Goal: Task Accomplishment & Management: Manage account settings

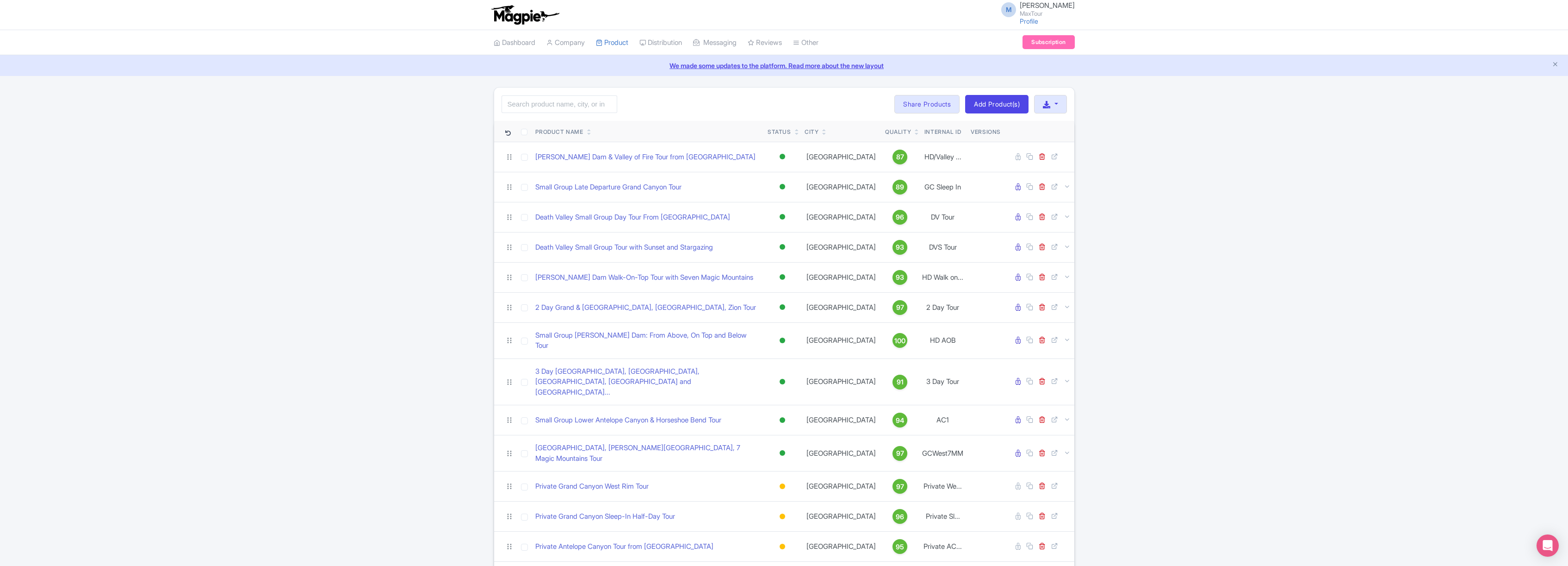
scroll to position [128, 0]
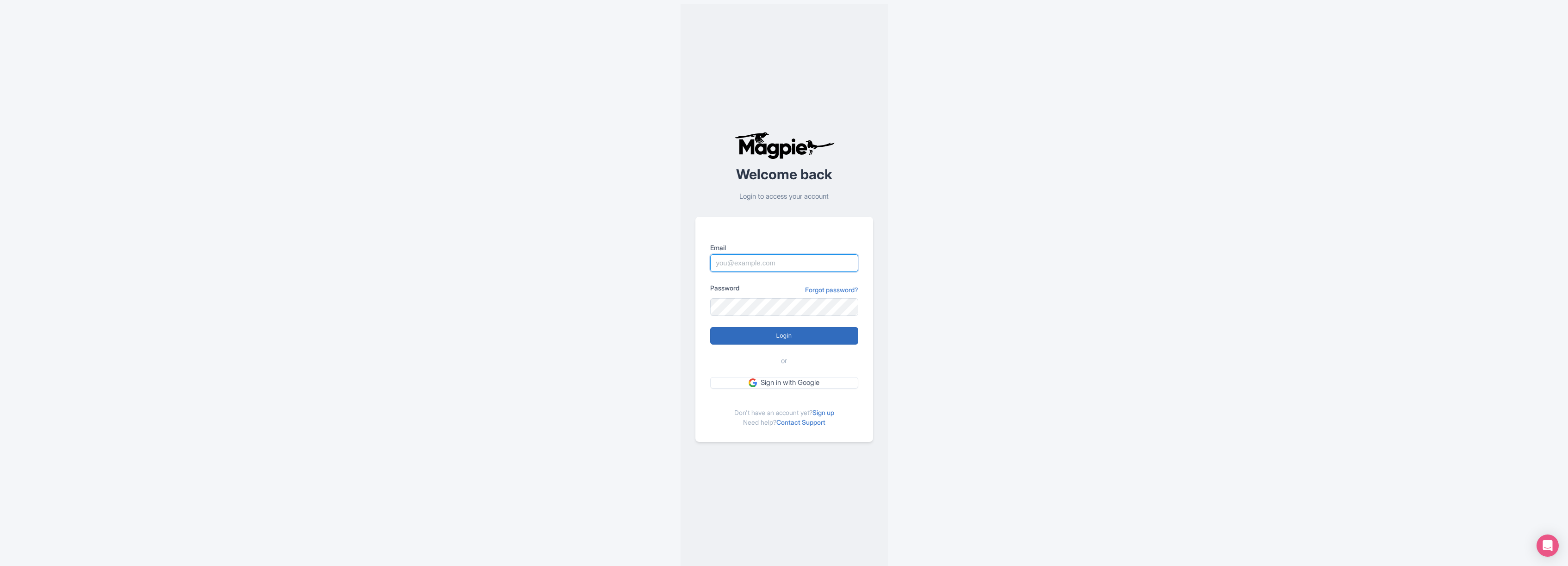
type input "marko@maxtour.co"
click at [787, 328] on input "Login" at bounding box center [784, 335] width 148 height 18
type input "Logging in..."
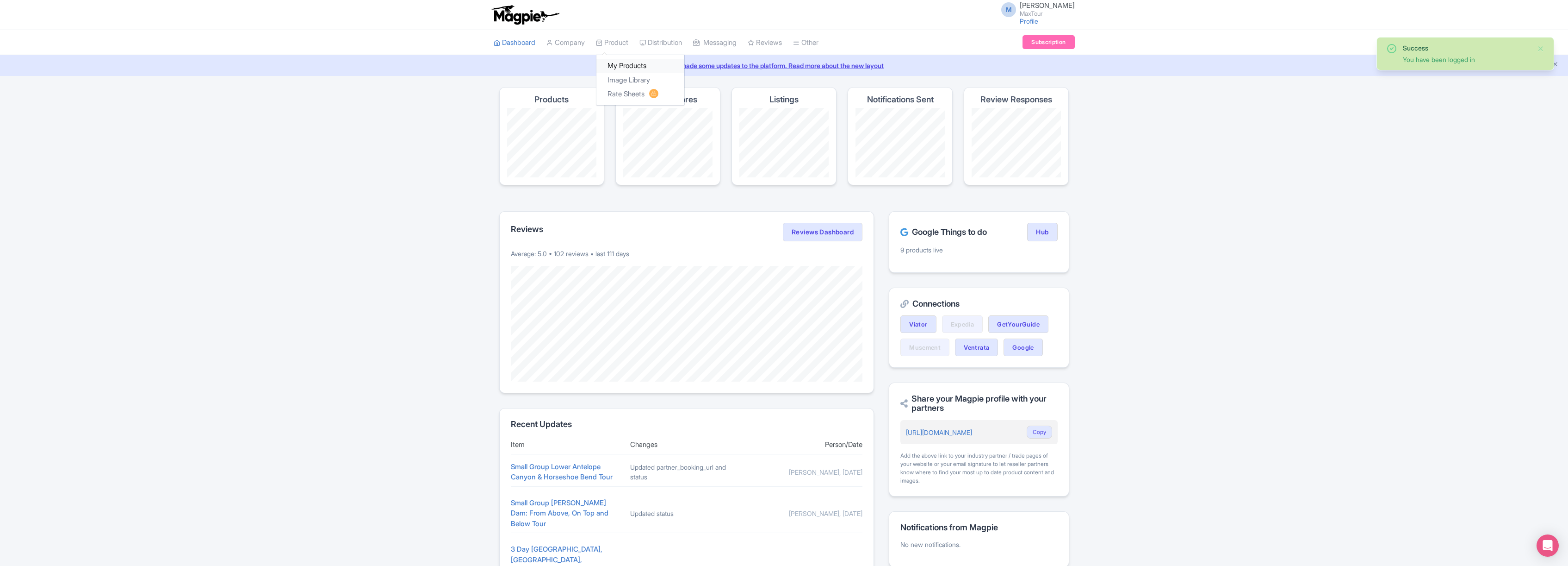
click at [620, 65] on link "My Products" at bounding box center [640, 65] width 88 height 15
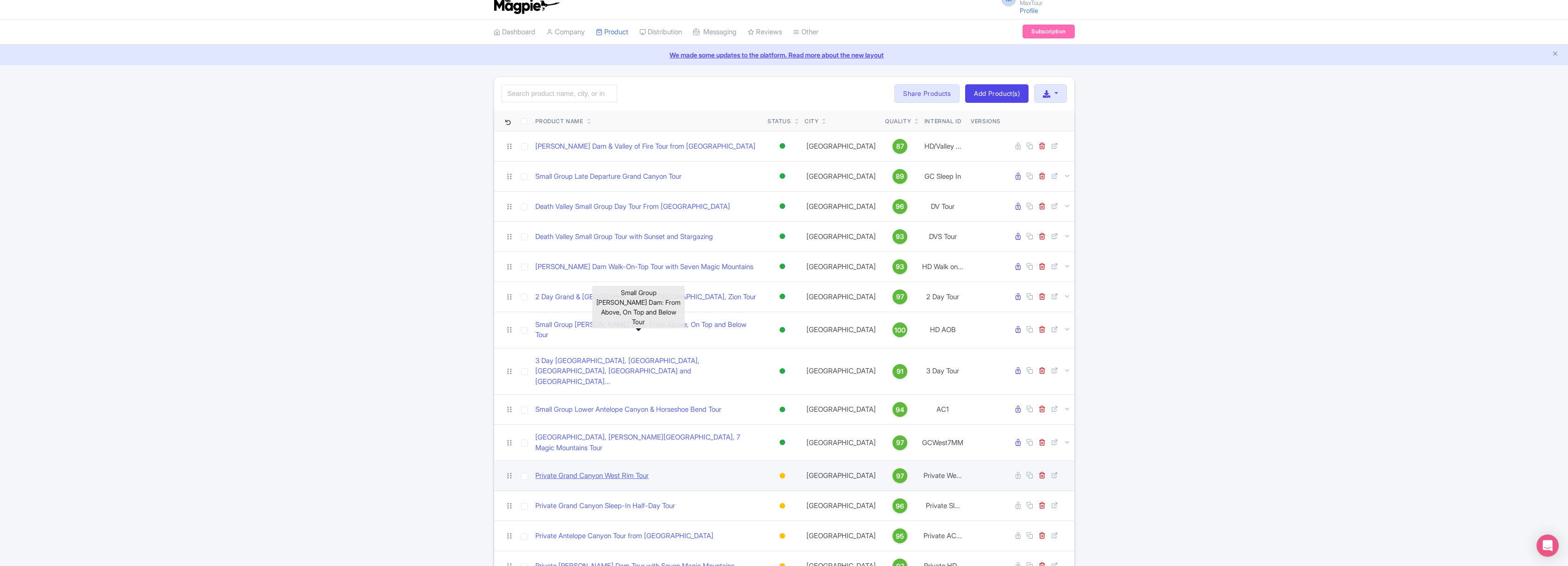
scroll to position [128, 0]
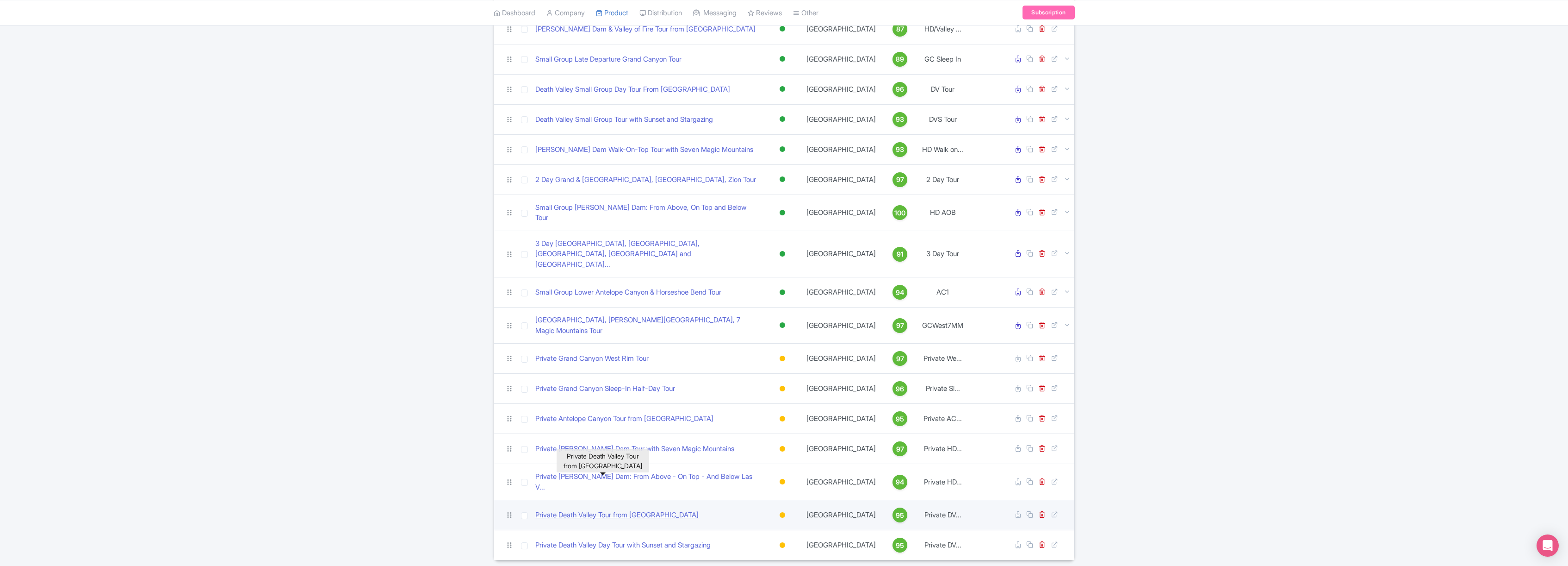
click at [586, 509] on link "Private Death Valley Tour from [GEOGRAPHIC_DATA]" at bounding box center [616, 514] width 163 height 11
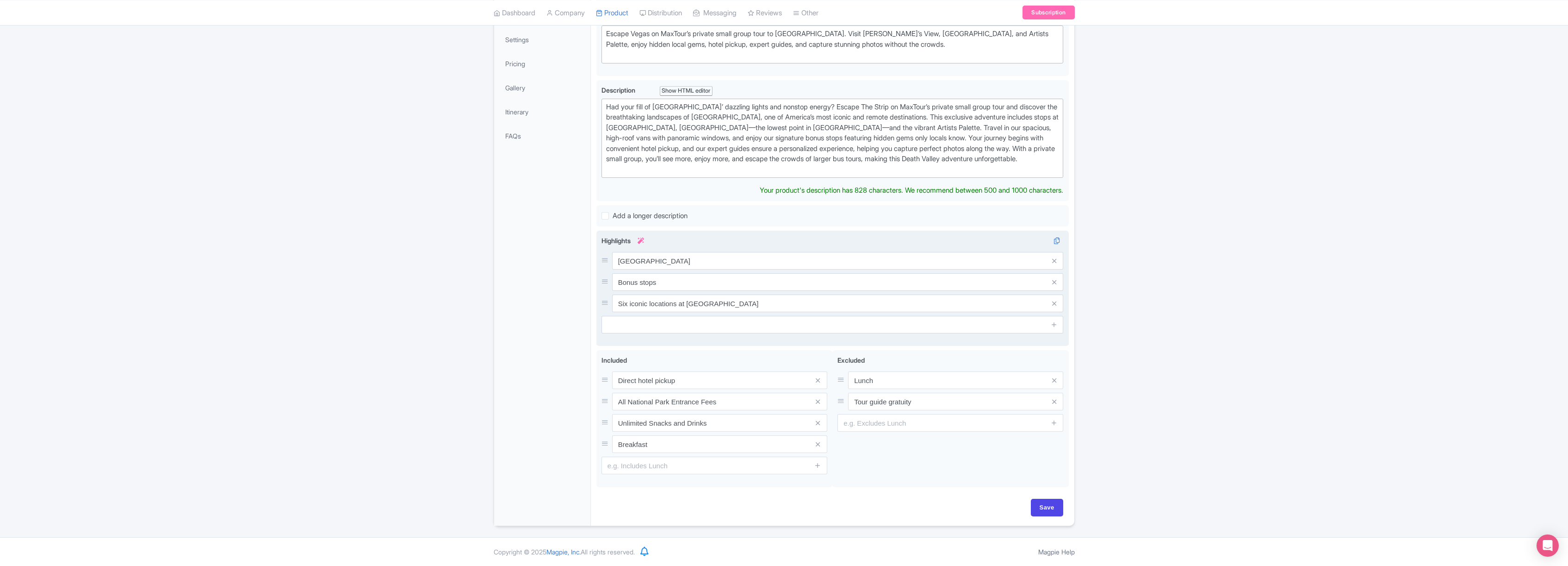
scroll to position [98, 0]
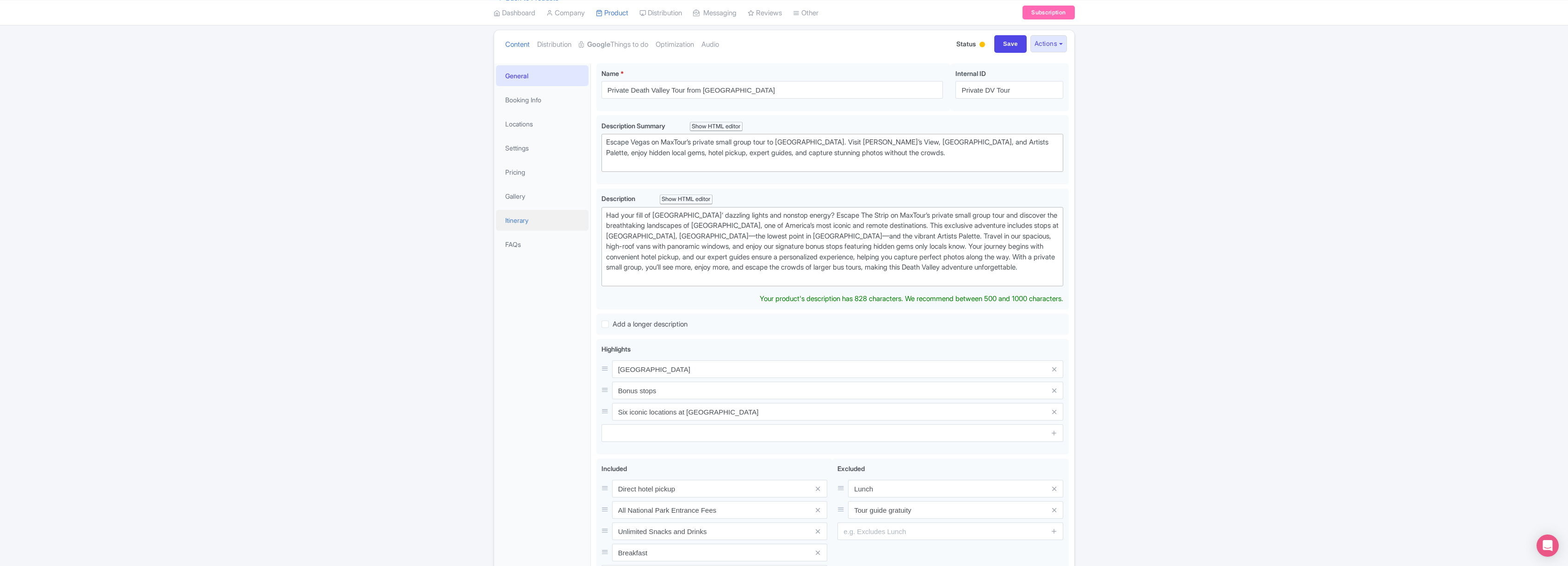
click at [525, 220] on link "Itinerary" at bounding box center [542, 219] width 93 height 21
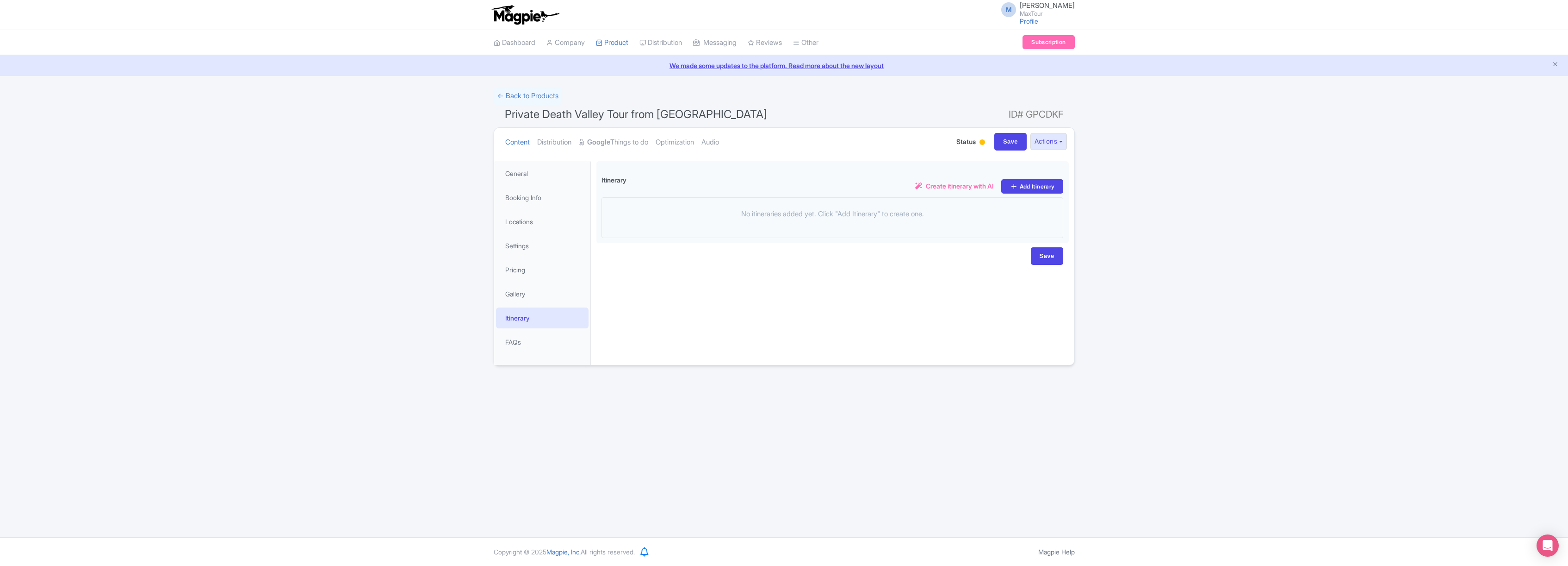
scroll to position [0, 0]
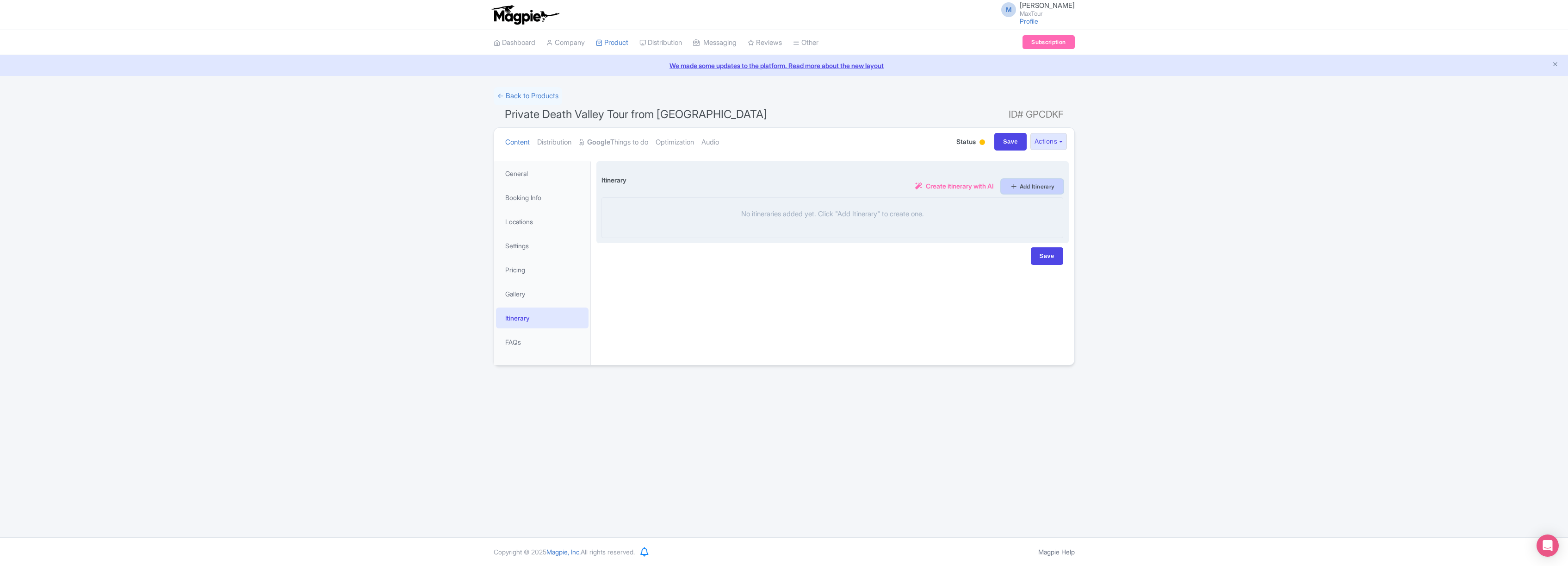
click at [1038, 185] on link "Add Itinerary" at bounding box center [1032, 186] width 62 height 15
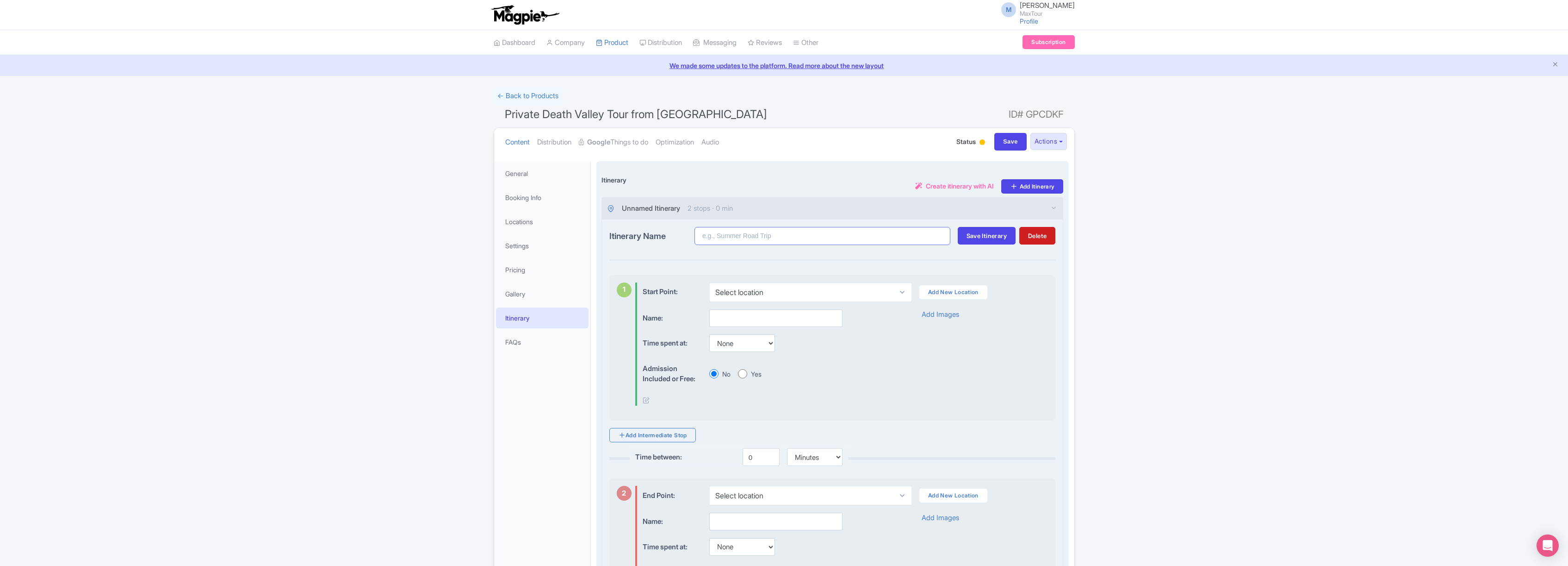
click at [729, 236] on input "Itinerary Name" at bounding box center [823, 236] width 256 height 18
type input "Private Death Valley tour Itinerary"
drag, startPoint x: 985, startPoint y: 236, endPoint x: 979, endPoint y: 236, distance: 6.0
click at [984, 236] on span "Save Itinerary" at bounding box center [986, 236] width 40 height 8
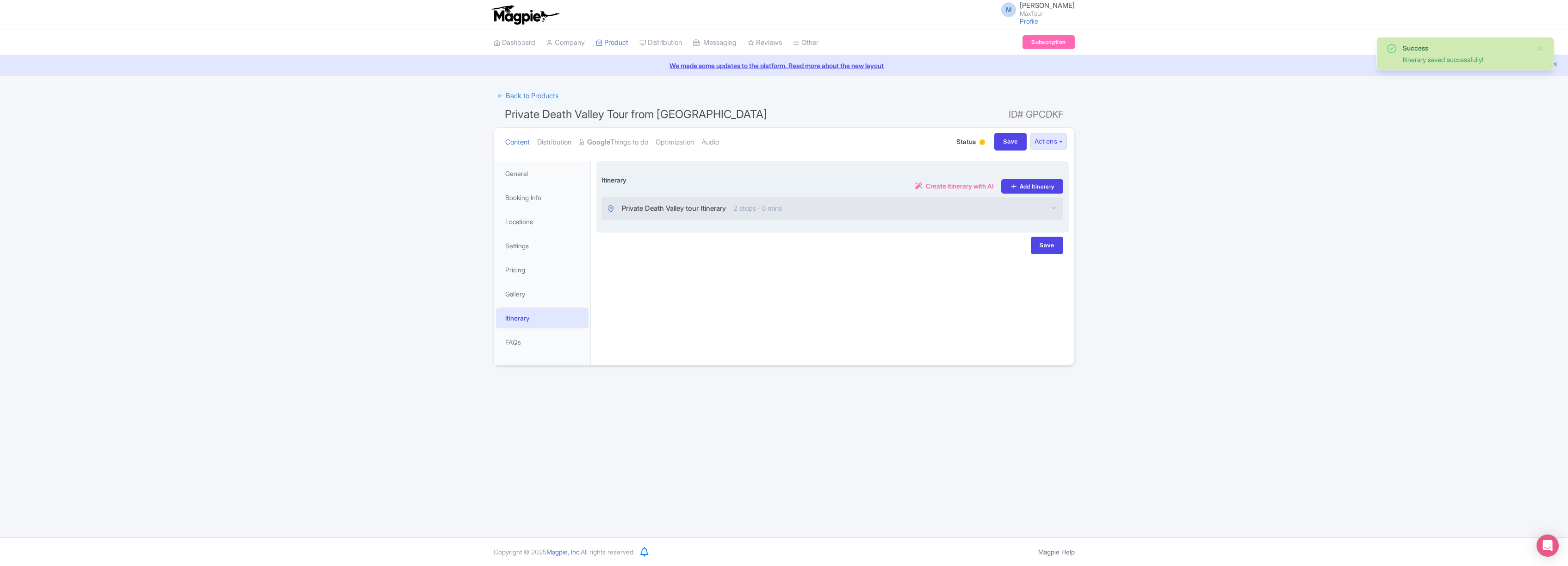
click at [698, 208] on span "Private Death Valley tour Itinerary" at bounding box center [673, 208] width 105 height 11
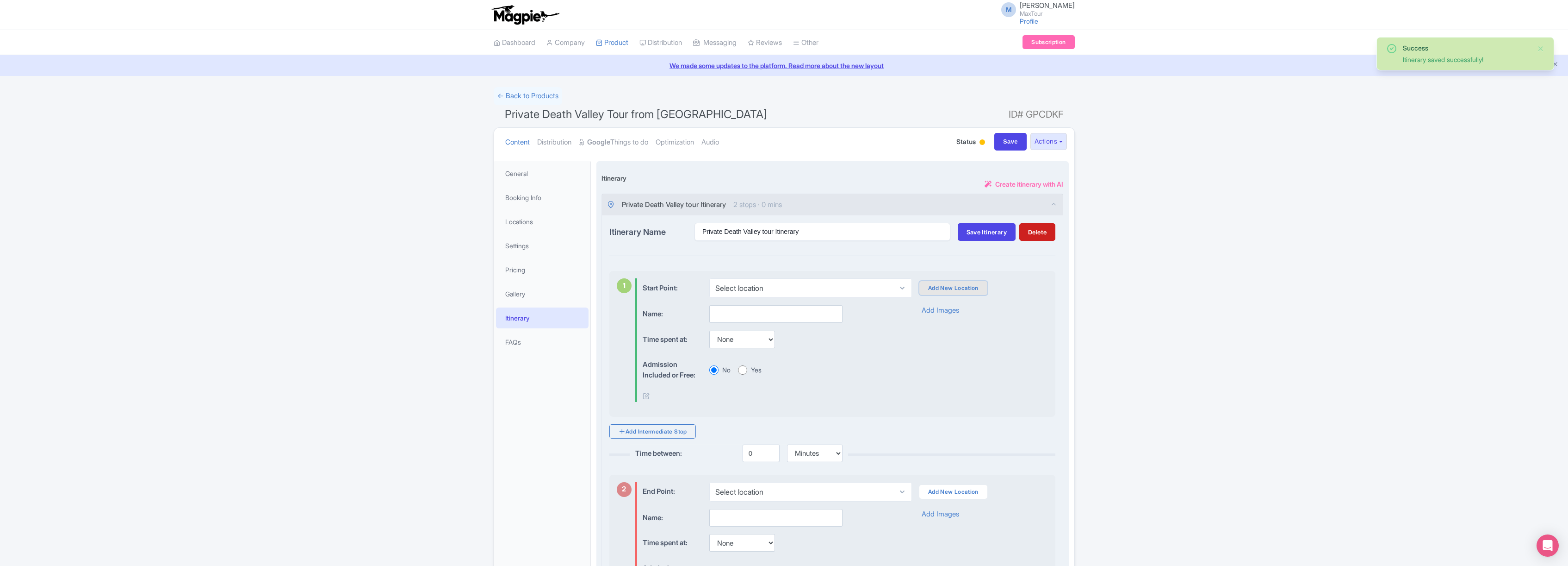
click at [954, 286] on link "Add New Location" at bounding box center [954, 287] width 68 height 14
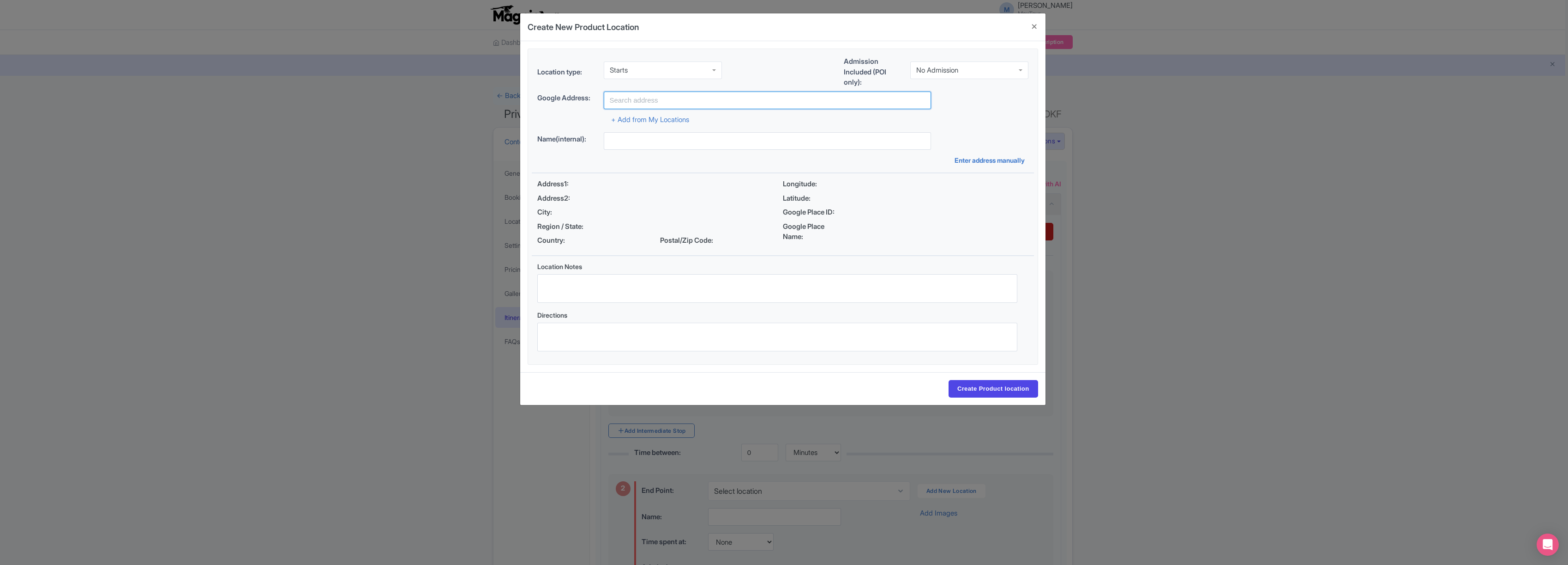
click at [645, 102] on input "text" at bounding box center [767, 101] width 328 height 18
type input "Las Vegas Strip, NV, USA"
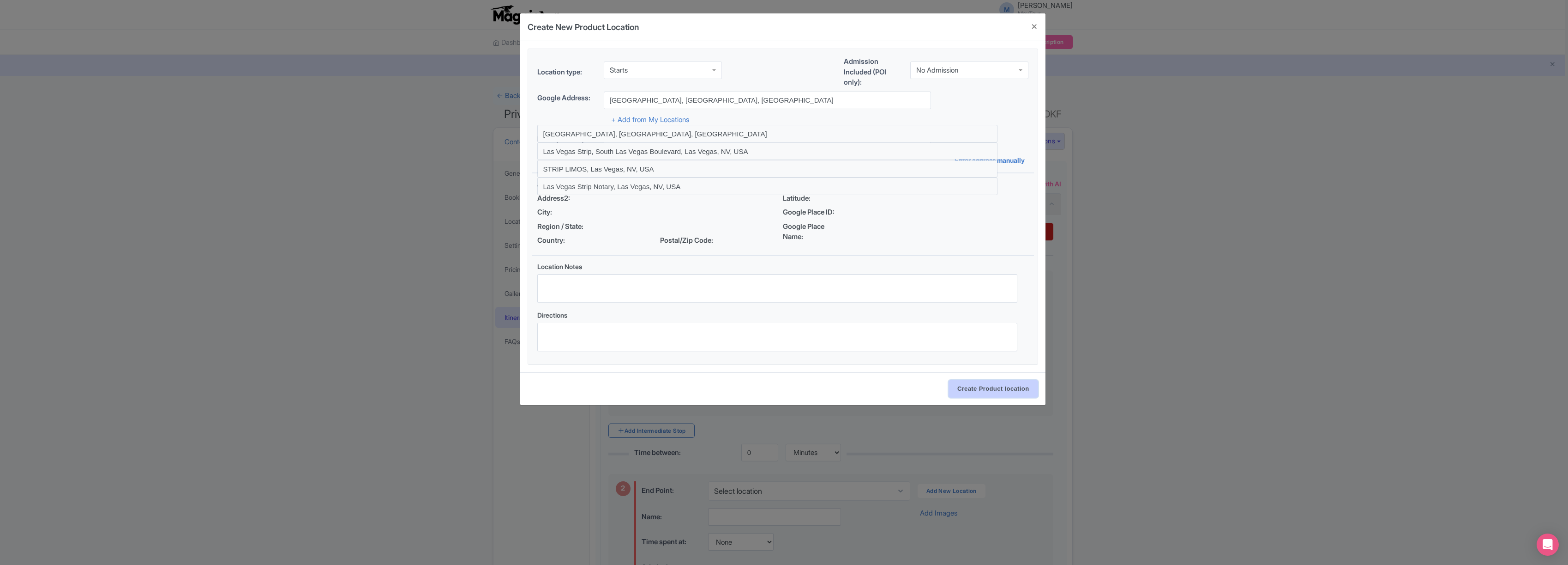
click at [999, 394] on input "Create Product location" at bounding box center [994, 388] width 90 height 18
select select "fdfb172b-9fd3-42e5-ad7f-1fa1aad2996b"
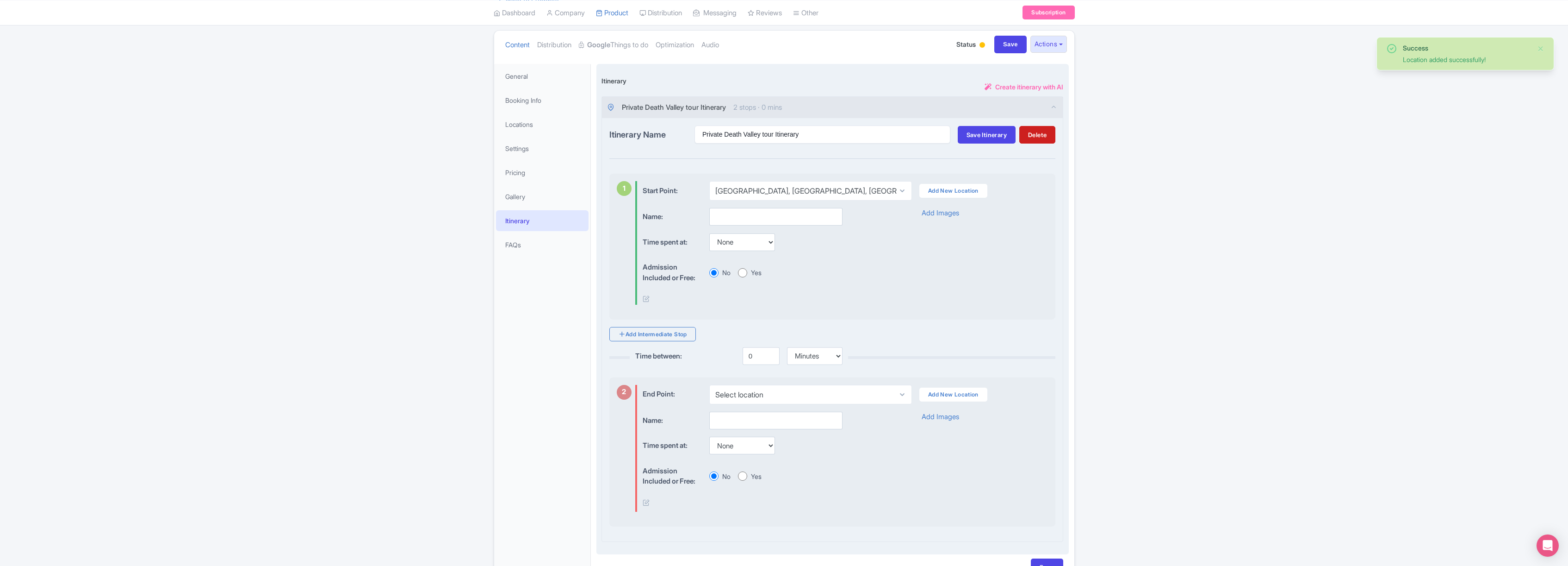
scroll to position [157, 0]
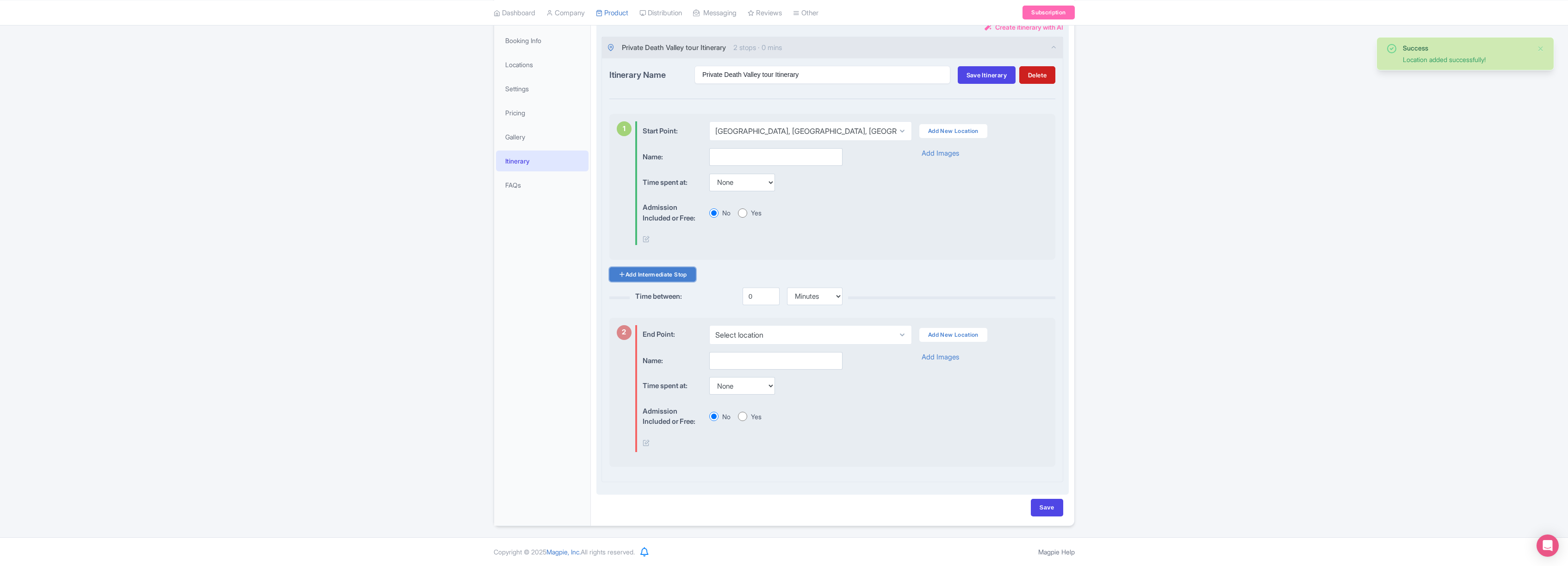
click at [662, 275] on link "Add Intermediate Stop" at bounding box center [653, 274] width 87 height 15
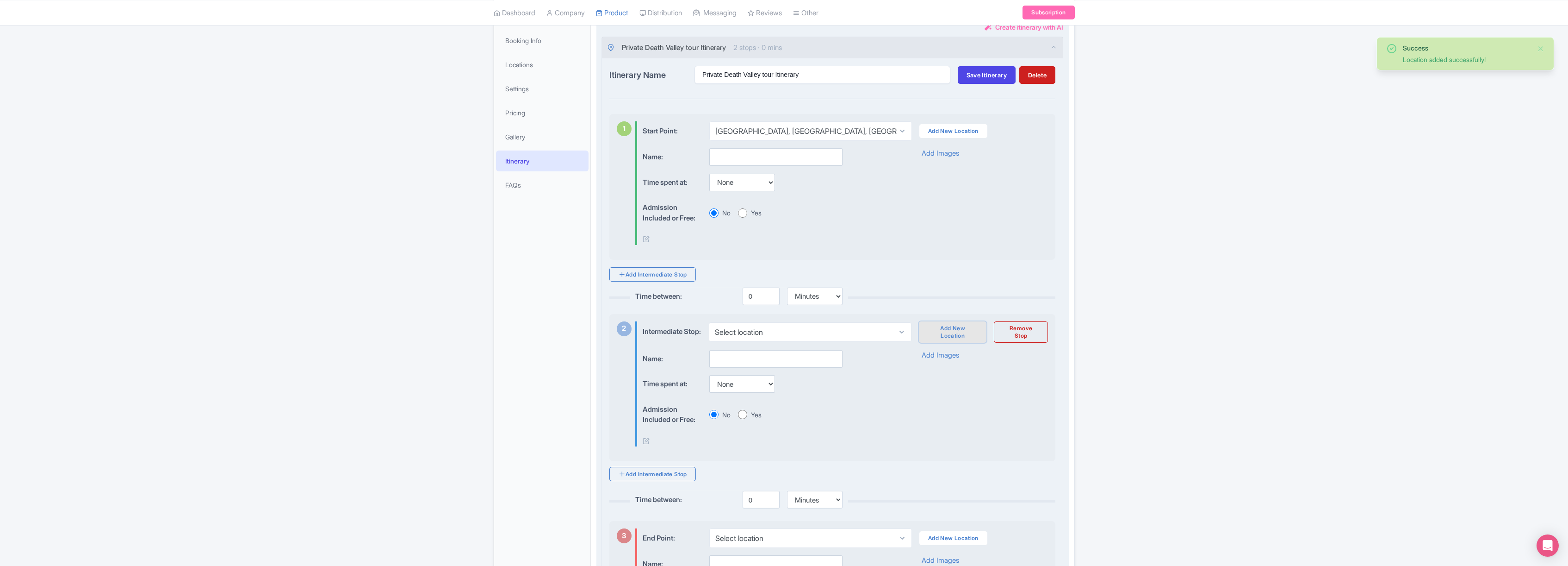
click at [947, 335] on link "Add New Location" at bounding box center [952, 332] width 67 height 22
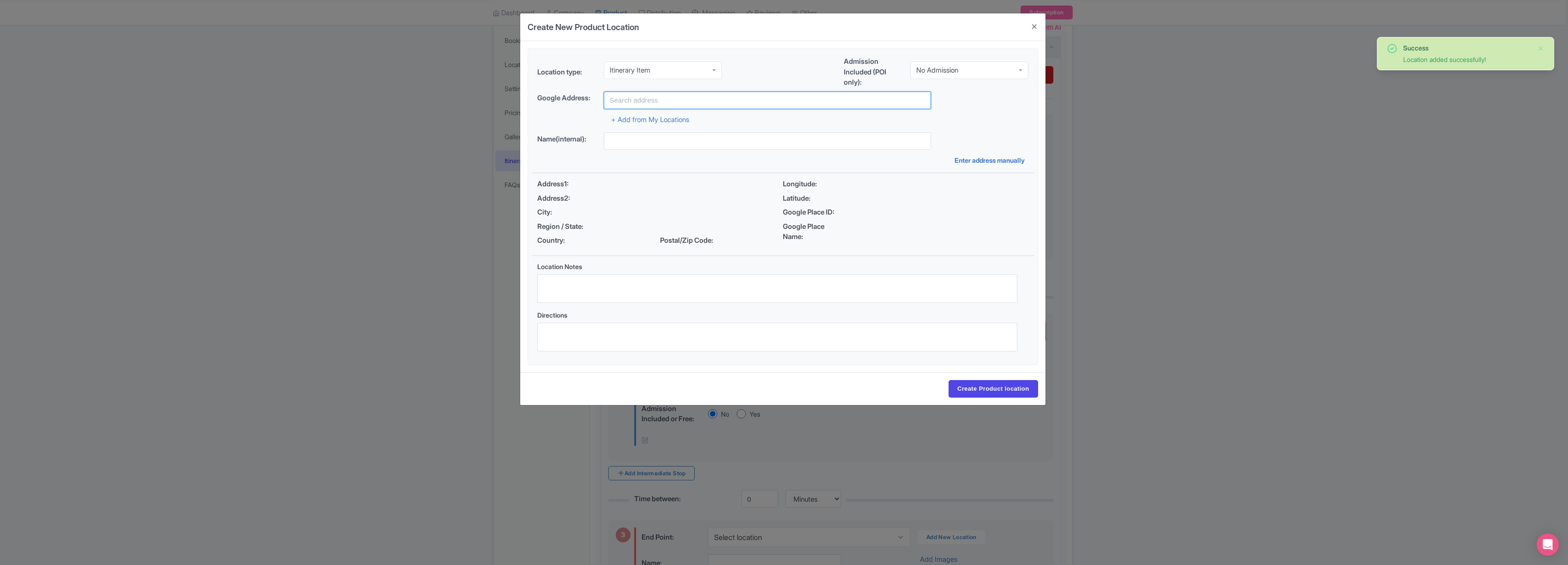
click at [666, 103] on input "text" at bounding box center [767, 101] width 328 height 18
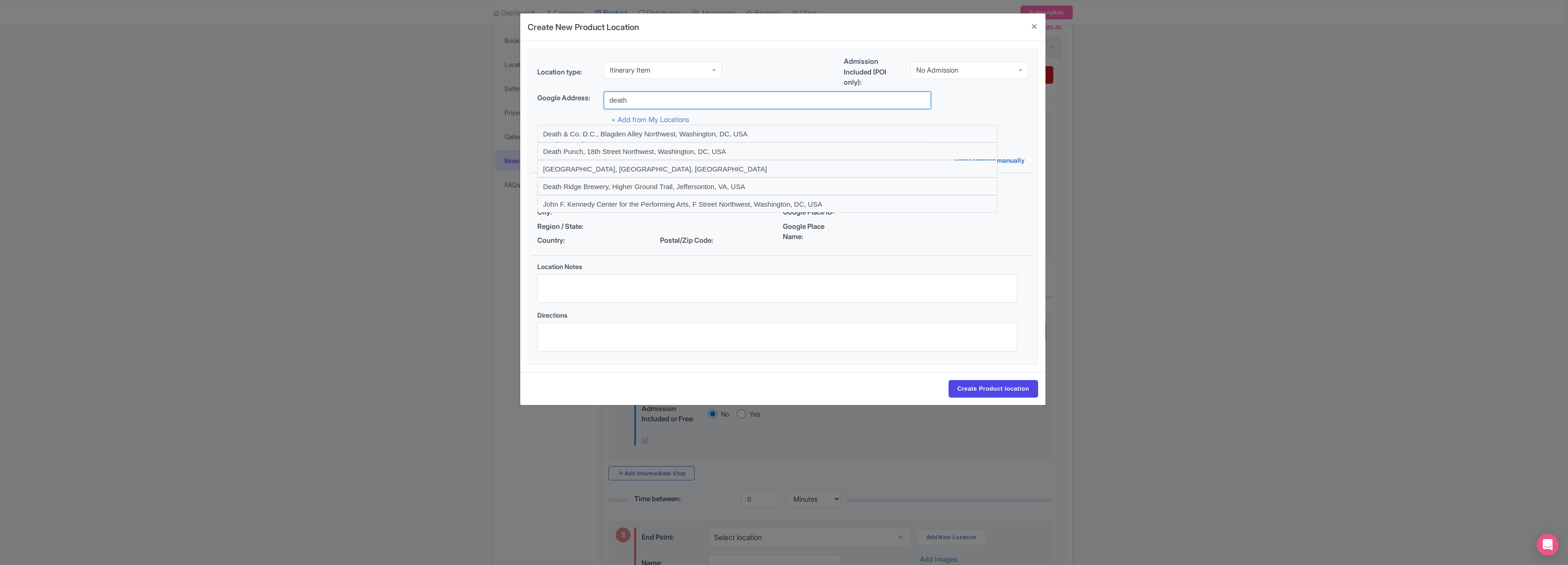
type input "Death Valley, CA, USA"
click at [990, 388] on input "Create Product location" at bounding box center [994, 388] width 90 height 18
select select "c537e99f-450e-4100-9554-3c9cceac3971"
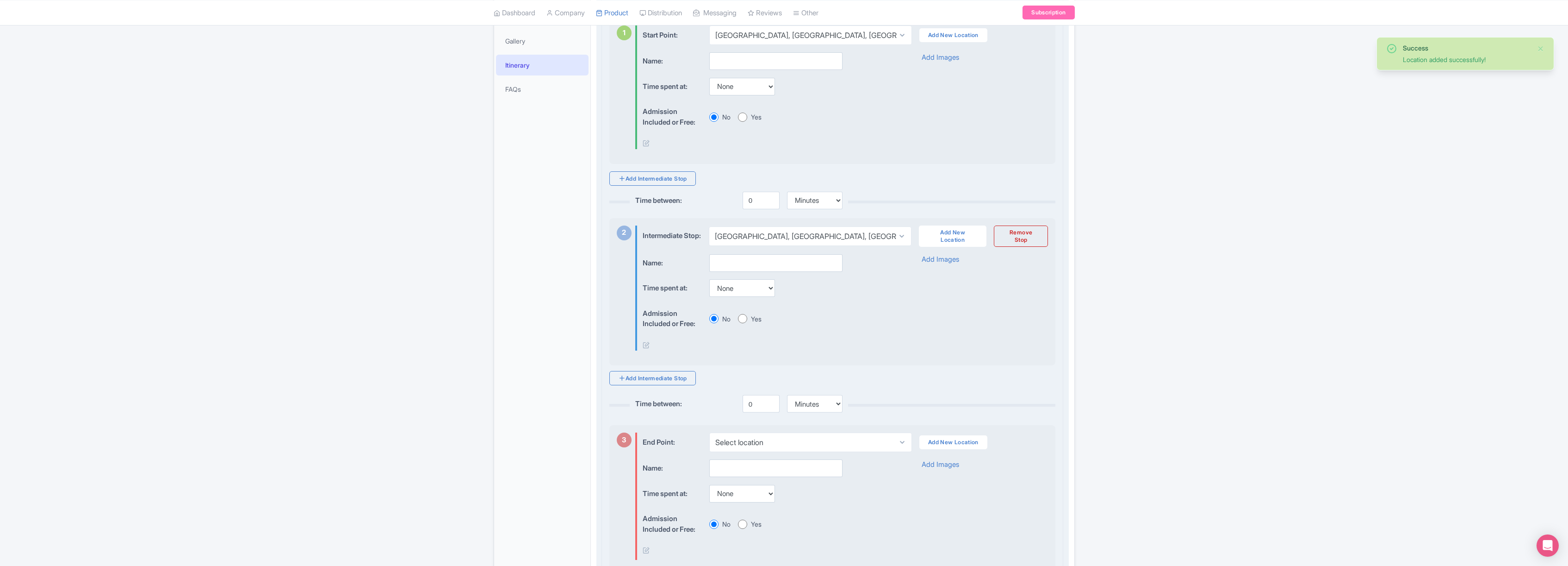
scroll to position [358, 0]
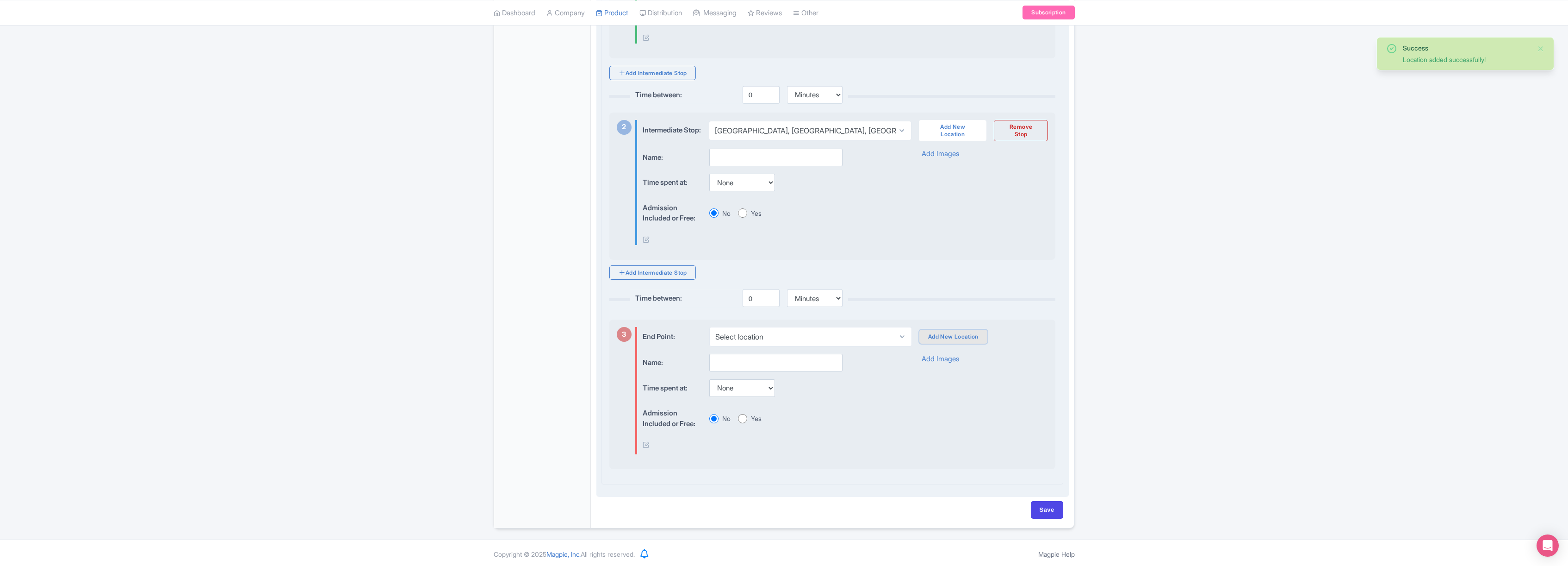
click at [951, 343] on link "Add New Location" at bounding box center [954, 336] width 68 height 14
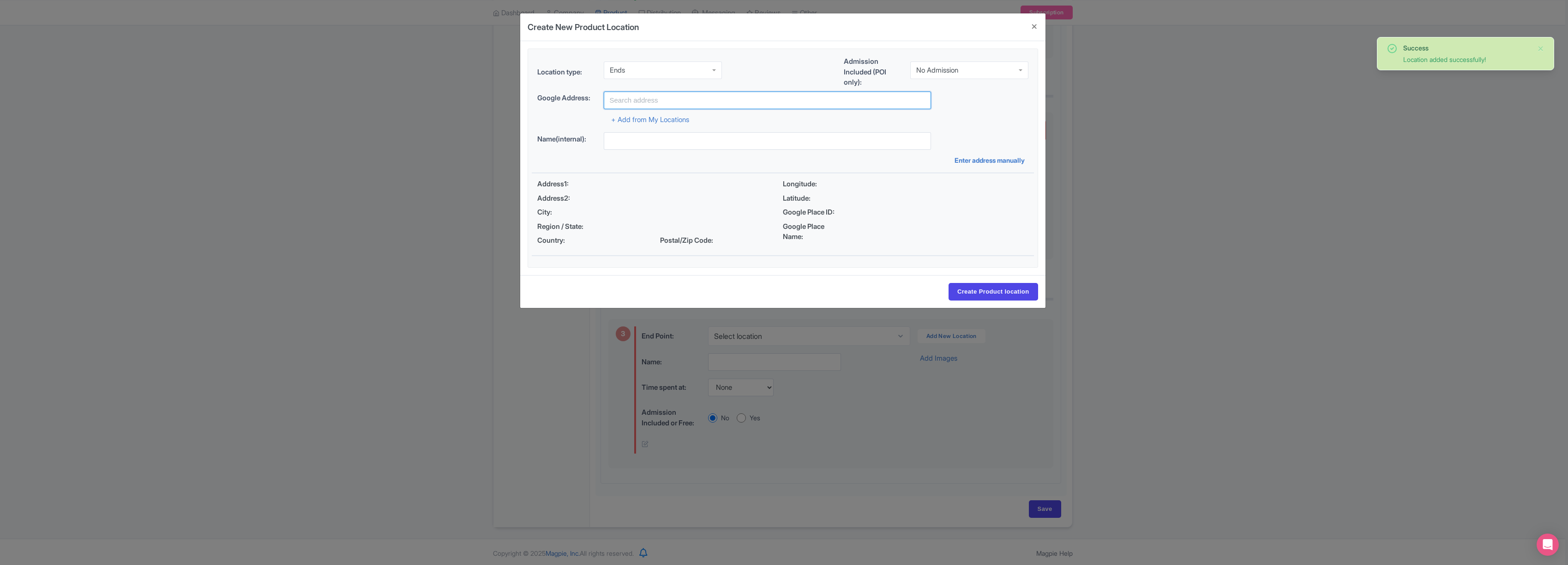
click at [645, 98] on input "text" at bounding box center [767, 101] width 328 height 18
type input "Las Vegas Strip, NV, USA"
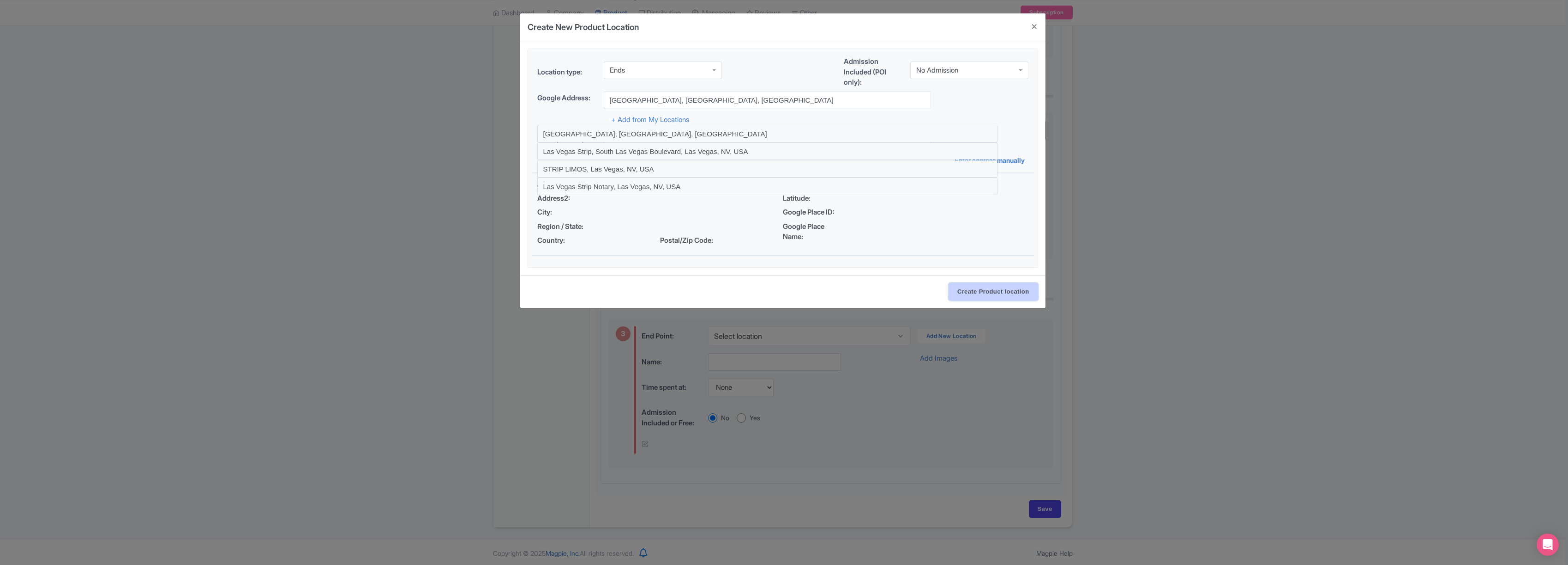
click at [1007, 289] on input "Create Product location" at bounding box center [994, 292] width 90 height 18
select select "745e4dff-f68a-47c8-8d72-3500ea1e332e"
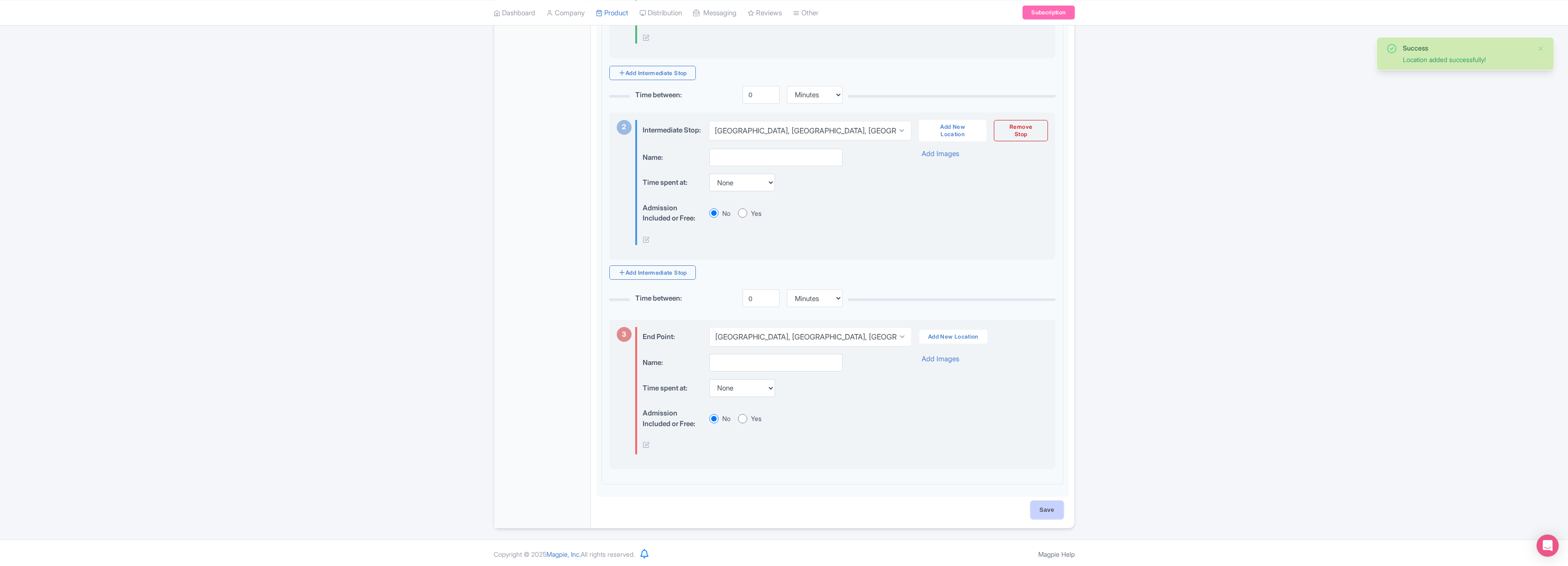
click at [1049, 518] on input "Save" at bounding box center [1046, 509] width 32 height 18
type input "Saving..."
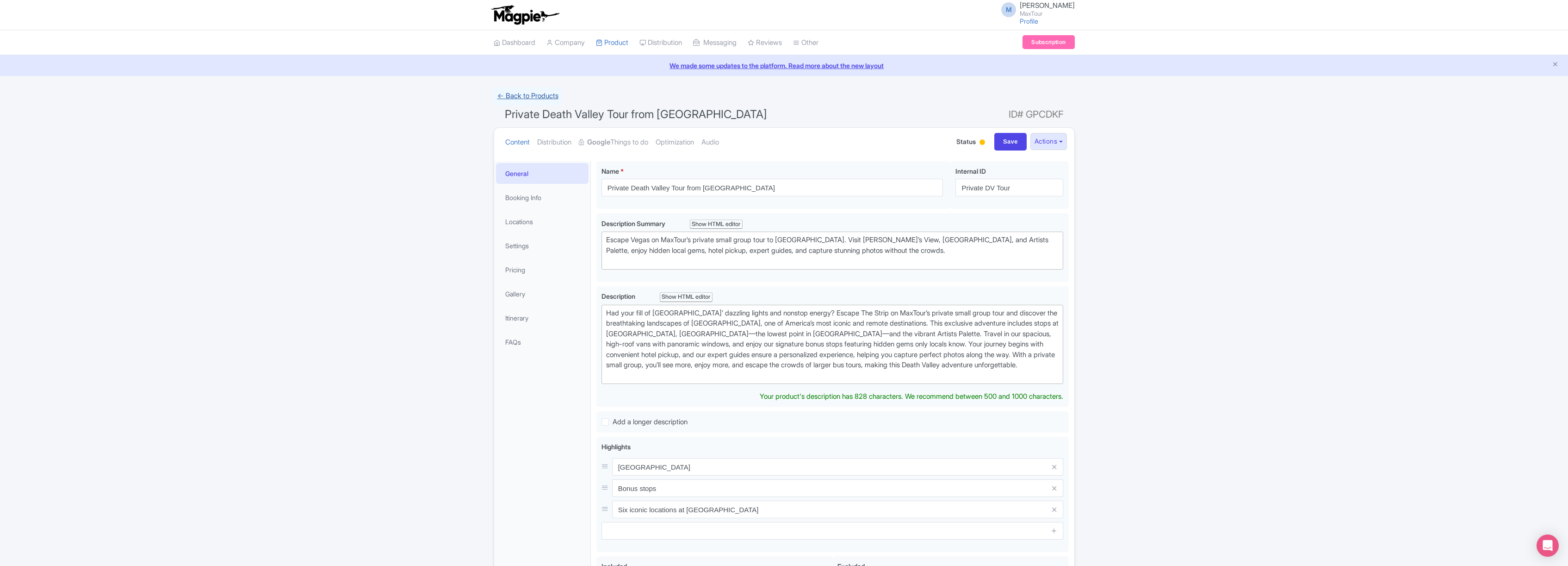
click at [529, 95] on link "← Back to Products" at bounding box center [528, 96] width 68 height 18
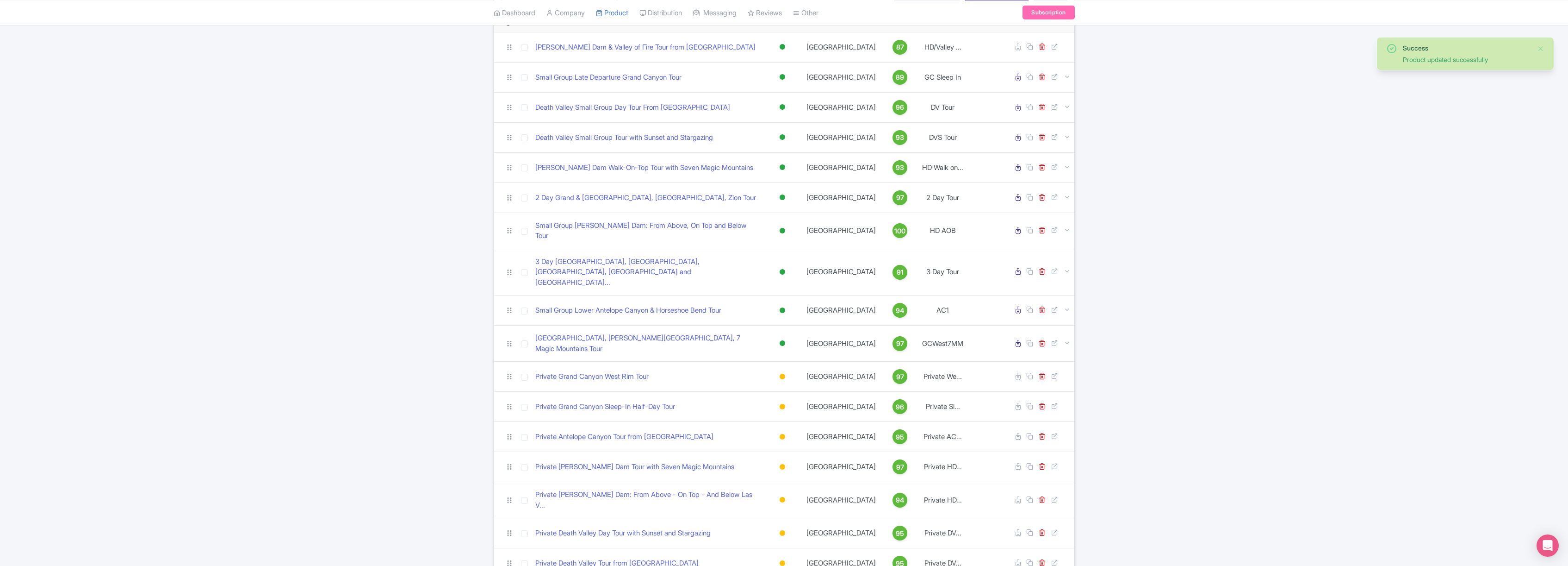
scroll to position [128, 0]
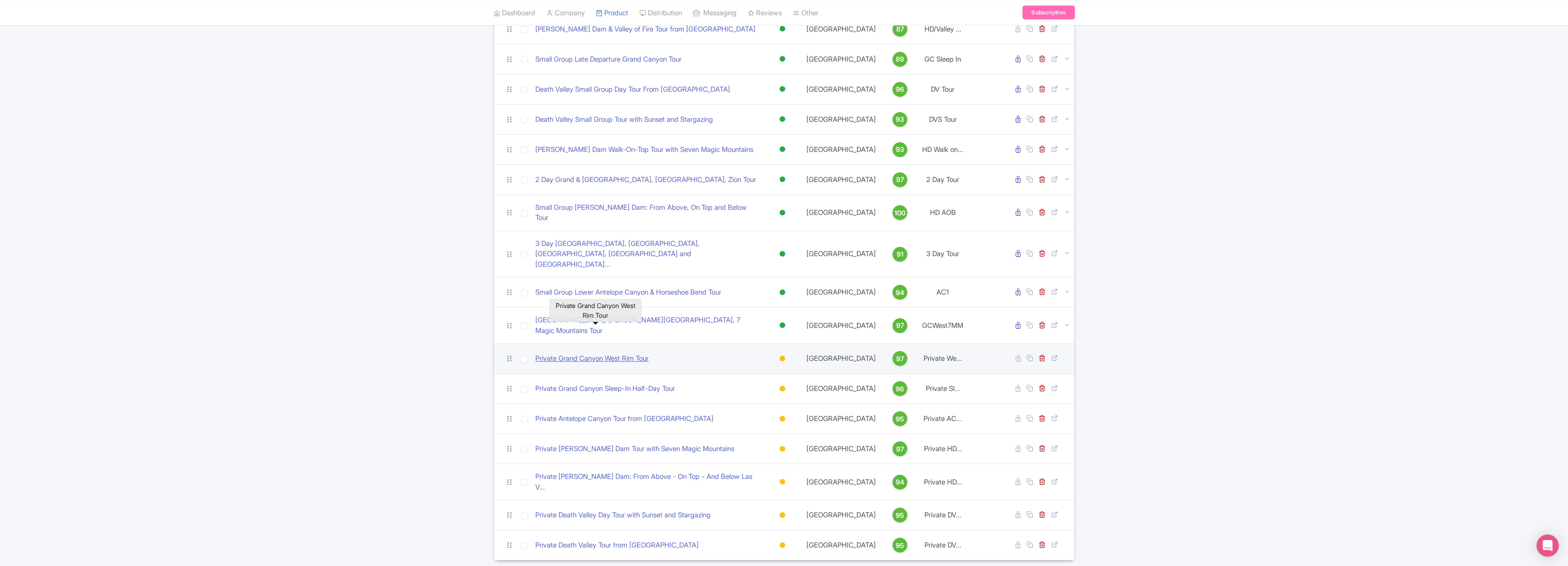
click at [634, 353] on link "Private Grand Canyon West Rim Tour" at bounding box center [592, 358] width 113 height 11
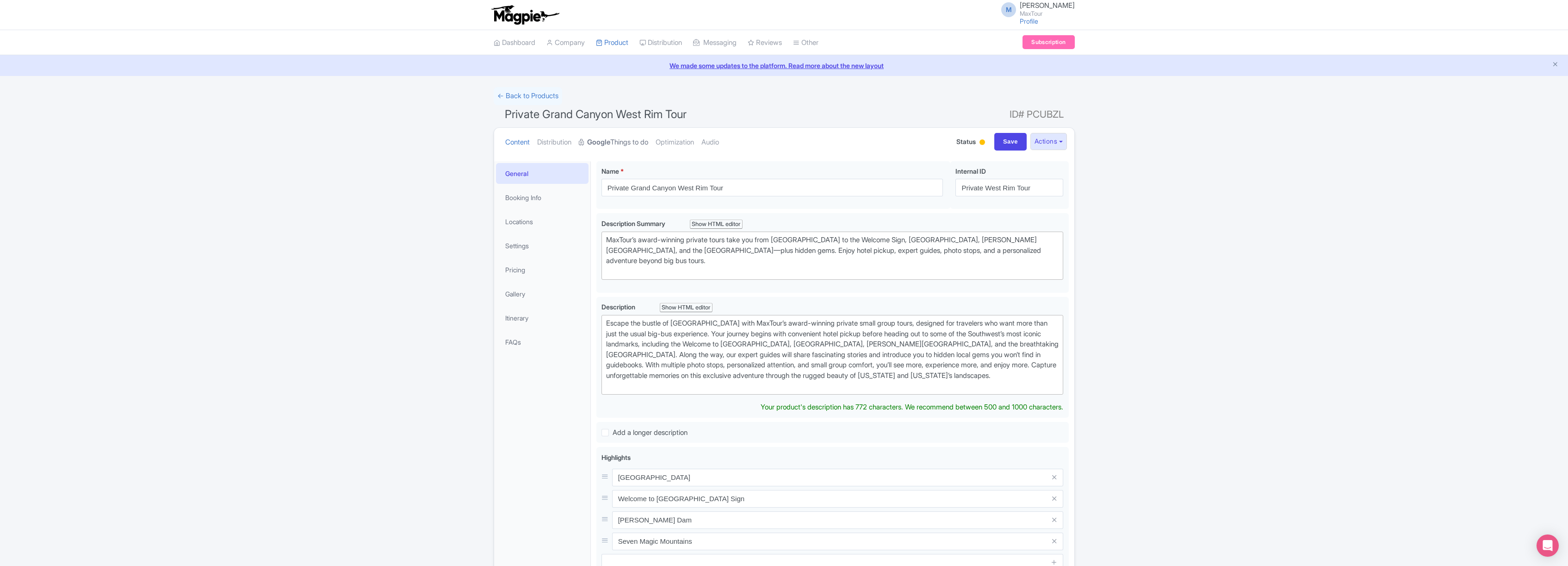
click at [611, 140] on strong "Google" at bounding box center [599, 142] width 23 height 11
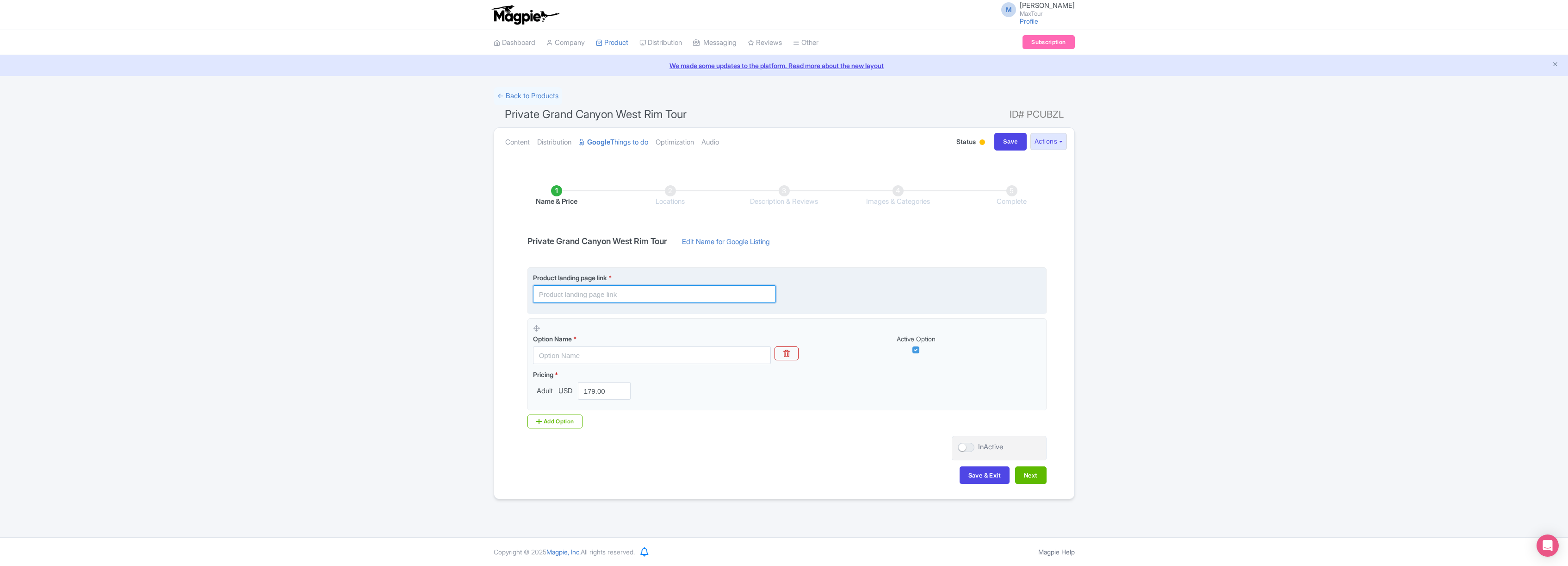
click at [583, 293] on input "text" at bounding box center [654, 294] width 243 height 18
paste input "[URL][DOMAIN_NAME]"
type input "[URL][DOMAIN_NAME]"
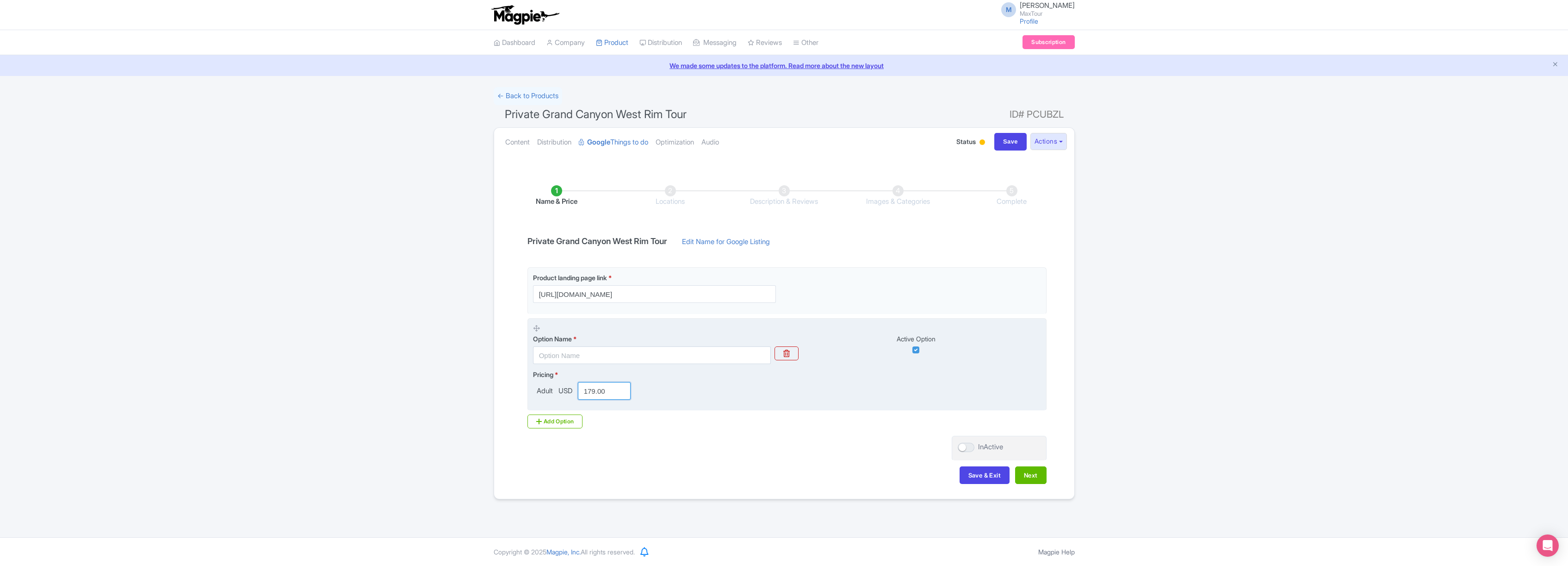
drag, startPoint x: 585, startPoint y: 391, endPoint x: 621, endPoint y: 391, distance: 36.0
click at [621, 391] on input "179.00" at bounding box center [604, 391] width 53 height 18
type input "1811"
click at [658, 378] on div "Pricing * Adult USD 1811" at bounding box center [786, 384] width 508 height 30
click at [609, 353] on input "text" at bounding box center [651, 355] width 237 height 18
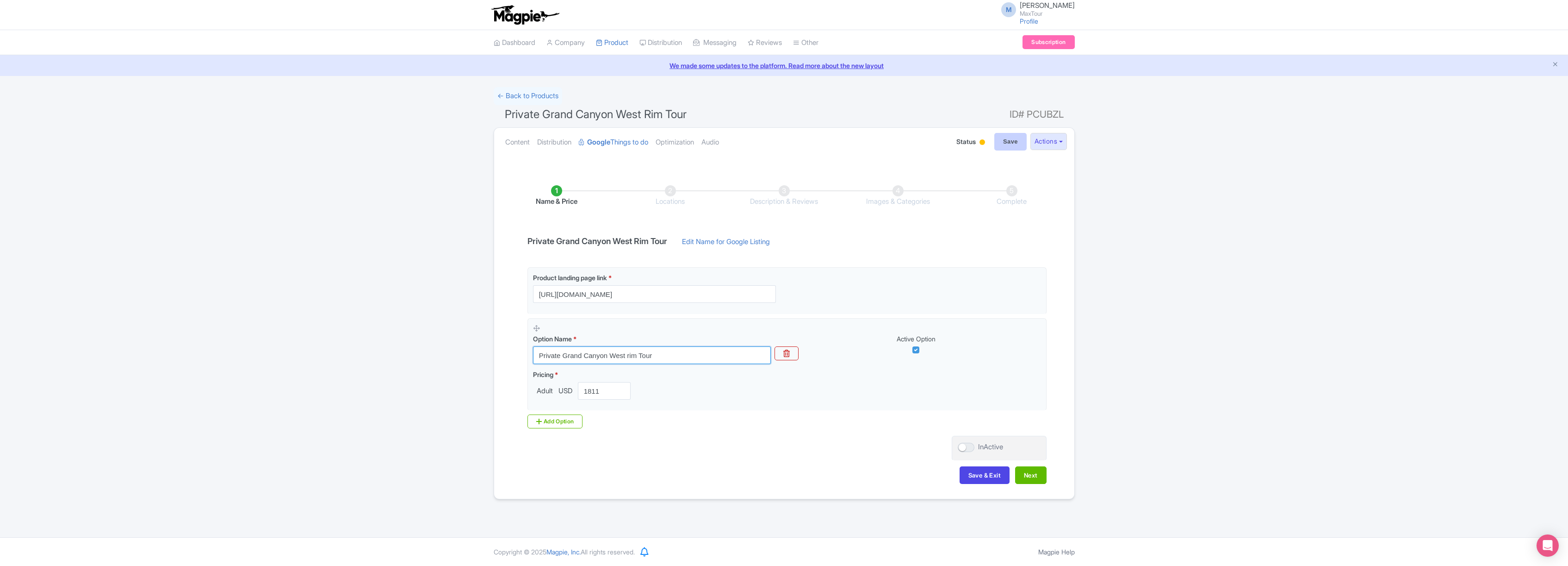
type input "Private Grand Canyon West rim Tour"
click at [1009, 145] on input "Save" at bounding box center [1010, 142] width 32 height 18
type input "Saving..."
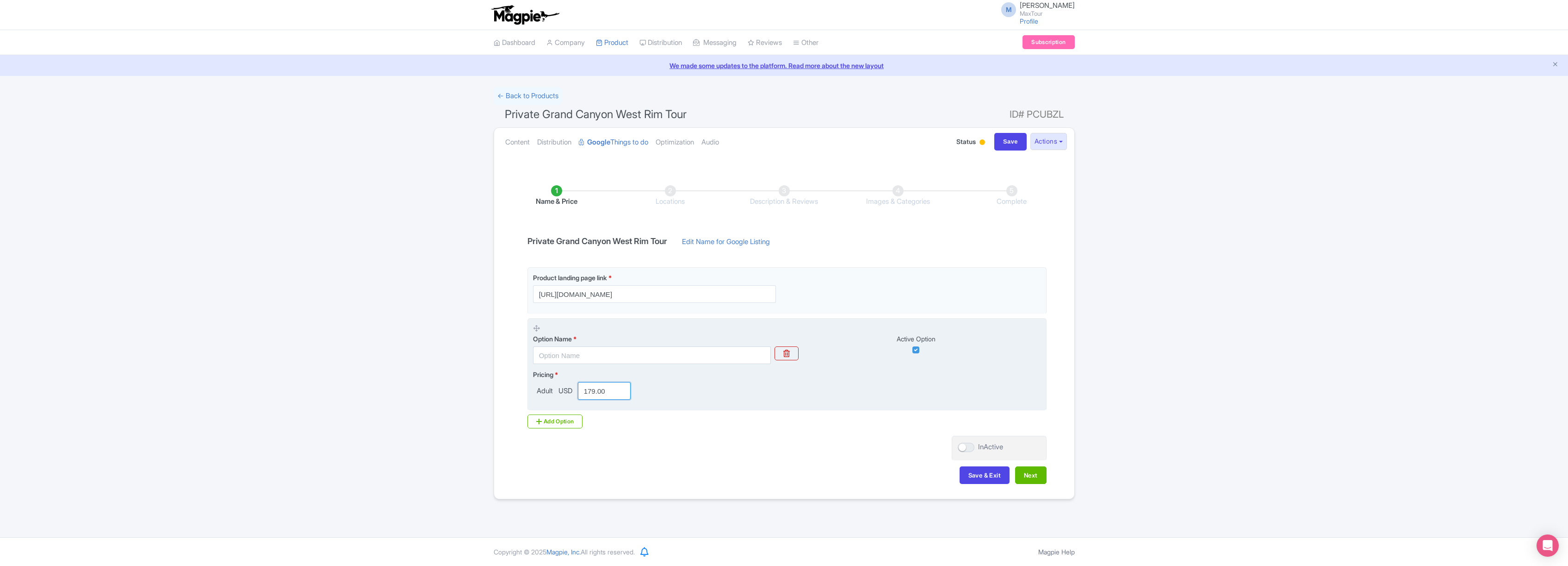
drag, startPoint x: 589, startPoint y: 390, endPoint x: 613, endPoint y: 391, distance: 24.0
click at [613, 391] on input "179.00" at bounding box center [604, 391] width 53 height 18
type input "1811.41"
click at [677, 393] on div "Pricing * Adult USD 1811.41" at bounding box center [786, 384] width 508 height 30
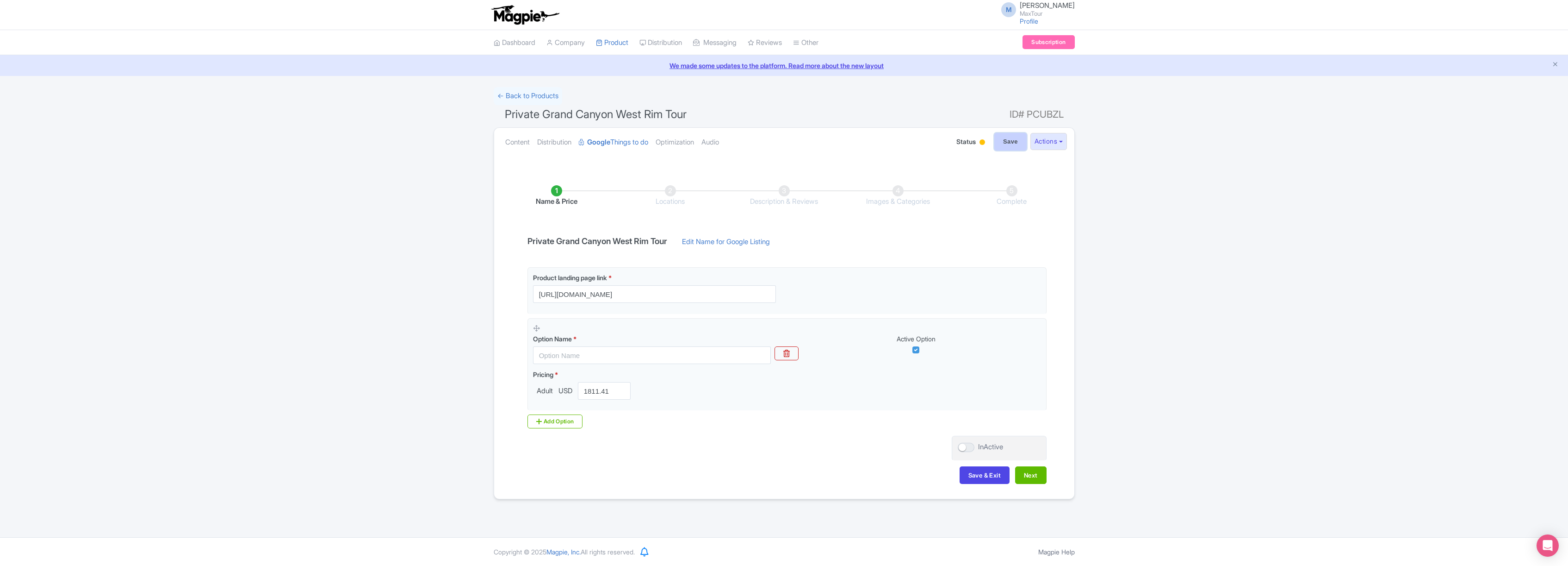
click at [1004, 142] on input "Save" at bounding box center [1010, 142] width 32 height 18
type input "Saving..."
click at [1036, 473] on button "Next" at bounding box center [1031, 475] width 31 height 18
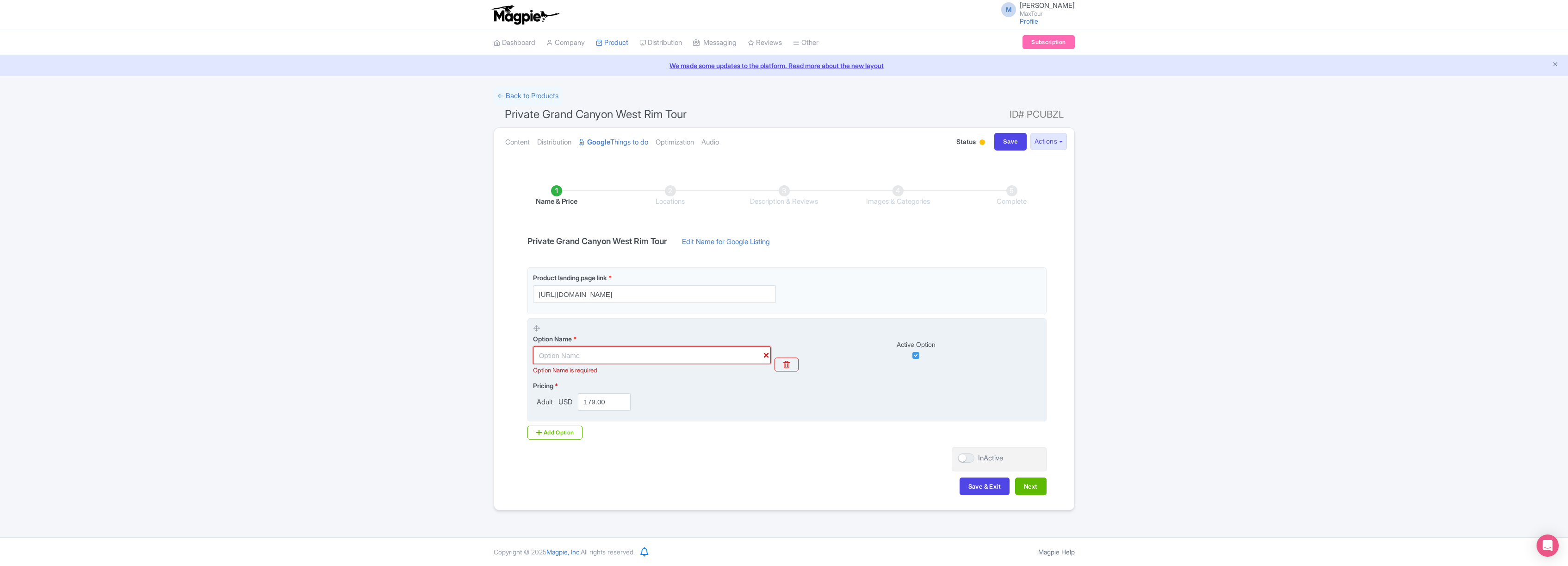
click at [650, 355] on input "text" at bounding box center [651, 355] width 237 height 18
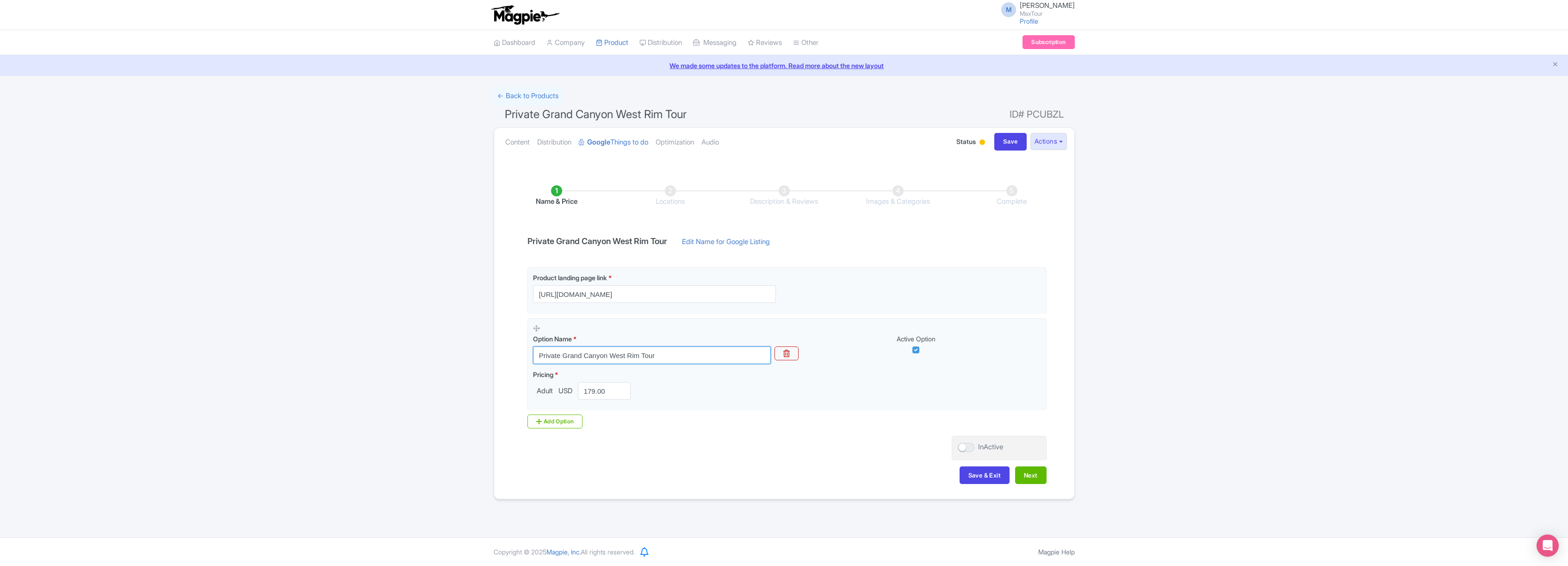
type input "Private Grand Canyon West Rim Tour"
click at [1005, 130] on div "Content Distribution Google Things to do Optimization Audio Status Active Inact…" at bounding box center [784, 142] width 580 height 28
click at [1006, 140] on input "Save" at bounding box center [1010, 142] width 32 height 18
type input "Saving..."
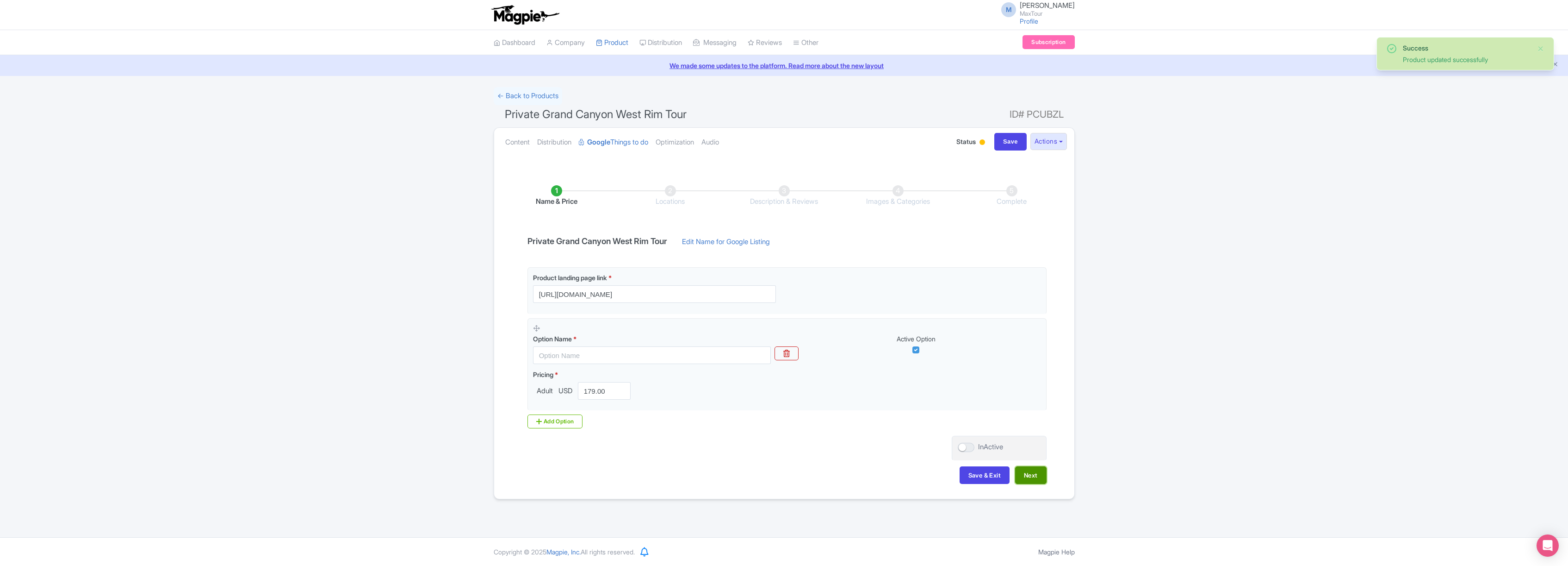
click at [1032, 479] on button "Next" at bounding box center [1031, 475] width 31 height 18
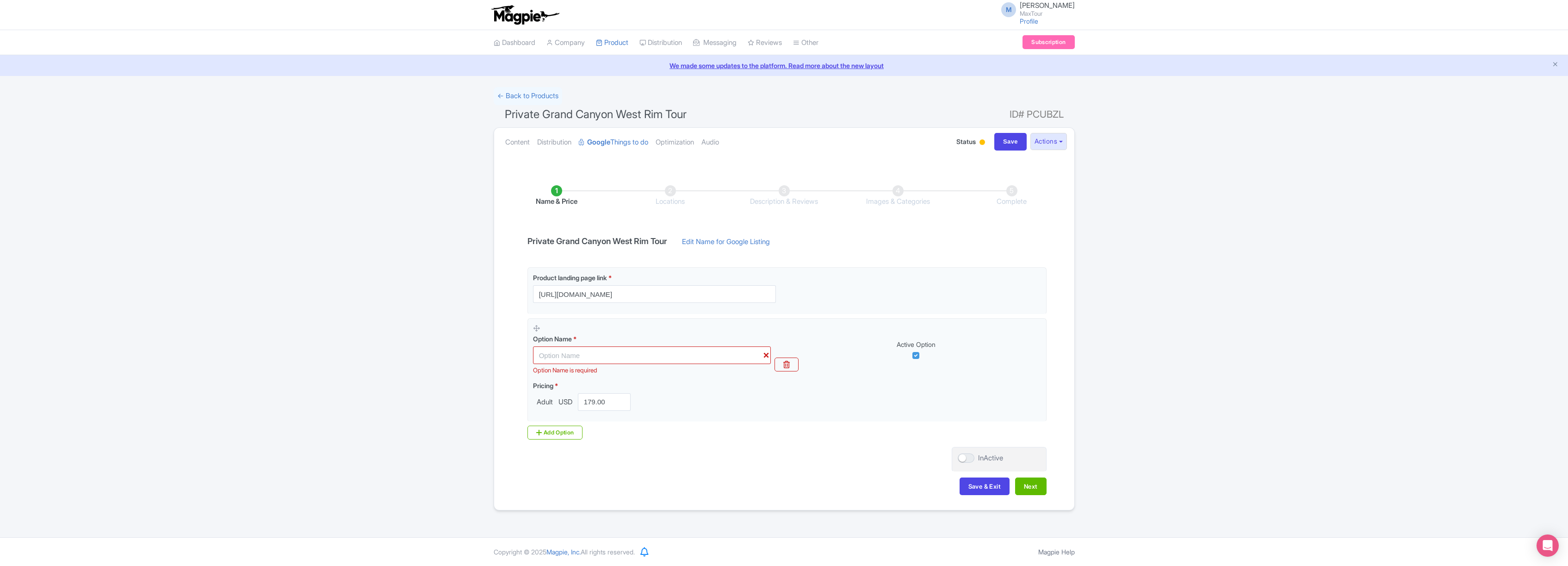
click at [668, 191] on li "Locations" at bounding box center [670, 196] width 113 height 22
click at [1041, 488] on button "Next" at bounding box center [1031, 486] width 31 height 18
click at [535, 93] on link "← Back to Products" at bounding box center [528, 96] width 68 height 18
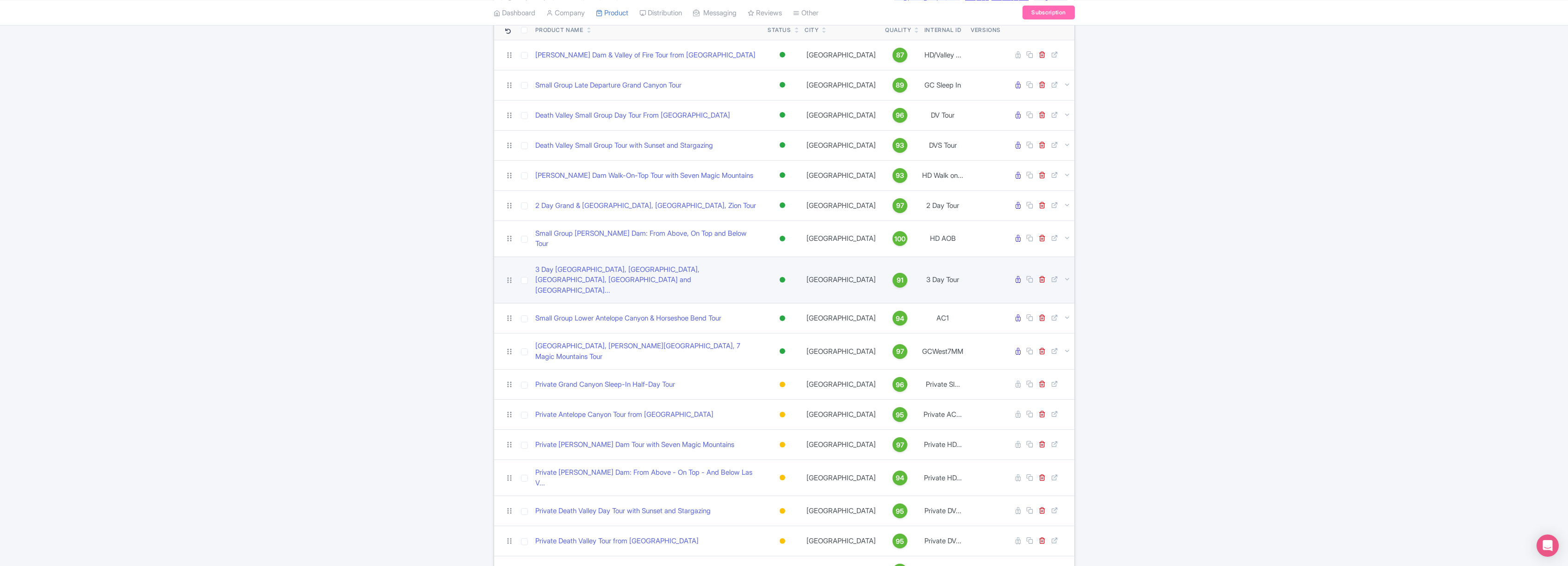
scroll to position [128, 0]
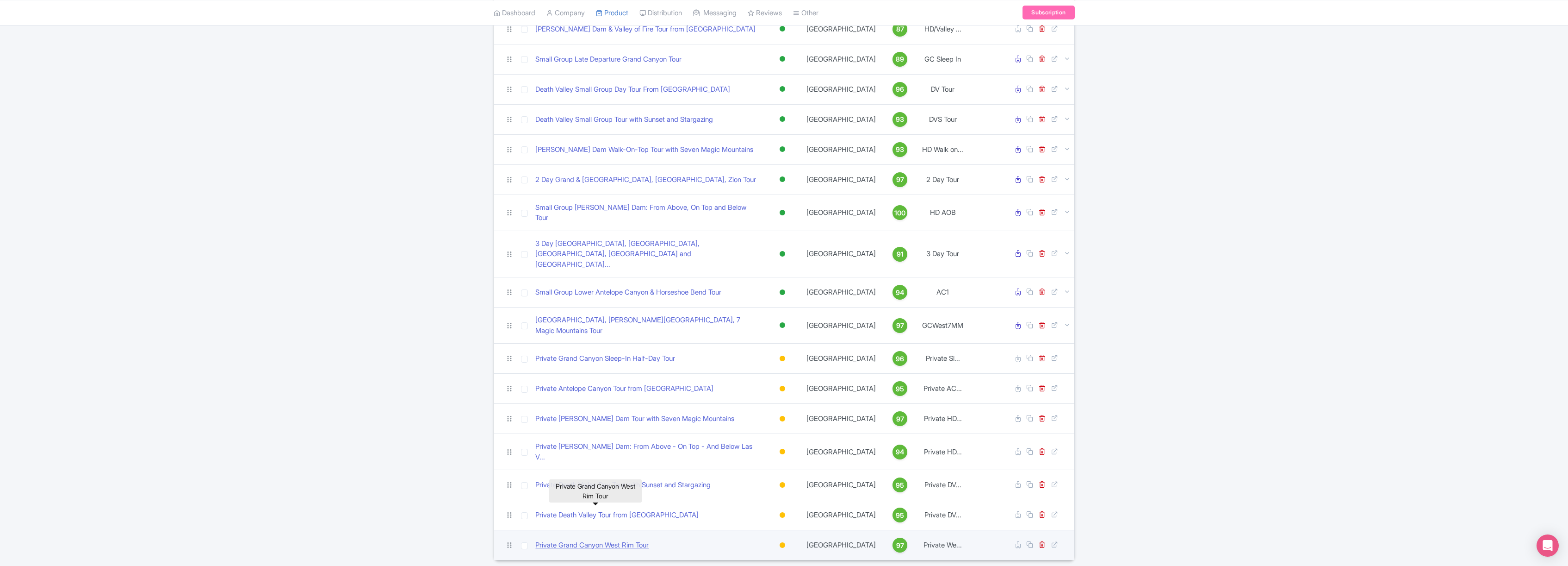
click at [607, 540] on link "Private Grand Canyon West Rim Tour" at bounding box center [592, 544] width 113 height 11
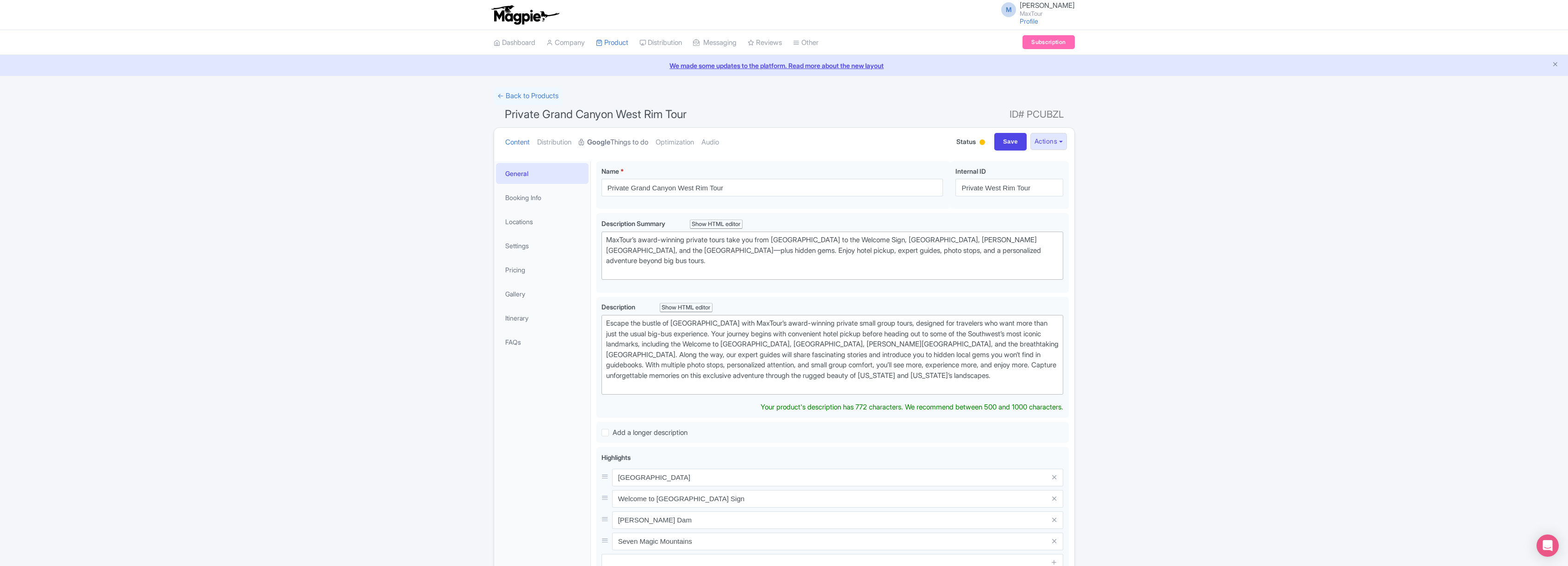
click at [623, 141] on link "Google Things to do" at bounding box center [613, 143] width 69 height 29
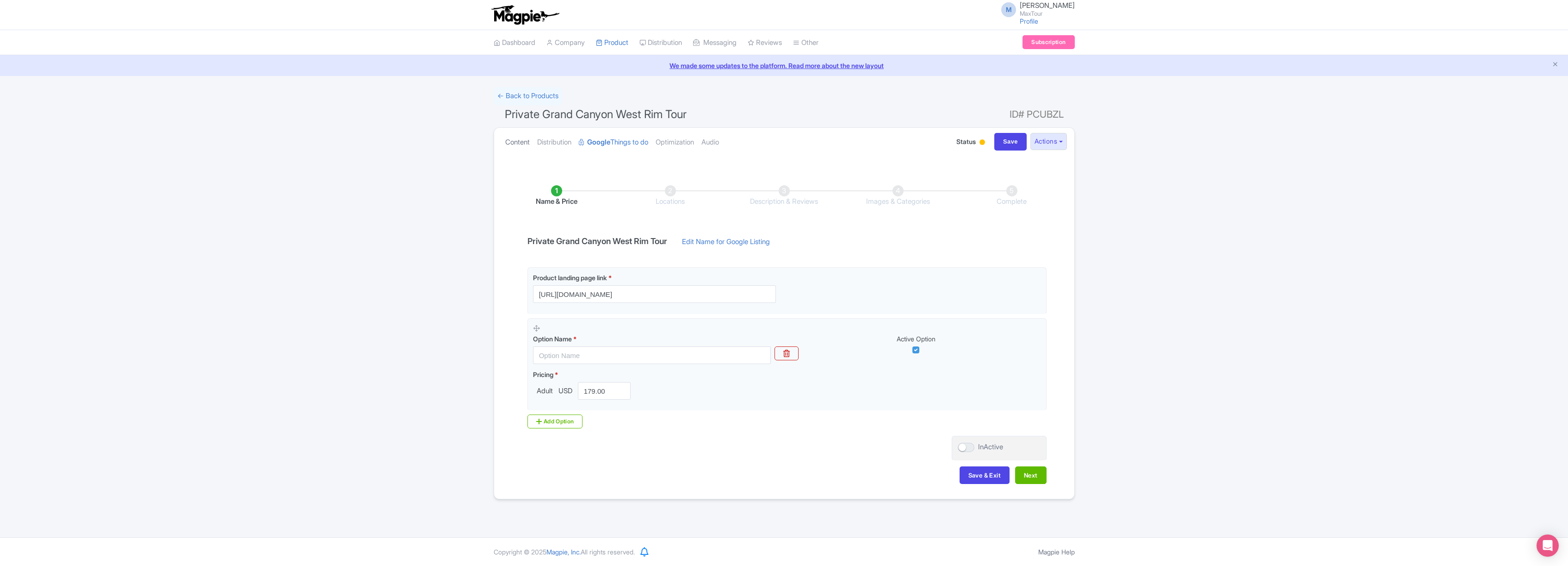
click at [511, 140] on link "Content" at bounding box center [517, 143] width 24 height 29
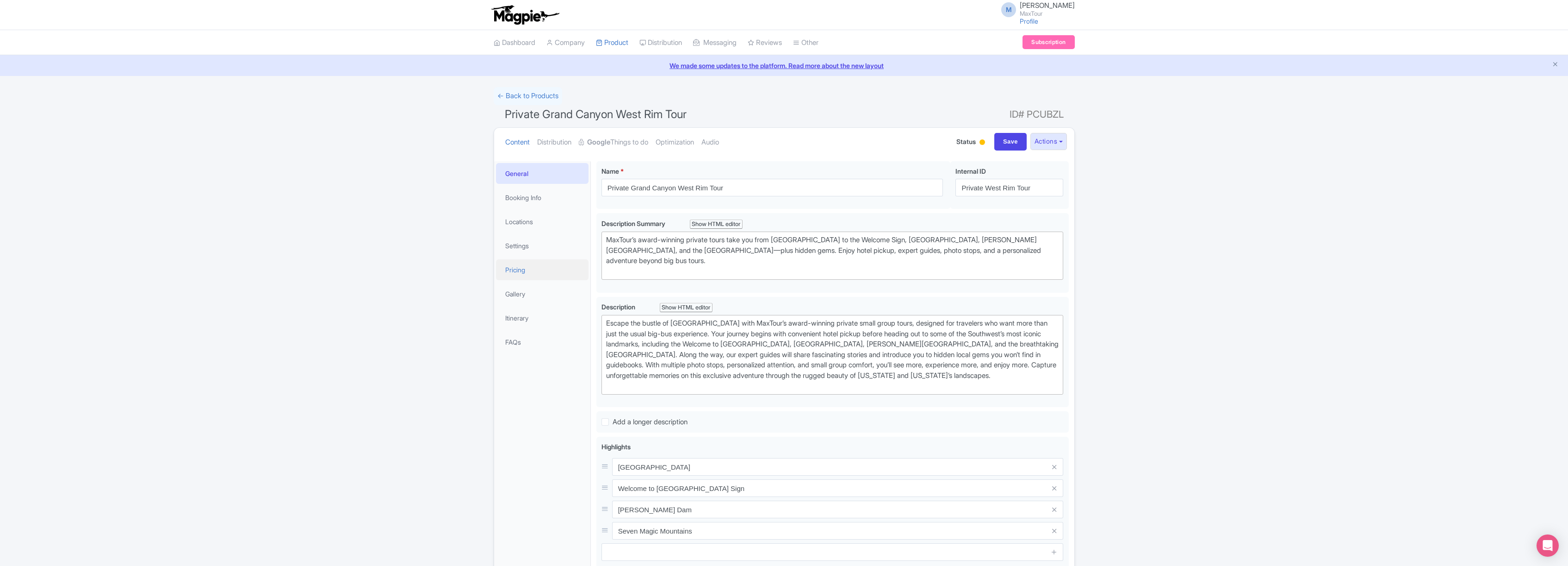
click at [524, 269] on link "Pricing" at bounding box center [542, 269] width 93 height 21
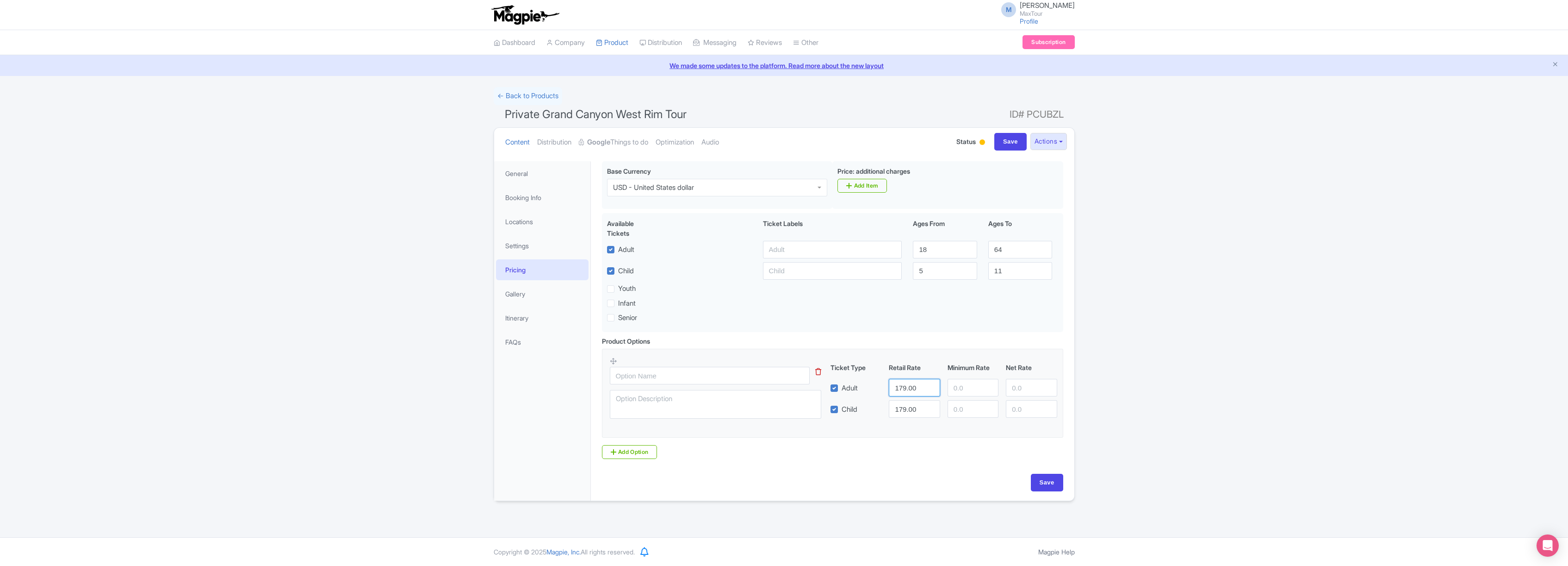
drag, startPoint x: 900, startPoint y: 389, endPoint x: 927, endPoint y: 389, distance: 27.0
click at [927, 389] on input "179.00" at bounding box center [914, 387] width 51 height 18
type input "1811.00"
drag, startPoint x: 896, startPoint y: 409, endPoint x: 923, endPoint y: 413, distance: 27.3
click at [923, 413] on input "179.00" at bounding box center [914, 409] width 51 height 18
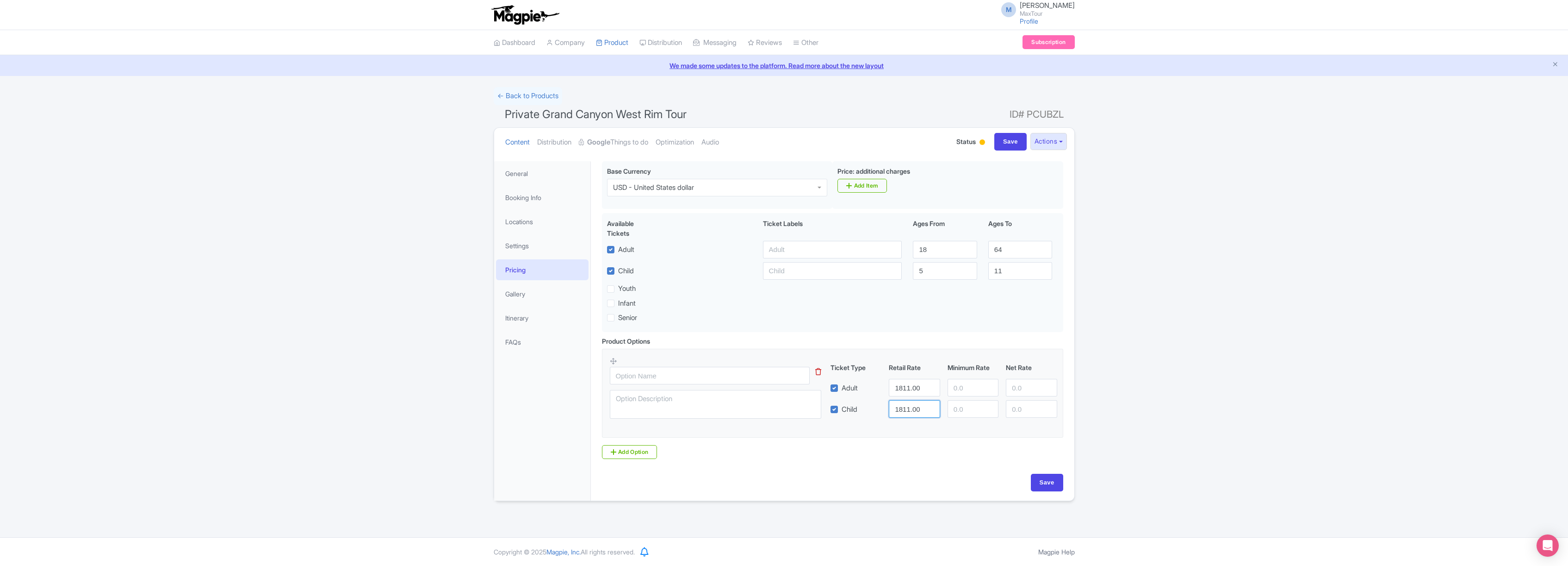
type input "1811.00"
click at [902, 464] on div "Product Options i This tip has not data. Code: tip_option_name Ticket Type Reta…" at bounding box center [831, 402] width 472 height 131
click at [1043, 483] on input "Save" at bounding box center [1046, 482] width 32 height 18
type input "Saving..."
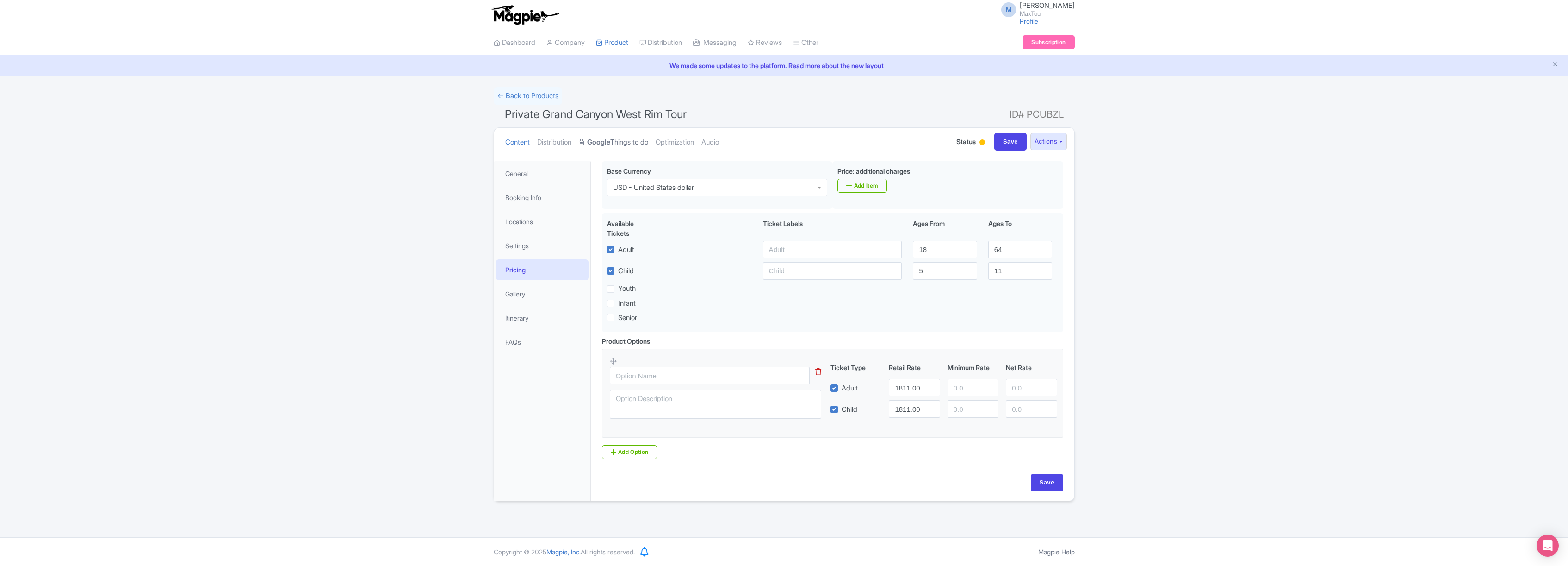
click at [618, 142] on link "Google Things to do" at bounding box center [613, 143] width 69 height 29
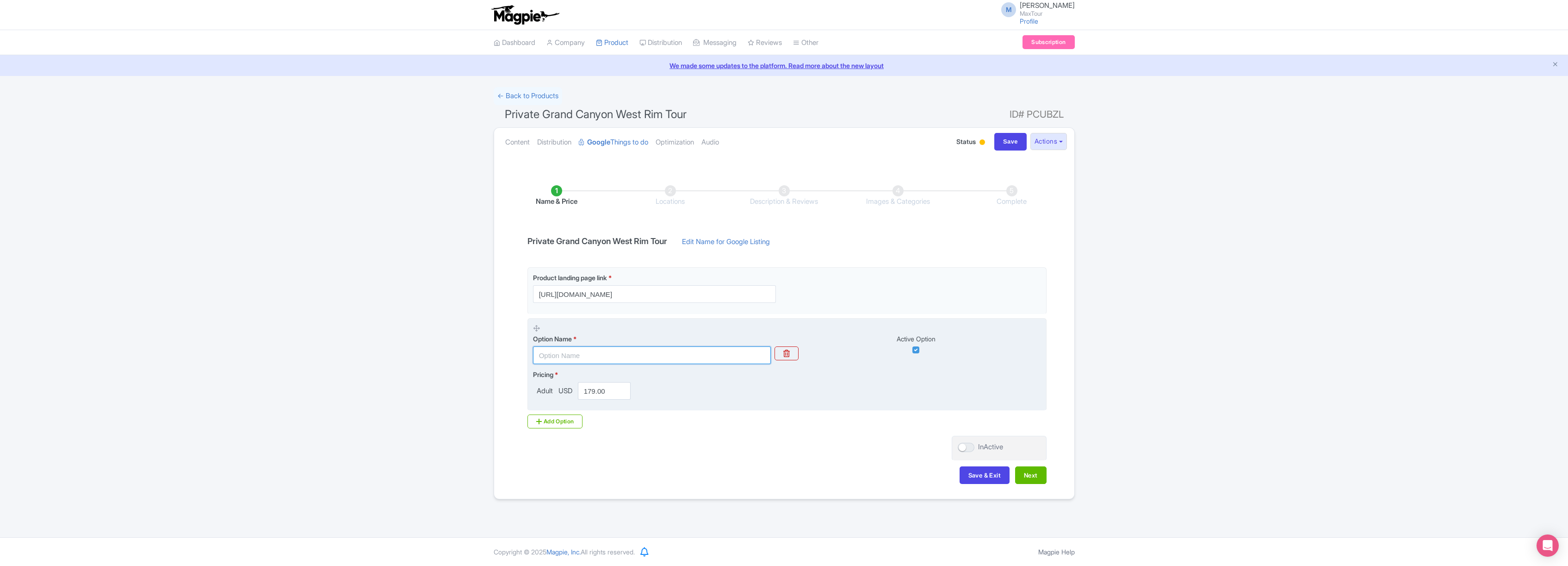
click at [605, 350] on input "text" at bounding box center [651, 355] width 237 height 18
type input "Private Grand Canyon West Rim Tour"
drag, startPoint x: 584, startPoint y: 391, endPoint x: 632, endPoint y: 391, distance: 48.0
click at [632, 391] on div "179.00" at bounding box center [605, 391] width 61 height 18
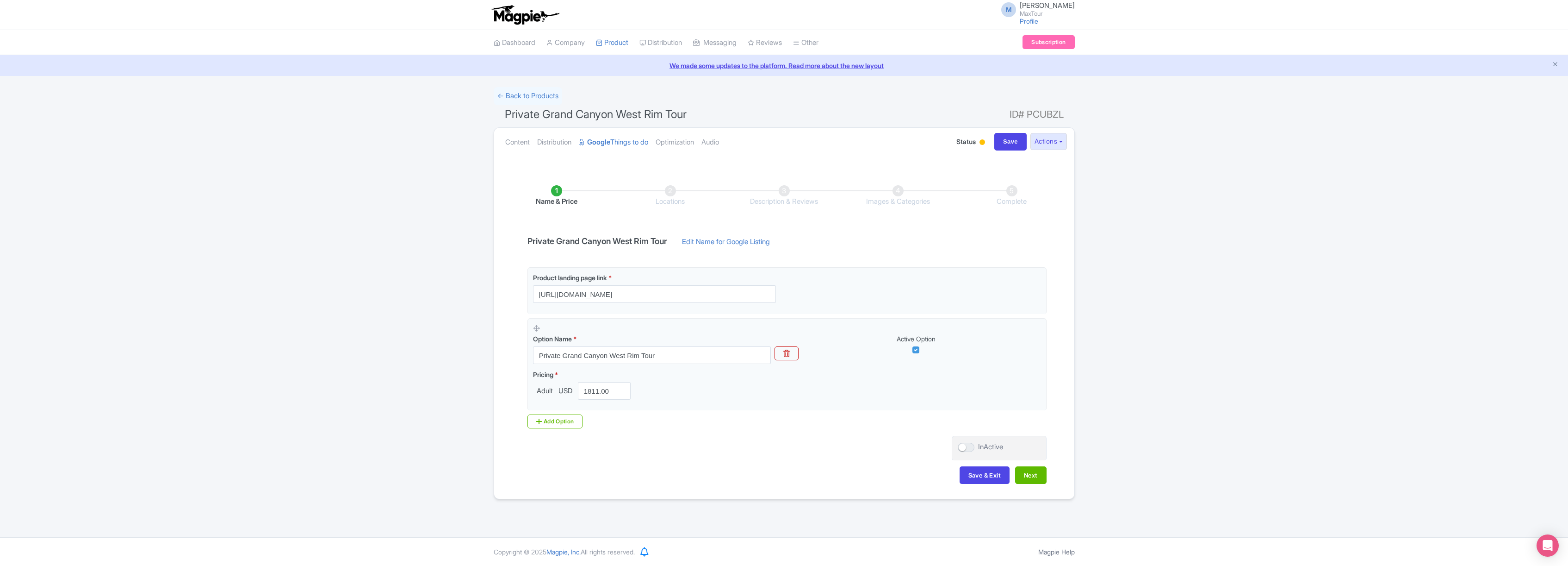
click at [650, 417] on div "Product landing page link * https://www.maxtour.co/grand-canyon-private-tour/ O…" at bounding box center [784, 347] width 525 height 161
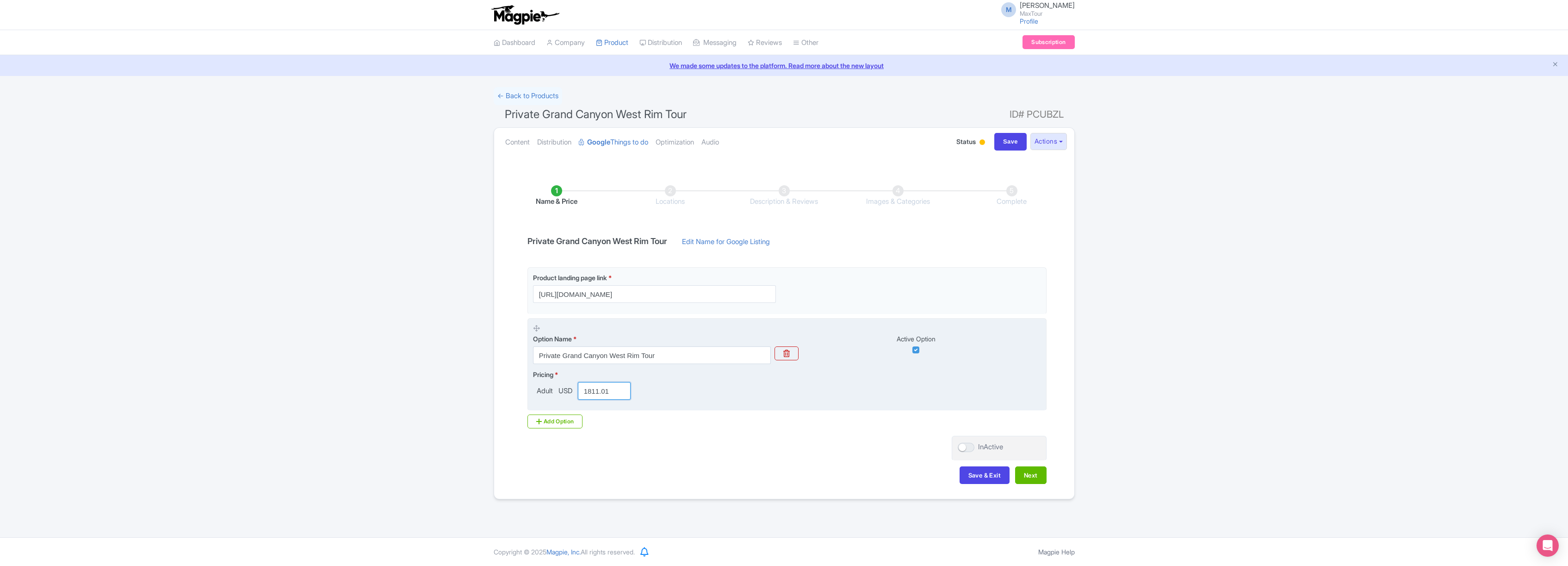
click at [621, 387] on input "1811.01" at bounding box center [604, 391] width 53 height 18
type input "1811"
click at [621, 391] on input "1811" at bounding box center [604, 391] width 53 height 18
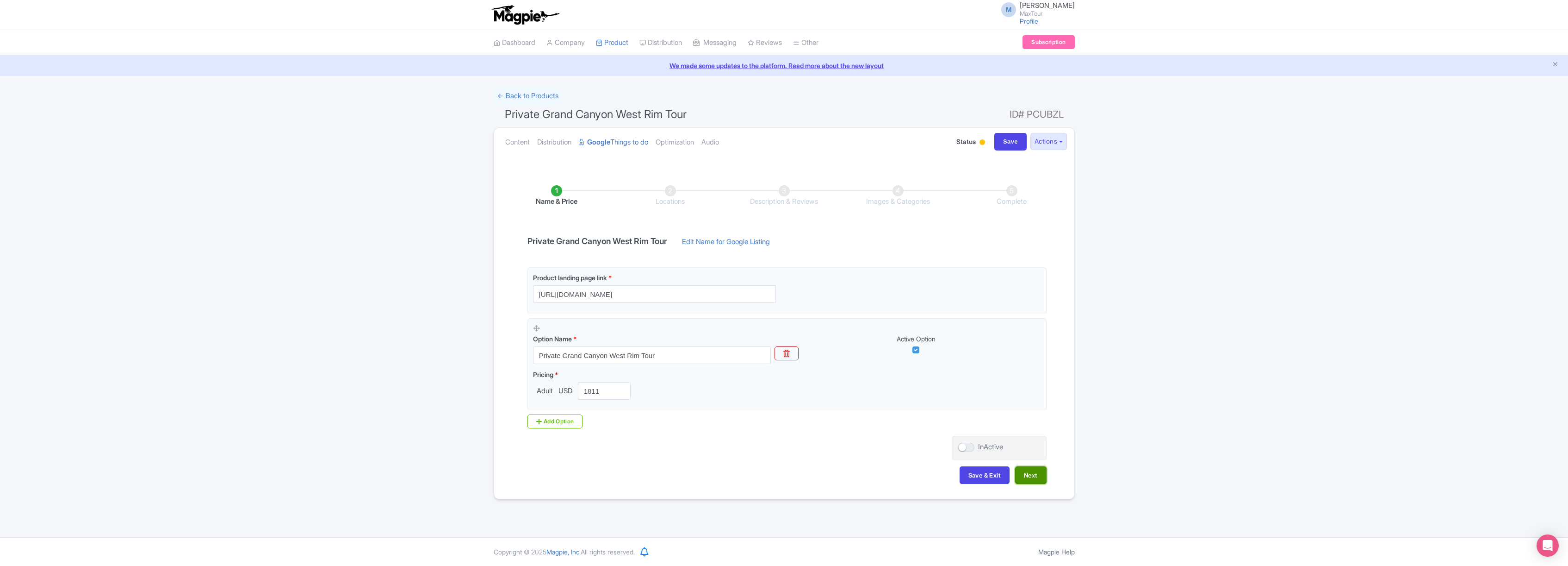
click at [1035, 474] on button "Next" at bounding box center [1031, 475] width 31 height 18
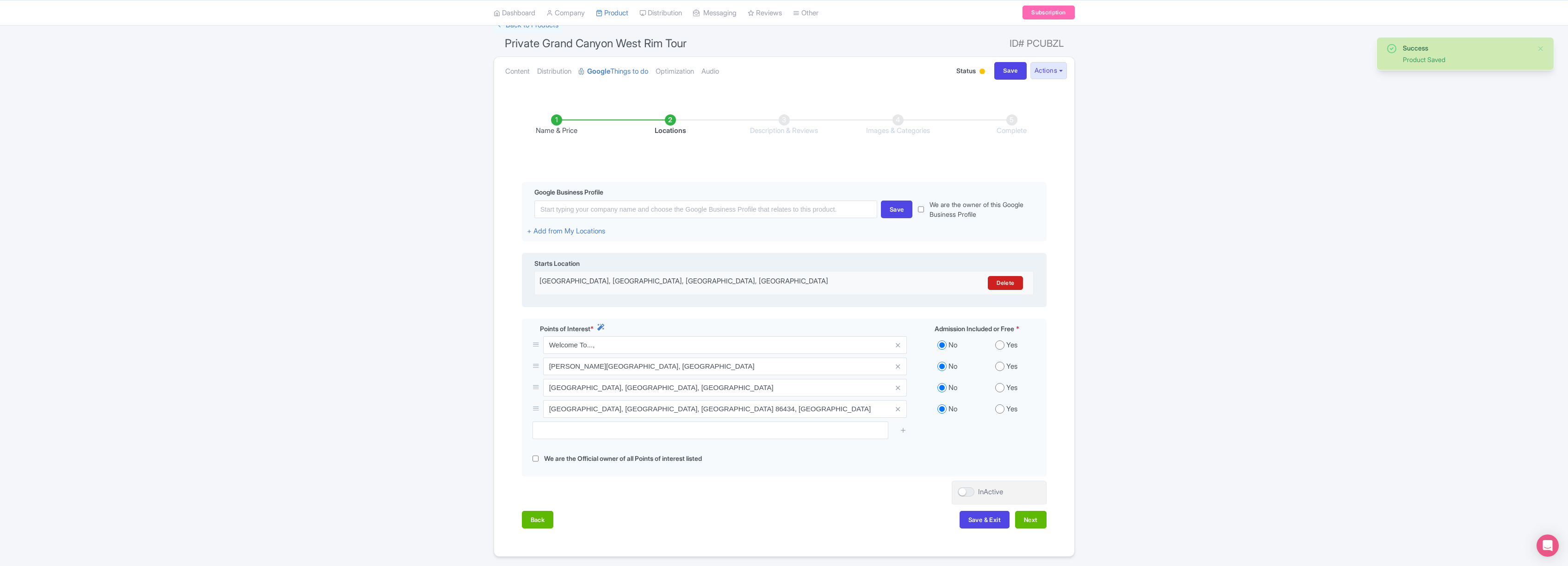
scroll to position [103, 0]
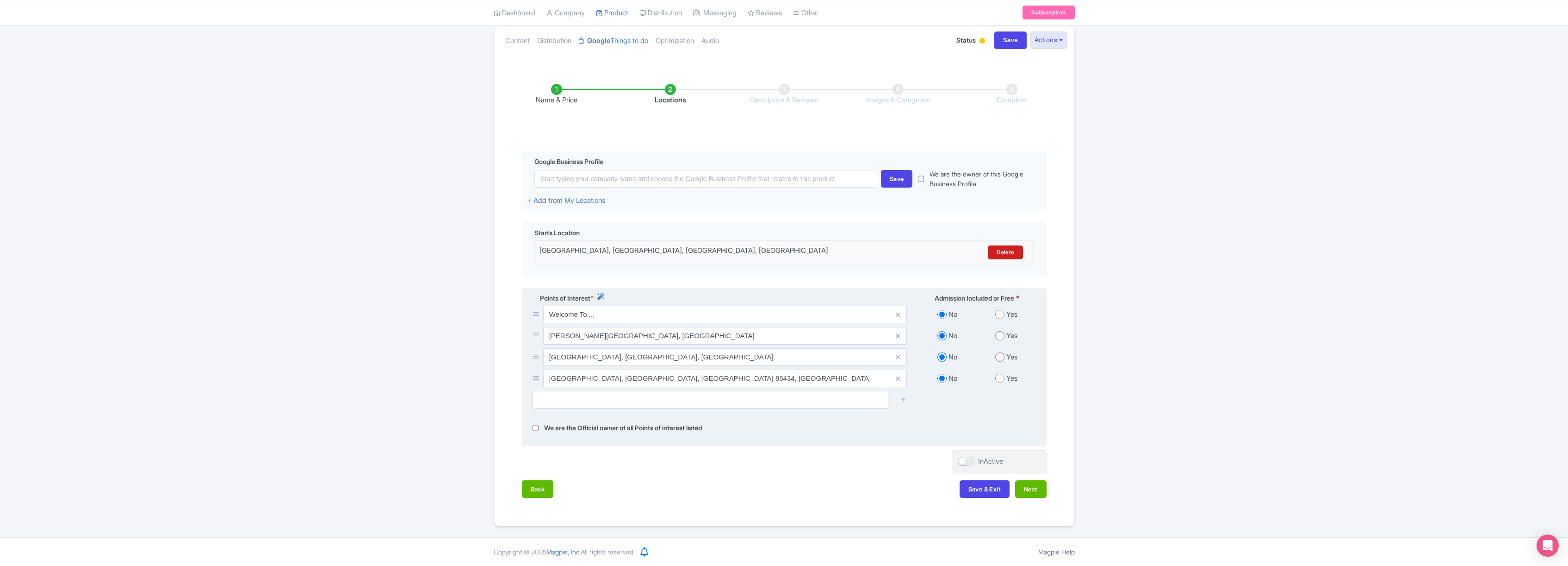
click at [998, 314] on input "radio" at bounding box center [998, 314] width 9 height 9
radio input "true"
click at [998, 334] on input "radio" at bounding box center [998, 335] width 9 height 9
radio input "true"
click at [1001, 355] on input "radio" at bounding box center [998, 356] width 9 height 9
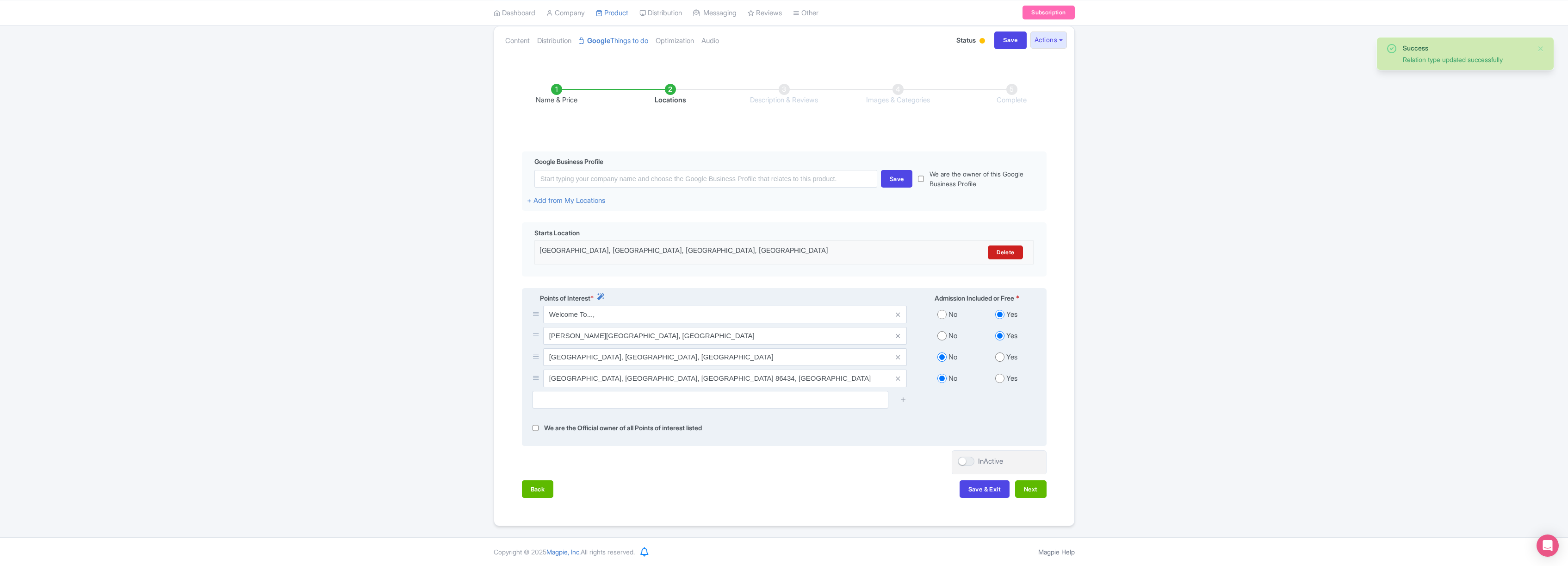
radio input "true"
click at [998, 376] on input "radio" at bounding box center [998, 377] width 9 height 9
radio input "true"
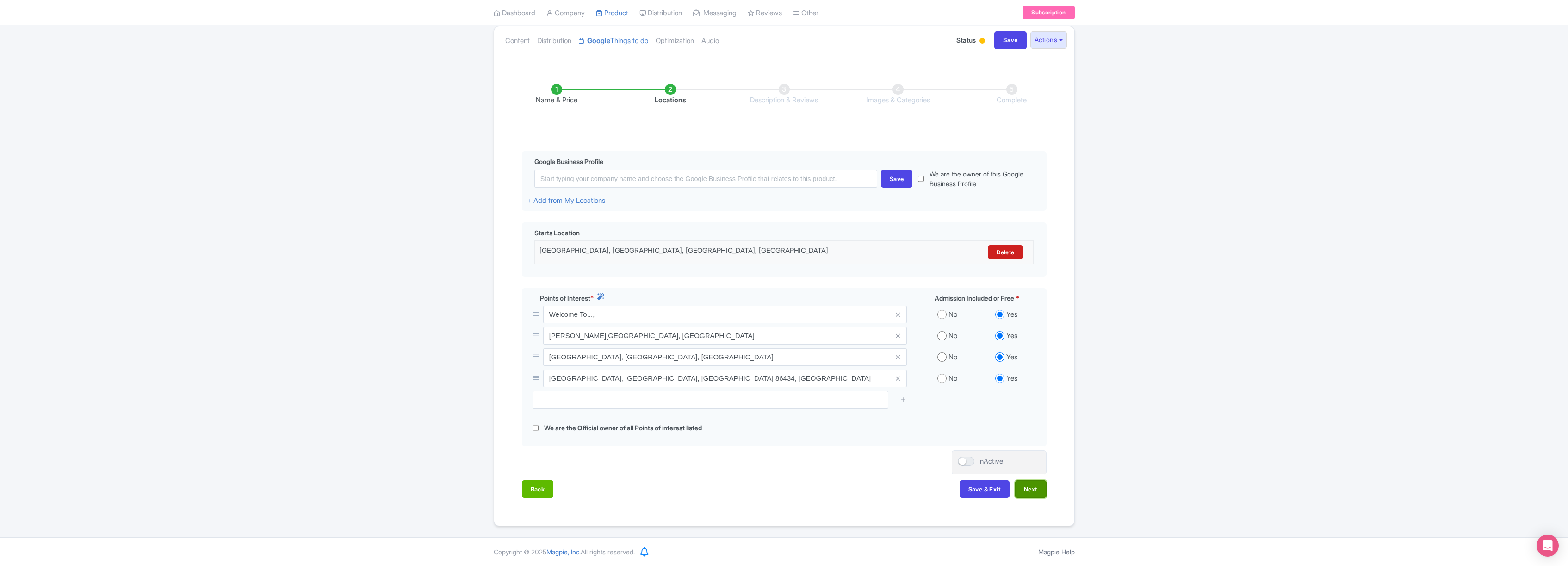
click at [1029, 487] on button "Next" at bounding box center [1031, 489] width 31 height 18
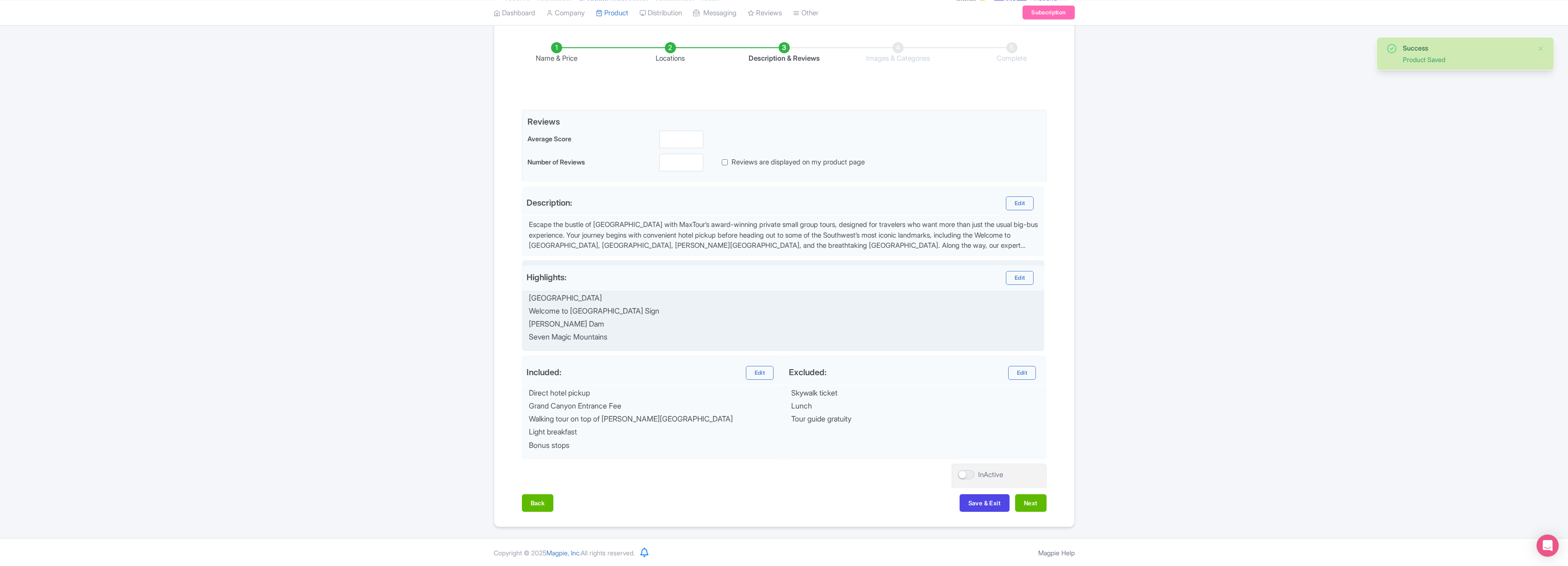
scroll to position [144, 0]
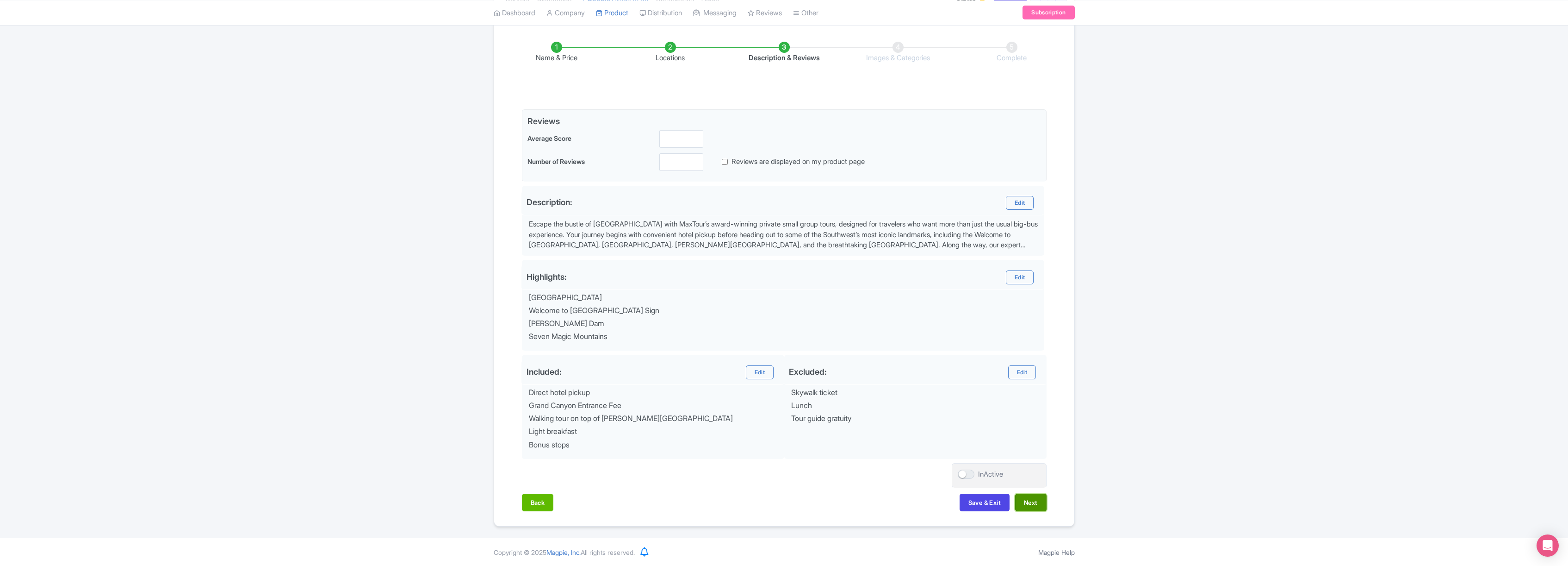
click at [1030, 501] on button "Next" at bounding box center [1031, 502] width 31 height 18
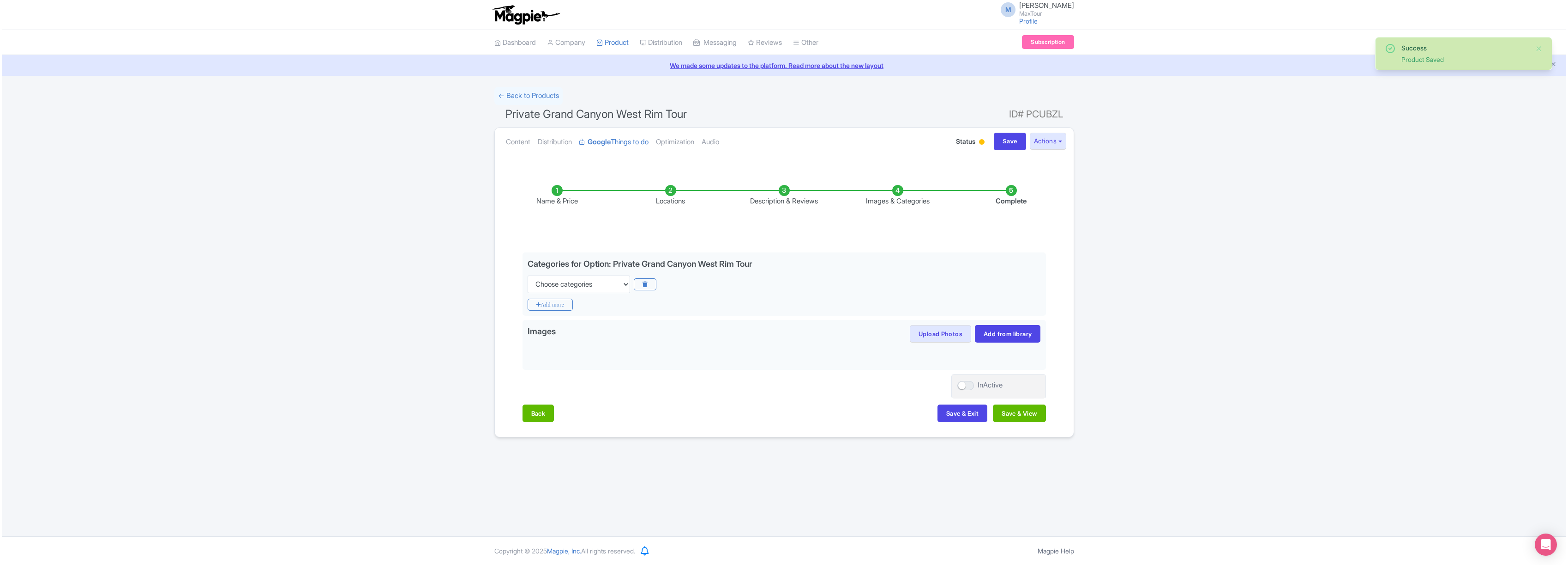
scroll to position [0, 0]
click at [956, 407] on button "Save & Exit" at bounding box center [960, 413] width 50 height 18
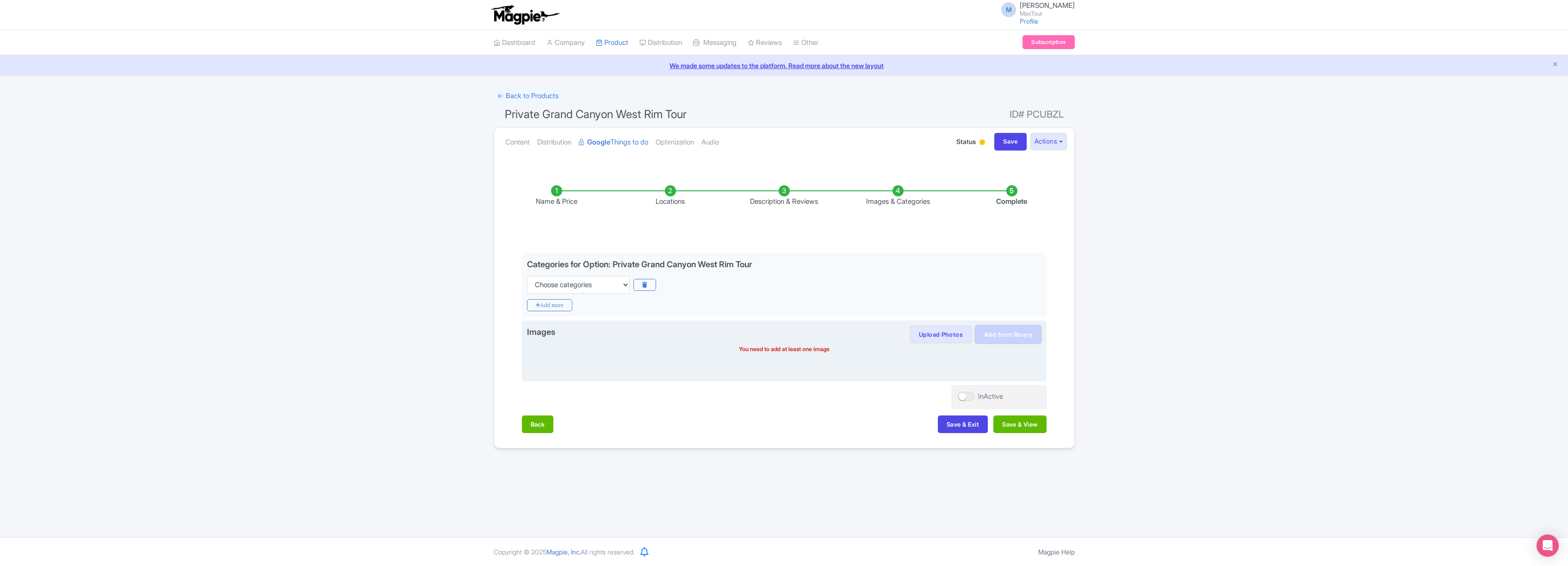
click at [1014, 334] on link "Add from library" at bounding box center [1007, 334] width 65 height 18
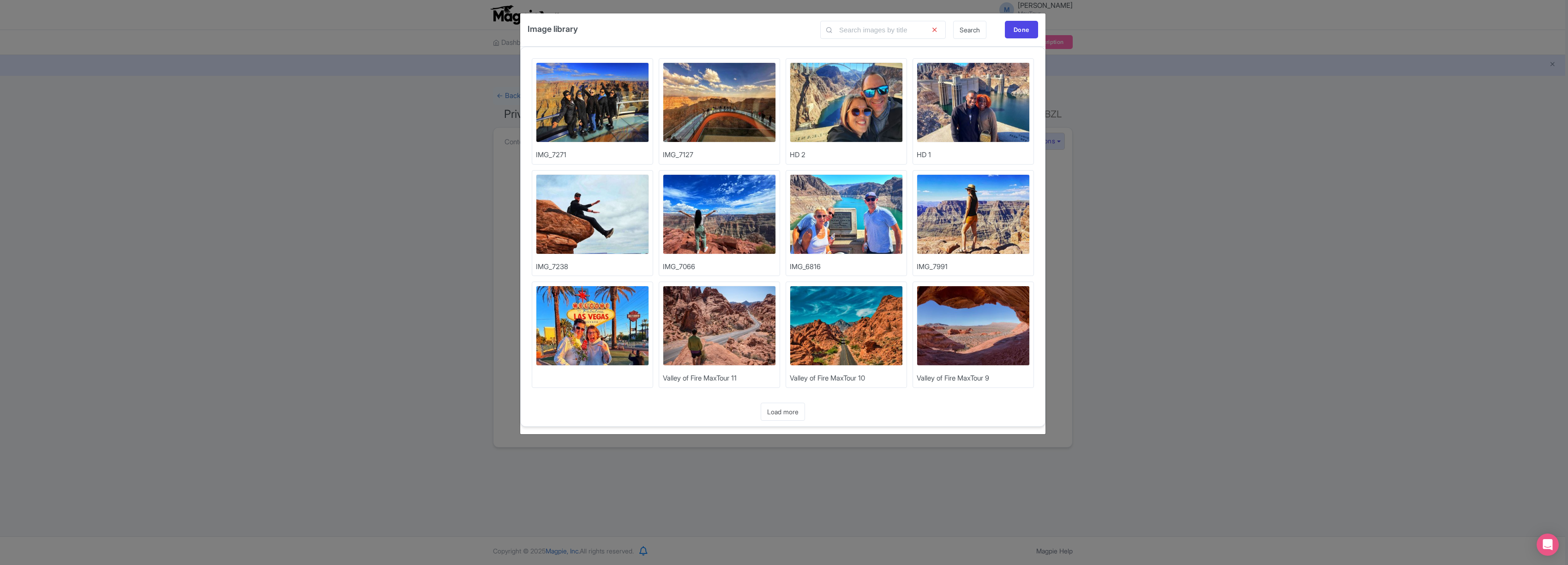
click at [741, 99] on img at bounding box center [720, 102] width 113 height 80
click at [586, 107] on img at bounding box center [593, 102] width 113 height 80
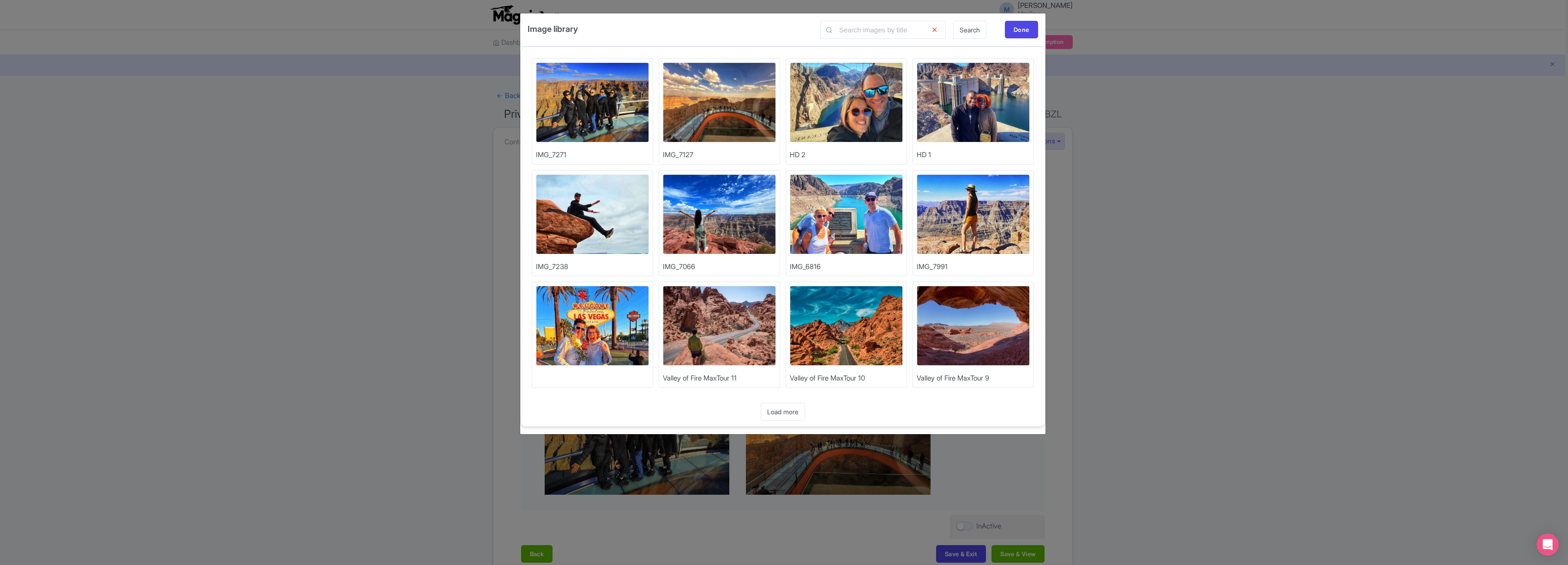
click at [615, 319] on img at bounding box center [593, 326] width 113 height 80
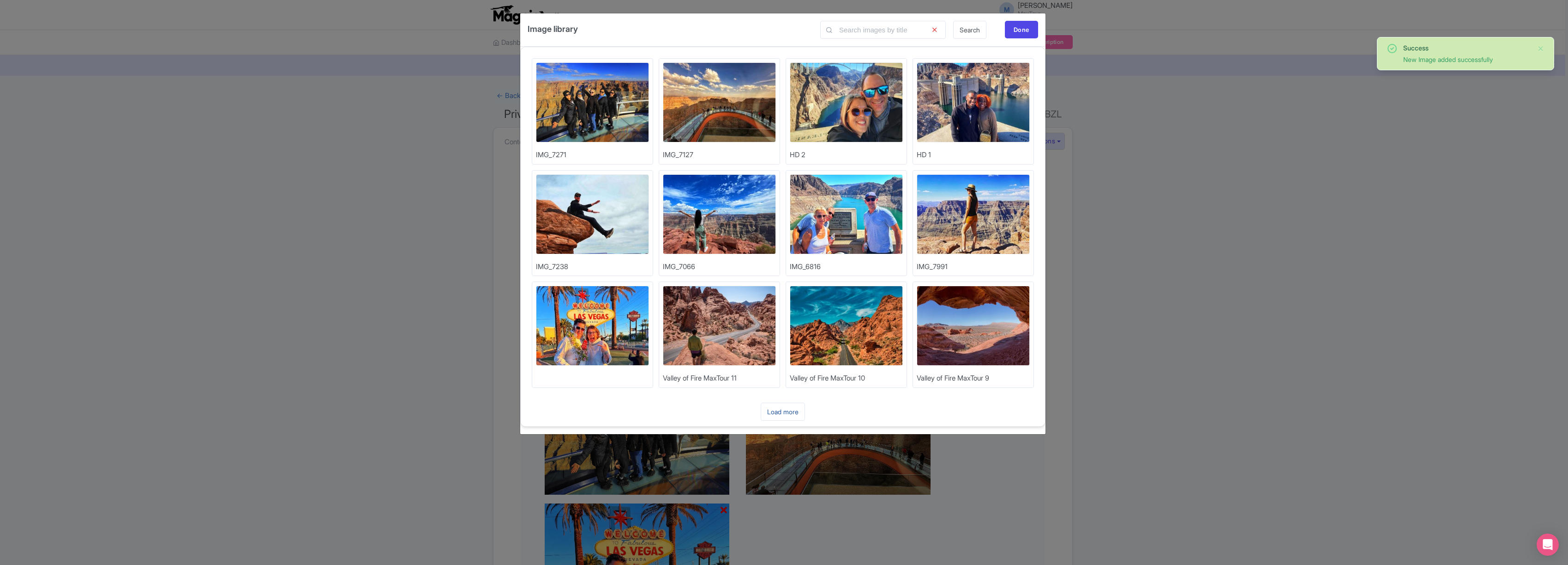
click at [790, 416] on link "Load more" at bounding box center [782, 411] width 44 height 18
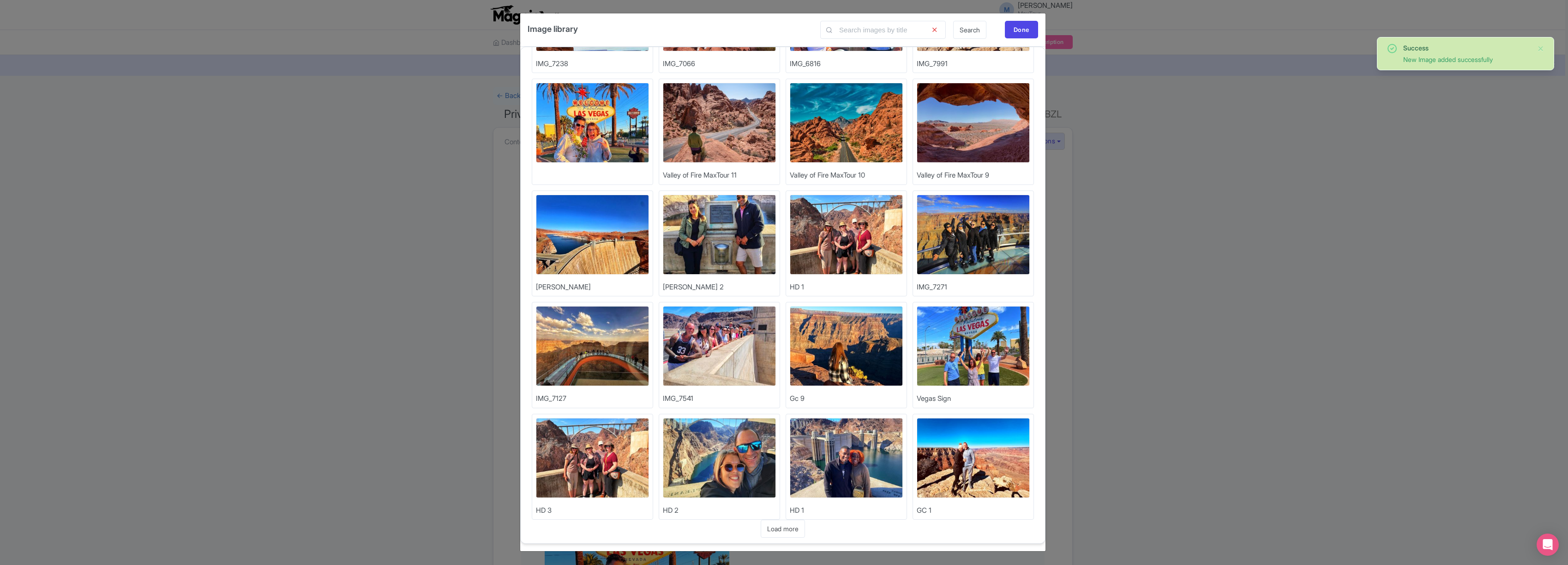
scroll to position [218, 0]
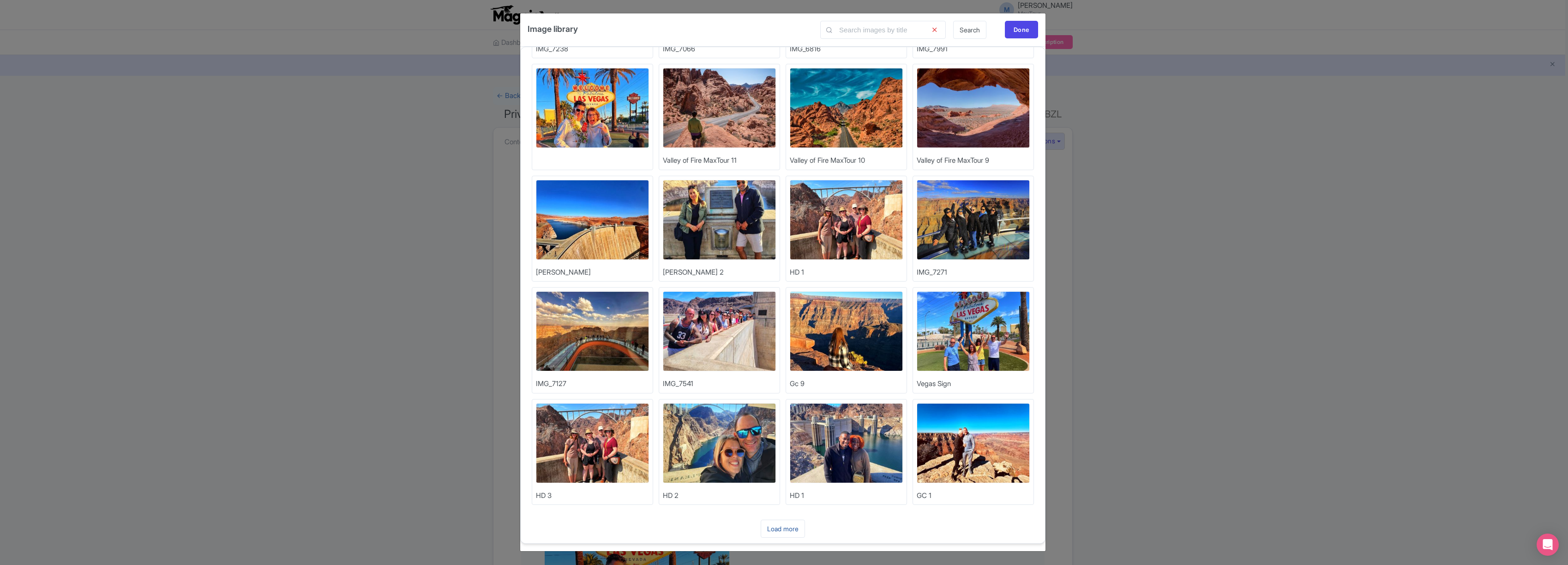
click at [783, 526] on link "Load more" at bounding box center [782, 528] width 44 height 18
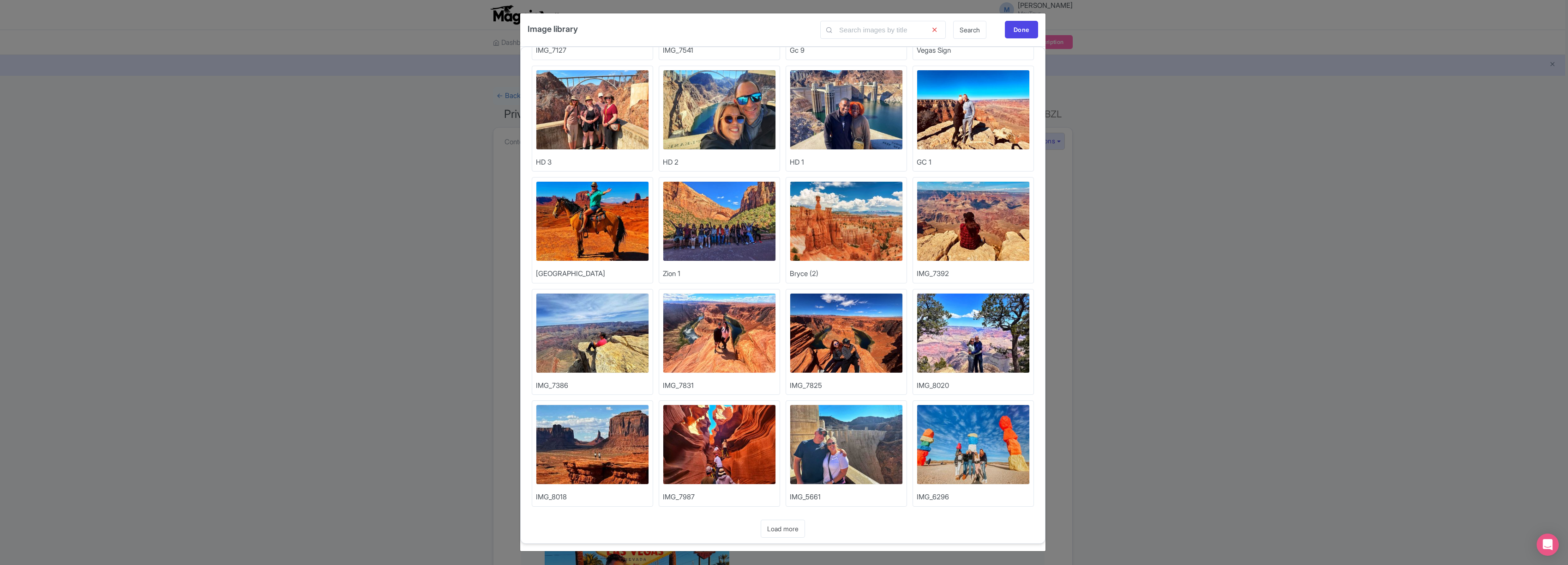
scroll to position [552, 0]
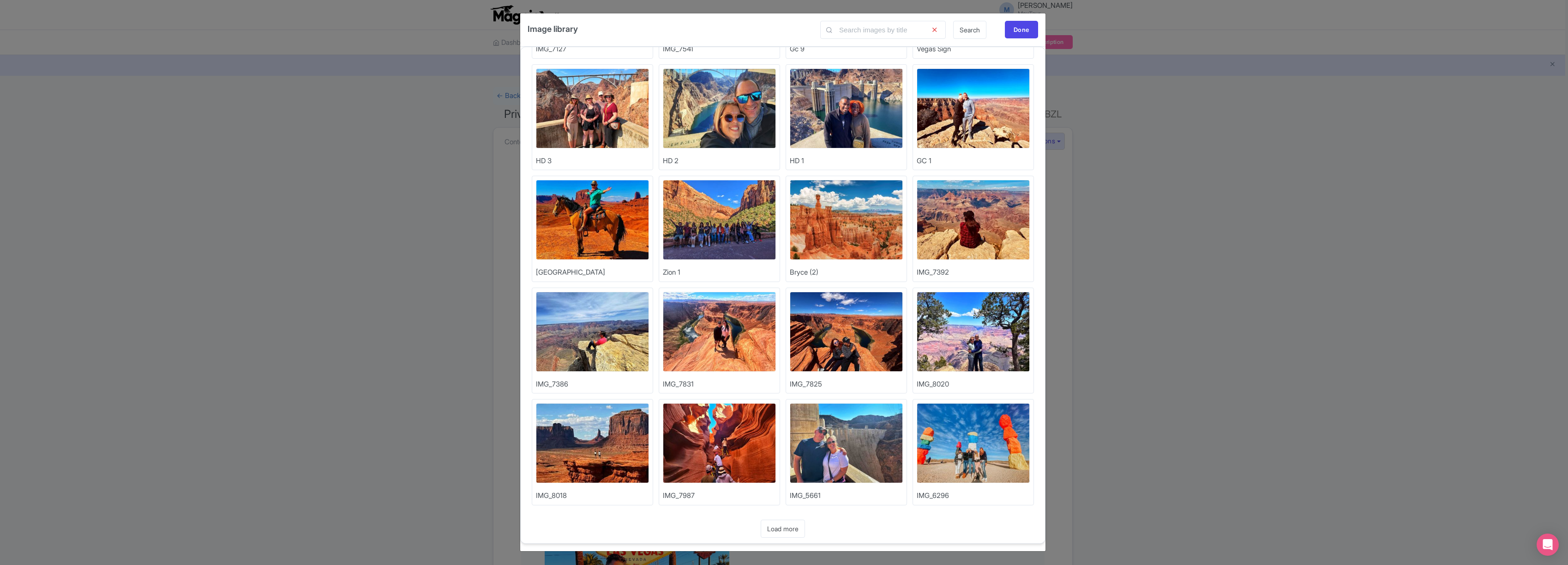
click at [987, 441] on img at bounding box center [973, 443] width 113 height 80
click at [788, 527] on link "Load more" at bounding box center [782, 528] width 44 height 18
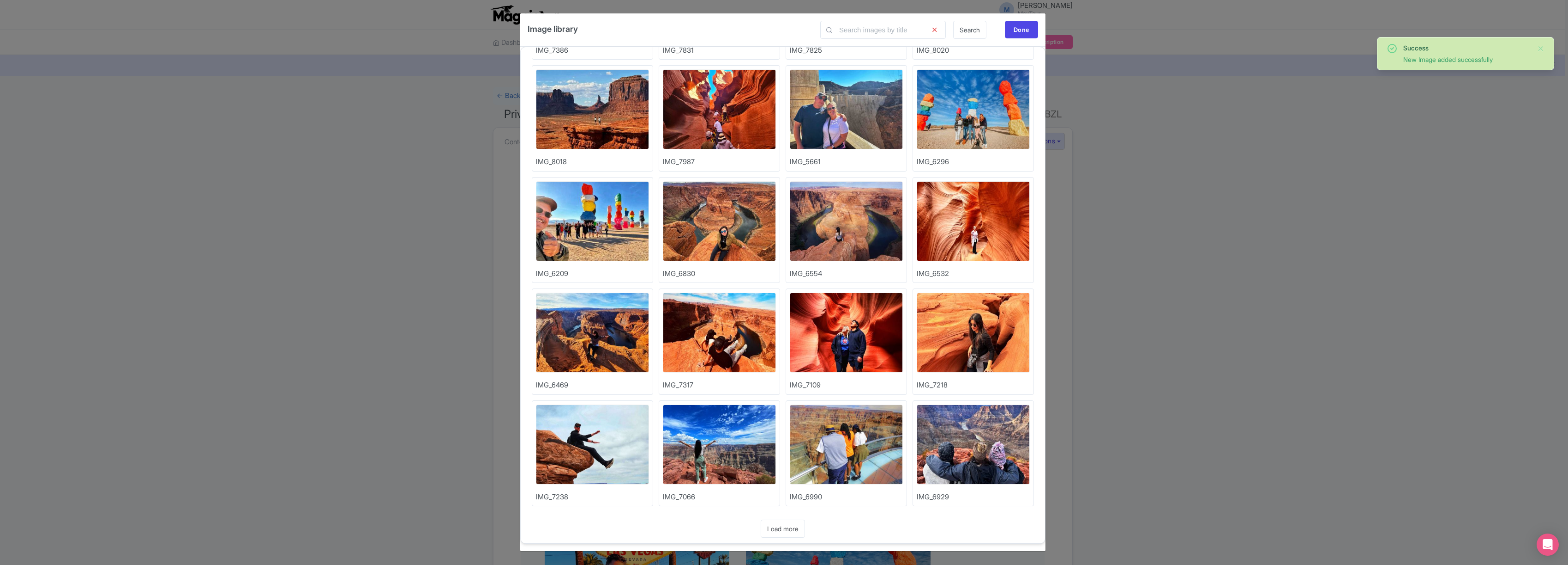
scroll to position [887, 0]
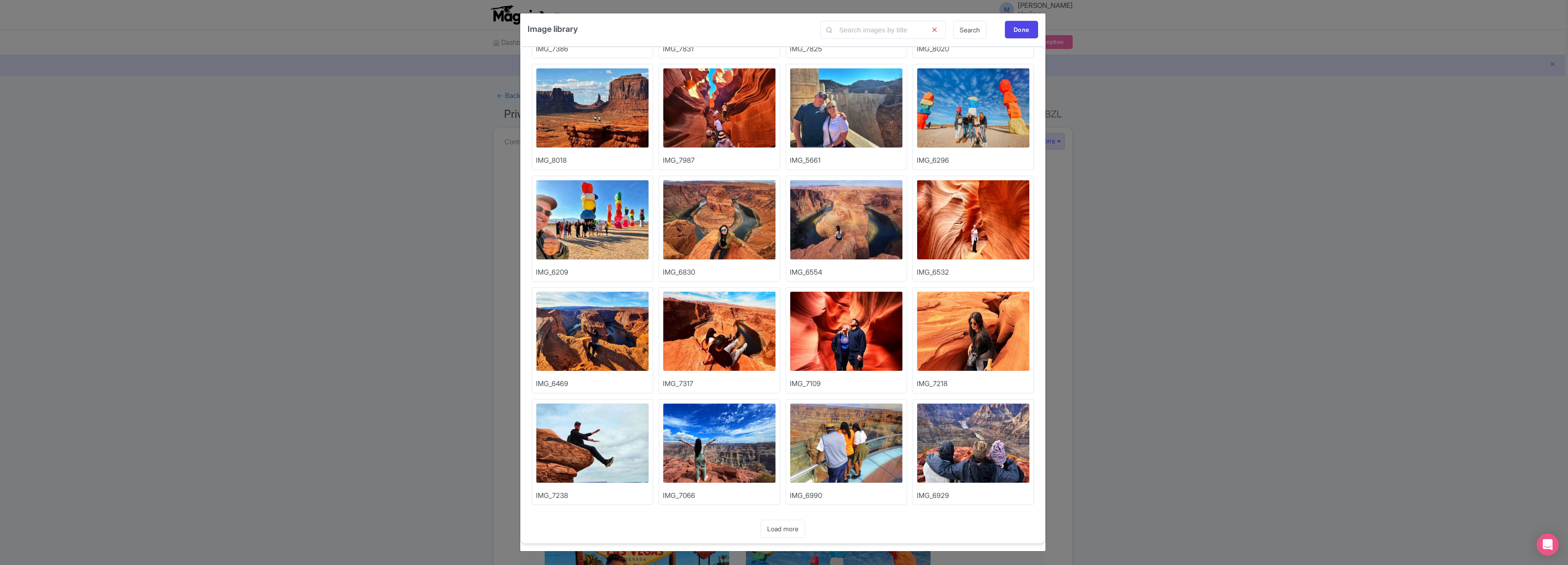
click at [707, 435] on img at bounding box center [720, 443] width 113 height 80
click at [784, 527] on link "Load more" at bounding box center [782, 528] width 44 height 18
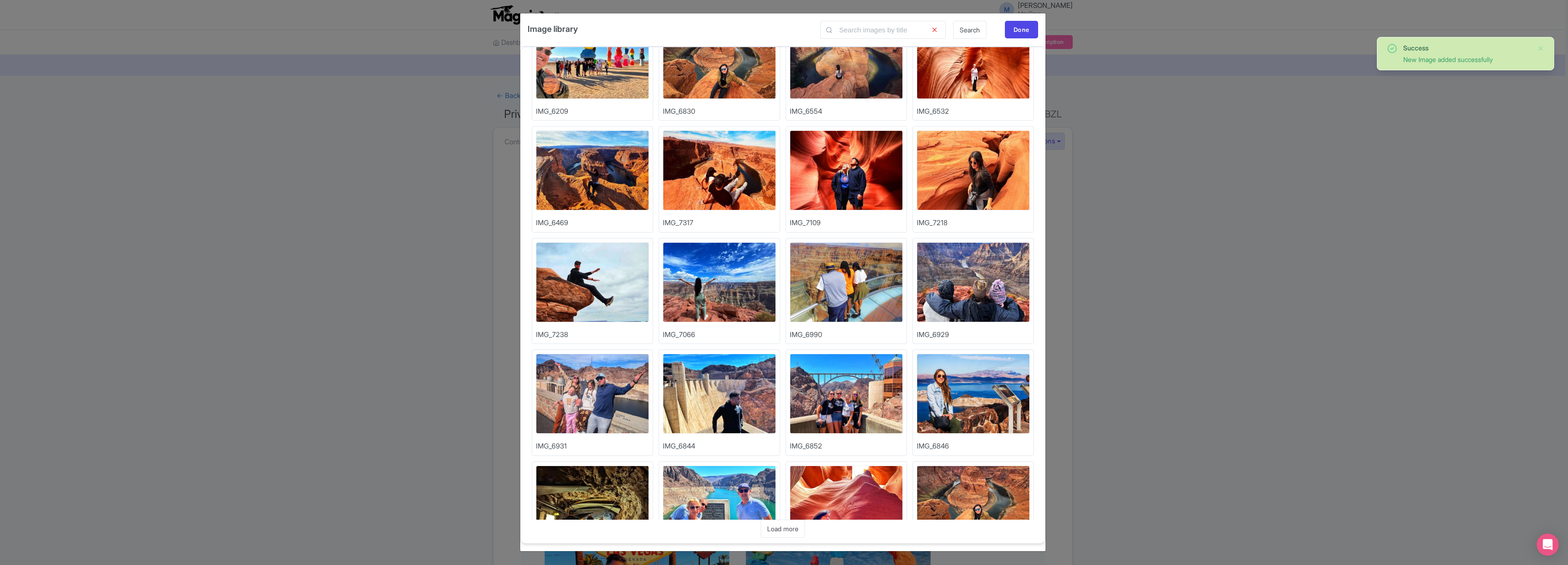
scroll to position [1222, 0]
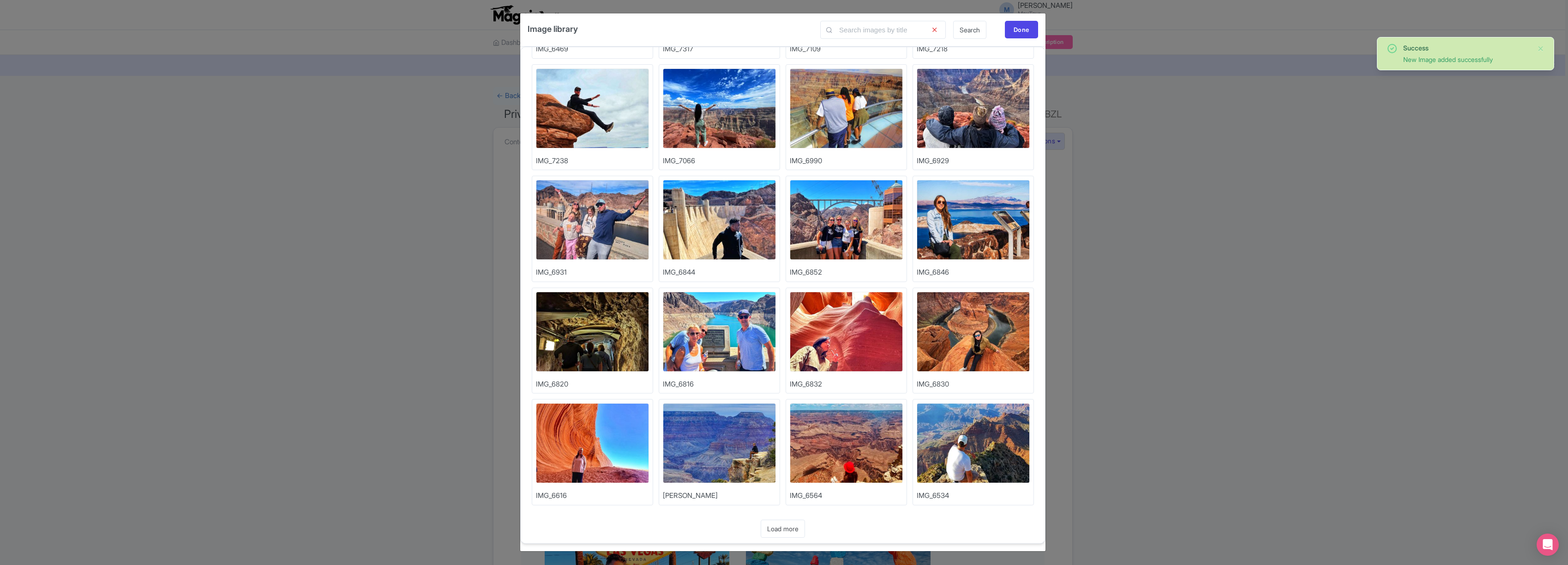
click at [708, 225] on img at bounding box center [720, 220] width 113 height 80
click at [781, 532] on link "Load more" at bounding box center [782, 528] width 44 height 18
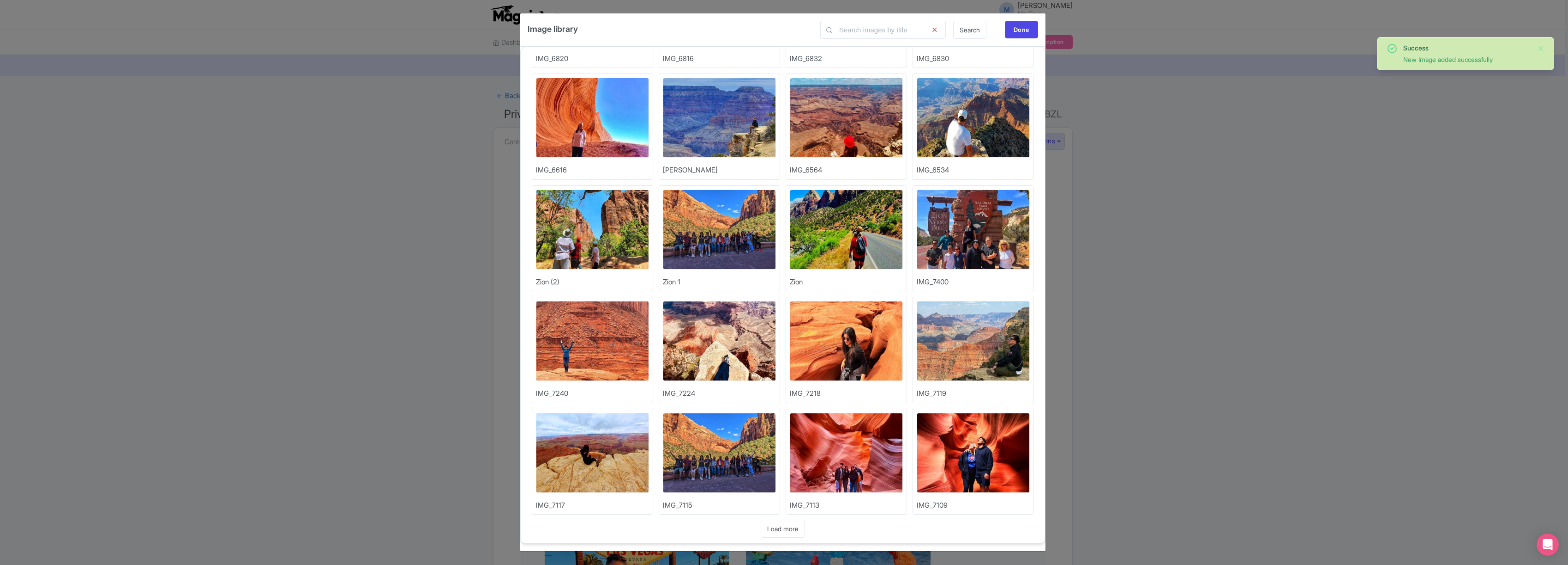
scroll to position [1556, 0]
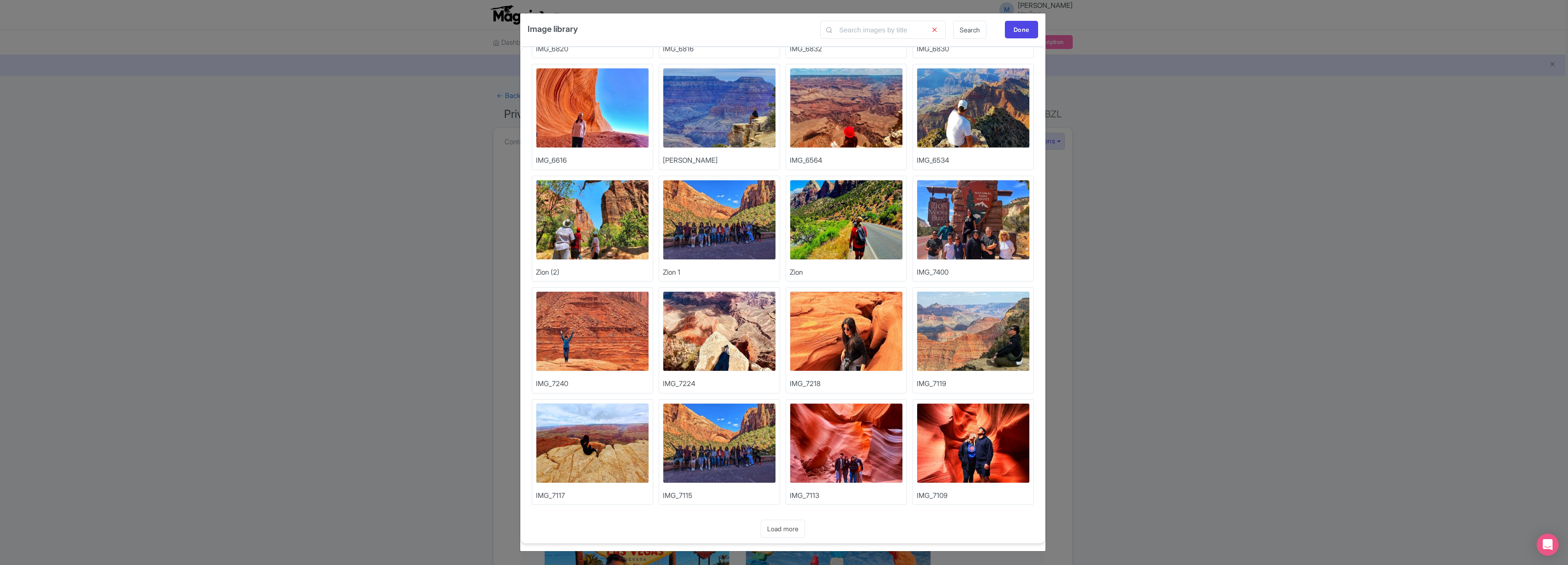
click at [784, 532] on link "Load more" at bounding box center [782, 528] width 44 height 18
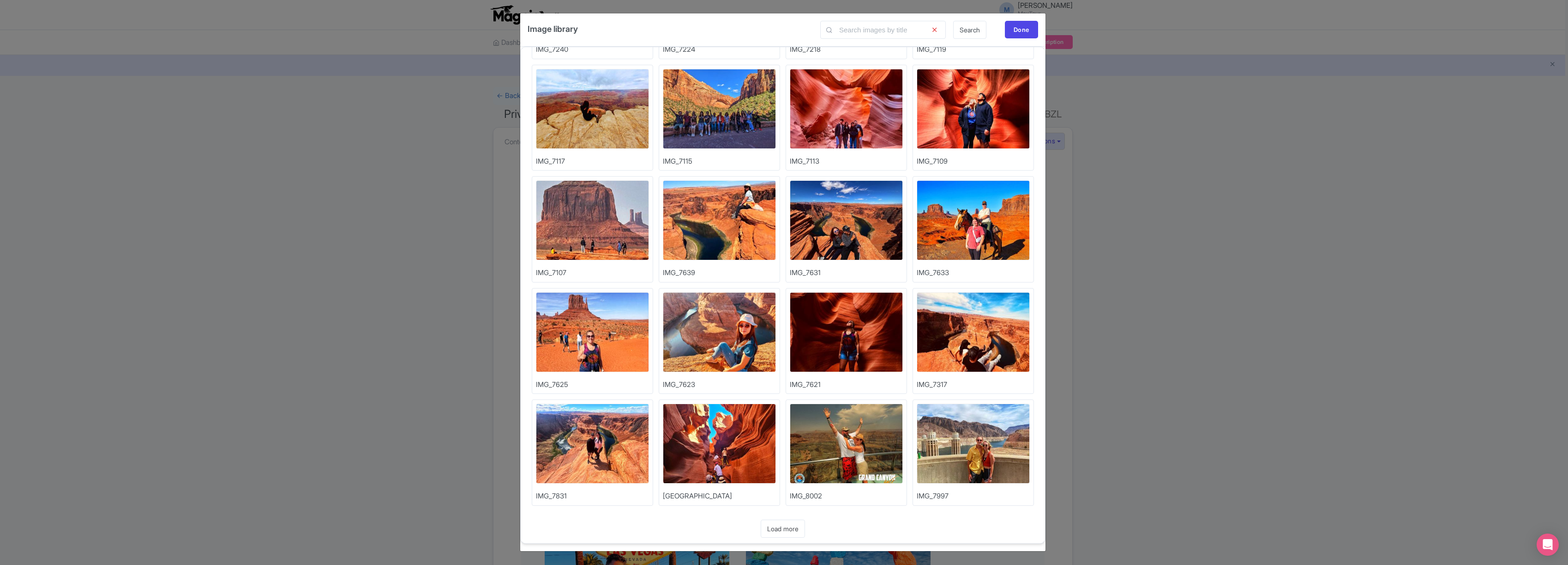
scroll to position [1891, 0]
click at [787, 529] on link "Load more" at bounding box center [782, 528] width 44 height 18
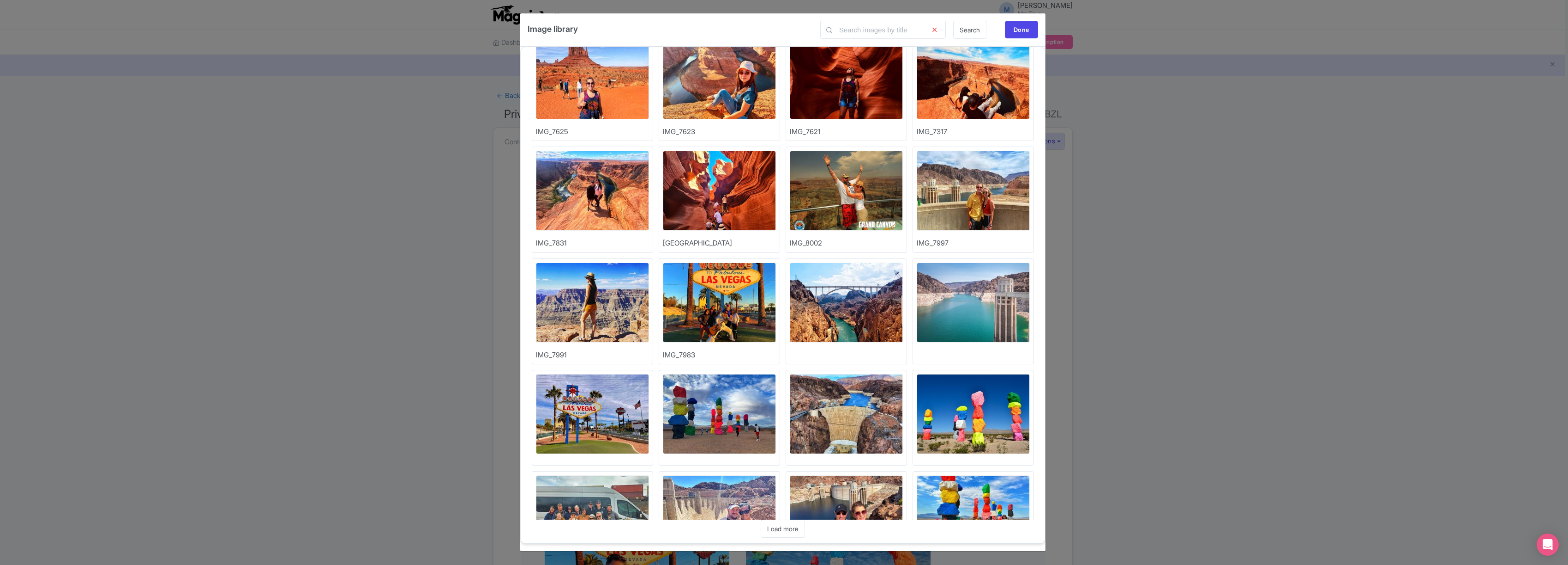
scroll to position [2205, 0]
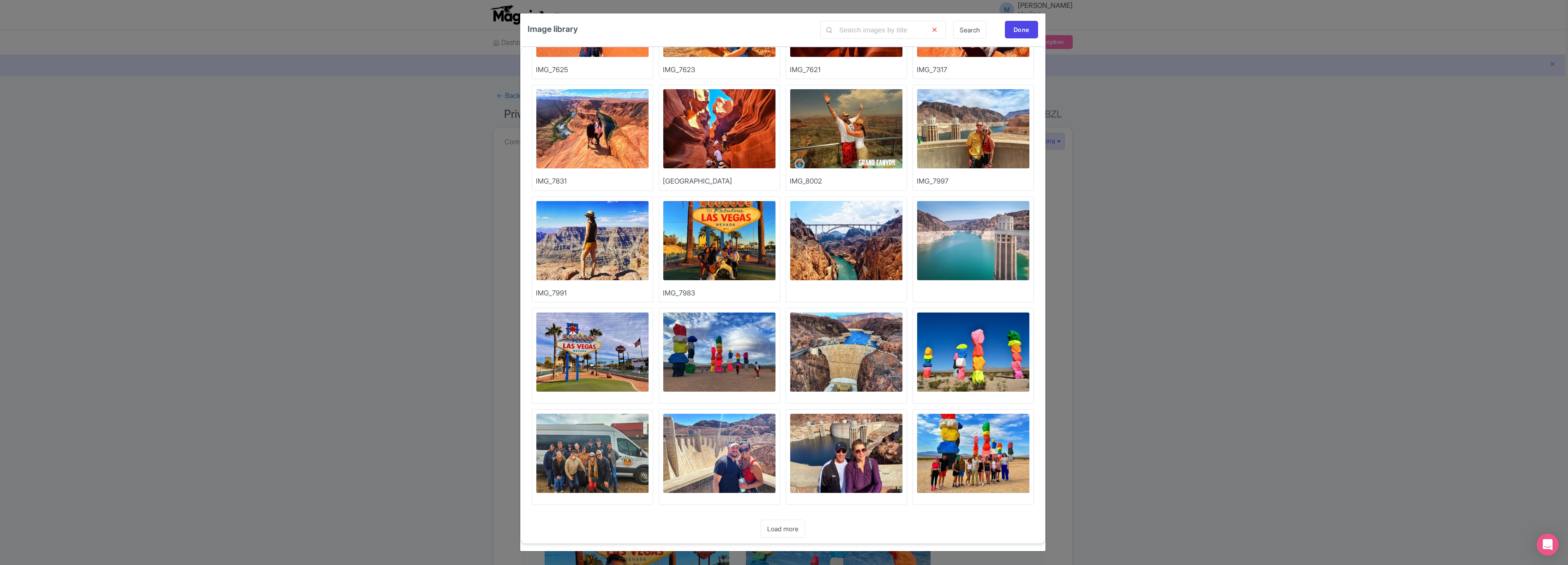
click at [705, 231] on img at bounding box center [720, 240] width 113 height 80
click at [593, 230] on img at bounding box center [593, 240] width 113 height 80
click at [1016, 27] on div "Done" at bounding box center [1022, 29] width 33 height 18
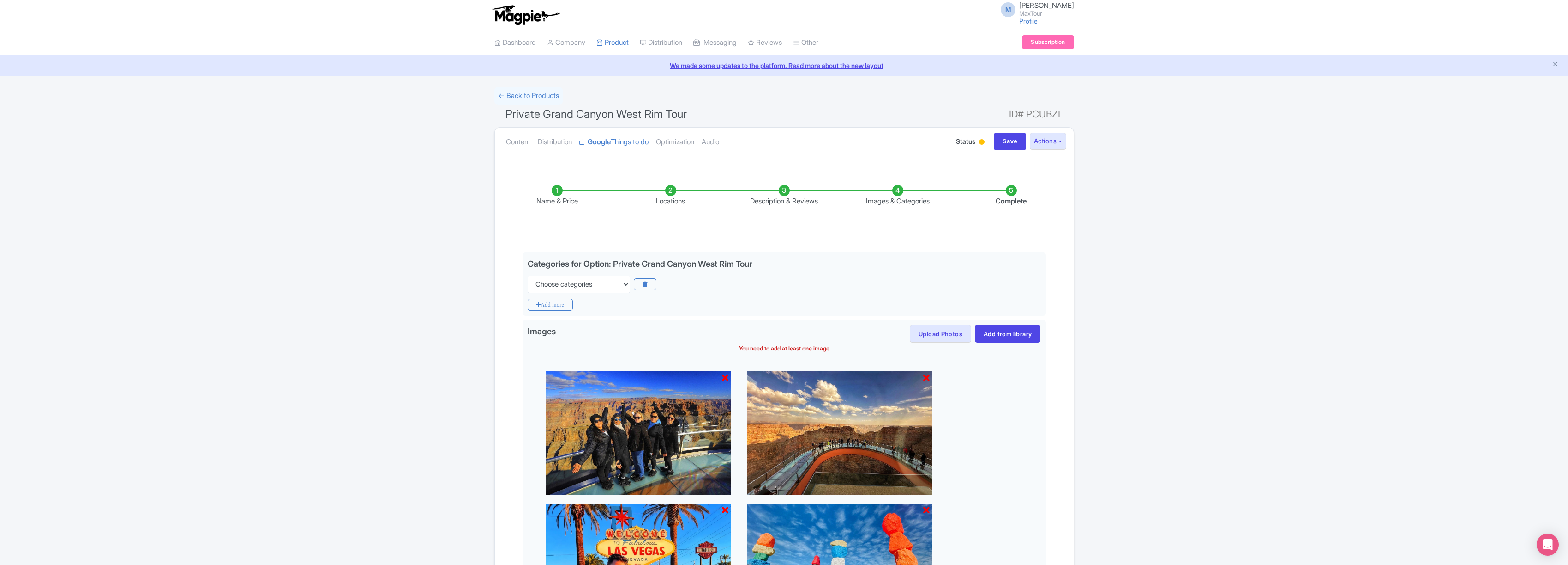
click at [783, 190] on li "Description & Reviews" at bounding box center [784, 195] width 113 height 21
click at [1144, 374] on div "Success New Image added successfully ← Back to Products Private Grand Canyon We…" at bounding box center [784, 530] width 1568 height 887
click at [1010, 143] on input "Save" at bounding box center [1009, 141] width 32 height 18
type input "Saving..."
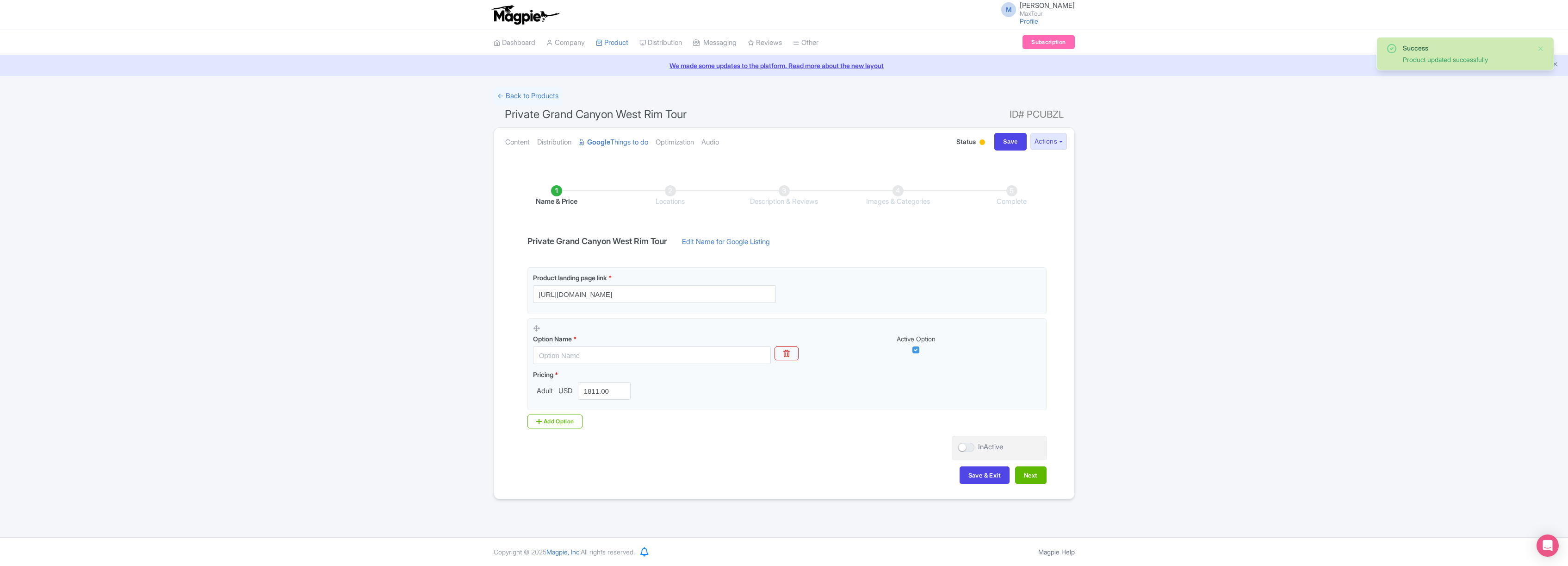
click at [668, 193] on li "Locations" at bounding box center [670, 196] width 113 height 22
click at [1030, 476] on button "Next" at bounding box center [1031, 475] width 31 height 18
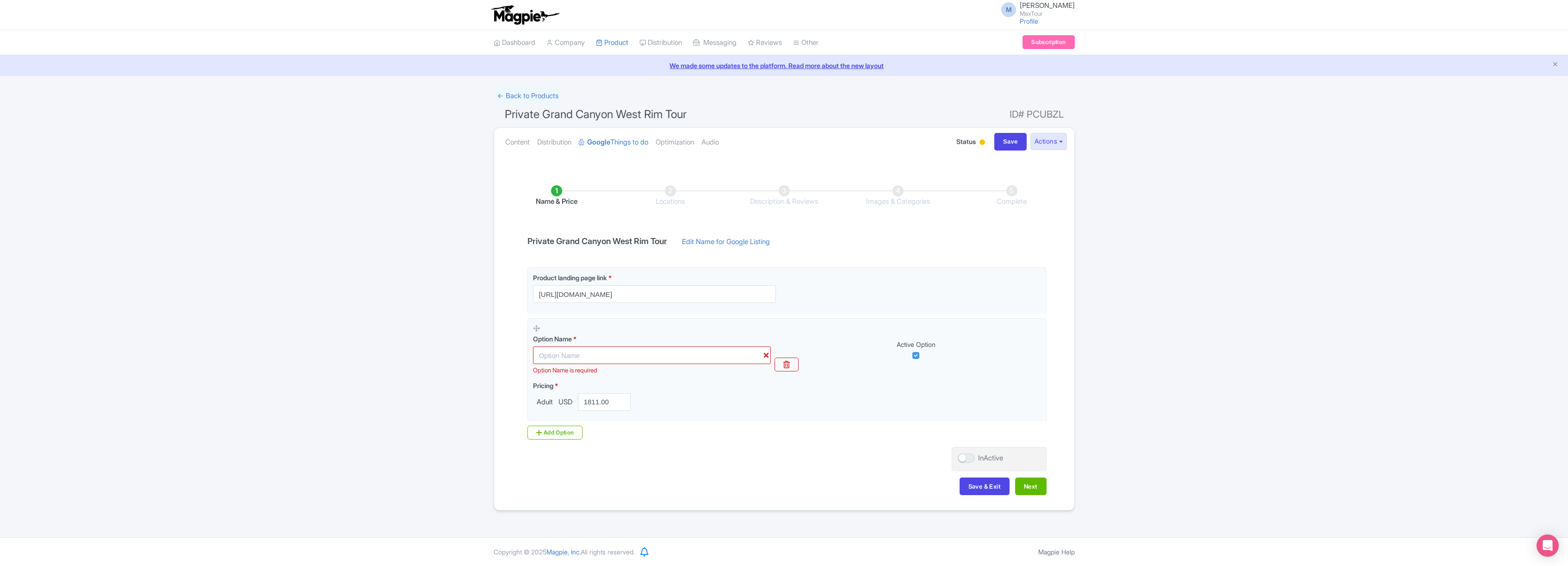
click at [1030, 476] on div "Name & Price Locations Description & Reviews Images & Categories Complete Priva…" at bounding box center [784, 334] width 569 height 337
click at [1034, 484] on button "Next" at bounding box center [1031, 486] width 31 height 18
click at [992, 488] on button "Save & Exit" at bounding box center [984, 486] width 50 height 18
click at [519, 95] on link "← Back to Products" at bounding box center [528, 96] width 68 height 18
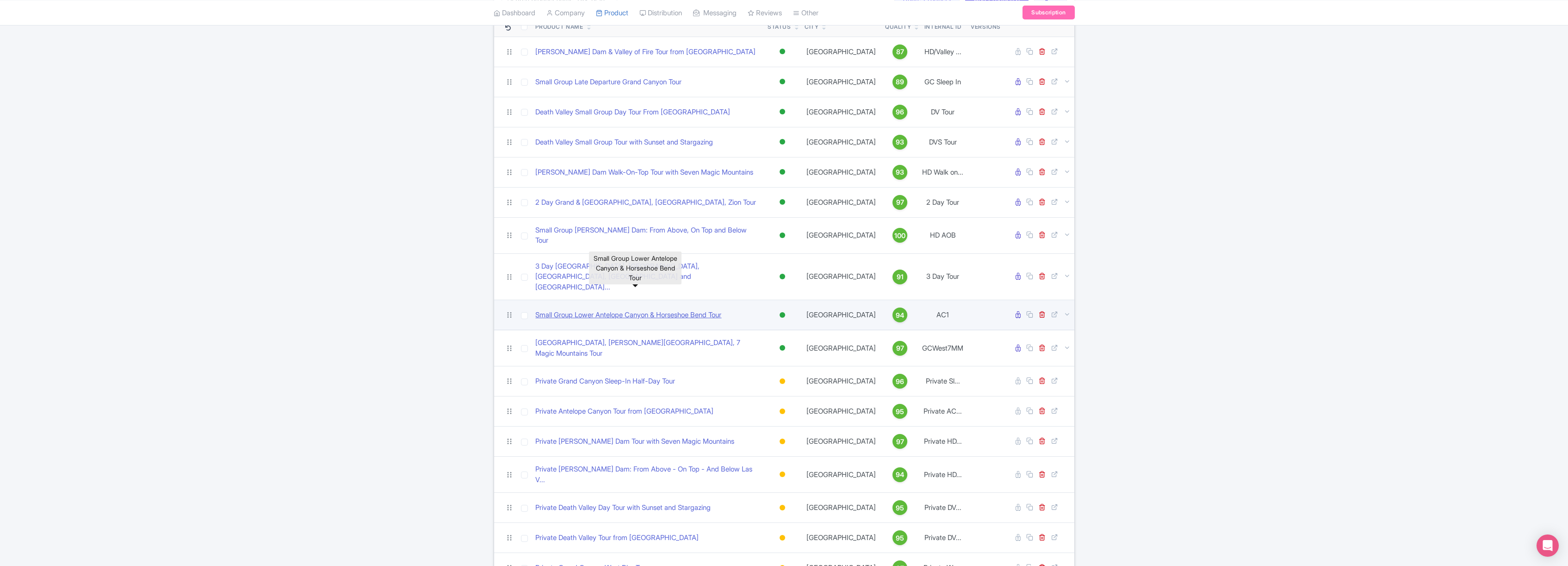
scroll to position [128, 0]
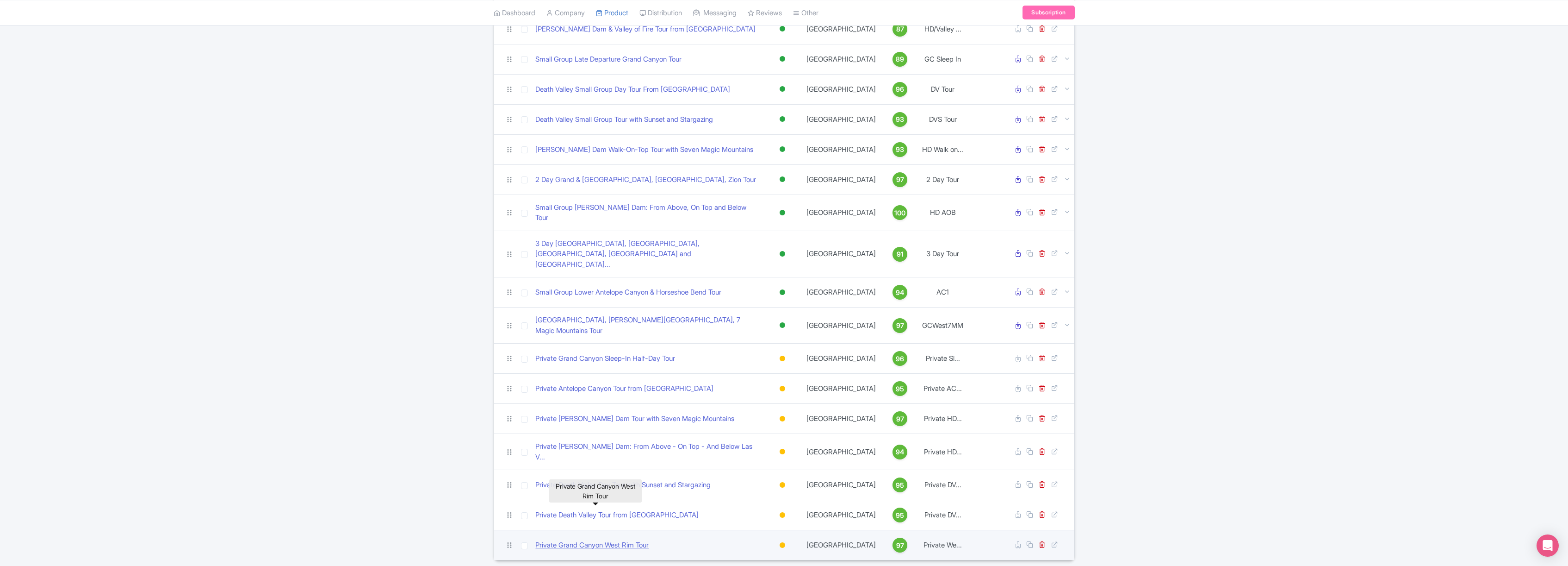
click at [607, 540] on link "Private Grand Canyon West Rim Tour" at bounding box center [592, 544] width 113 height 11
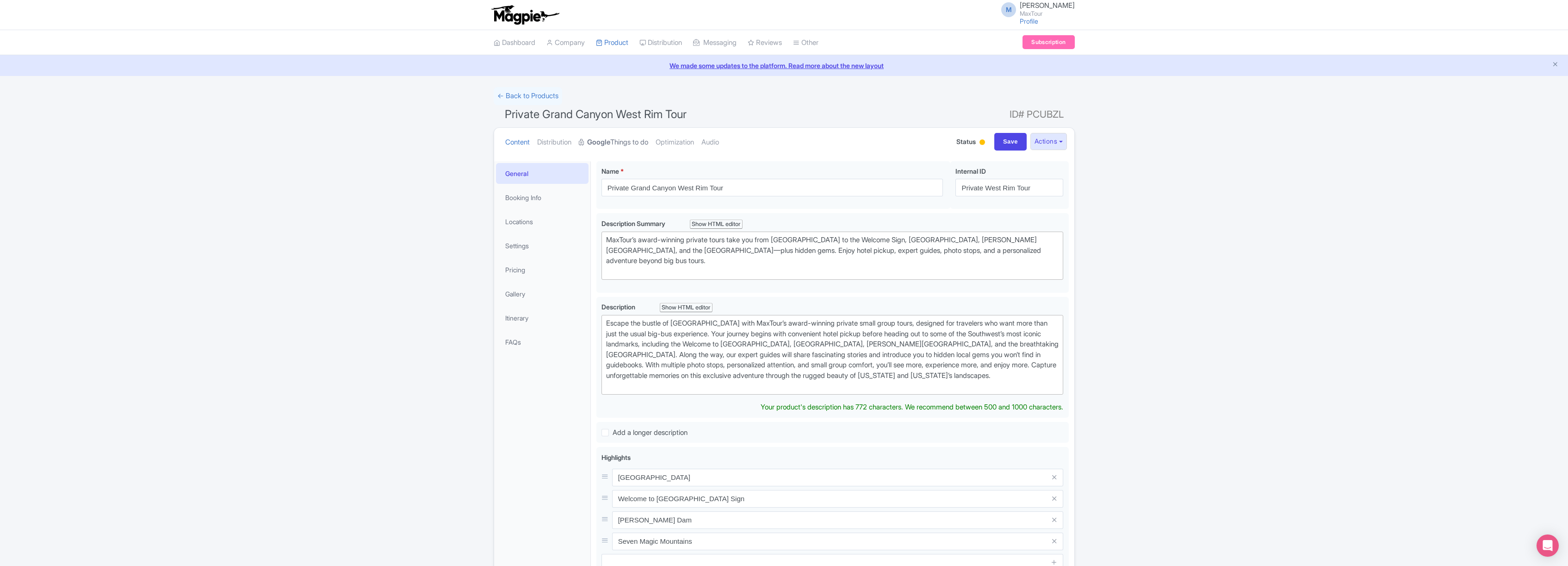
click at [621, 140] on link "Google Things to do" at bounding box center [613, 143] width 69 height 29
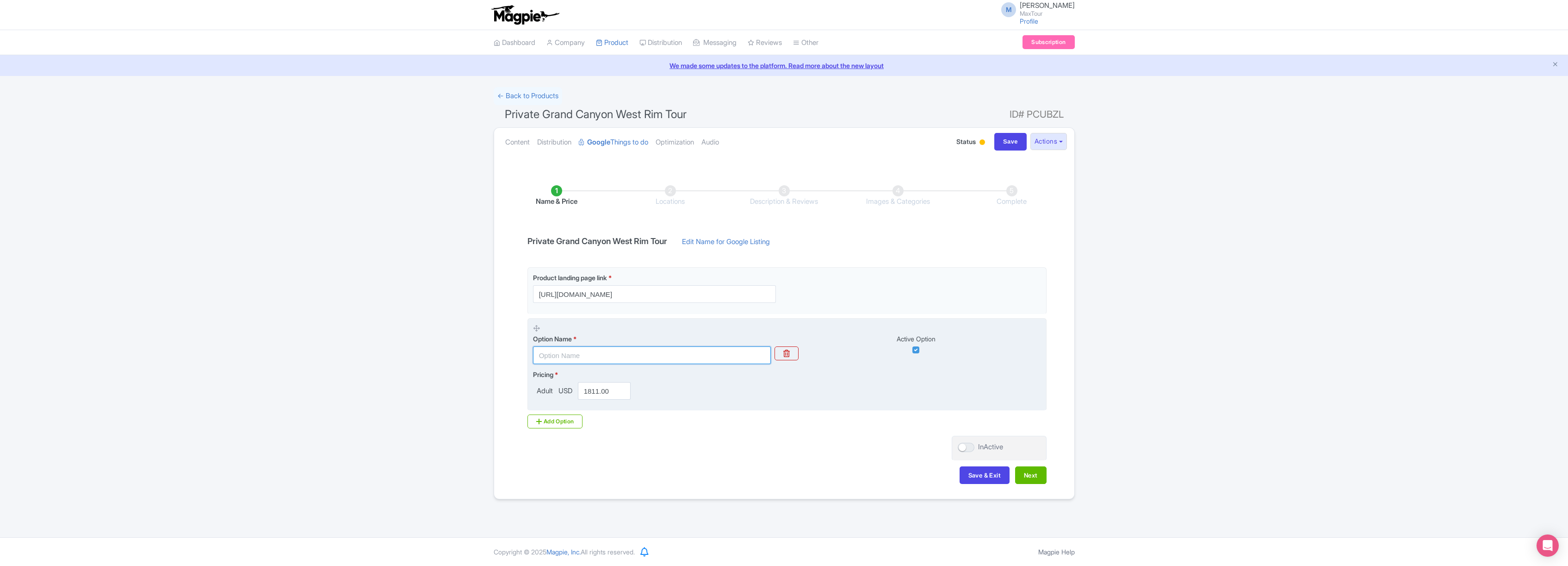
click at [617, 358] on input "text" at bounding box center [651, 355] width 237 height 18
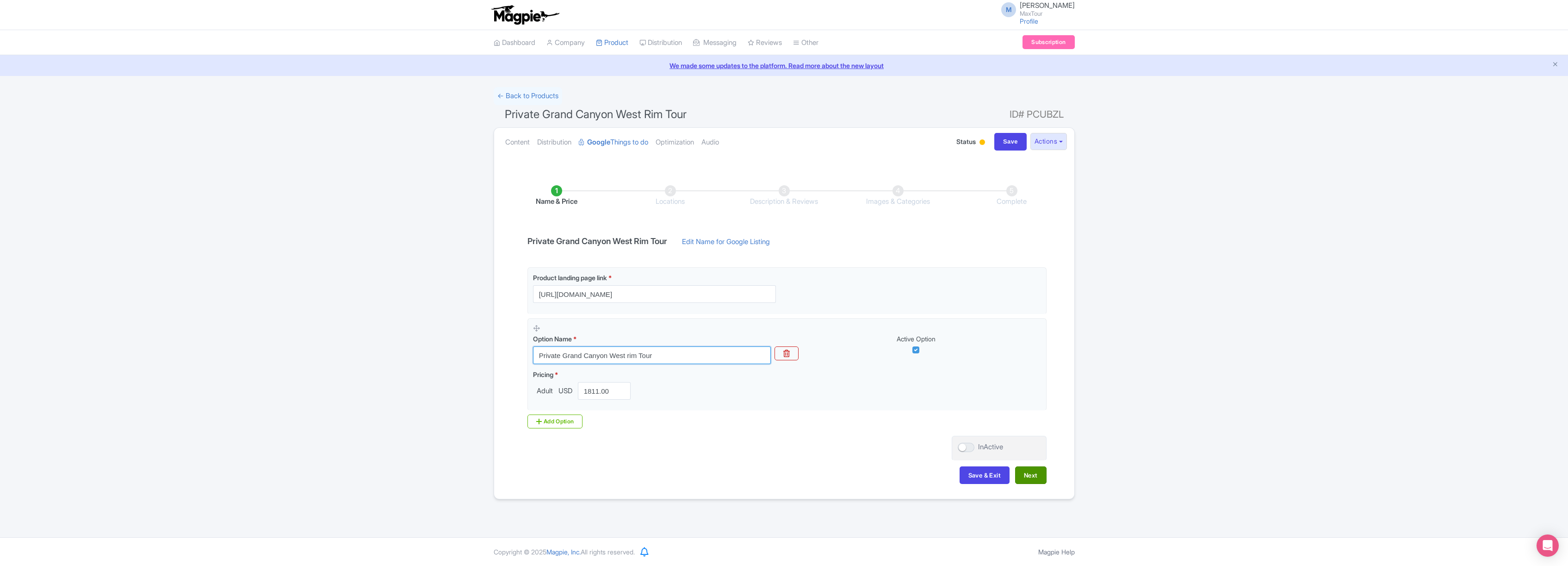
type input "Private Grand Canyon West rim Tour"
click at [1032, 474] on button "Next" at bounding box center [1031, 475] width 31 height 18
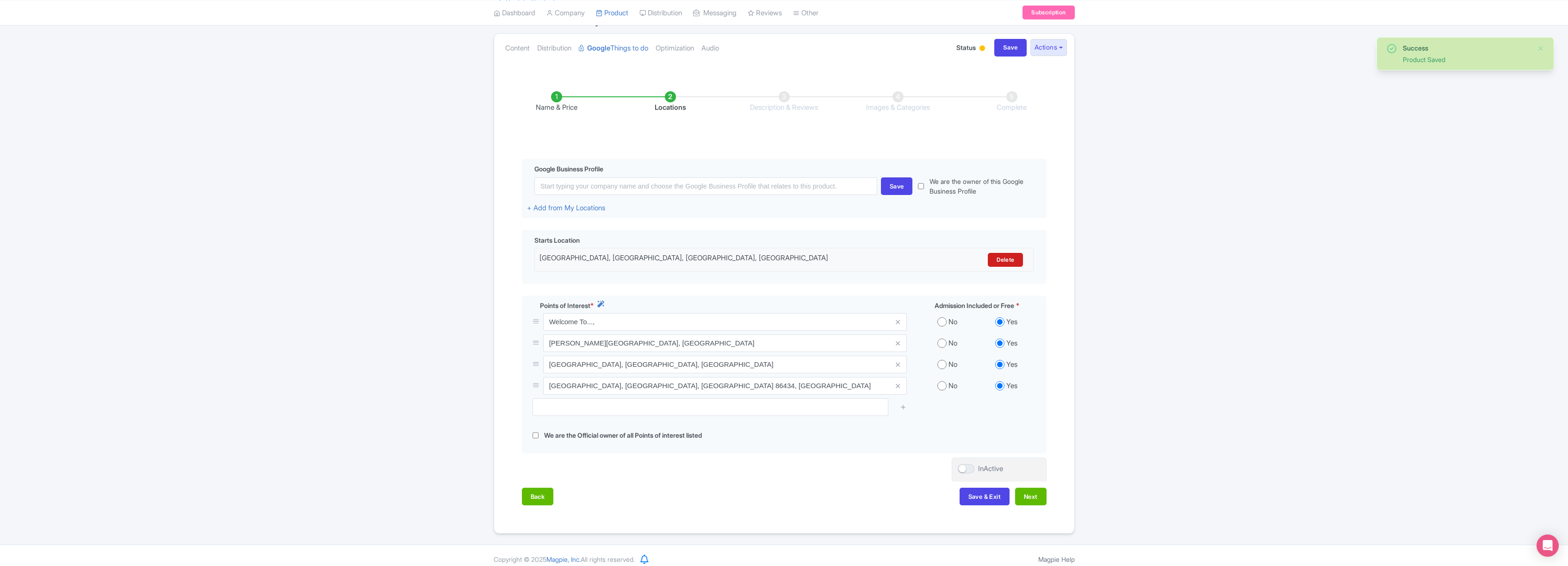
scroll to position [103, 0]
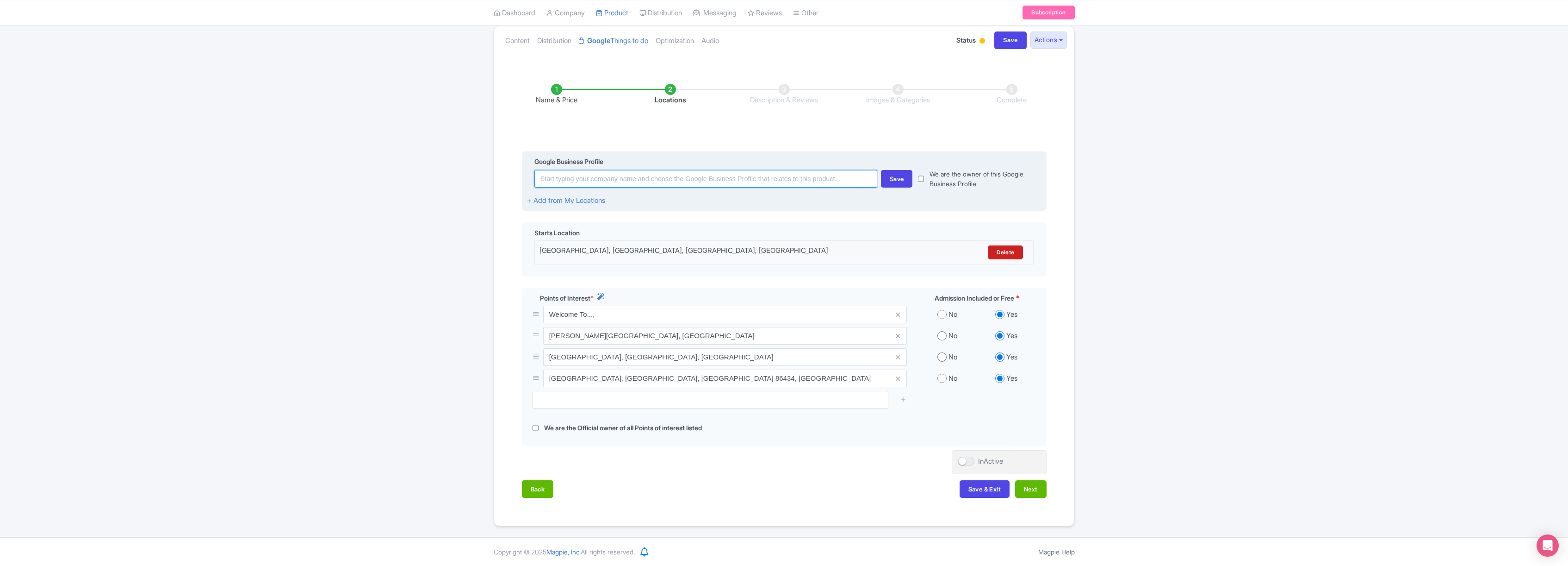
click at [610, 183] on input at bounding box center [705, 179] width 343 height 18
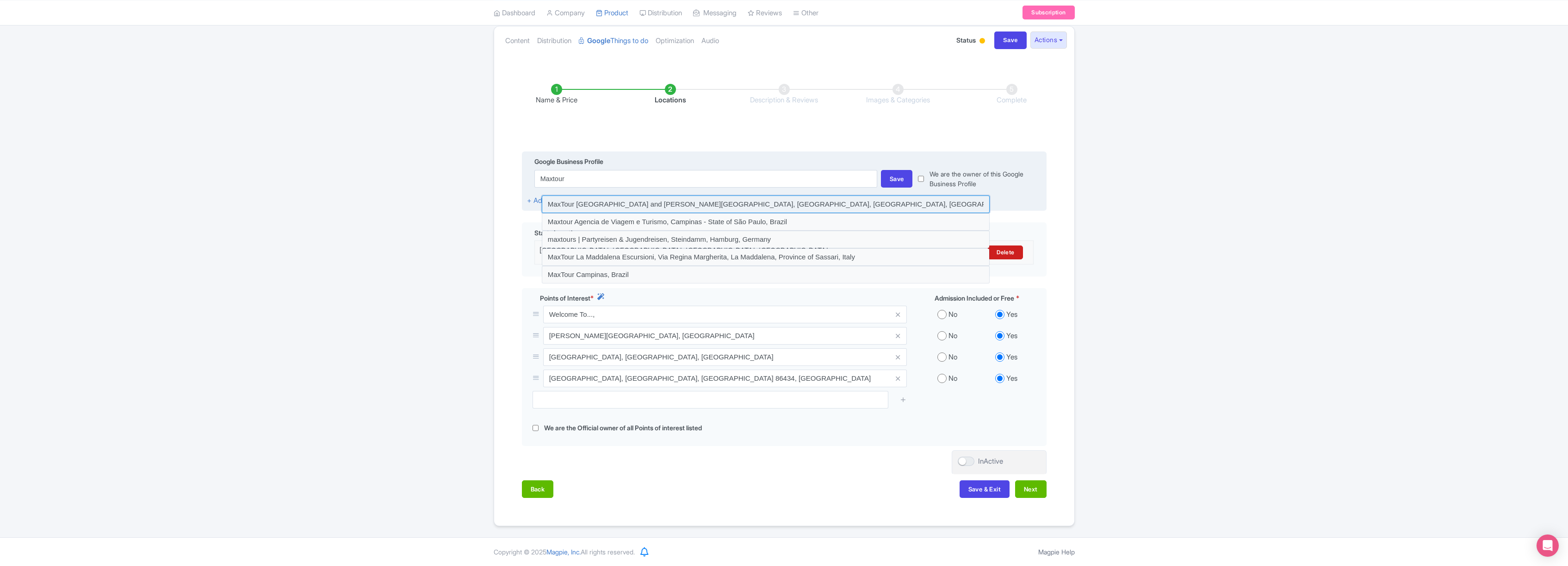
click at [650, 198] on input at bounding box center [765, 204] width 447 height 18
type input "MaxTour Grand Canyon and Hoover Dam Tours, East Tropicana Avenue, Las Vegas, NV…"
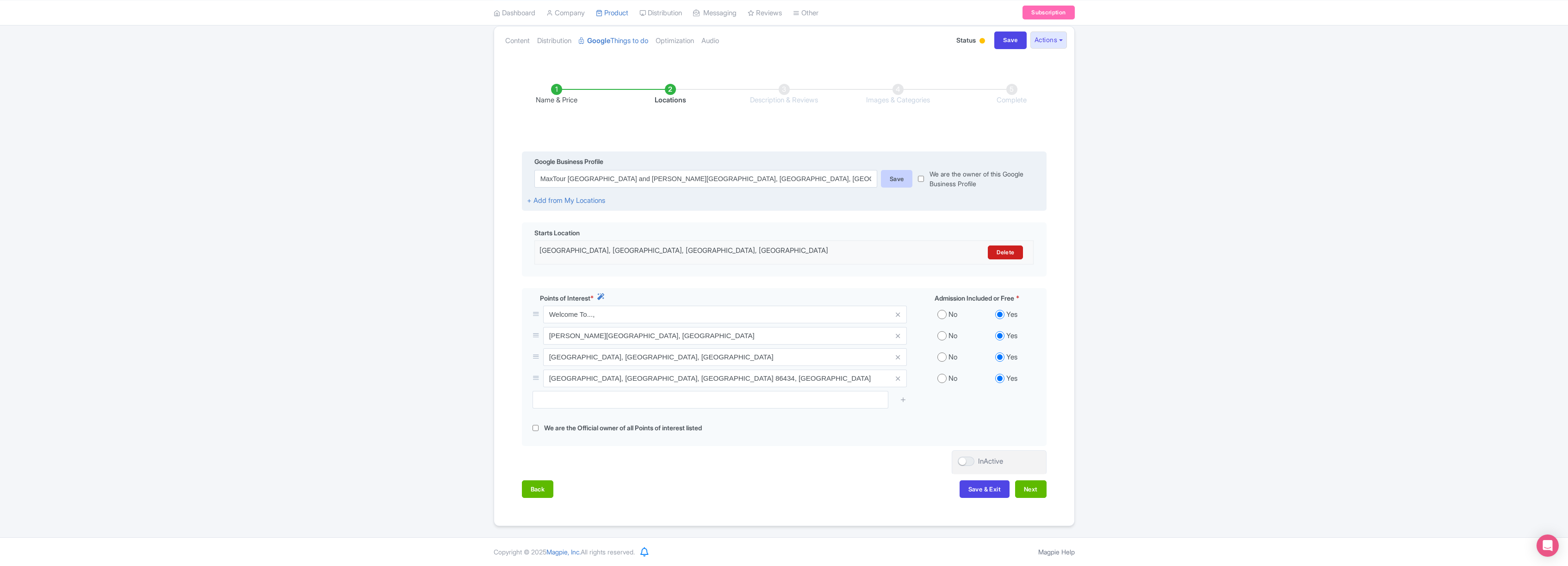
click at [895, 175] on div "Save" at bounding box center [897, 179] width 32 height 18
click at [1035, 489] on button "Next" at bounding box center [1031, 489] width 31 height 18
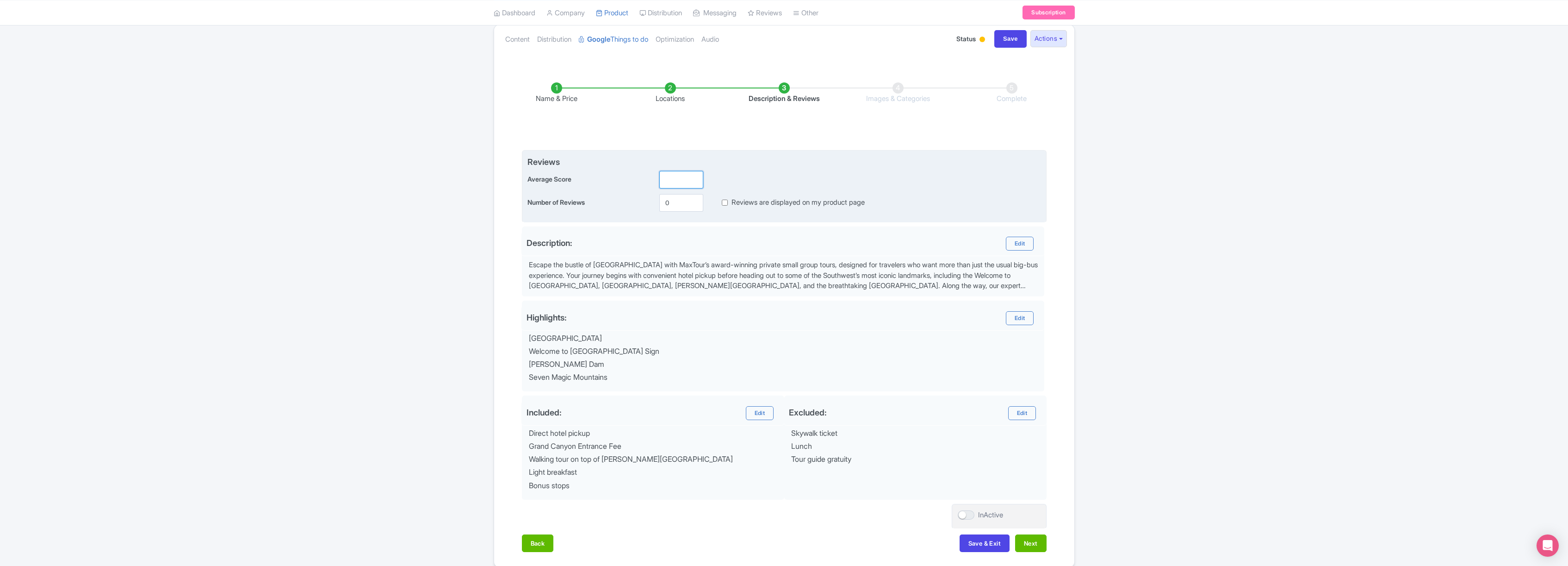
click at [675, 180] on input "number" at bounding box center [681, 180] width 44 height 18
type input "5.0"
click at [726, 202] on input "Reviews are displayed on my product page" at bounding box center [725, 202] width 6 height 11
checkbox input "true"
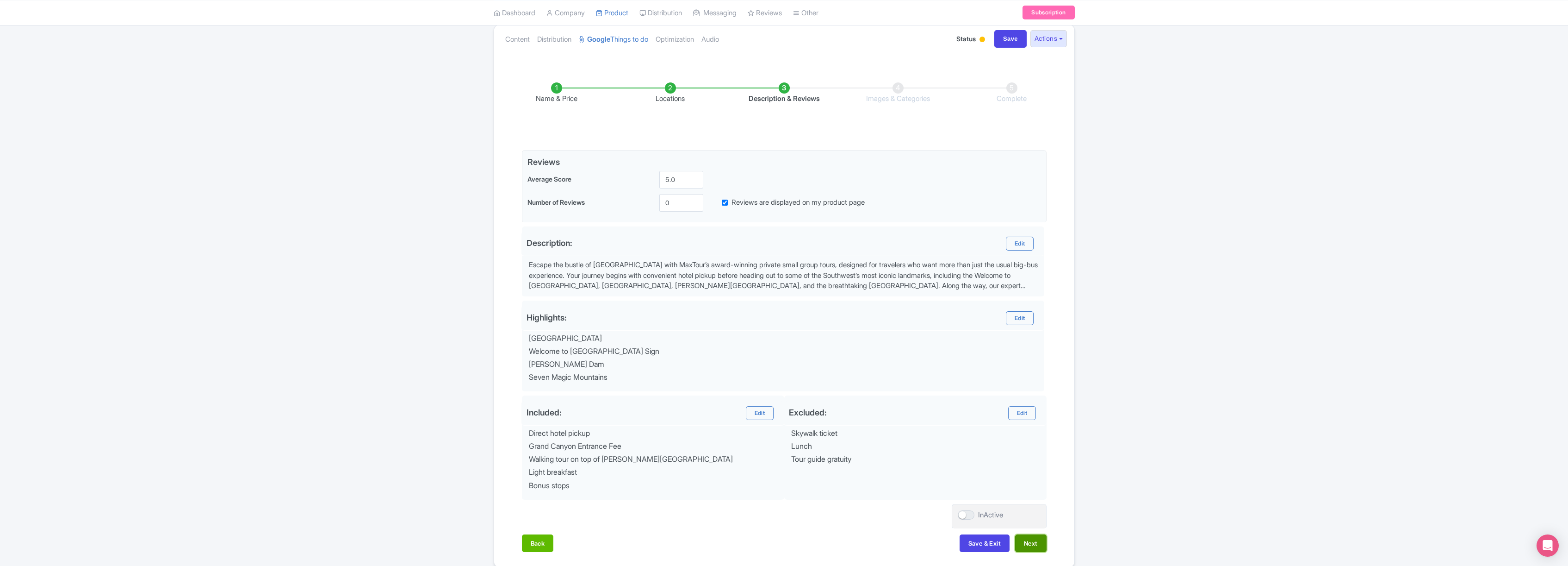
click at [1032, 541] on button "Next" at bounding box center [1031, 543] width 31 height 18
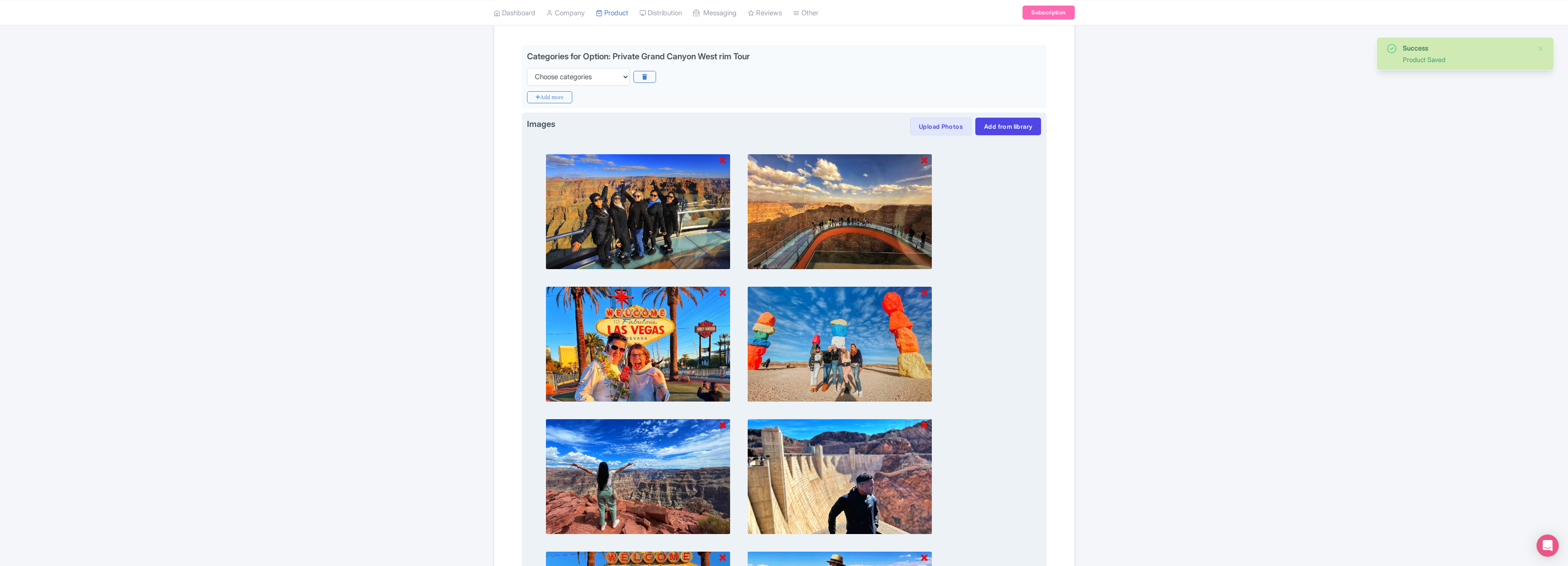
scroll to position [439, 0]
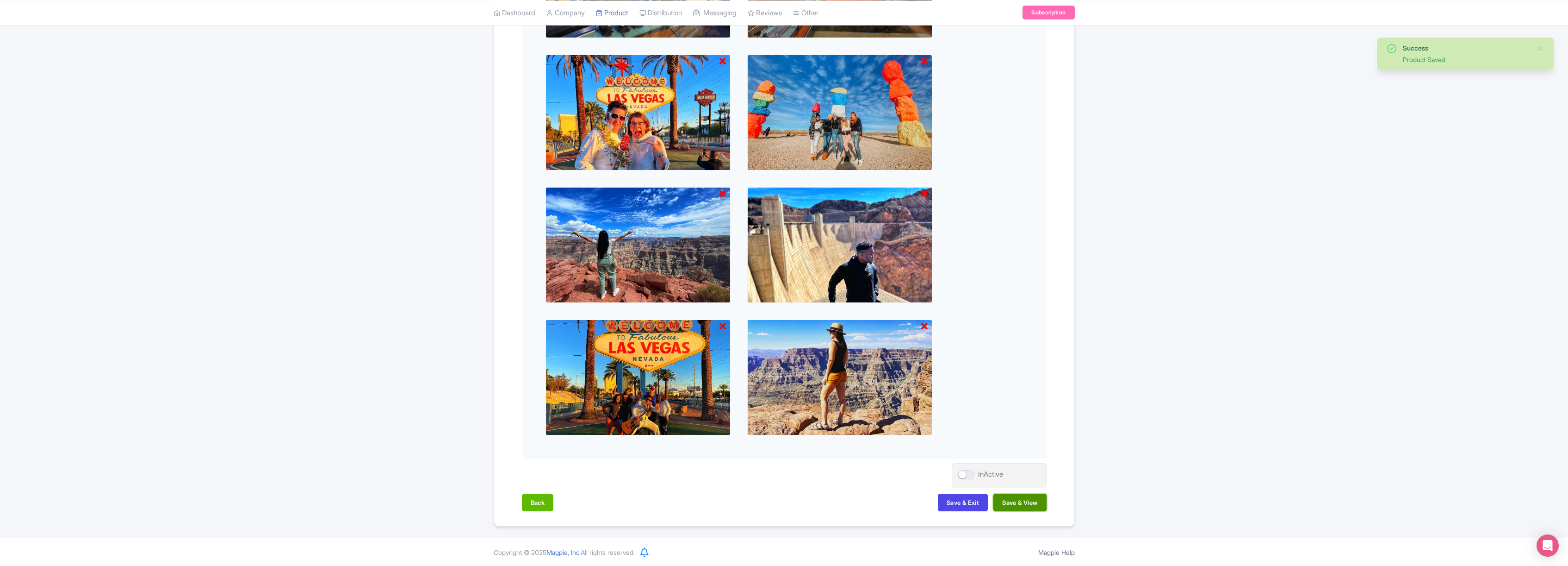
click at [1024, 504] on button "Save & View" at bounding box center [1020, 502] width 53 height 18
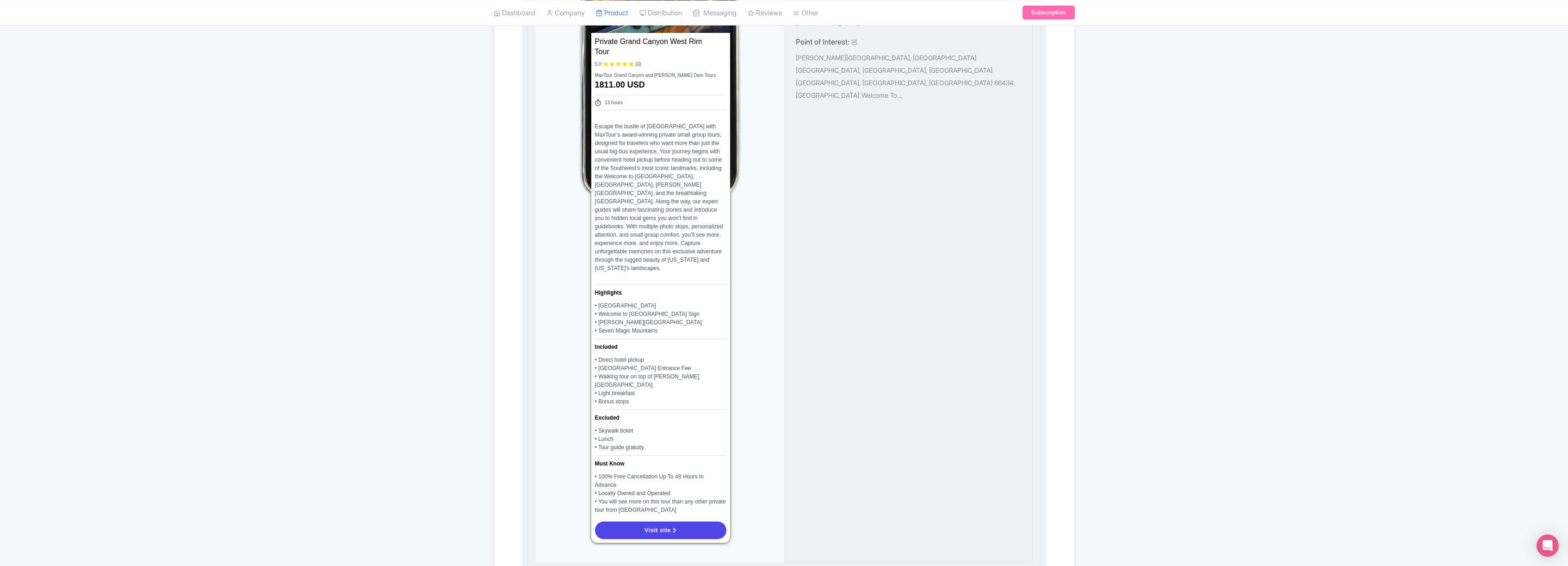
scroll to position [0, 0]
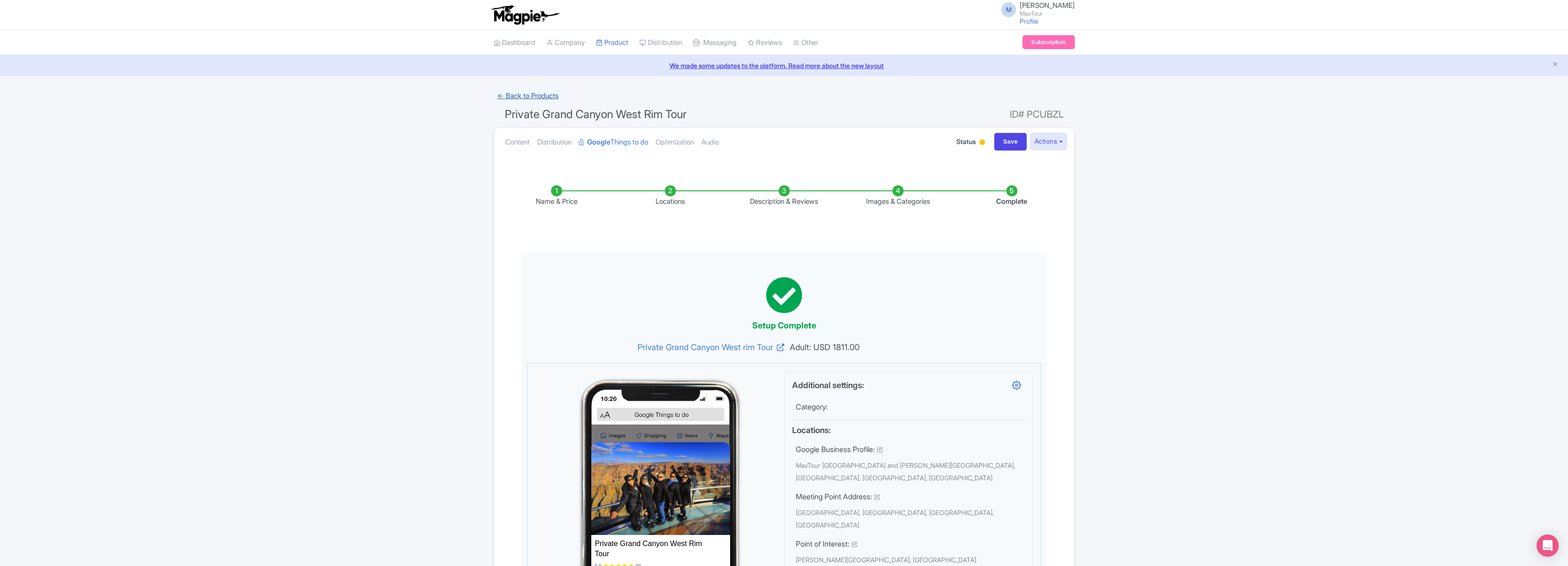
click at [535, 96] on link "← Back to Products" at bounding box center [528, 96] width 68 height 18
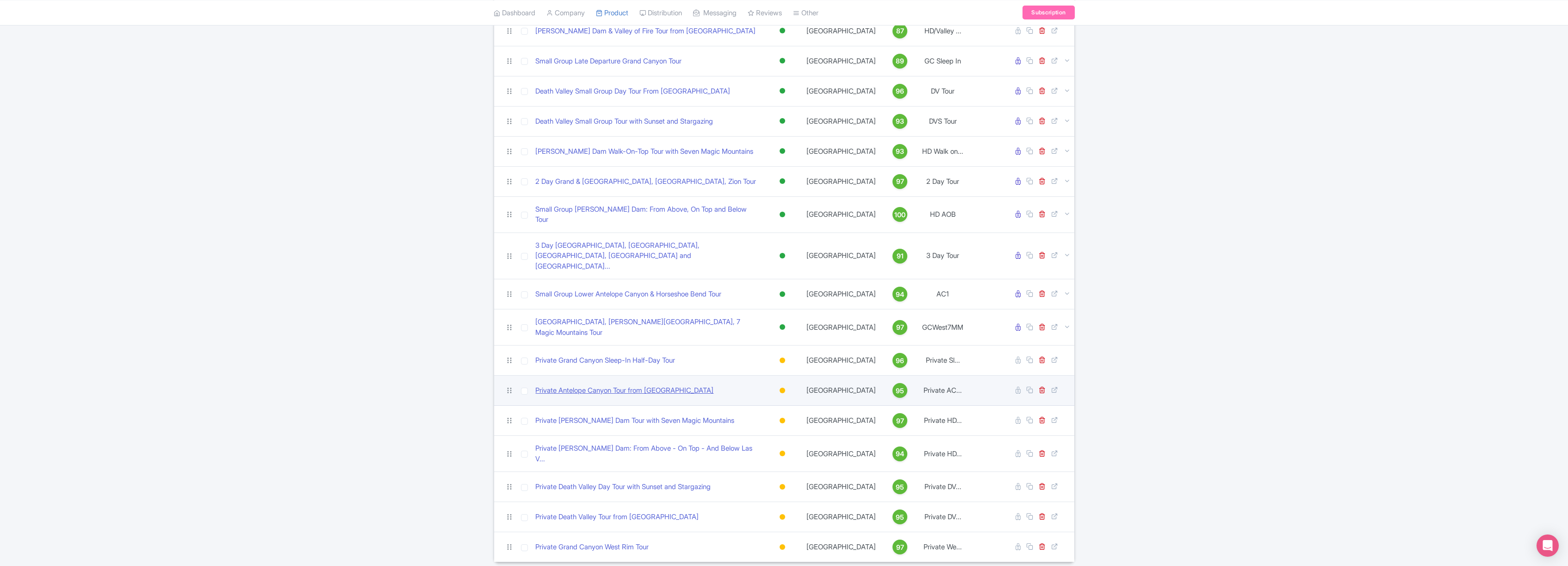
scroll to position [128, 0]
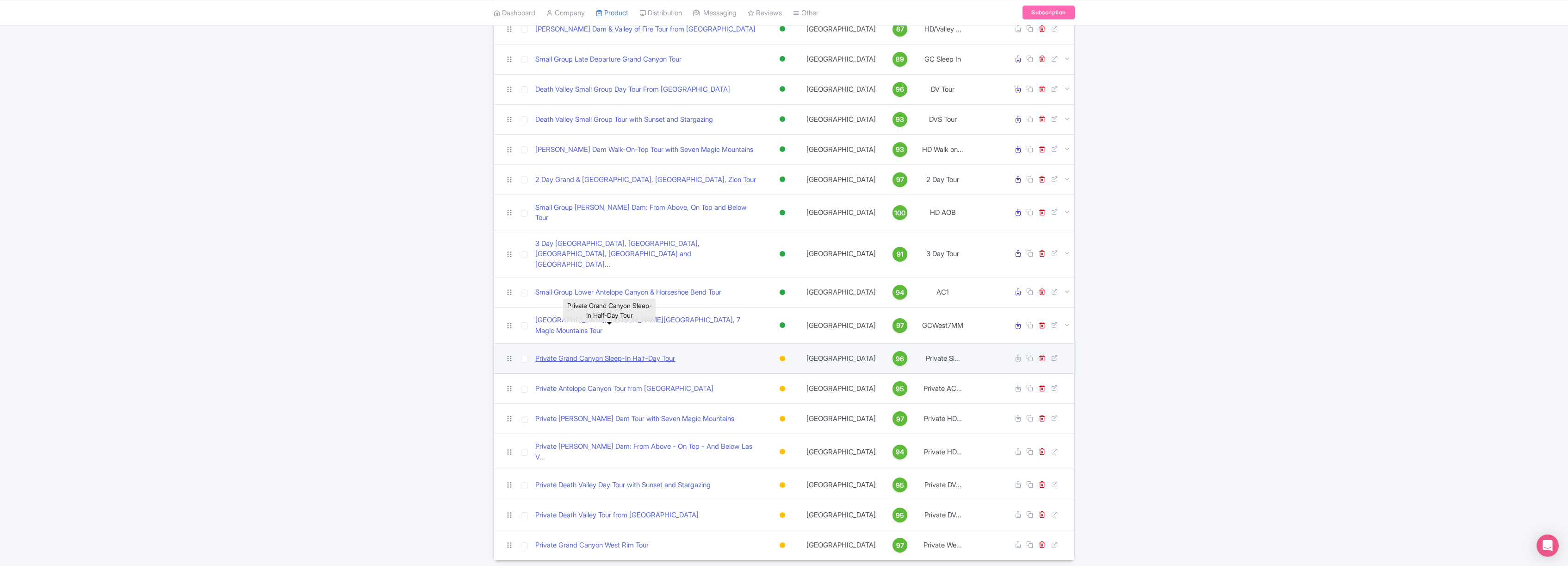
click at [617, 353] on link "Private Grand Canyon Sleep-In Half-Day Tour" at bounding box center [605, 358] width 140 height 11
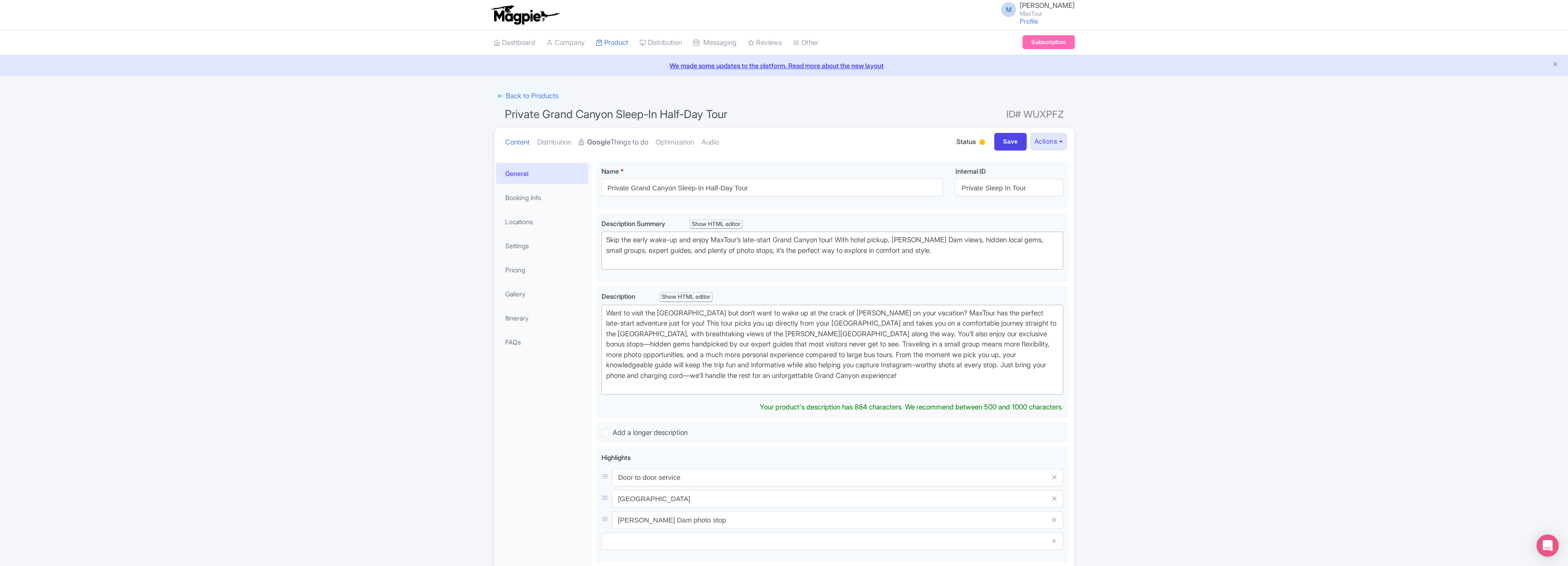
click at [617, 141] on link "Google Things to do" at bounding box center [613, 143] width 69 height 29
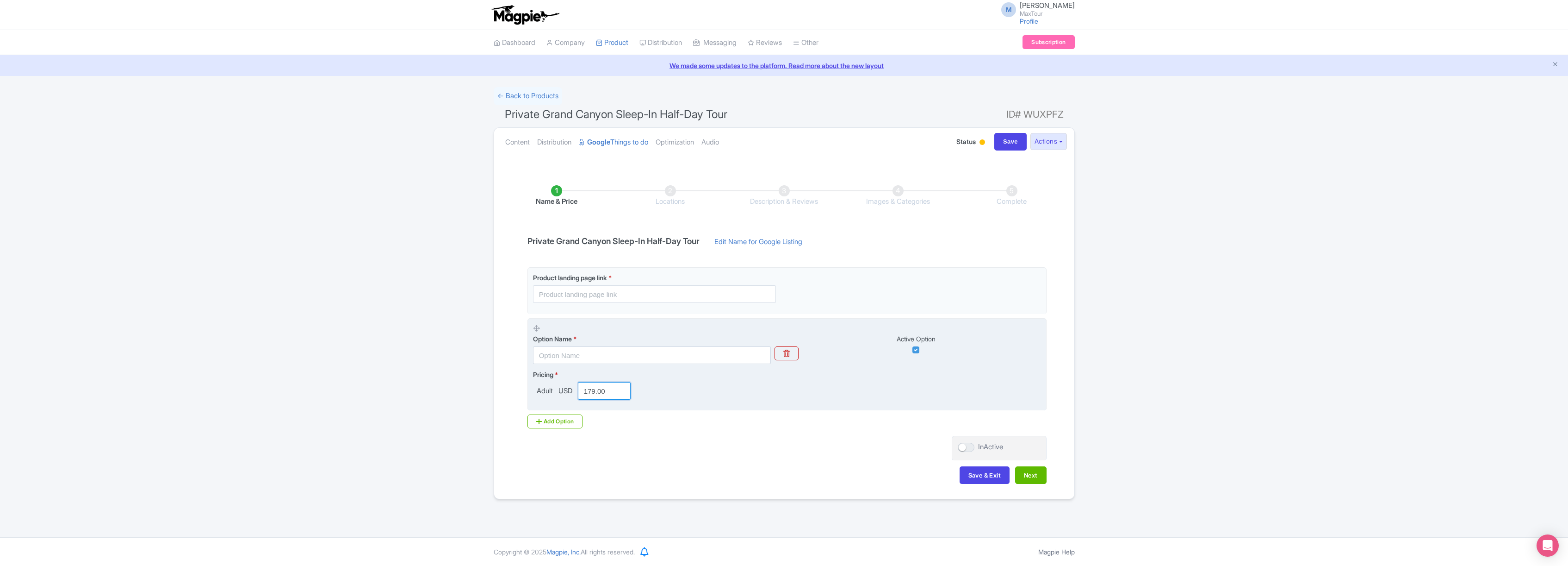
click at [593, 390] on input "179.00" at bounding box center [604, 391] width 53 height 18
drag, startPoint x: 584, startPoint y: 391, endPoint x: 623, endPoint y: 392, distance: 39.0
click at [623, 392] on input "179.00" at bounding box center [604, 391] width 53 height 18
type input "1709"
click at [713, 389] on div "Pricing * Adult USD 1709" at bounding box center [786, 384] width 508 height 30
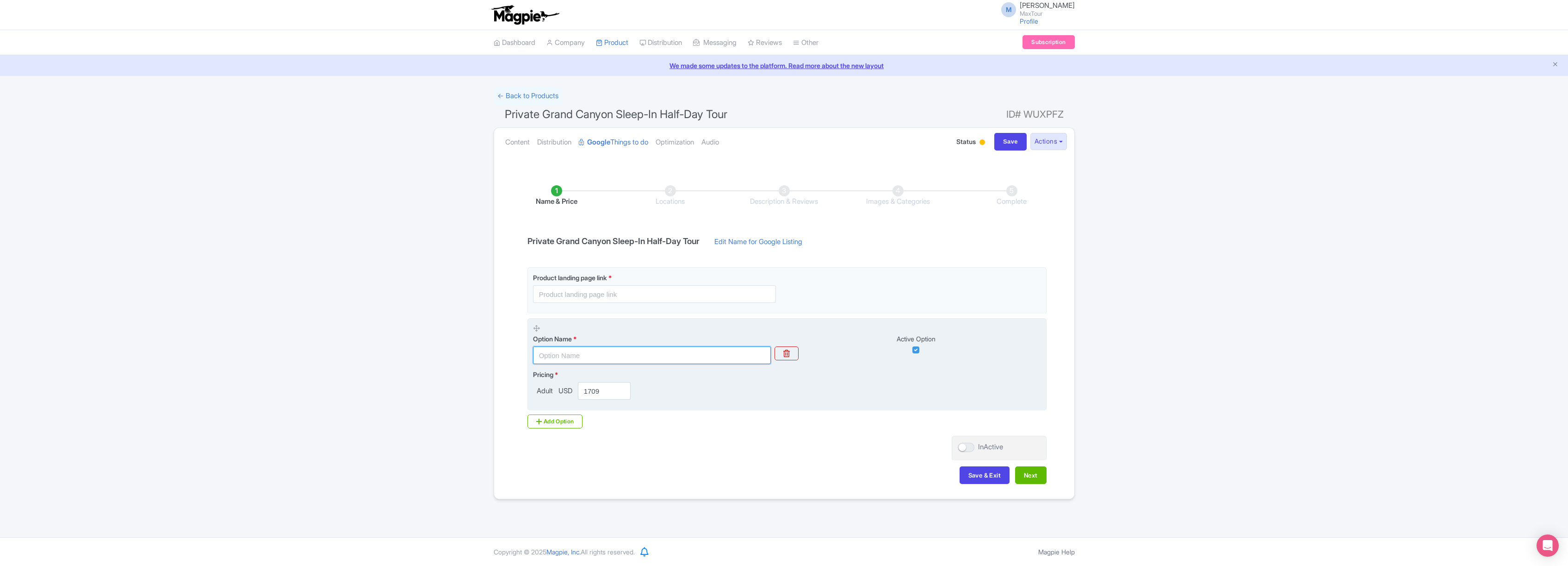
click at [637, 352] on input "text" at bounding box center [651, 355] width 237 height 18
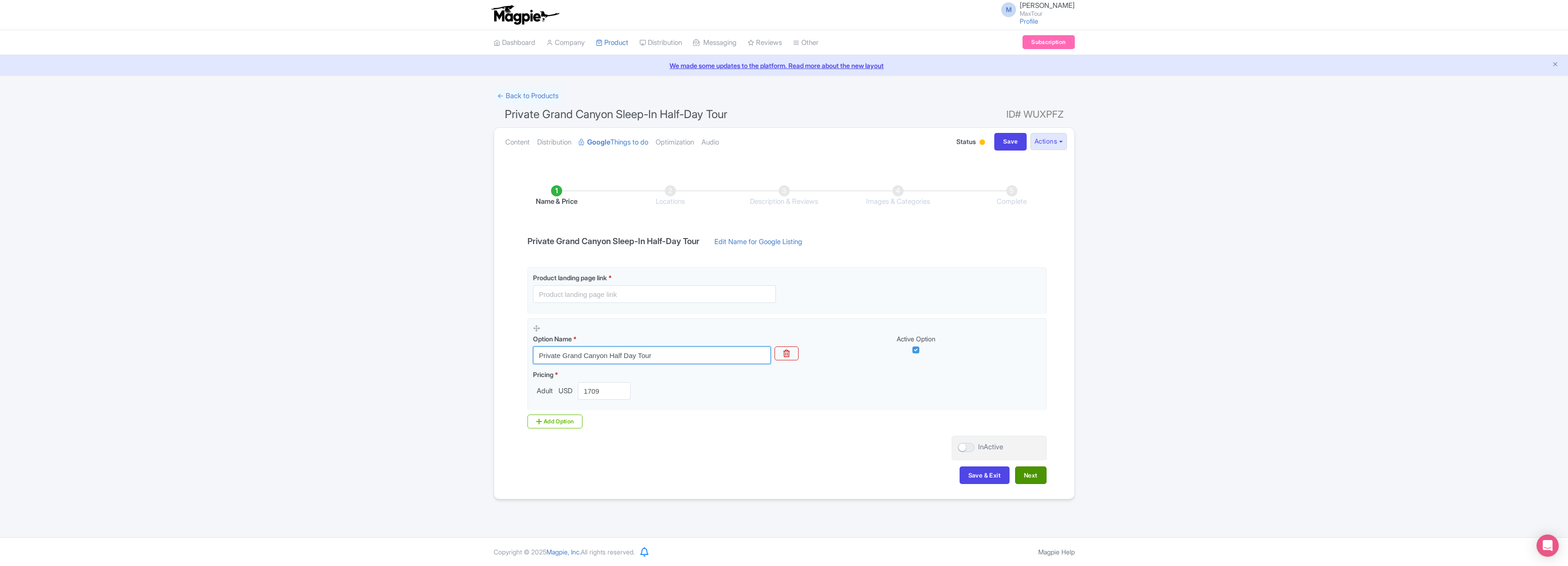
type input "Private Grand Canyon Half Day Tour"
click at [1034, 472] on button "Next" at bounding box center [1031, 475] width 31 height 18
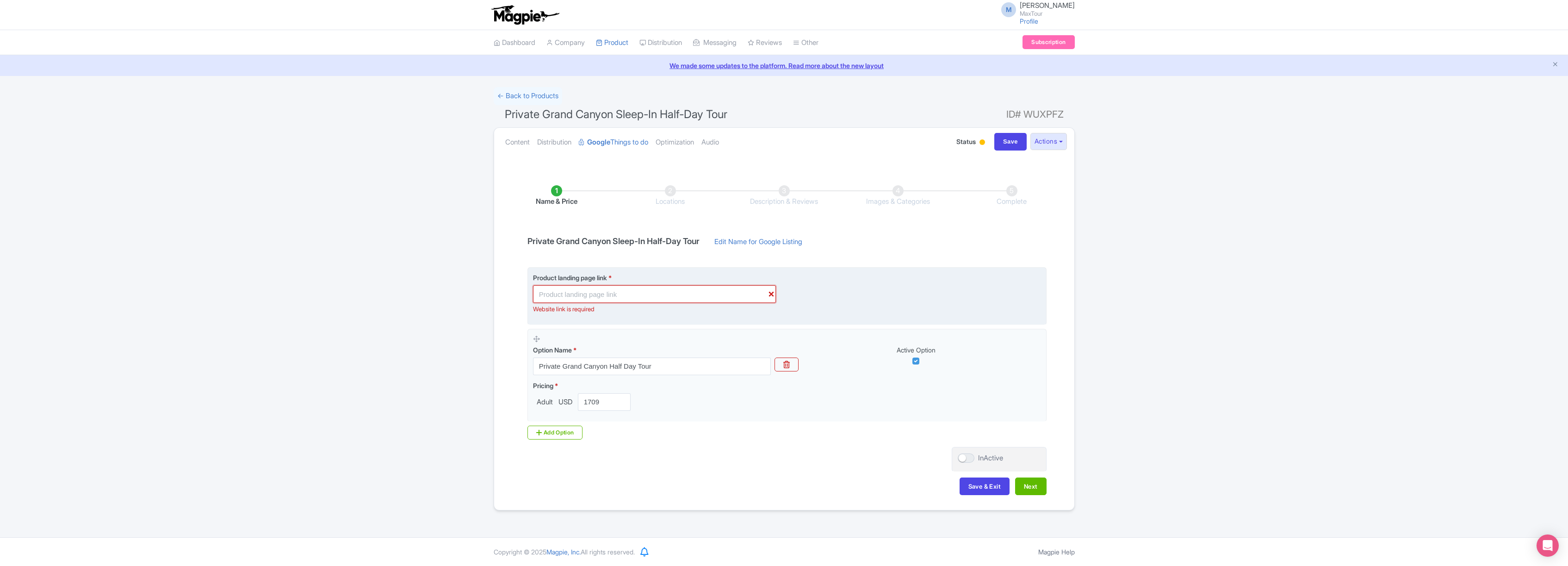
click at [586, 297] on input "text" at bounding box center [654, 294] width 243 height 18
paste input "[URL][DOMAIN_NAME]"
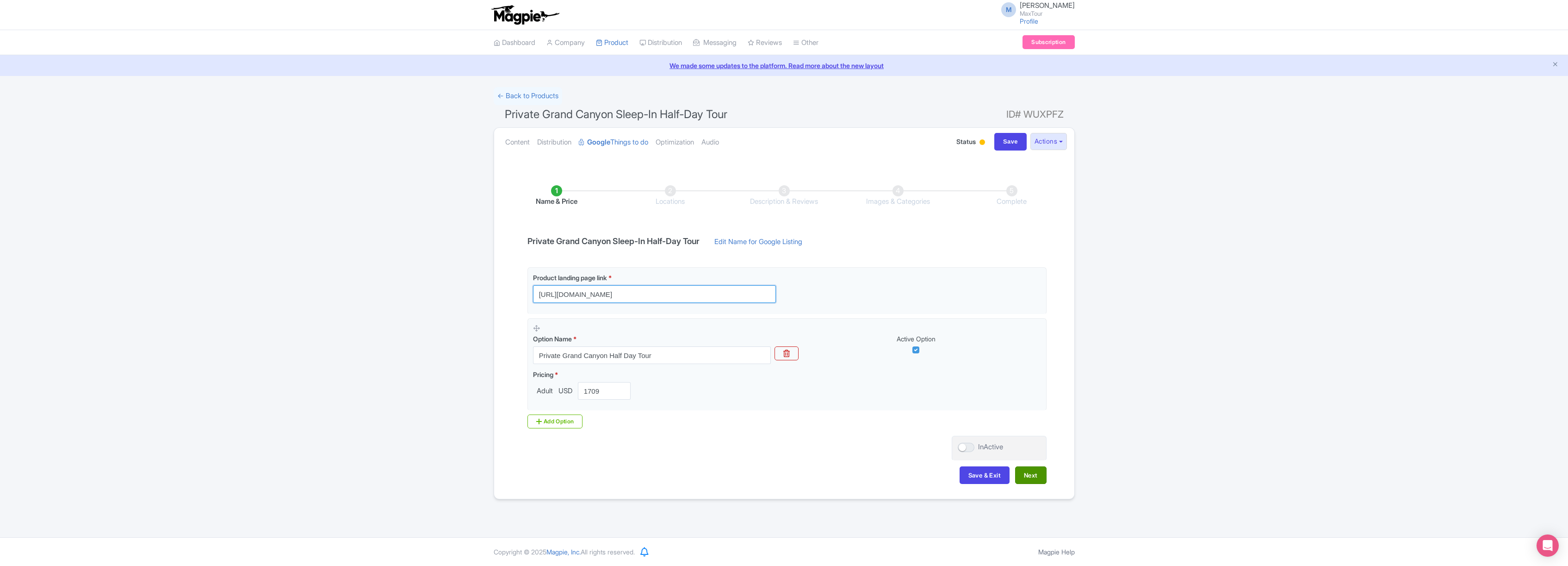
type input "https://www.maxtour.co/grand-canyon-private-tour/"
click at [1035, 475] on button "Next" at bounding box center [1031, 475] width 31 height 18
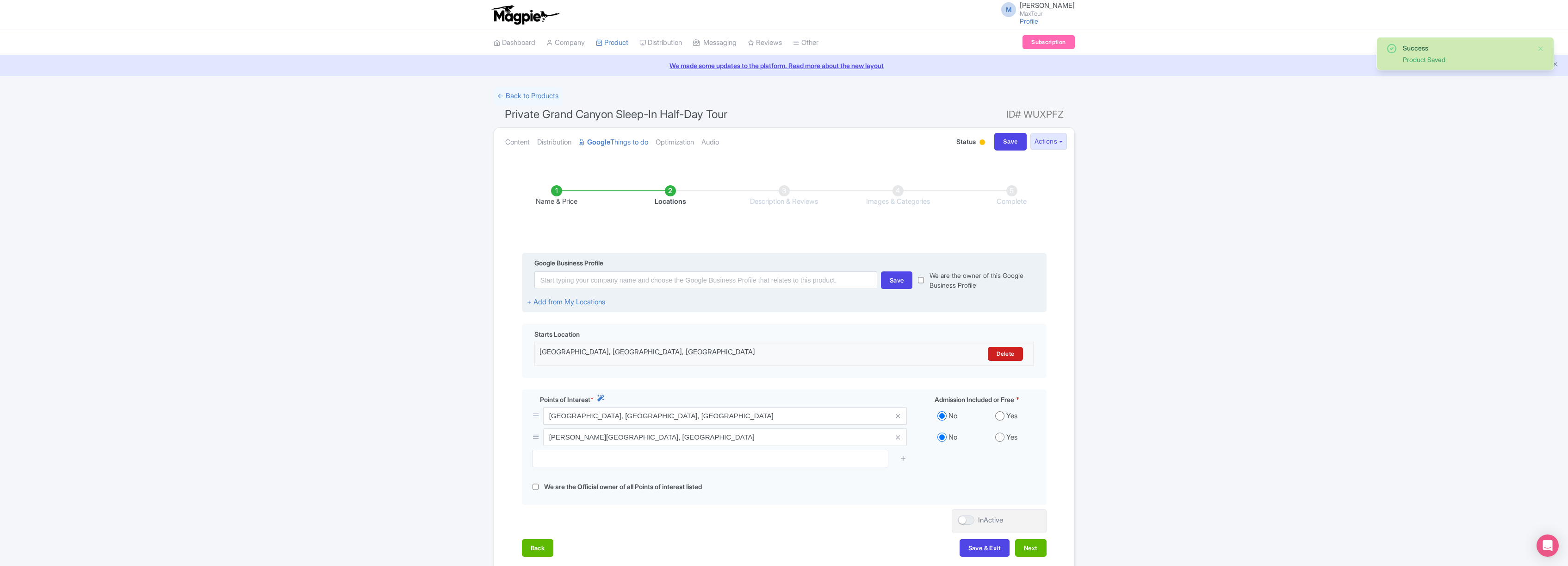
click at [718, 288] on div "Save We are the owner of this Google Business Profile" at bounding box center [784, 281] width 515 height 20
click at [718, 284] on input at bounding box center [705, 280] width 343 height 18
type input "m"
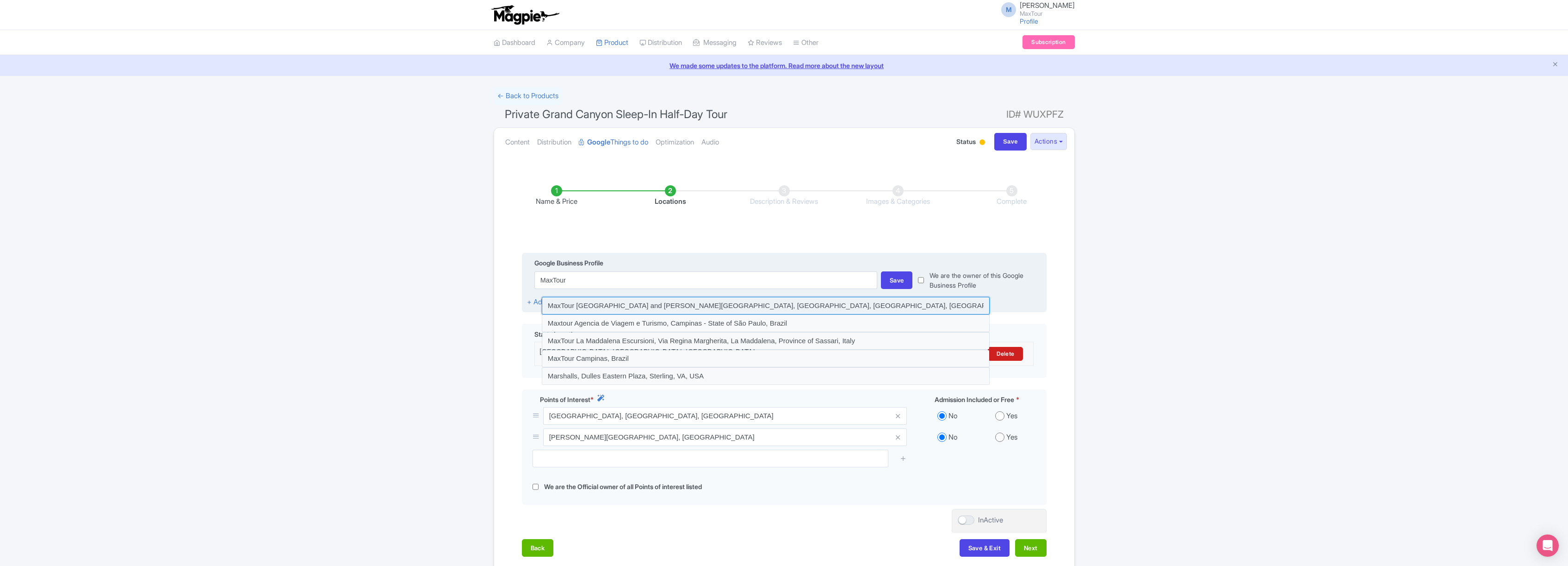
click at [623, 304] on input at bounding box center [765, 306] width 447 height 18
type input "MaxTour Grand Canyon and Hoover Dam Tours, East Tropicana Avenue, Las Vegas, NV…"
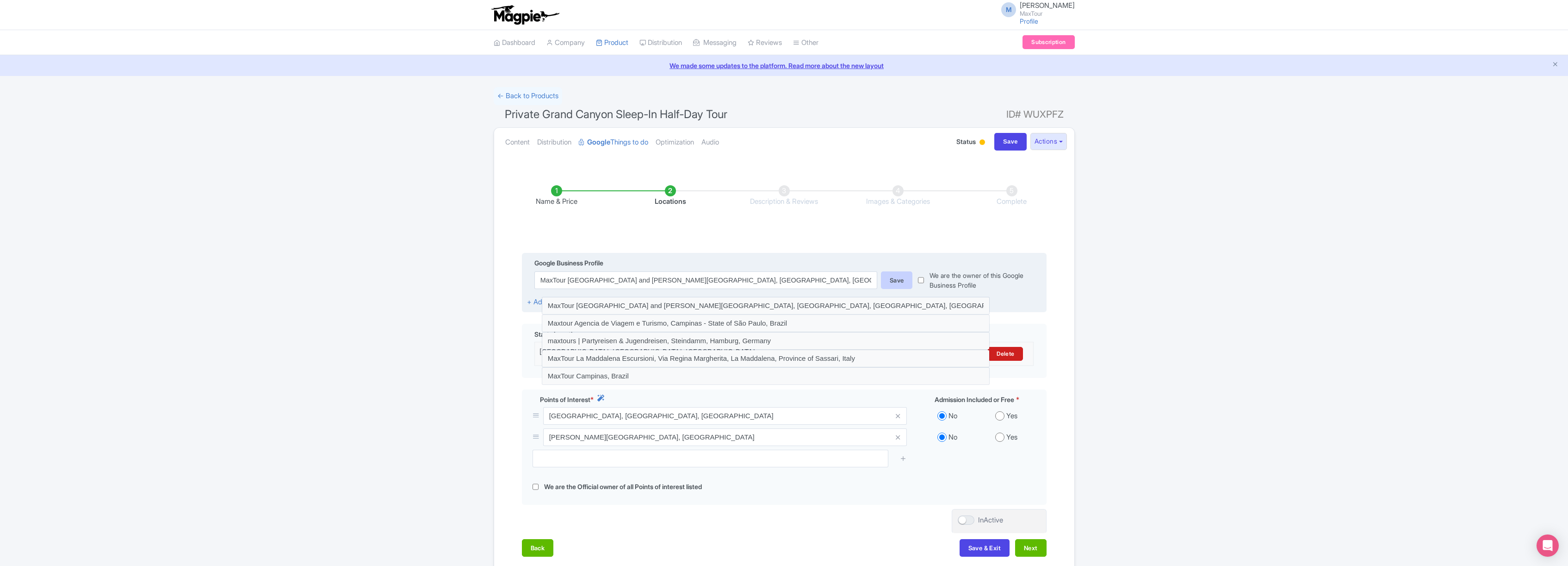
click at [897, 279] on div "Save" at bounding box center [897, 280] width 32 height 18
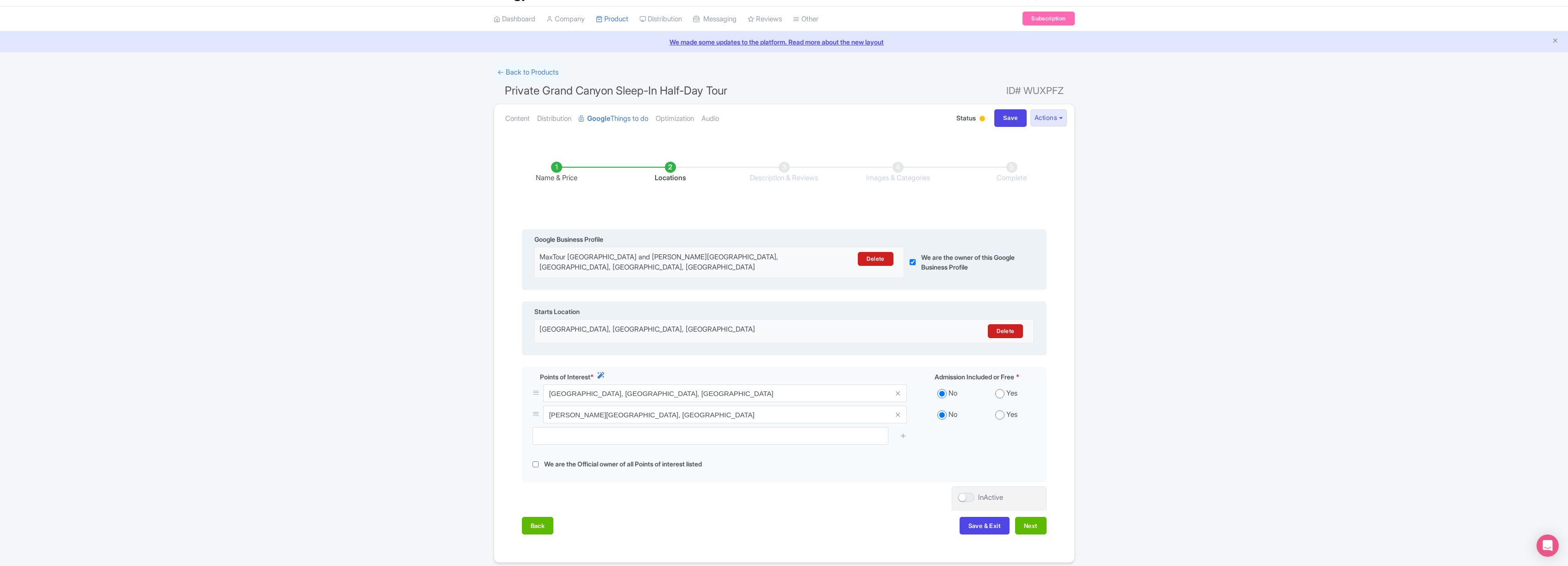
scroll to position [24, 0]
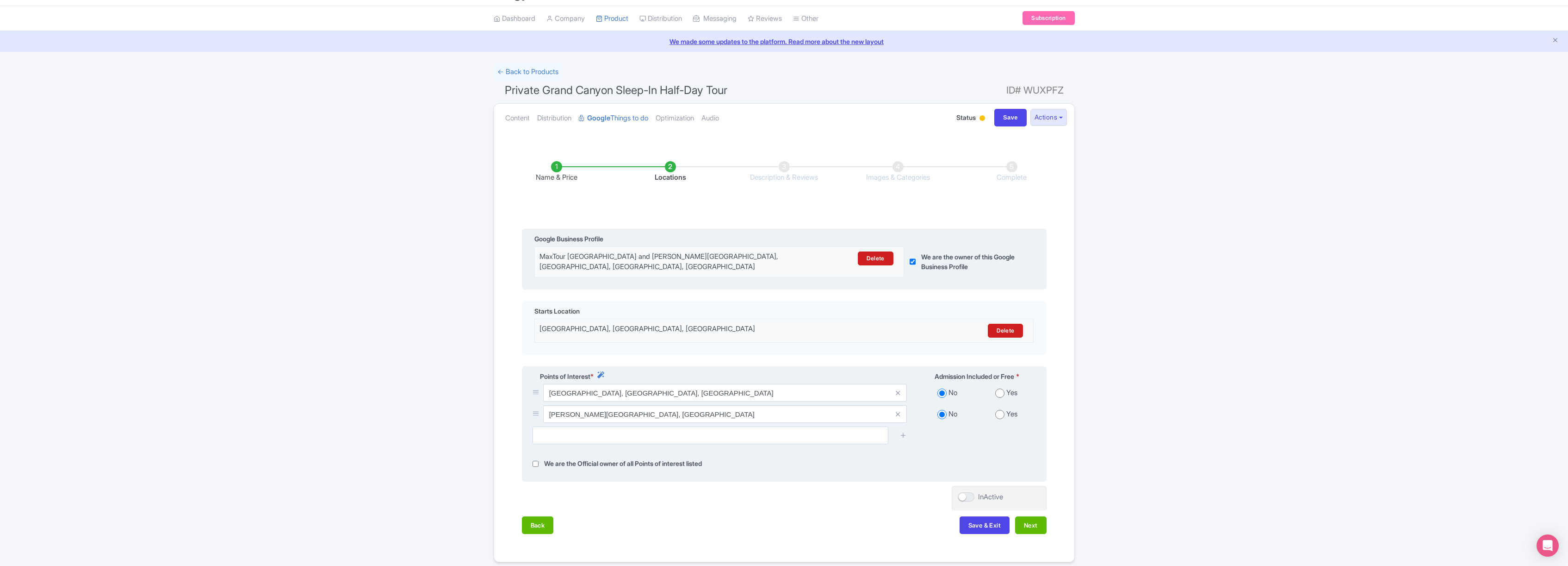
click at [996, 394] on input "radio" at bounding box center [998, 392] width 9 height 9
radio input "true"
click at [996, 411] on input "radio" at bounding box center [998, 414] width 9 height 9
radio input "true"
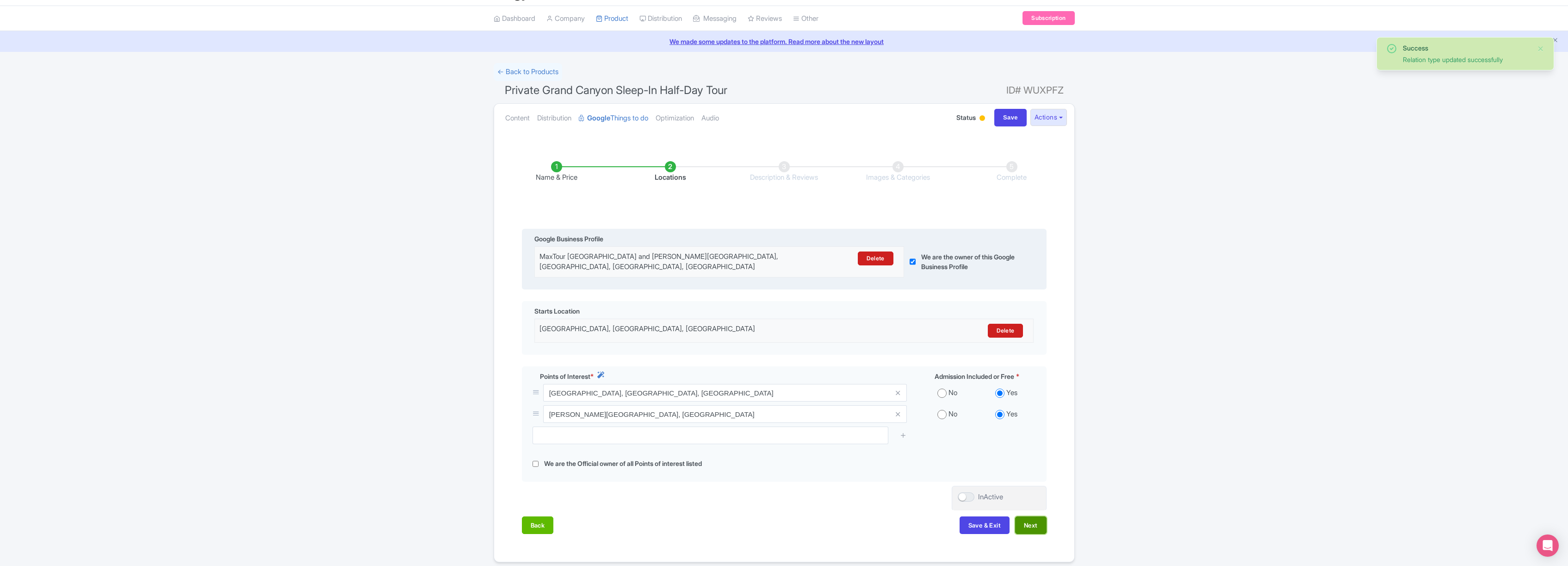
click at [1038, 528] on button "Next" at bounding box center [1031, 525] width 31 height 18
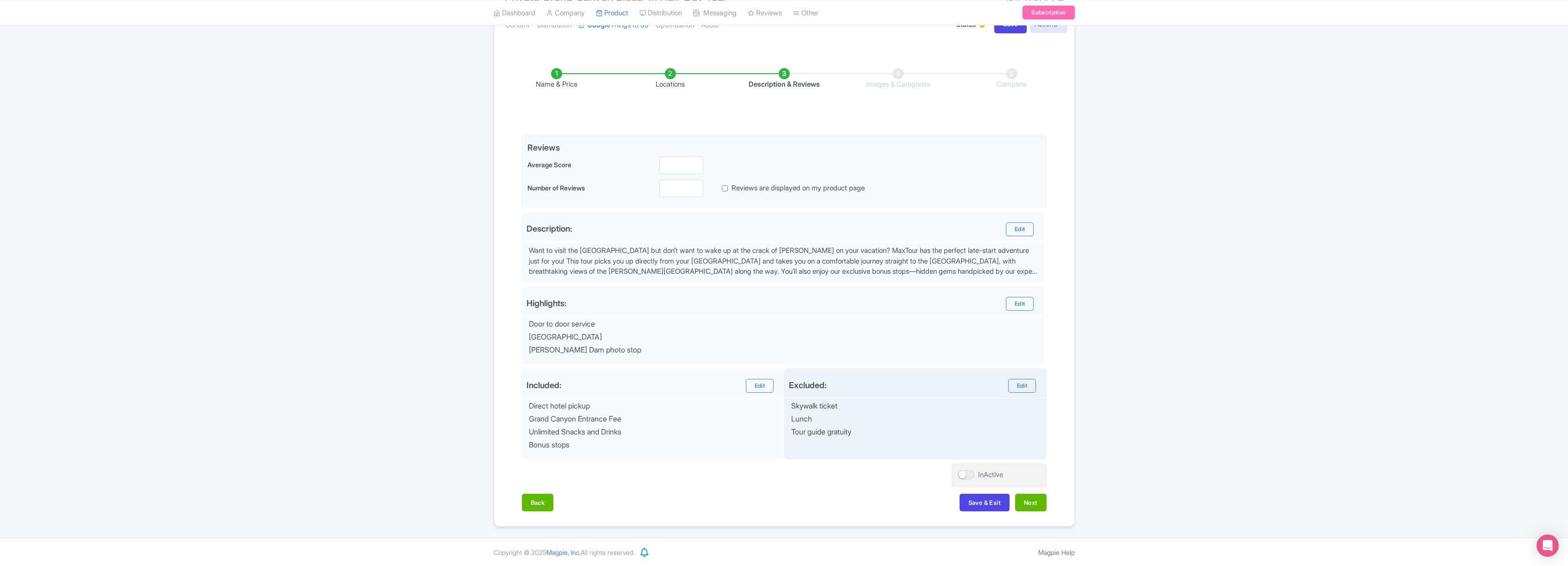
scroll to position [117, 0]
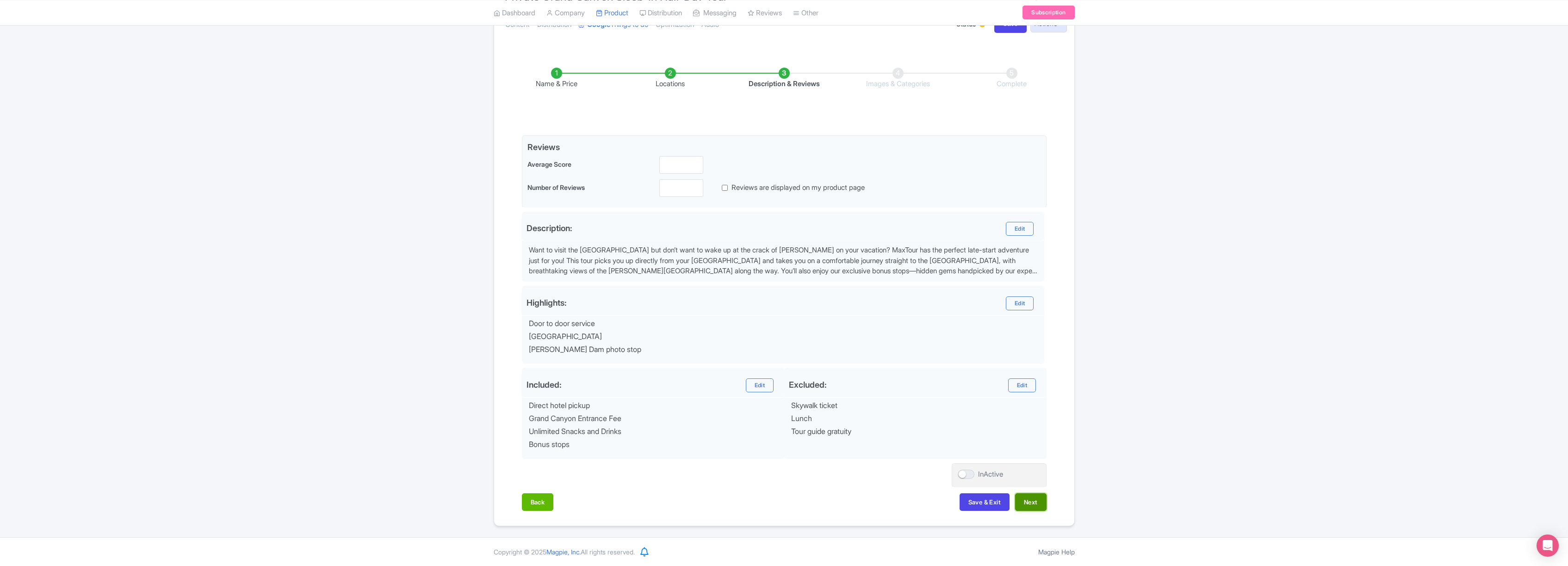
click at [1034, 499] on button "Next" at bounding box center [1031, 501] width 31 height 18
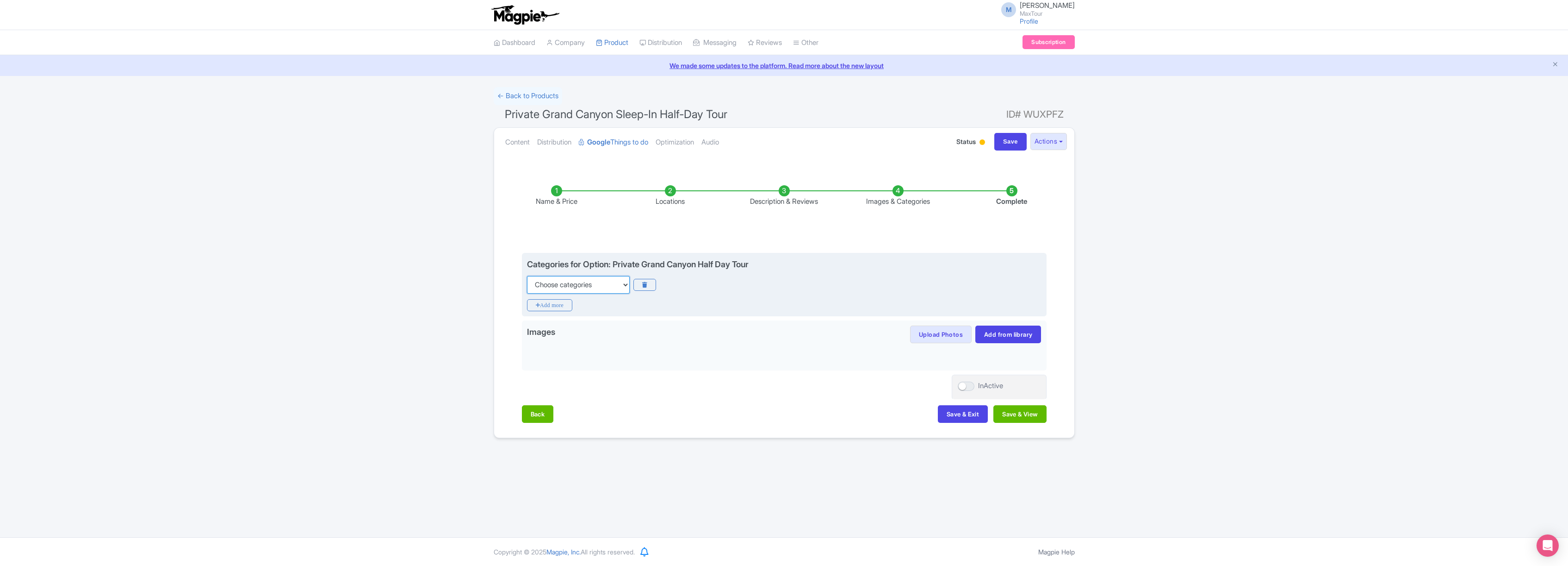
click at [596, 286] on select "Choose categories Adults Only Animals Audio Guide Beaches Bike Tours Boat Tours…" at bounding box center [577, 284] width 103 height 18
select select "private-tours"
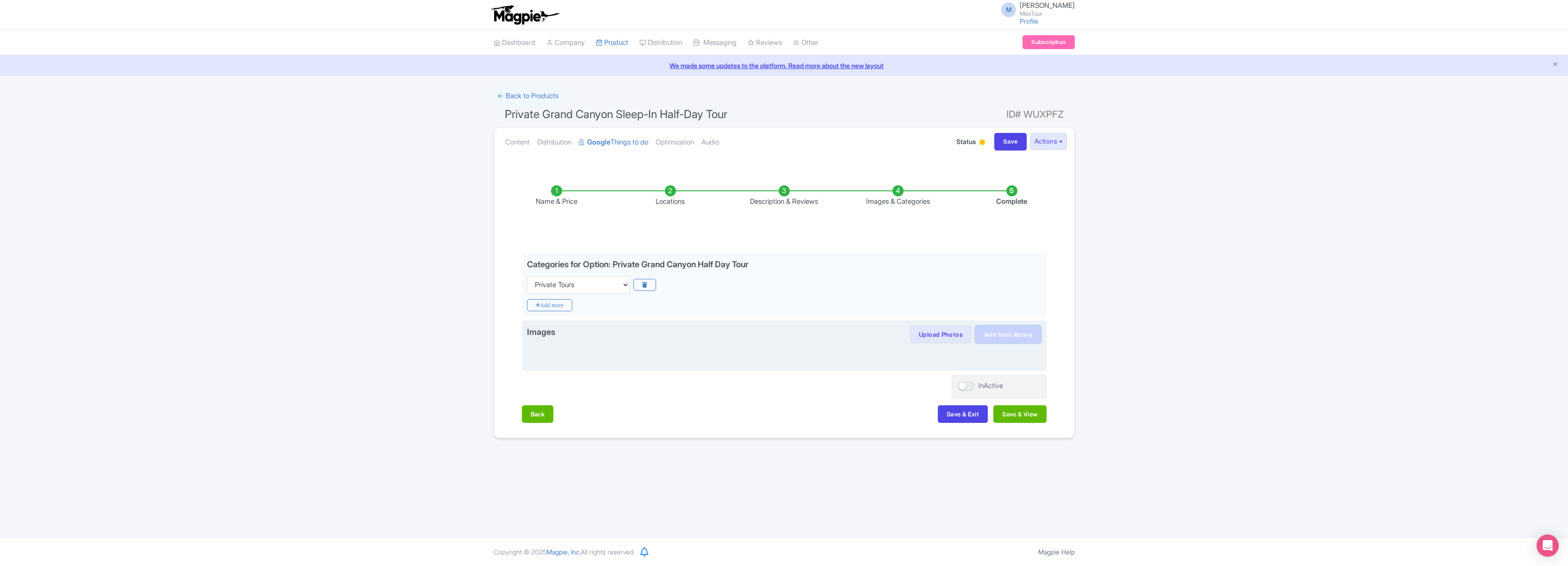
click at [1016, 331] on link "Add from library" at bounding box center [1007, 334] width 65 height 18
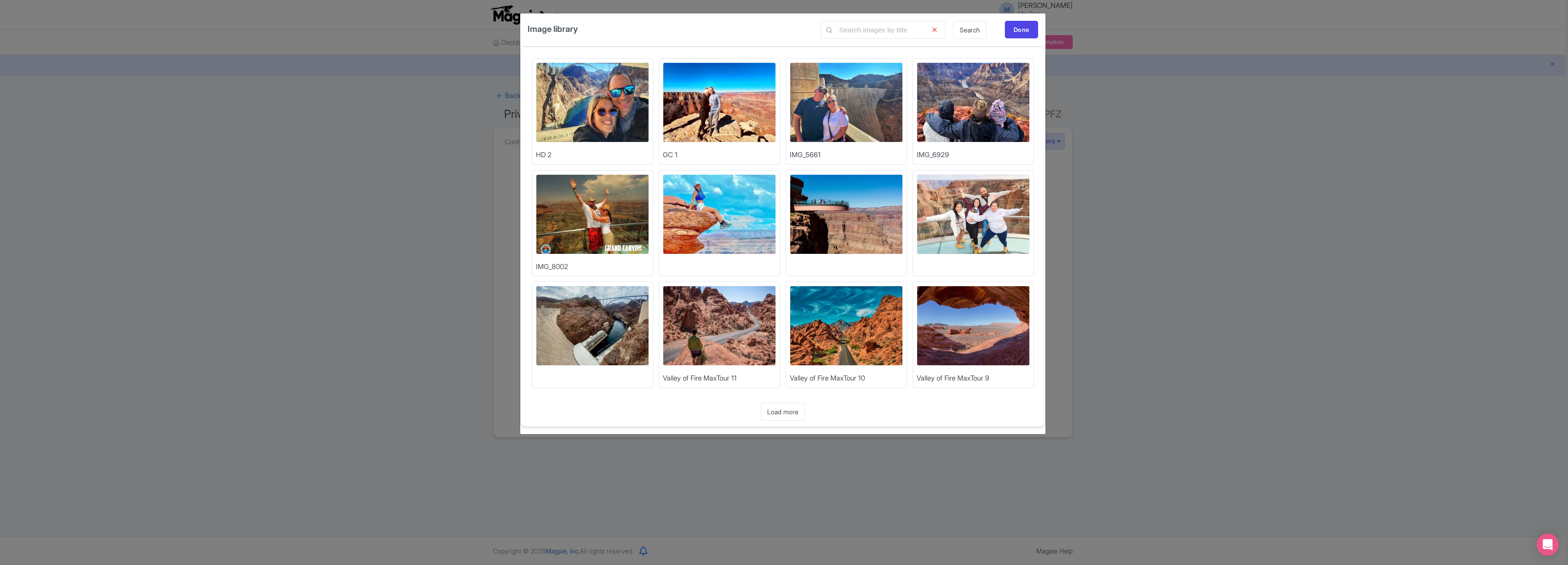
click at [708, 202] on img at bounding box center [720, 215] width 113 height 80
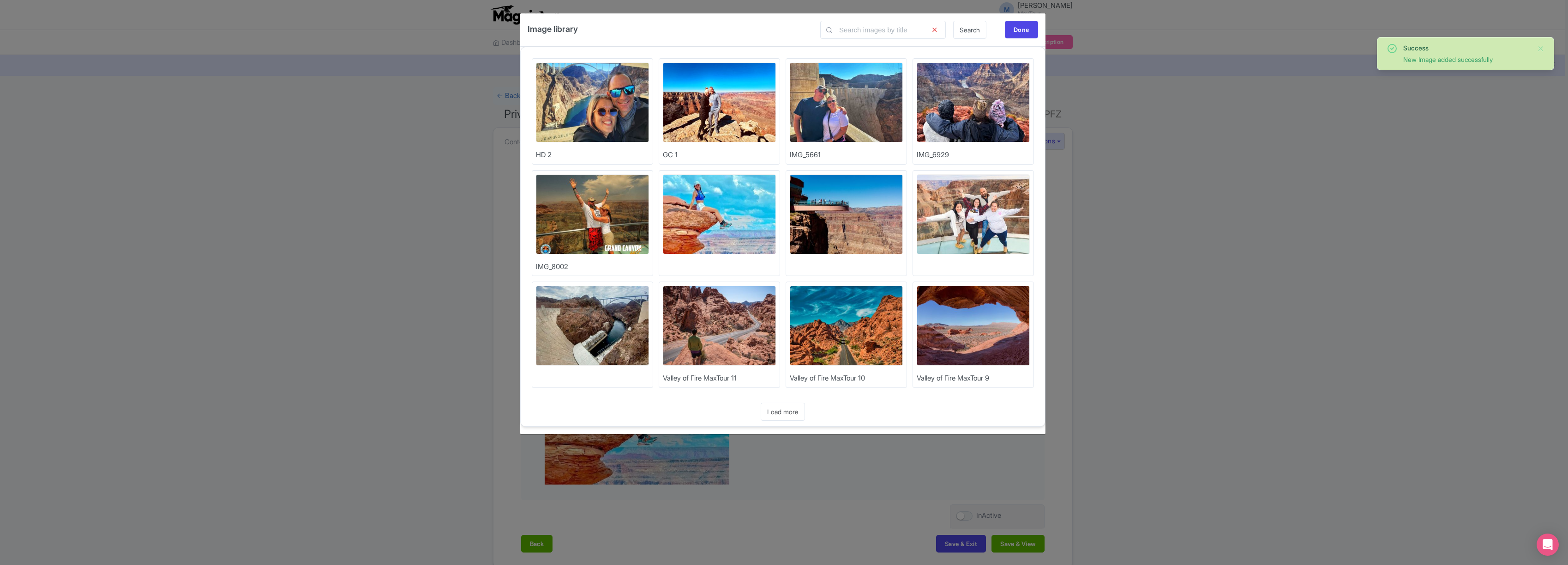
click at [842, 210] on img at bounding box center [846, 215] width 113 height 80
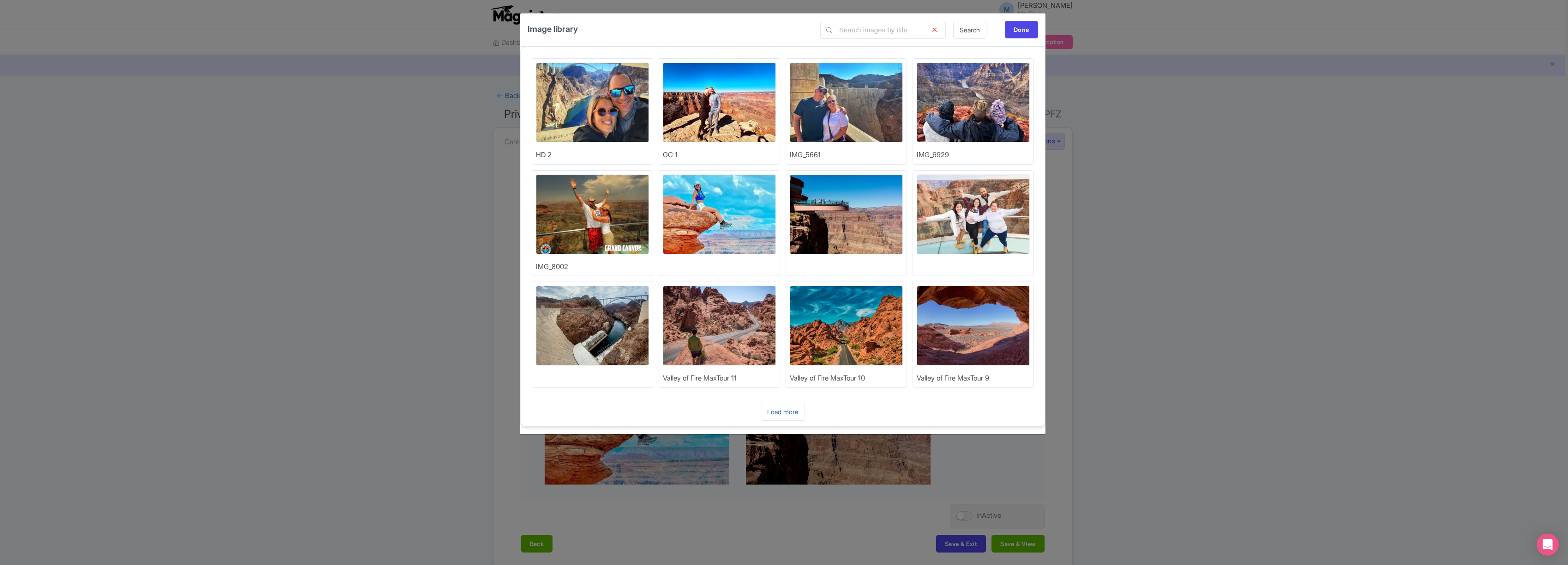
click at [783, 412] on link "Load more" at bounding box center [782, 411] width 44 height 18
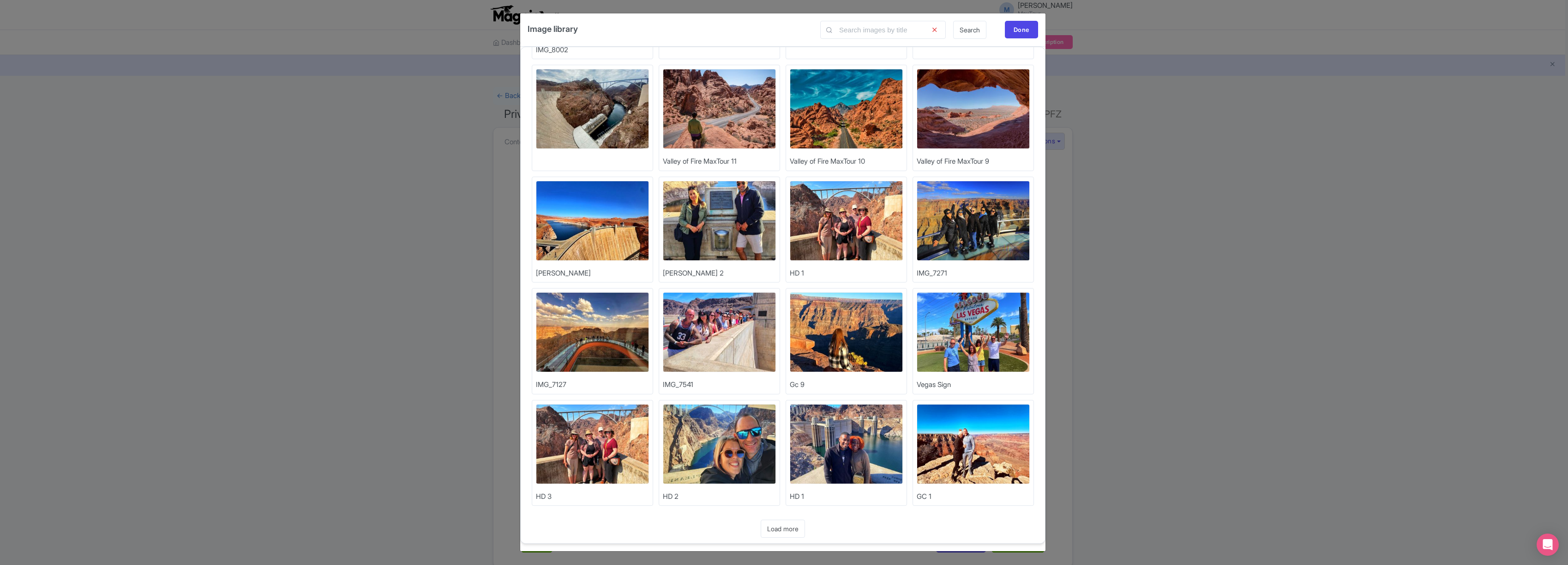
scroll to position [218, 0]
click at [780, 530] on link "Load more" at bounding box center [782, 528] width 44 height 18
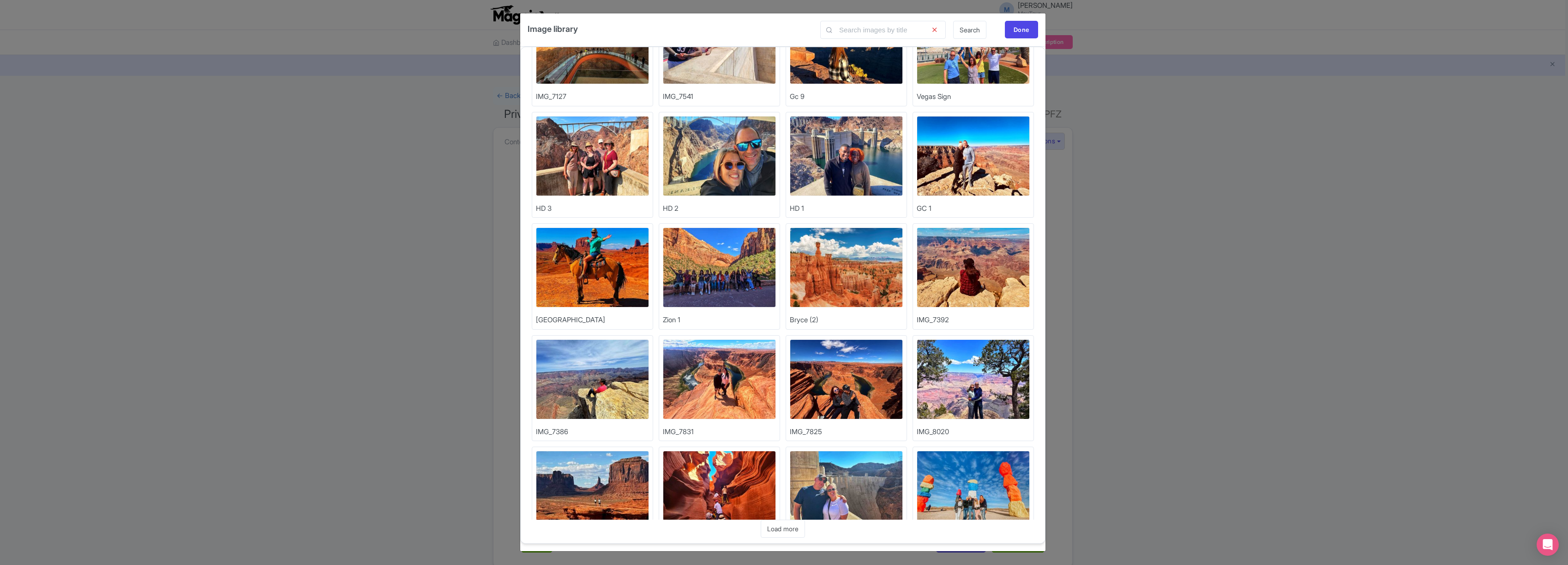
scroll to position [552, 0]
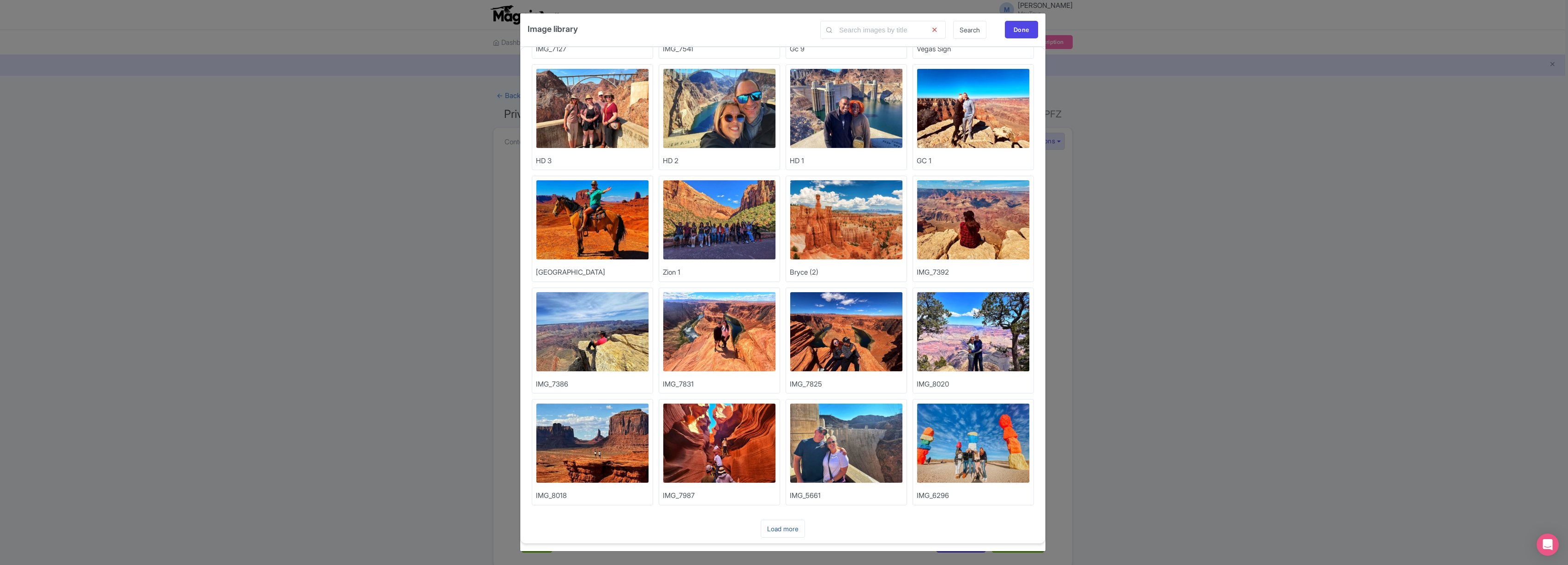
click at [786, 525] on link "Load more" at bounding box center [782, 528] width 44 height 18
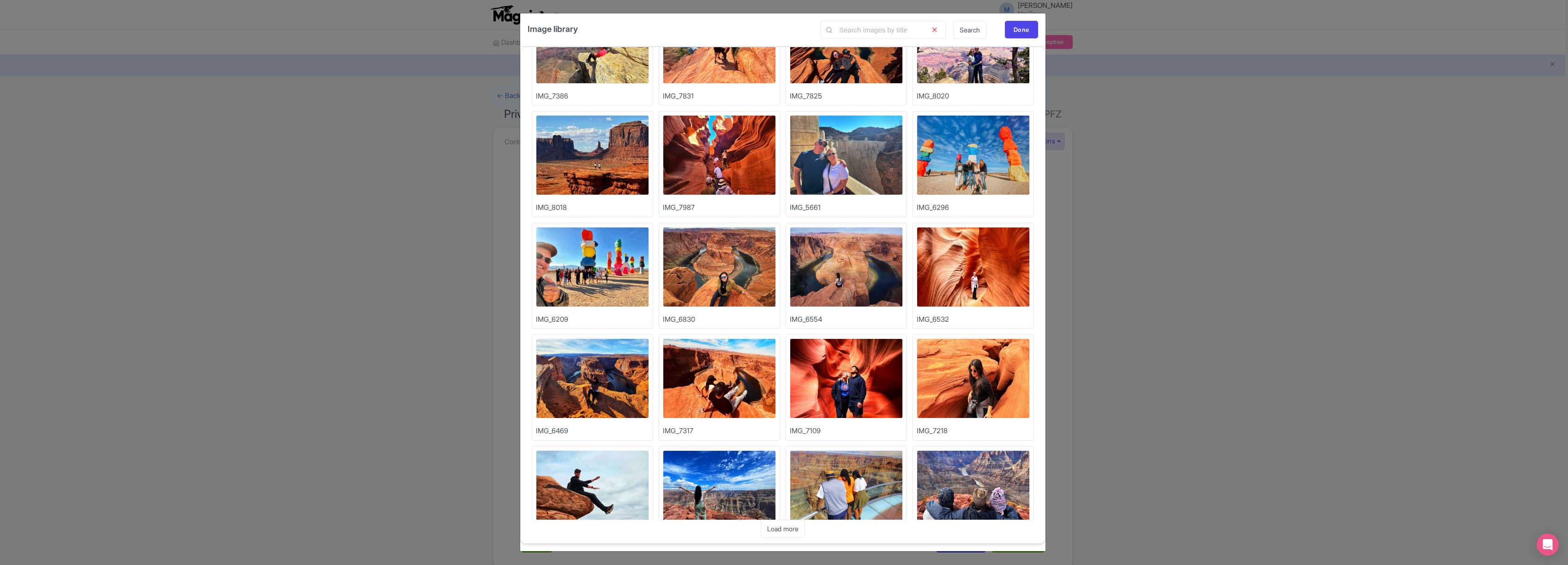
scroll to position [887, 0]
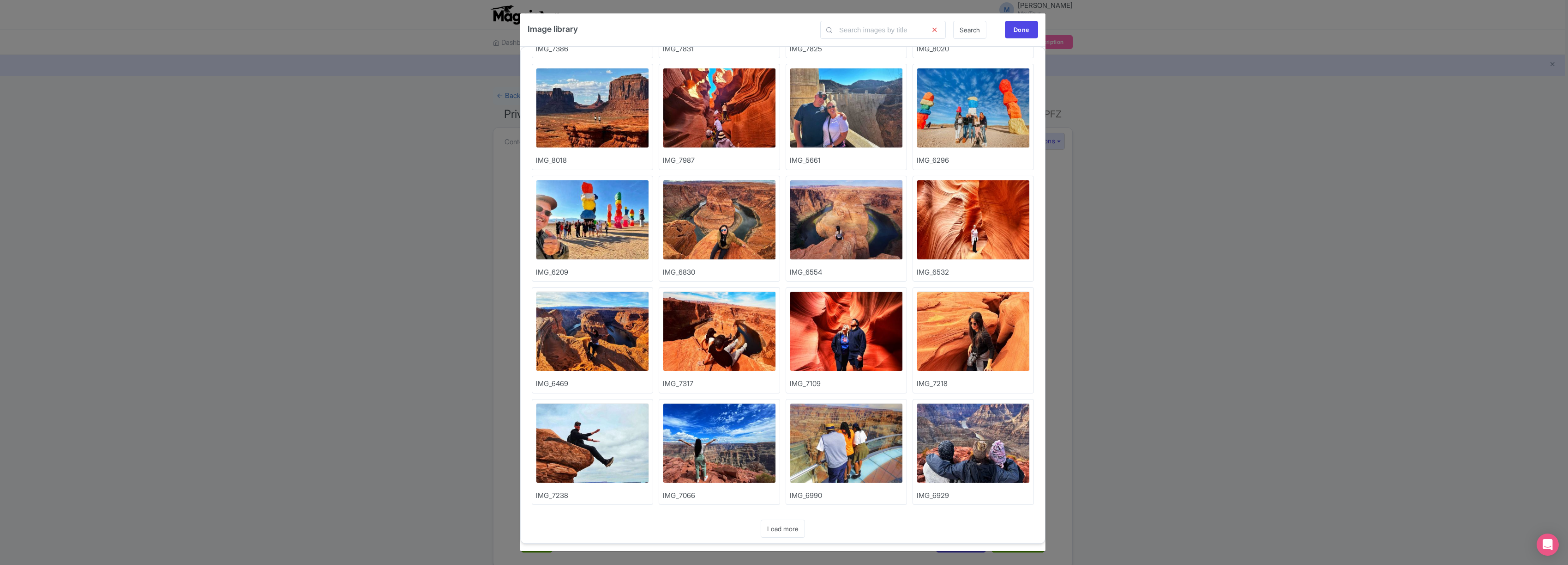
click at [749, 437] on img at bounding box center [720, 443] width 113 height 80
click at [857, 438] on img at bounding box center [846, 443] width 113 height 80
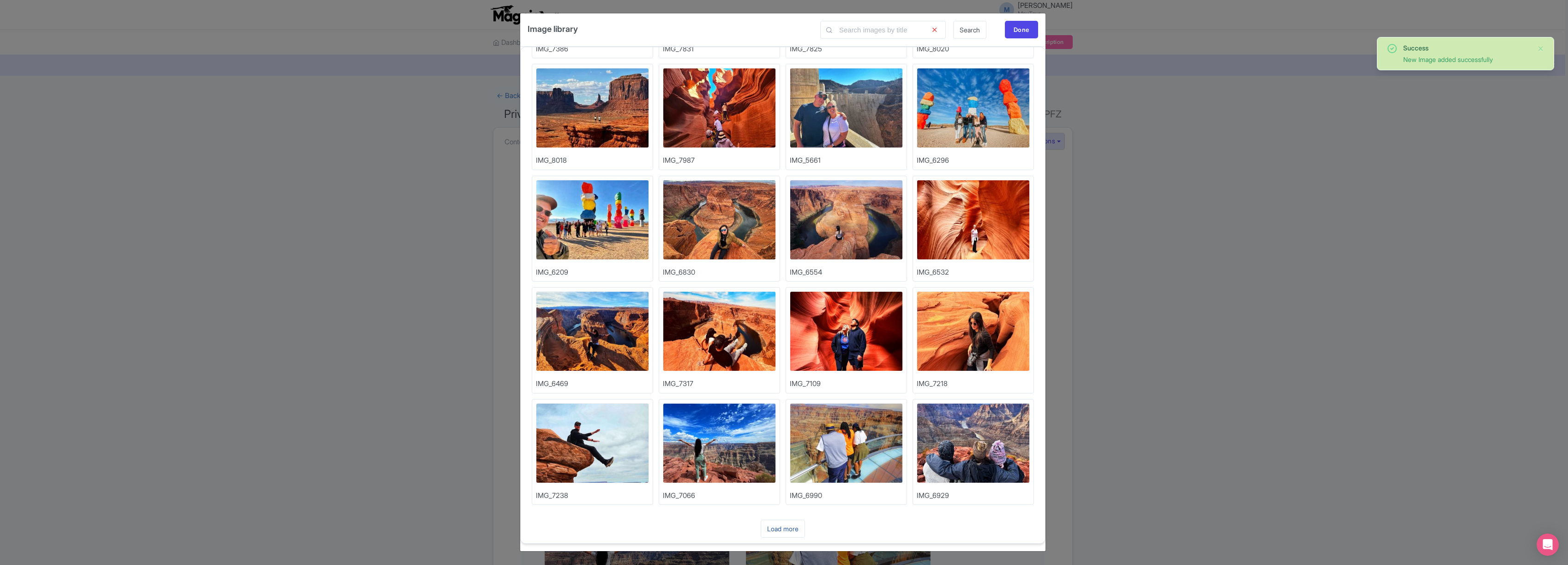
click at [790, 525] on link "Load more" at bounding box center [782, 528] width 44 height 18
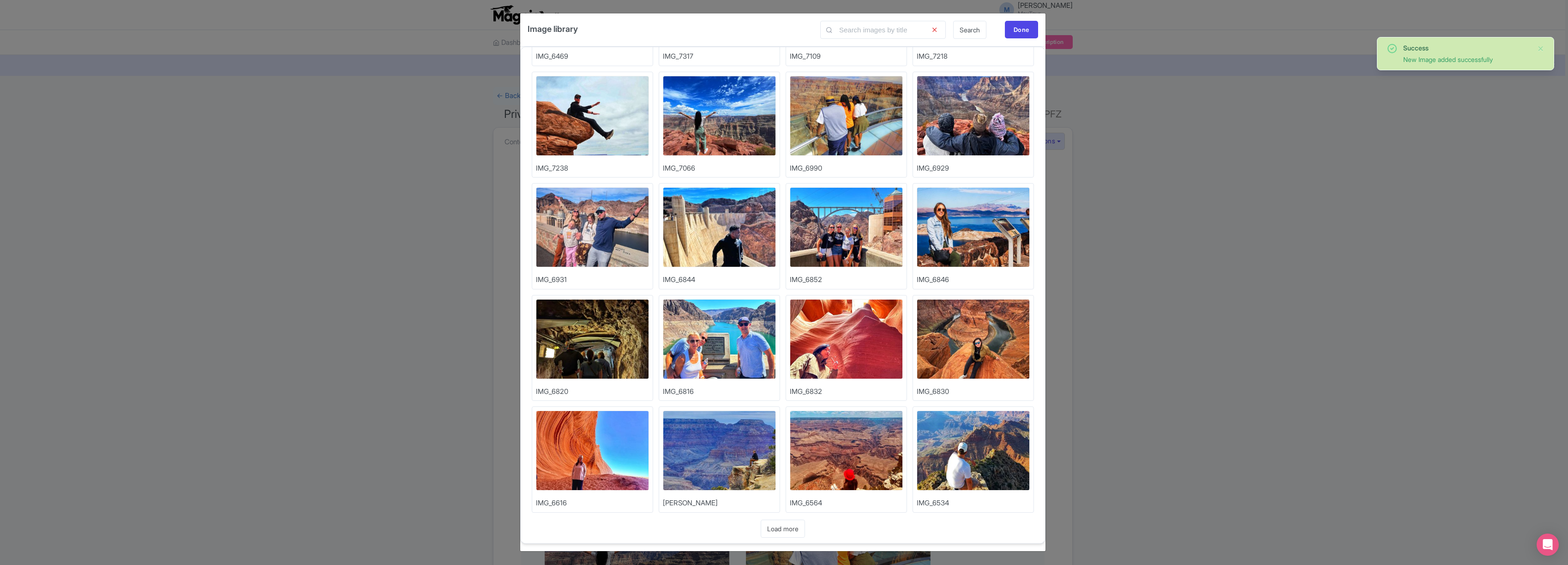
scroll to position [1222, 0]
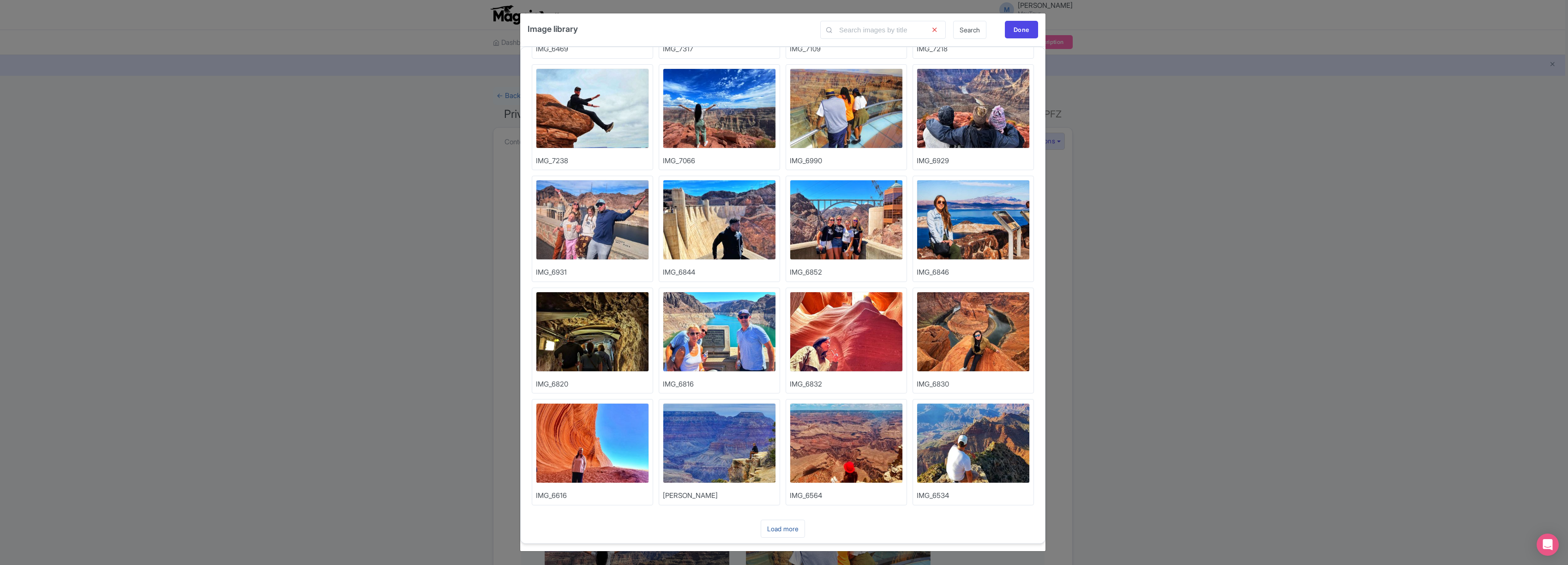
click at [787, 529] on link "Load more" at bounding box center [782, 528] width 44 height 18
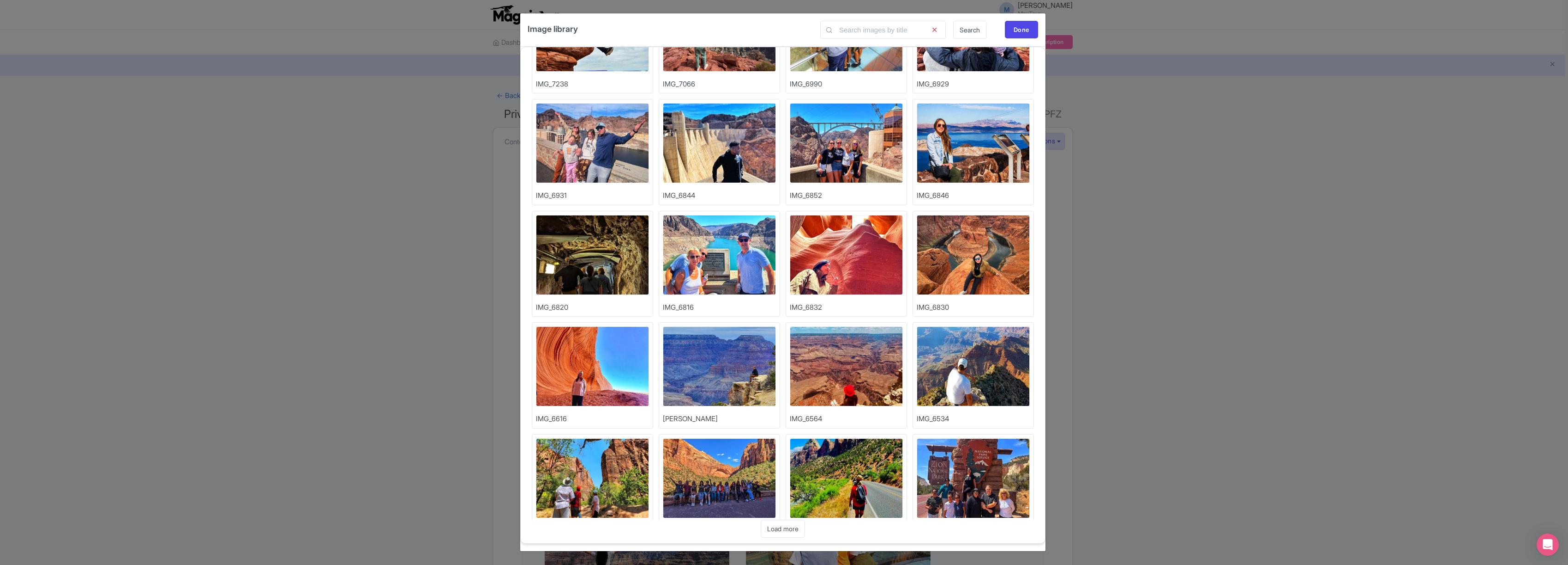
scroll to position [1556, 0]
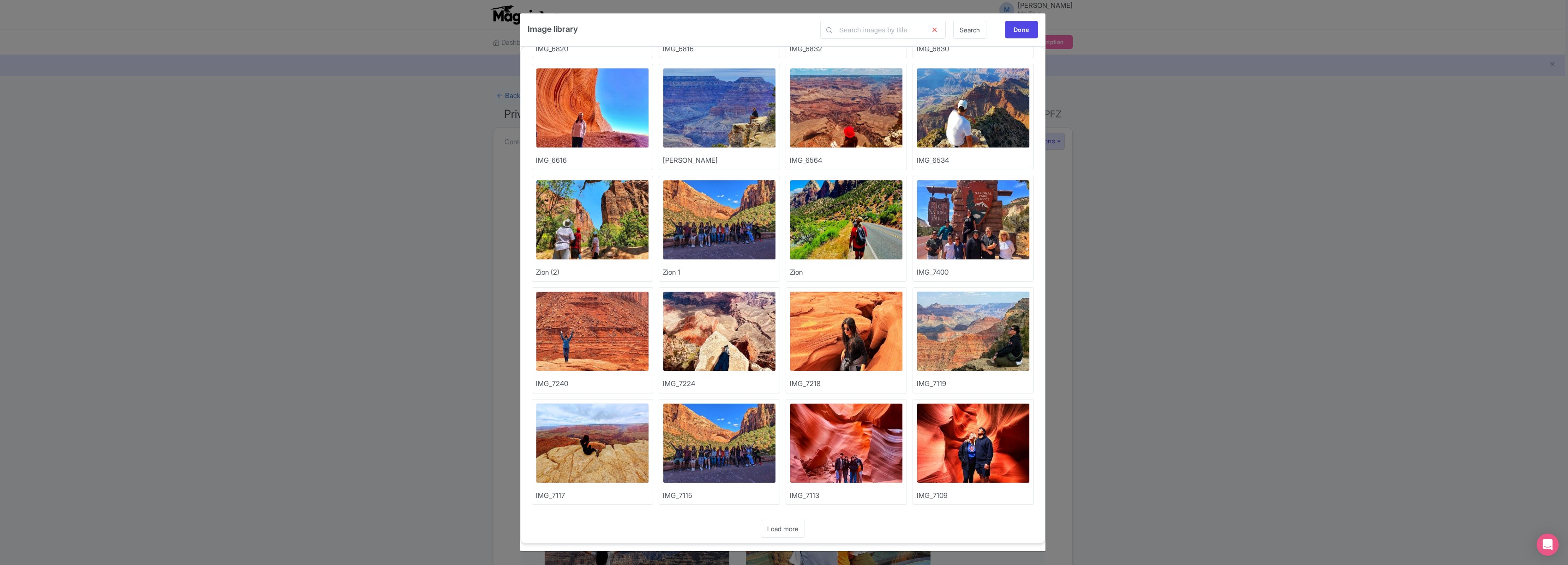
click at [784, 527] on link "Load more" at bounding box center [782, 528] width 44 height 18
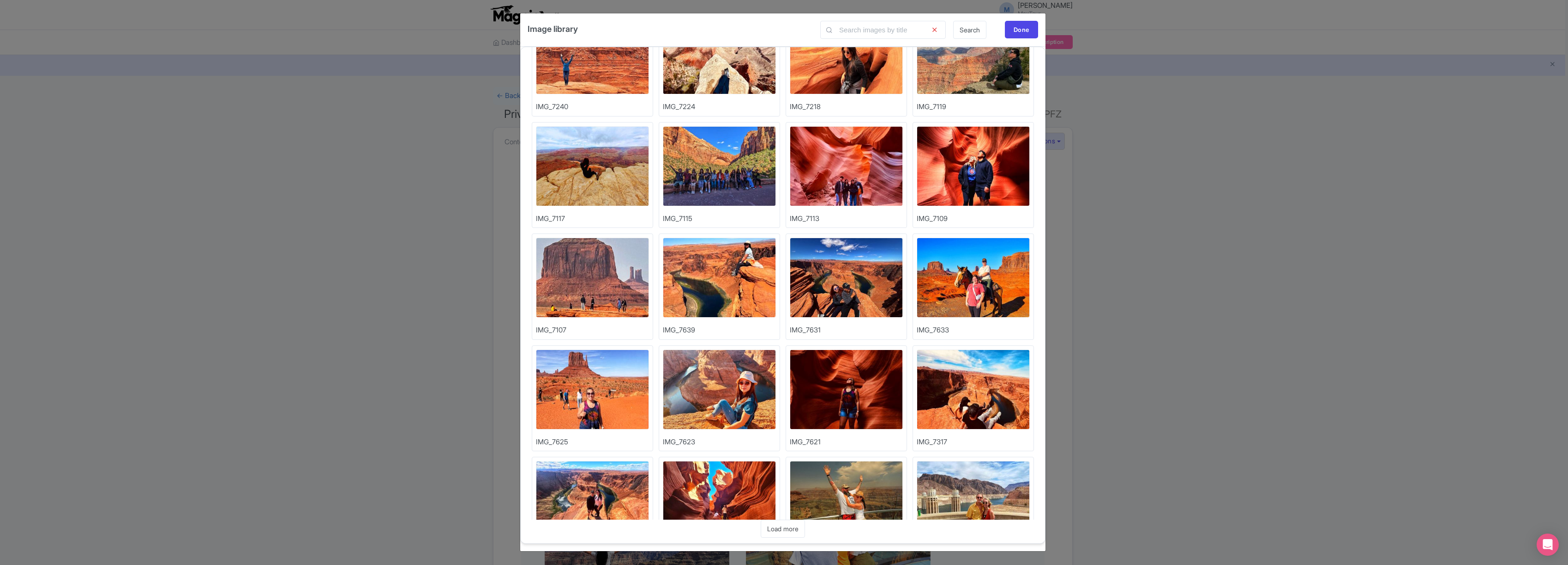
scroll to position [1891, 0]
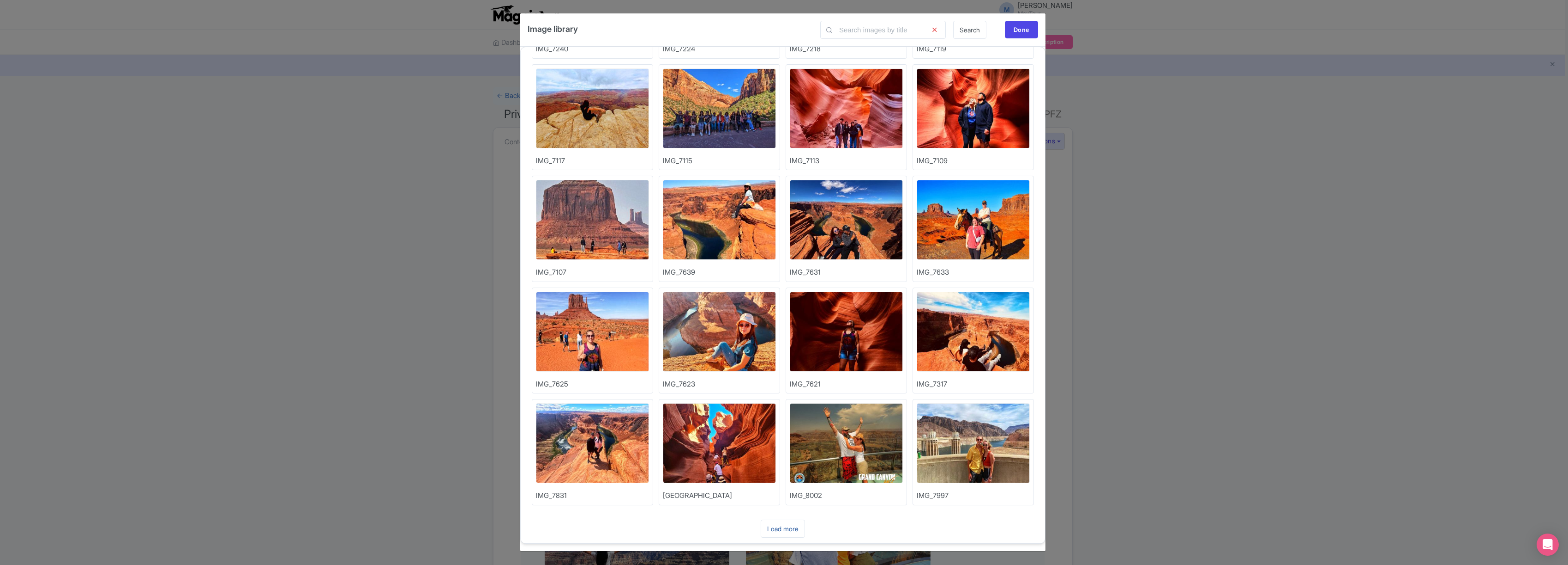
click at [786, 534] on link "Load more" at bounding box center [782, 528] width 44 height 18
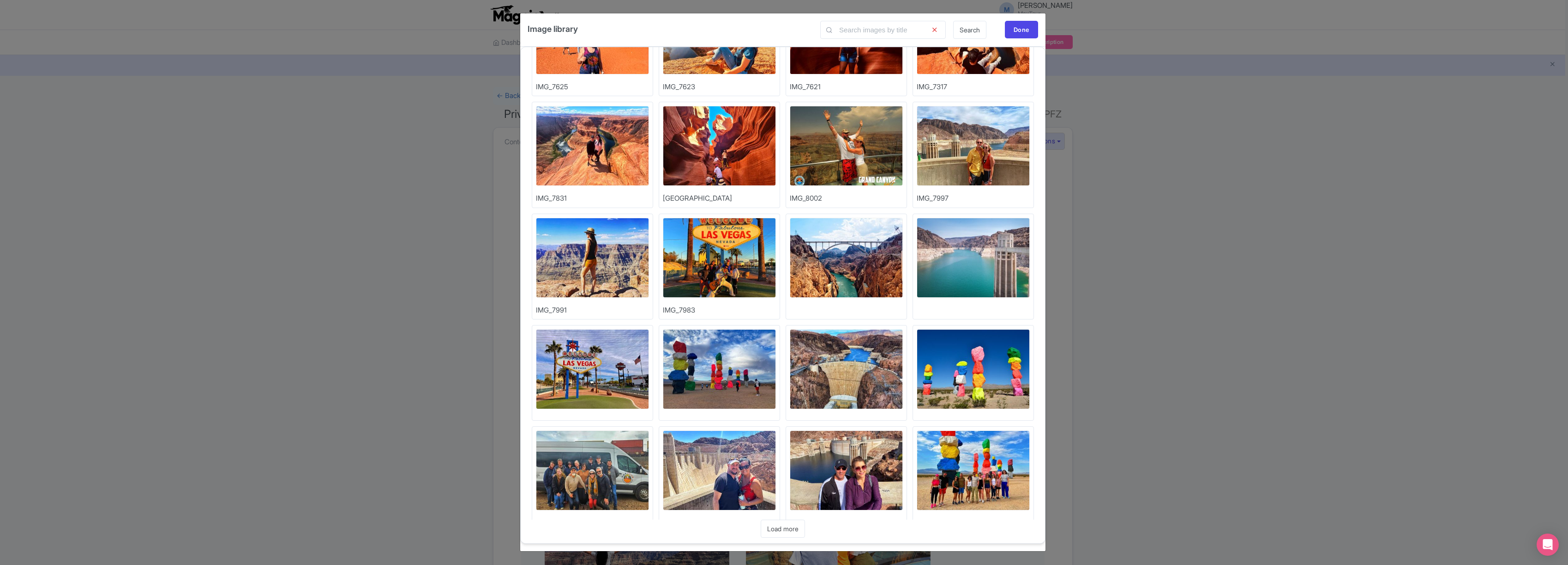
scroll to position [2205, 0]
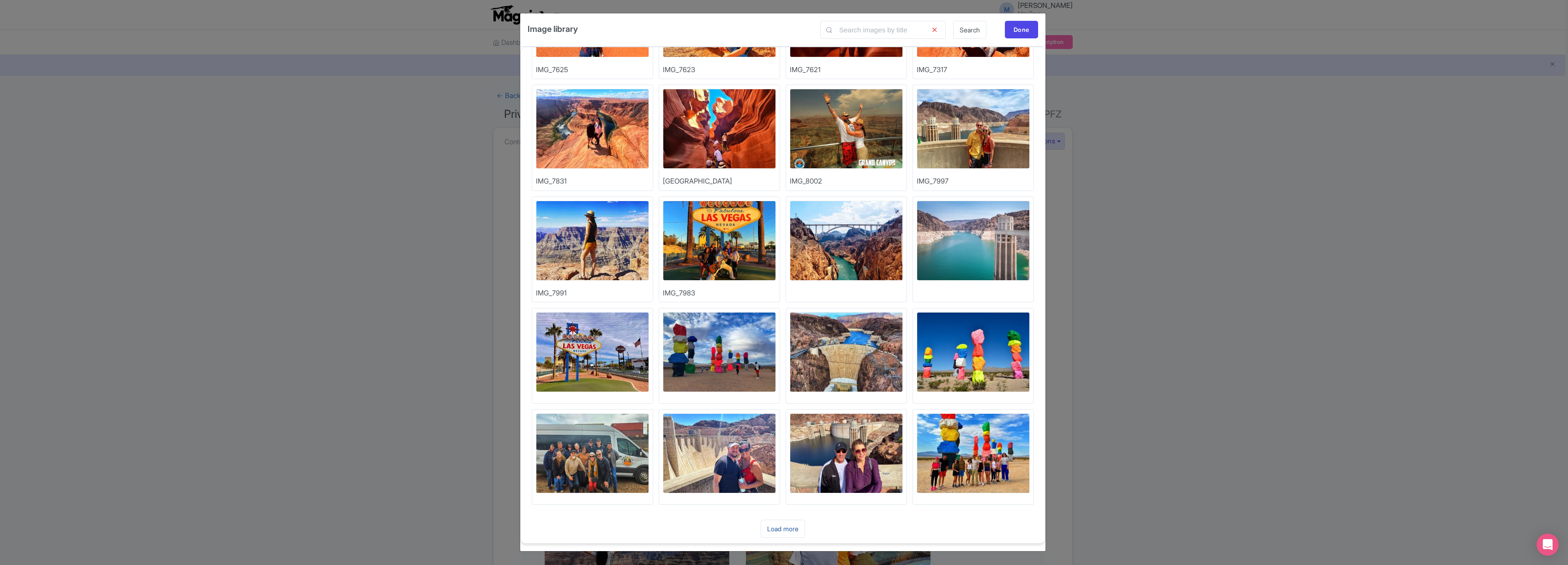
click at [781, 529] on link "Load more" at bounding box center [782, 528] width 44 height 18
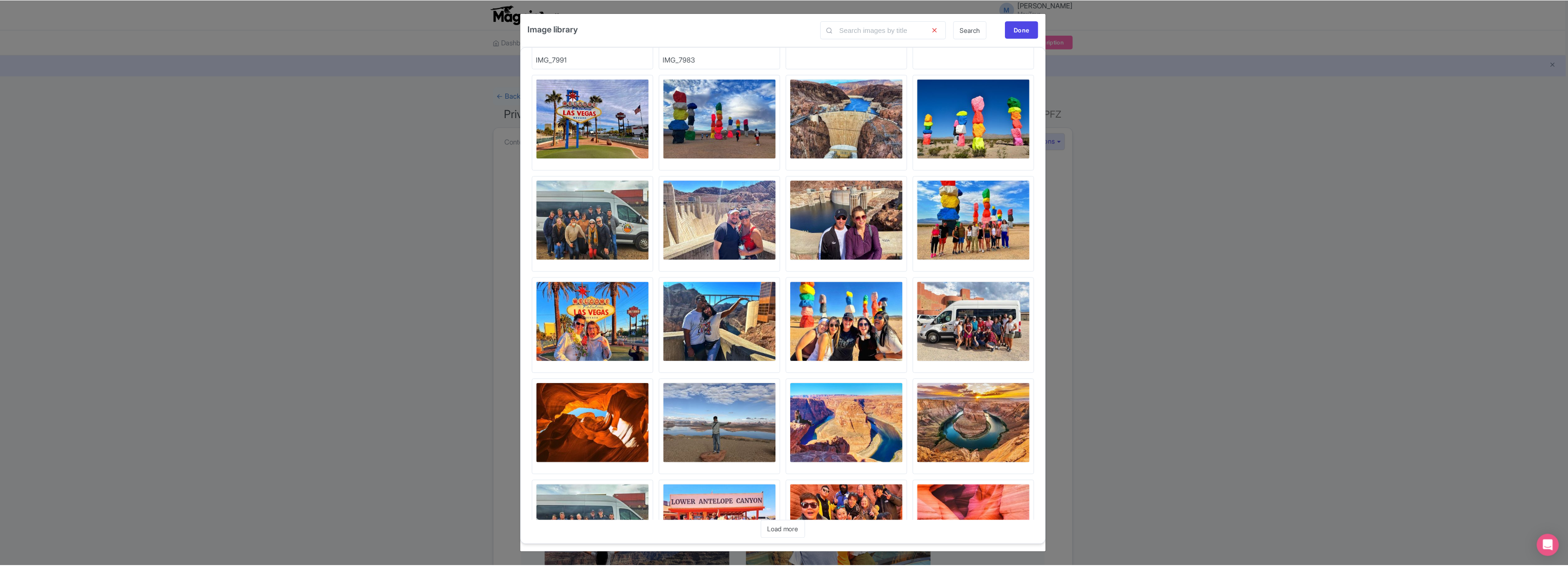
scroll to position [2513, 0]
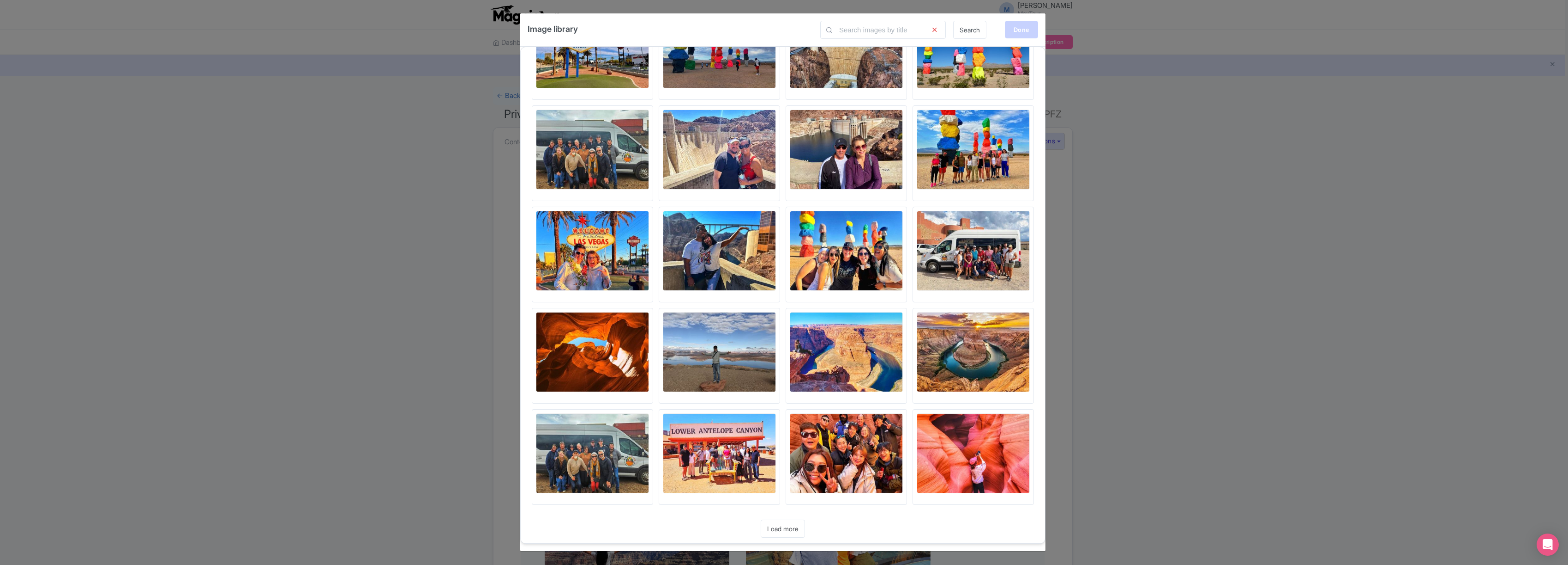
click at [1028, 25] on div "Done" at bounding box center [1022, 29] width 33 height 18
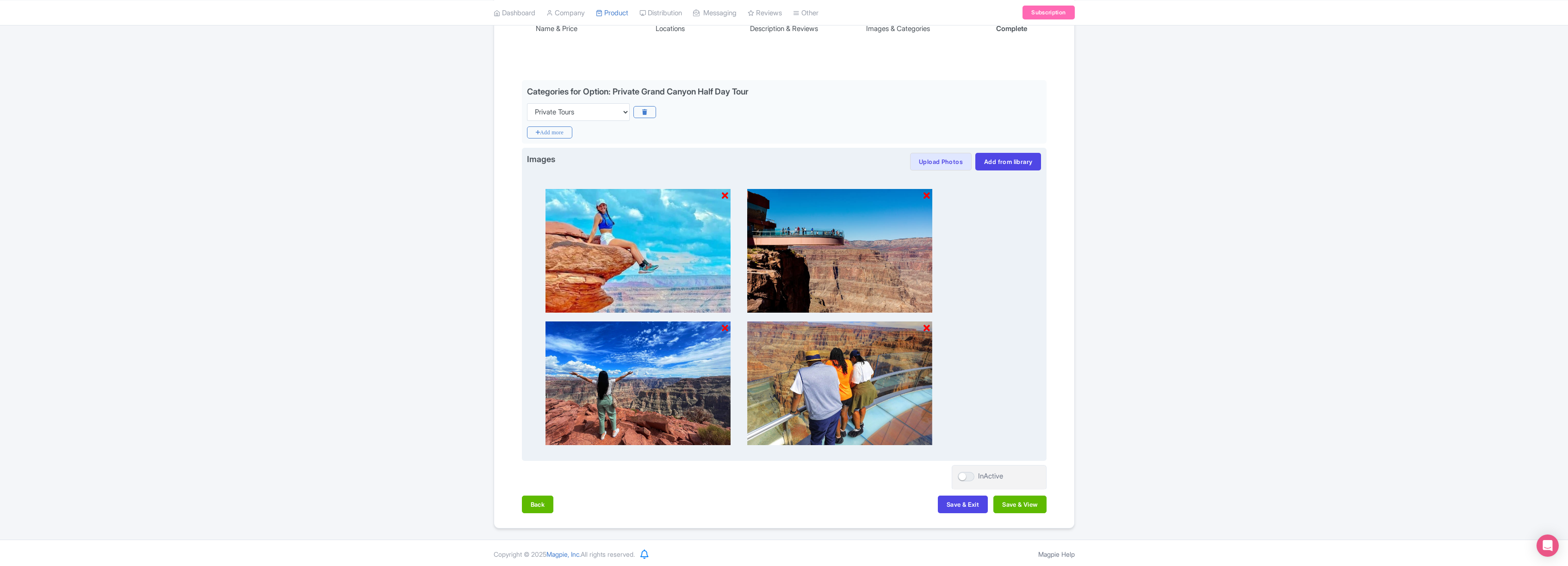
scroll to position [175, 0]
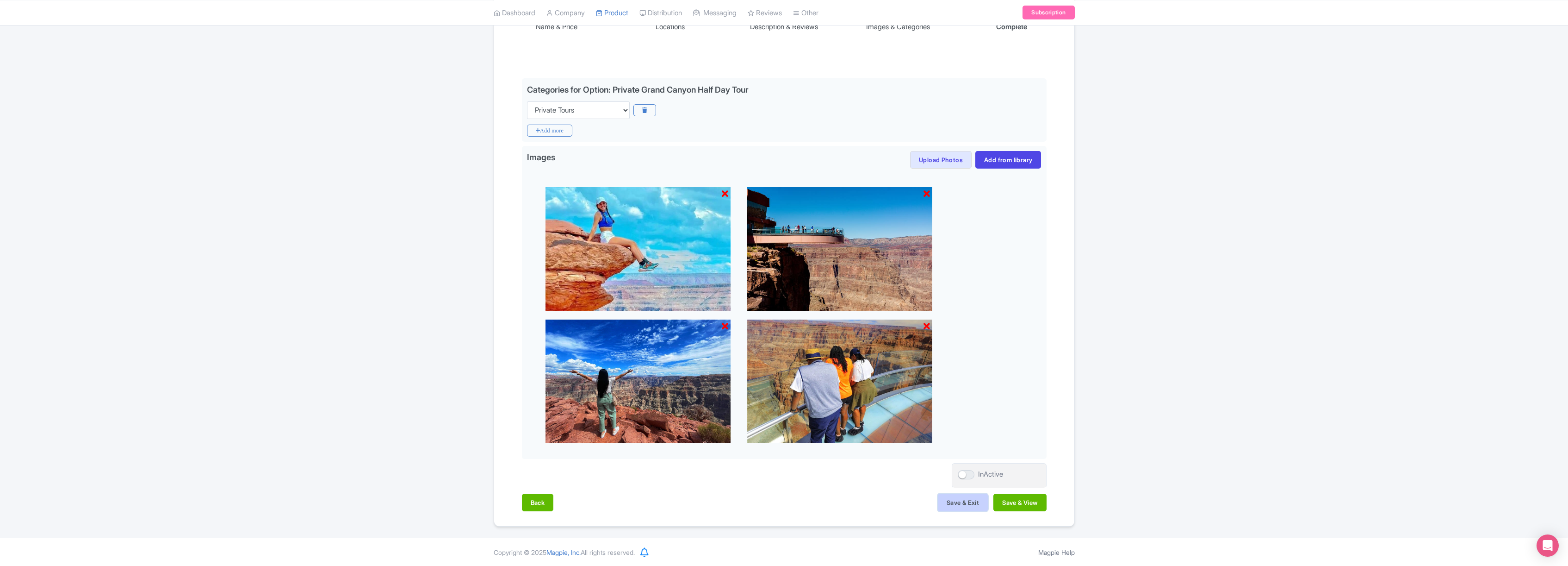
click at [961, 498] on button "Save & Exit" at bounding box center [962, 502] width 50 height 18
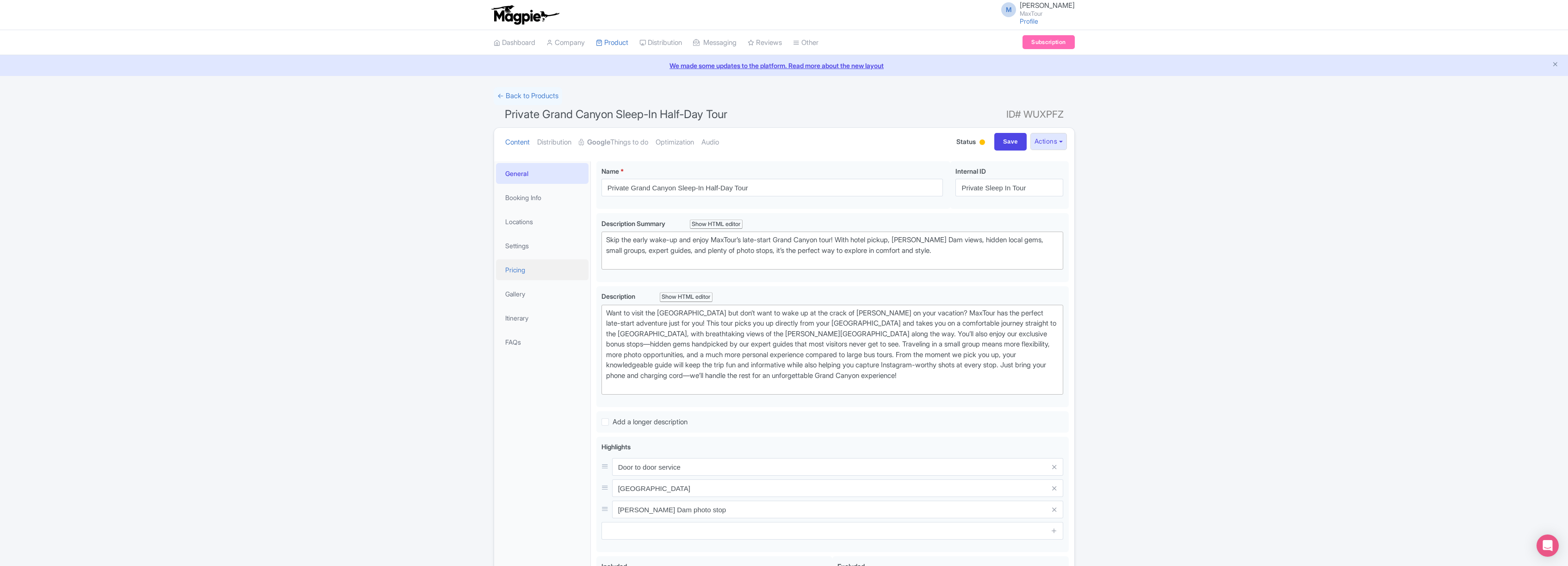
click at [519, 270] on link "Pricing" at bounding box center [542, 269] width 93 height 21
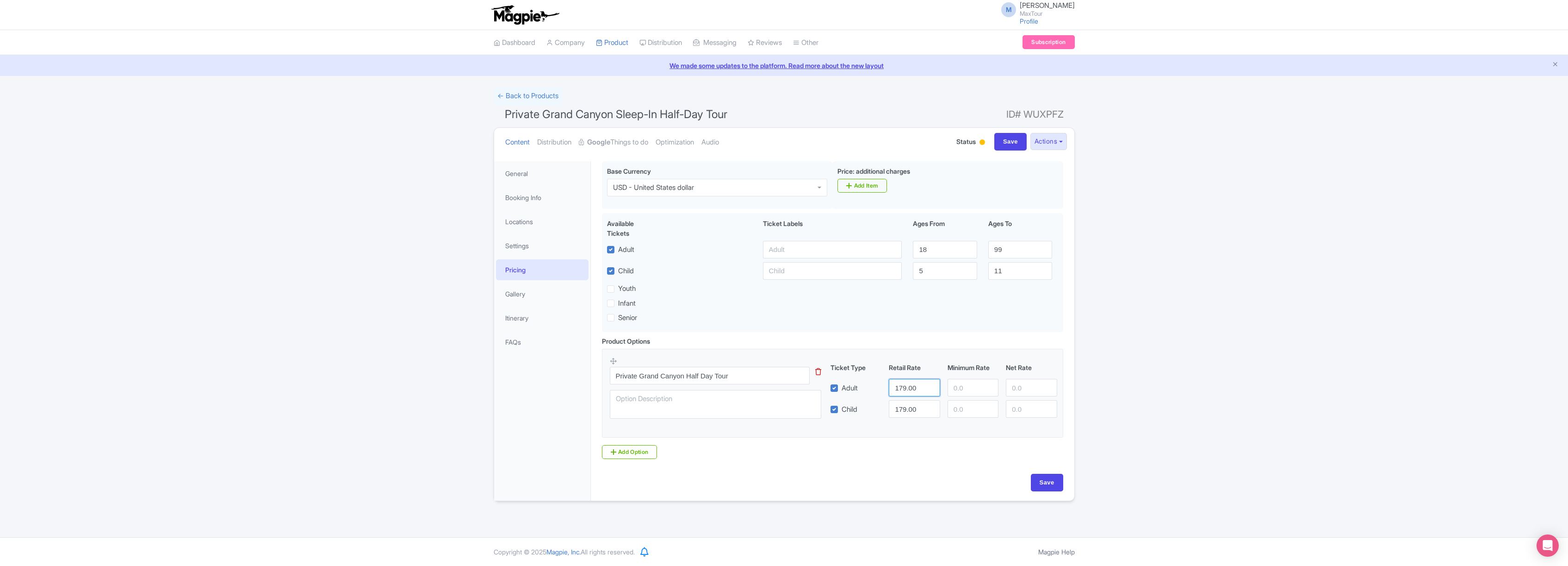
drag, startPoint x: 895, startPoint y: 389, endPoint x: 931, endPoint y: 390, distance: 36.0
click at [931, 390] on input "179.00" at bounding box center [914, 387] width 51 height 18
type input "1709"
drag, startPoint x: 896, startPoint y: 409, endPoint x: 948, endPoint y: 411, distance: 52.0
click at [949, 411] on div "Child 179.00" at bounding box center [944, 409] width 234 height 18
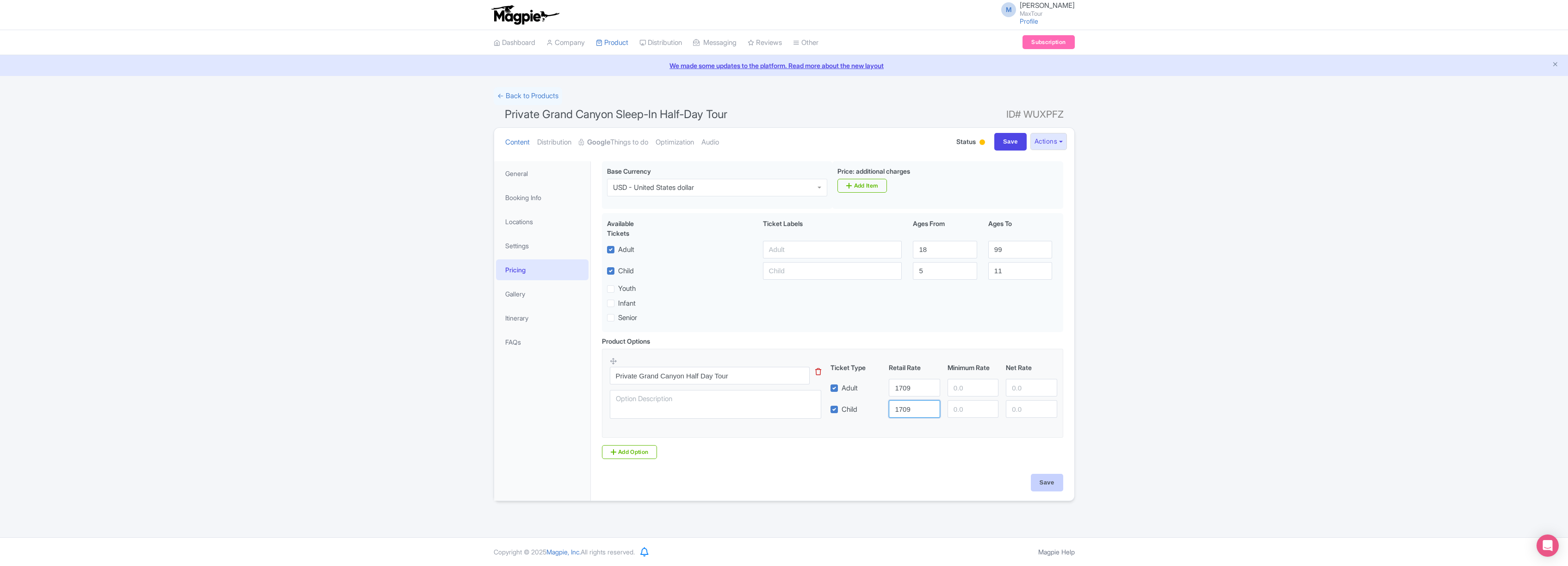
type input "1709"
click at [1053, 482] on input "Save" at bounding box center [1046, 482] width 32 height 18
type input "Saving..."
click at [530, 96] on link "← Back to Products" at bounding box center [528, 96] width 68 height 18
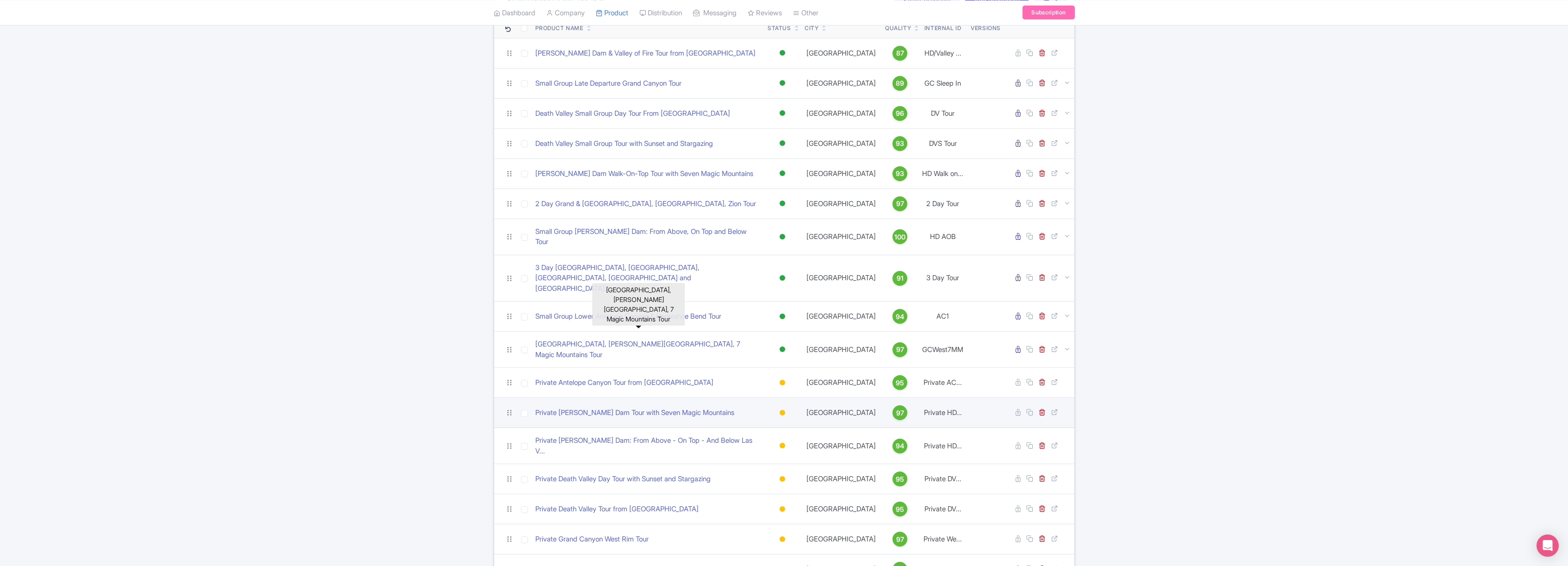
scroll to position [128, 0]
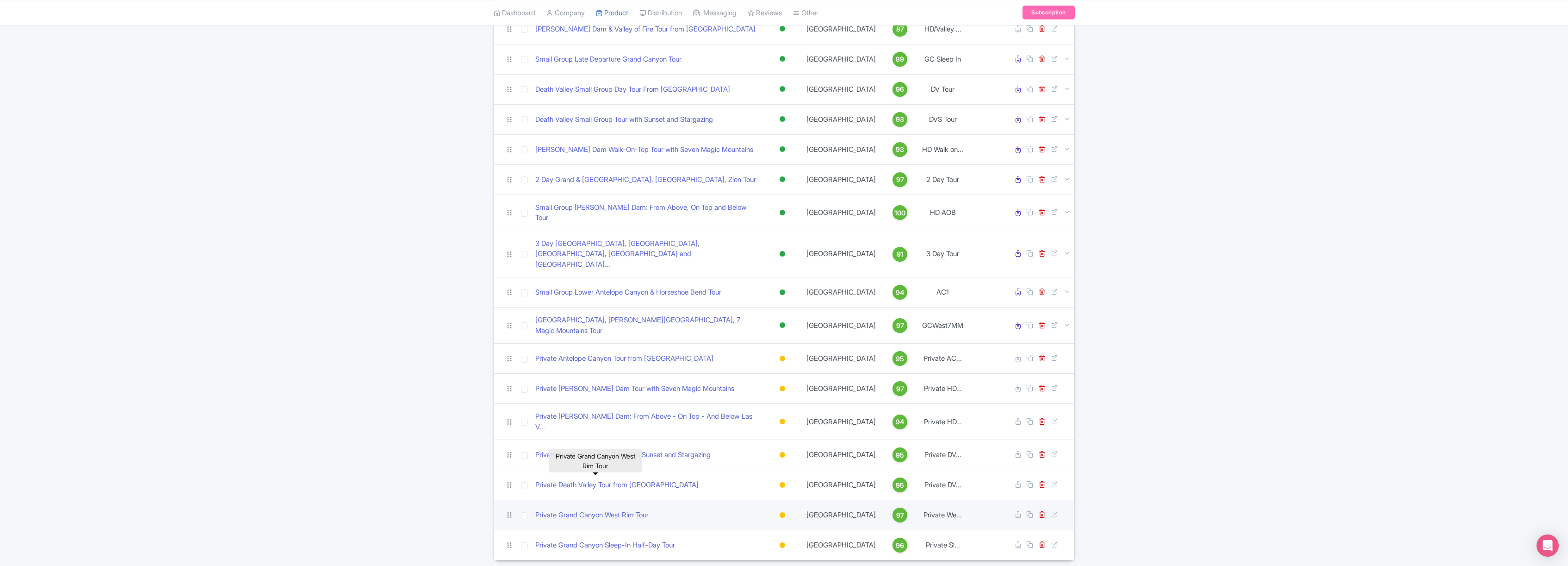
click at [620, 509] on link "Private Grand Canyon West Rim Tour" at bounding box center [592, 514] width 113 height 11
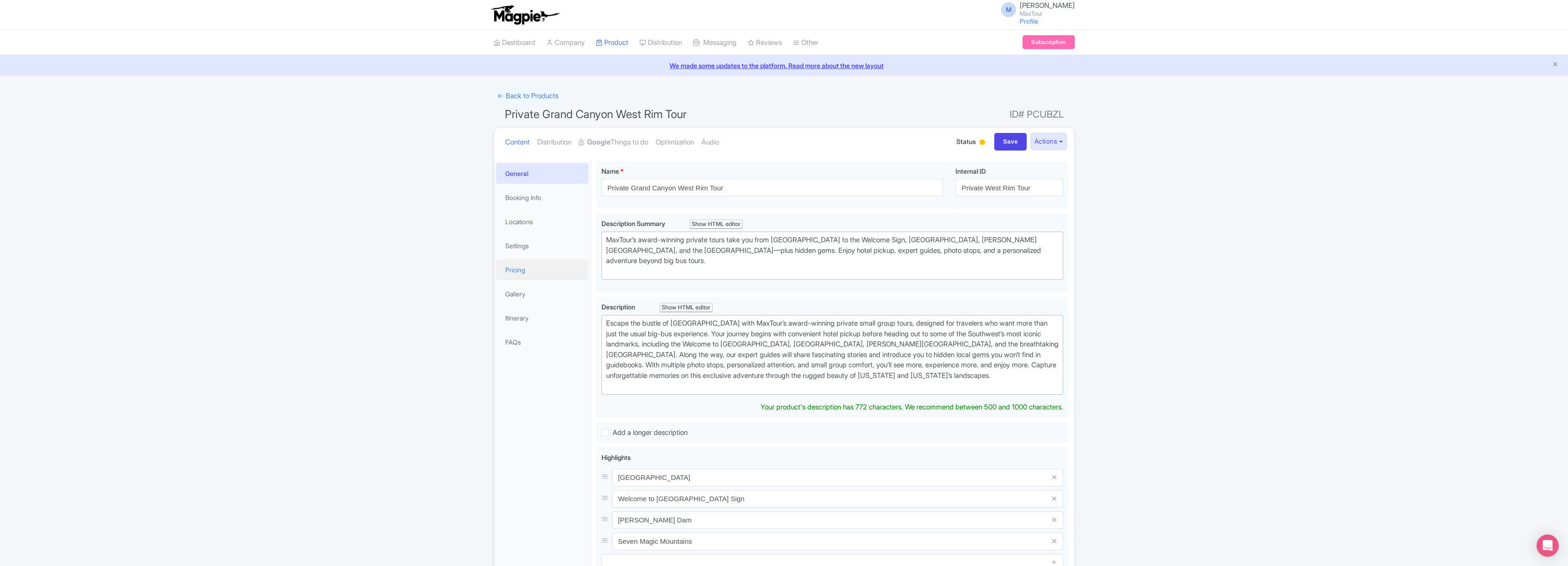
click at [518, 269] on link "Pricing" at bounding box center [542, 269] width 93 height 21
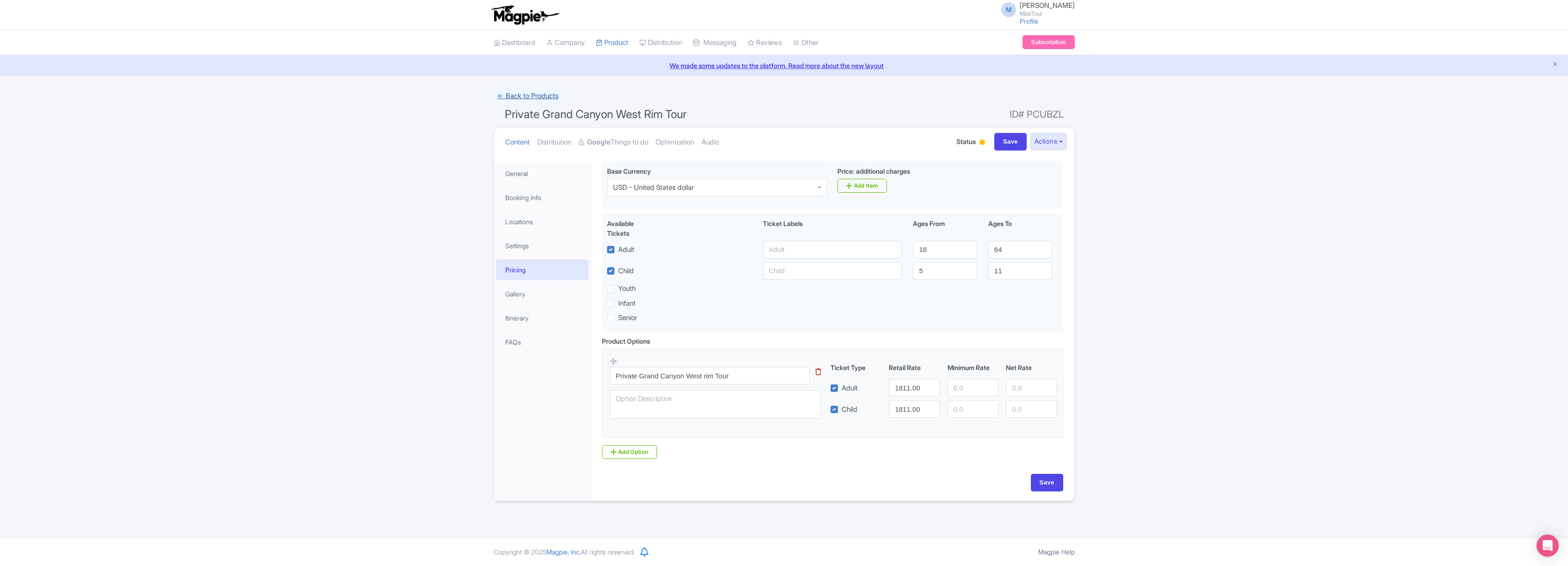
click at [520, 92] on link "← Back to Products" at bounding box center [528, 96] width 68 height 18
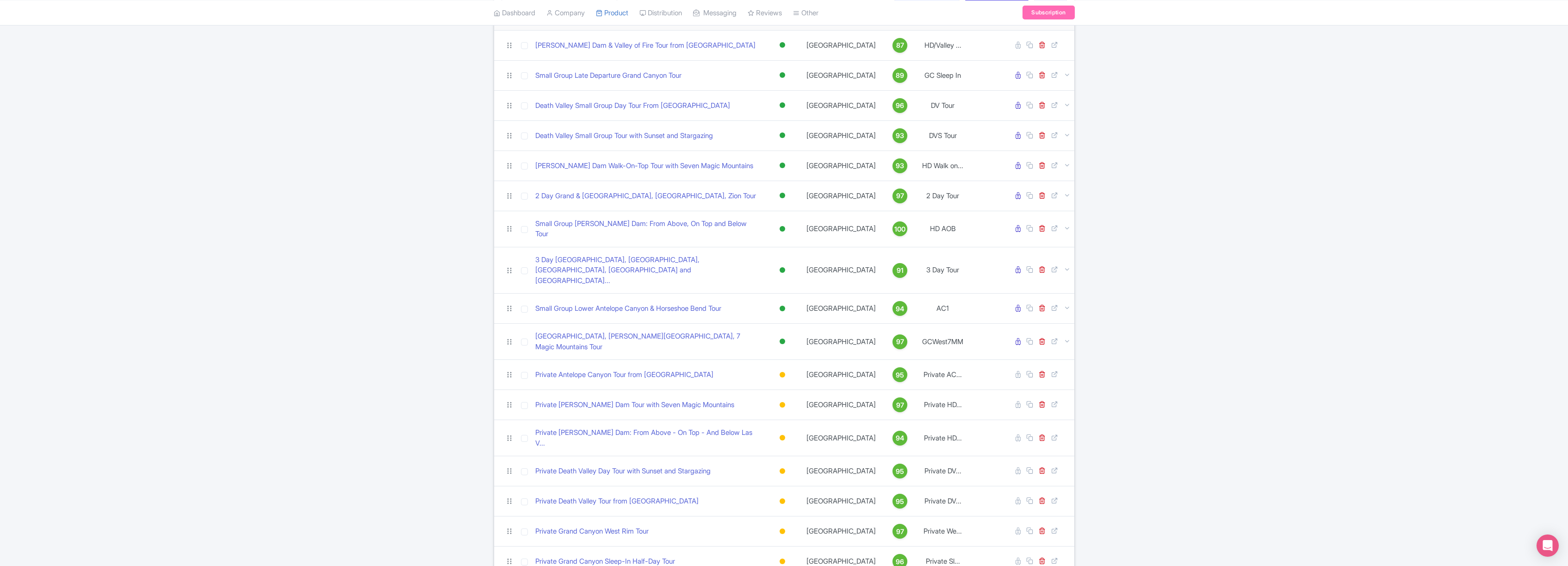
scroll to position [128, 0]
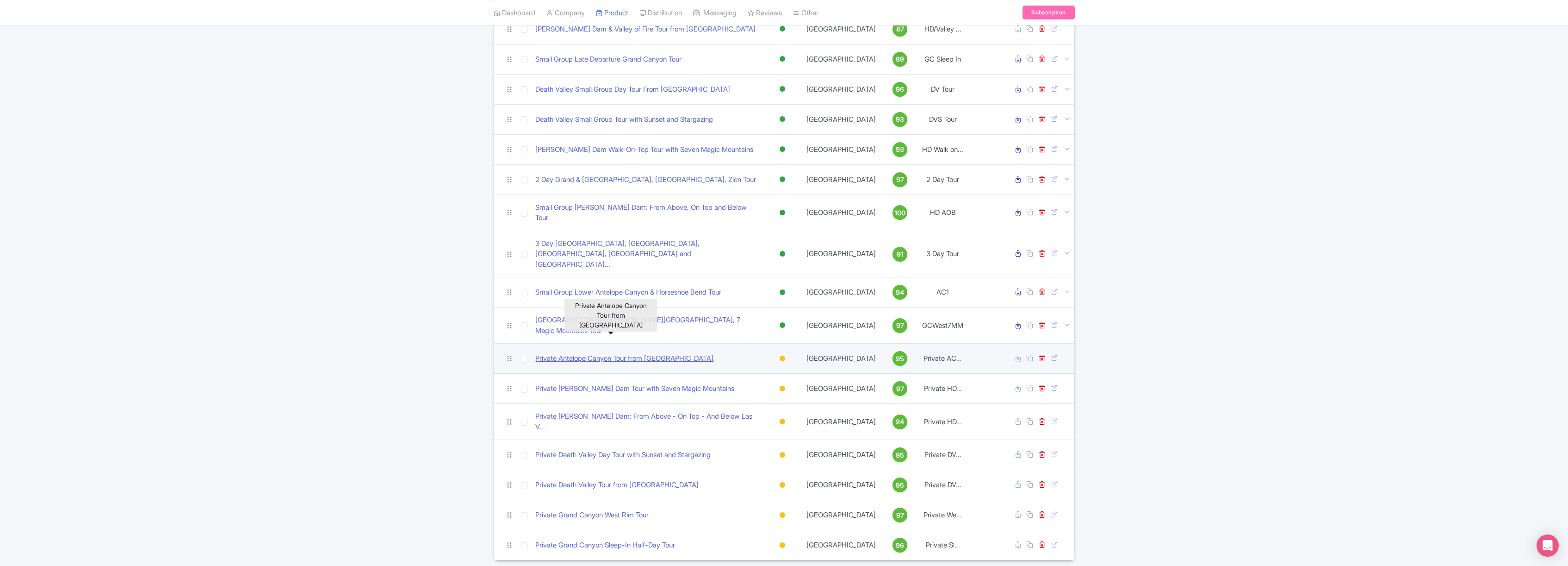
click at [654, 353] on link "Private Antelope Canyon Tour from [GEOGRAPHIC_DATA]" at bounding box center [624, 358] width 178 height 11
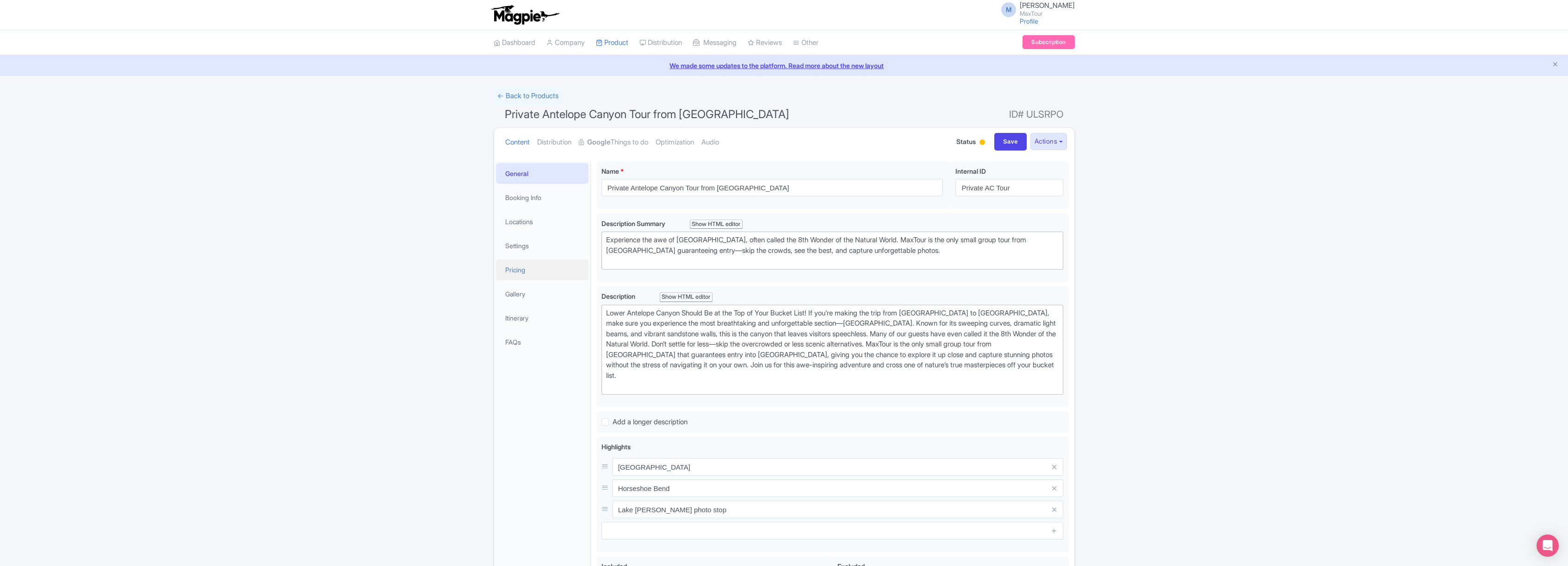
click at [515, 271] on link "Pricing" at bounding box center [542, 269] width 93 height 21
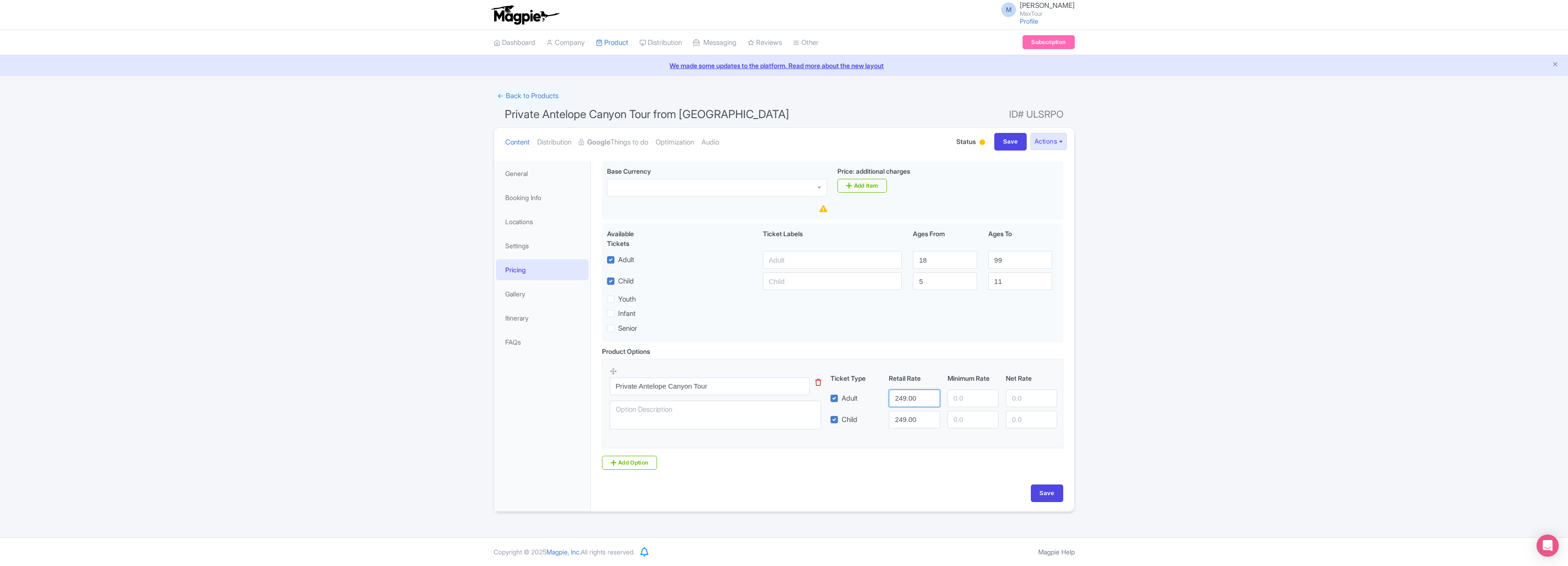
drag, startPoint x: 895, startPoint y: 398, endPoint x: 947, endPoint y: 402, distance: 52.2
click at [947, 402] on div "Adult 249.00" at bounding box center [944, 398] width 234 height 18
type input "2141"
drag, startPoint x: 932, startPoint y: 421, endPoint x: 944, endPoint y: 420, distance: 12.0
click at [945, 421] on div "Child 249.00" at bounding box center [944, 419] width 234 height 18
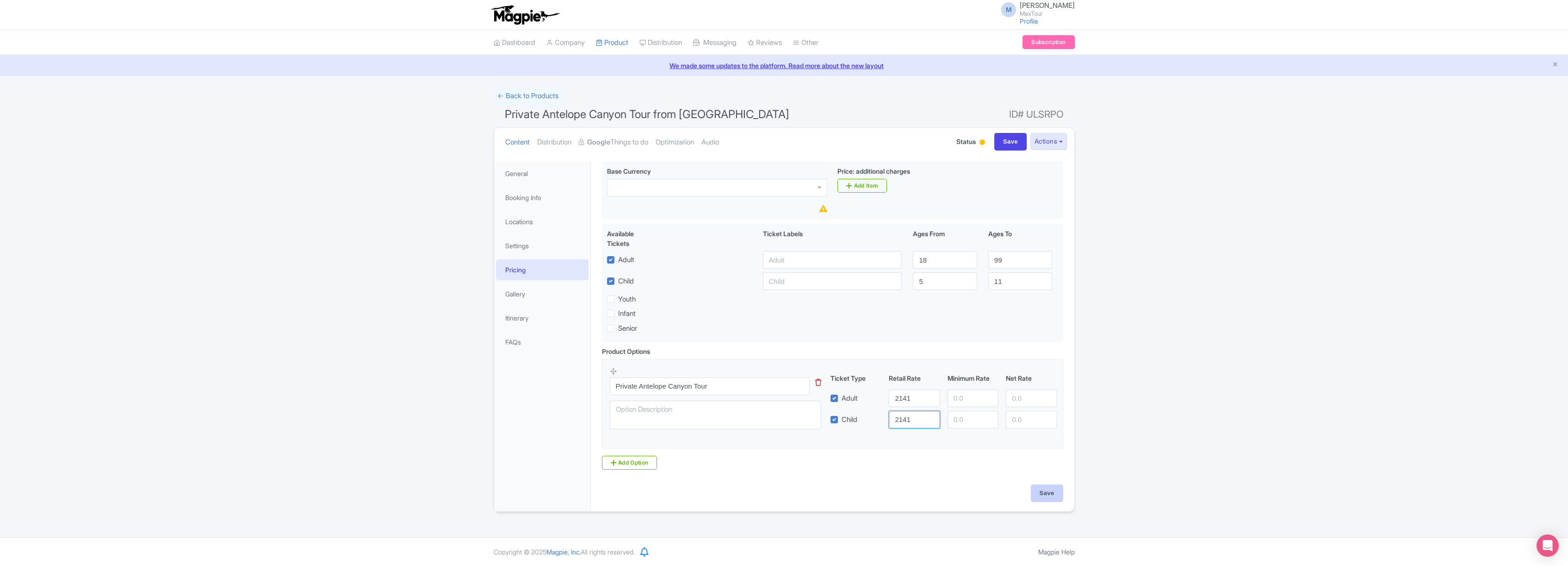
type input "2141"
click at [1049, 495] on input "Save" at bounding box center [1046, 493] width 32 height 18
type input "Saving..."
click at [611, 143] on strong "Google" at bounding box center [599, 142] width 23 height 11
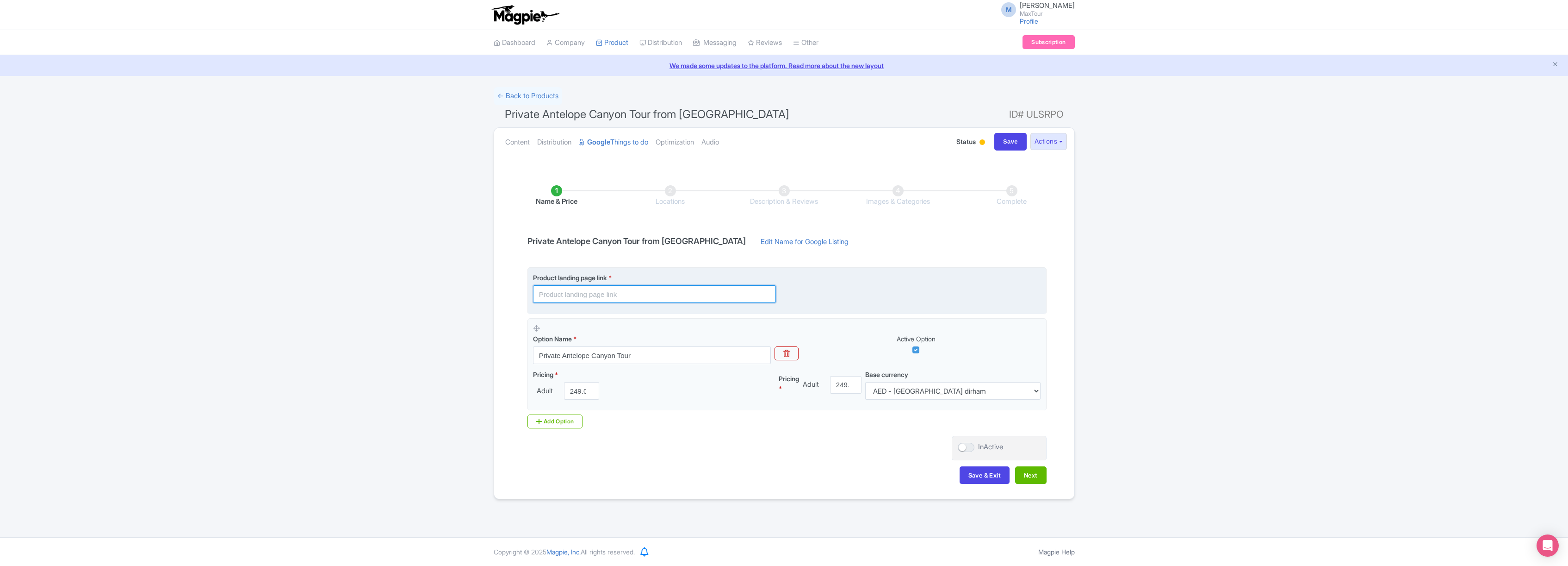
click at [566, 296] on input "text" at bounding box center [654, 294] width 243 height 18
paste input "[URL][DOMAIN_NAME]"
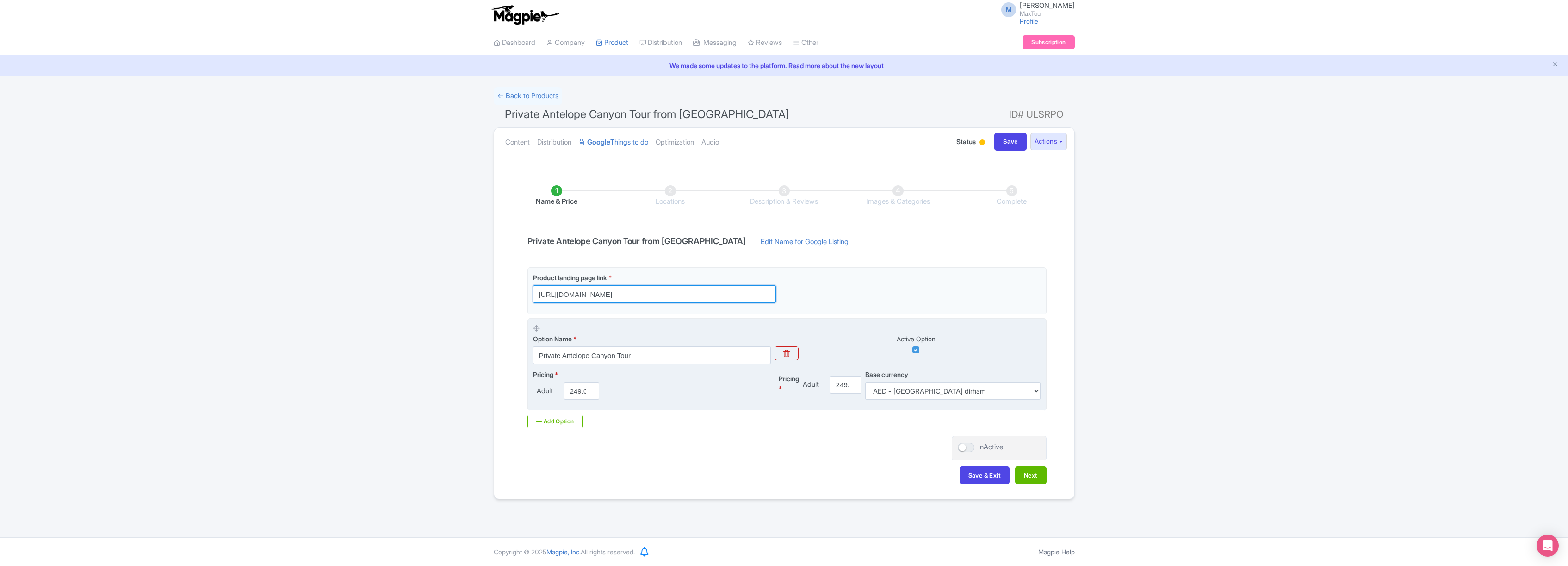
type input "[URL][DOMAIN_NAME]"
drag, startPoint x: 570, startPoint y: 390, endPoint x: 612, endPoint y: 393, distance: 42.1
click at [612, 393] on div "Pricing * Adult 249.00 Pricing * Adult 249.00 Base currency AED - [GEOGRAPHIC_D…" at bounding box center [786, 384] width 508 height 30
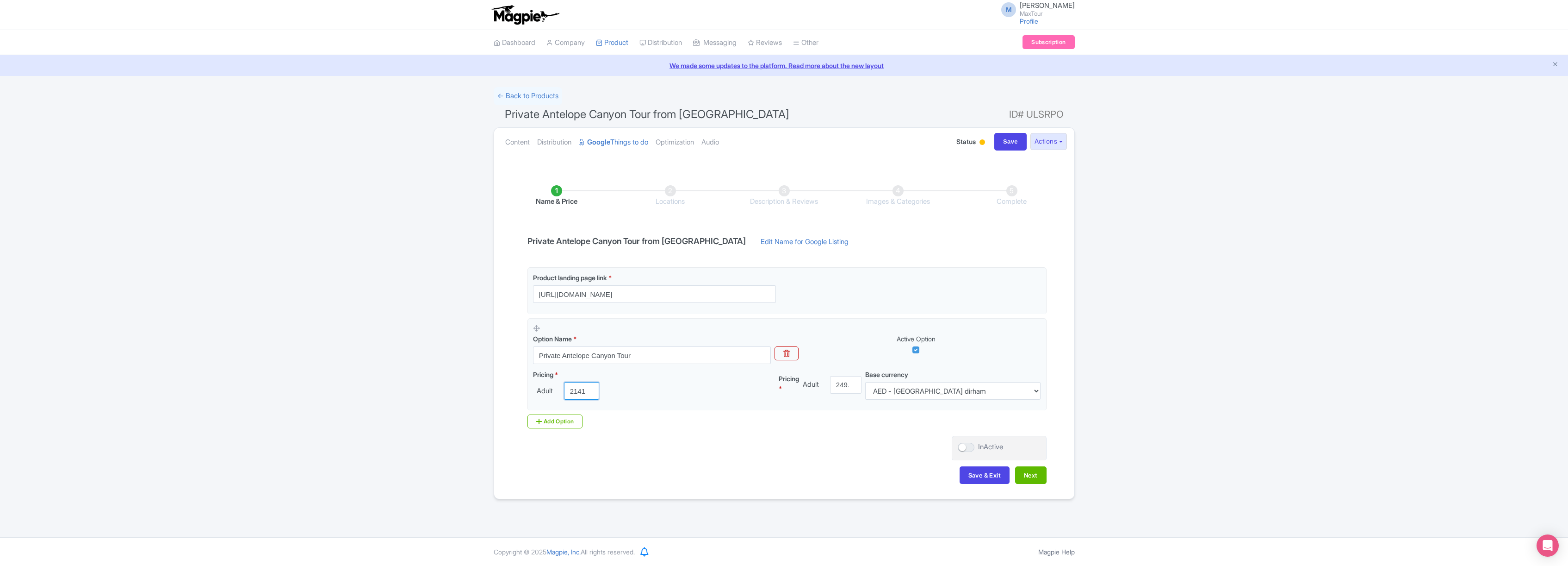
type input "2141"
click at [651, 431] on div "Product landing page link * https://www.maxtour.co/antelope-canyon-private-tour…" at bounding box center [784, 351] width 525 height 168
click at [1035, 477] on button "Next" at bounding box center [1031, 475] width 31 height 18
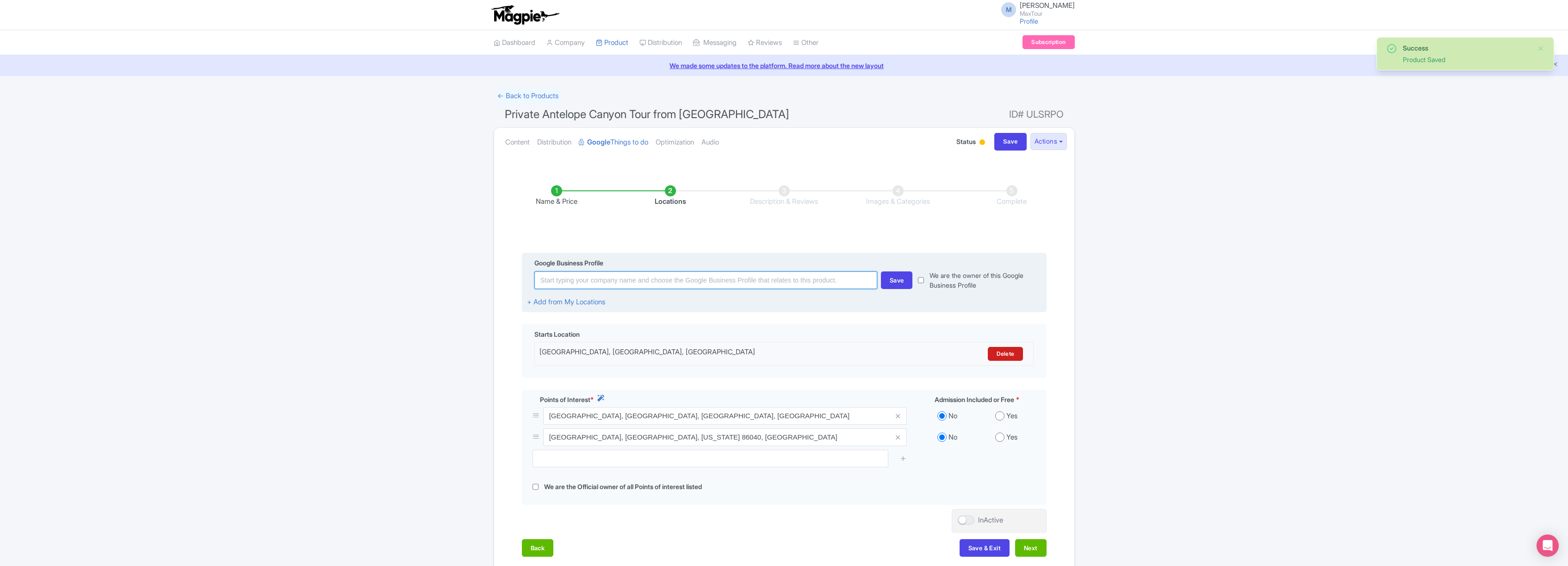
click at [614, 283] on input at bounding box center [705, 280] width 343 height 18
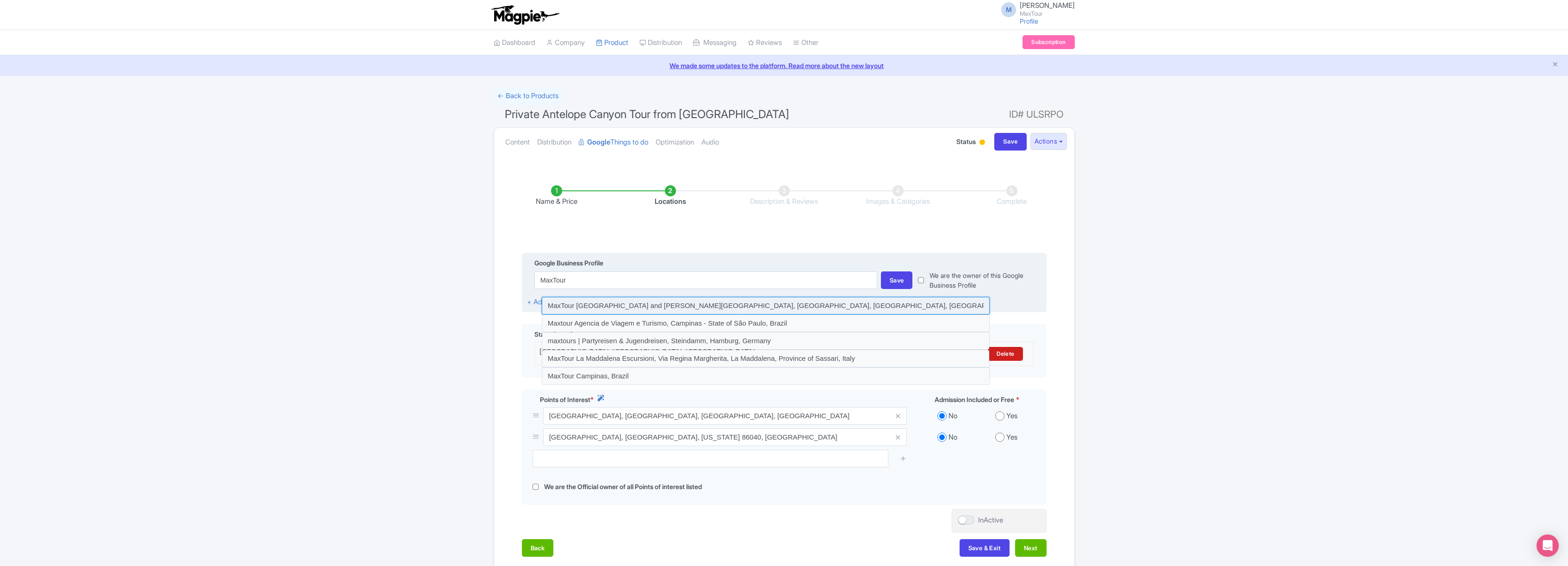
click at [629, 303] on input at bounding box center [765, 306] width 447 height 18
type input "MaxTour Grand Canyon and Hoover Dam Tours, East Tropicana Avenue, Las Vegas, NV…"
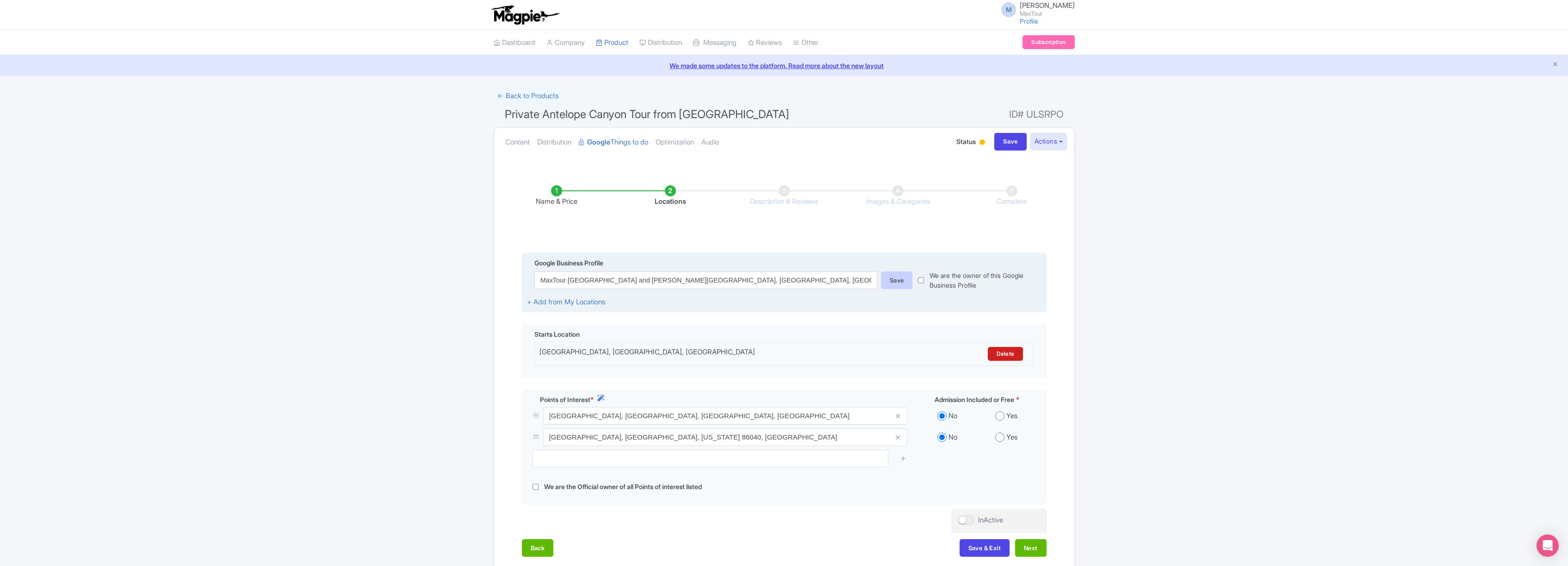
click at [895, 280] on div "Save" at bounding box center [897, 280] width 32 height 18
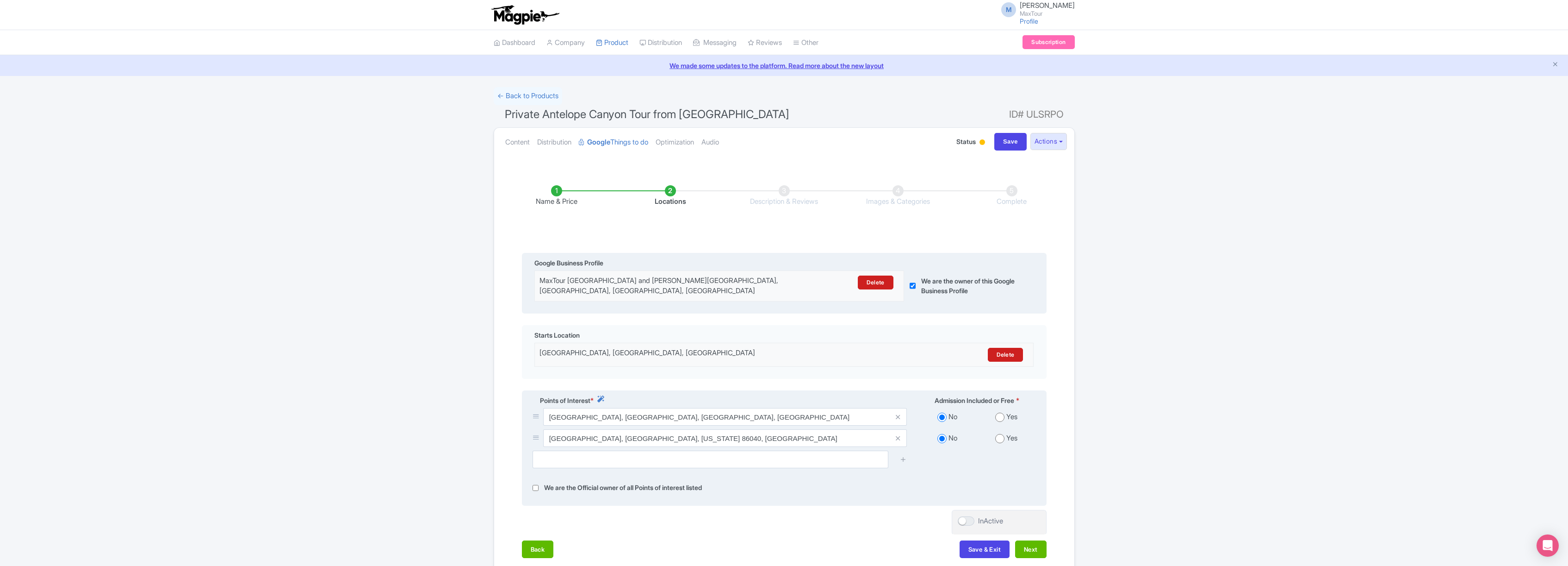
click at [1001, 415] on input "radio" at bounding box center [998, 416] width 9 height 9
radio input "true"
click at [996, 437] on input "radio" at bounding box center [998, 438] width 9 height 9
radio input "true"
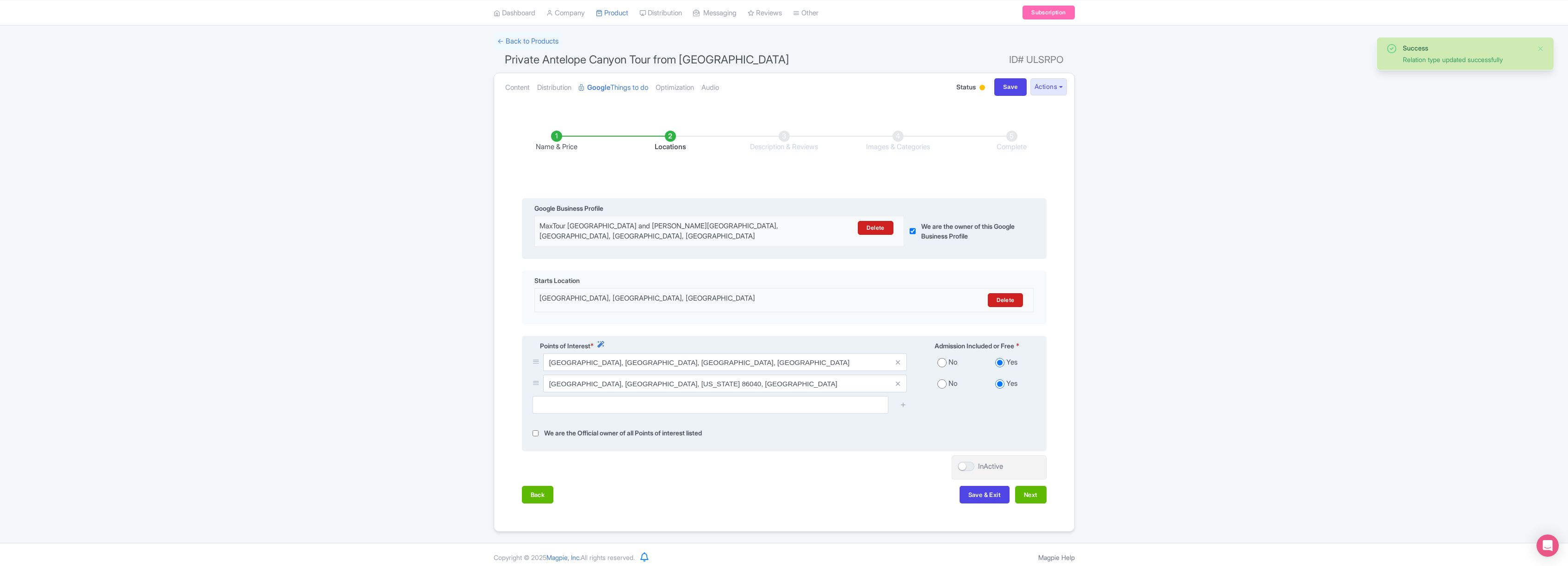
scroll to position [62, 0]
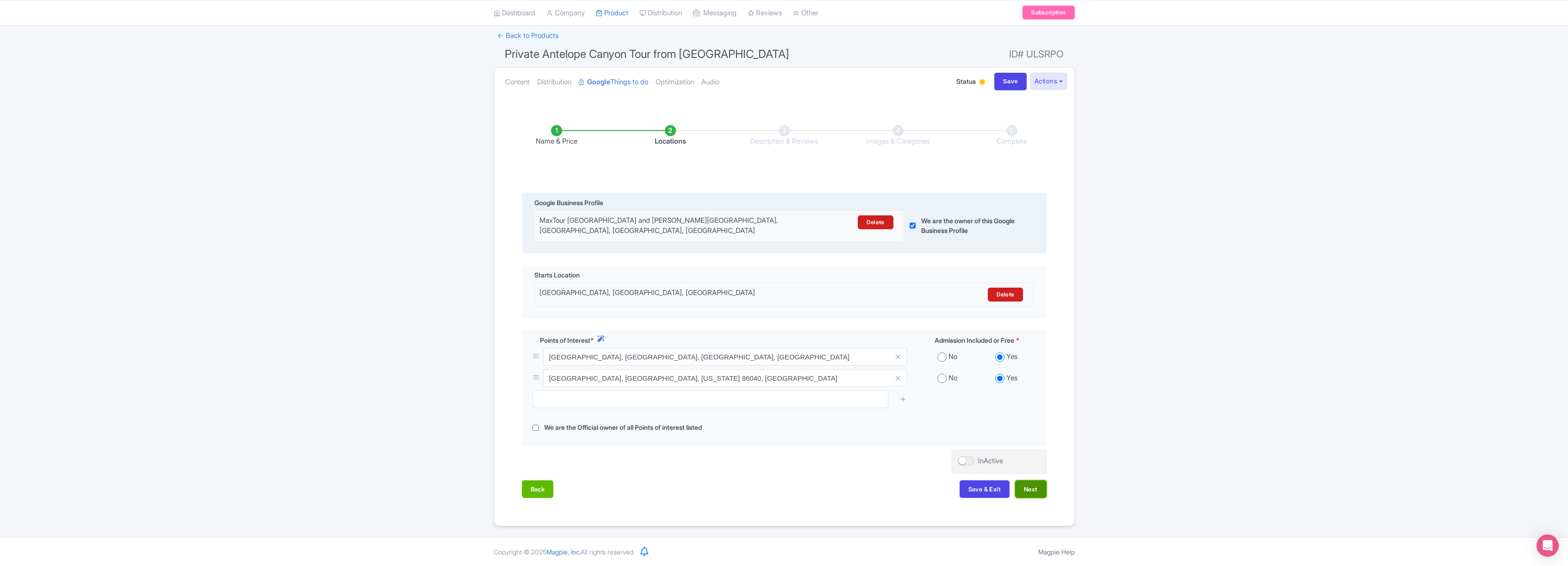
click at [1041, 489] on button "Next" at bounding box center [1031, 489] width 31 height 18
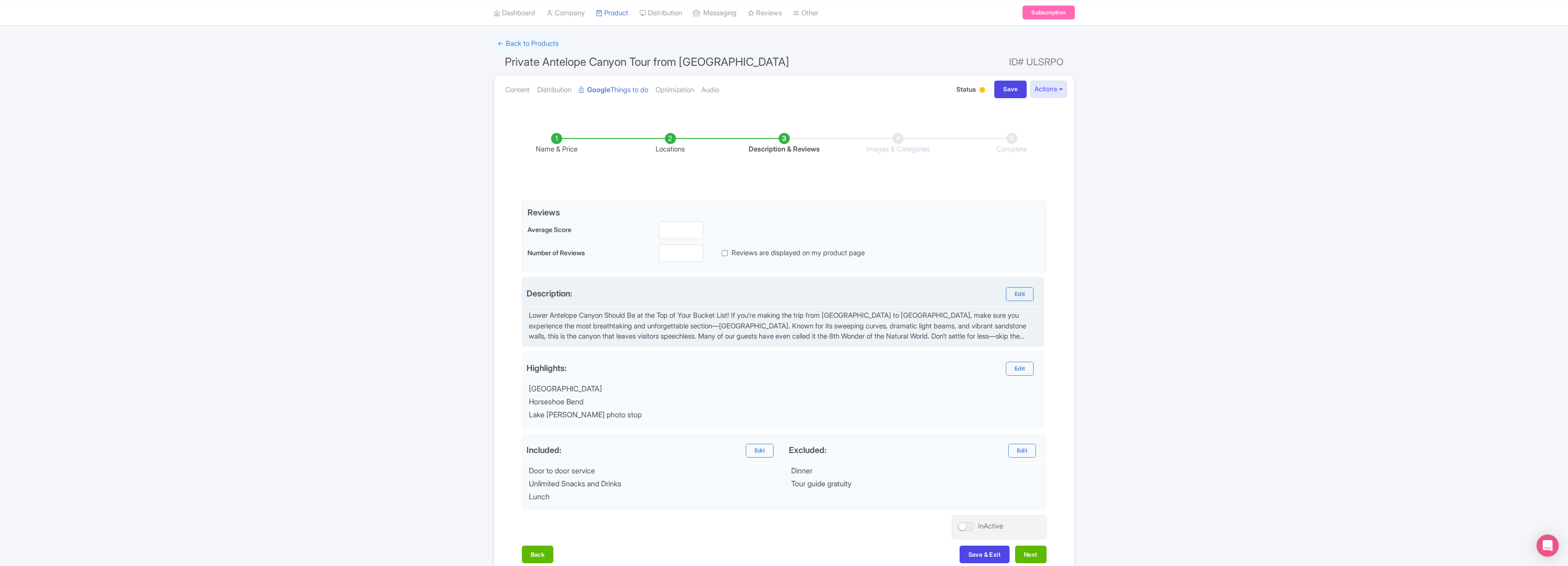
scroll to position [49, 0]
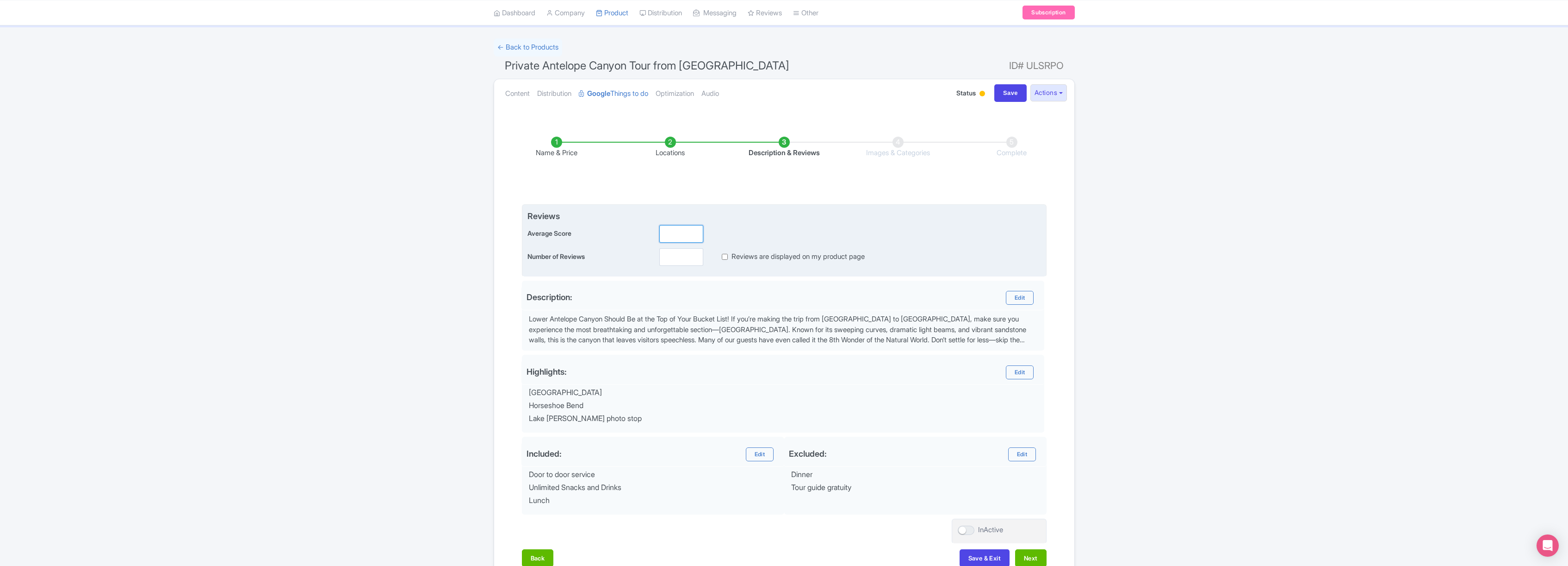
click at [679, 232] on input "number" at bounding box center [681, 234] width 44 height 18
type input "5.0"
click at [672, 261] on input "number" at bounding box center [681, 257] width 44 height 18
type input "568"
click at [727, 257] on input "Reviews are displayed on my product page" at bounding box center [725, 256] width 6 height 11
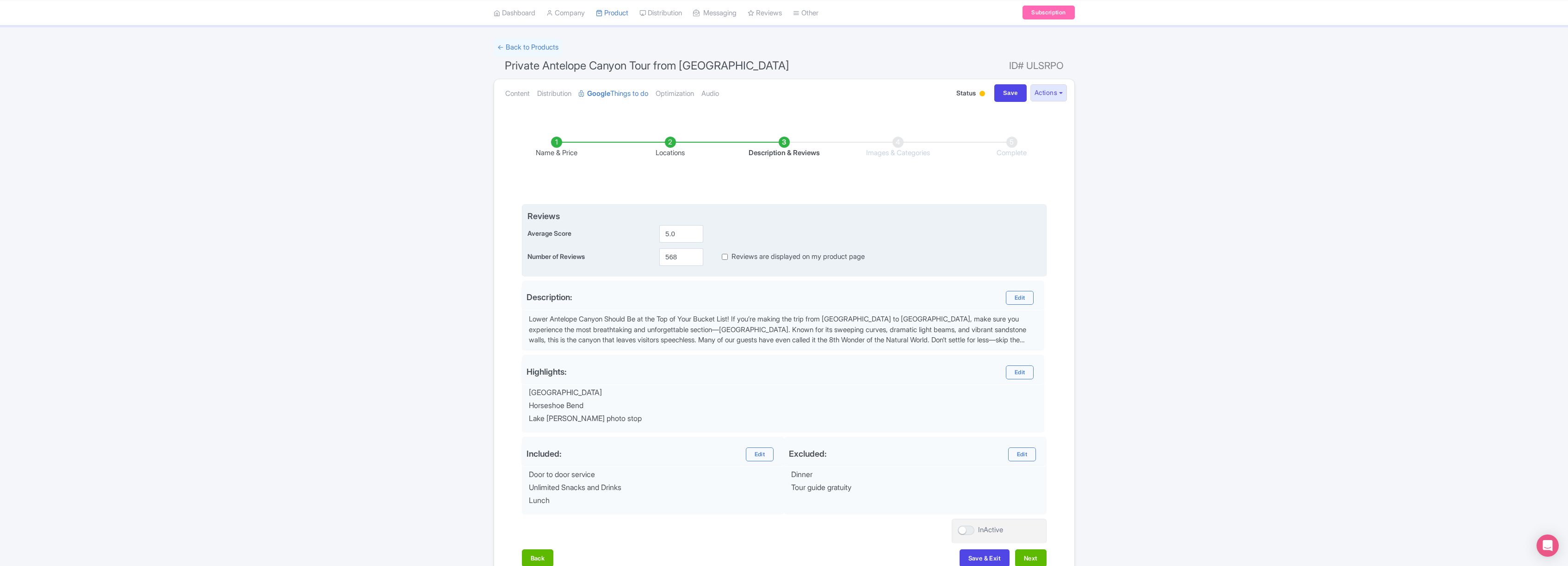
checkbox input "true"
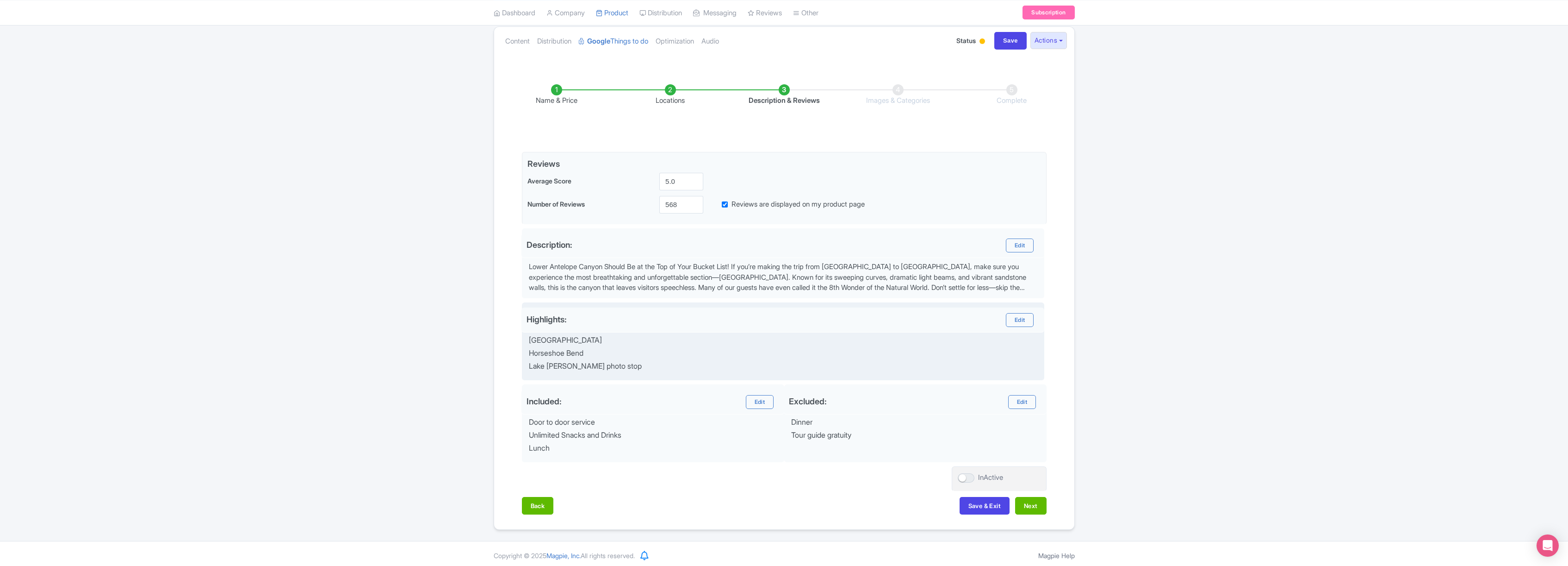
scroll to position [105, 0]
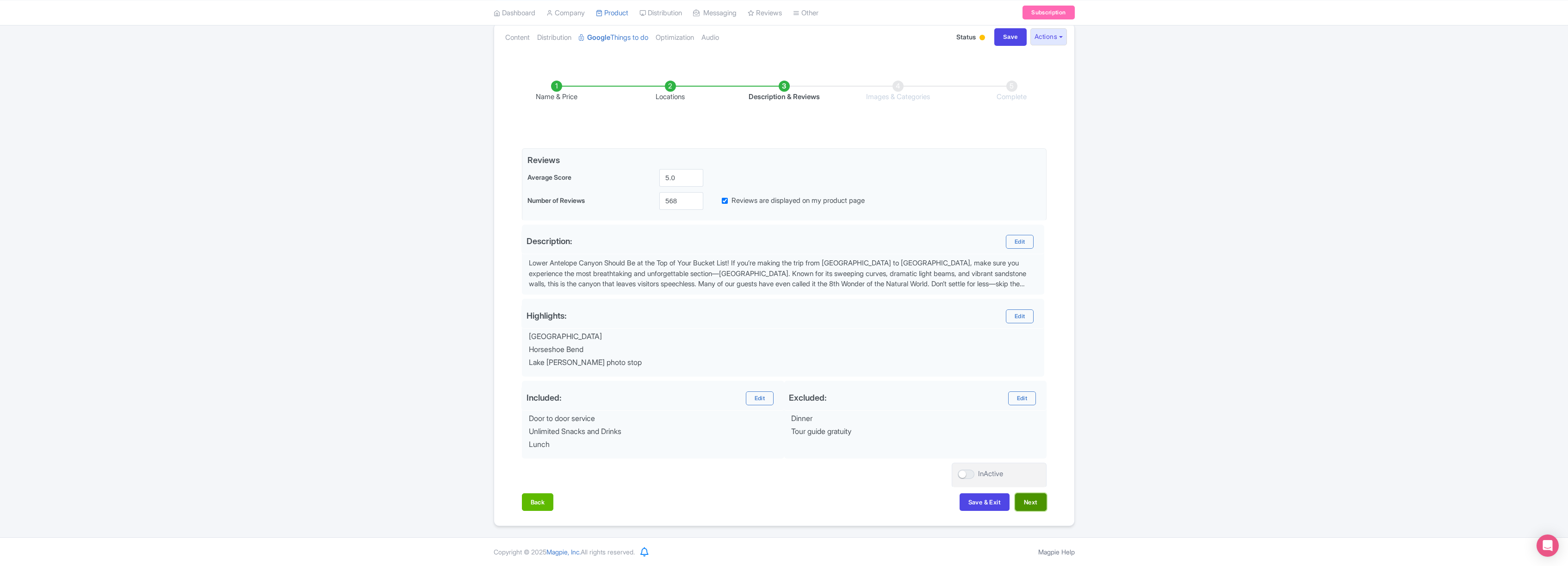
click at [1033, 500] on button "Next" at bounding box center [1031, 501] width 31 height 18
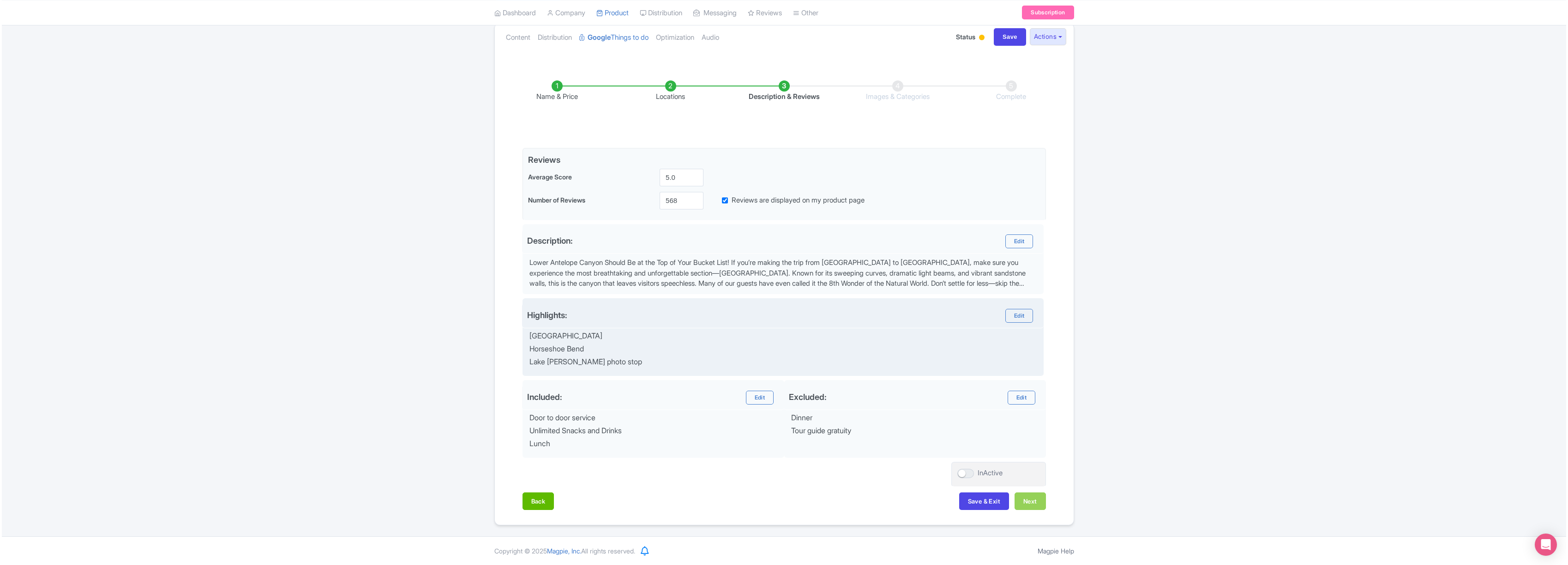
scroll to position [0, 0]
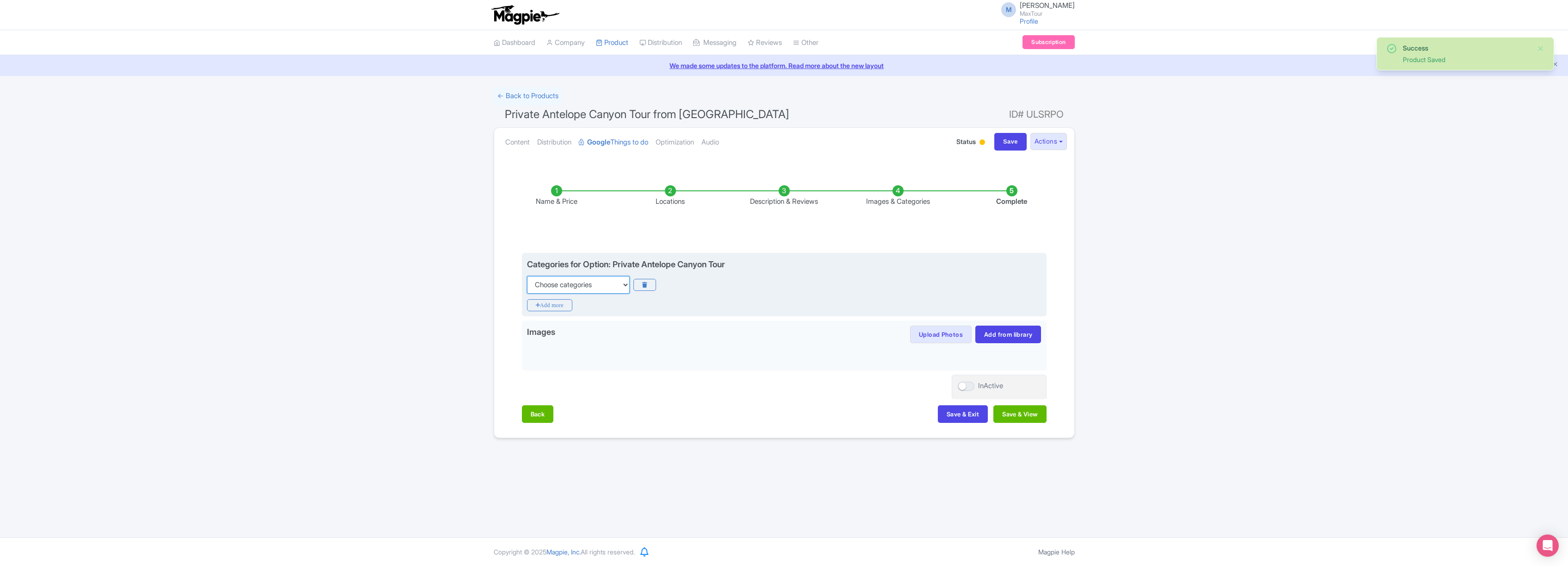
click at [617, 281] on select "Choose categories Adults Only Animals Audio Guide Beaches Bike Tours Boat Tours…" at bounding box center [577, 284] width 103 height 18
select select "private-tours"
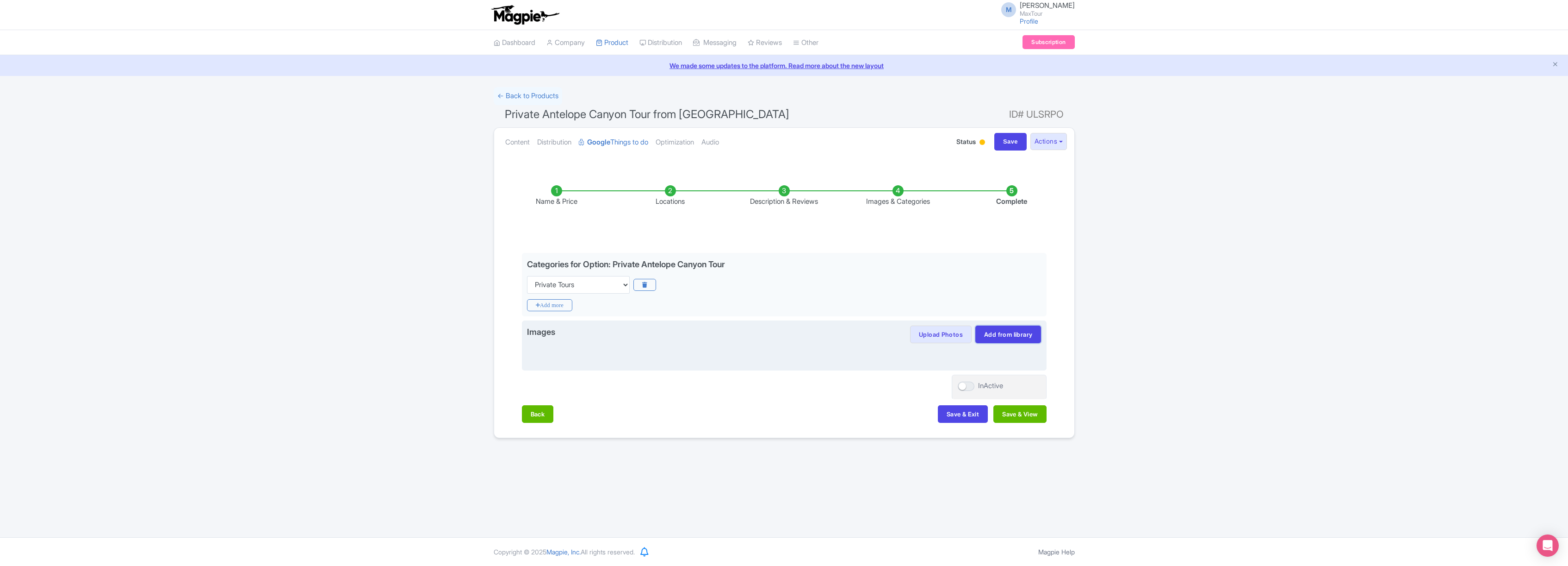
click at [1016, 337] on link "Add from library" at bounding box center [1007, 334] width 65 height 18
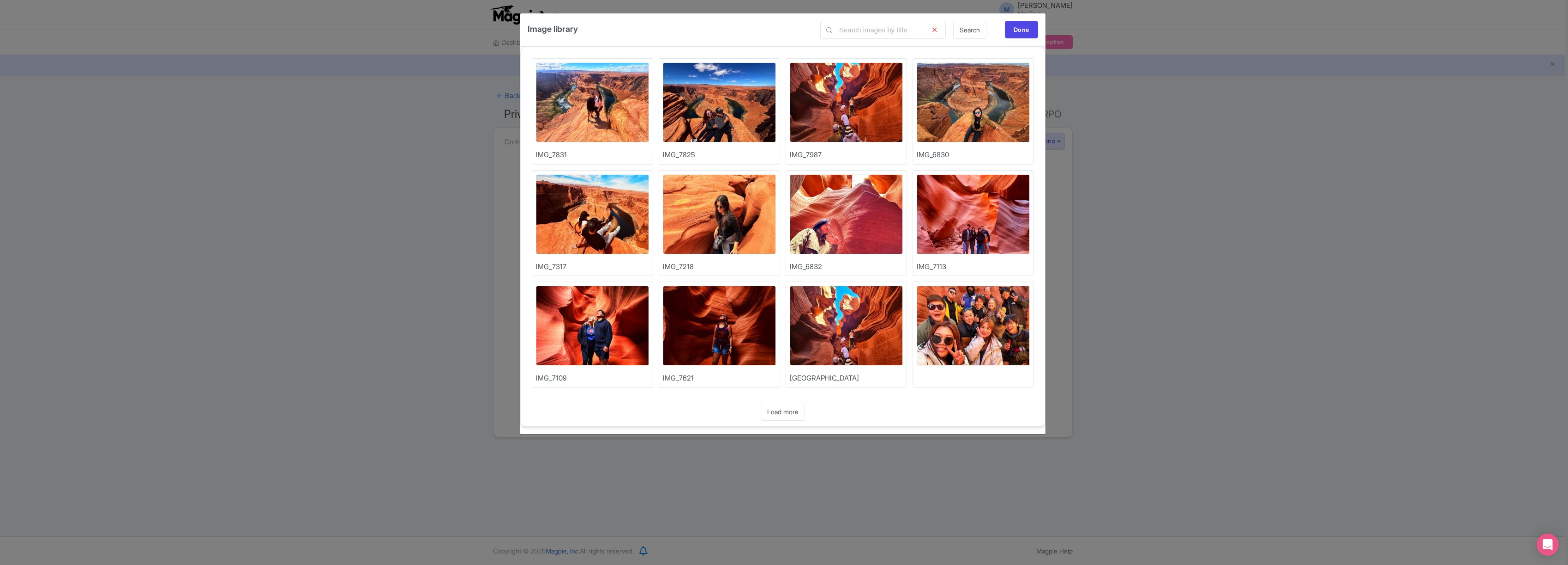
click at [570, 221] on img at bounding box center [593, 215] width 113 height 80
click at [857, 327] on img at bounding box center [846, 326] width 113 height 80
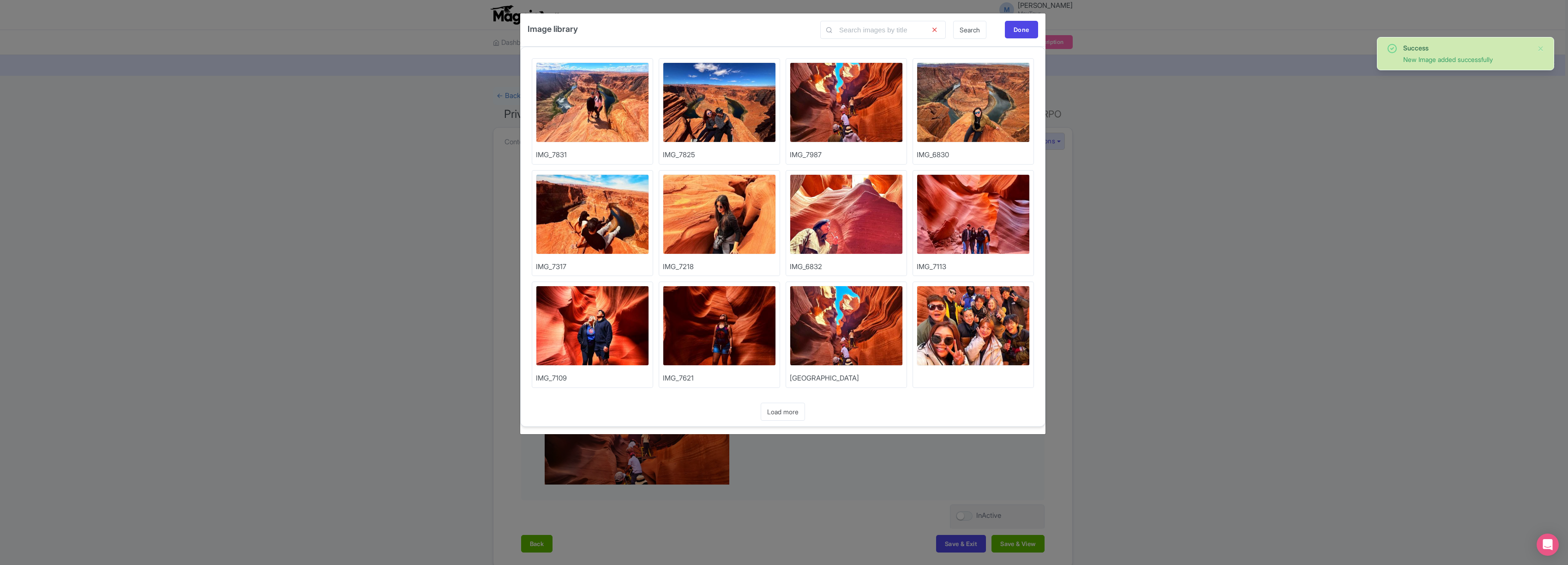
click at [609, 313] on img at bounding box center [593, 326] width 113 height 80
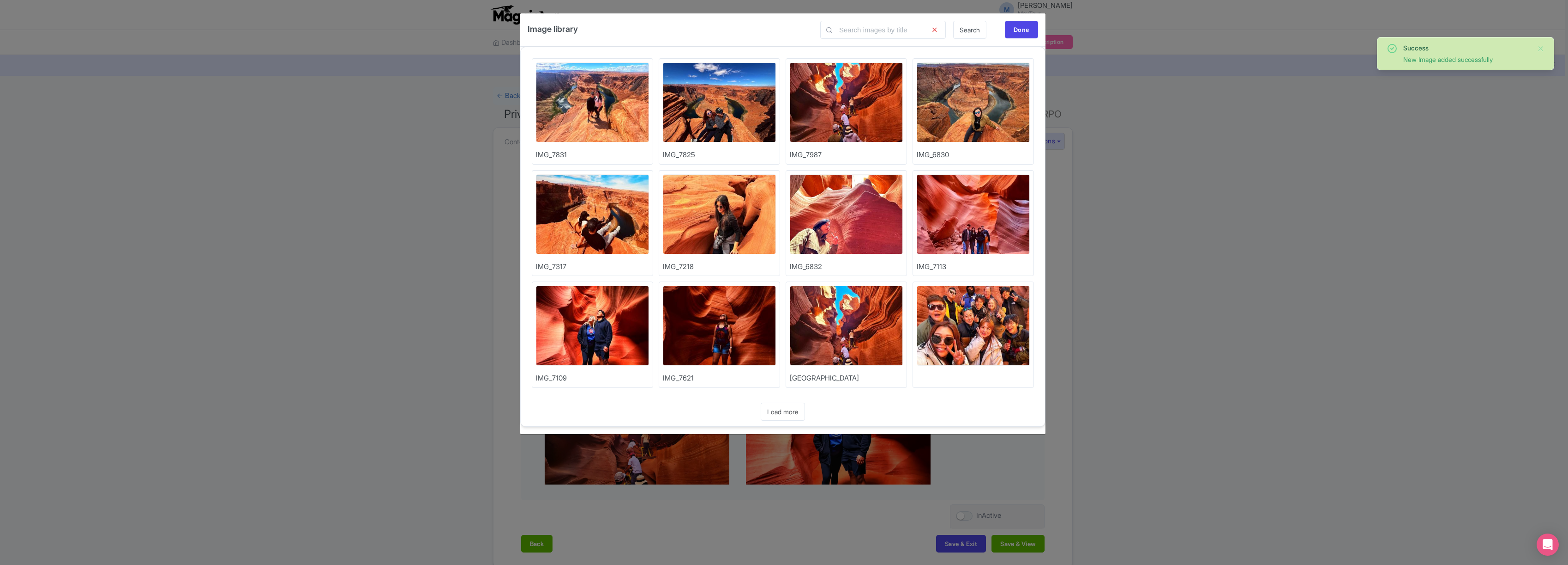
click at [688, 101] on img at bounding box center [720, 102] width 113 height 80
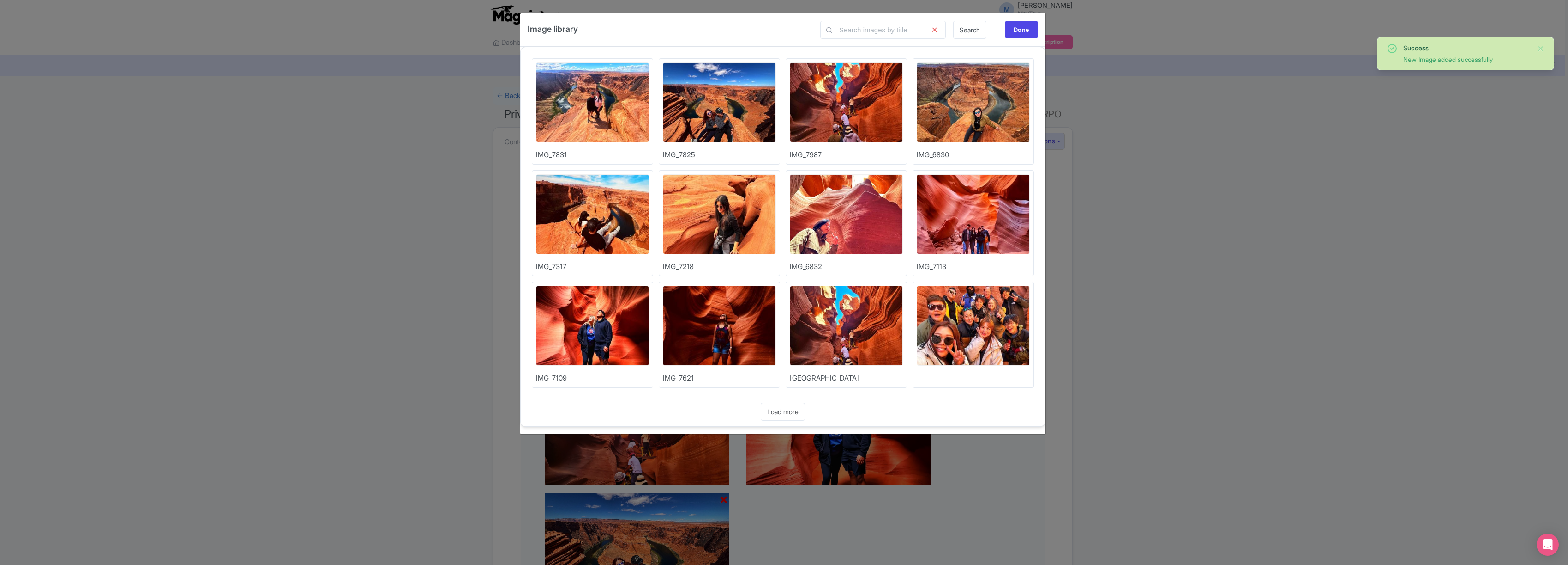
click at [562, 88] on img at bounding box center [593, 102] width 113 height 80
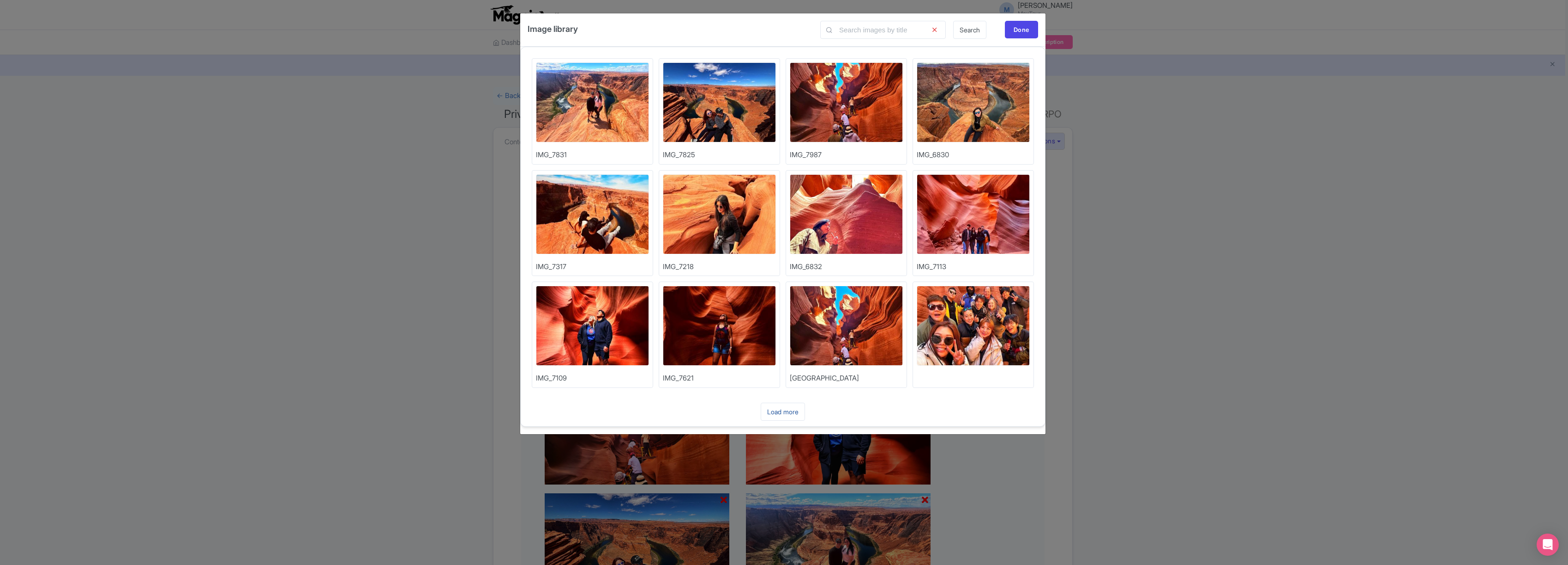
click at [788, 410] on link "Load more" at bounding box center [782, 411] width 44 height 18
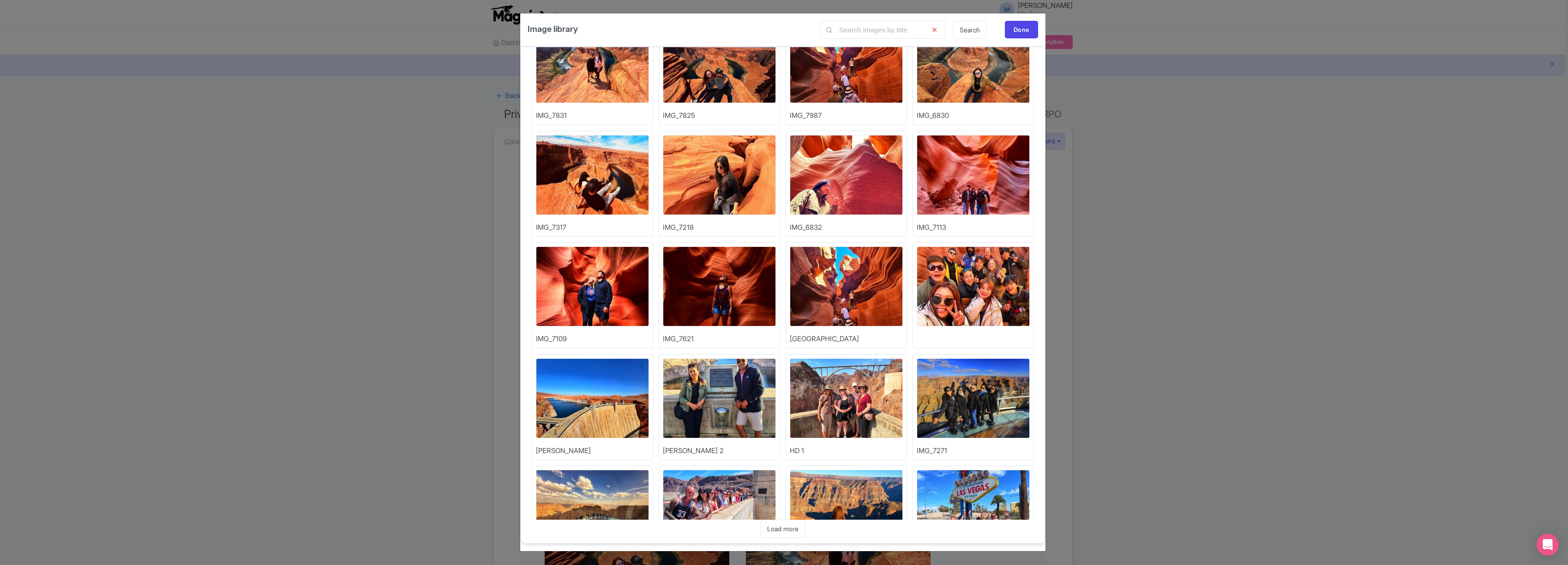
scroll to position [218, 0]
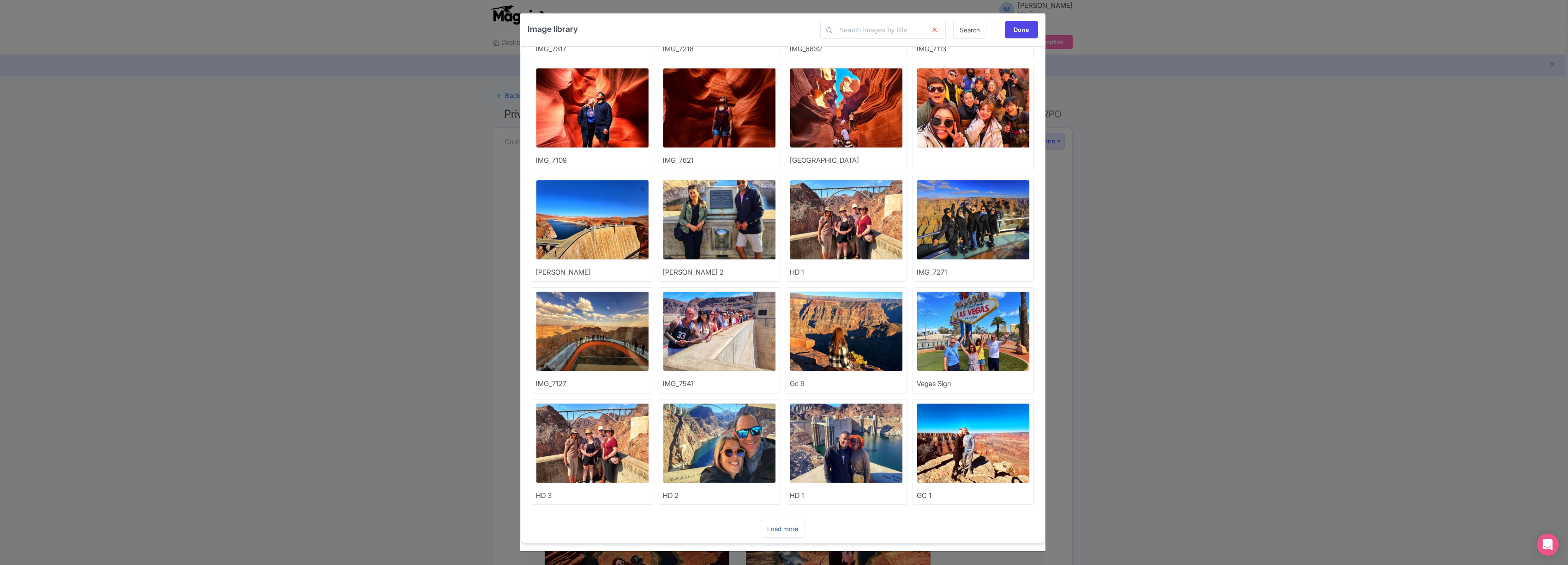
click at [782, 525] on link "Load more" at bounding box center [782, 528] width 44 height 18
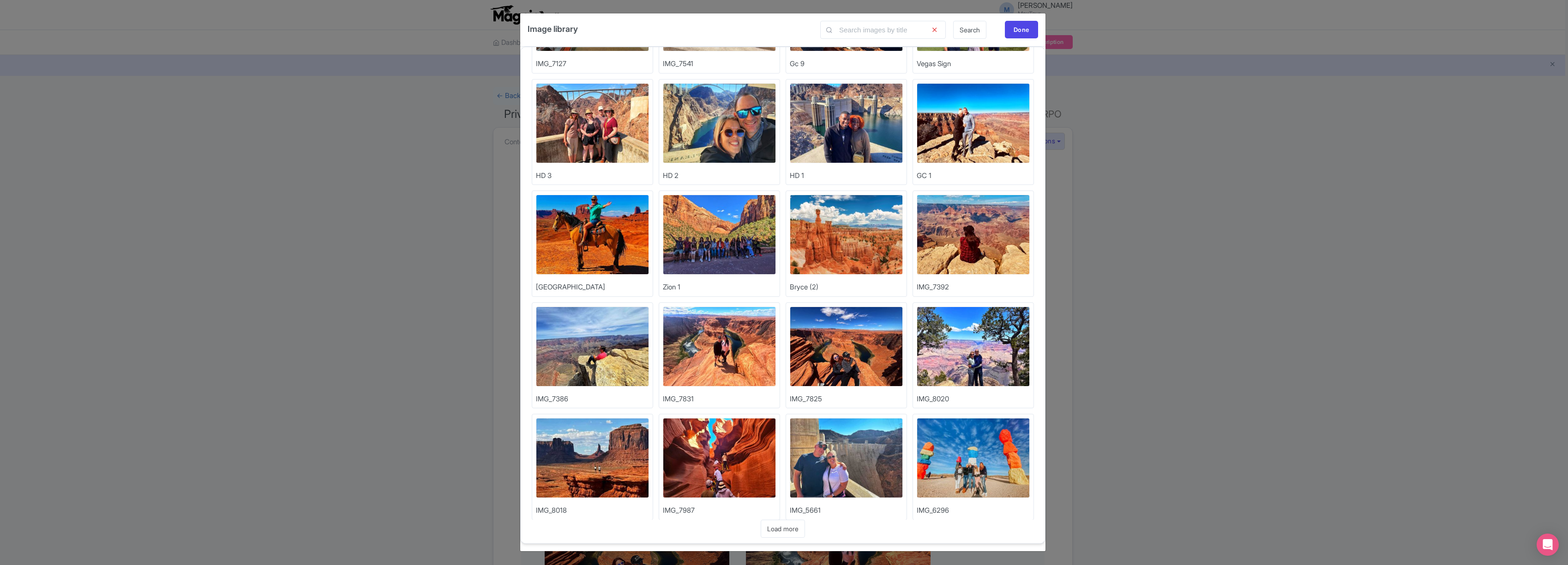
scroll to position [552, 0]
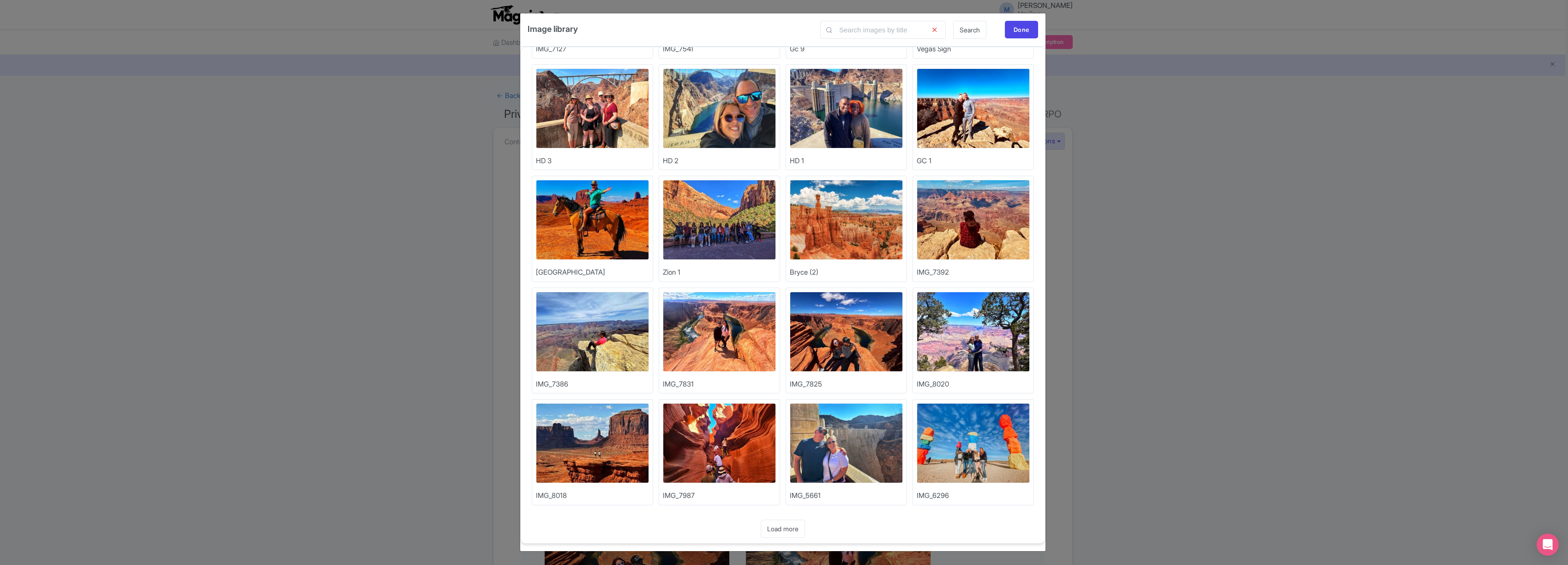
click at [789, 524] on link "Load more" at bounding box center [782, 528] width 44 height 18
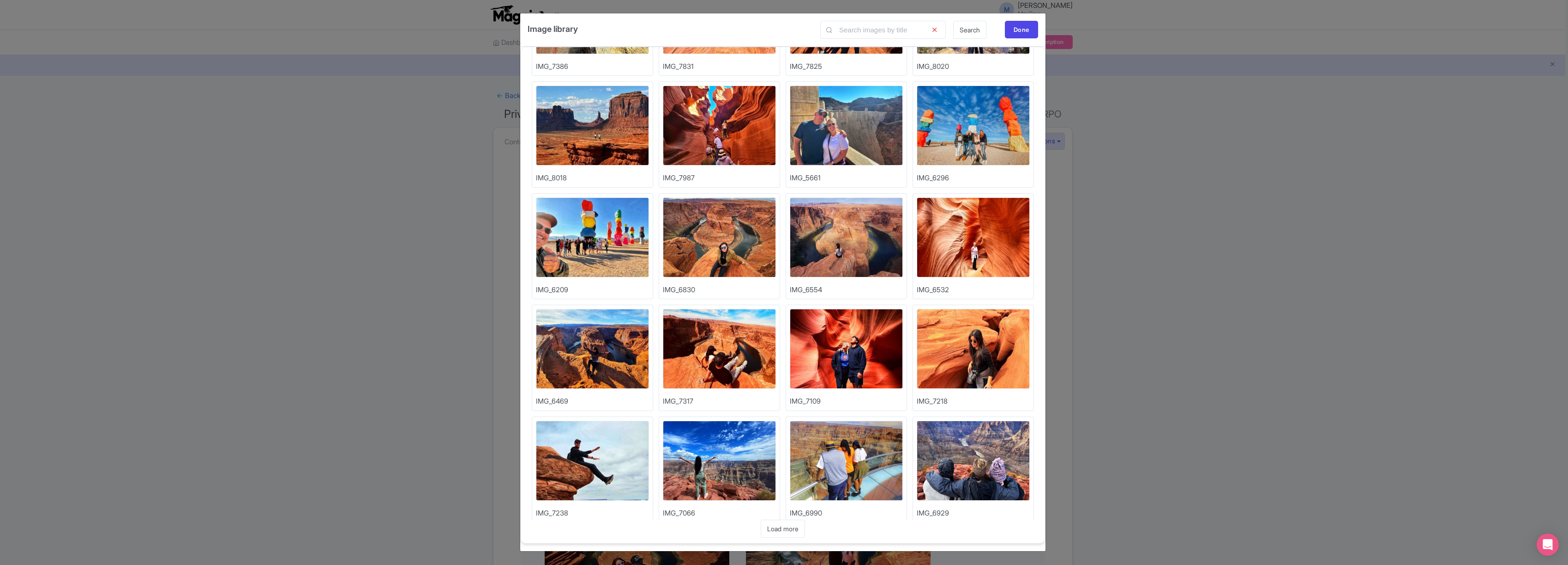
scroll to position [887, 0]
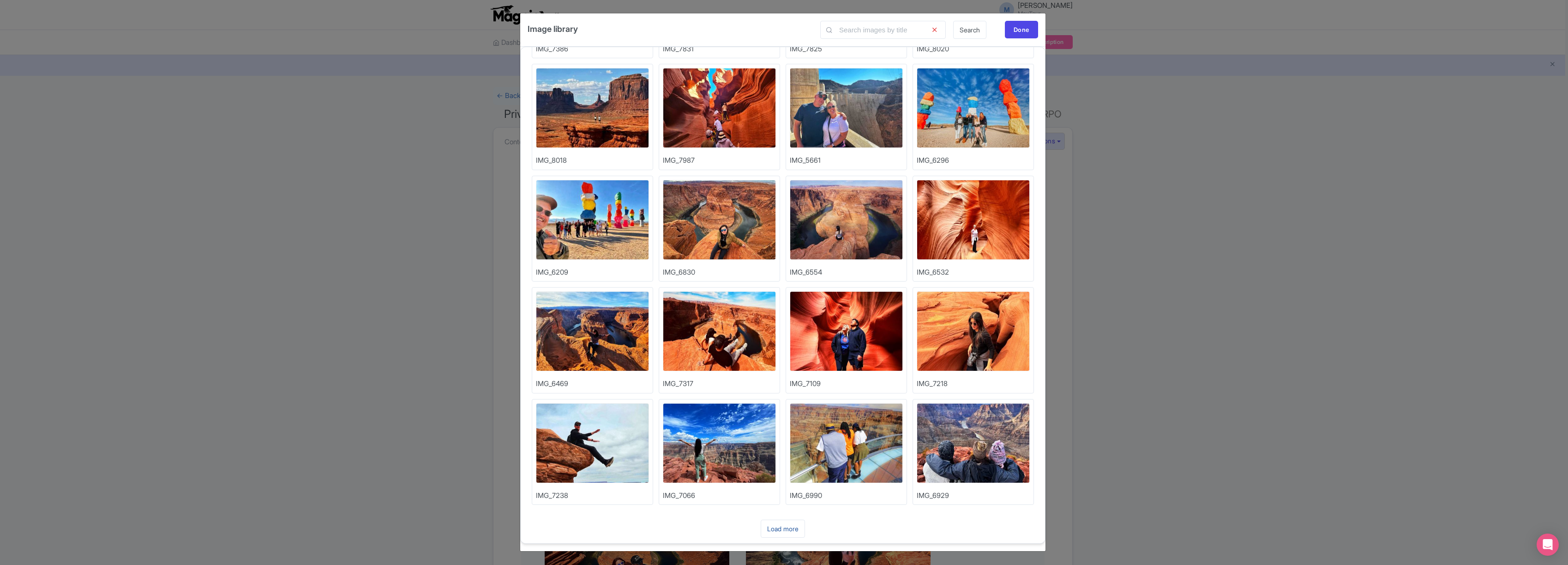
click at [793, 527] on link "Load more" at bounding box center [782, 528] width 44 height 18
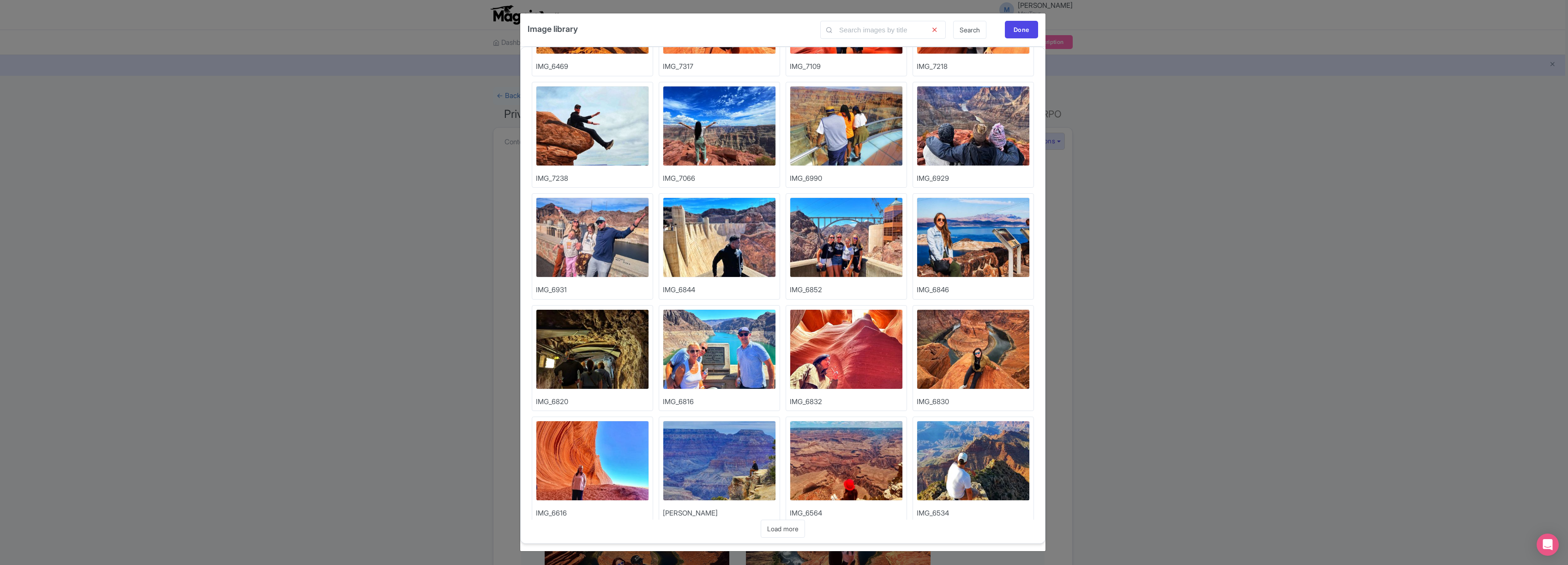
scroll to position [1222, 0]
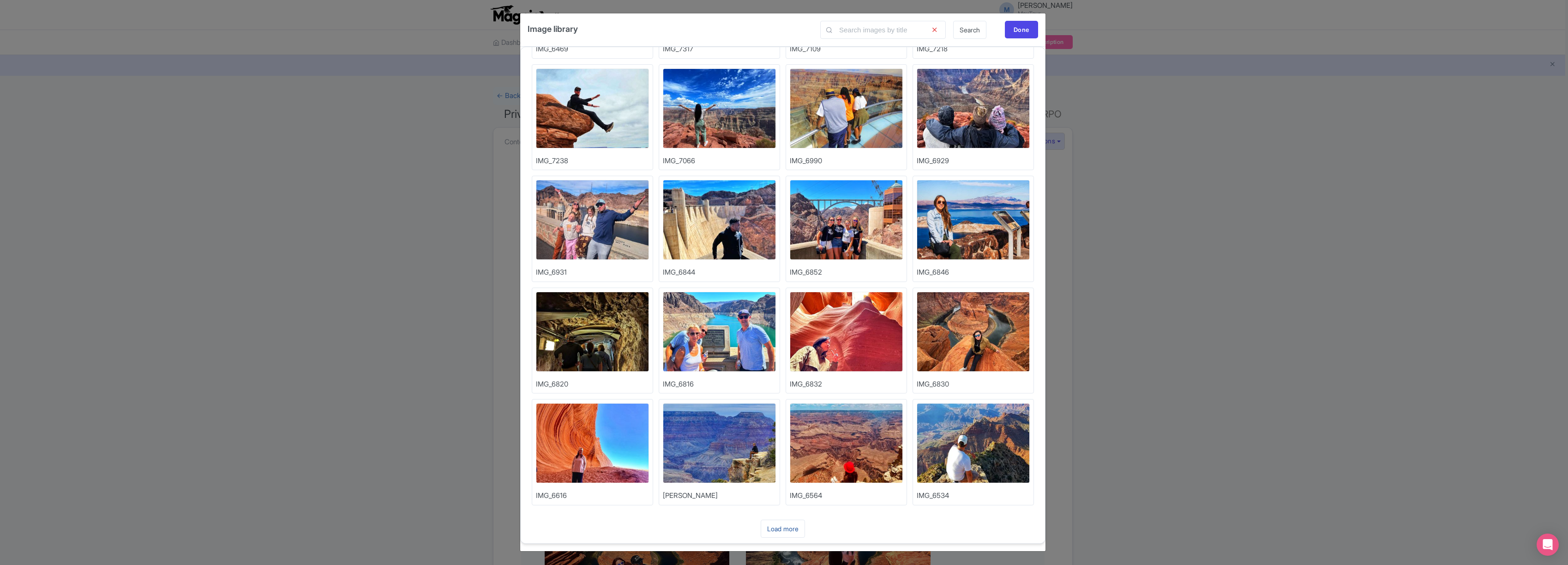
click at [783, 527] on link "Load more" at bounding box center [782, 528] width 44 height 18
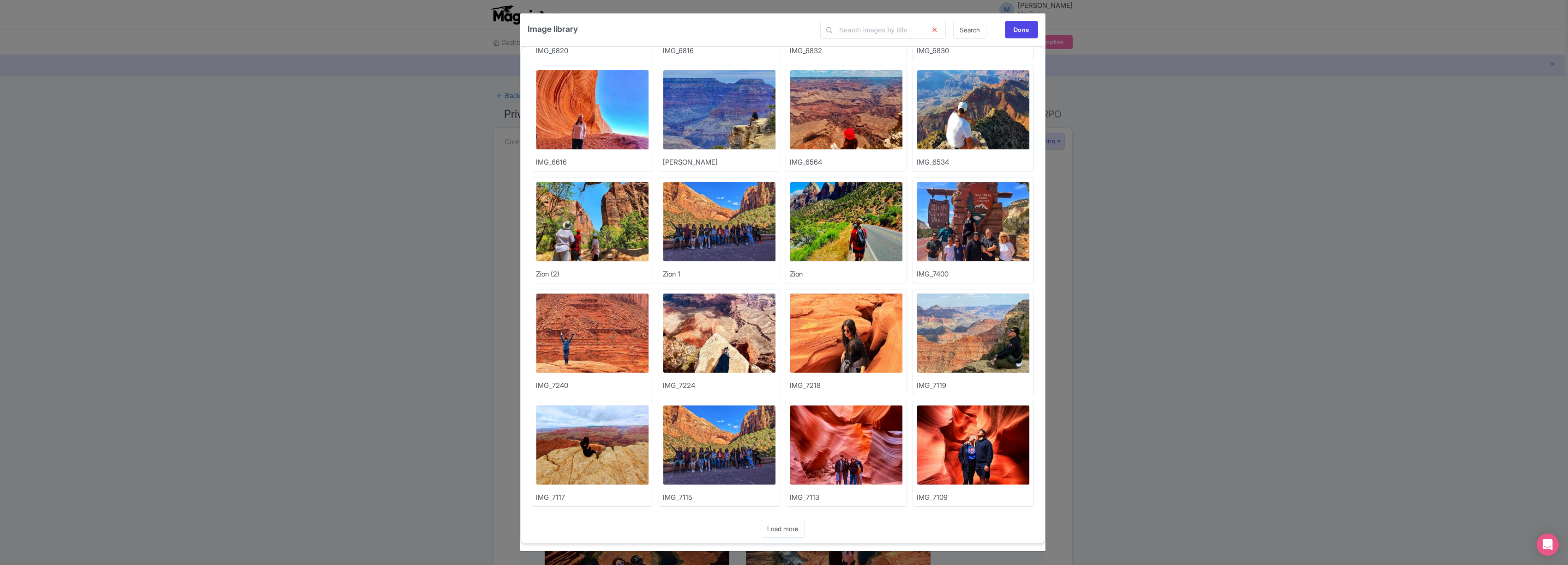
scroll to position [1556, 0]
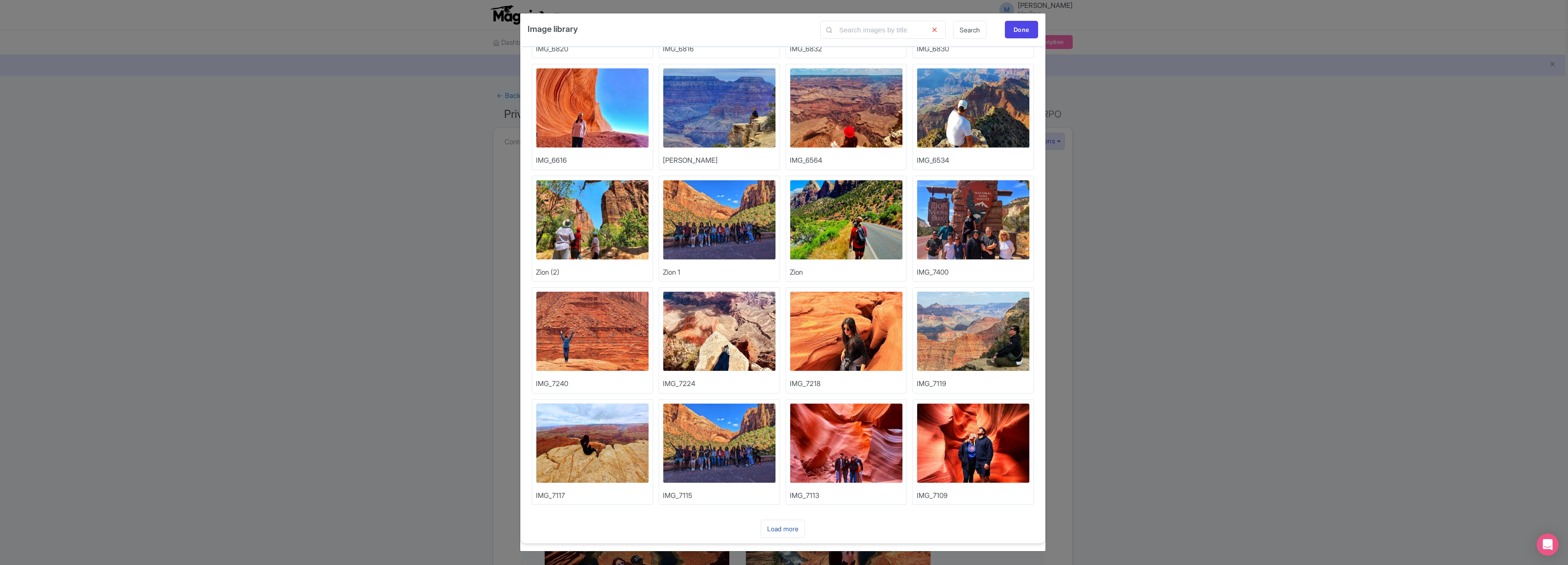
click at [791, 529] on link "Load more" at bounding box center [782, 528] width 44 height 18
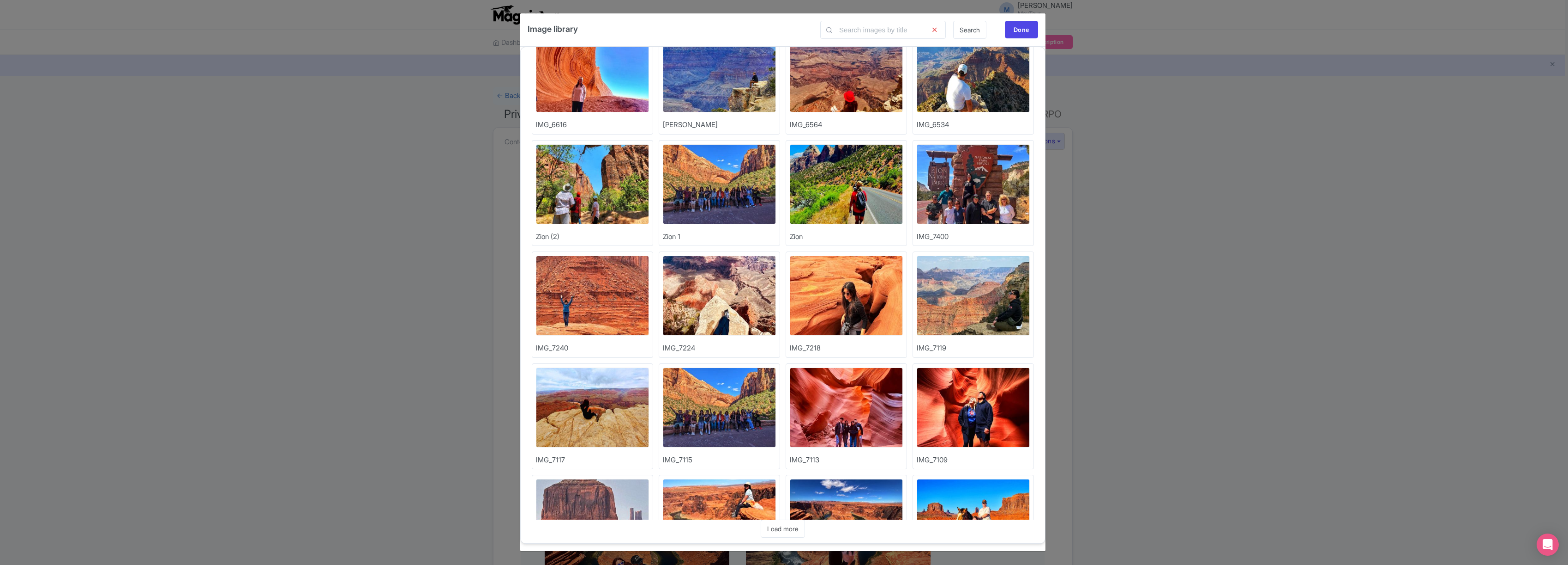
scroll to position [1780, 0]
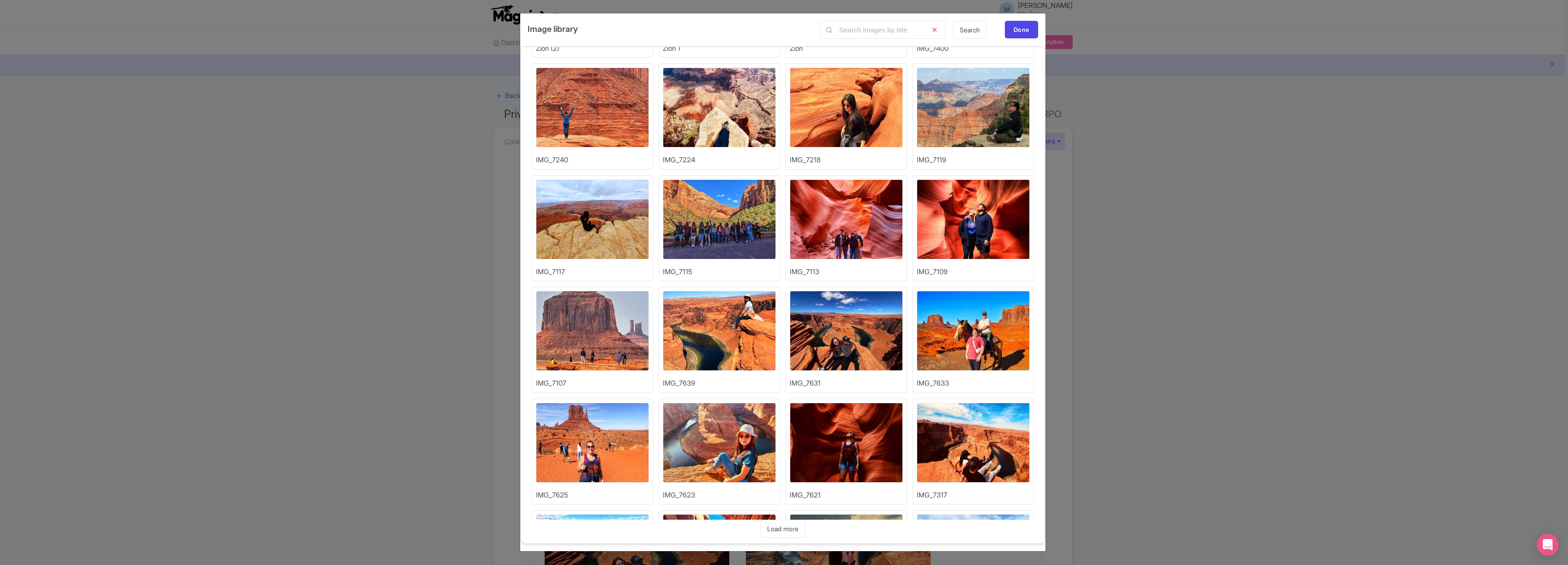
click at [714, 438] on img at bounding box center [720, 442] width 113 height 80
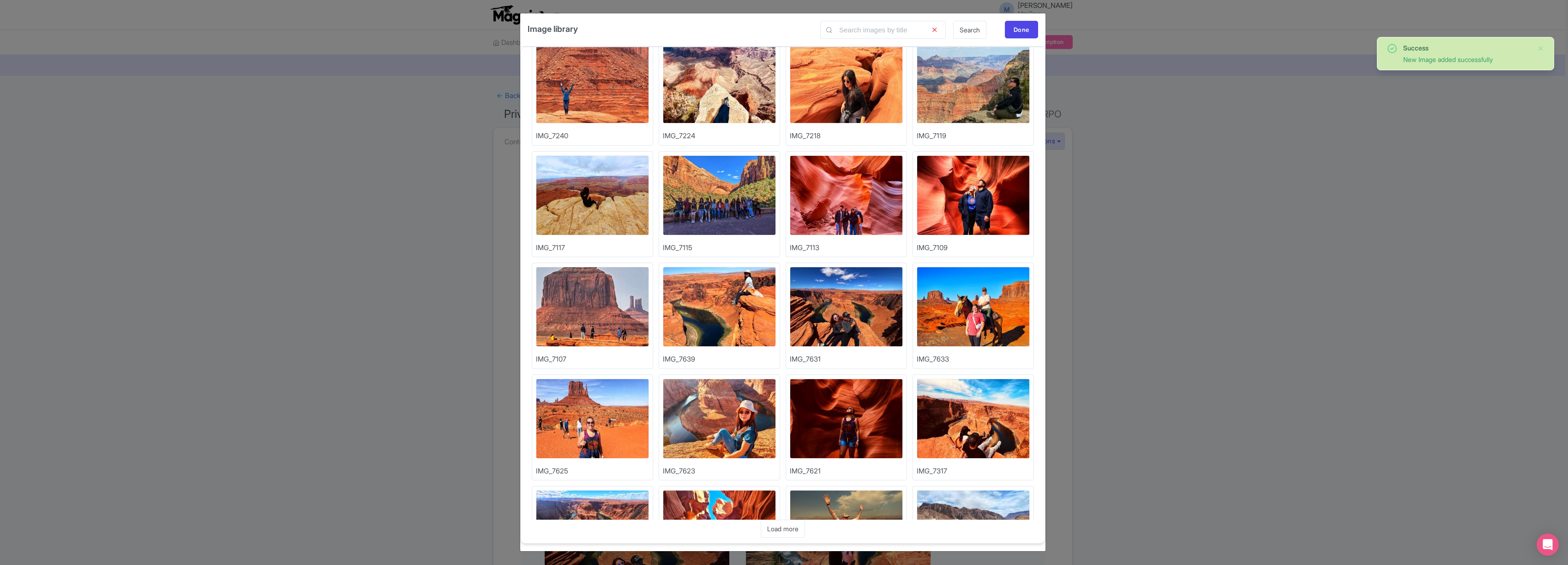
scroll to position [1891, 0]
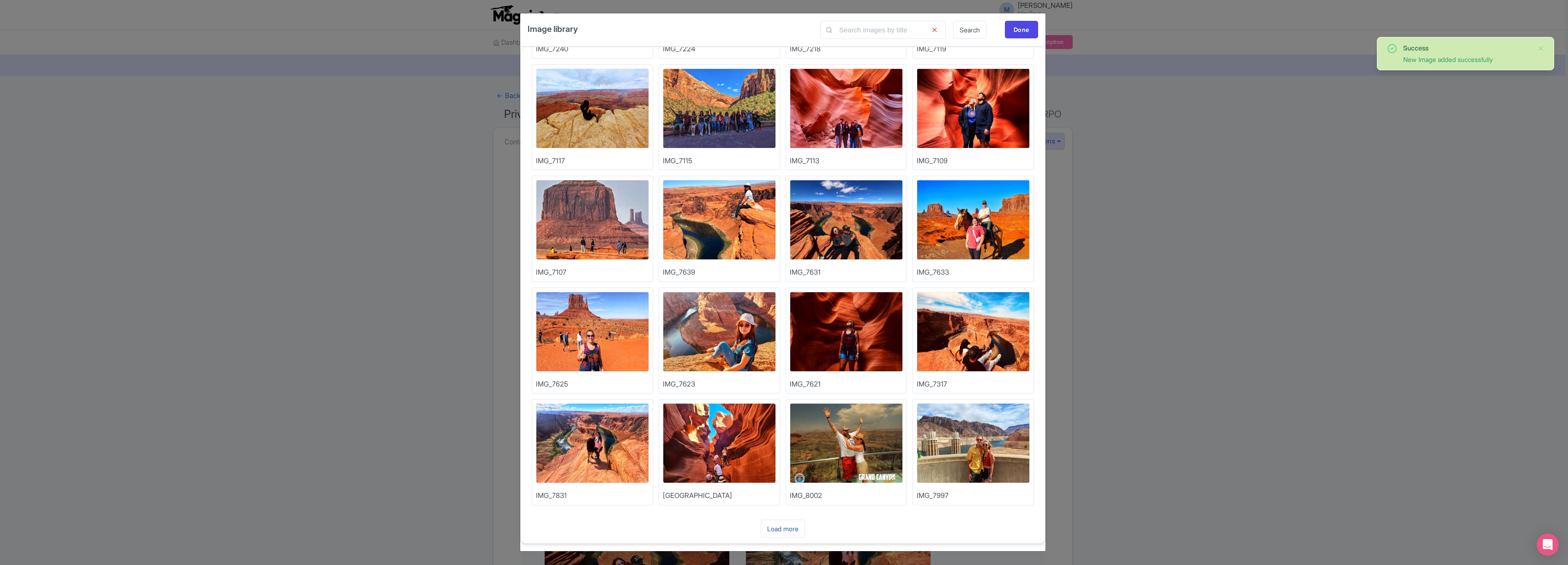
click at [796, 529] on link "Load more" at bounding box center [782, 528] width 44 height 18
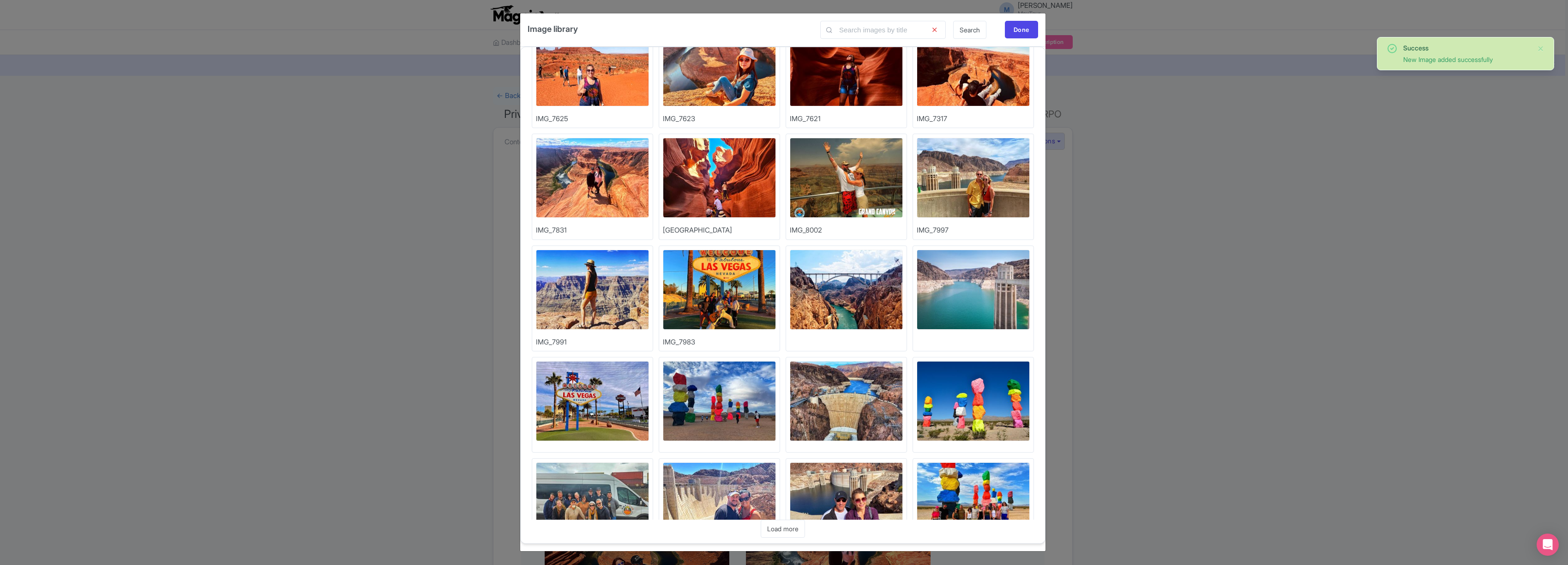
scroll to position [2205, 0]
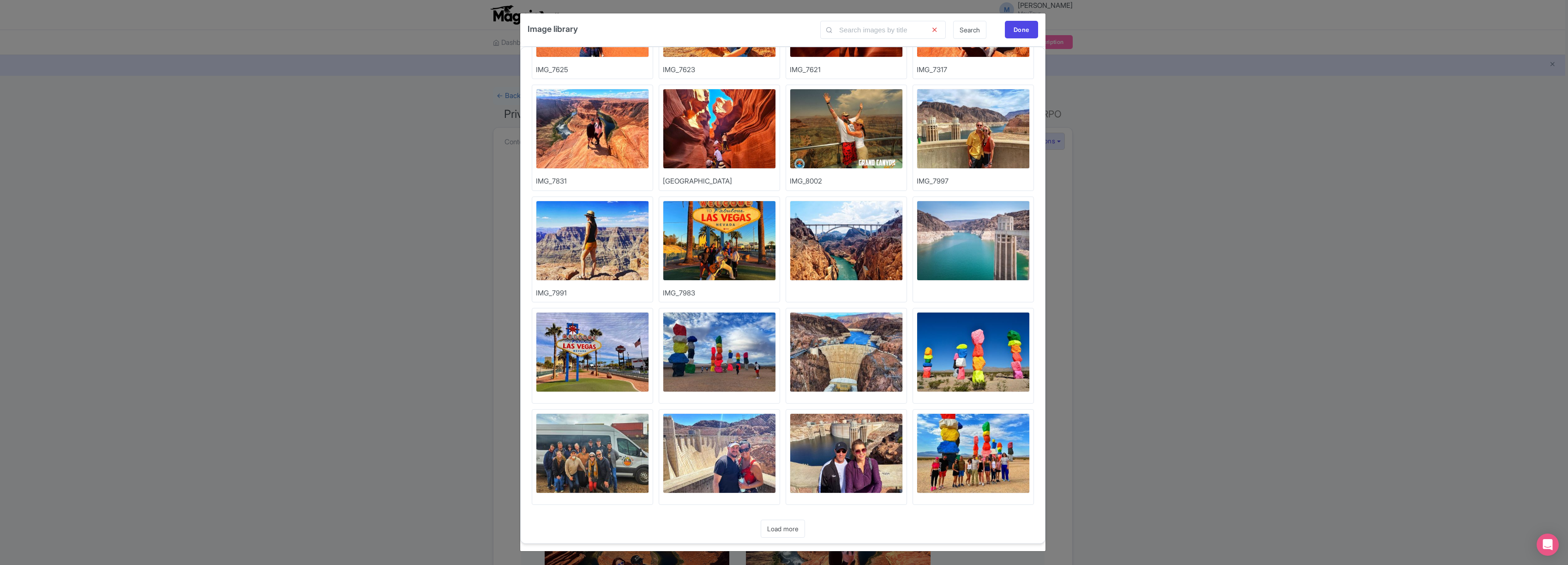
click at [787, 528] on link "Load more" at bounding box center [782, 528] width 44 height 18
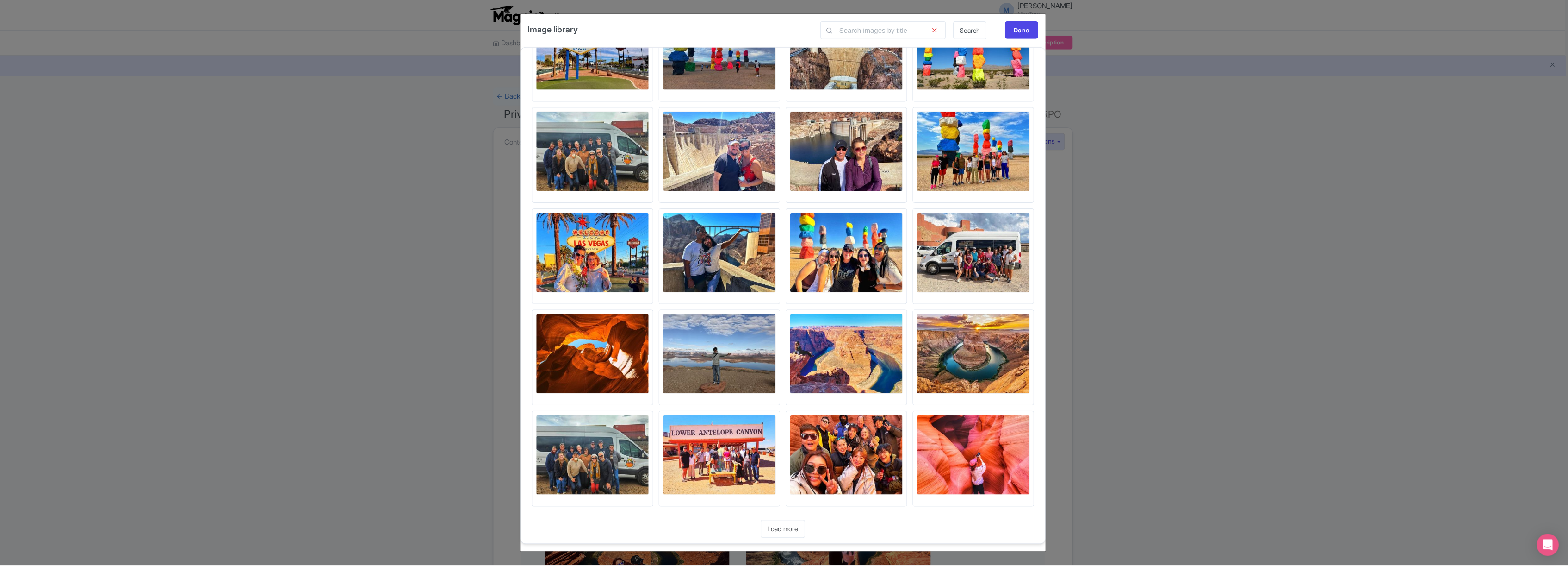
scroll to position [2513, 0]
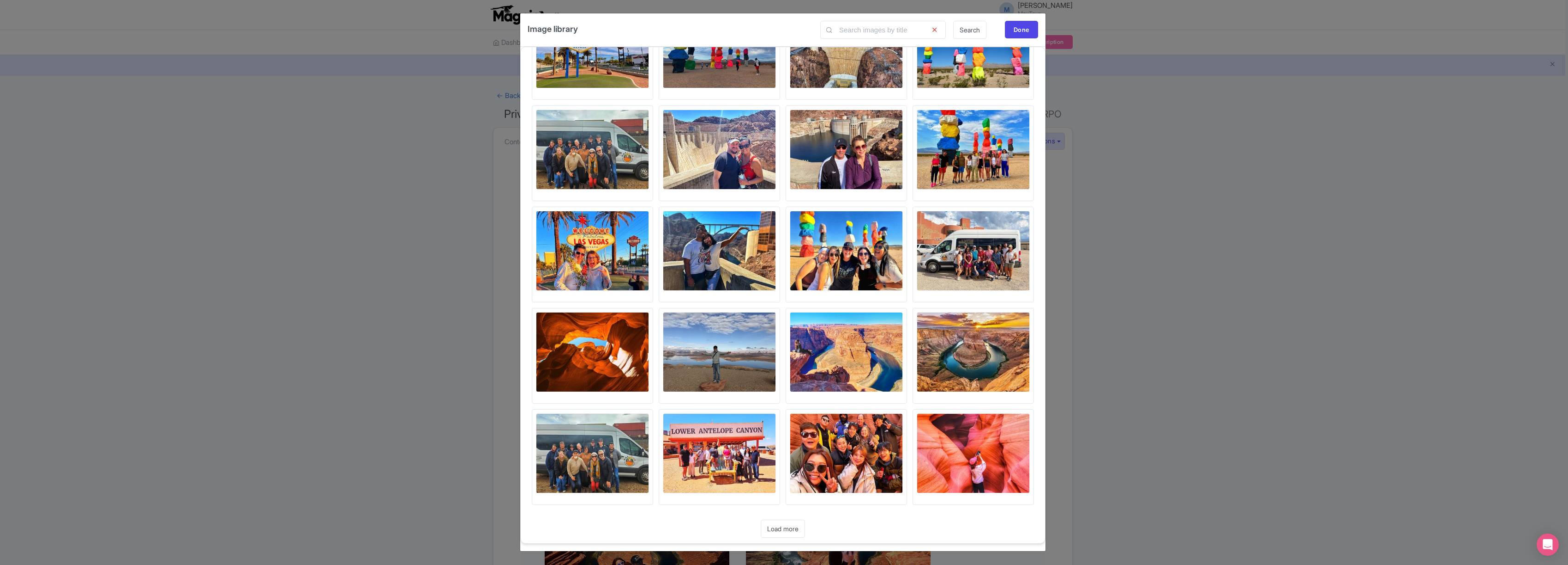
click at [608, 357] on img at bounding box center [593, 352] width 113 height 80
click at [1028, 27] on div "Done" at bounding box center [1022, 29] width 33 height 18
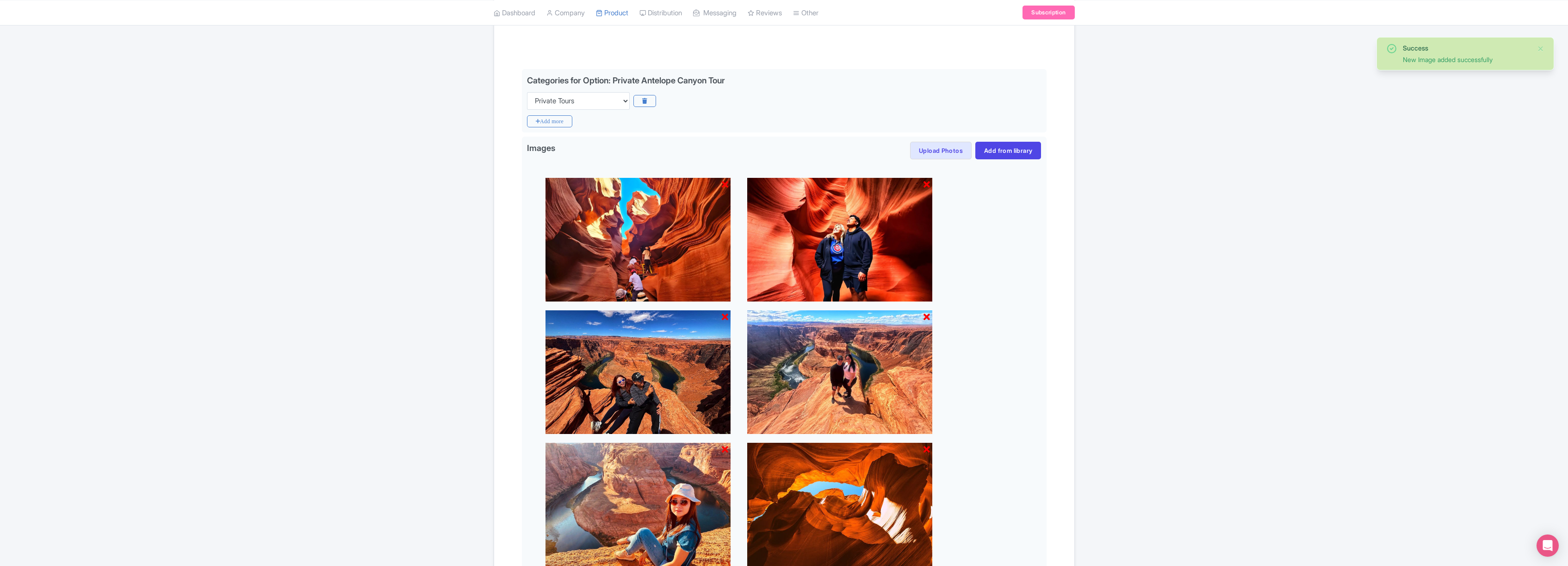
scroll to position [307, 0]
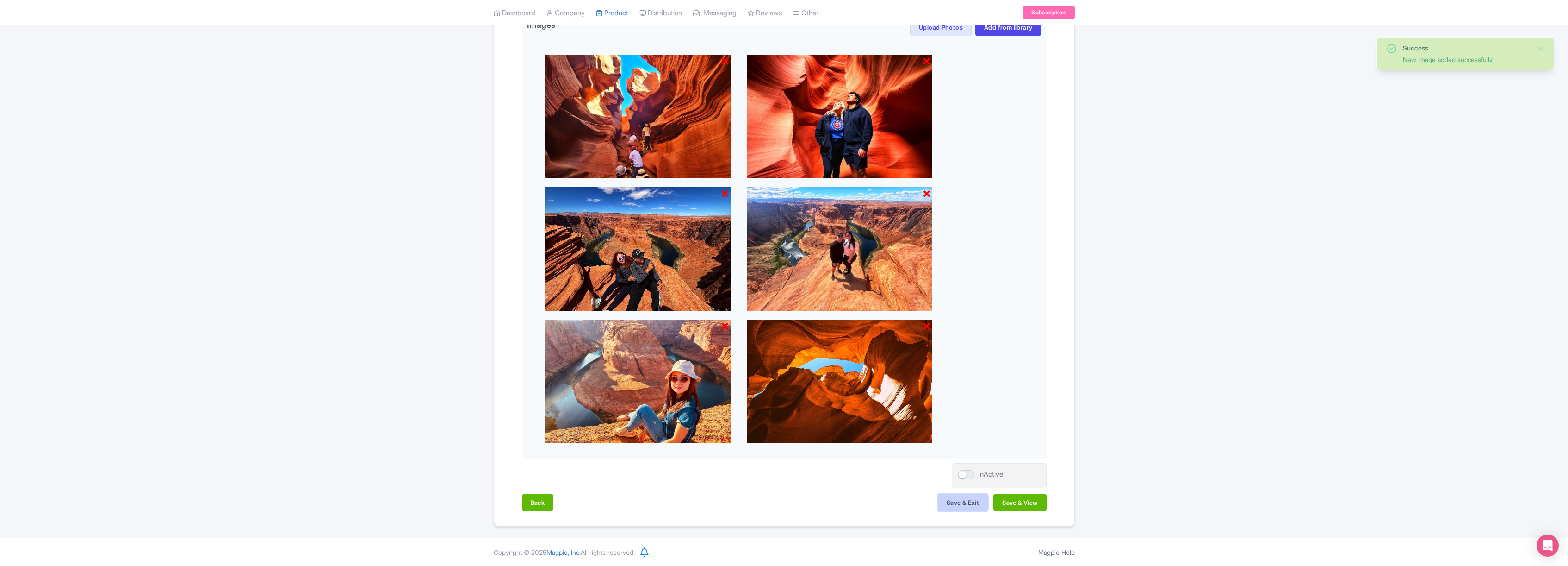
click at [959, 503] on button "Save & Exit" at bounding box center [962, 502] width 50 height 18
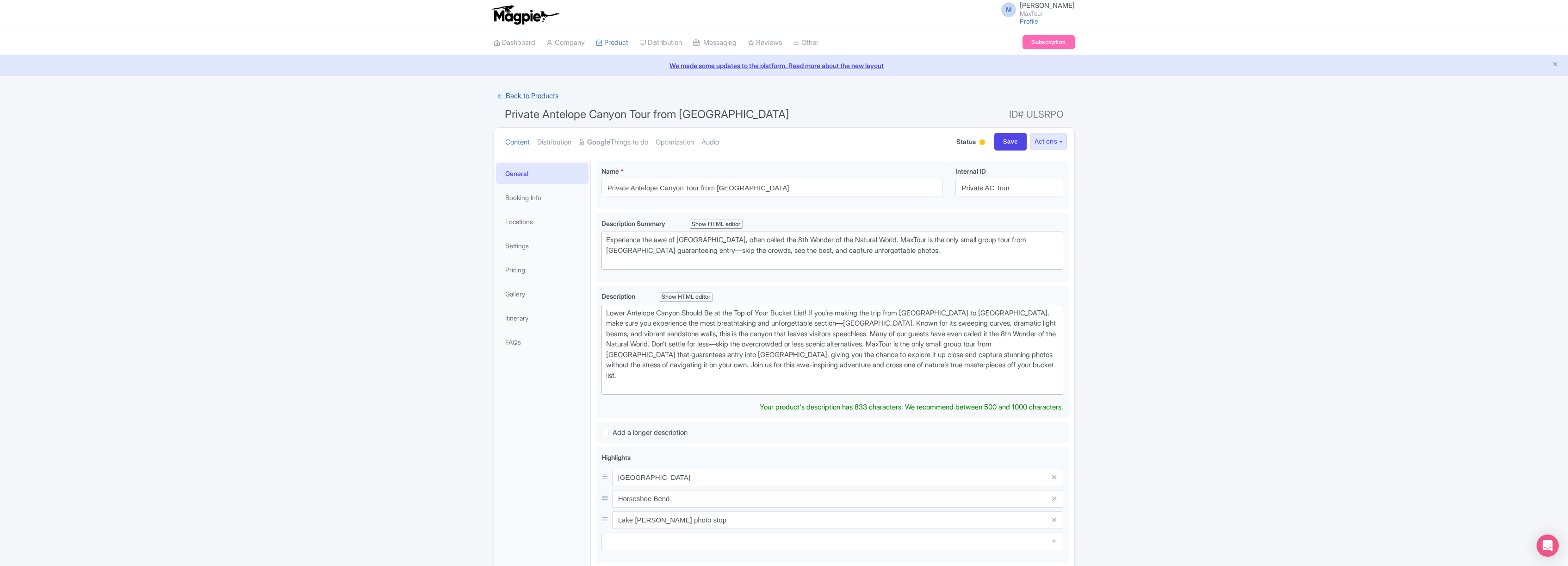
click at [525, 95] on link "← Back to Products" at bounding box center [528, 96] width 68 height 18
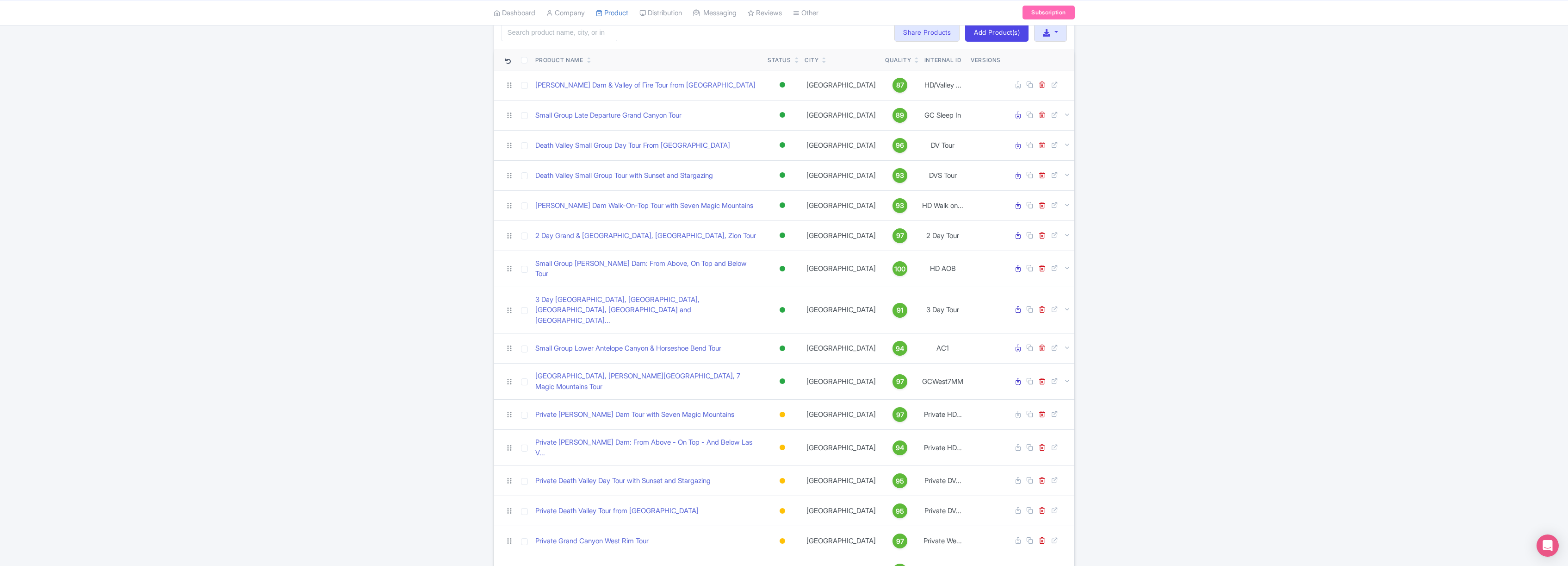
scroll to position [128, 0]
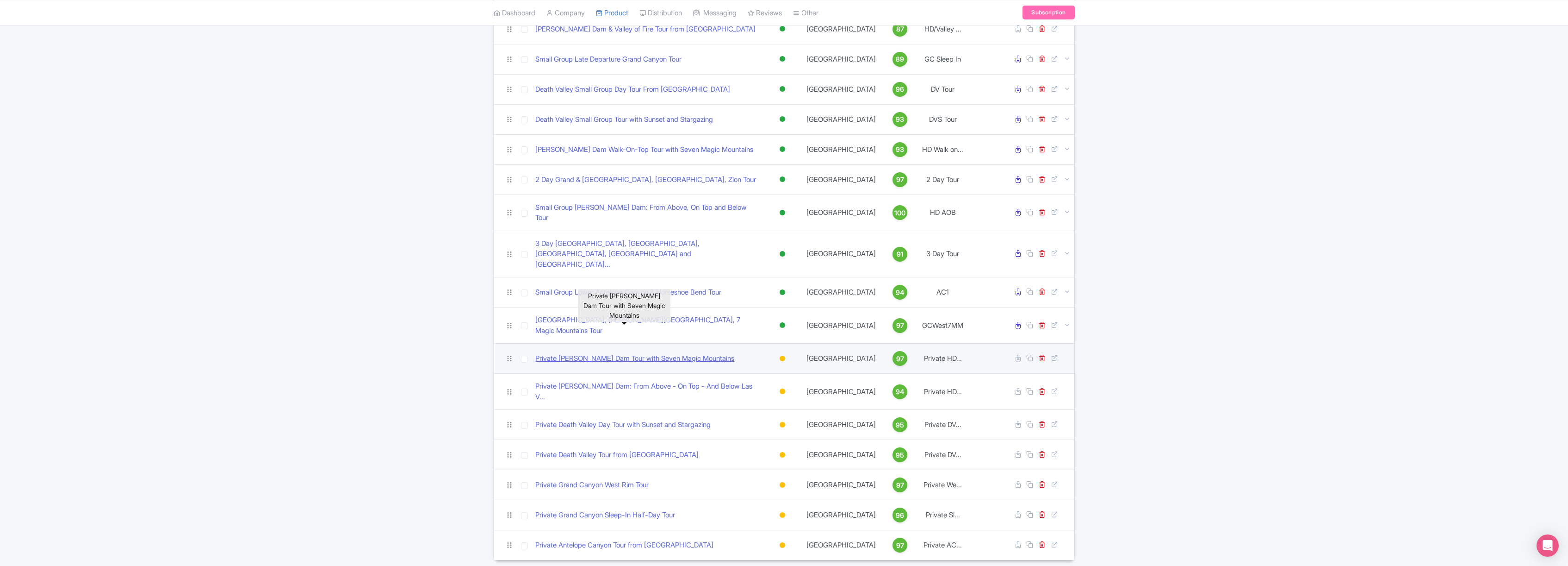
click at [631, 353] on link "Private [PERSON_NAME] Dam Tour with Seven Magic Mountains" at bounding box center [635, 358] width 199 height 11
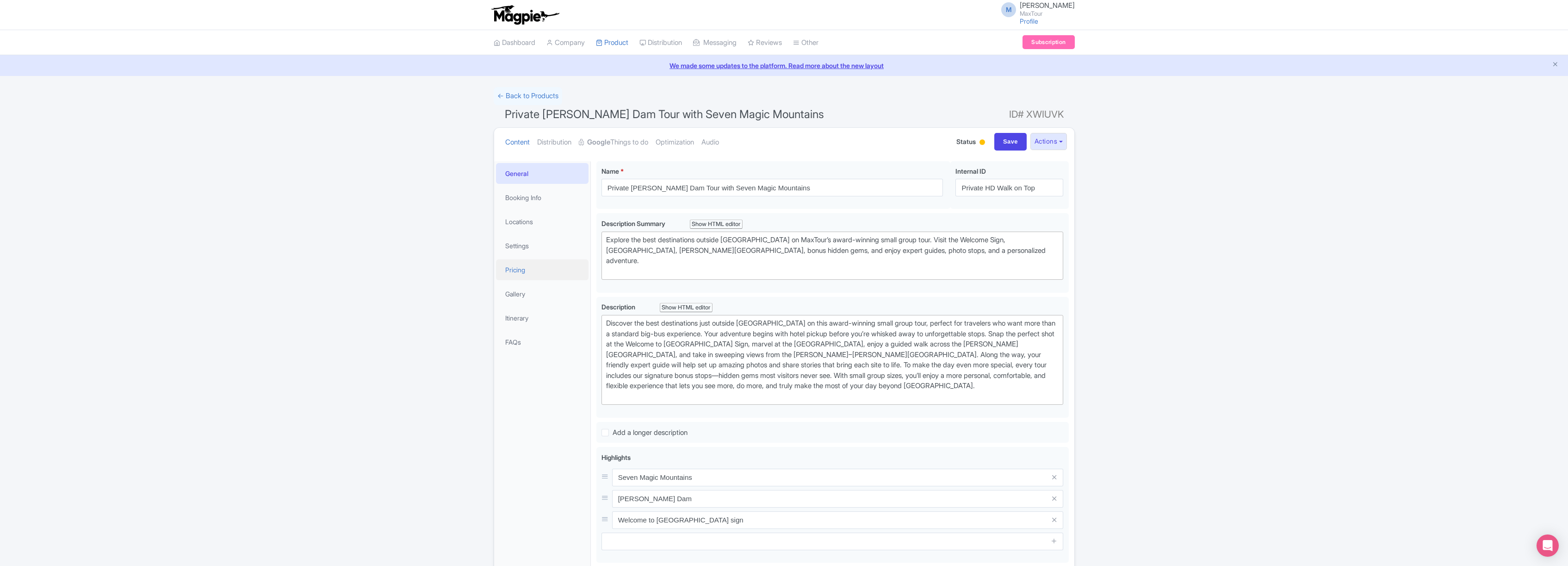
drag, startPoint x: 520, startPoint y: 268, endPoint x: 525, endPoint y: 269, distance: 5.1
click at [520, 268] on link "Pricing" at bounding box center [542, 269] width 93 height 21
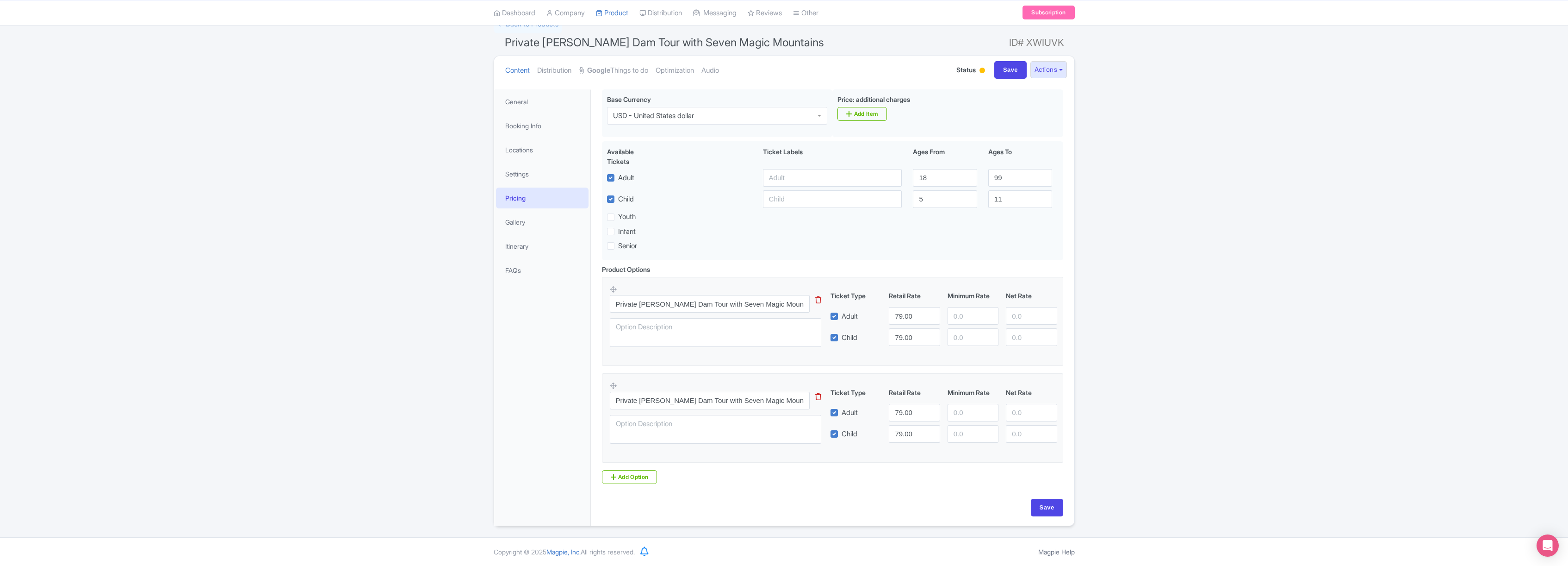
scroll to position [73, 0]
drag, startPoint x: 895, startPoint y: 412, endPoint x: 932, endPoint y: 413, distance: 37.0
click at [932, 413] on input "79.00" at bounding box center [914, 413] width 51 height 18
type input "1027"
drag, startPoint x: 893, startPoint y: 434, endPoint x: 933, endPoint y: 435, distance: 40.0
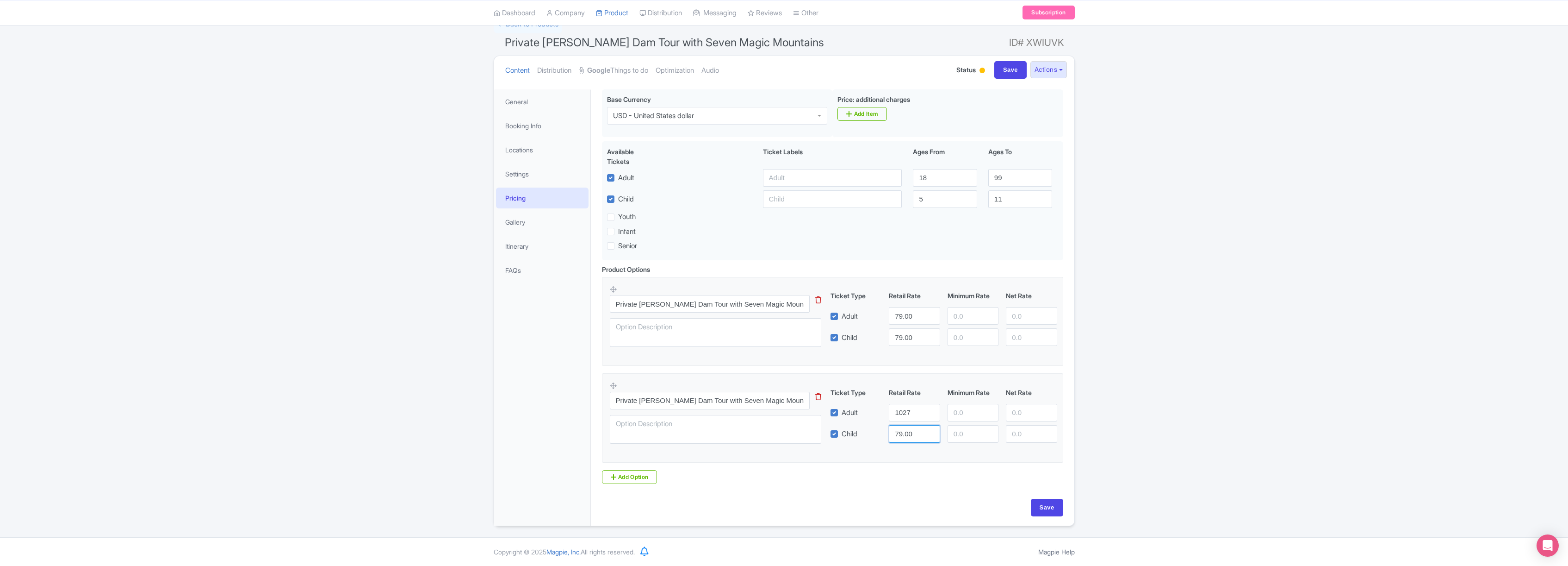
click at [933, 435] on input "79.00" at bounding box center [914, 434] width 51 height 18
type input "1027"
drag, startPoint x: 1045, startPoint y: 509, endPoint x: 980, endPoint y: 487, distance: 68.6
click at [1045, 509] on input "Save" at bounding box center [1046, 507] width 32 height 18
type input "Saving..."
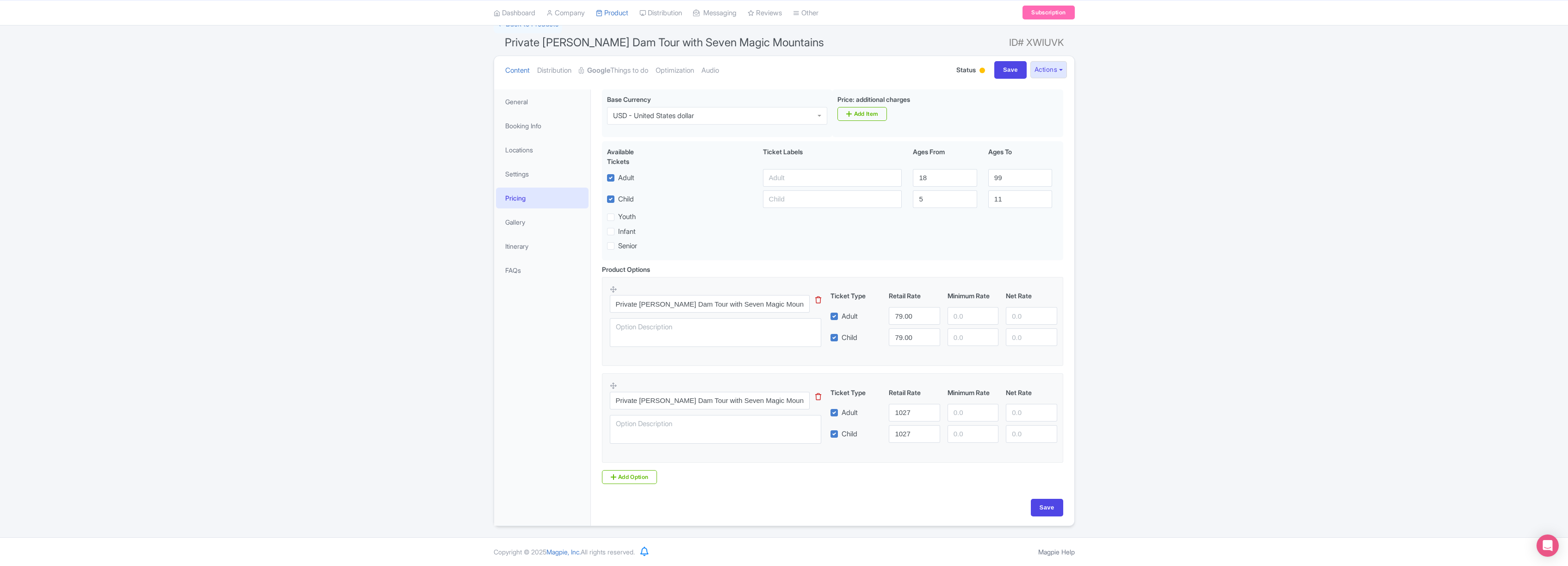
type input "Saving..."
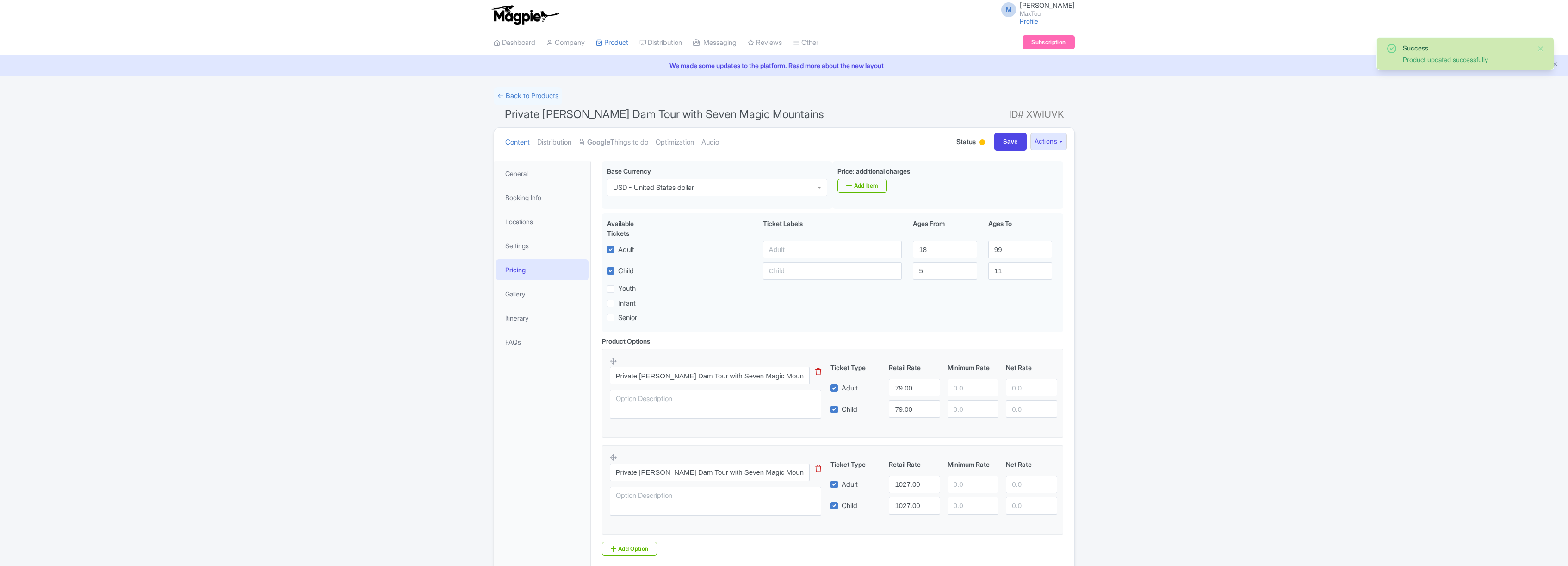
scroll to position [73, 0]
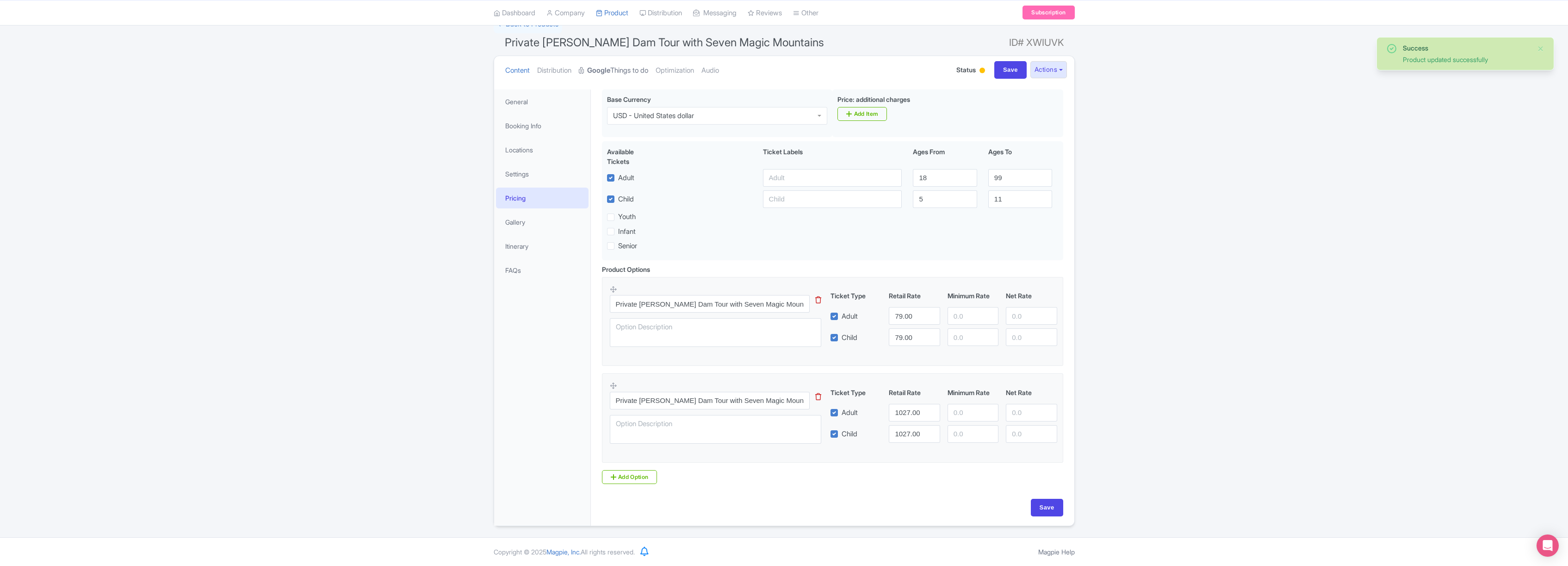
click at [611, 65] on strong "Google" at bounding box center [599, 70] width 23 height 11
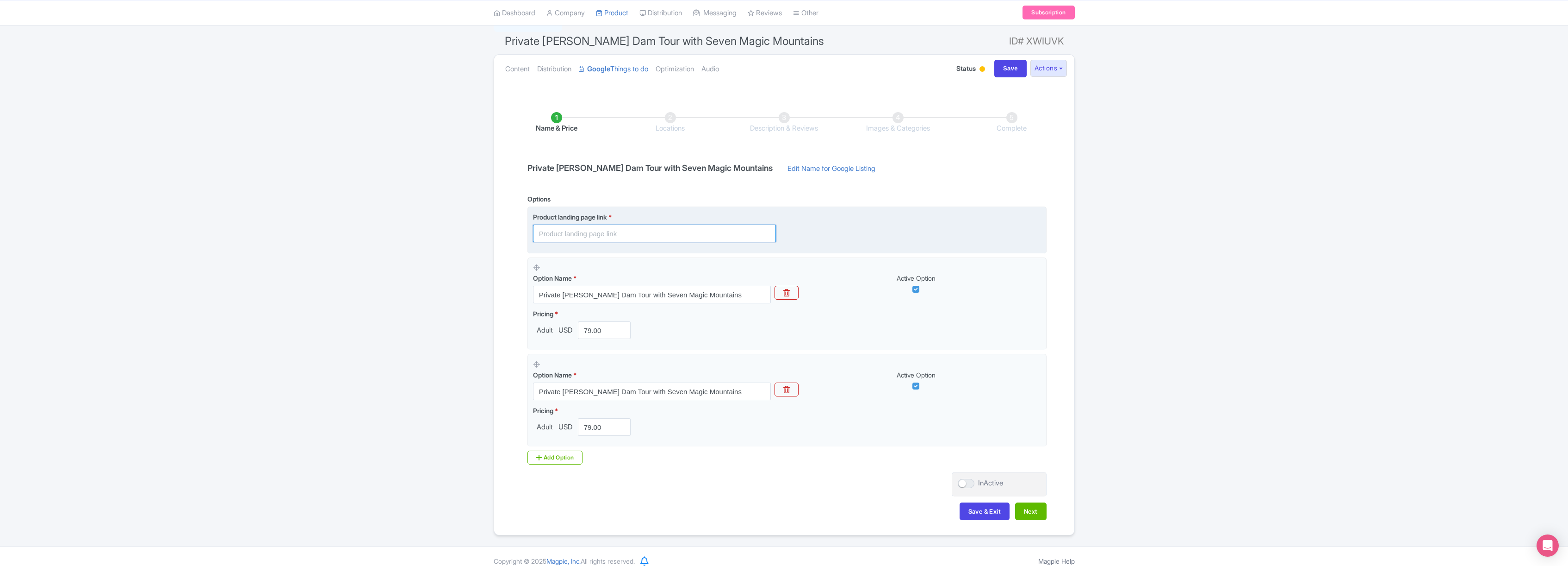
click at [567, 236] on input "text" at bounding box center [654, 234] width 243 height 18
paste input "[URL][DOMAIN_NAME][PERSON_NAME]"
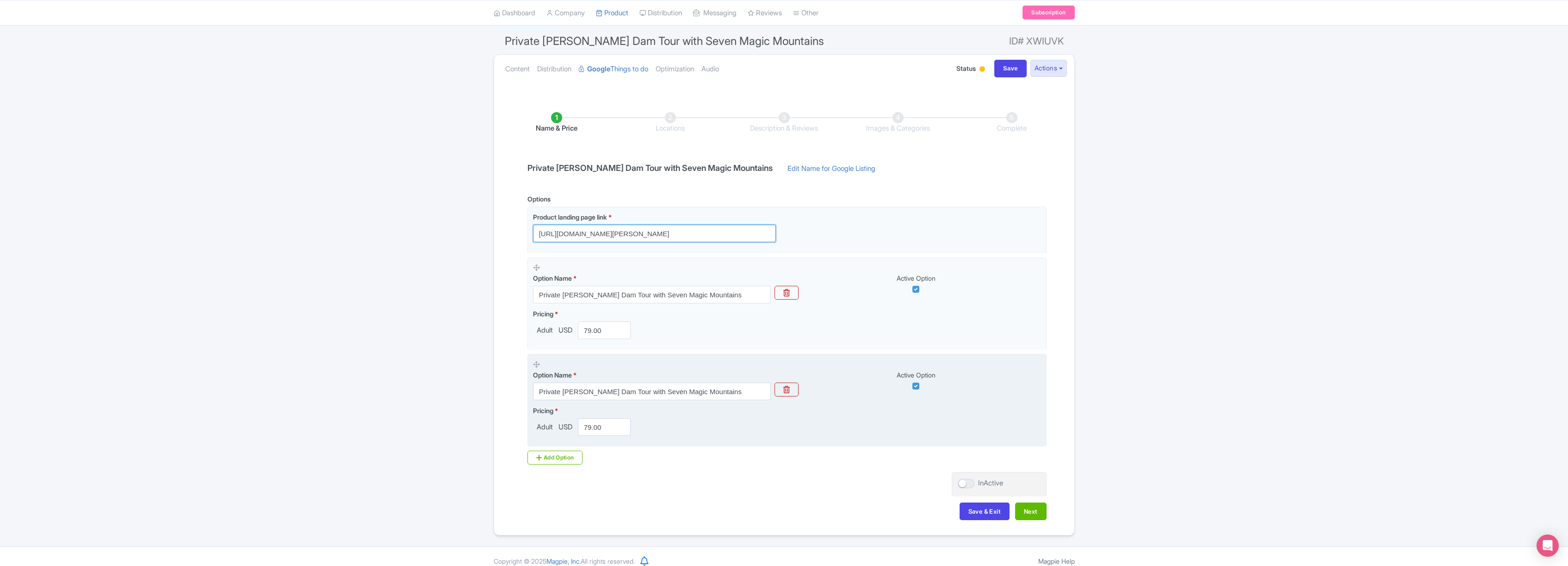
type input "[URL][DOMAIN_NAME][PERSON_NAME]"
drag, startPoint x: 586, startPoint y: 427, endPoint x: 635, endPoint y: 429, distance: 49.0
click at [635, 429] on div "Pricing * Adult USD 79.00" at bounding box center [786, 420] width 508 height 30
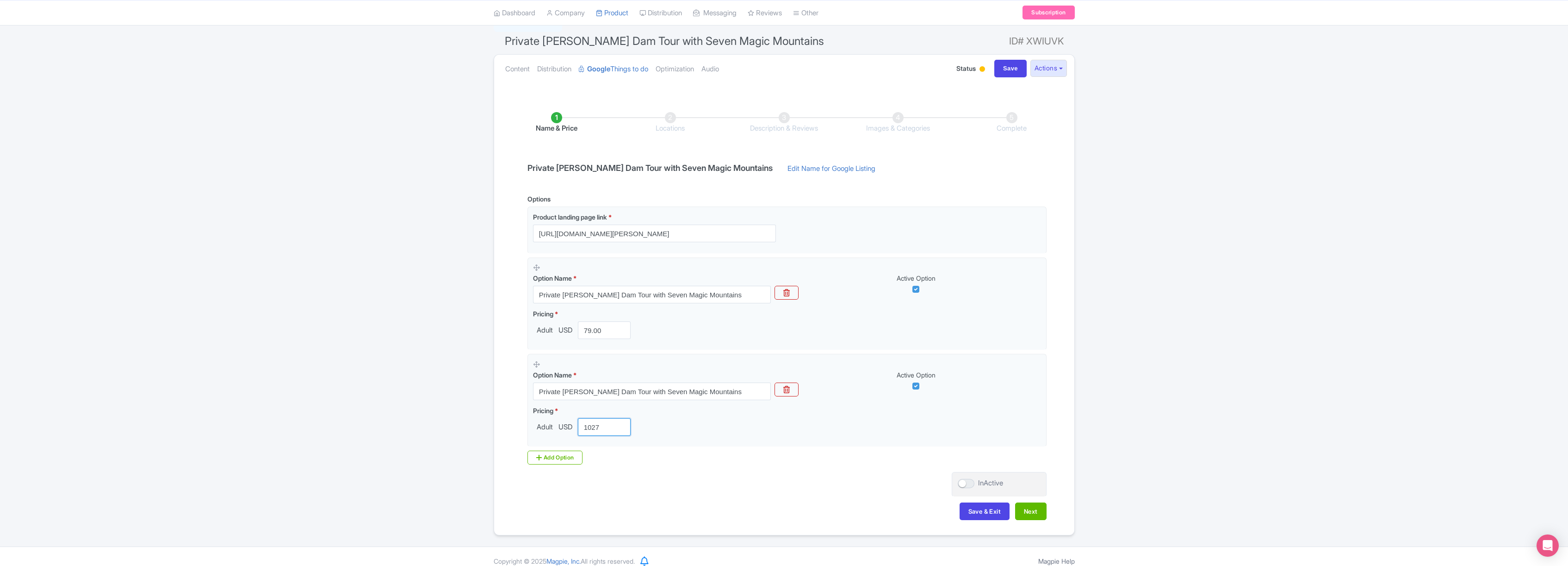
type input "1027"
click at [666, 460] on div "Options Product landing page link * [URL][DOMAIN_NAME][PERSON_NAME] Option Name…" at bounding box center [784, 328] width 525 height 271
click at [1027, 517] on button "Next" at bounding box center [1031, 511] width 31 height 18
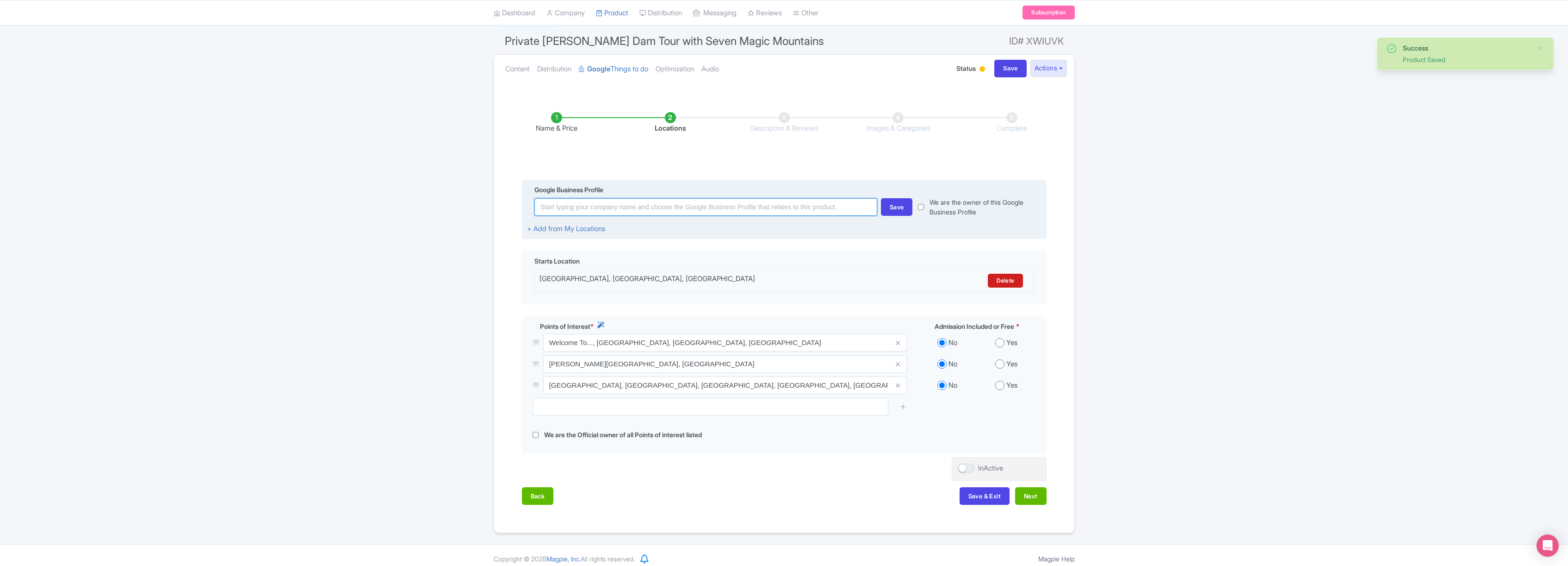
click at [646, 208] on input at bounding box center [705, 207] width 343 height 18
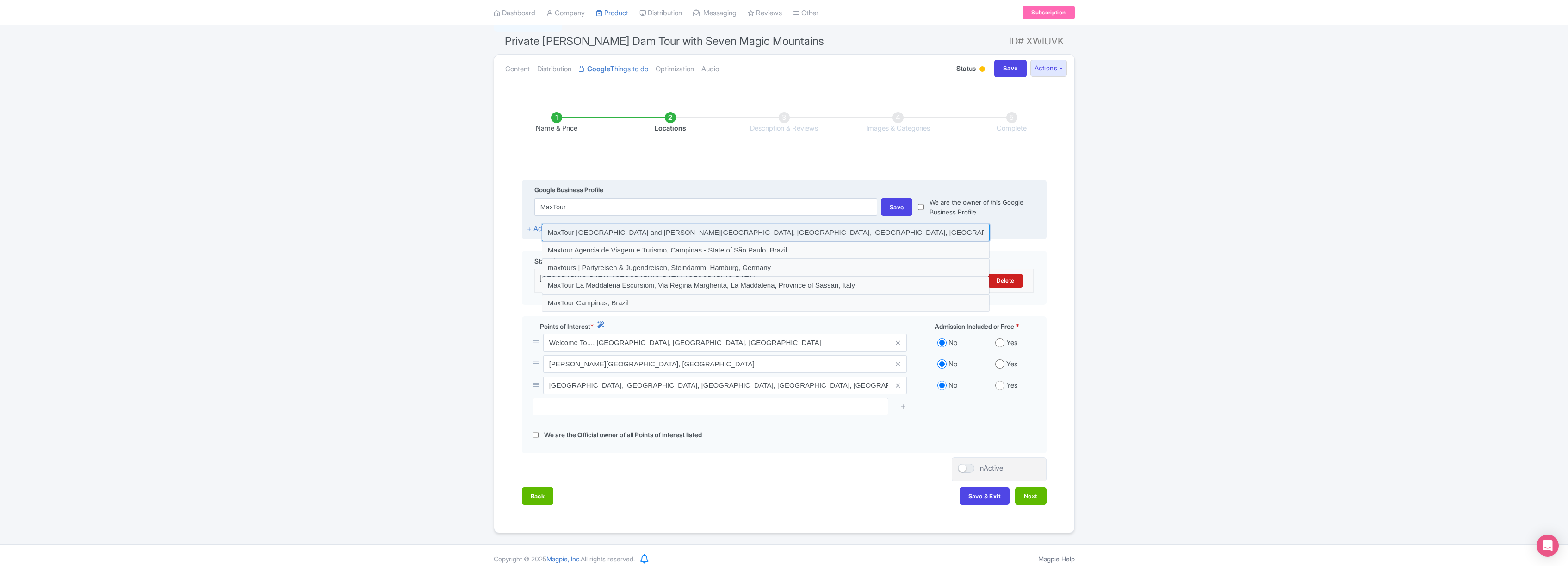
click at [642, 230] on input at bounding box center [765, 233] width 447 height 18
type input "MaxTour [GEOGRAPHIC_DATA] and [PERSON_NAME][GEOGRAPHIC_DATA], [GEOGRAPHIC_DATA]…"
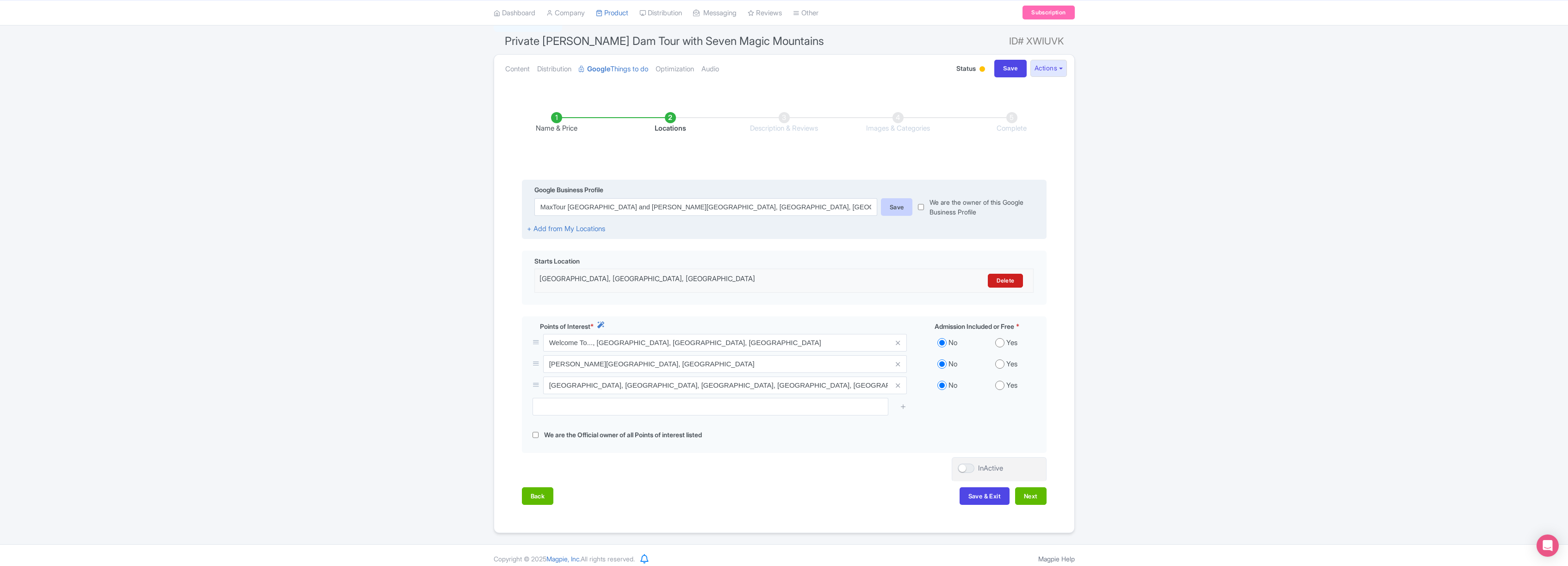
click at [900, 208] on div "Save" at bounding box center [897, 207] width 32 height 18
click at [1032, 498] on button "Next" at bounding box center [1031, 498] width 31 height 18
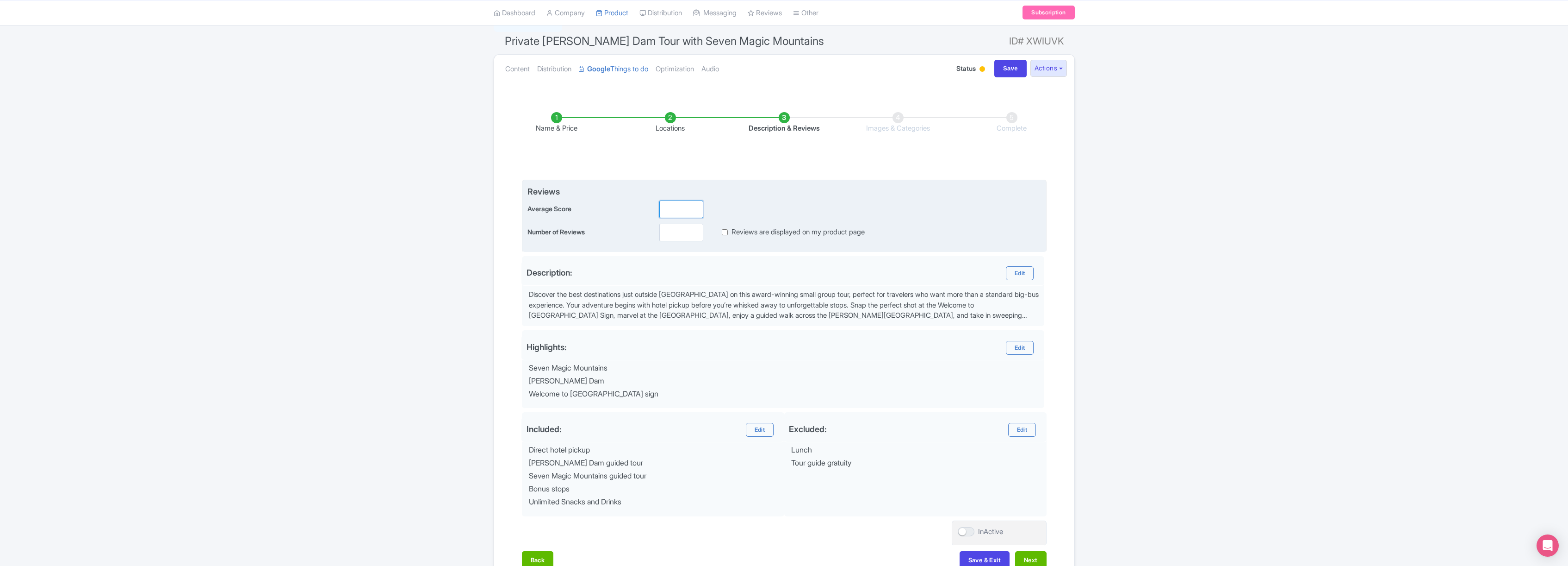
click at [684, 209] on input "number" at bounding box center [681, 209] width 44 height 18
type input "5.0"
click at [681, 236] on input "number" at bounding box center [681, 233] width 44 height 18
type input "342"
click at [725, 231] on input "Reviews are displayed on my product page" at bounding box center [725, 232] width 6 height 11
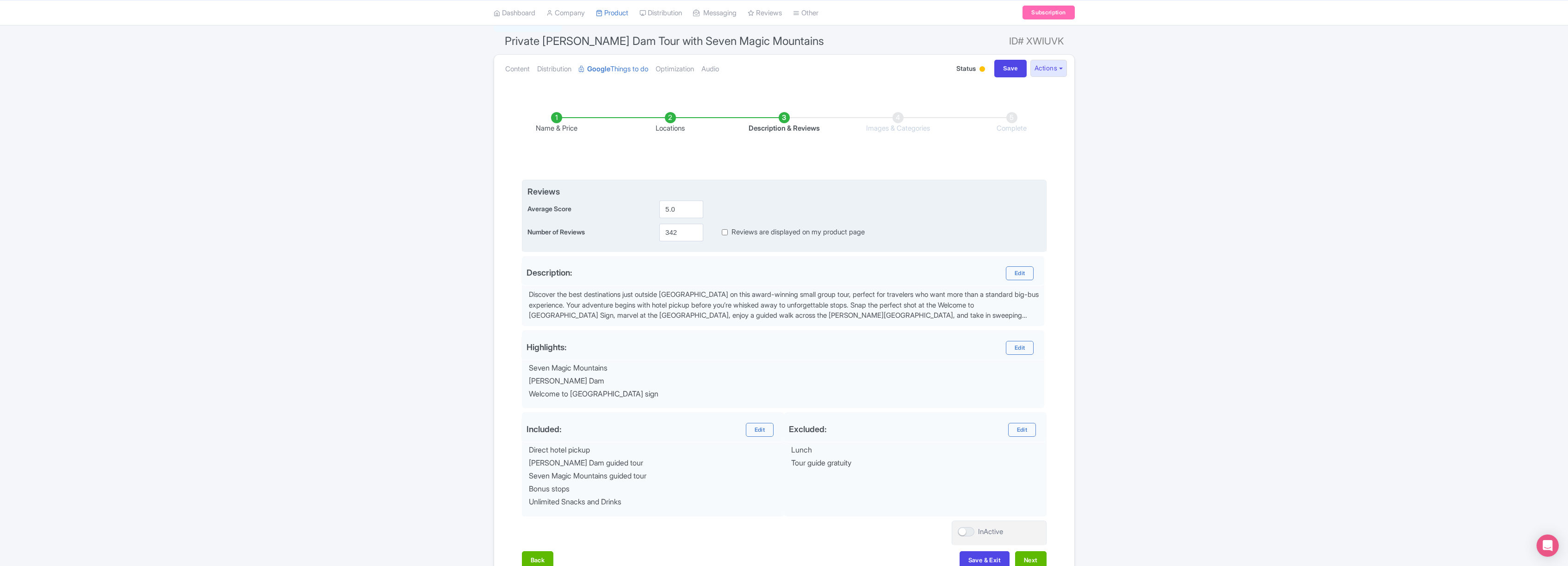
checkbox input "true"
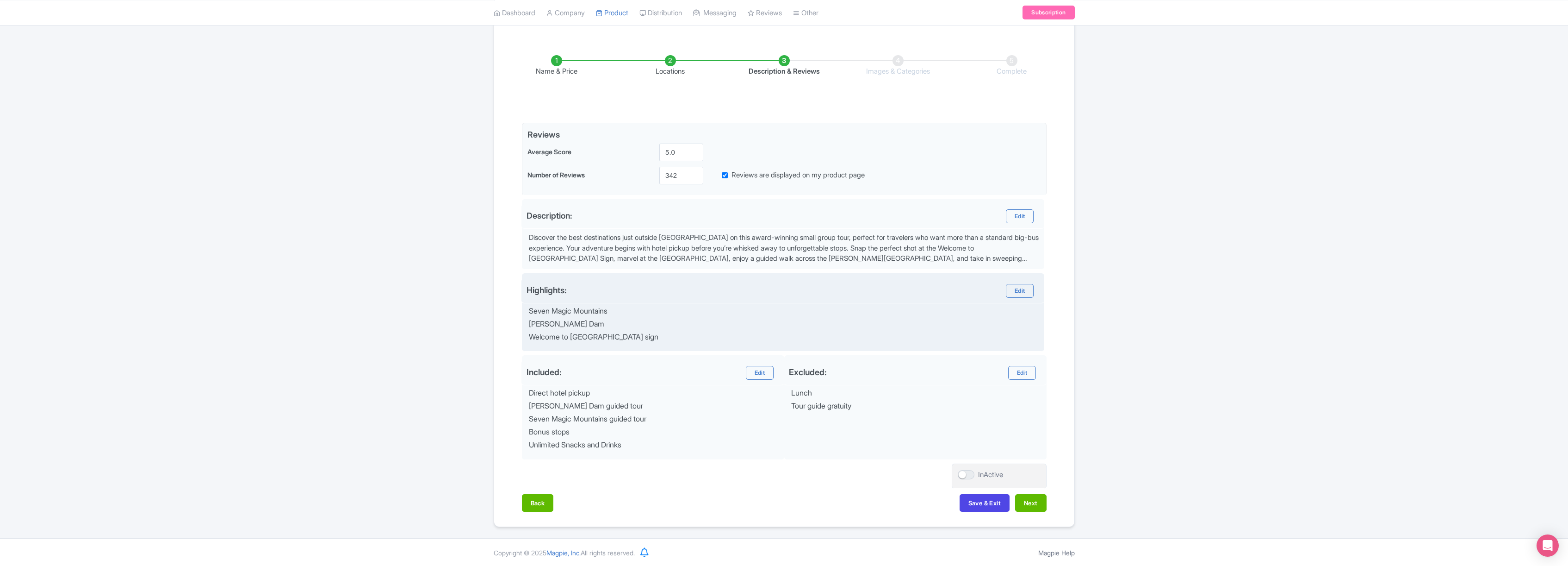
scroll to position [131, 0]
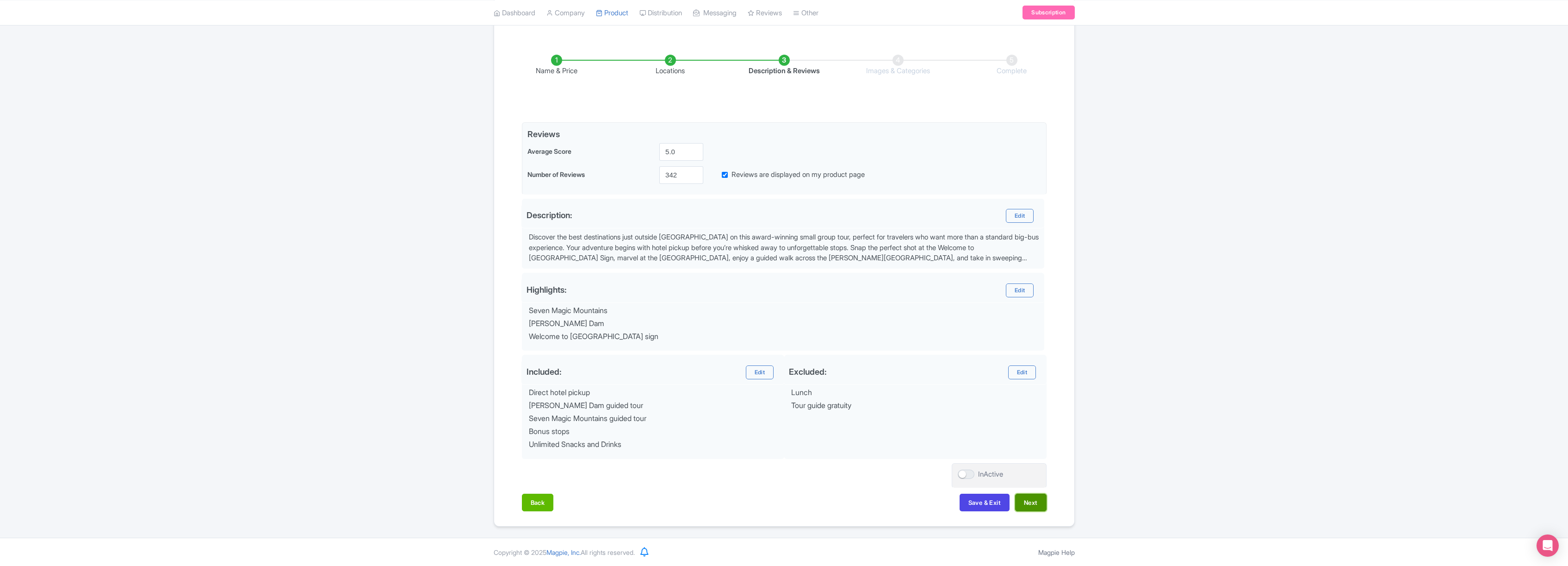
click at [1028, 501] on button "Next" at bounding box center [1031, 502] width 31 height 18
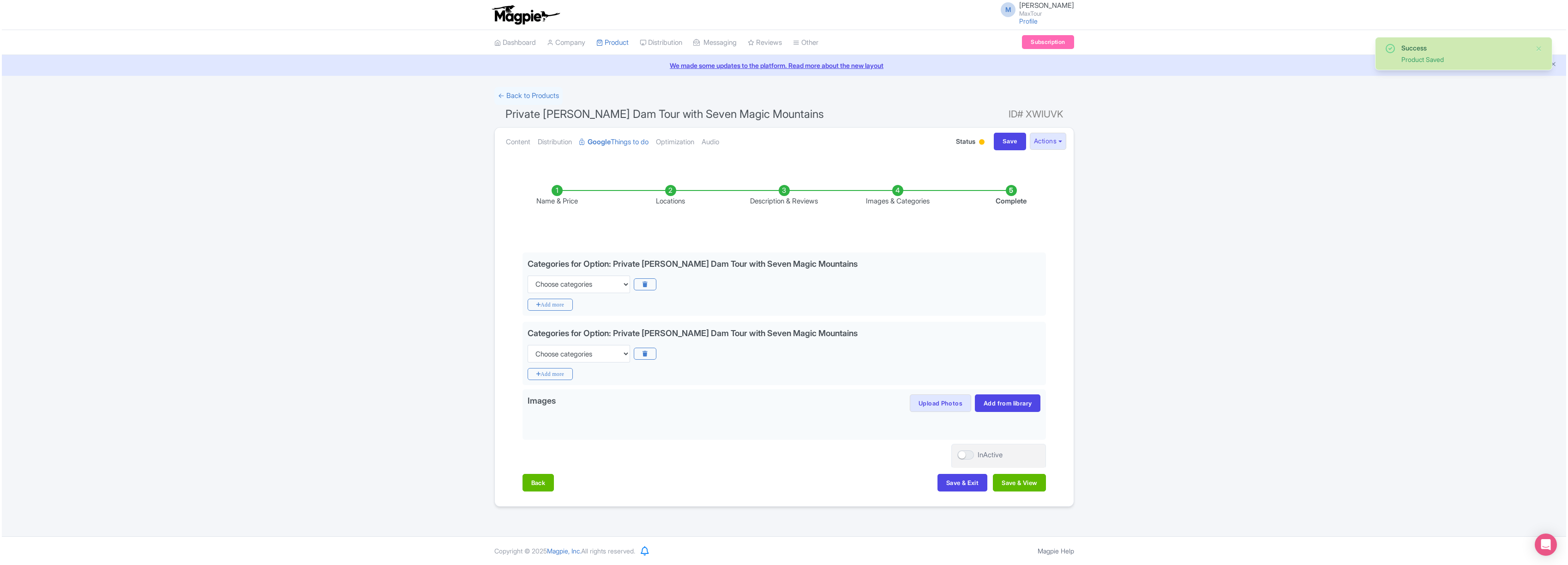
scroll to position [0, 0]
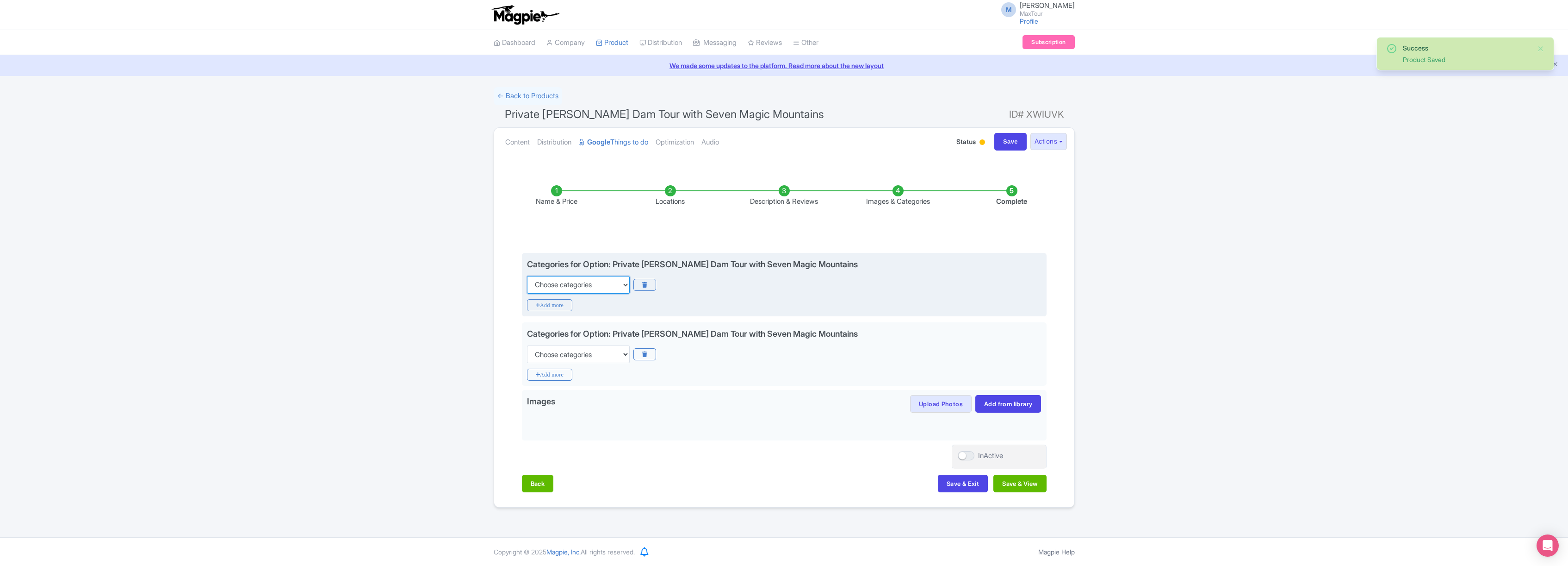
click at [593, 282] on select "Choose categories Adults Only Animals Audio Guide Beaches Bike Tours Boat Tours…" at bounding box center [577, 284] width 103 height 18
select select "private-tours"
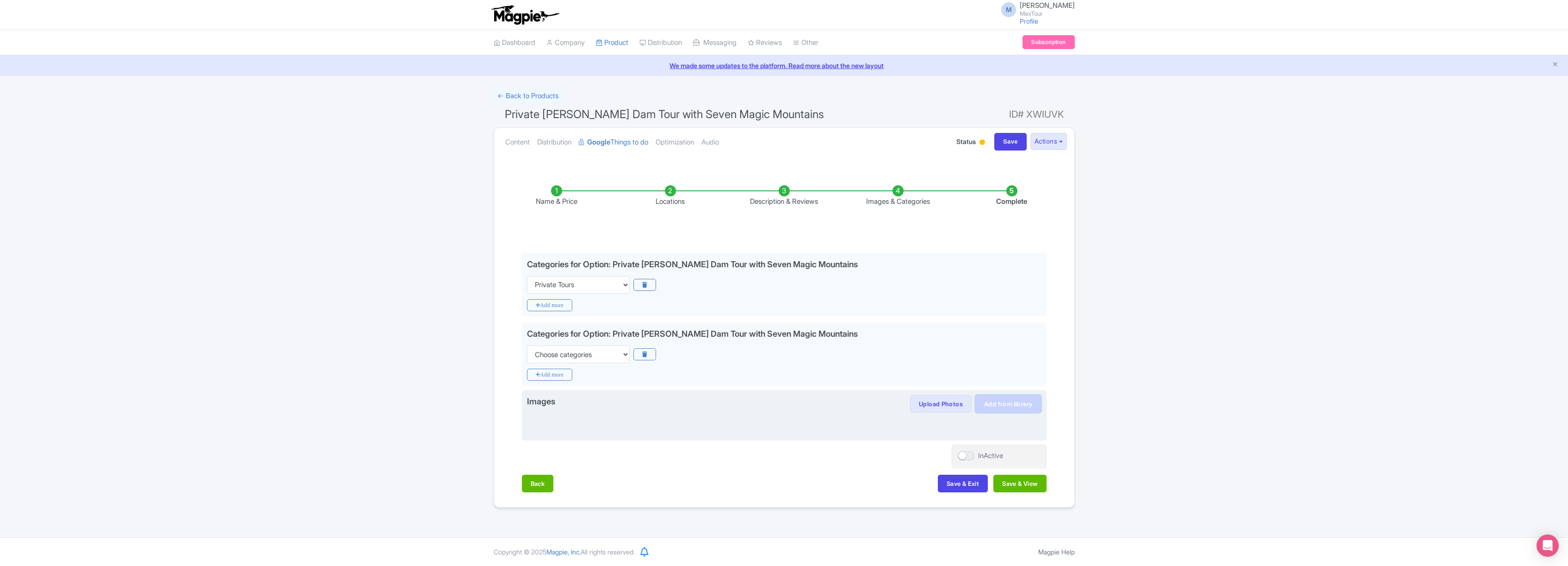
click at [1006, 400] on link "Add from library" at bounding box center [1007, 404] width 65 height 18
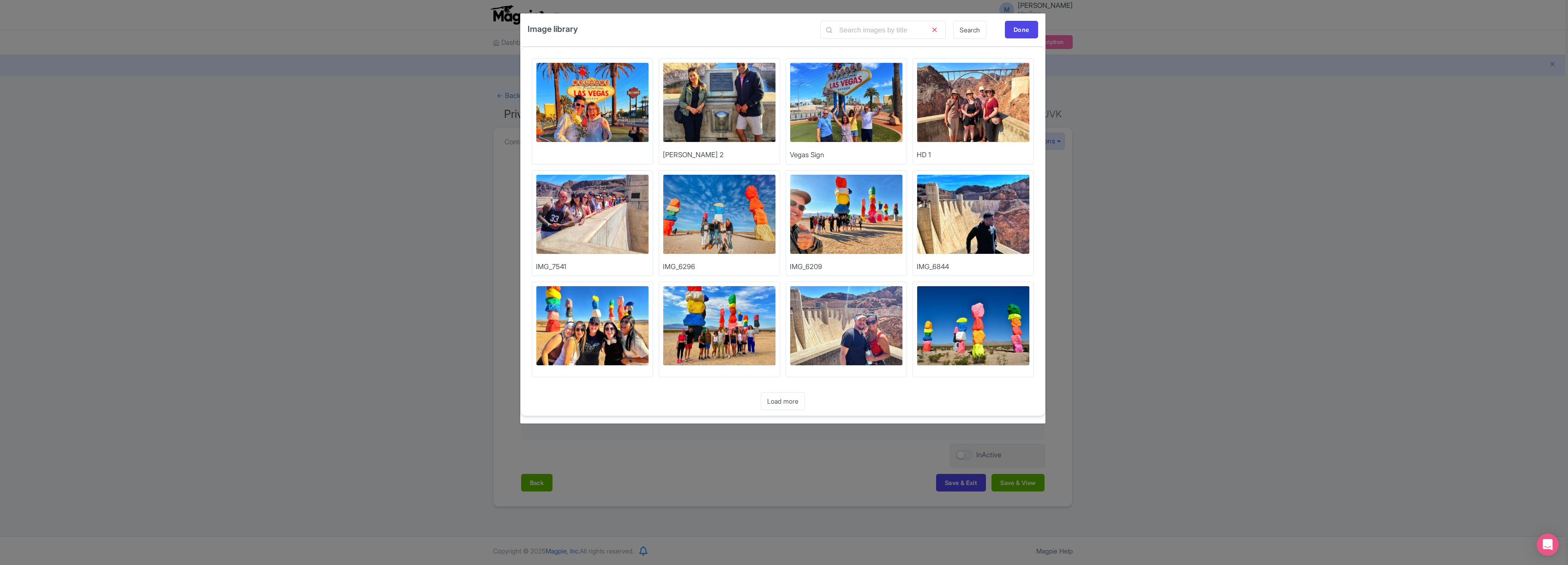
click at [603, 329] on img at bounding box center [593, 326] width 113 height 80
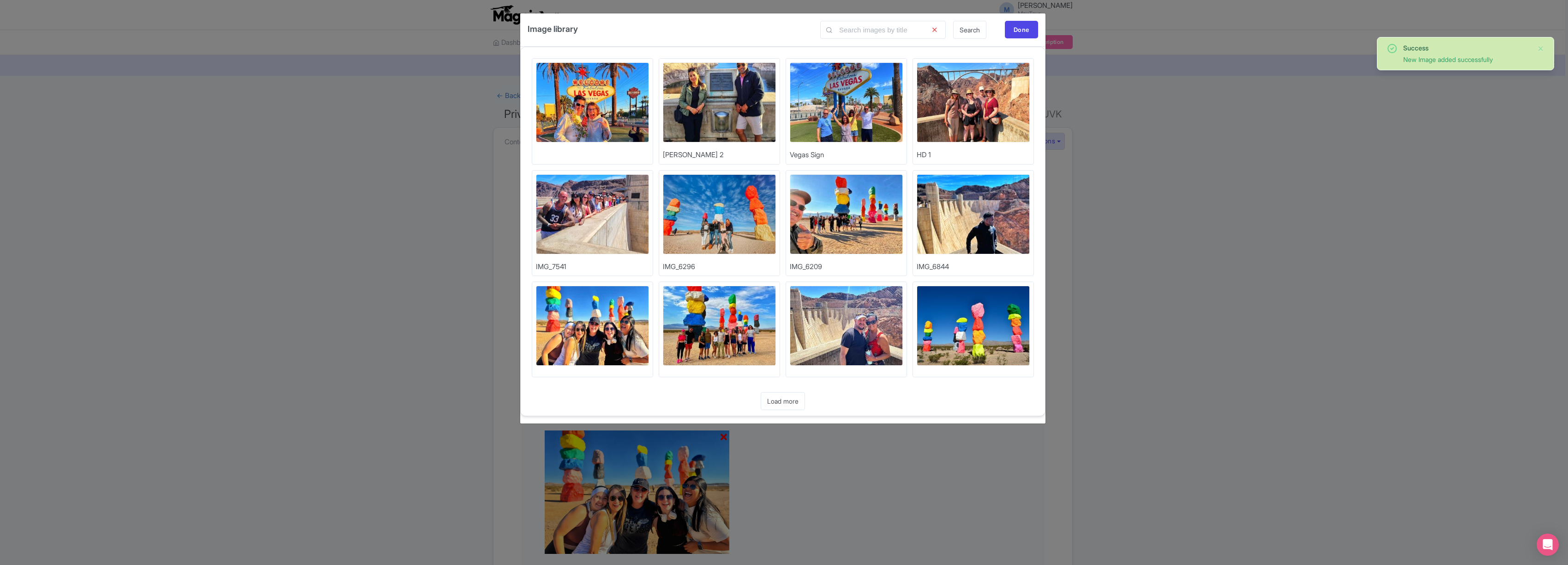
click at [865, 331] on img at bounding box center [846, 326] width 113 height 80
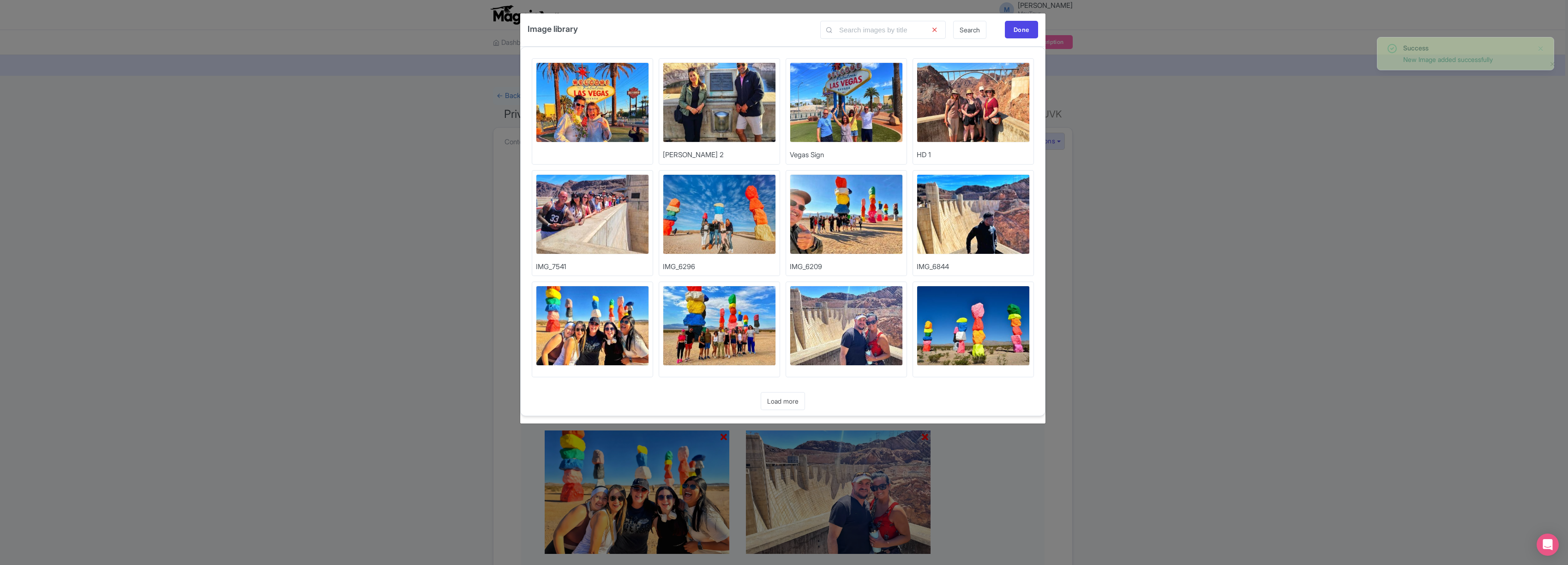
click at [727, 221] on img at bounding box center [720, 215] width 113 height 80
click at [984, 222] on img at bounding box center [973, 215] width 113 height 80
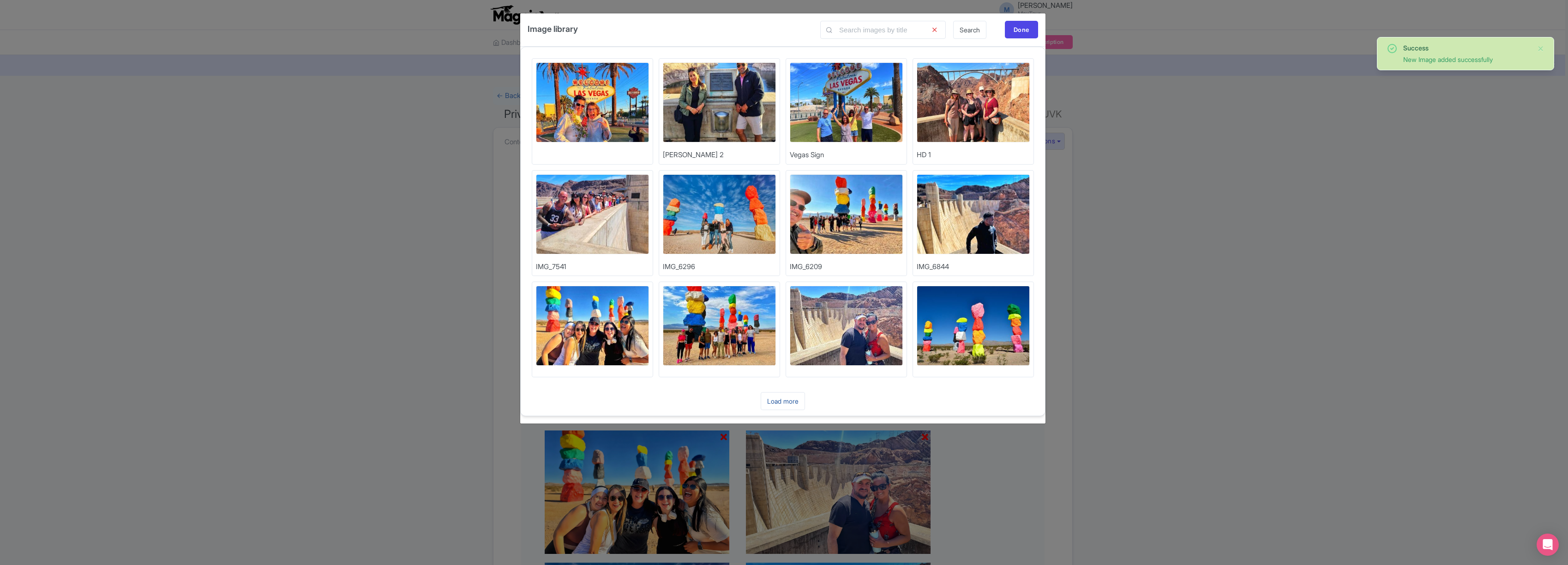
click at [782, 401] on link "Load more" at bounding box center [782, 401] width 44 height 18
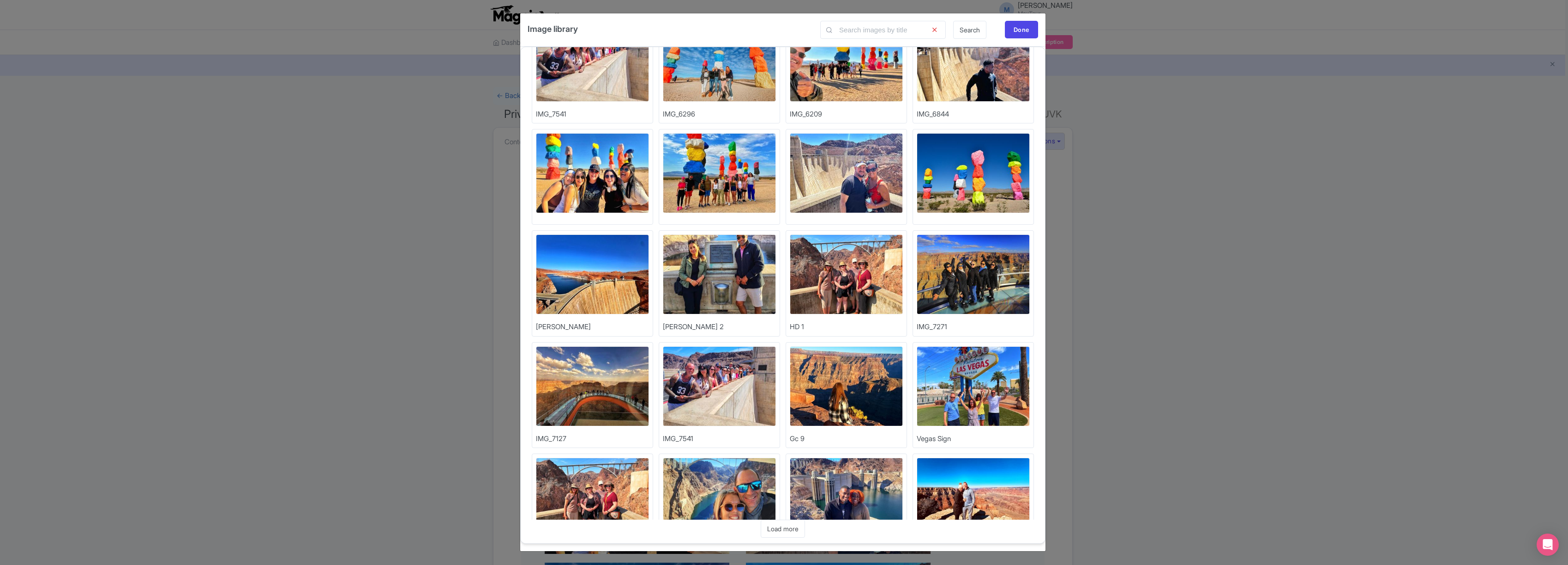
scroll to position [166, 0]
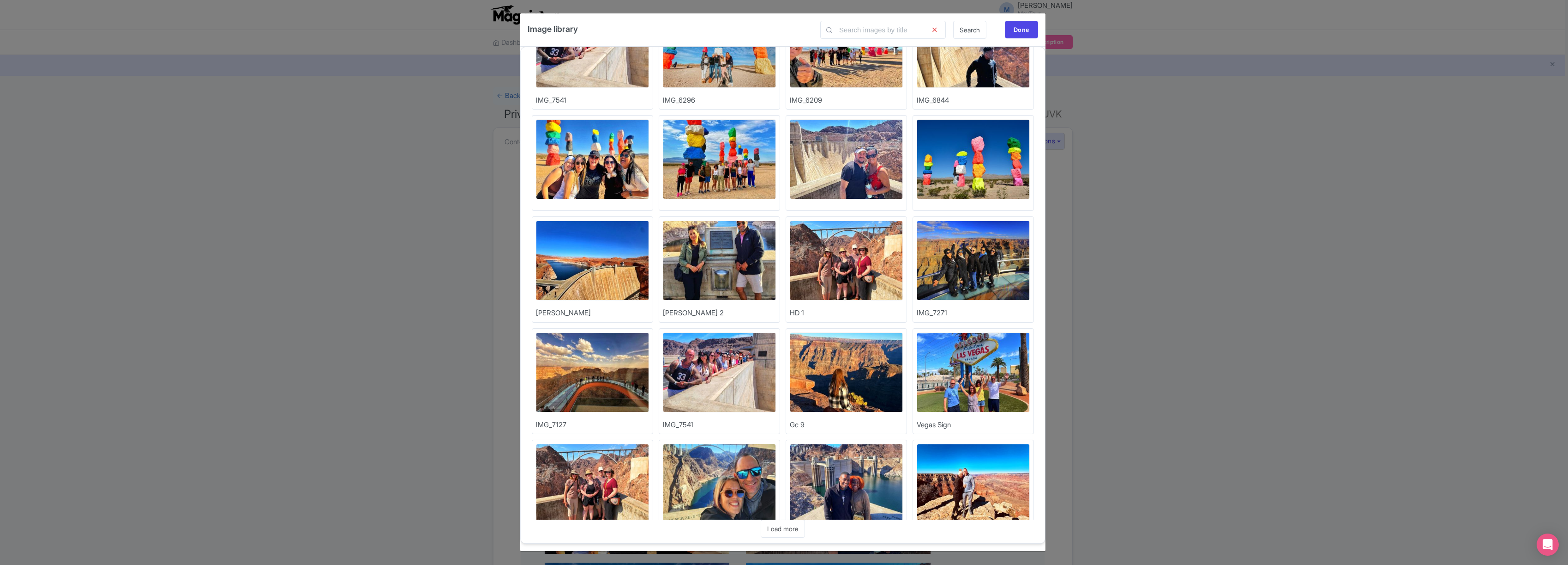
click at [715, 240] on img at bounding box center [720, 261] width 113 height 80
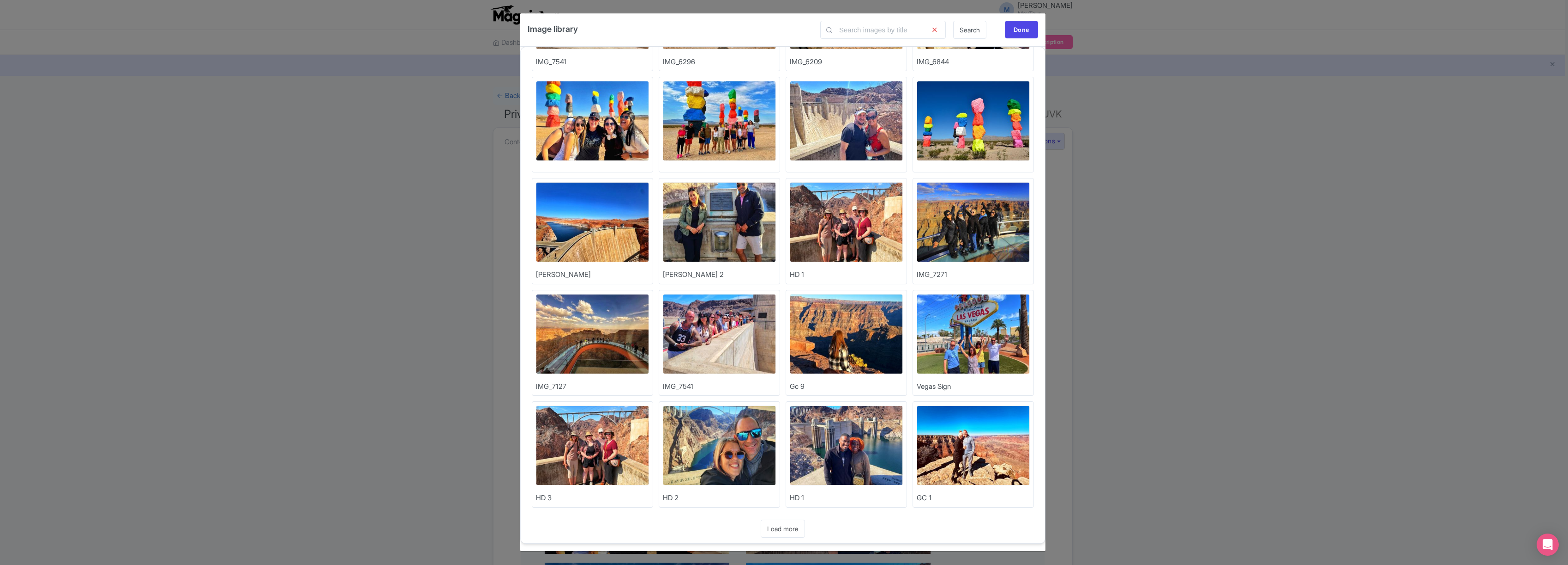
scroll to position [207, 0]
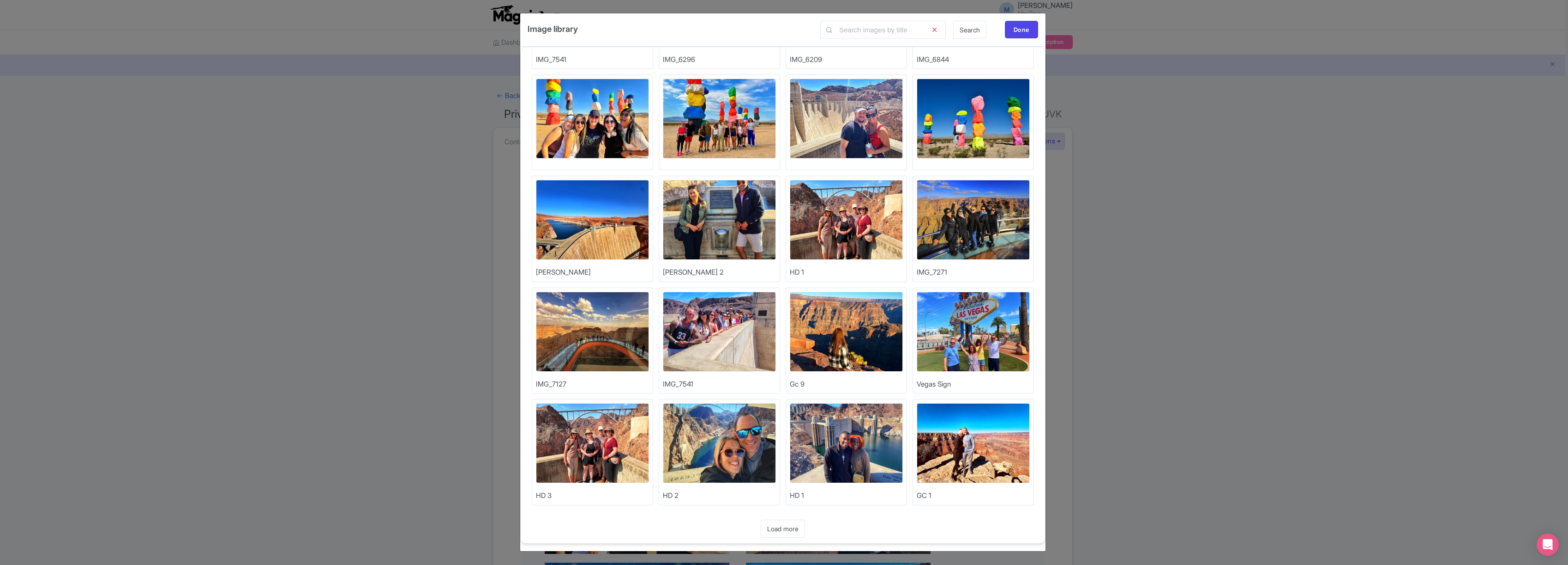
click at [601, 437] on img at bounding box center [593, 443] width 113 height 80
click at [791, 524] on link "Load more" at bounding box center [782, 528] width 44 height 18
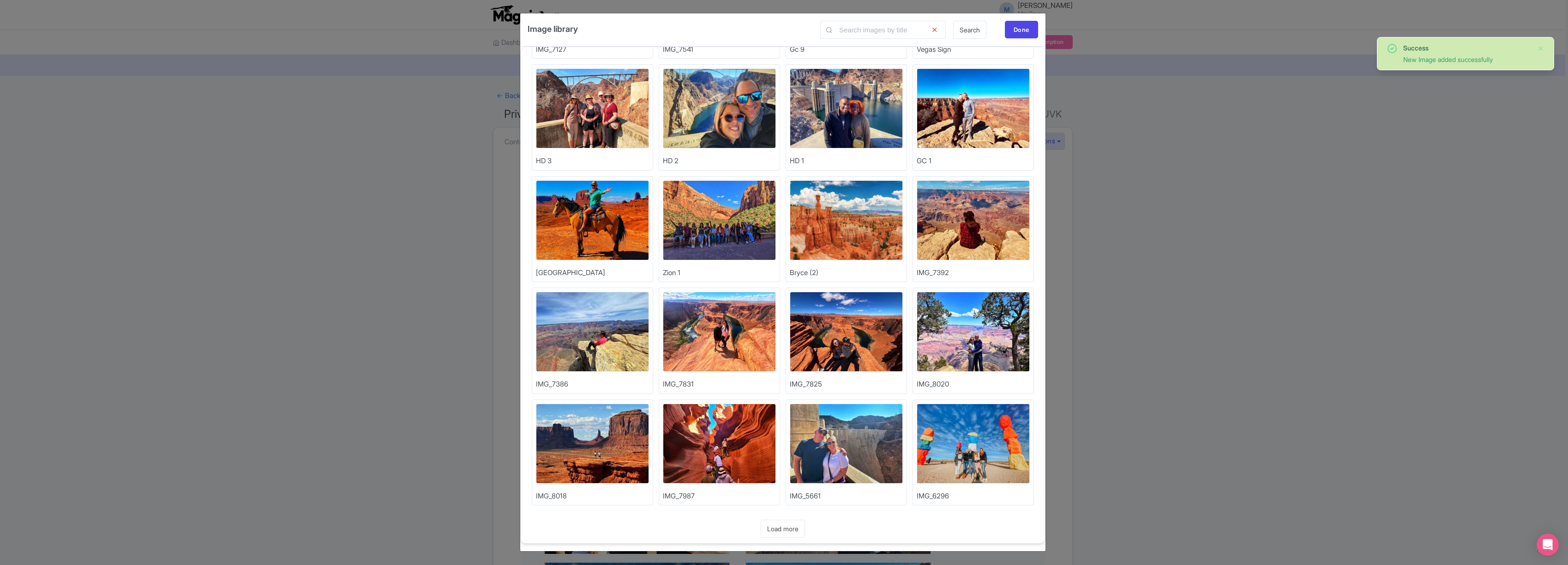
scroll to position [542, 0]
click at [790, 529] on link "Load more" at bounding box center [782, 528] width 44 height 18
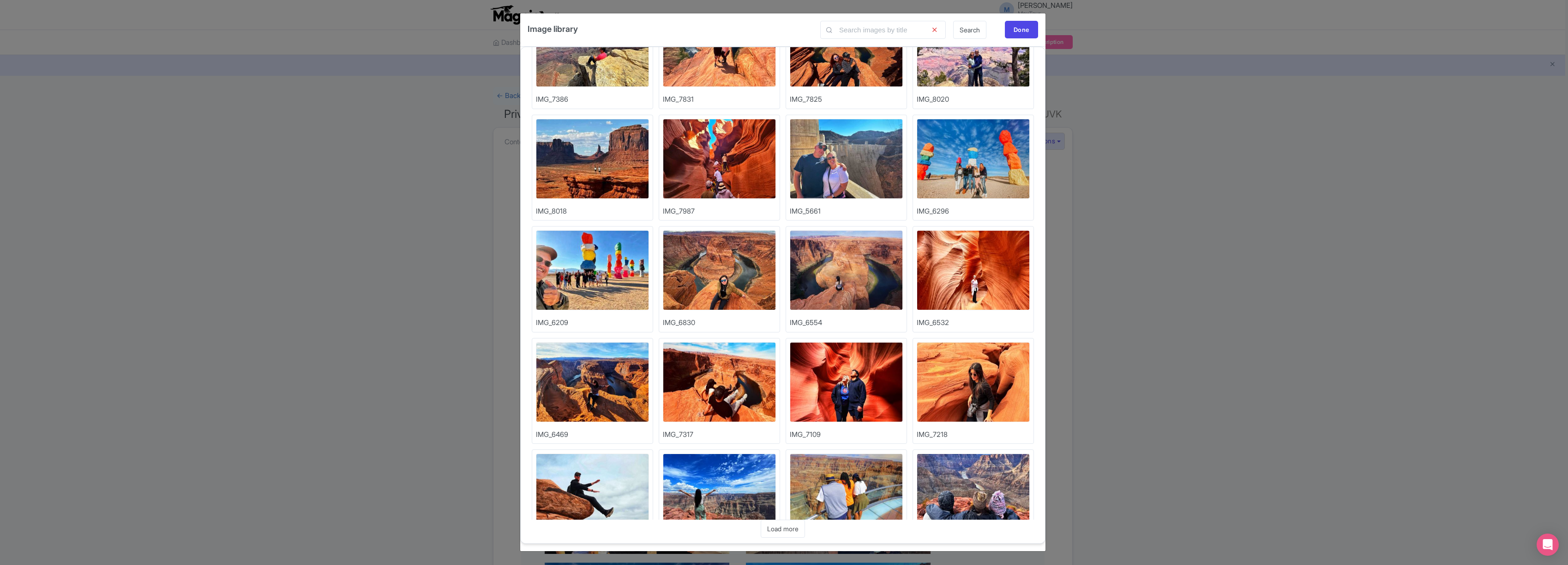
scroll to position [876, 0]
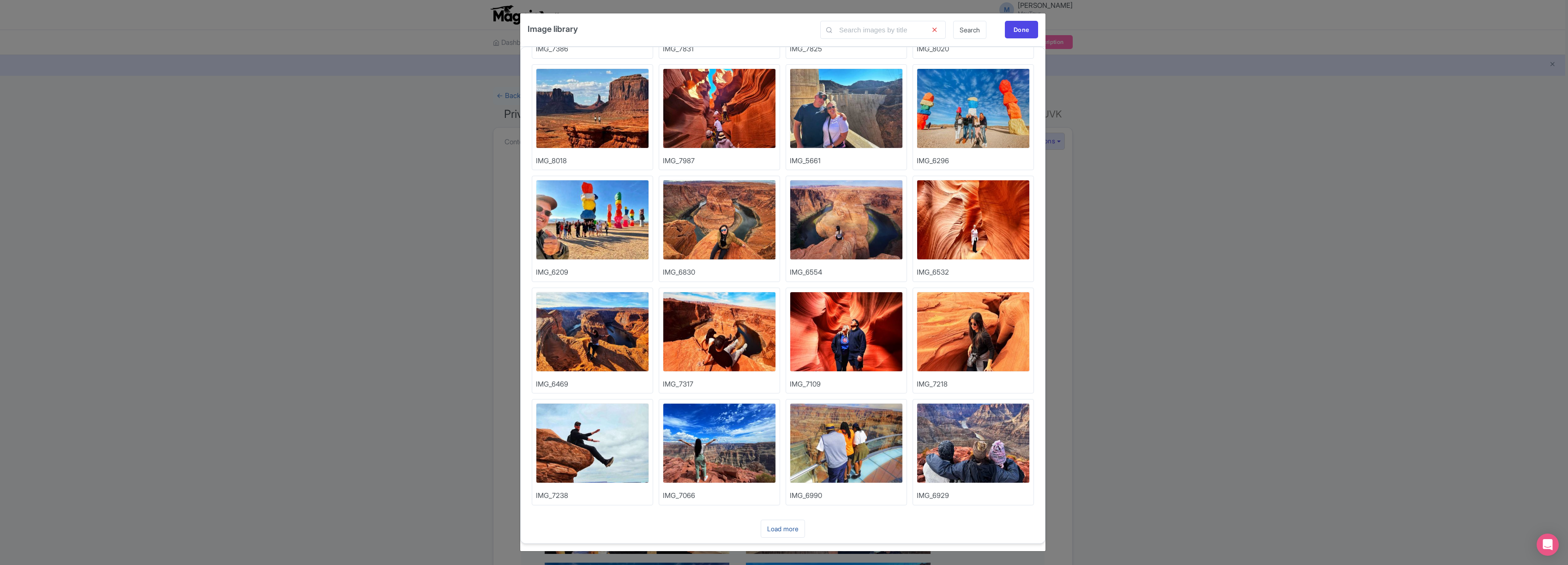
click at [787, 525] on link "Load more" at bounding box center [782, 528] width 44 height 18
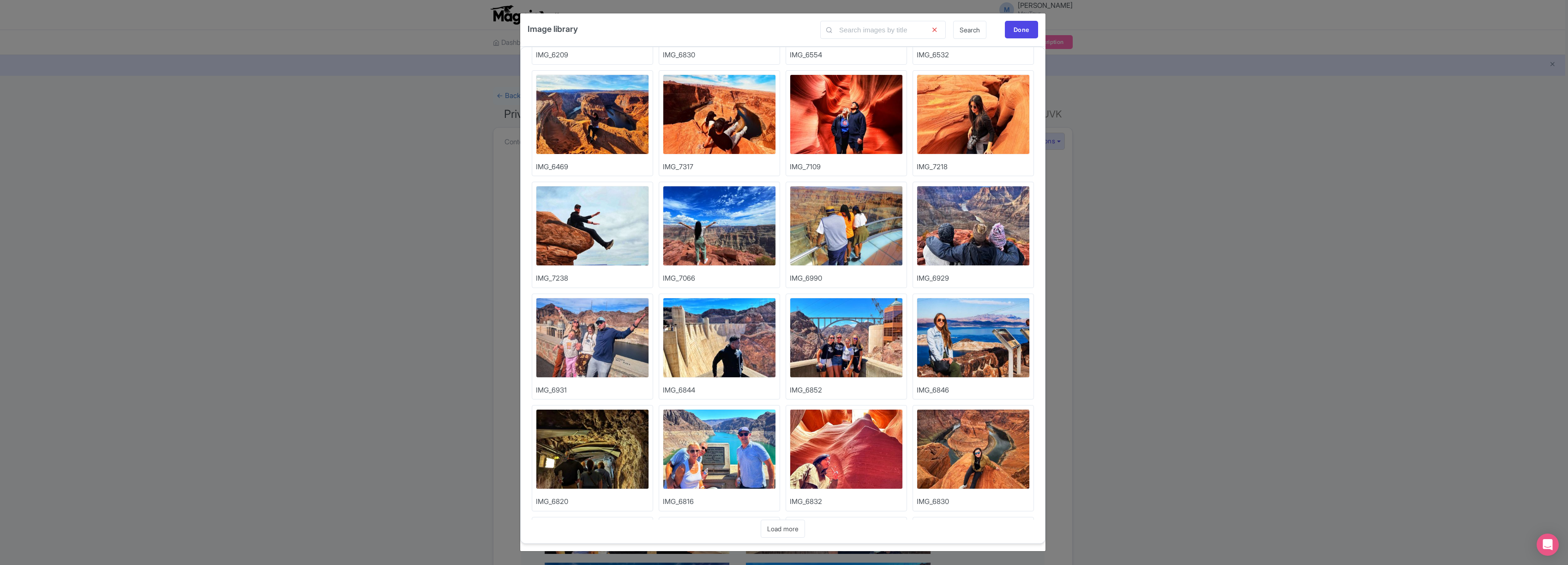
scroll to position [1096, 0]
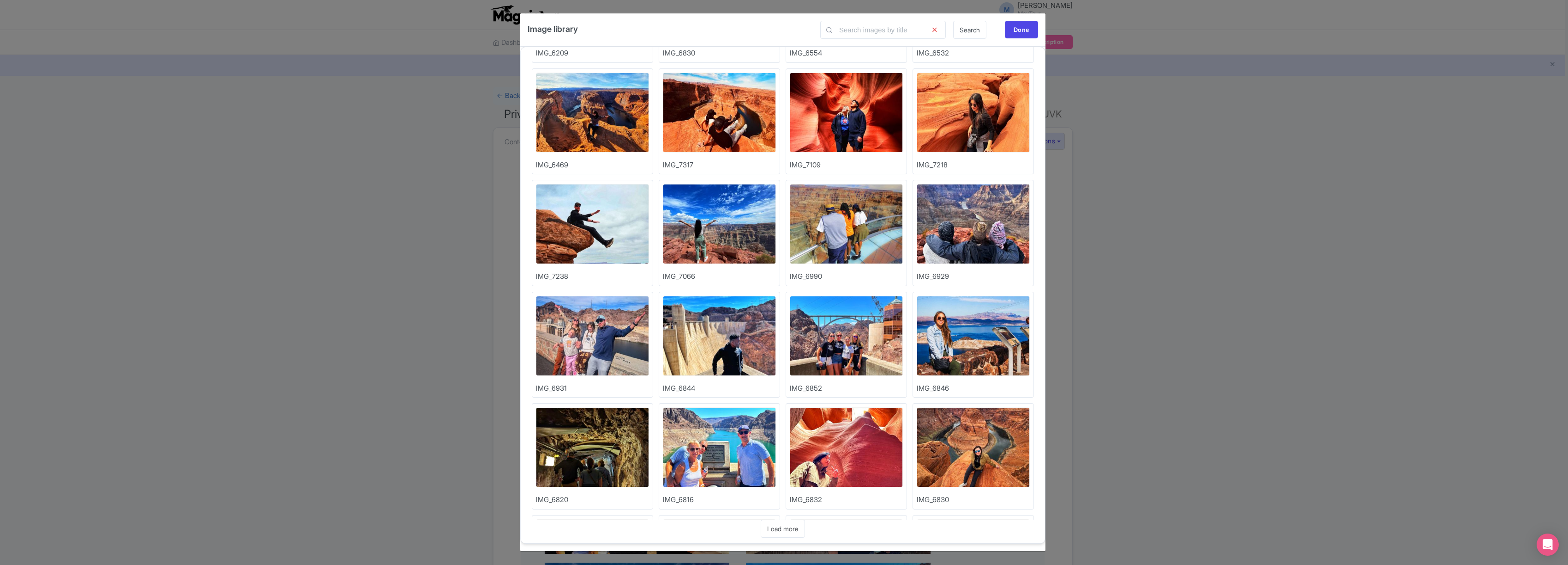
click at [829, 339] on img at bounding box center [846, 336] width 113 height 80
click at [726, 440] on img at bounding box center [720, 447] width 113 height 80
click at [797, 533] on link "Load more" at bounding box center [782, 528] width 44 height 18
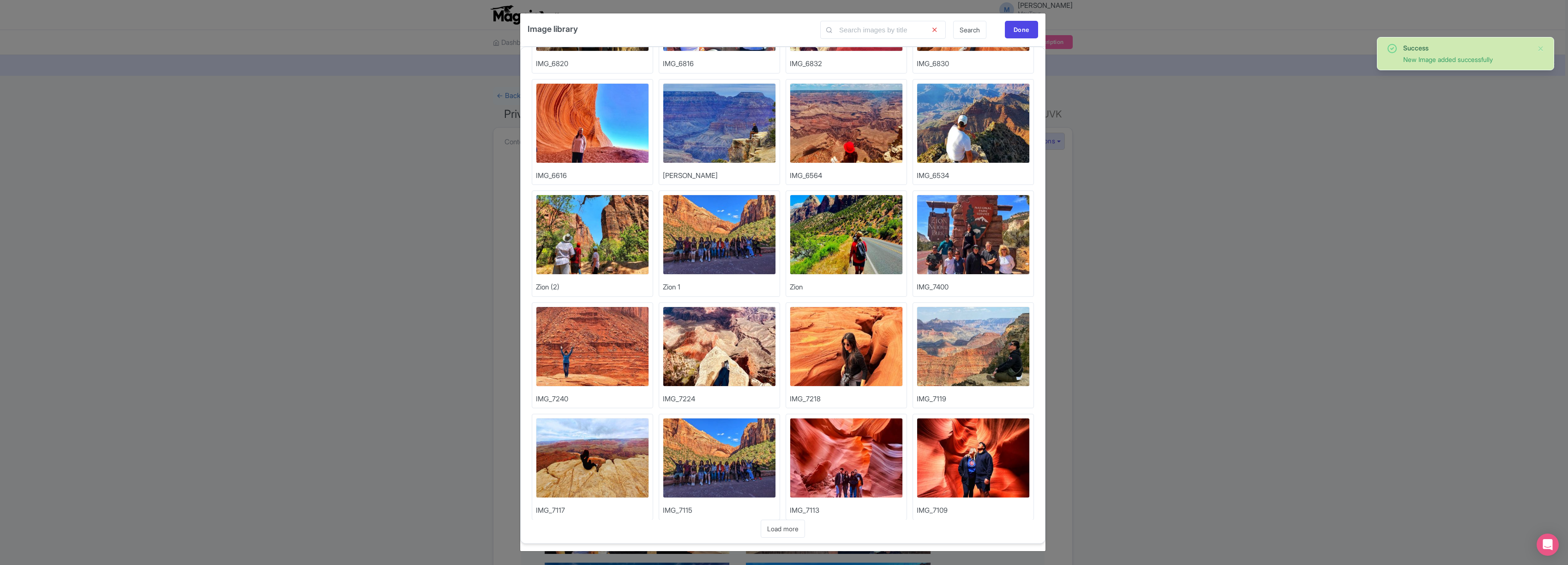
scroll to position [1546, 0]
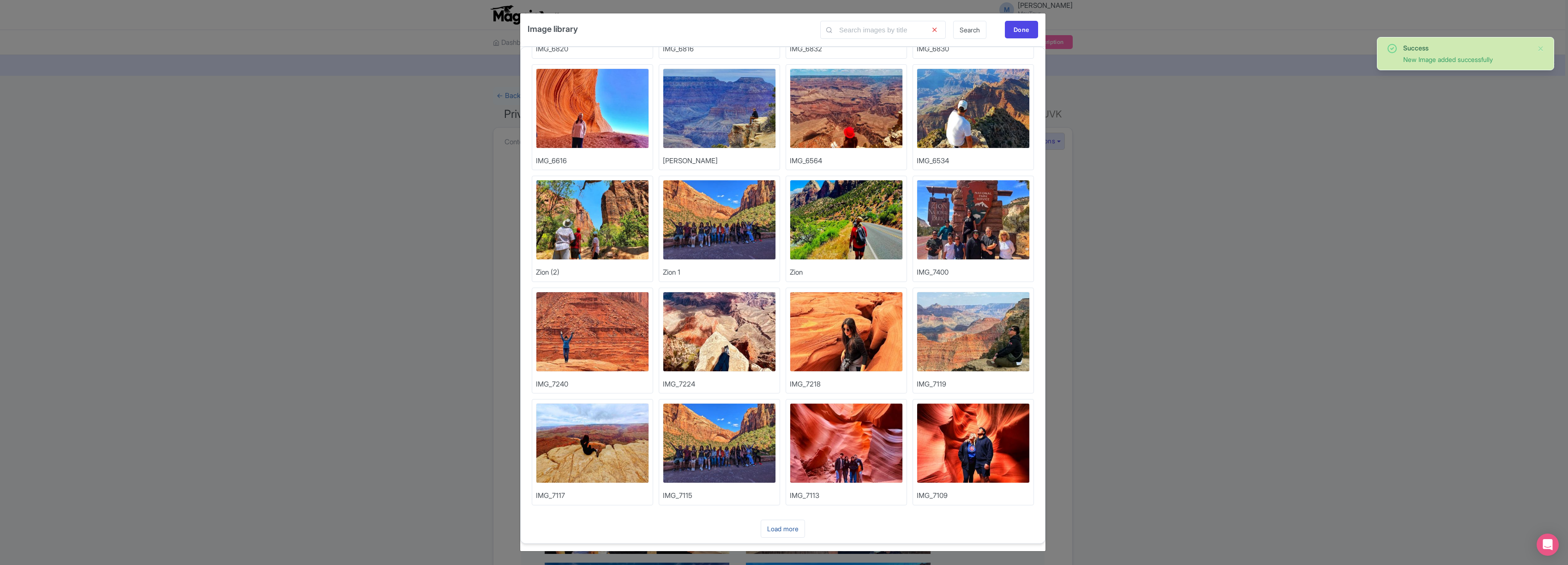
click at [788, 524] on link "Load more" at bounding box center [782, 528] width 44 height 18
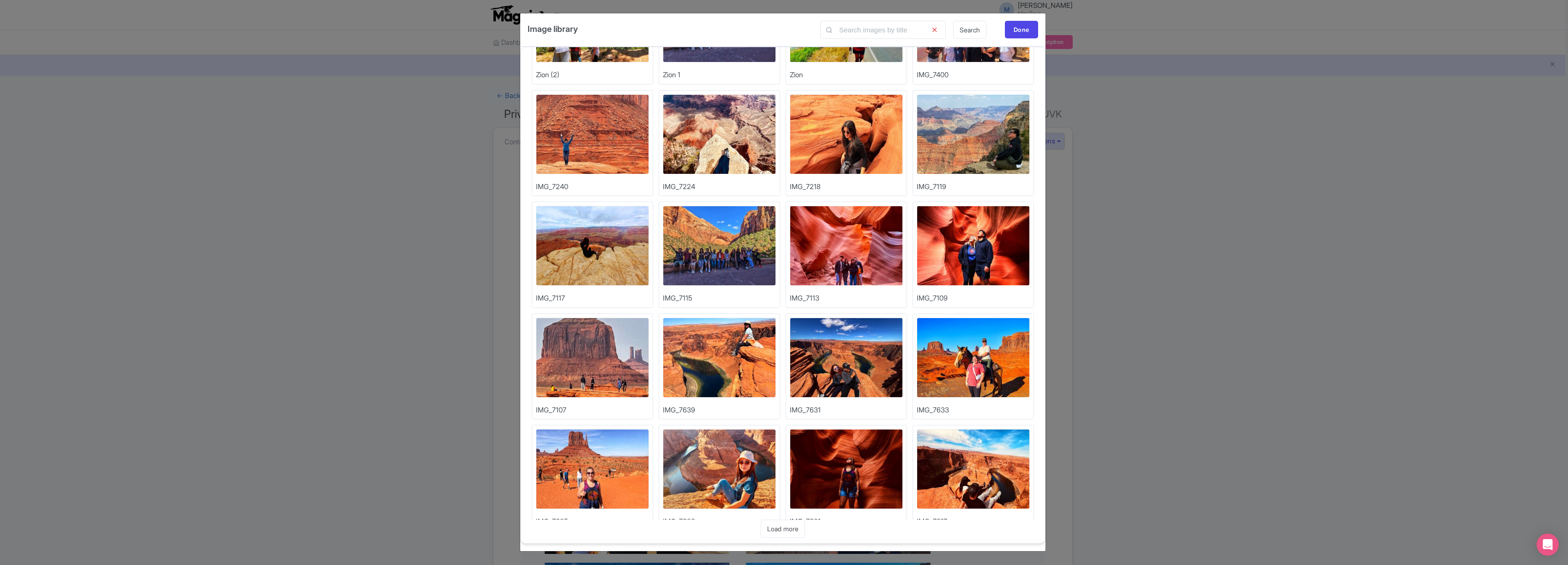
scroll to position [1881, 0]
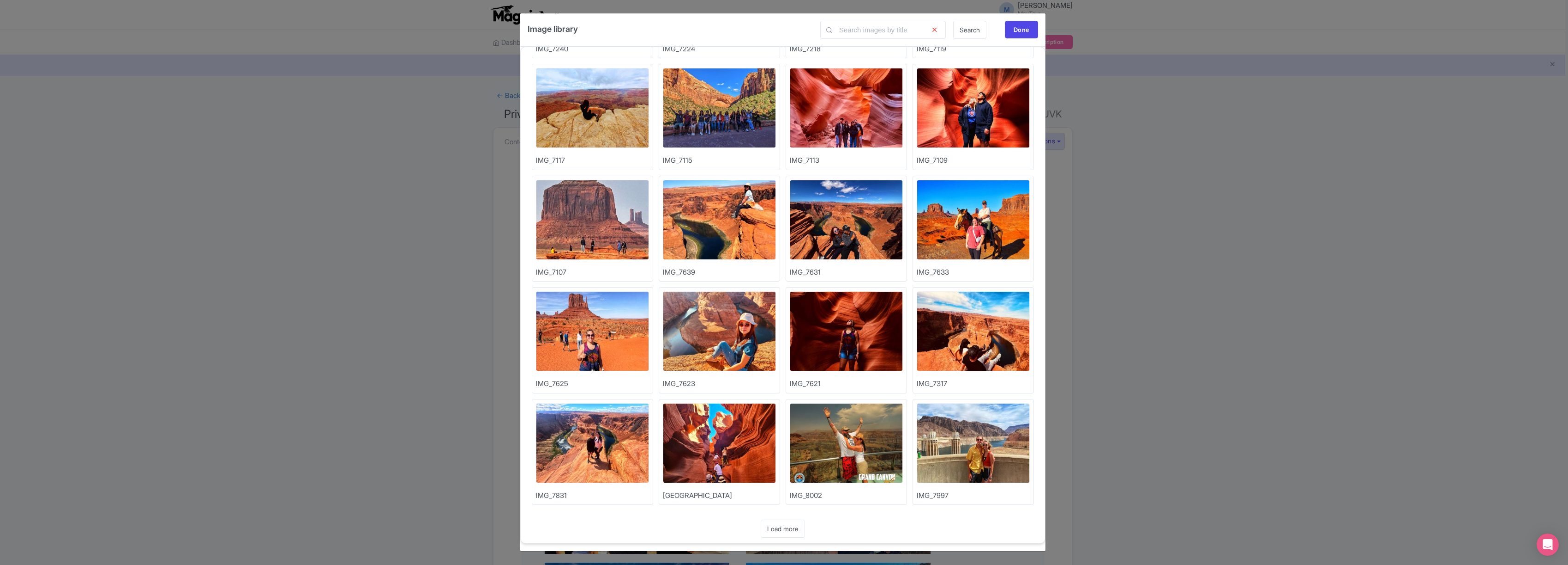
click at [785, 525] on link "Load more" at bounding box center [782, 528] width 44 height 18
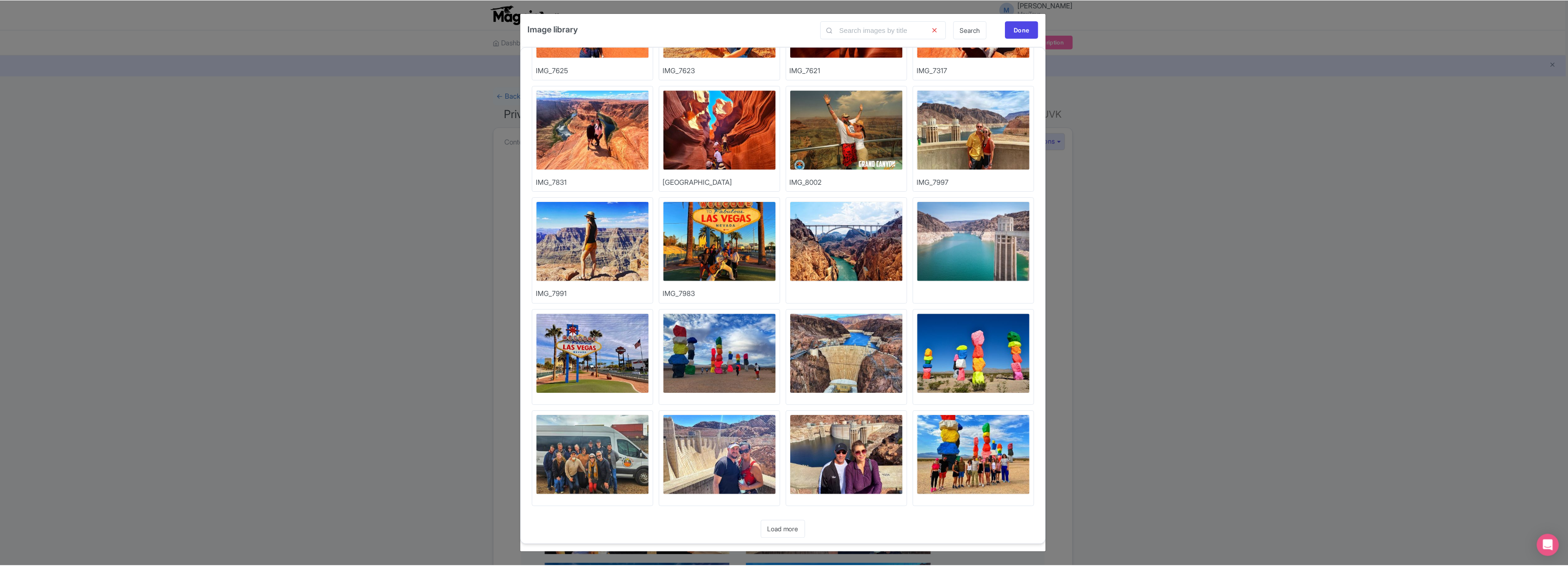
scroll to position [2199, 0]
click at [843, 237] on img at bounding box center [848, 240] width 113 height 80
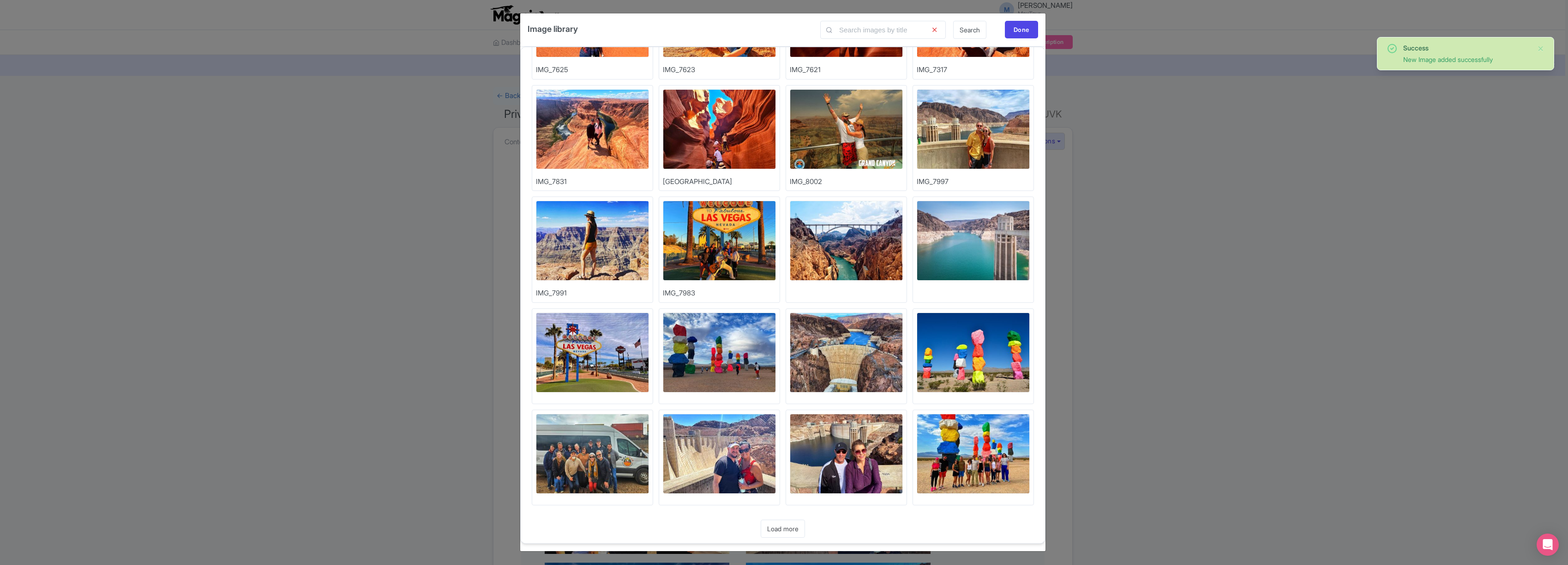
click at [861, 353] on img at bounding box center [846, 352] width 113 height 80
click at [1025, 26] on div "Done" at bounding box center [1022, 29] width 33 height 18
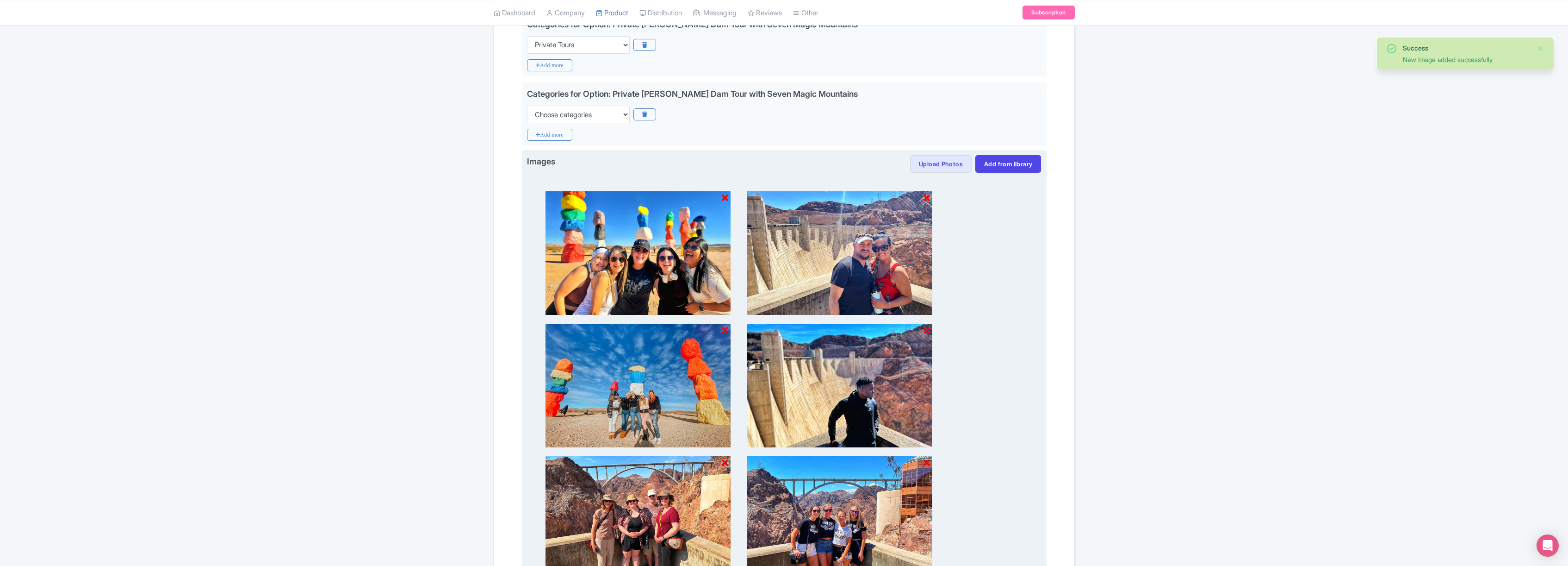
scroll to position [641, 0]
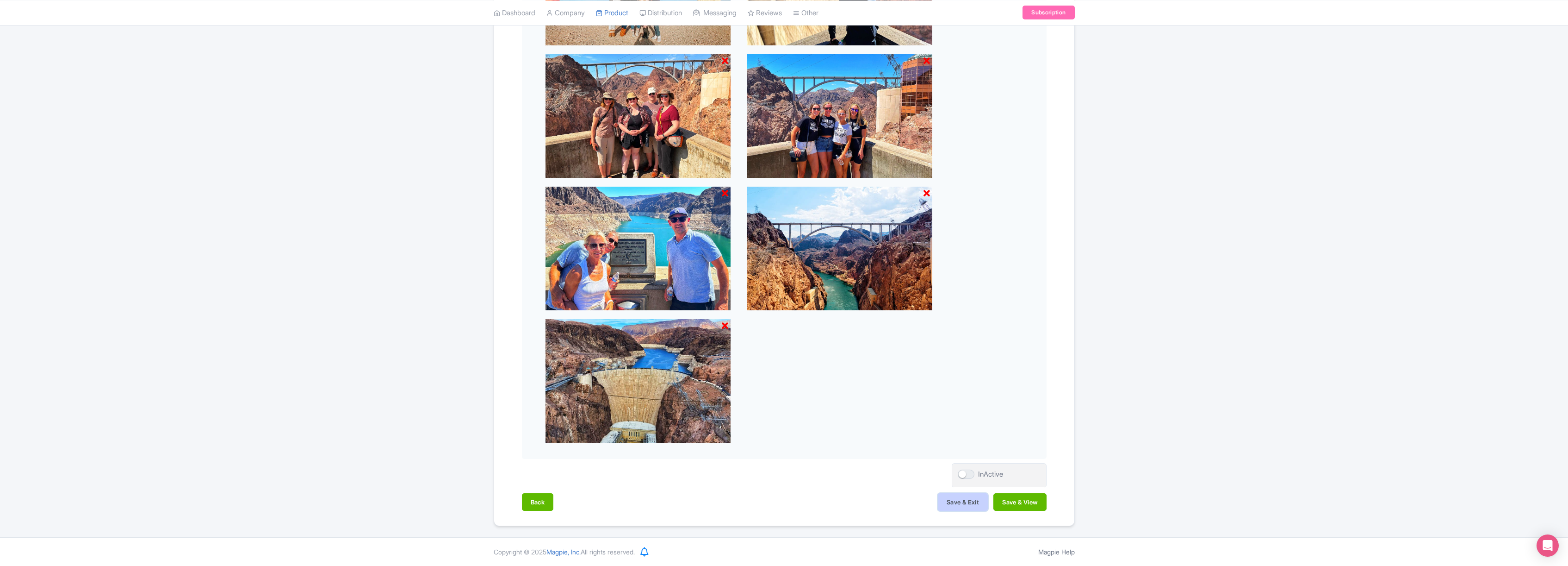
click at [952, 502] on button "Save & Exit" at bounding box center [962, 501] width 50 height 18
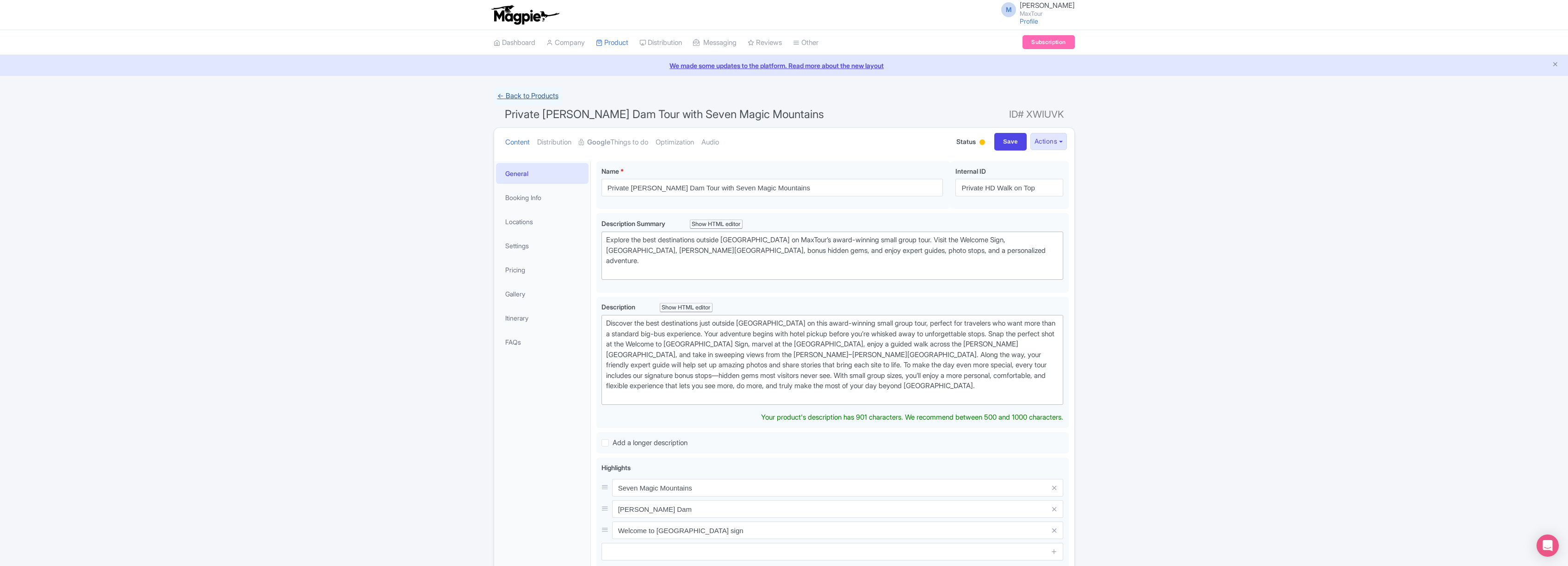
click at [529, 94] on link "← Back to Products" at bounding box center [528, 96] width 68 height 18
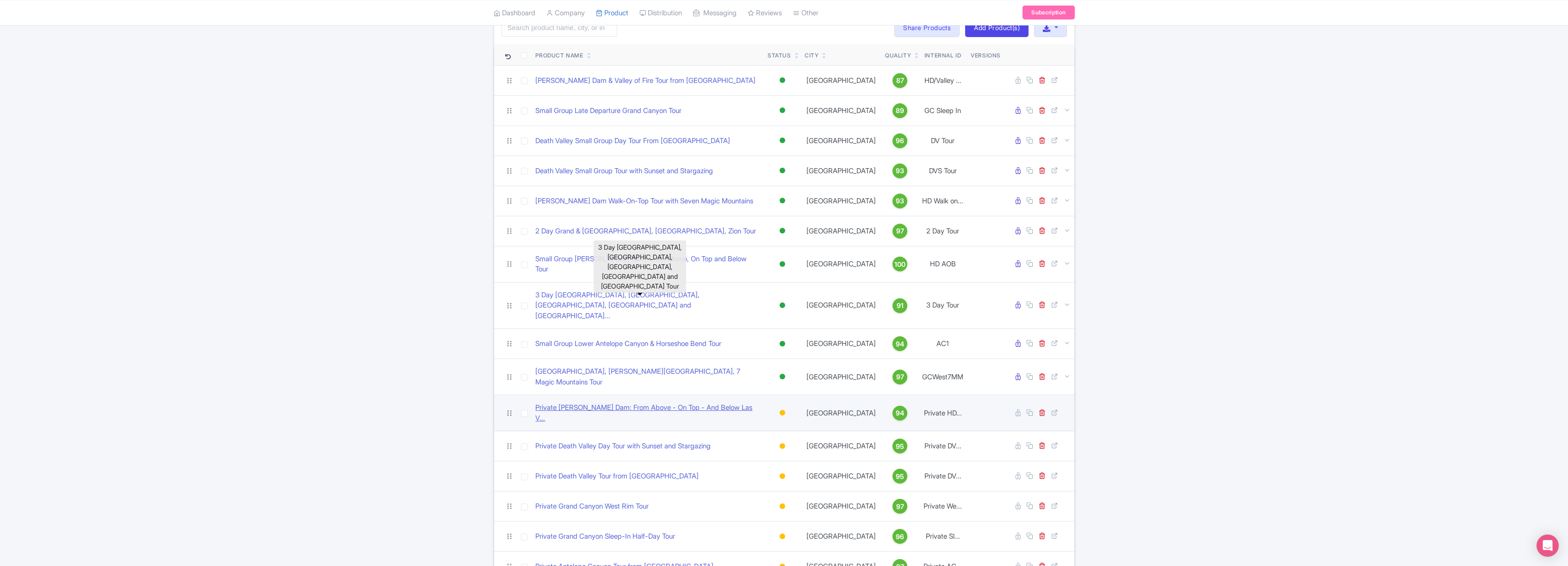
scroll to position [128, 0]
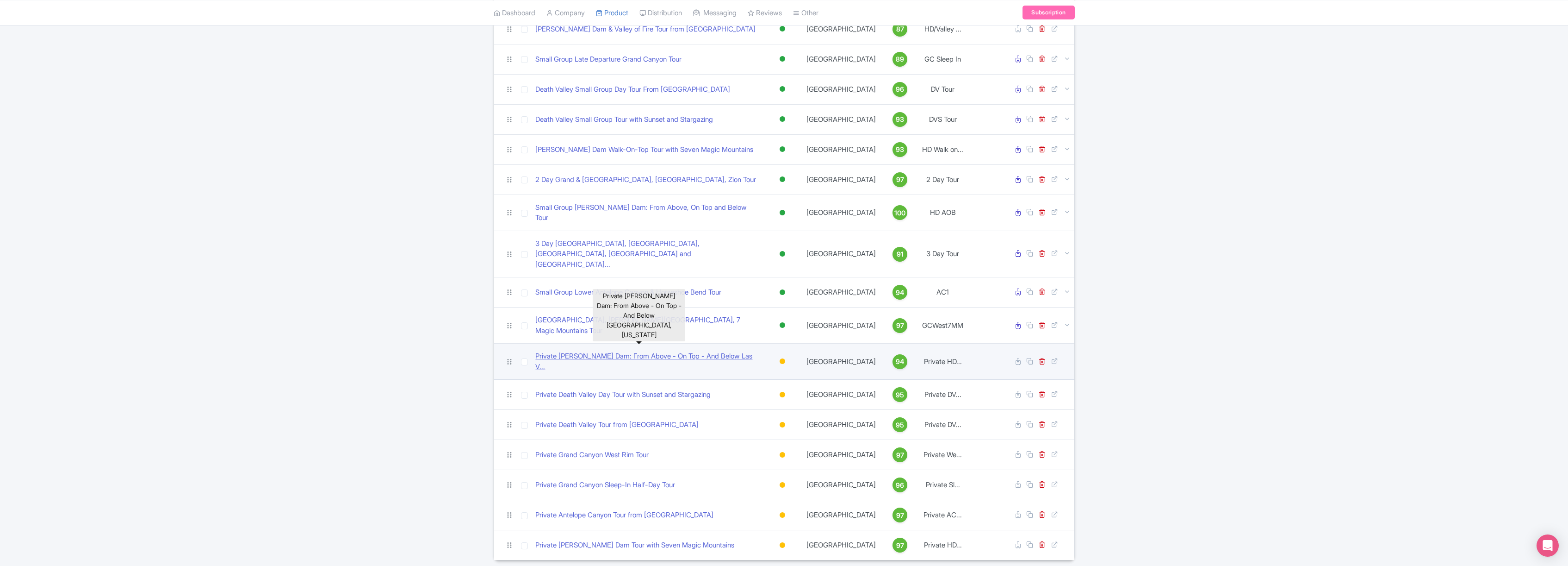
click at [639, 351] on link "Private [PERSON_NAME] Dam: From Above - On Top - And Below Las V..." at bounding box center [648, 361] width 225 height 21
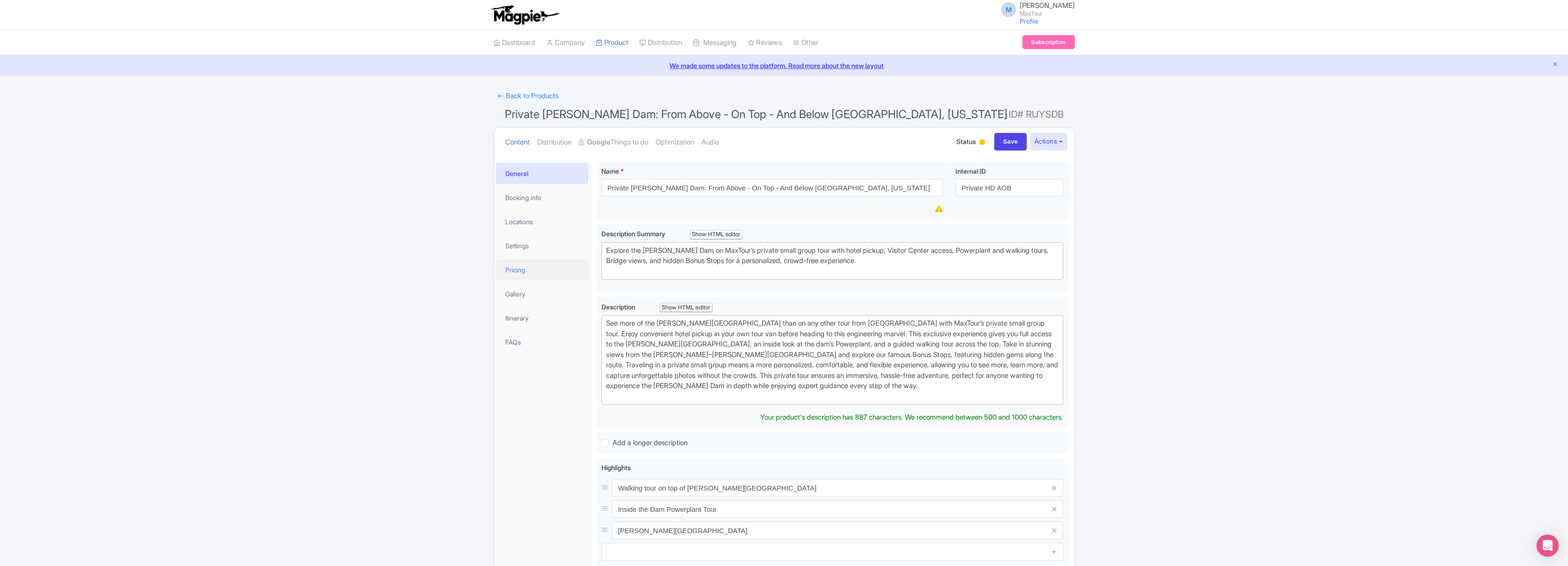
click at [519, 268] on link "Pricing" at bounding box center [542, 269] width 93 height 21
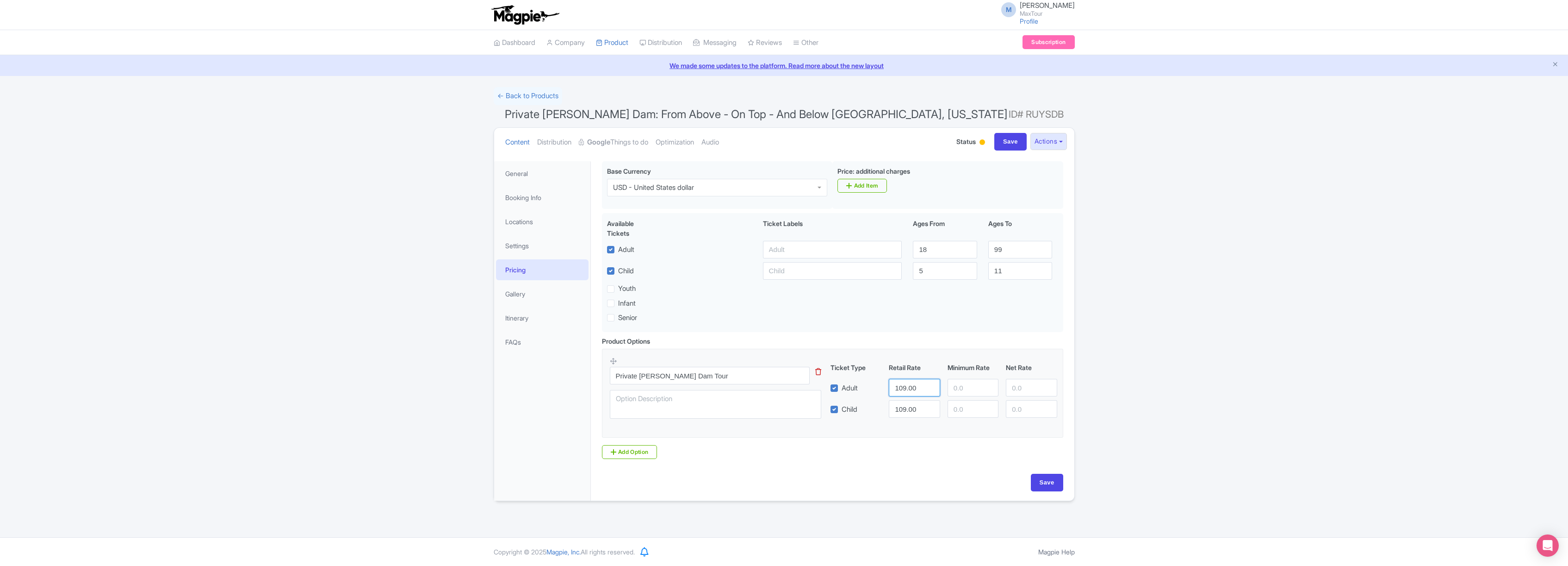
drag, startPoint x: 895, startPoint y: 388, endPoint x: 943, endPoint y: 388, distance: 48.0
click at [943, 388] on div "109.00" at bounding box center [914, 387] width 59 height 18
type input "1053"
drag, startPoint x: 917, startPoint y: 410, endPoint x: 864, endPoint y: 408, distance: 53.0
click at [864, 408] on div "Child 109.00" at bounding box center [944, 409] width 234 height 18
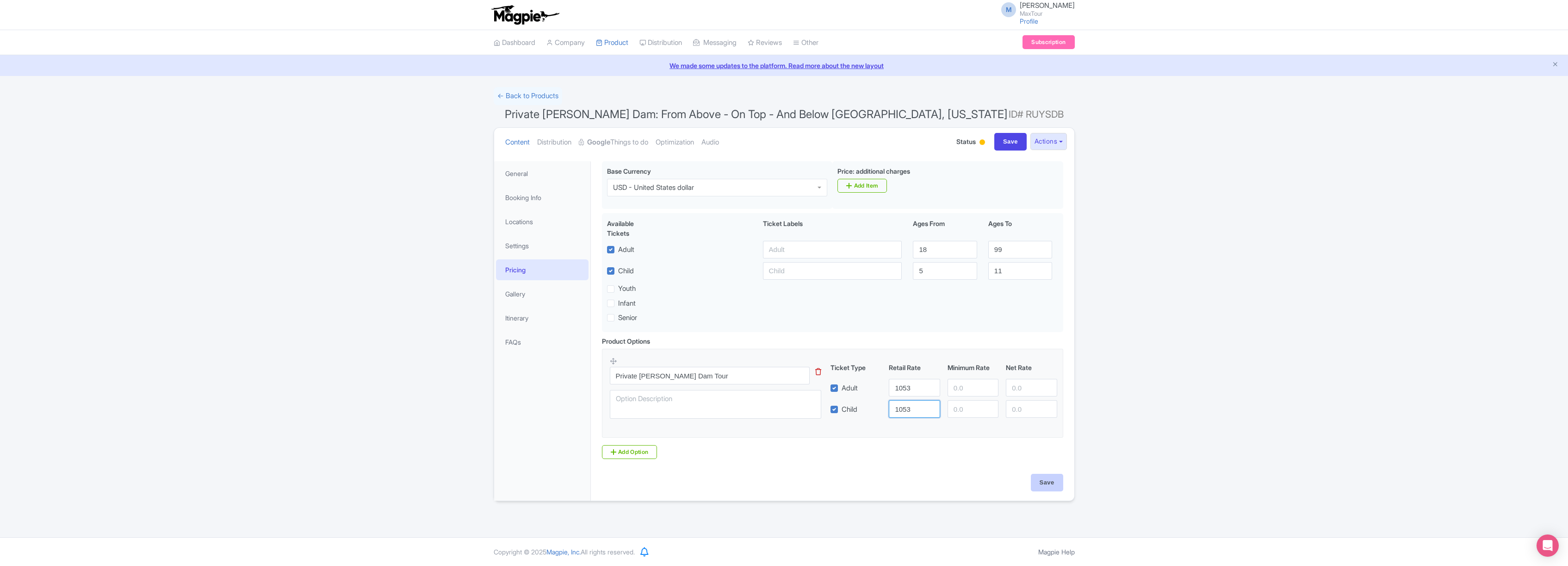
type input "1053"
click at [1044, 484] on input "Save" at bounding box center [1046, 482] width 32 height 18
type input "Saving..."
click at [611, 142] on strong "Google" at bounding box center [599, 142] width 23 height 11
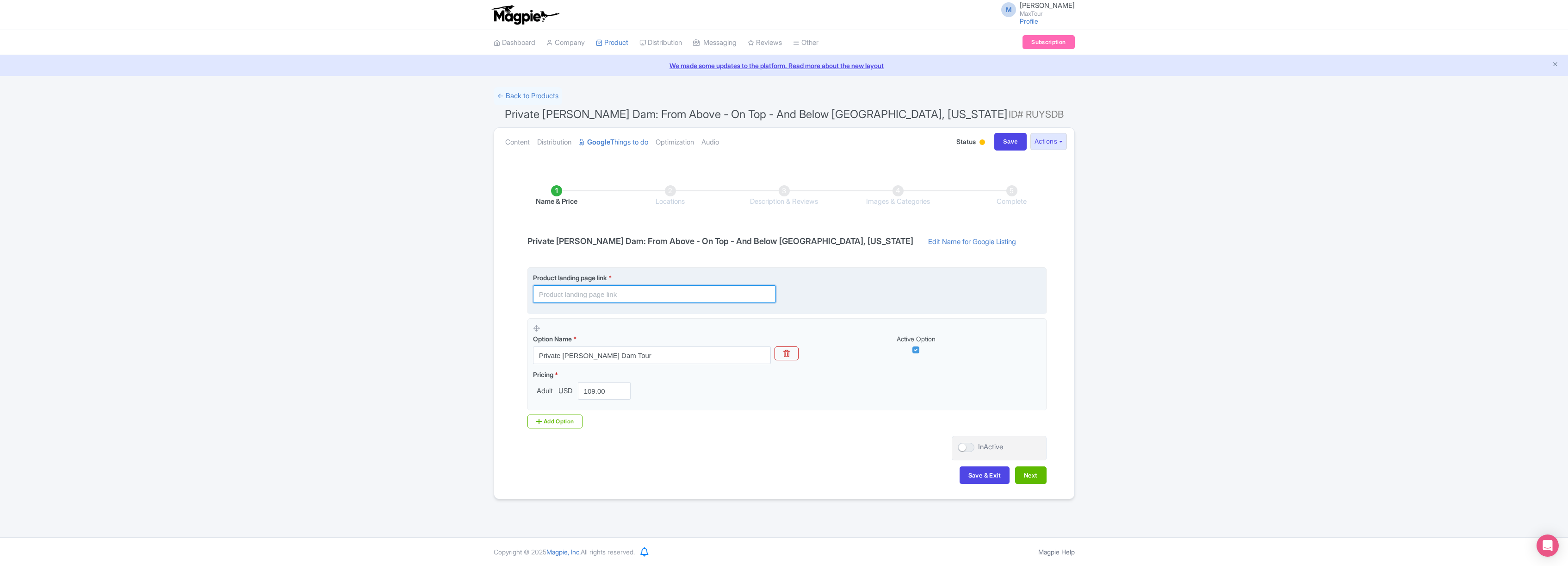
click at [651, 293] on input "text" at bounding box center [654, 294] width 243 height 18
paste input "[URL][DOMAIN_NAME][PERSON_NAME]"
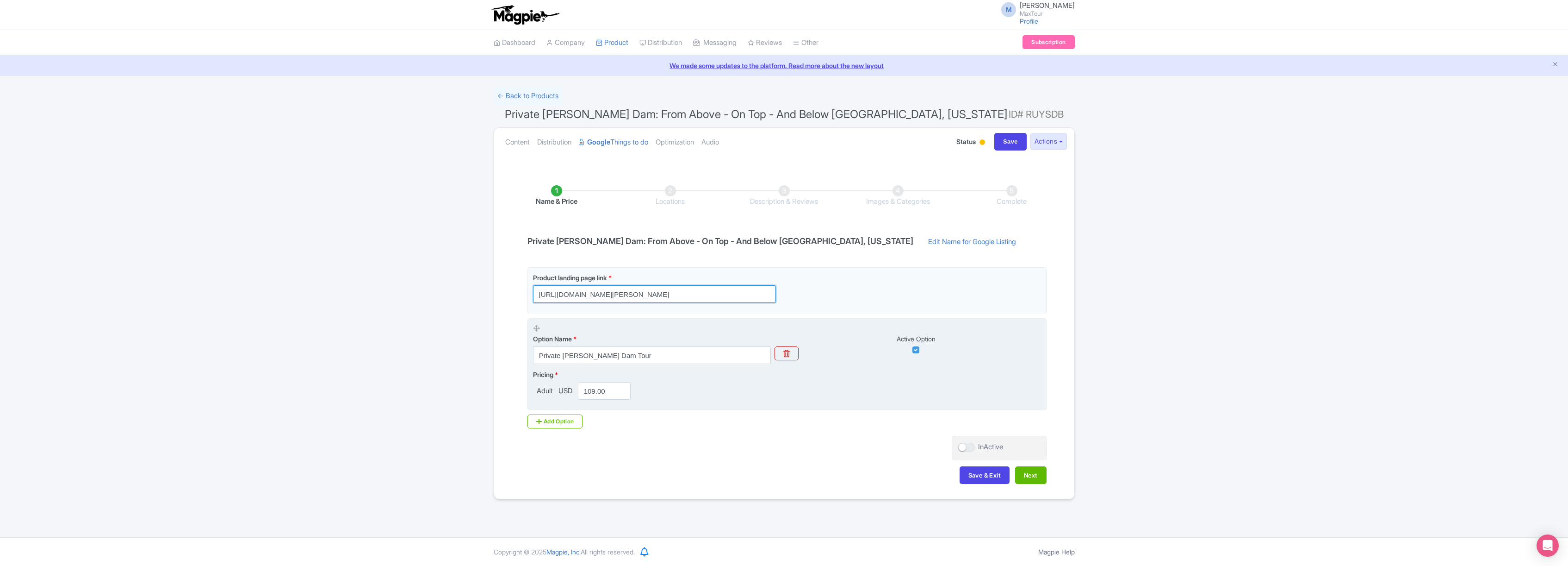
type input "[URL][DOMAIN_NAME][PERSON_NAME]"
drag, startPoint x: 585, startPoint y: 391, endPoint x: 651, endPoint y: 393, distance: 66.0
click at [651, 393] on div "Pricing * Adult USD 109.00" at bounding box center [786, 384] width 508 height 30
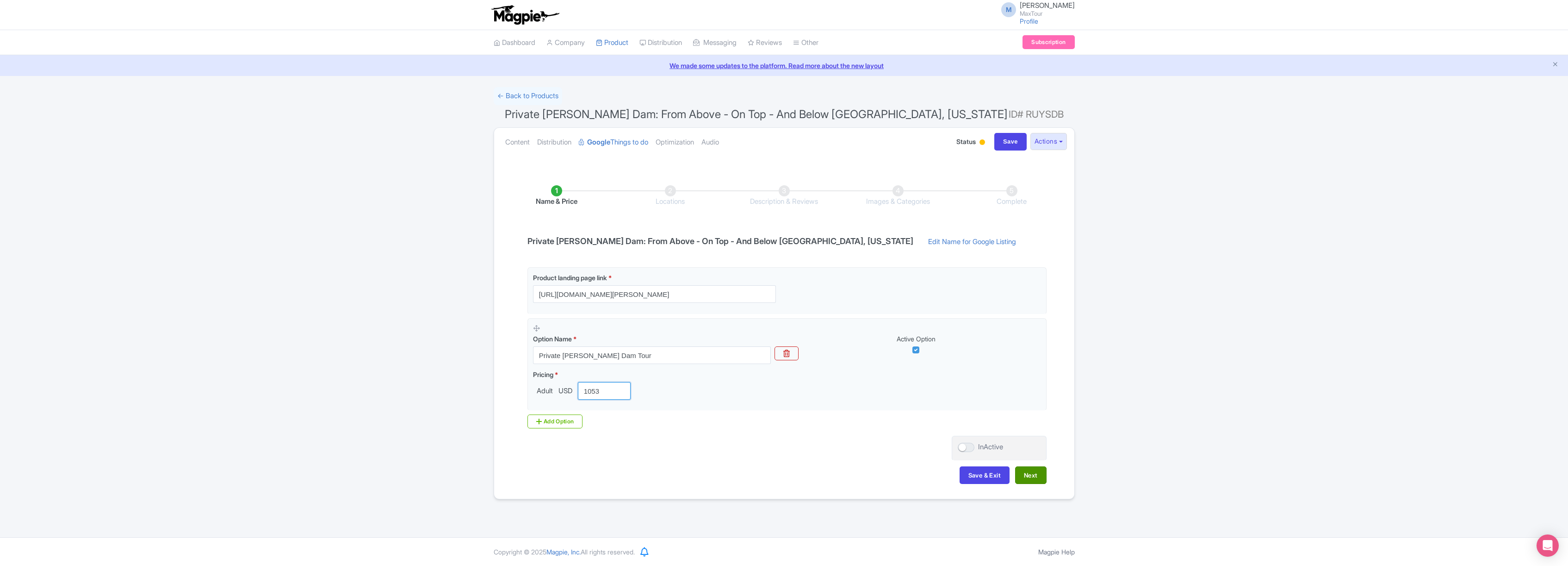
type input "1053"
click at [1035, 471] on button "Next" at bounding box center [1031, 475] width 31 height 18
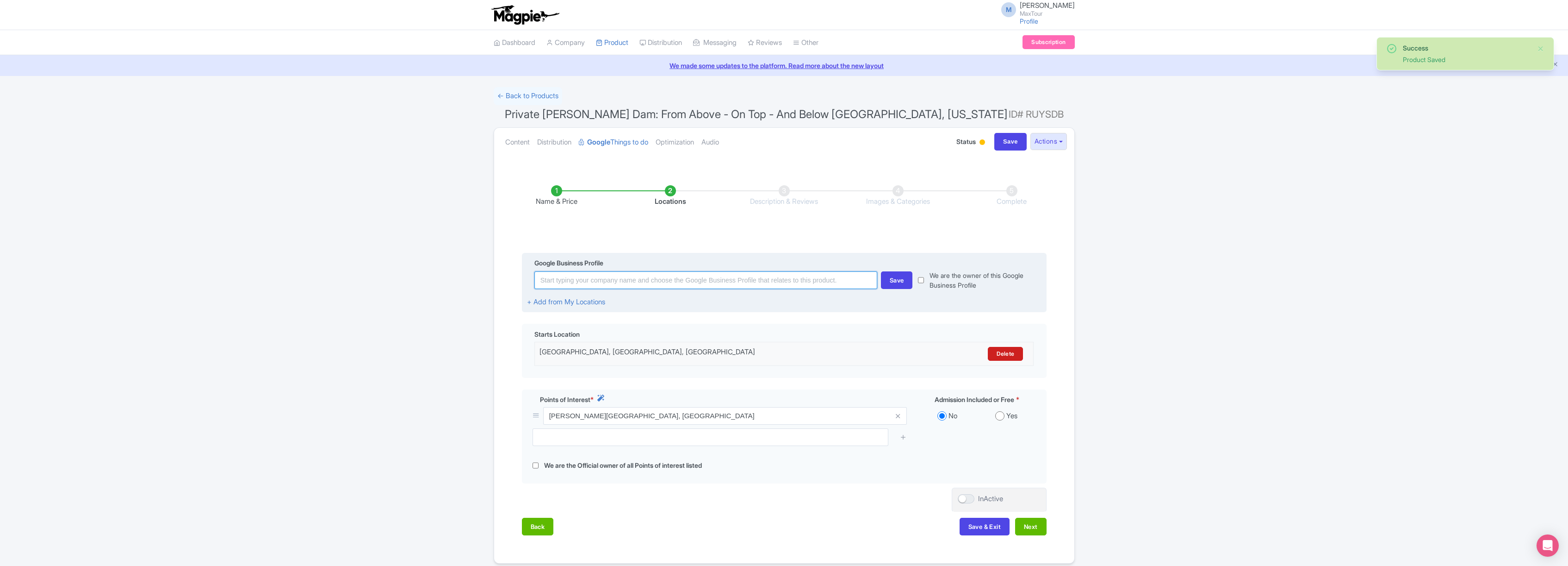
click at [640, 280] on input at bounding box center [705, 280] width 343 height 18
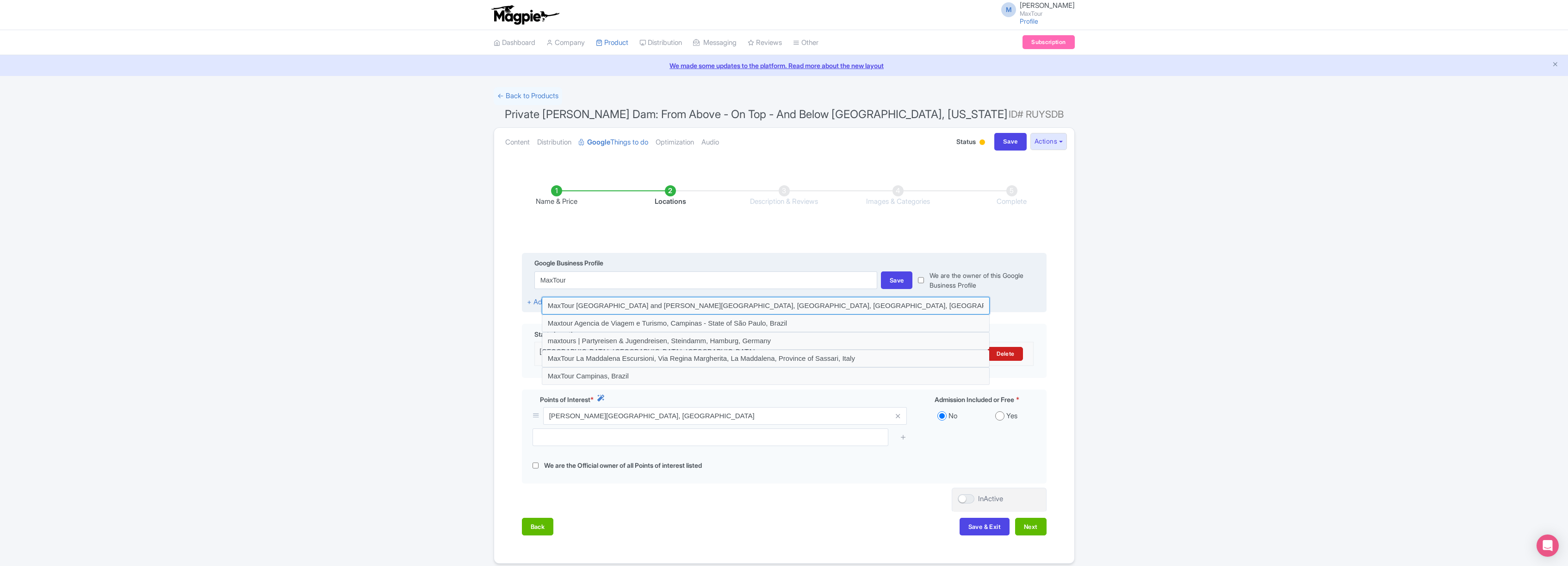
drag, startPoint x: 605, startPoint y: 307, endPoint x: 611, endPoint y: 306, distance: 6.1
click at [605, 307] on input at bounding box center [765, 306] width 447 height 18
type input "MaxTour [GEOGRAPHIC_DATA] and [PERSON_NAME][GEOGRAPHIC_DATA], [GEOGRAPHIC_DATA]…"
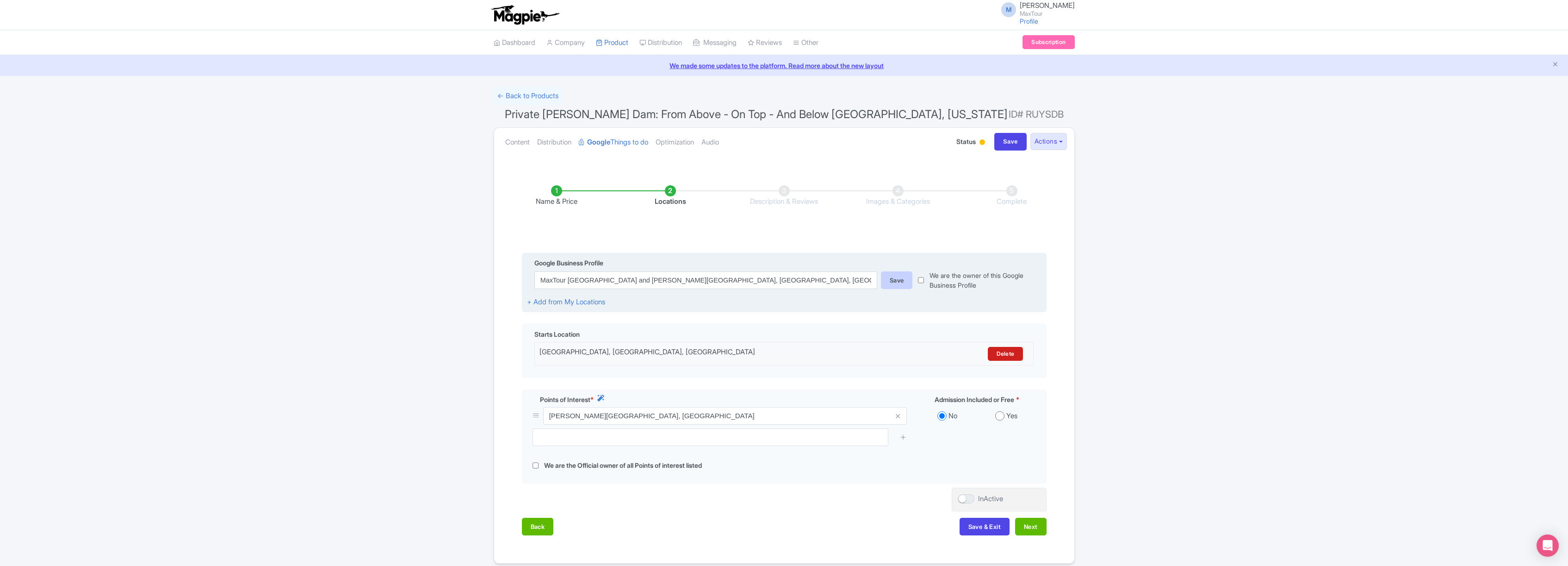
click at [897, 277] on div "Save" at bounding box center [897, 280] width 32 height 18
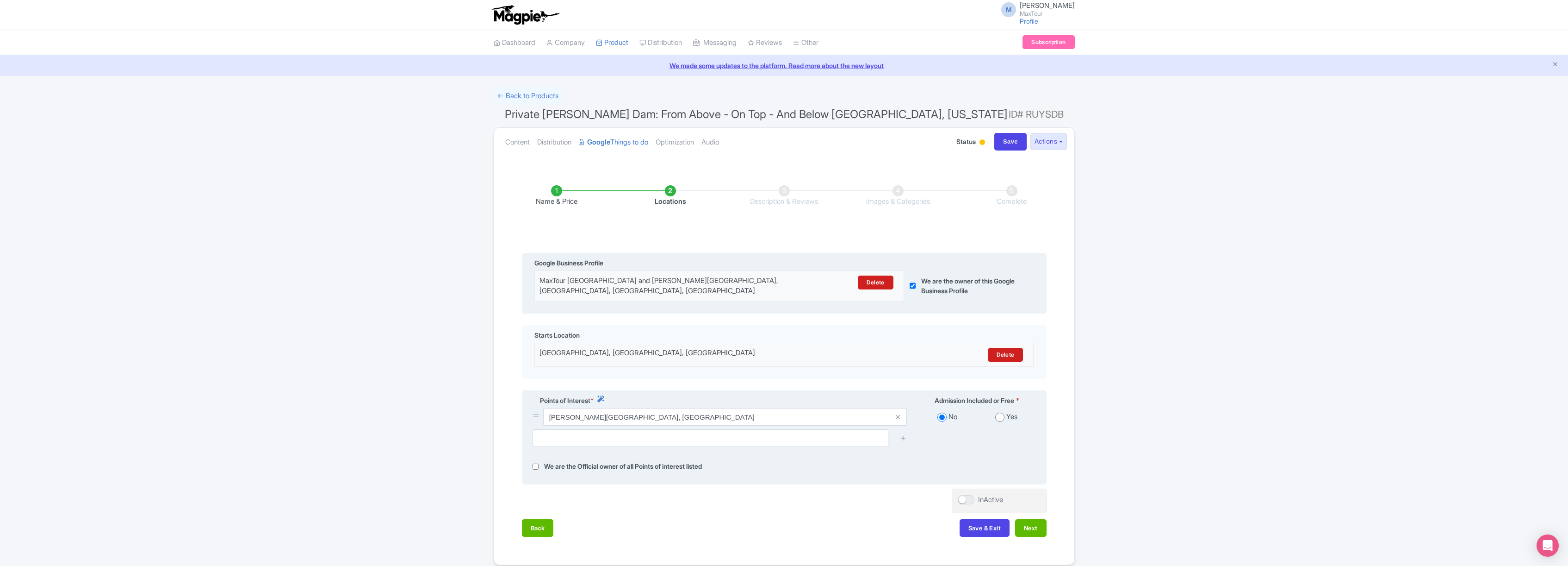
click at [997, 415] on input "radio" at bounding box center [998, 416] width 9 height 9
radio input "true"
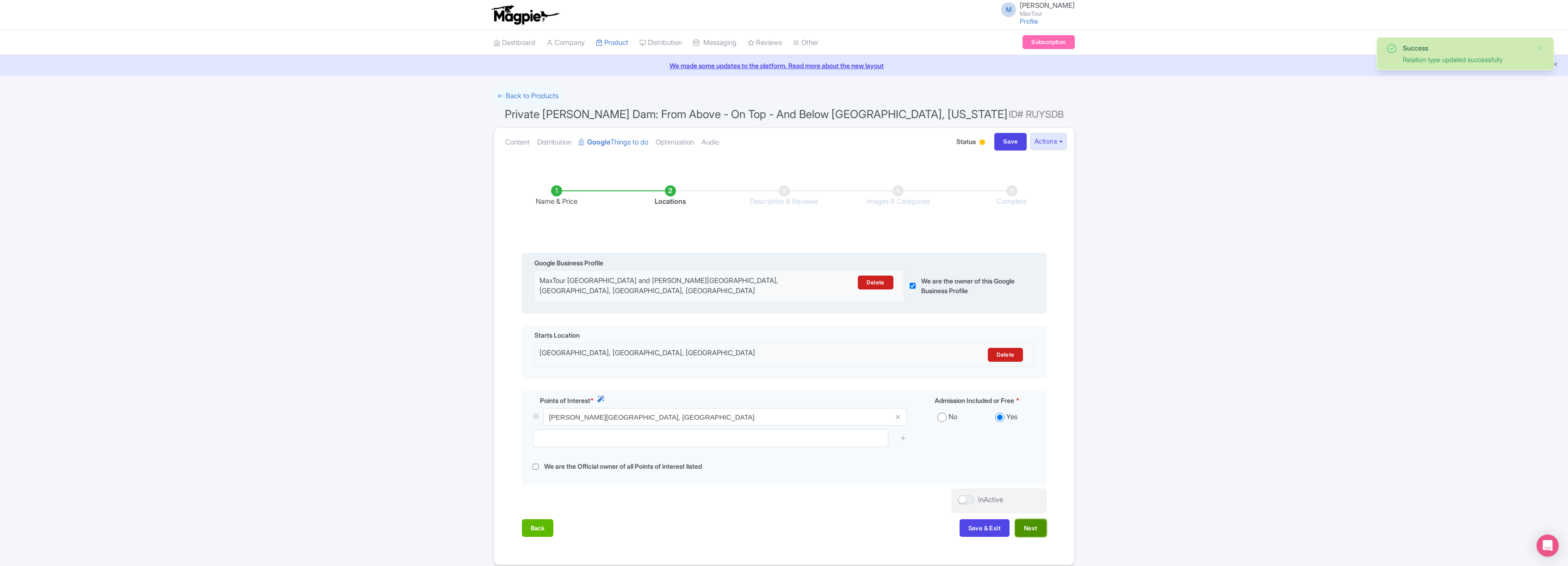
click at [1024, 525] on button "Next" at bounding box center [1031, 528] width 31 height 18
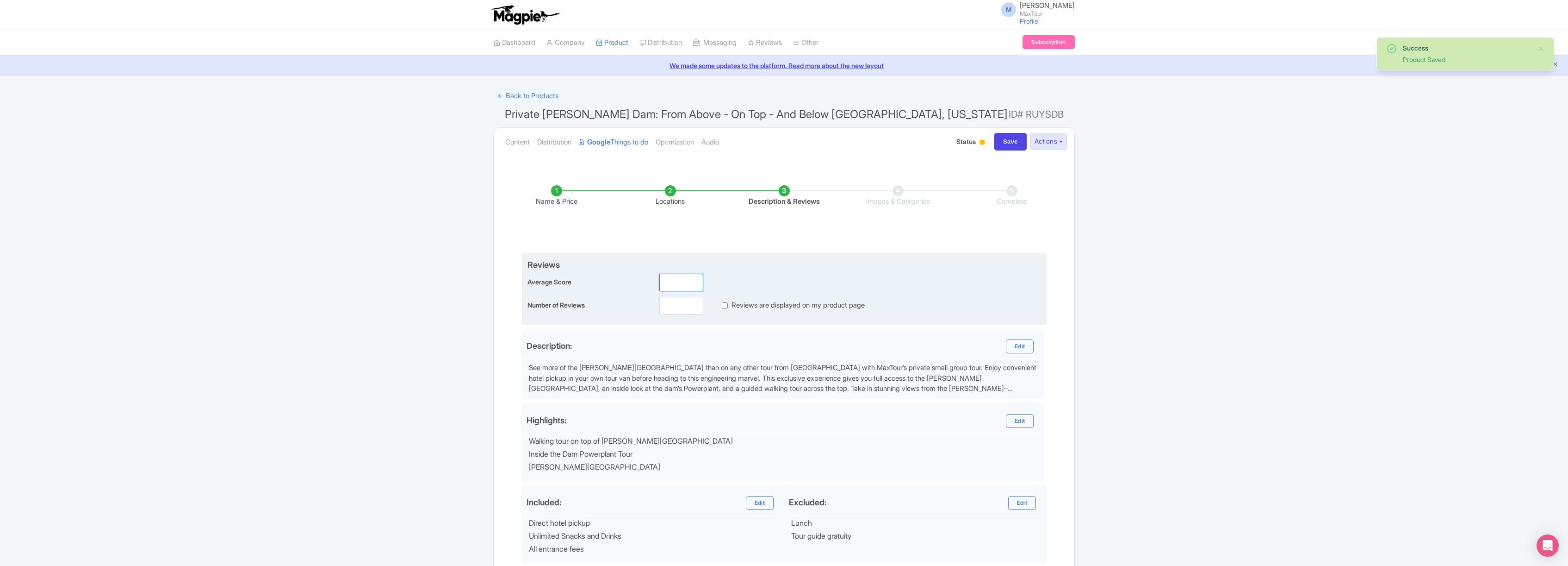
click at [682, 283] on input "number" at bounding box center [681, 283] width 44 height 18
type input "5.0"
click at [672, 306] on input "number" at bounding box center [681, 306] width 44 height 18
type input "335"
click at [726, 304] on input "Reviews are displayed on my product page" at bounding box center [725, 305] width 6 height 11
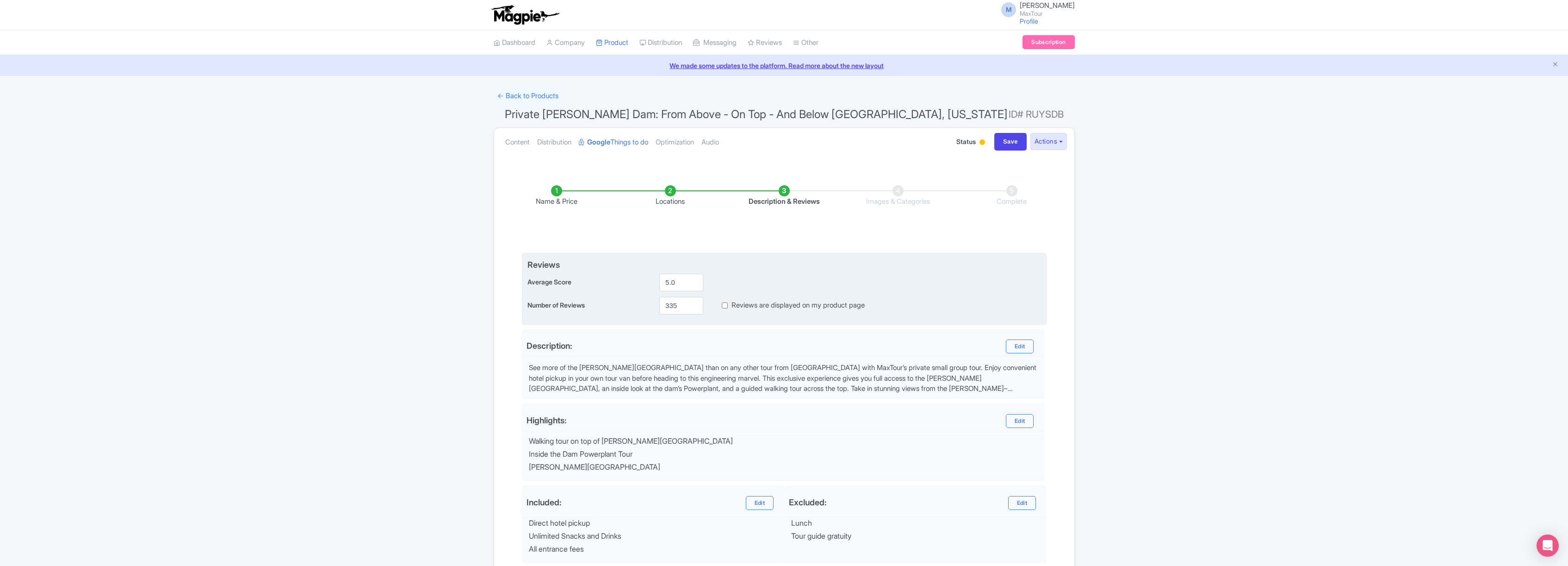
checkbox input "true"
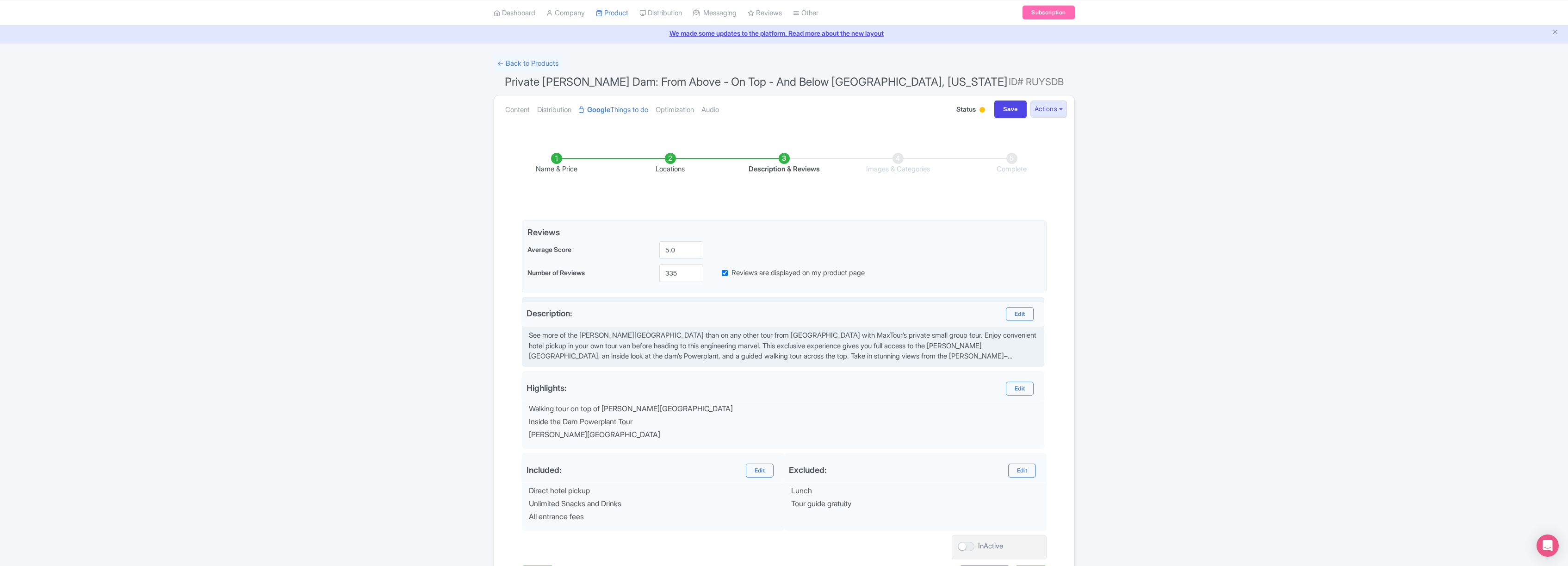
scroll to position [105, 0]
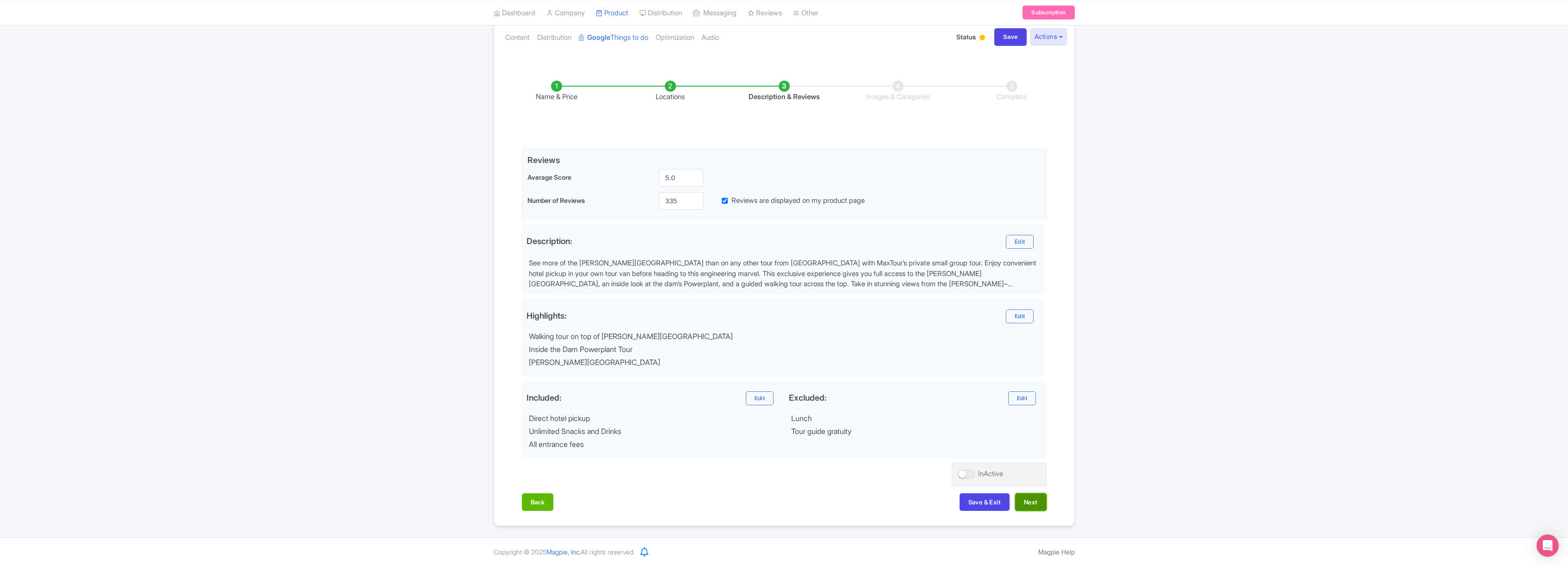
click at [1033, 501] on button "Next" at bounding box center [1031, 501] width 31 height 18
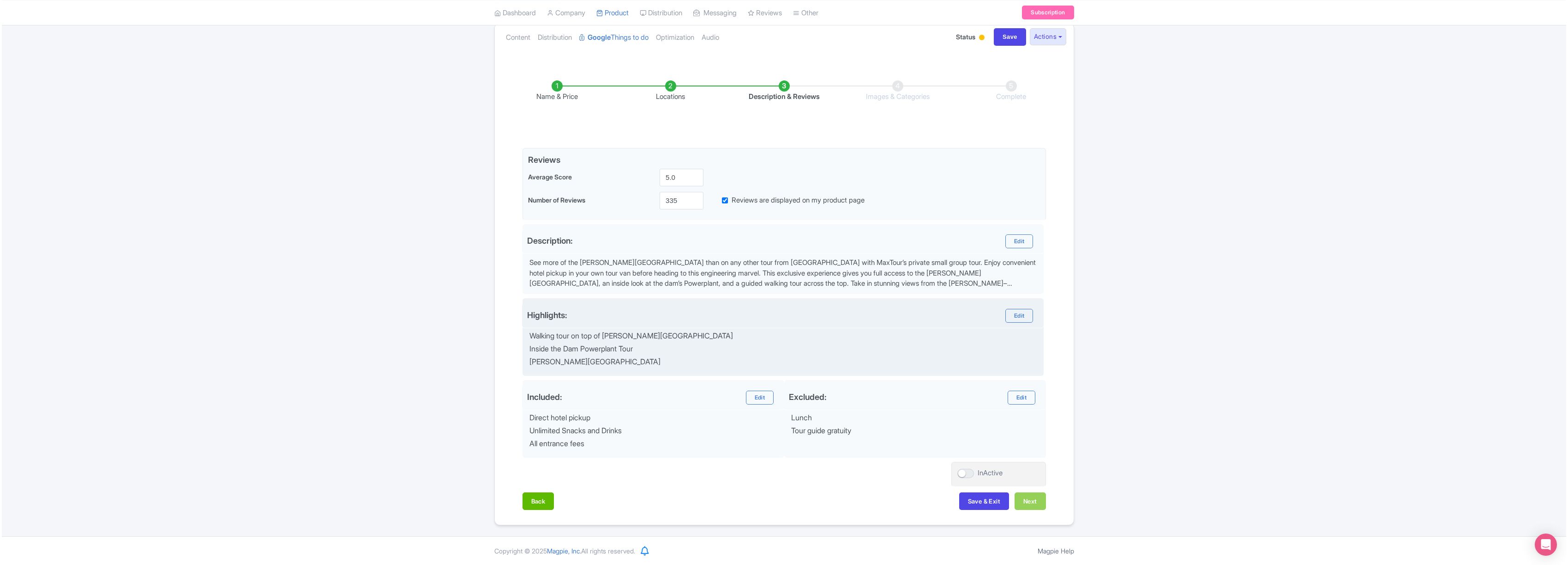
scroll to position [0, 0]
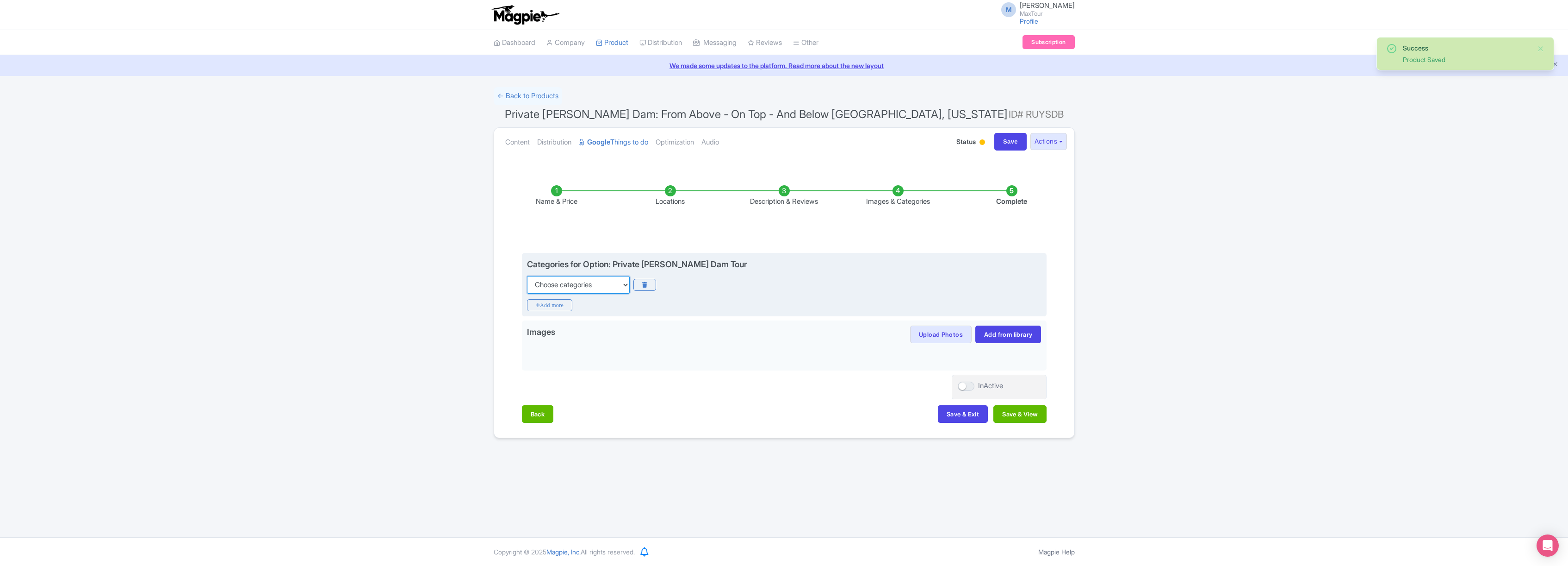
click at [598, 283] on select "Choose categories Adults Only Animals Audio Guide Beaches Bike Tours Boat Tours…" at bounding box center [577, 284] width 103 height 18
select select "private-tours"
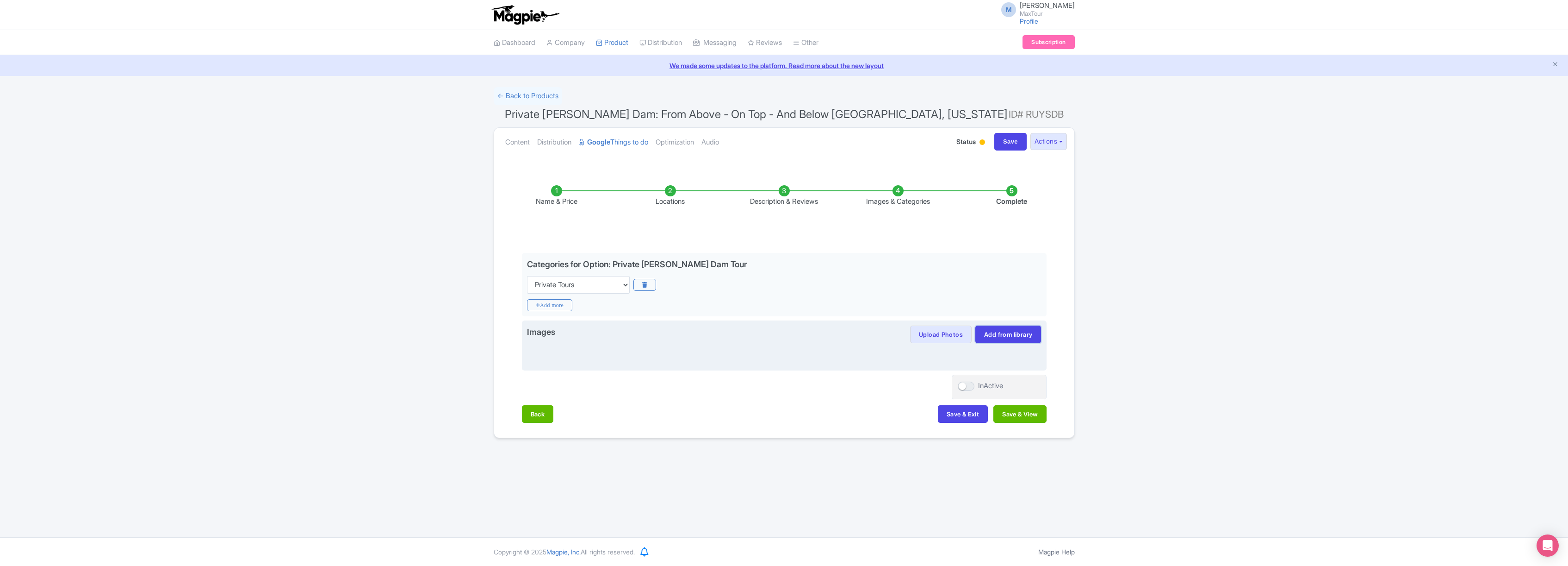
drag, startPoint x: 1016, startPoint y: 328, endPoint x: 1011, endPoint y: 337, distance: 10.3
click at [1016, 328] on link "Add from library" at bounding box center [1007, 334] width 65 height 18
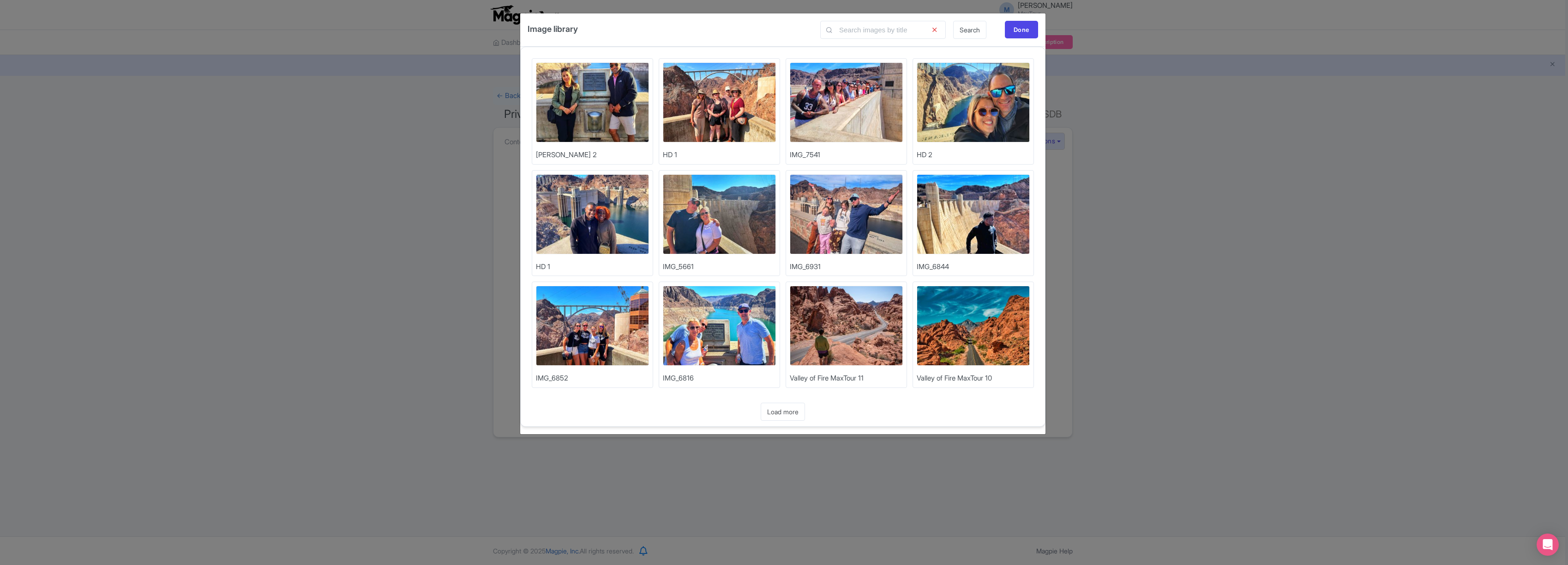
click at [866, 209] on img at bounding box center [846, 215] width 113 height 80
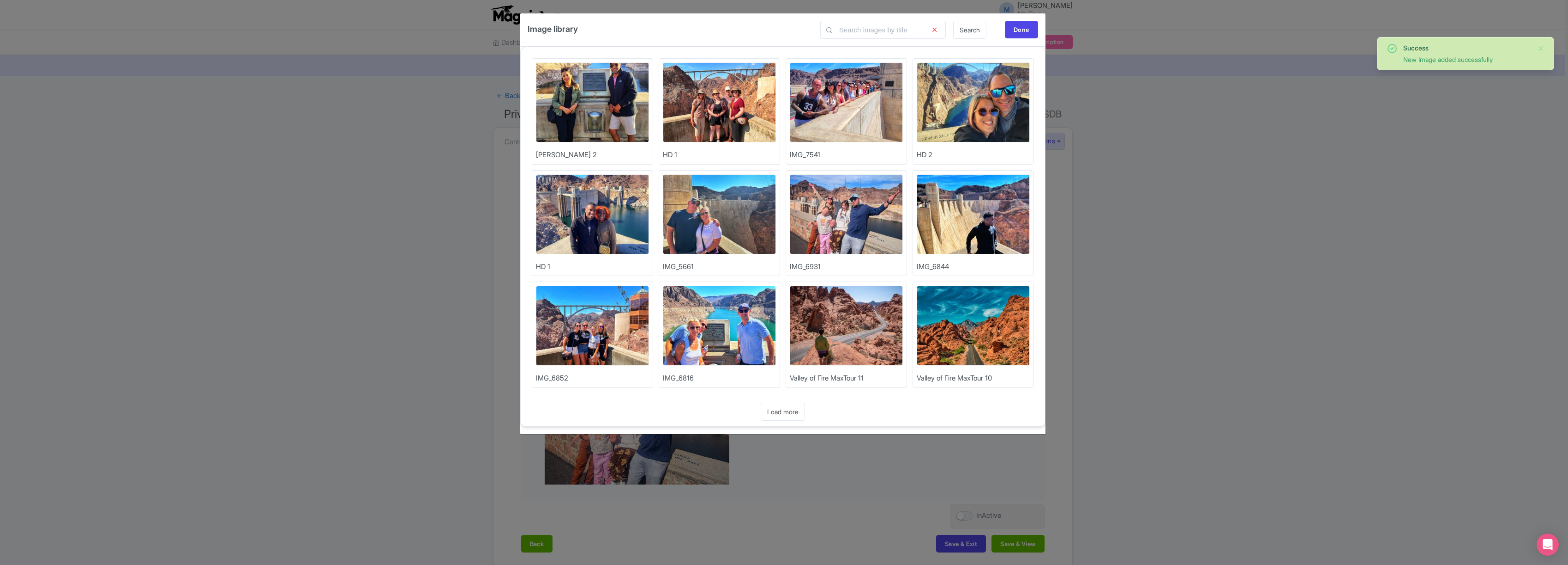
click at [577, 219] on img at bounding box center [593, 215] width 113 height 80
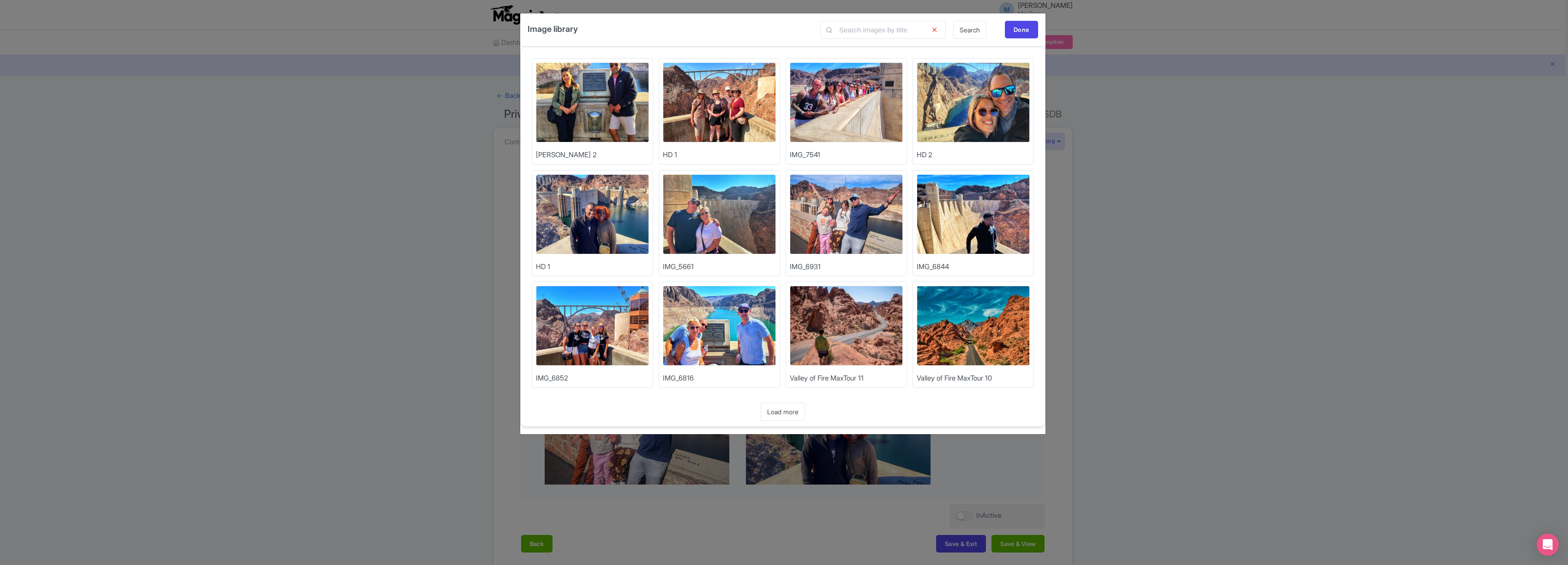
click at [972, 105] on img at bounding box center [973, 102] width 113 height 80
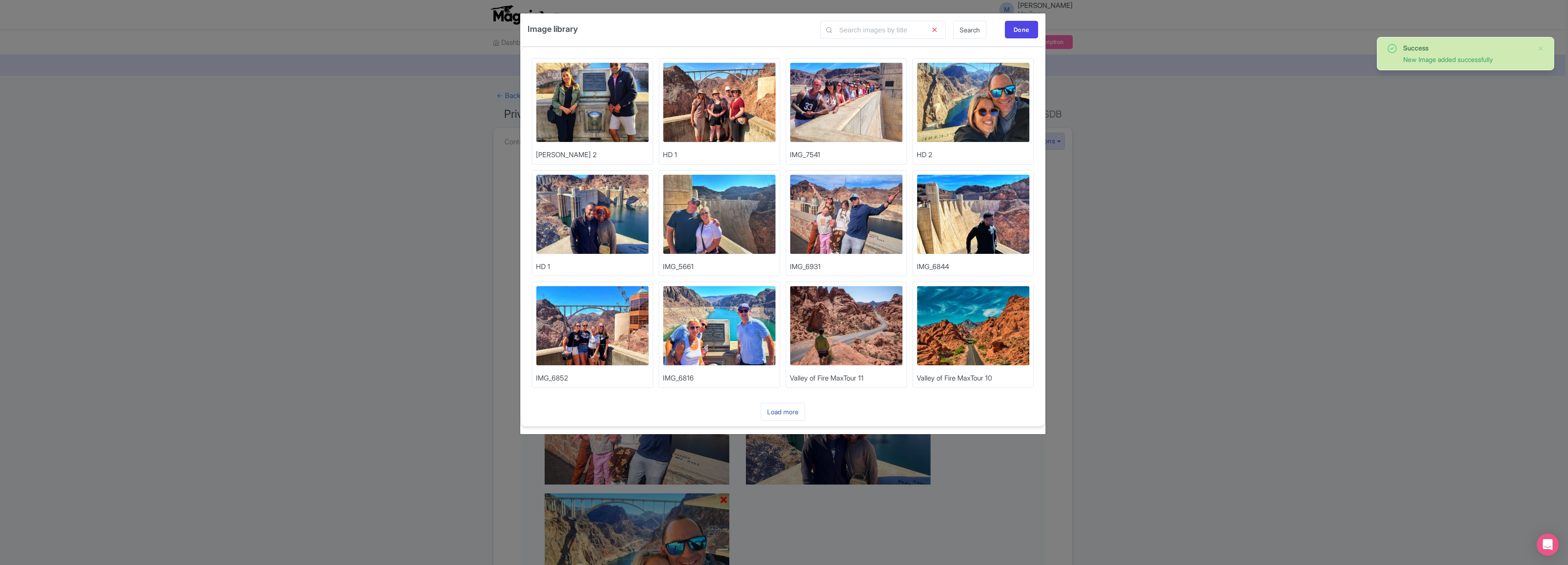
click at [780, 406] on link "Load more" at bounding box center [782, 411] width 44 height 18
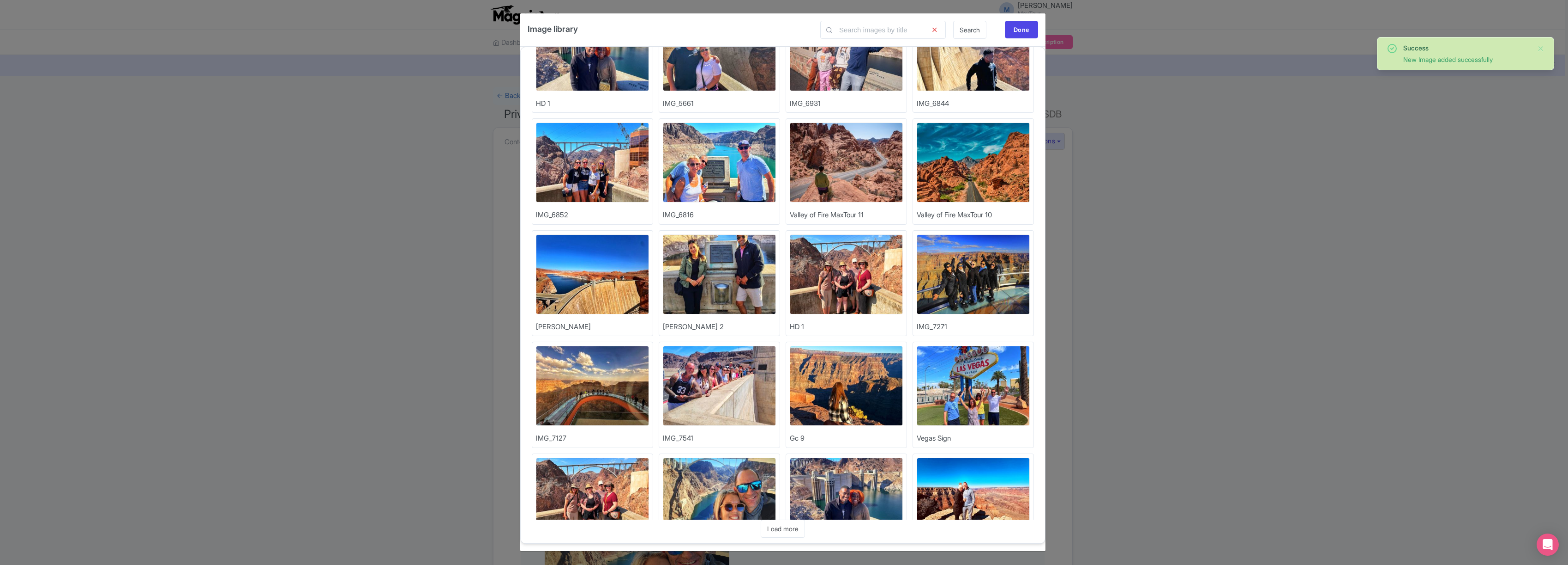
scroll to position [164, 0]
click at [615, 277] on img at bounding box center [593, 274] width 113 height 80
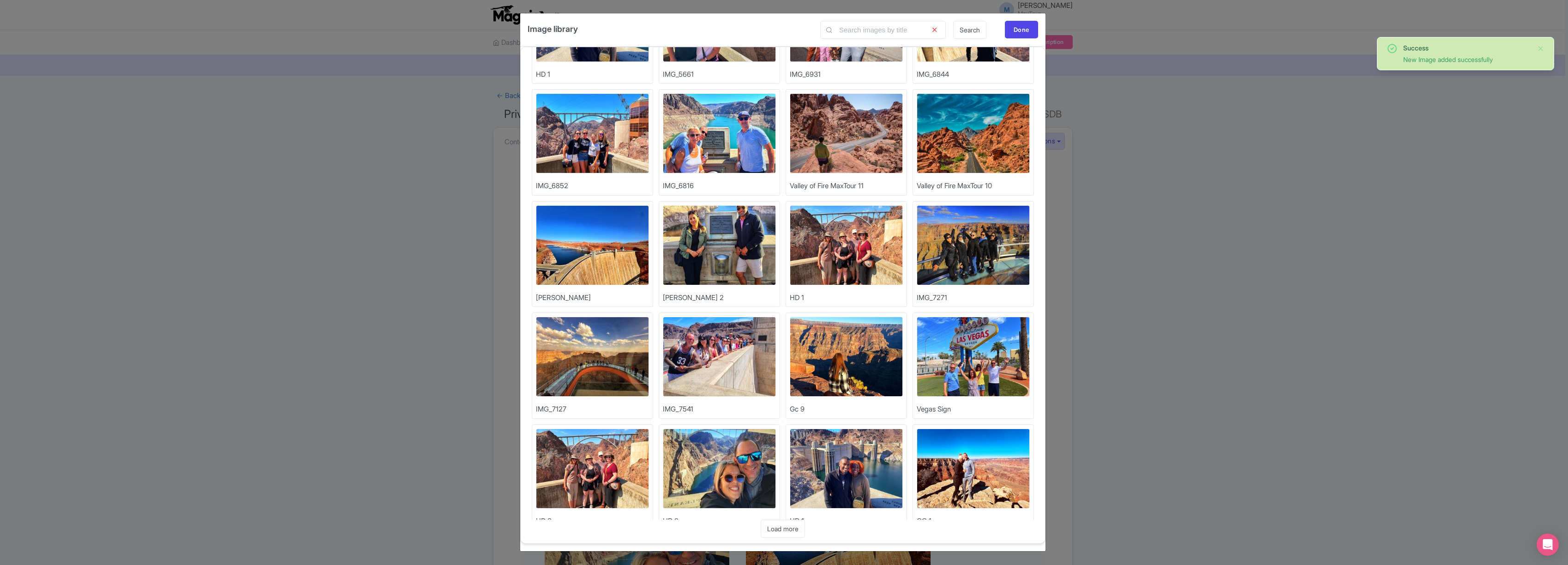
scroll to position [218, 0]
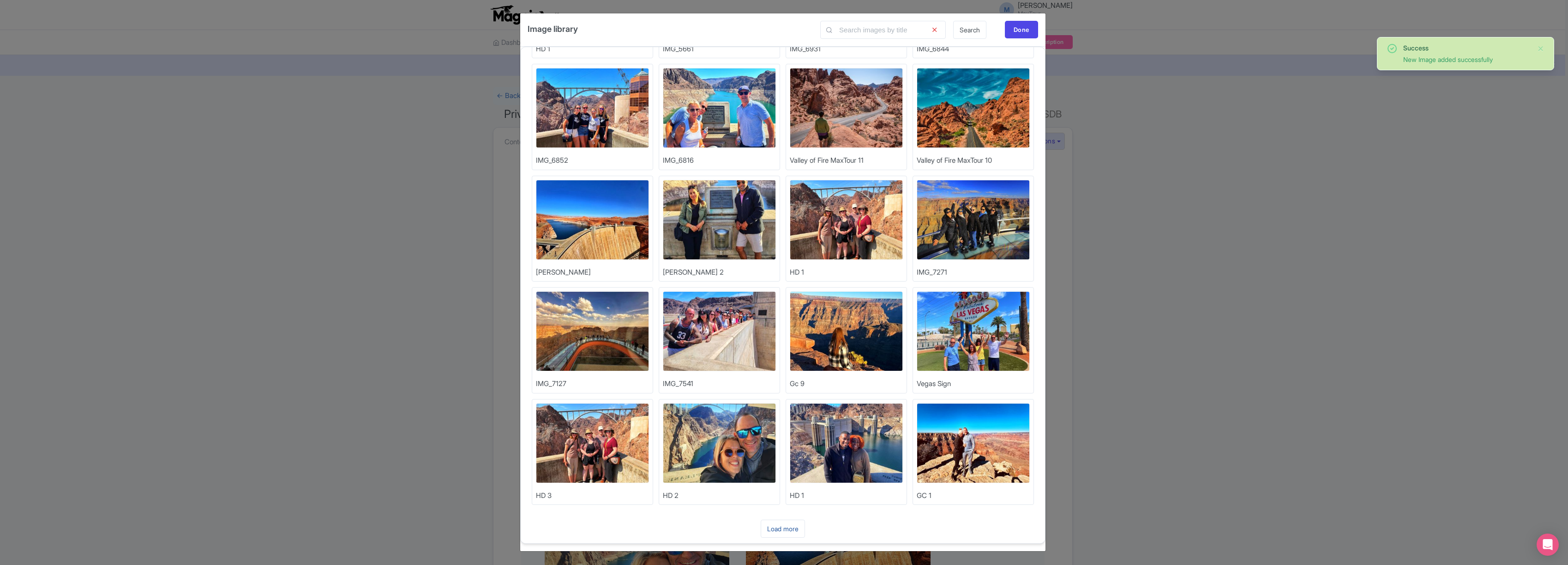
click at [782, 529] on link "Load more" at bounding box center [782, 528] width 44 height 18
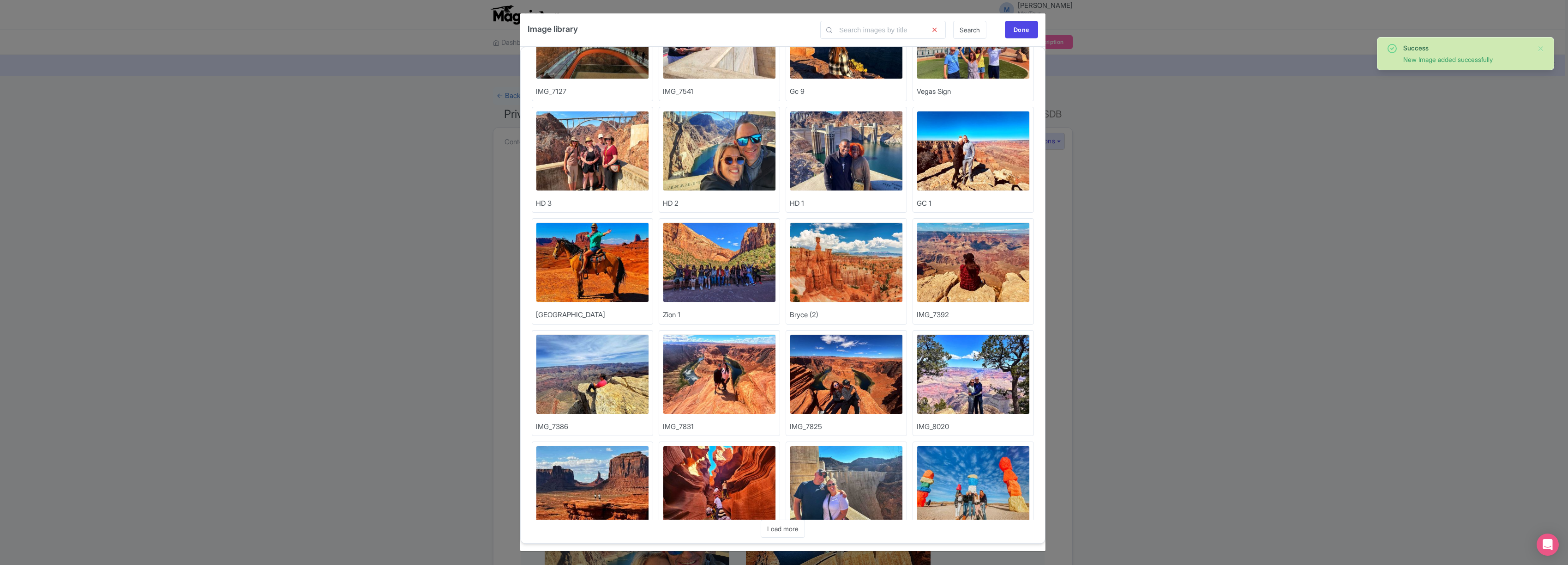
scroll to position [552, 0]
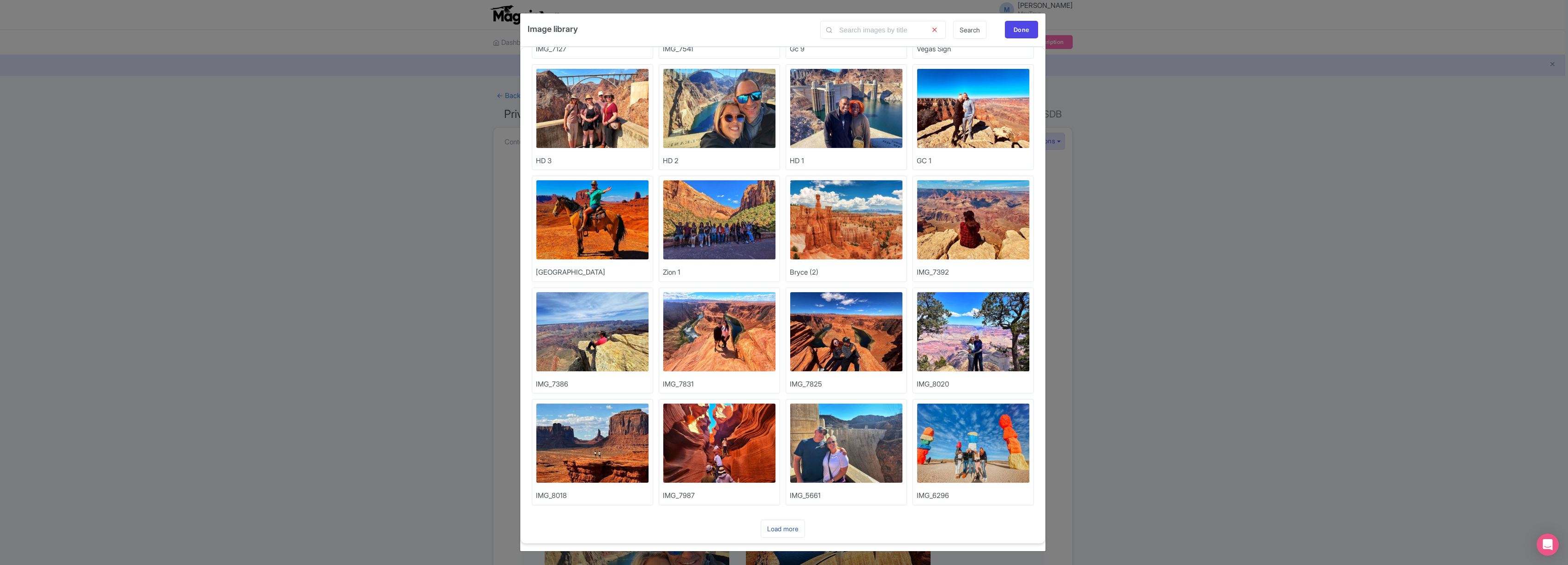
click at [784, 531] on link "Load more" at bounding box center [782, 528] width 44 height 18
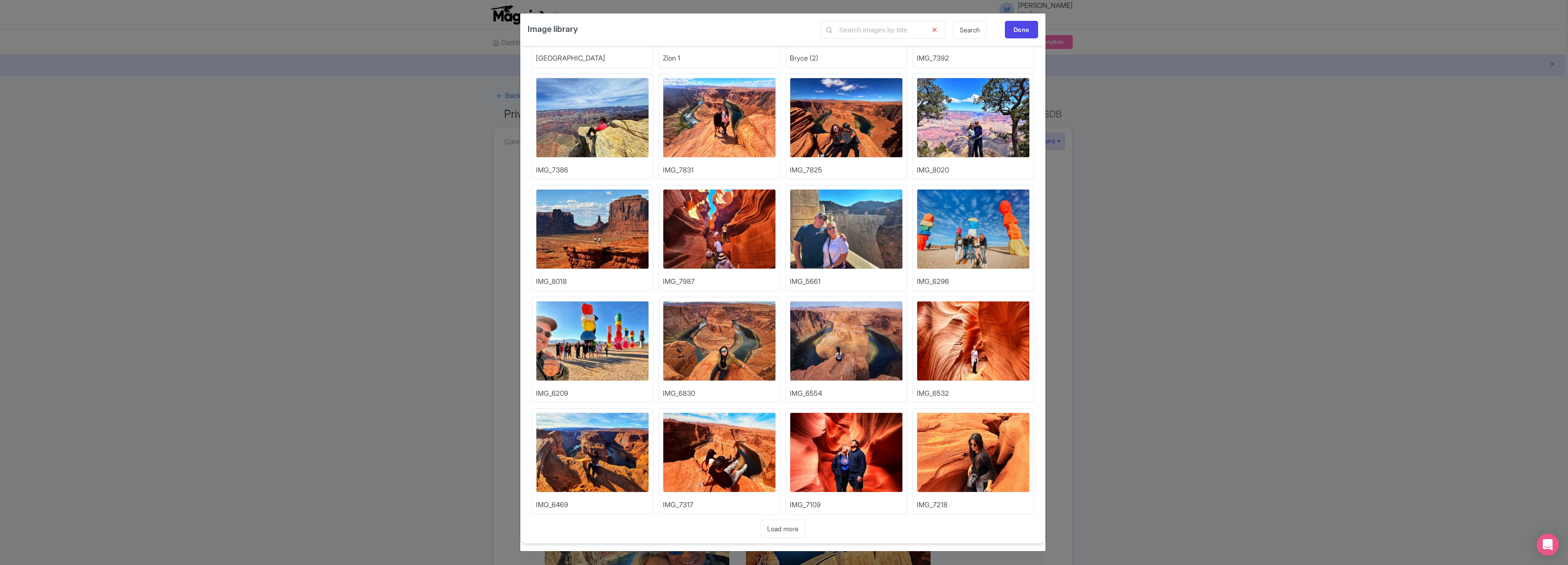
scroll to position [887, 0]
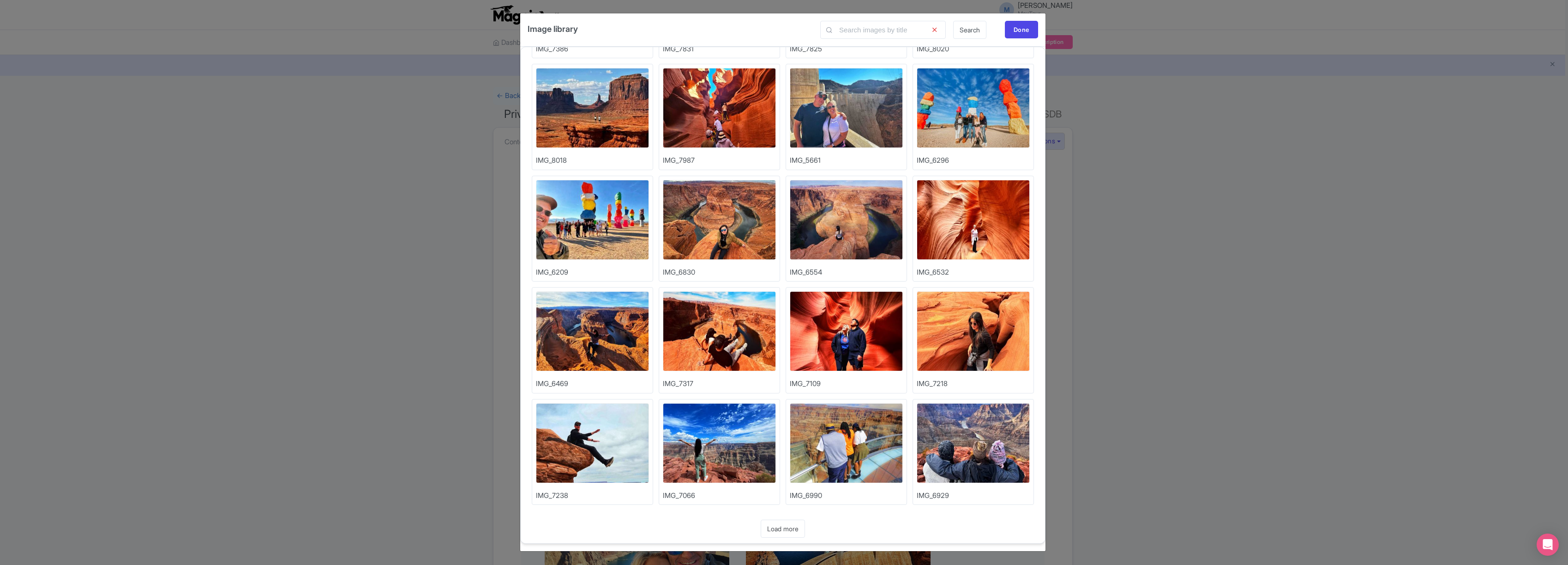
click at [790, 527] on link "Load more" at bounding box center [782, 528] width 44 height 18
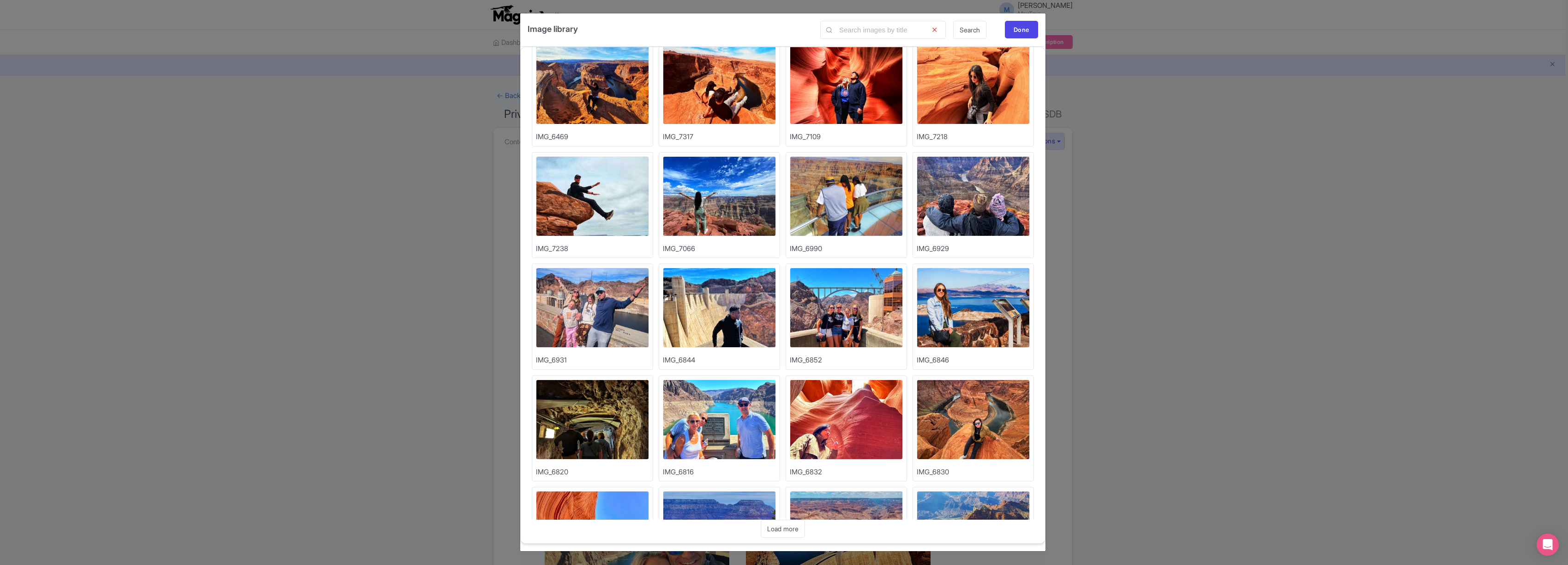
scroll to position [1136, 0]
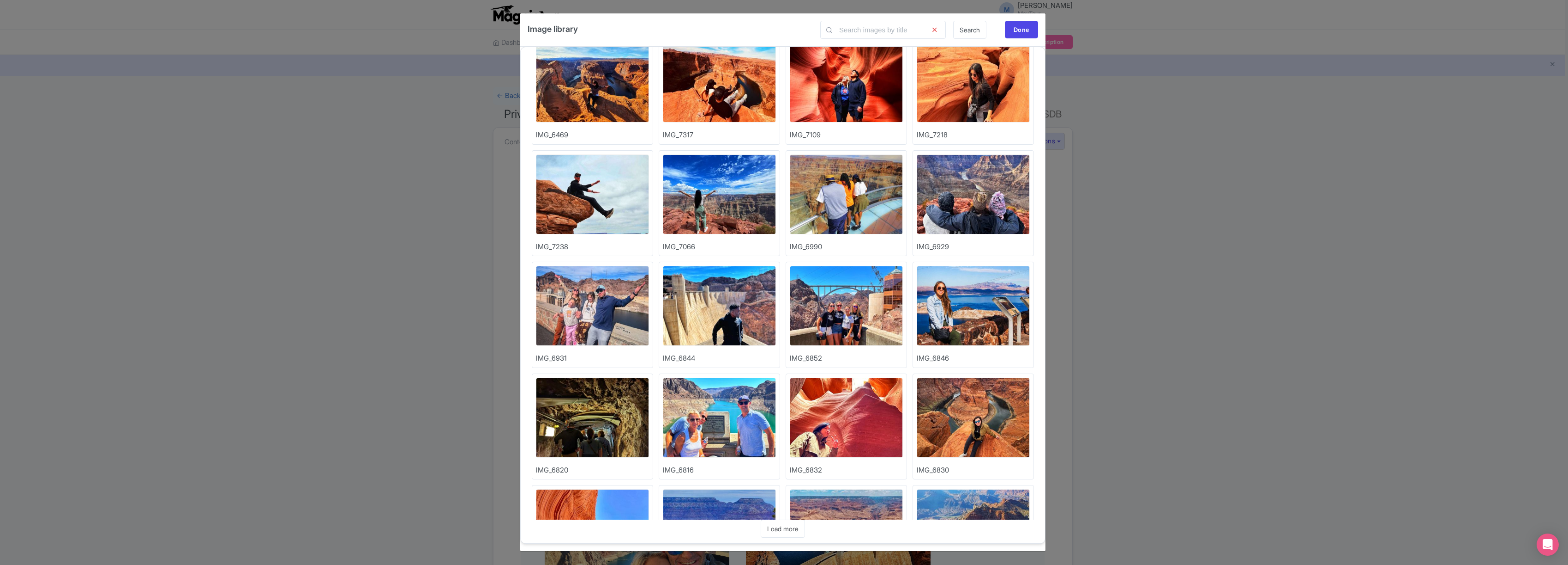
click at [597, 413] on img at bounding box center [593, 418] width 113 height 80
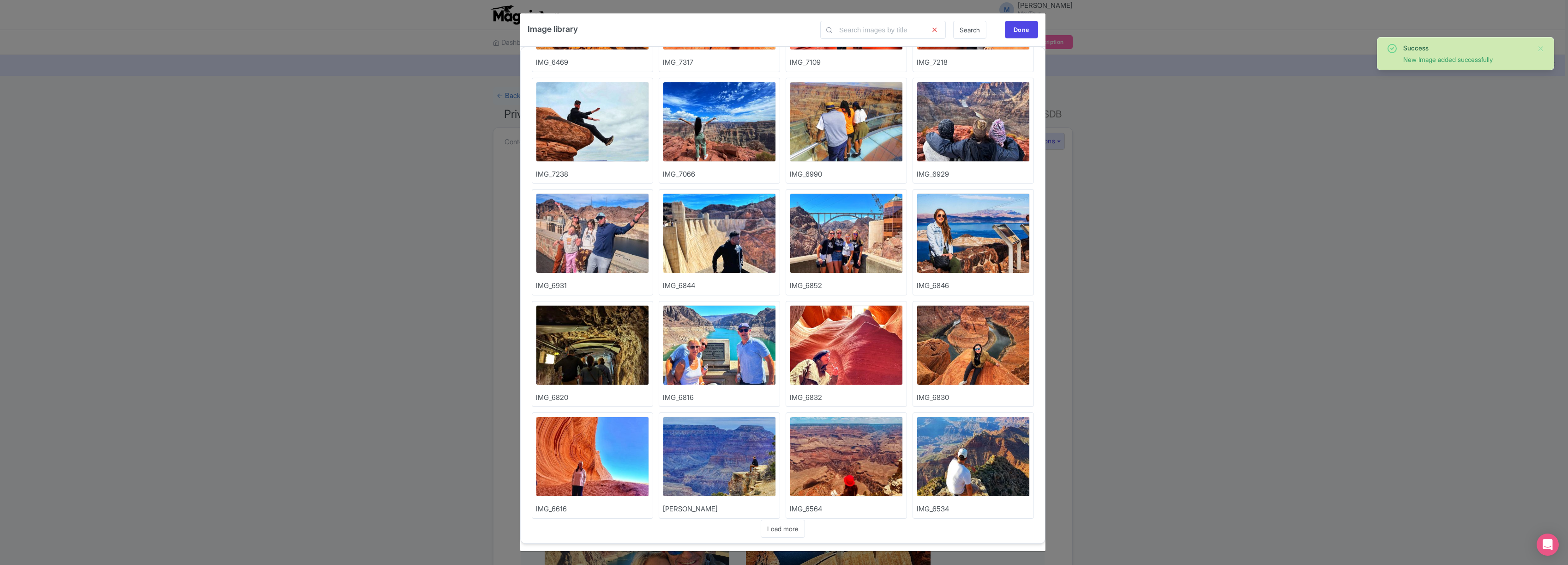
scroll to position [1222, 0]
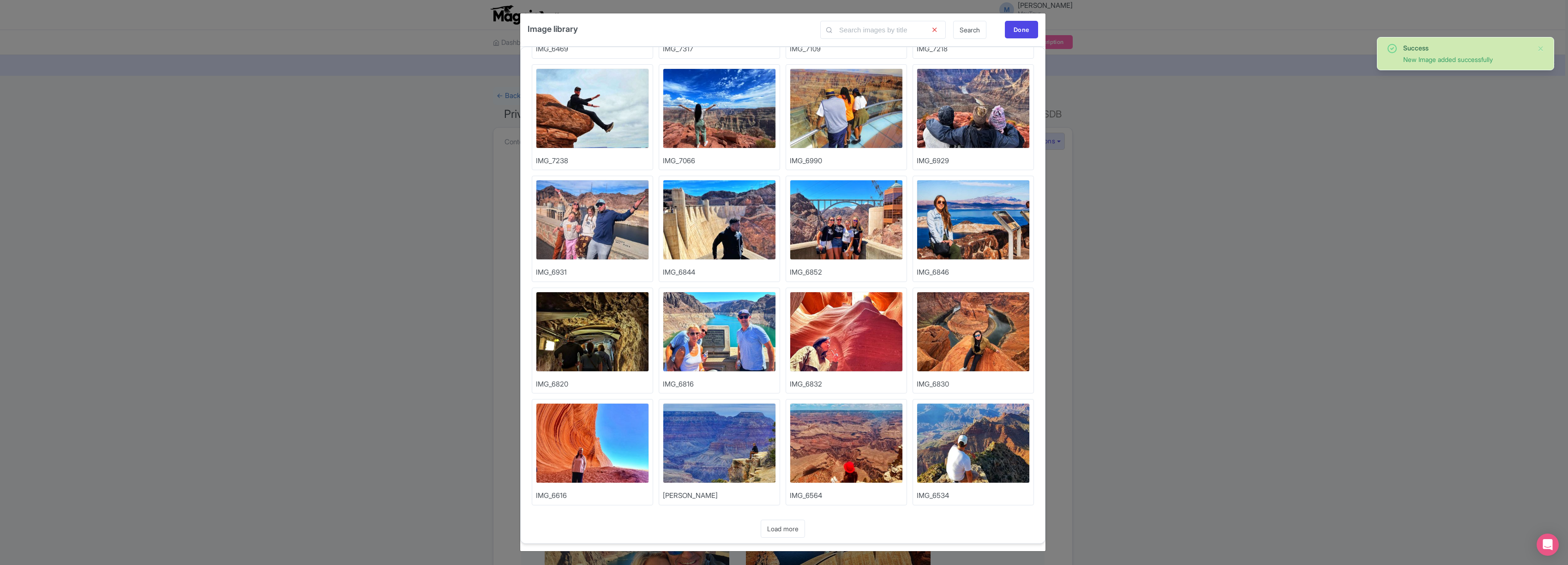
click at [781, 525] on link "Load more" at bounding box center [782, 528] width 44 height 18
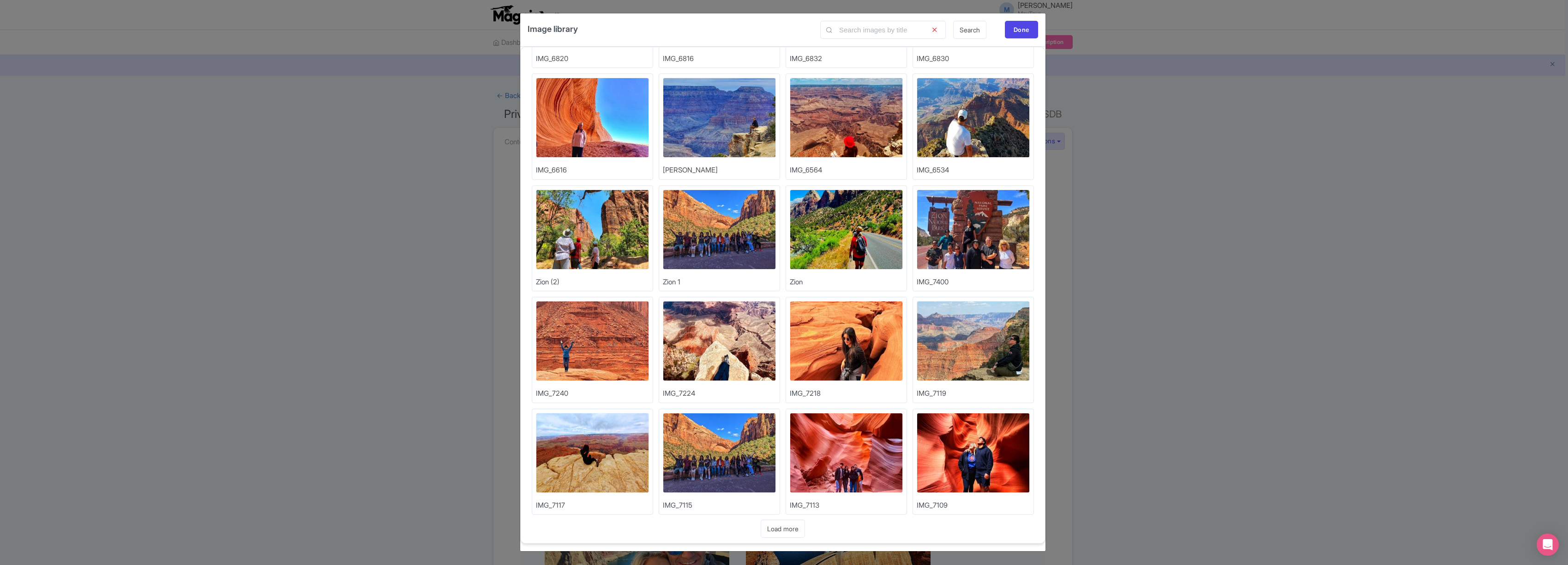
scroll to position [1556, 0]
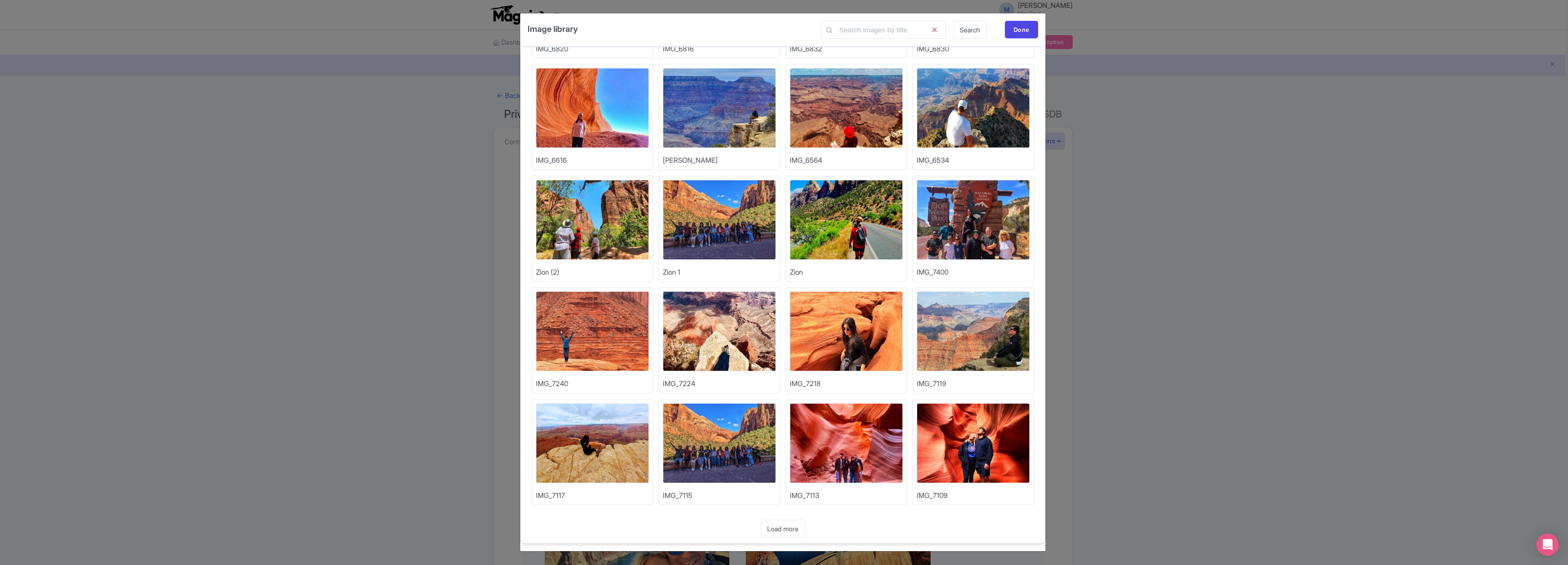
click at [782, 531] on link "Load more" at bounding box center [782, 528] width 44 height 18
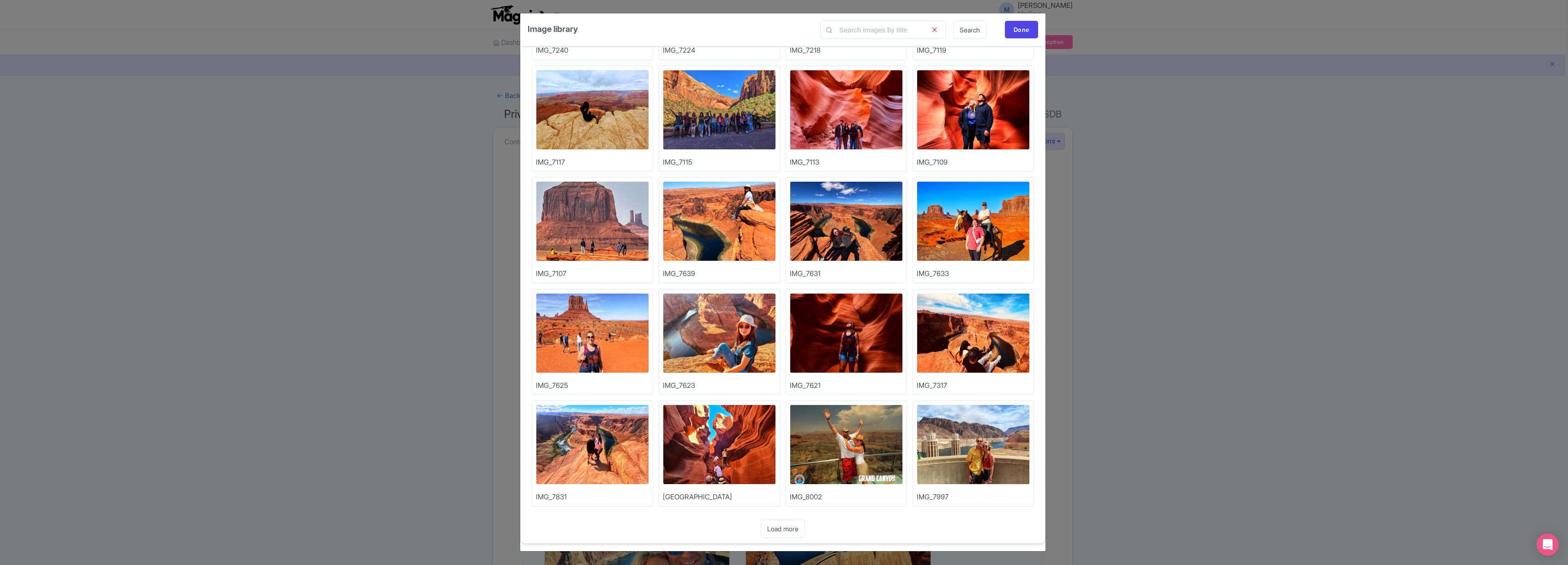
scroll to position [1891, 0]
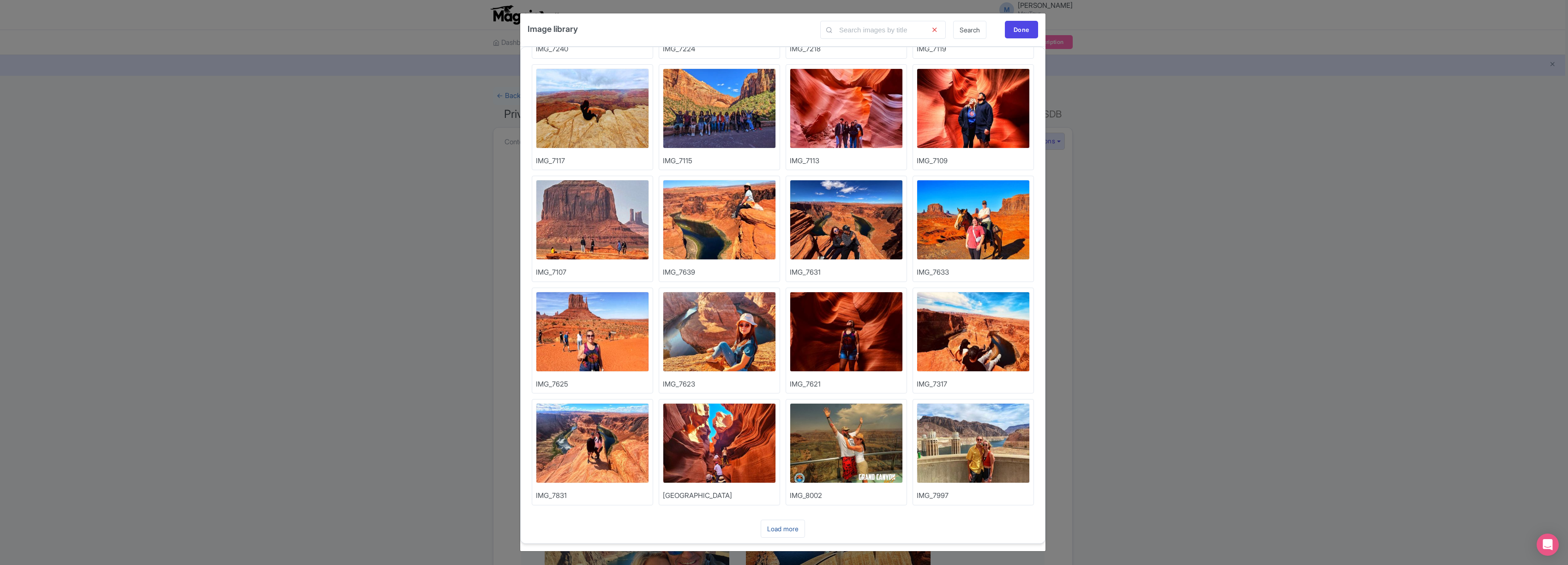
click at [786, 529] on link "Load more" at bounding box center [782, 528] width 44 height 18
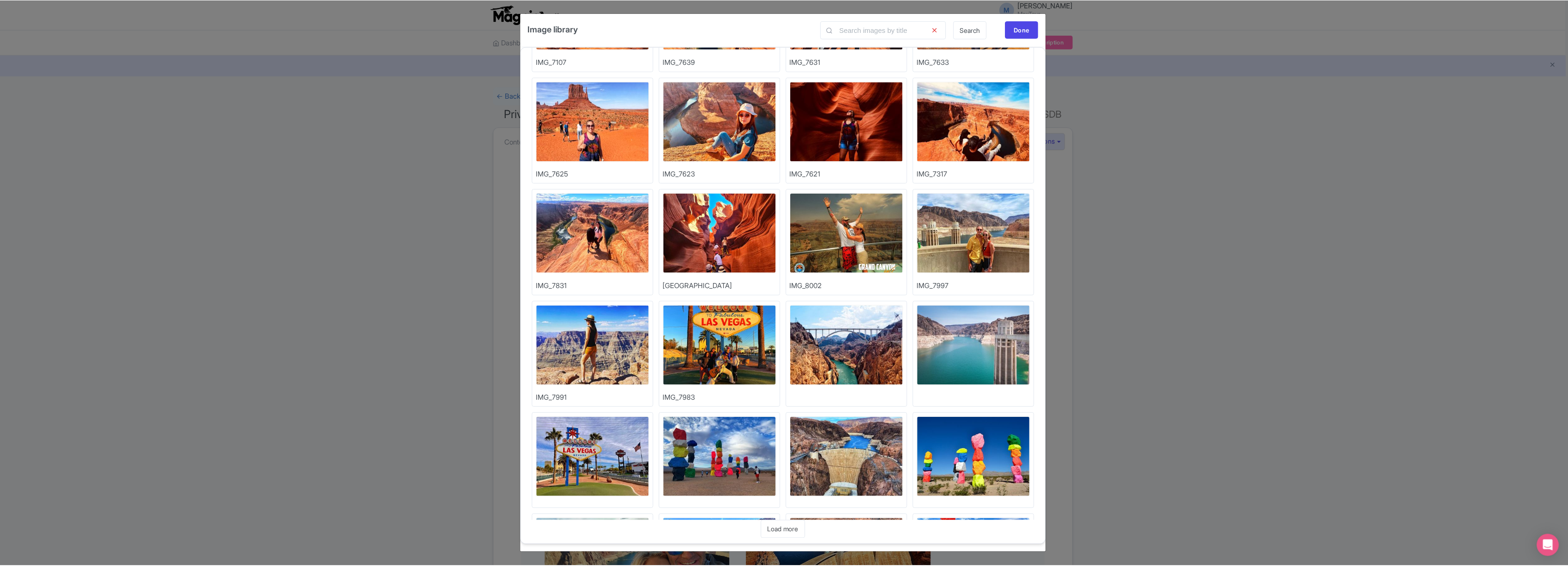
scroll to position [2107, 0]
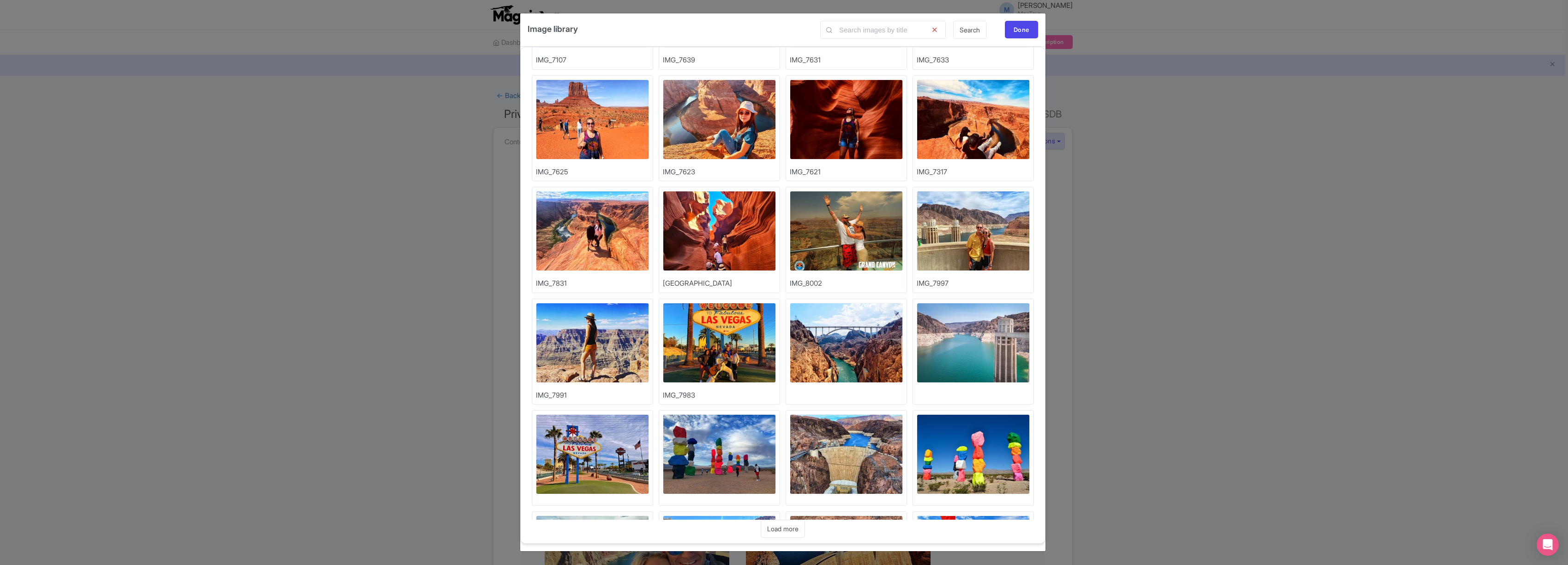
click at [984, 241] on img at bounding box center [973, 231] width 113 height 80
click at [1018, 25] on div "Done" at bounding box center [1022, 29] width 33 height 18
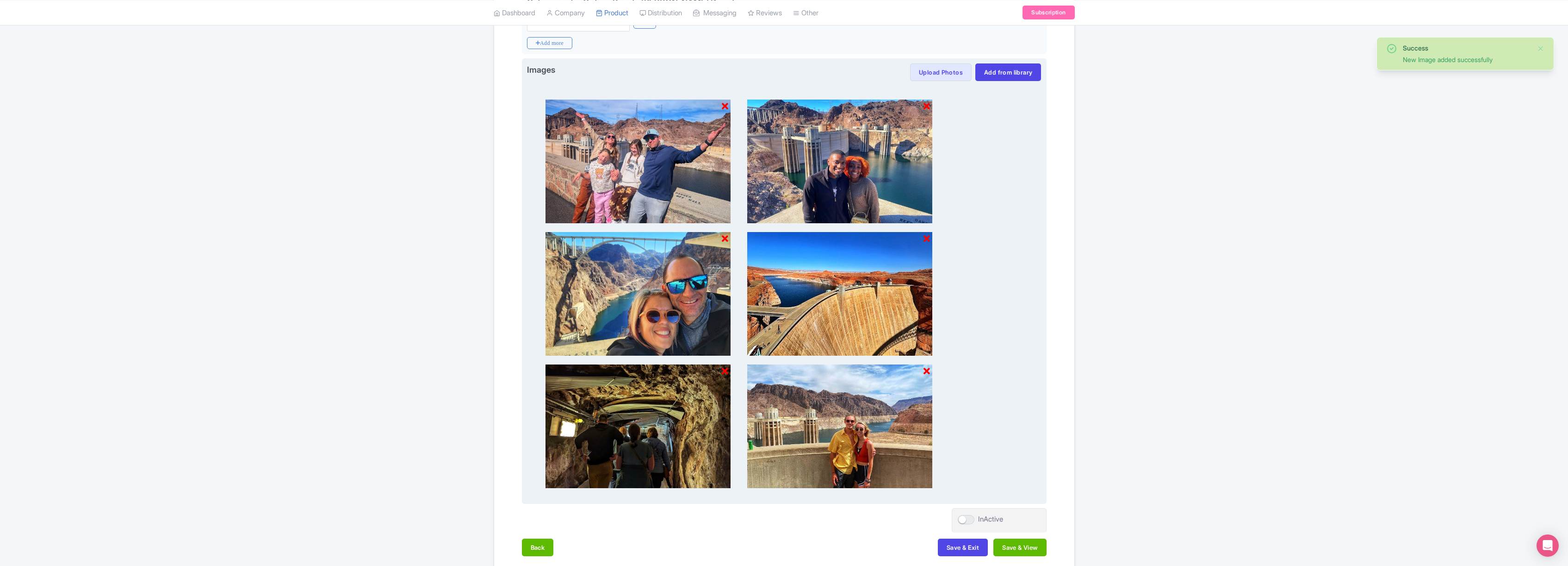
scroll to position [307, 0]
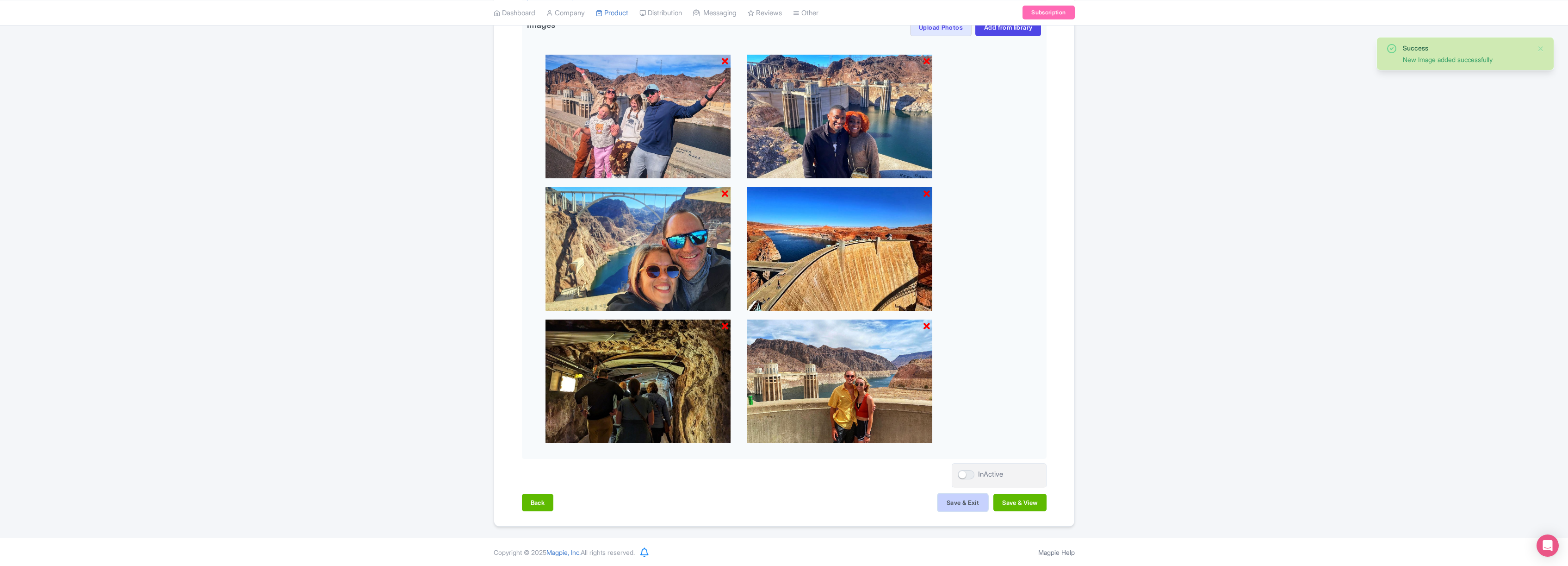
click at [962, 503] on button "Save & Exit" at bounding box center [962, 502] width 50 height 18
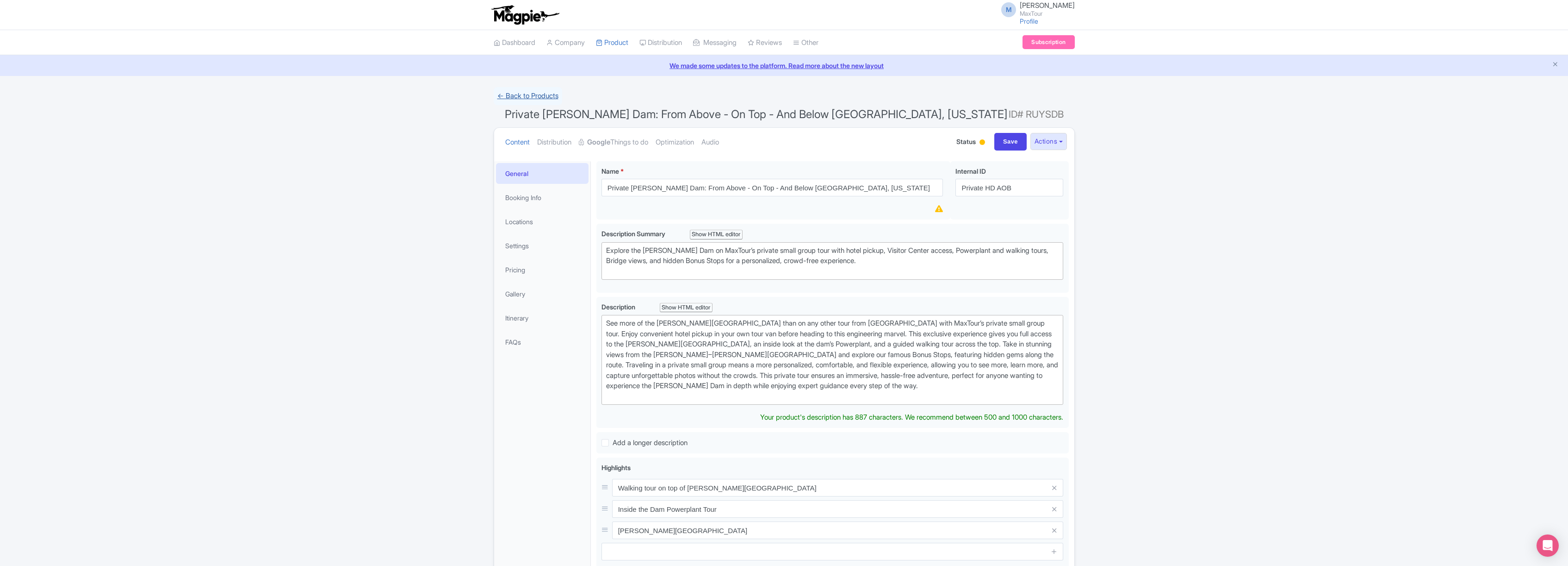
click at [511, 96] on link "← Back to Products" at bounding box center [528, 96] width 68 height 18
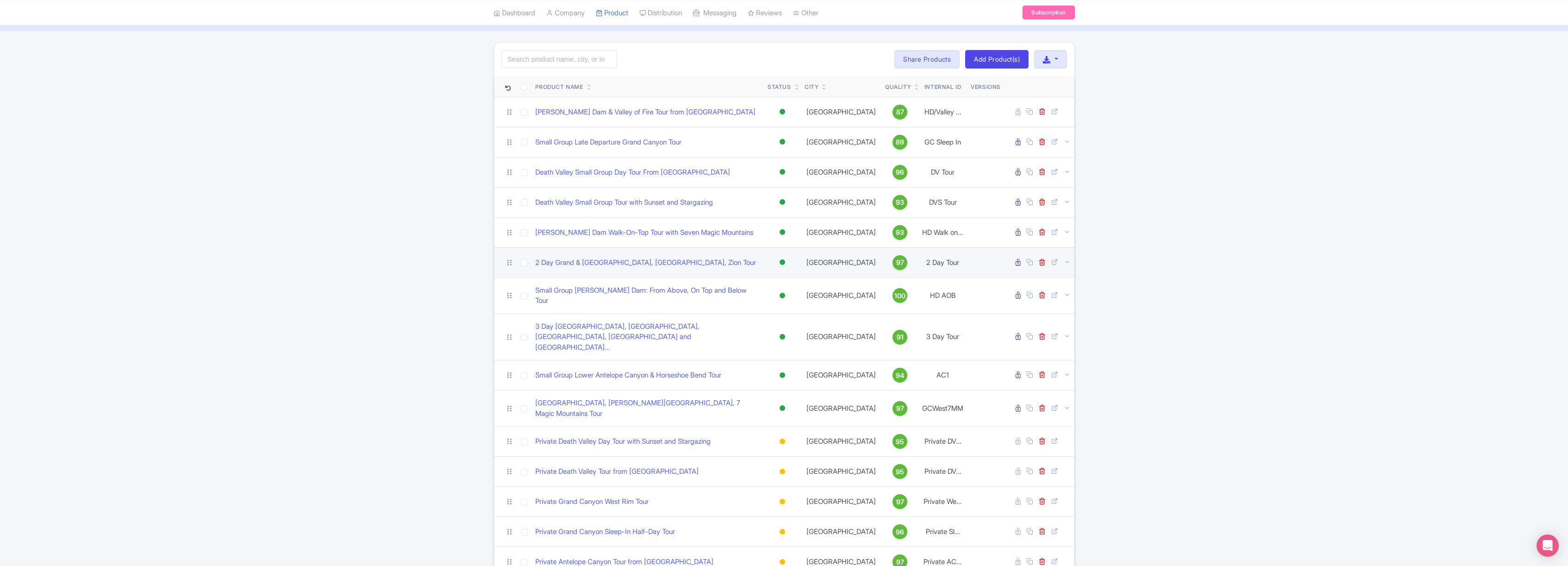
scroll to position [128, 0]
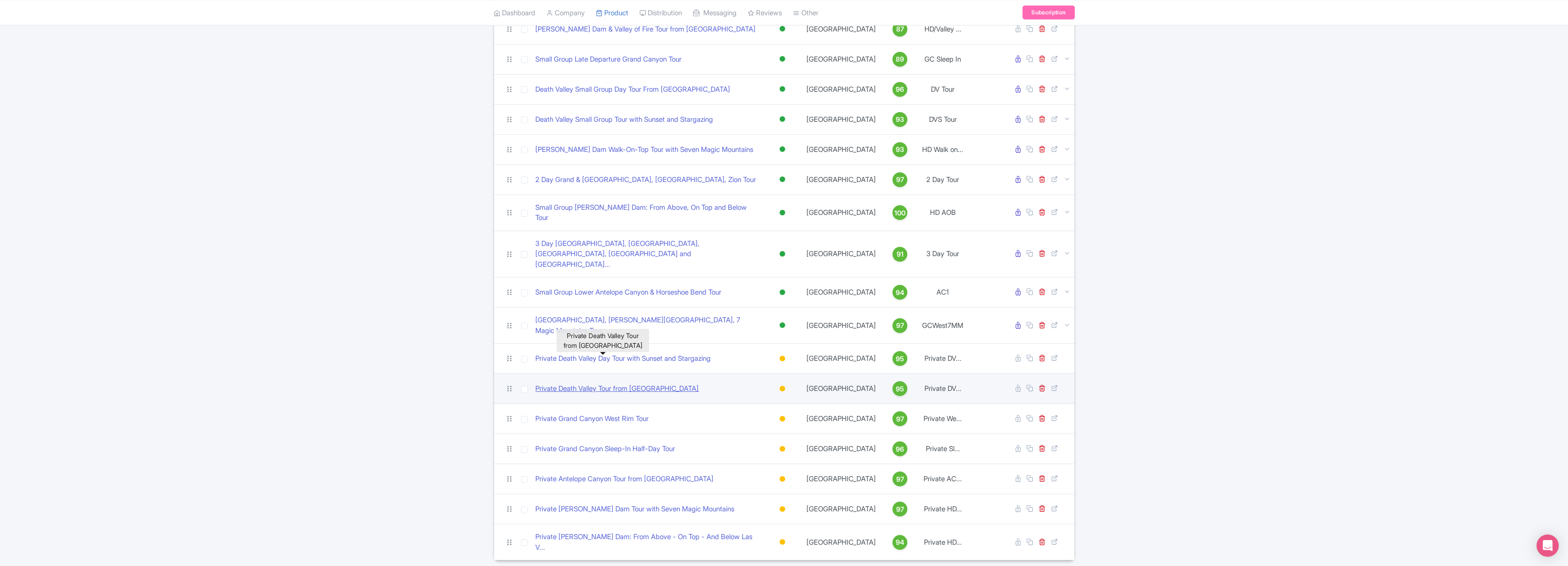
click at [622, 383] on link "Private Death Valley Tour from [GEOGRAPHIC_DATA]" at bounding box center [616, 388] width 163 height 11
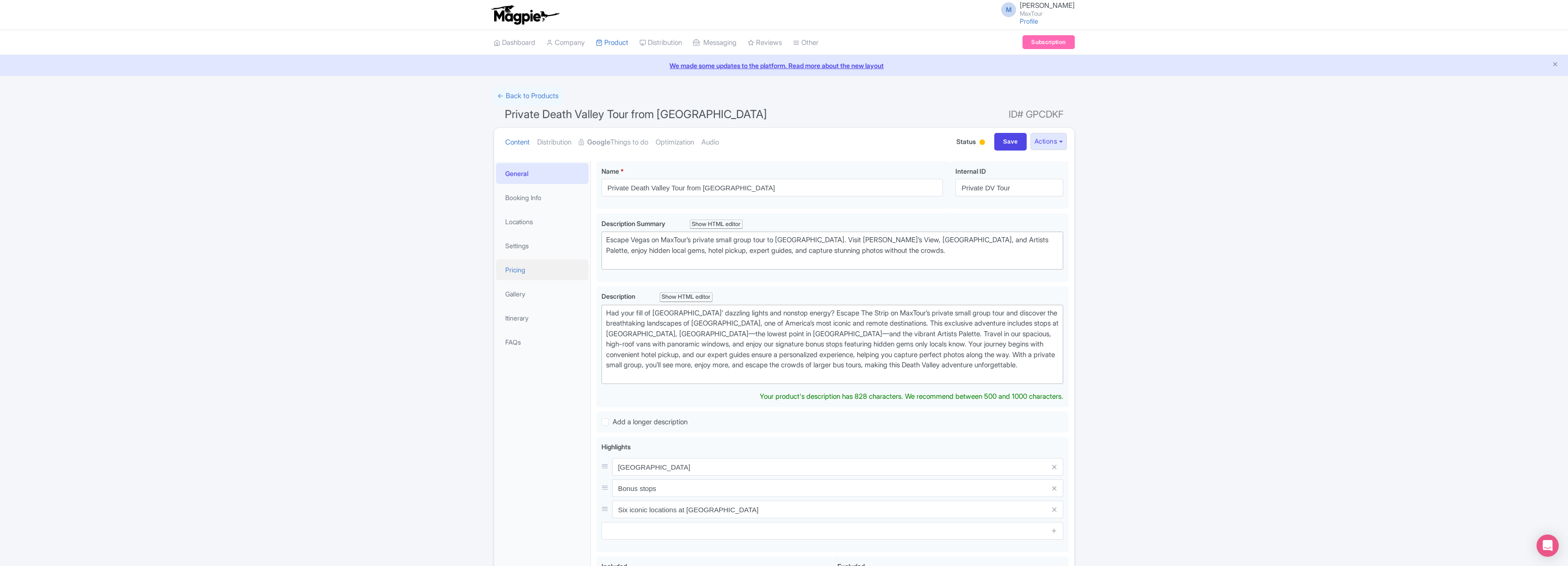
click at [517, 270] on link "Pricing" at bounding box center [542, 269] width 93 height 21
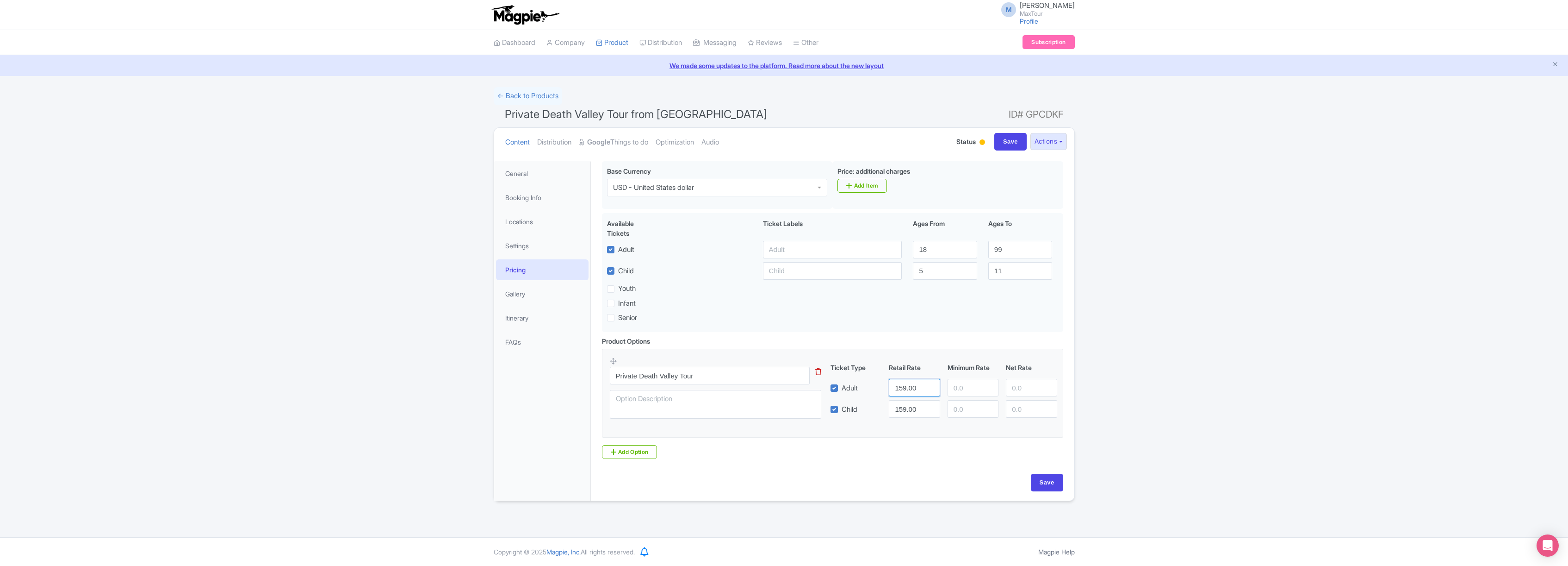
drag, startPoint x: 894, startPoint y: 387, endPoint x: 956, endPoint y: 390, distance: 62.1
click at [956, 390] on div "Adult 159.00" at bounding box center [944, 387] width 234 height 18
type input "1672"
drag, startPoint x: 892, startPoint y: 411, endPoint x: 945, endPoint y: 415, distance: 53.2
click at [945, 415] on div "Child 159.00" at bounding box center [944, 409] width 234 height 18
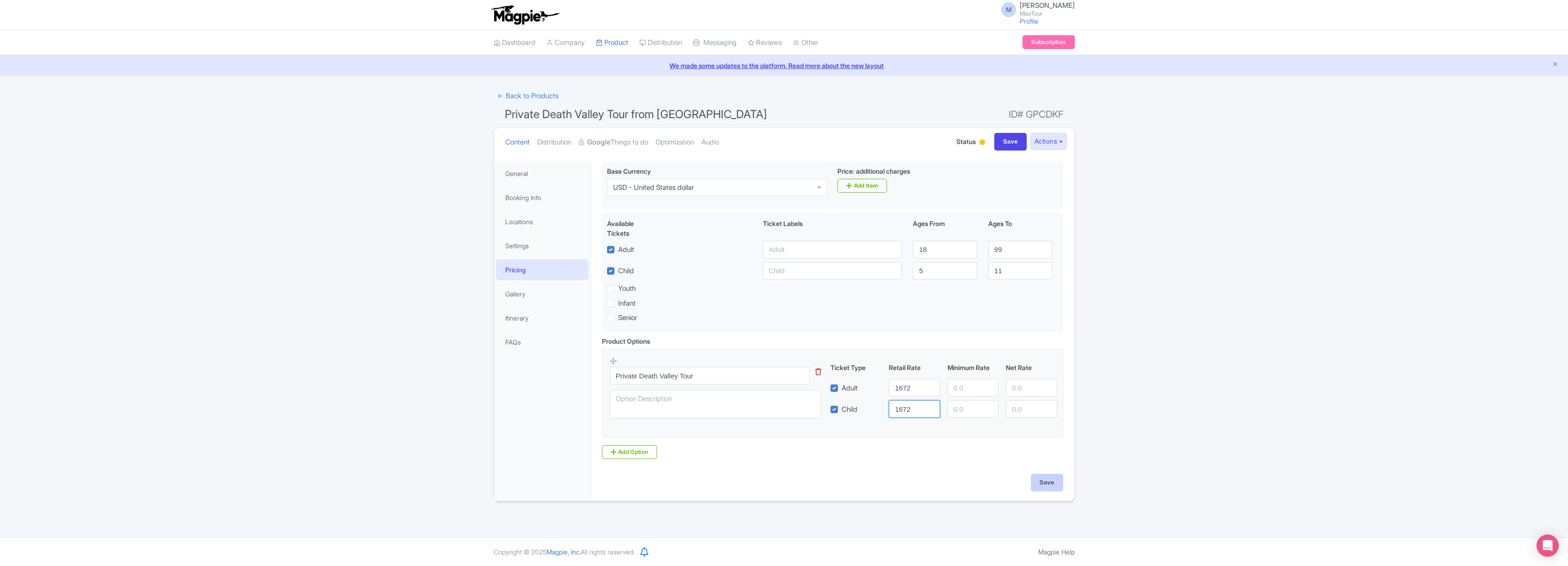
type input "1672"
click at [1049, 487] on input "Save" at bounding box center [1046, 482] width 32 height 18
type input "Saving..."
click at [615, 140] on link "Google Things to do" at bounding box center [613, 143] width 69 height 29
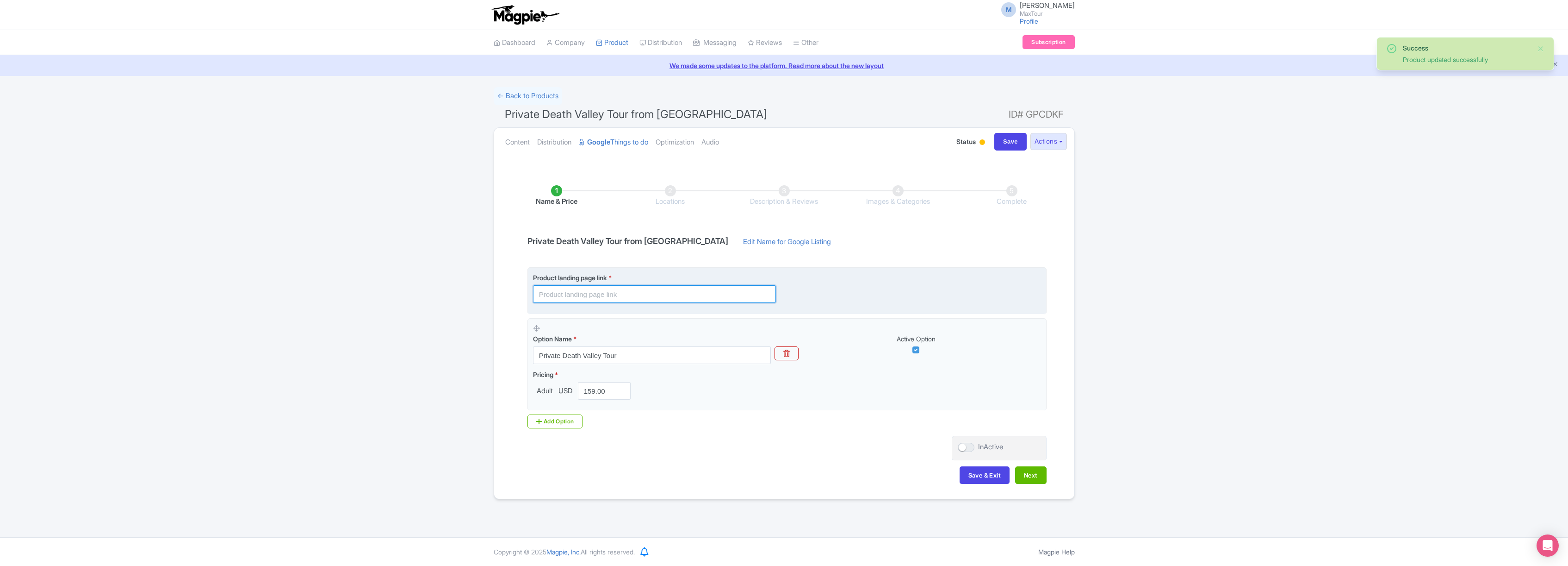
click at [568, 296] on input "text" at bounding box center [654, 294] width 243 height 18
paste input "https://www.maxtour.co/death-valley-private-tour/"
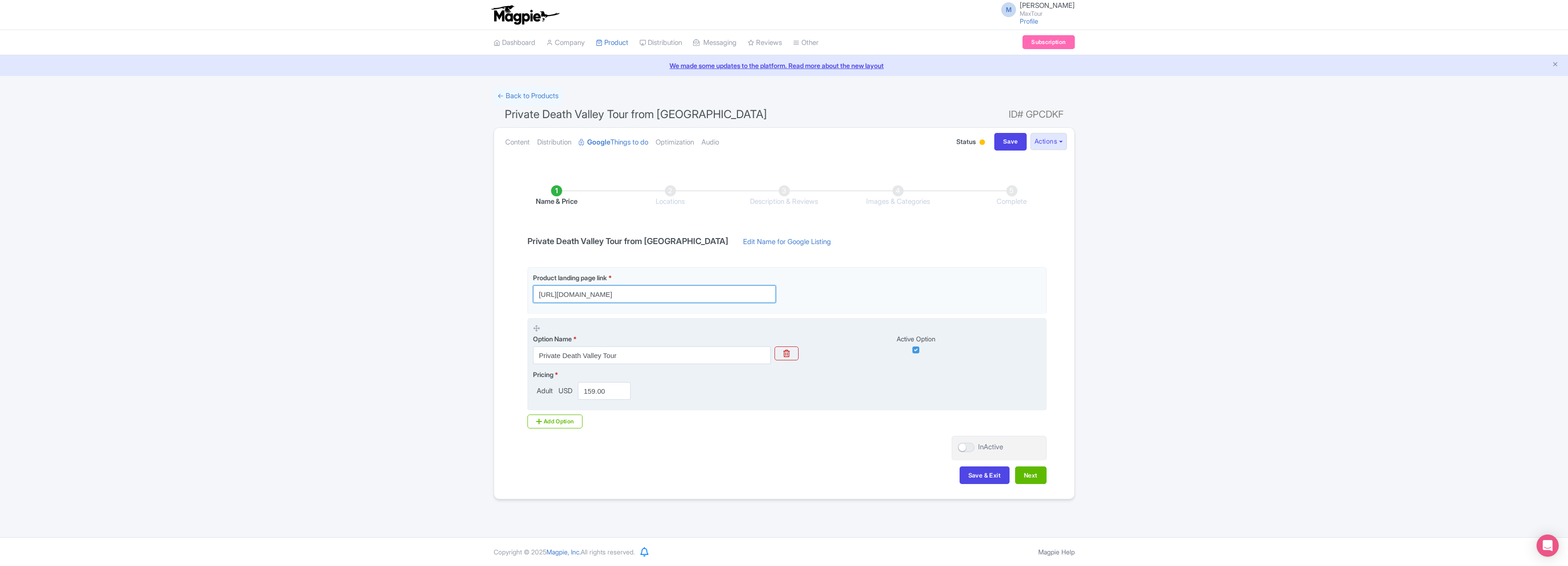
type input "https://www.maxtour.co/death-valley-private-tour/"
drag, startPoint x: 584, startPoint y: 390, endPoint x: 634, endPoint y: 394, distance: 50.2
click at [634, 394] on div "159.00" at bounding box center [605, 391] width 61 height 18
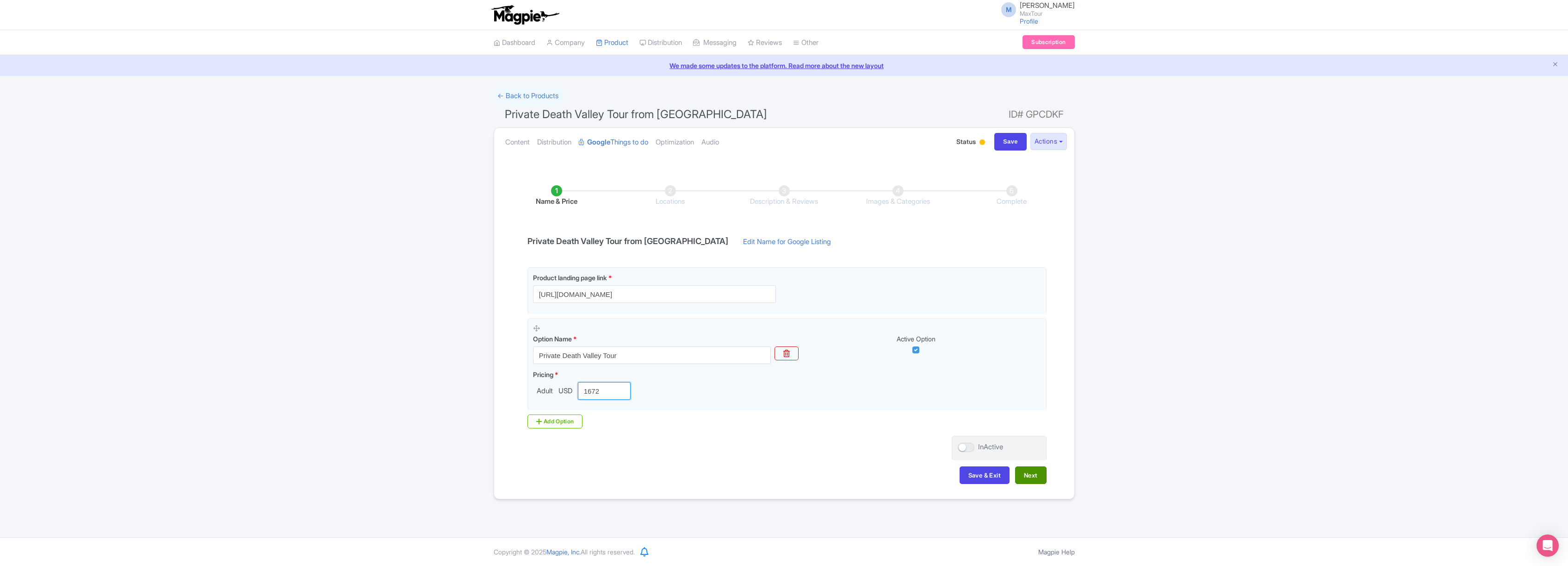
type input "1672"
click at [1036, 477] on button "Next" at bounding box center [1031, 475] width 31 height 18
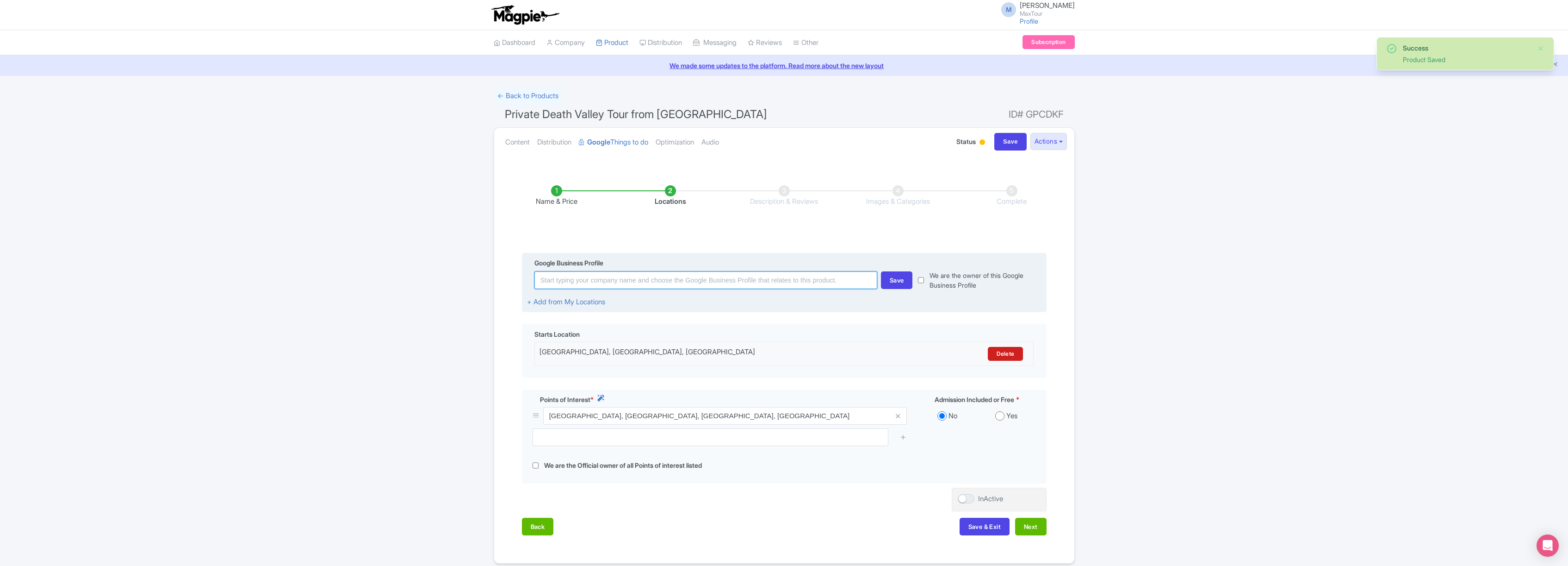
click at [666, 279] on input at bounding box center [705, 280] width 343 height 18
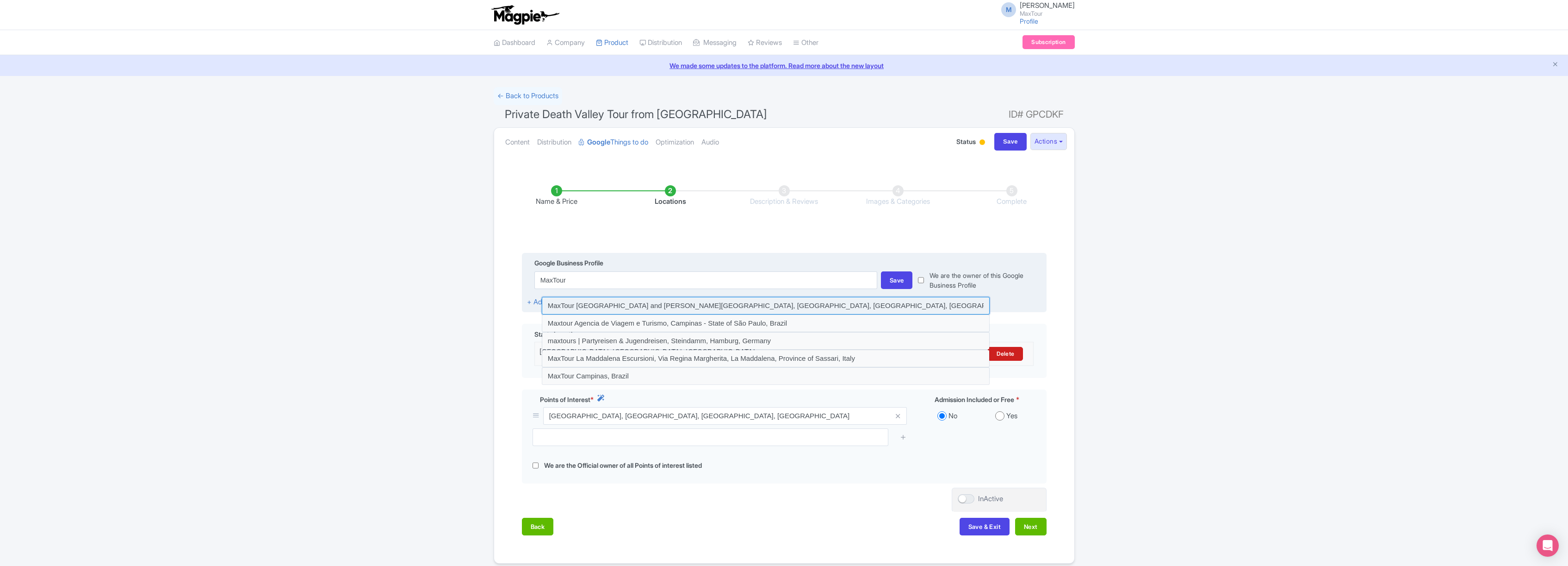
click at [612, 303] on input at bounding box center [765, 306] width 447 height 18
type input "MaxTour Grand Canyon and Hoover Dam Tours, East Tropicana Avenue, Las Vegas, NV…"
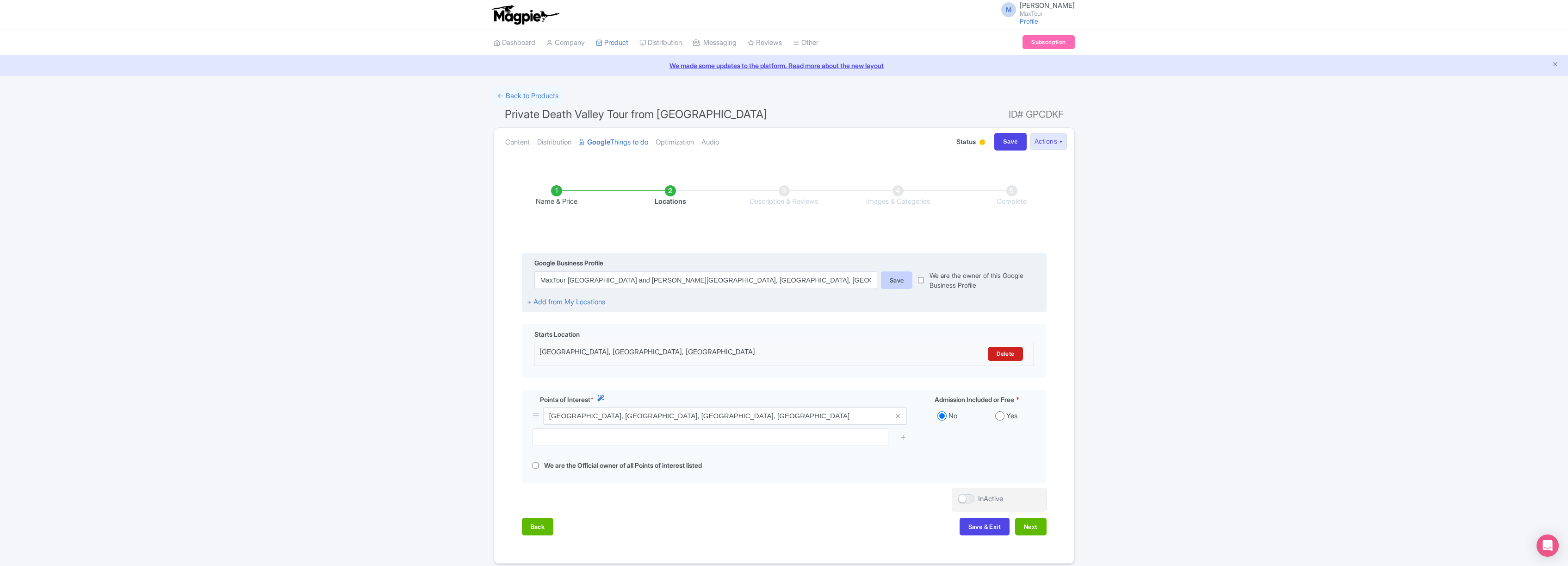
click at [890, 283] on div "Save" at bounding box center [897, 280] width 32 height 18
click at [1035, 529] on button "Next" at bounding box center [1031, 528] width 31 height 18
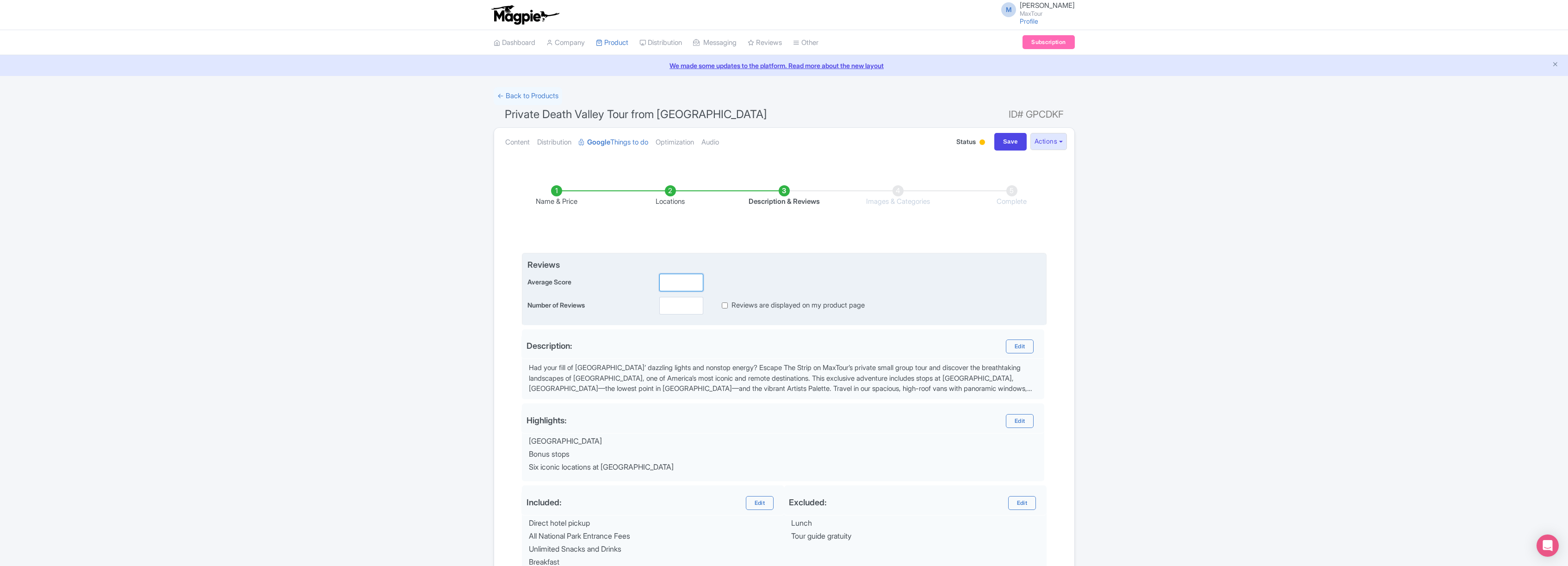
click at [680, 281] on input "number" at bounding box center [681, 283] width 44 height 18
type input "5.0"
click at [672, 305] on input "number" at bounding box center [681, 306] width 44 height 18
type input "22"
click at [726, 305] on input "Reviews are displayed on my product page" at bounding box center [725, 305] width 6 height 11
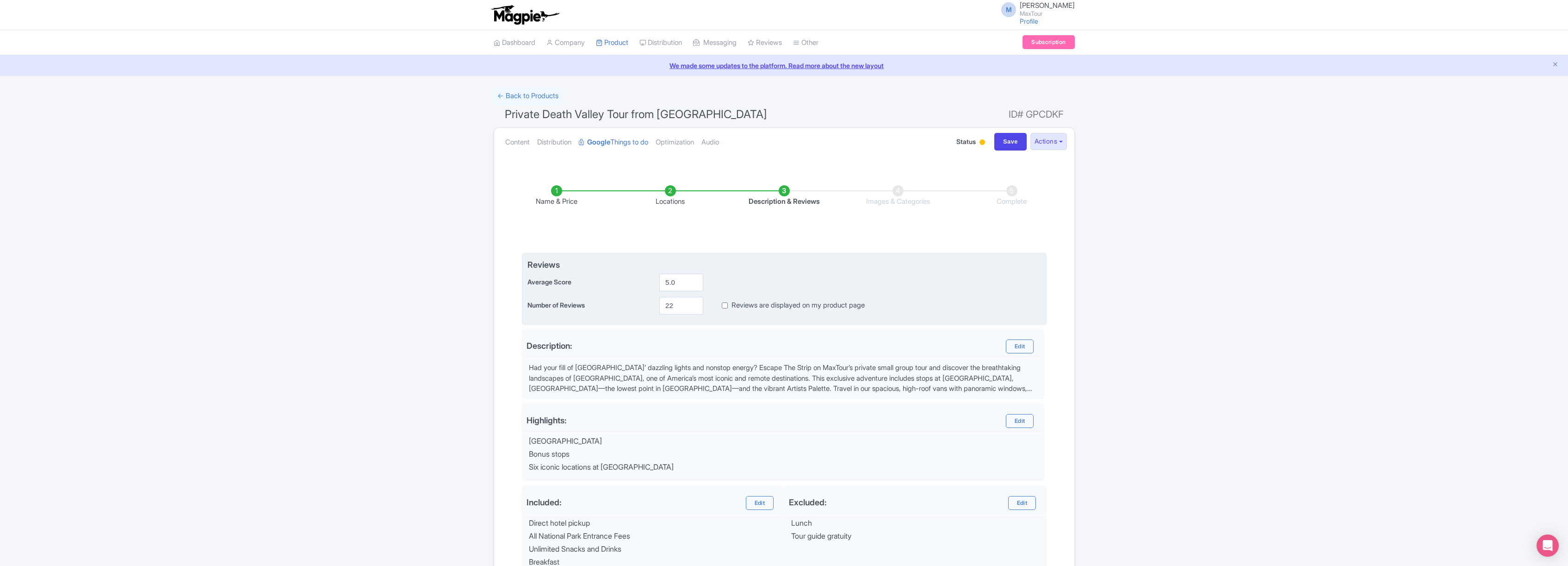
checkbox input "true"
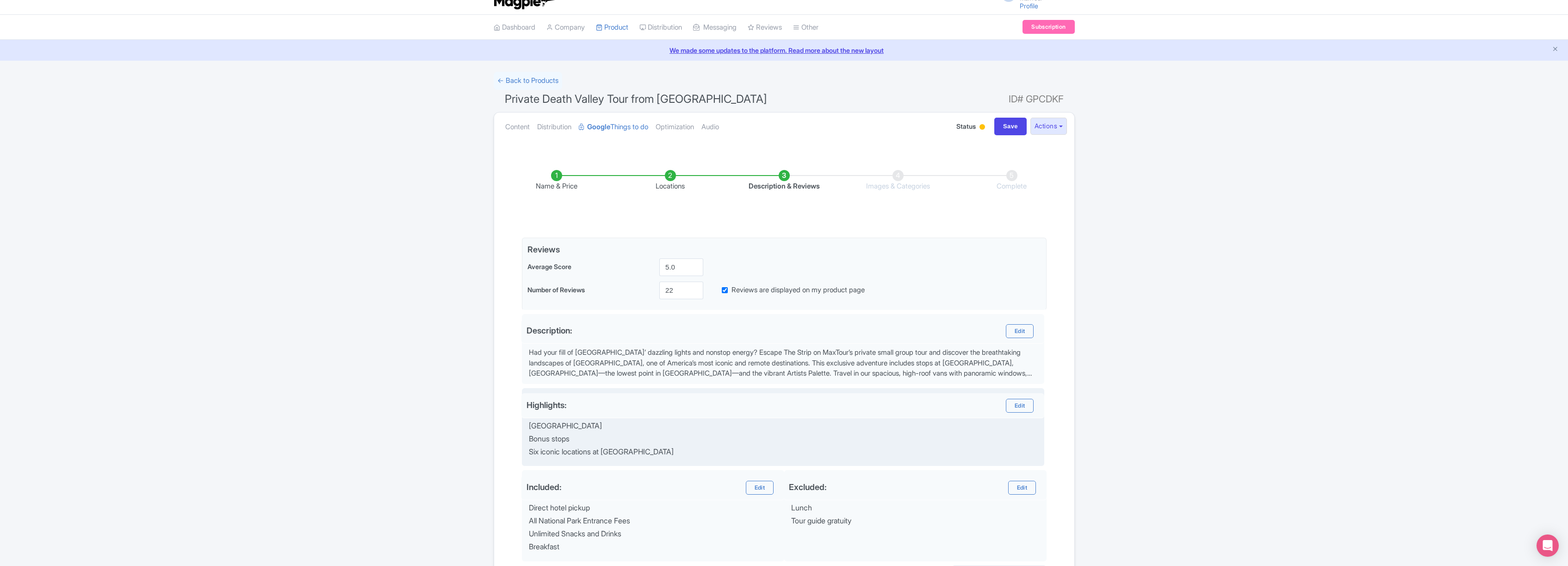
scroll to position [117, 0]
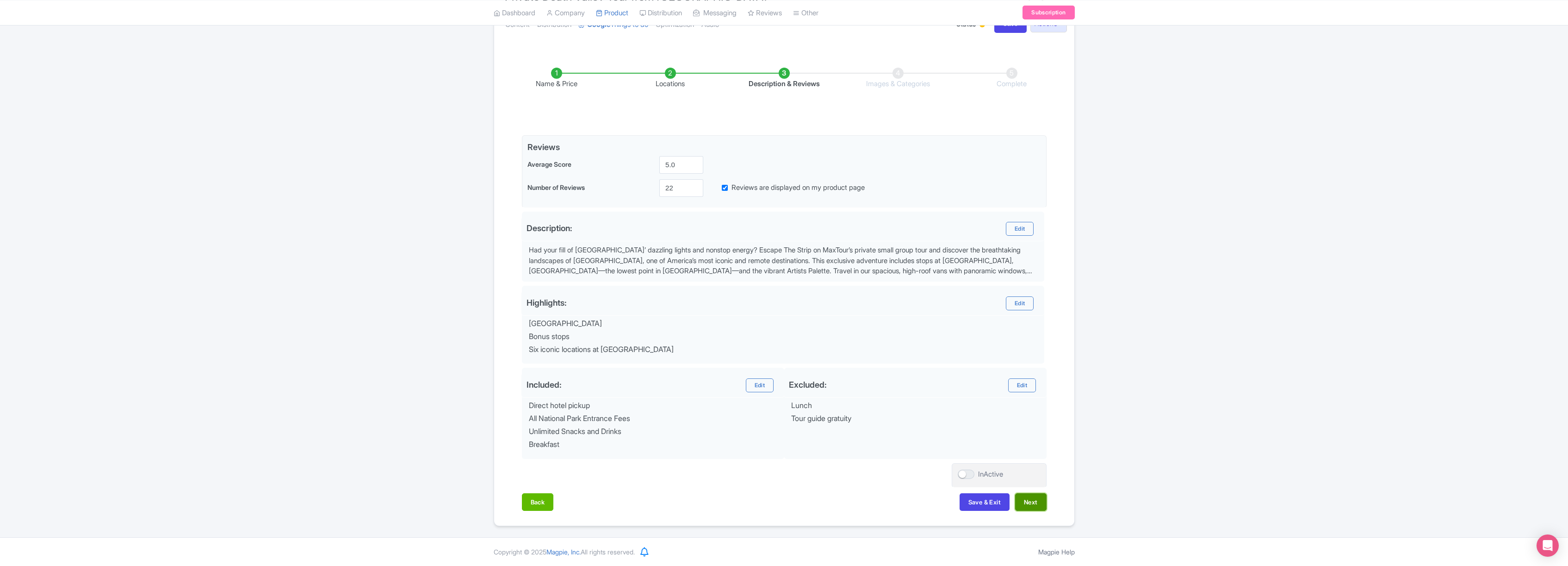
click at [1026, 503] on button "Next" at bounding box center [1031, 501] width 31 height 18
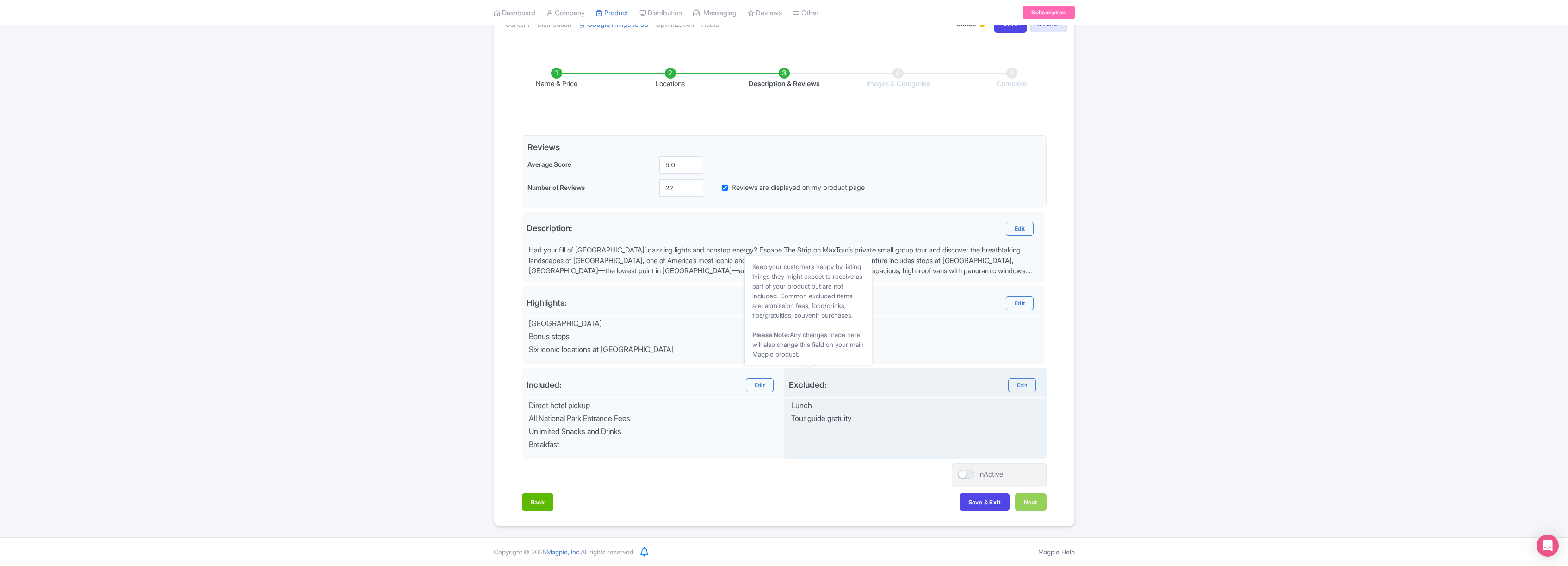
scroll to position [0, 0]
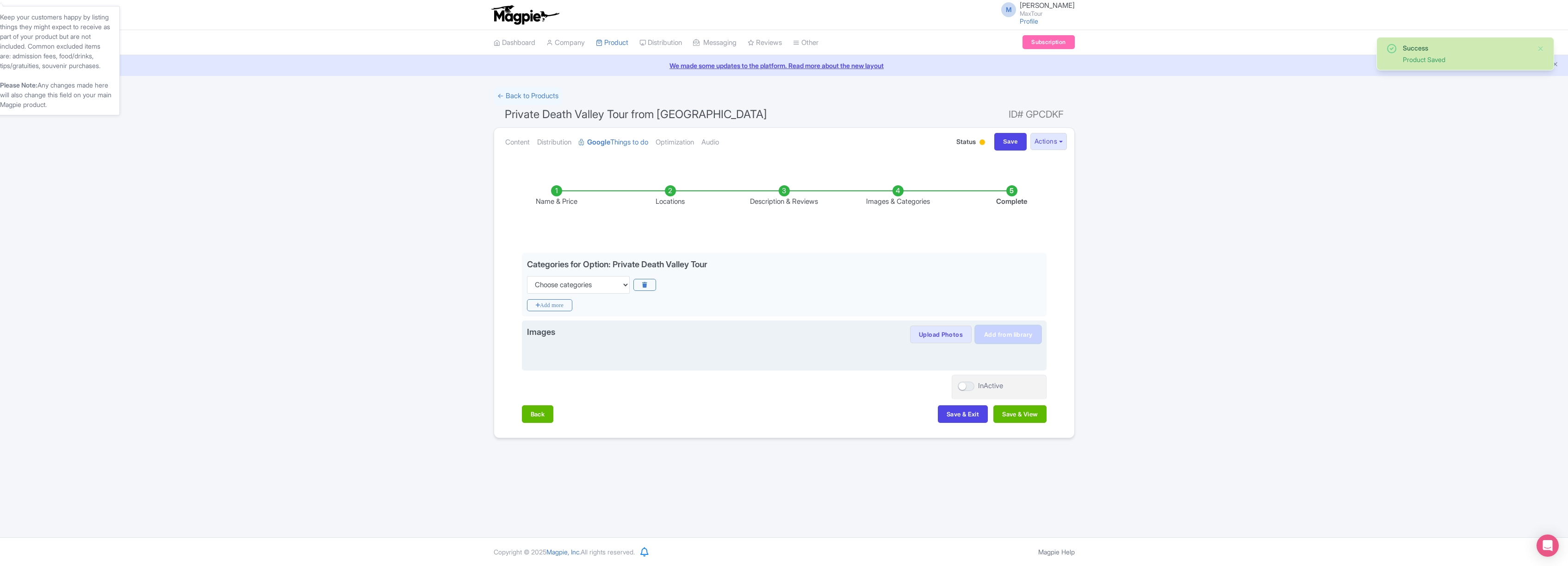
click at [1015, 331] on link "Add from library" at bounding box center [1007, 334] width 65 height 18
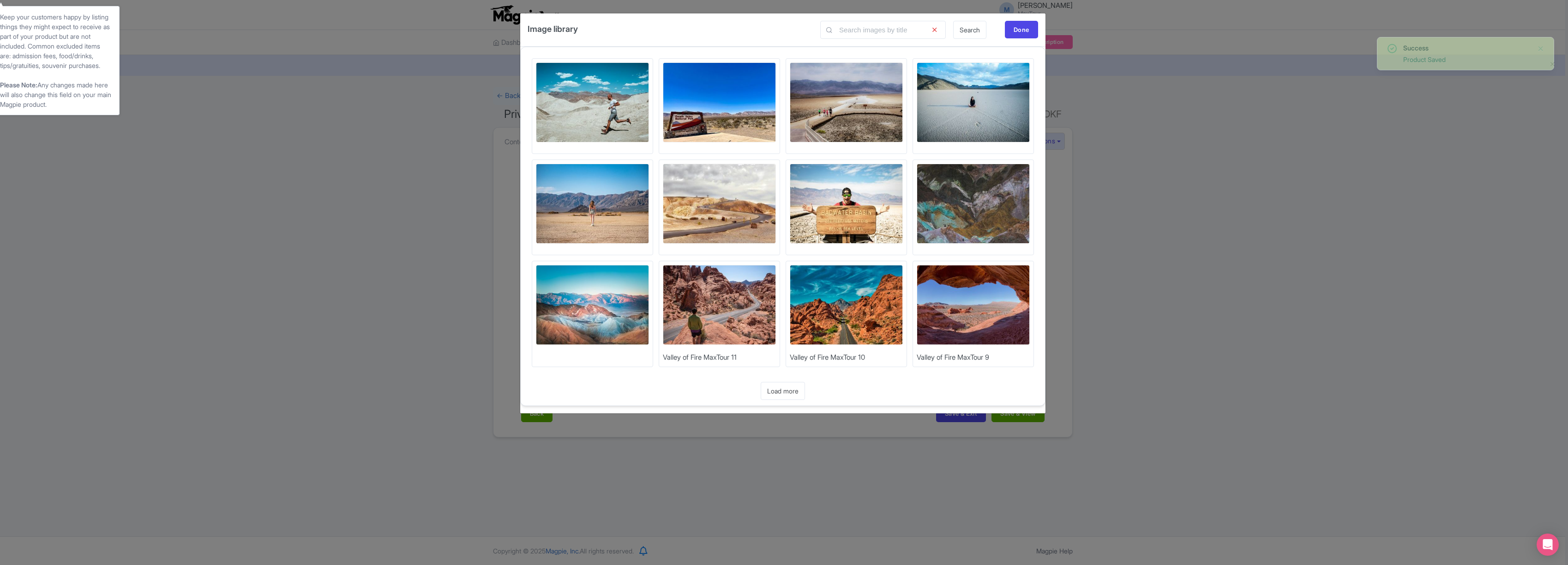
click at [600, 100] on img at bounding box center [593, 102] width 113 height 80
click at [839, 200] on img at bounding box center [846, 204] width 113 height 80
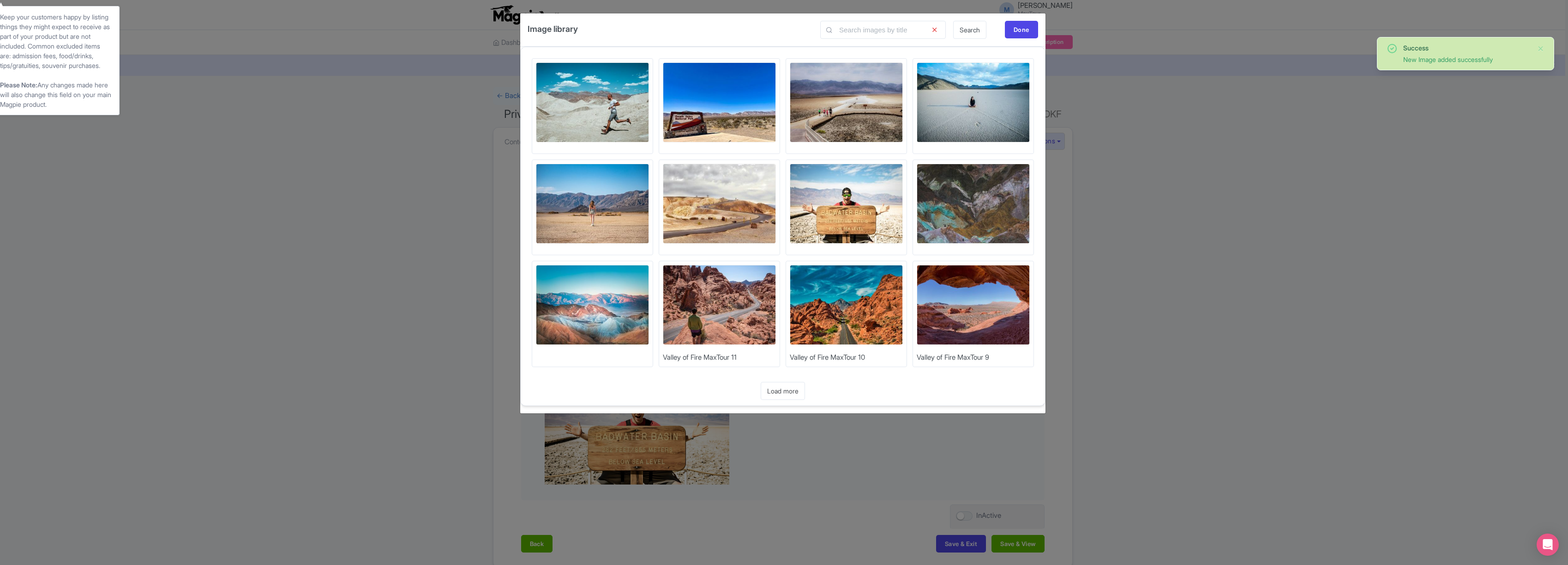
click at [849, 90] on img at bounding box center [846, 102] width 113 height 80
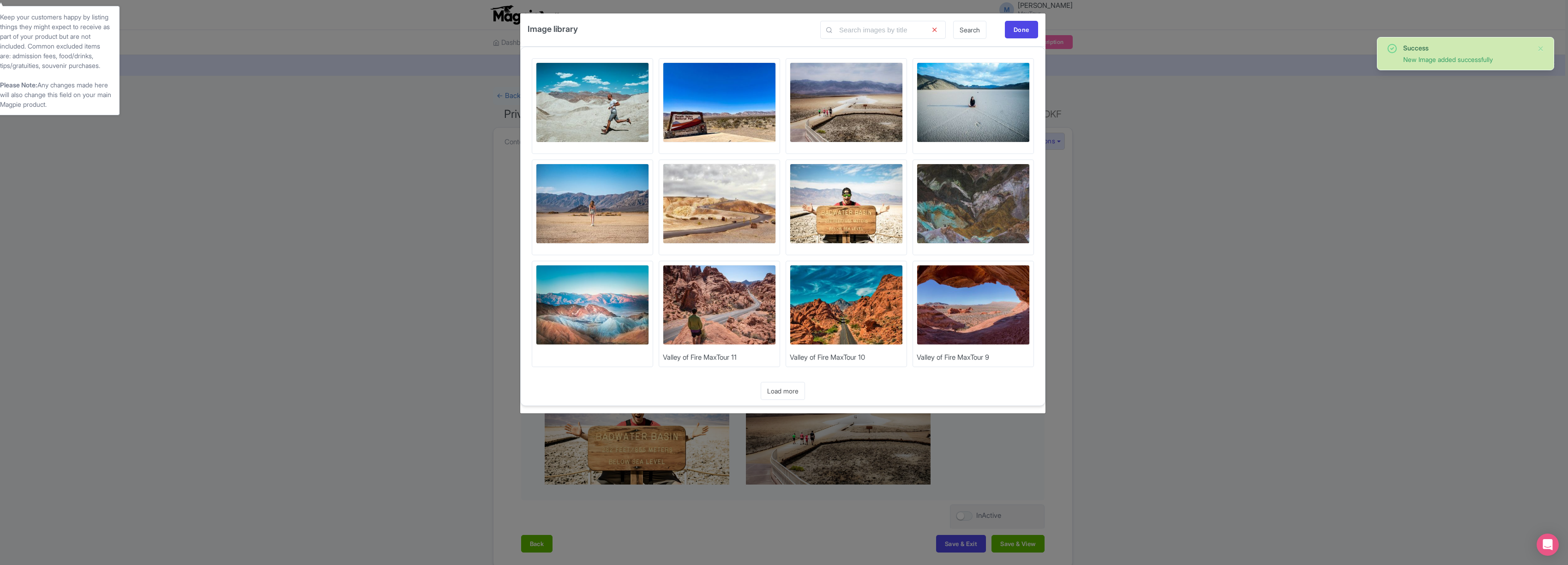
click at [963, 106] on img at bounding box center [973, 102] width 113 height 80
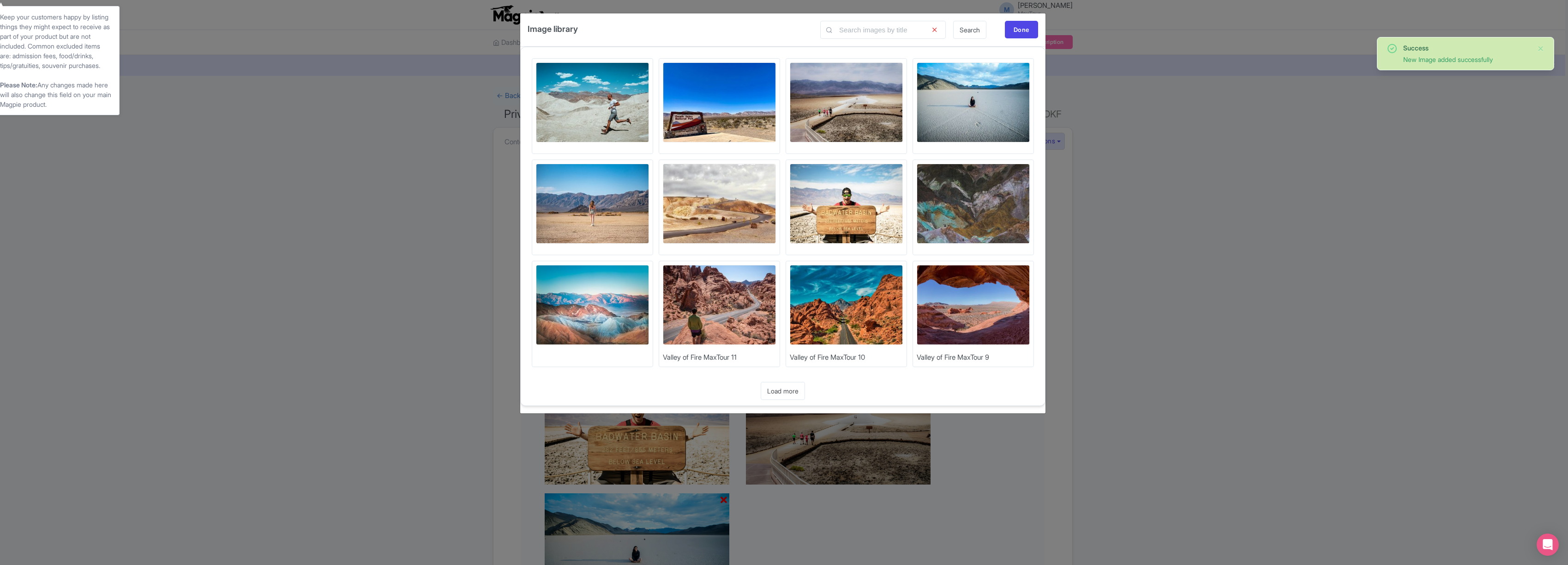
click at [574, 197] on img at bounding box center [593, 204] width 113 height 80
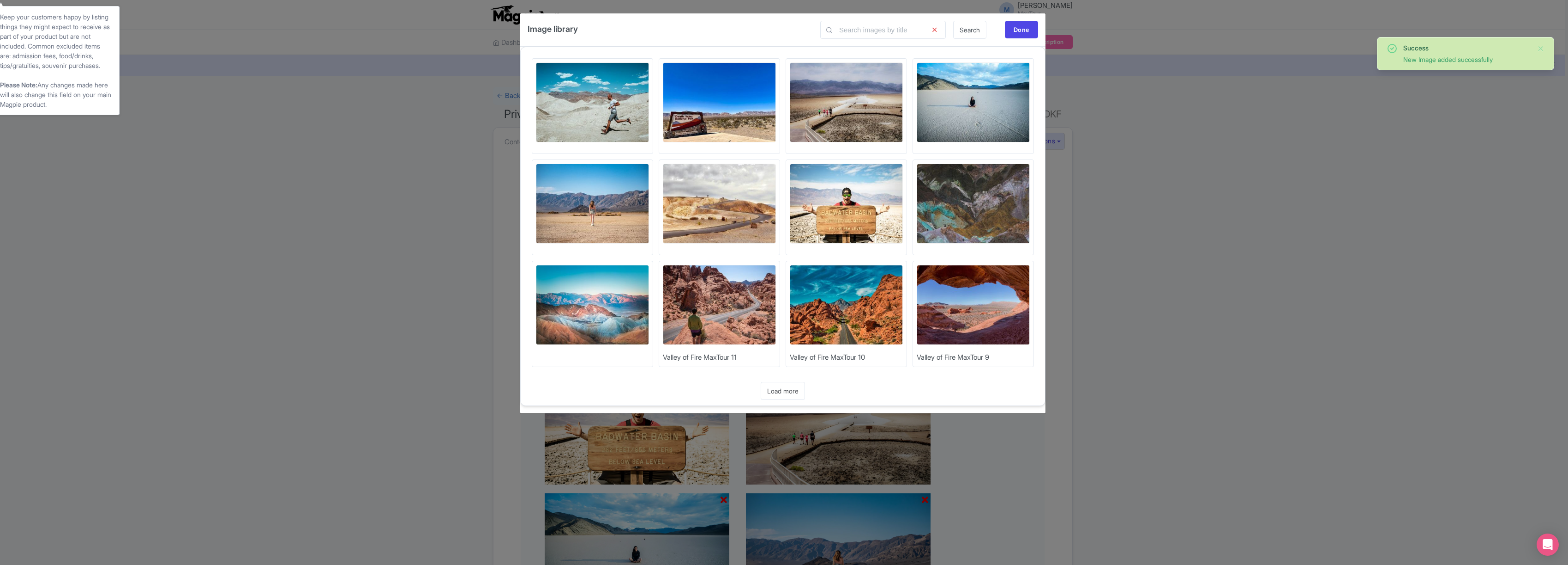
click at [602, 303] on img at bounding box center [593, 304] width 113 height 80
click at [714, 105] on img at bounding box center [720, 102] width 113 height 80
click at [1023, 26] on div "Done" at bounding box center [1022, 29] width 33 height 18
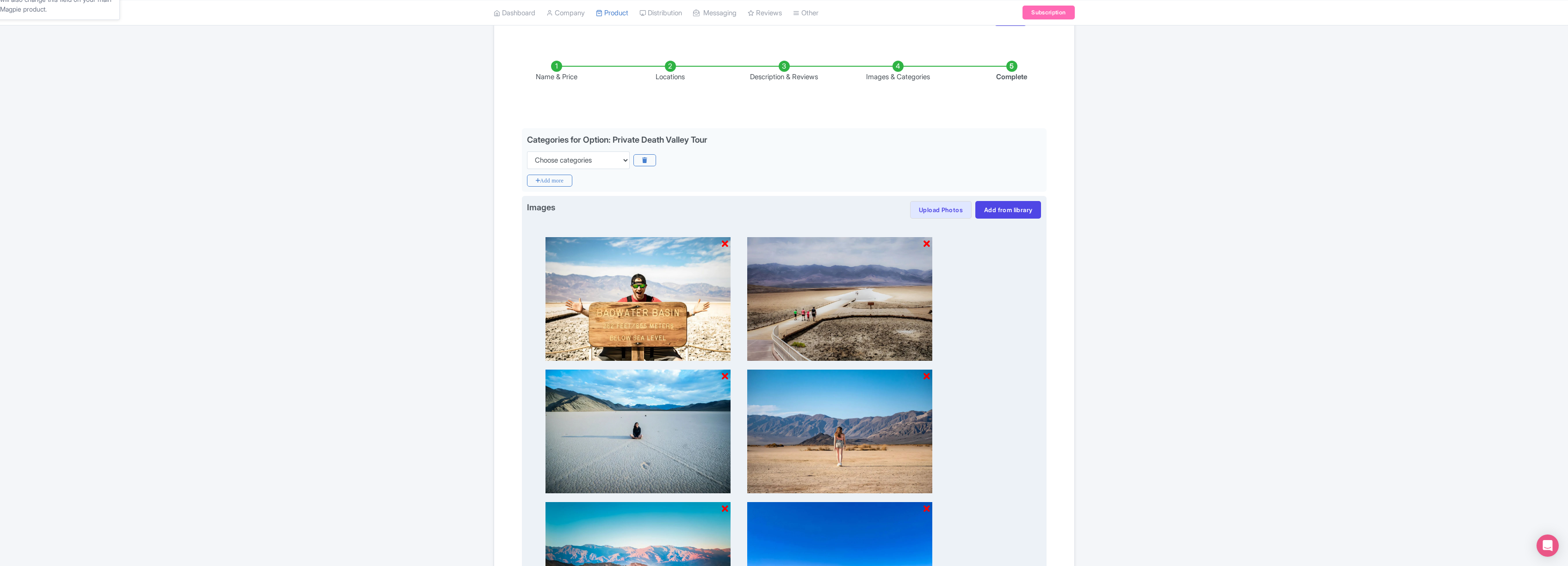
scroll to position [307, 0]
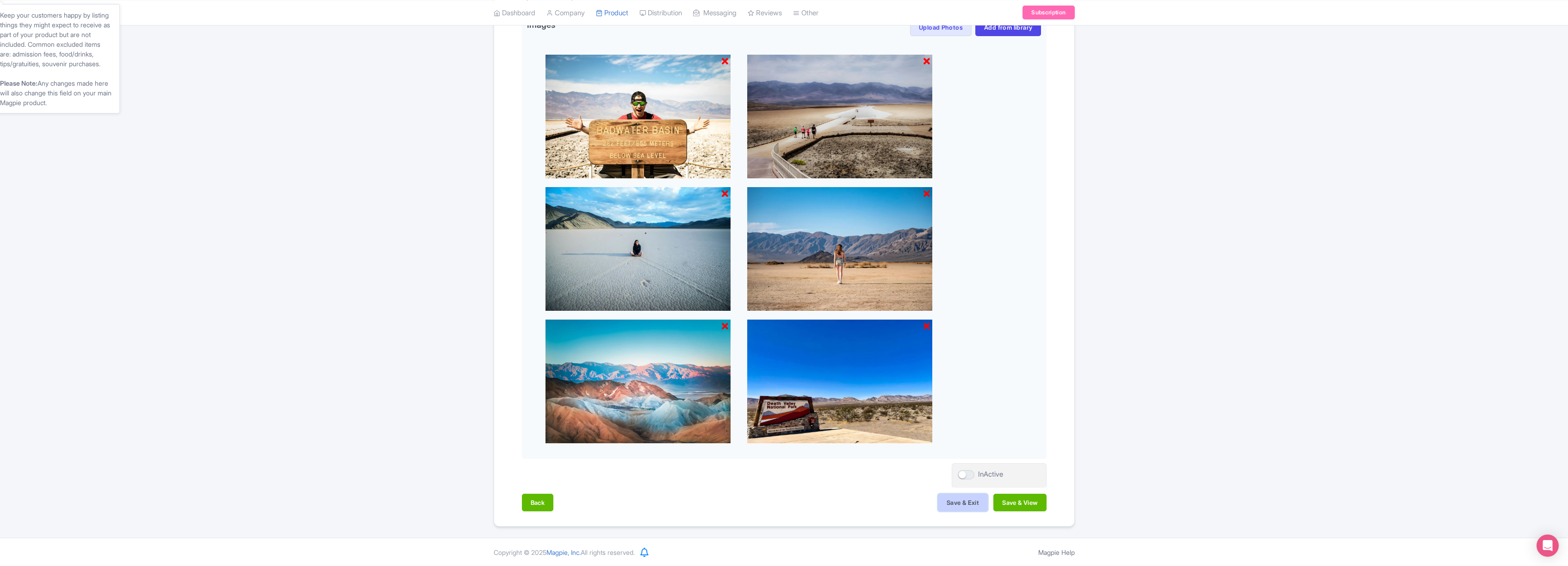
click at [958, 502] on button "Save & Exit" at bounding box center [962, 502] width 50 height 18
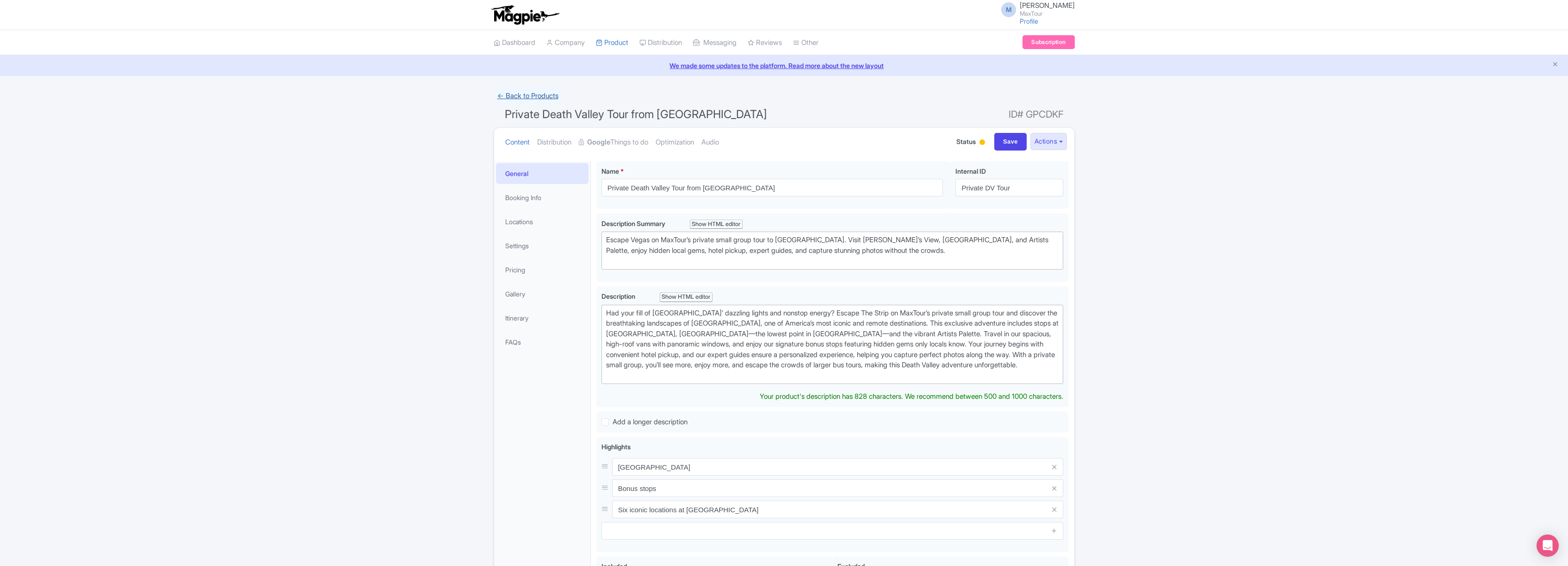
click at [526, 99] on link "← Back to Products" at bounding box center [528, 96] width 68 height 18
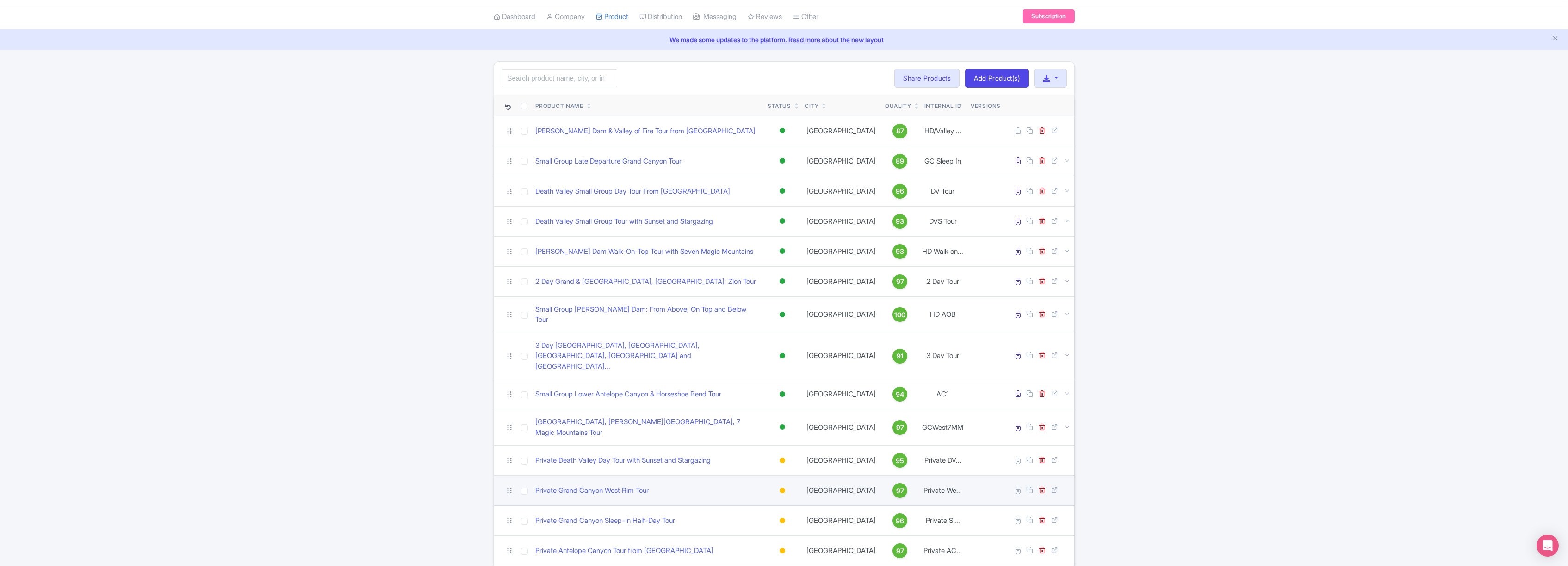
scroll to position [128, 0]
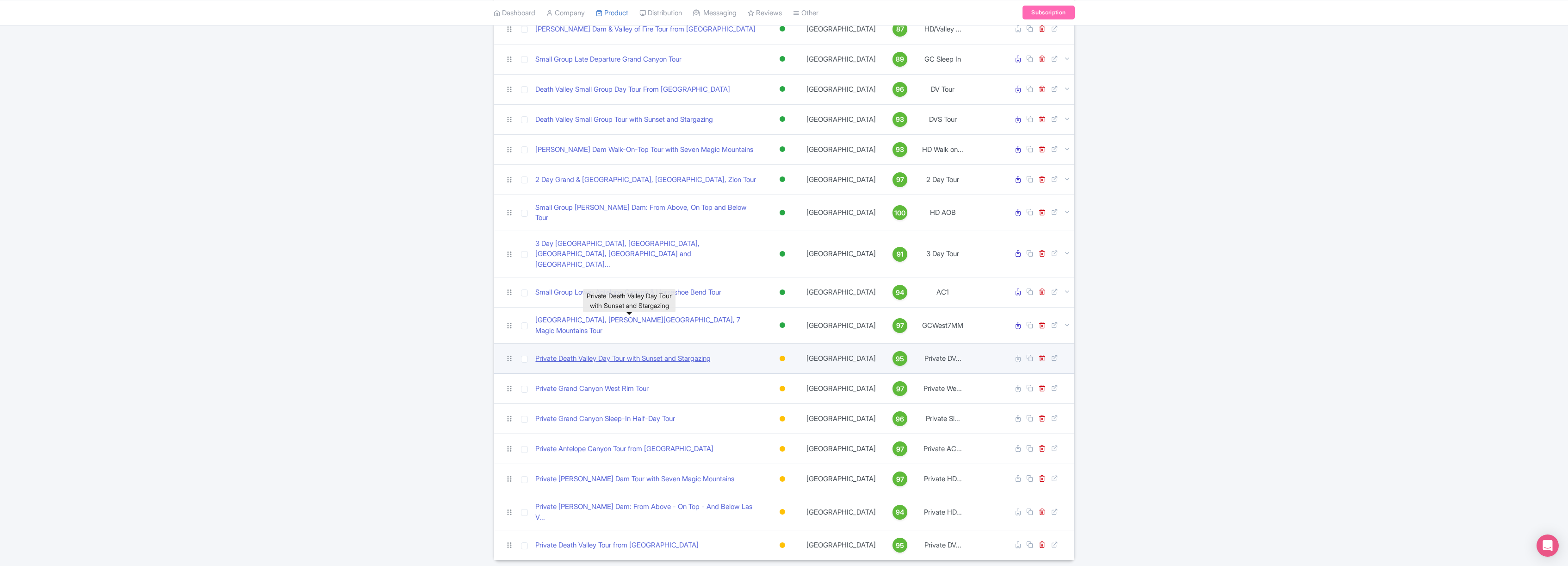
click at [683, 353] on link "Private Death Valley Day Tour with Sunset and Stargazing" at bounding box center [622, 358] width 175 height 11
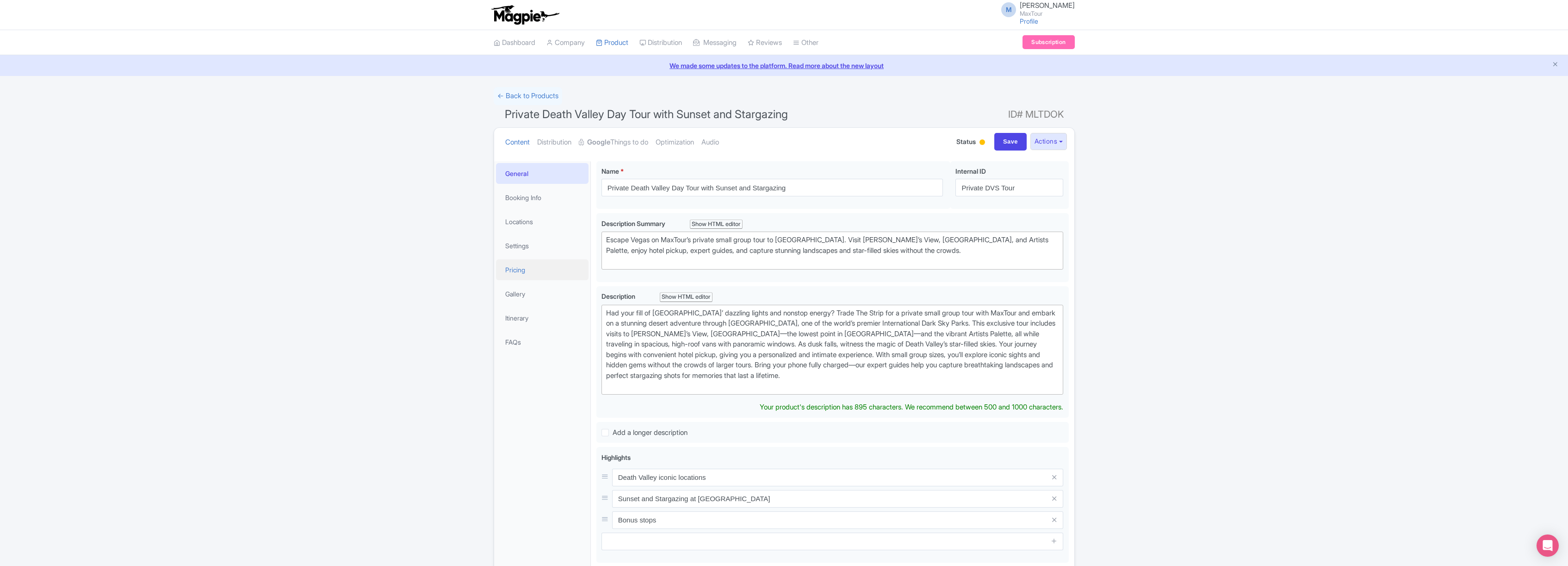
click at [519, 270] on link "Pricing" at bounding box center [542, 269] width 93 height 21
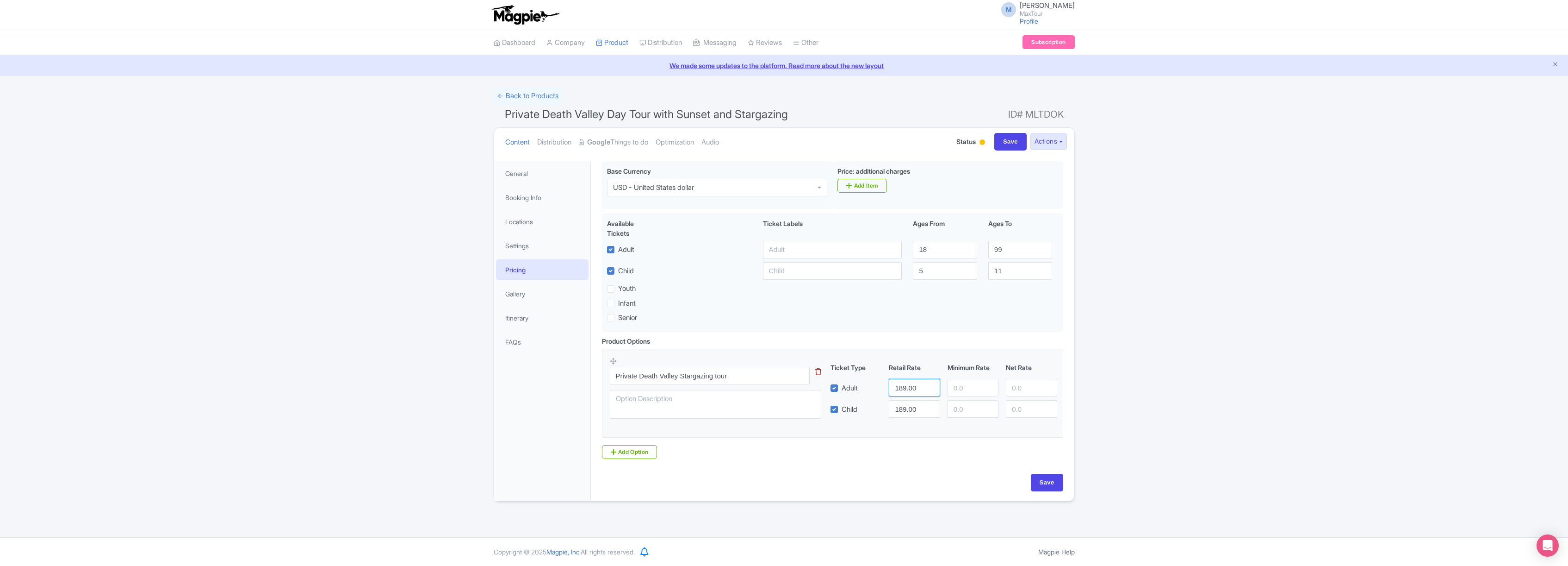
drag, startPoint x: 894, startPoint y: 388, endPoint x: 929, endPoint y: 390, distance: 35.1
click at [929, 390] on input "189.00" at bounding box center [914, 387] width 51 height 18
type input "1938"
drag, startPoint x: 915, startPoint y: 411, endPoint x: 860, endPoint y: 405, distance: 55.3
click at [860, 405] on div "Child 189.00" at bounding box center [944, 409] width 234 height 18
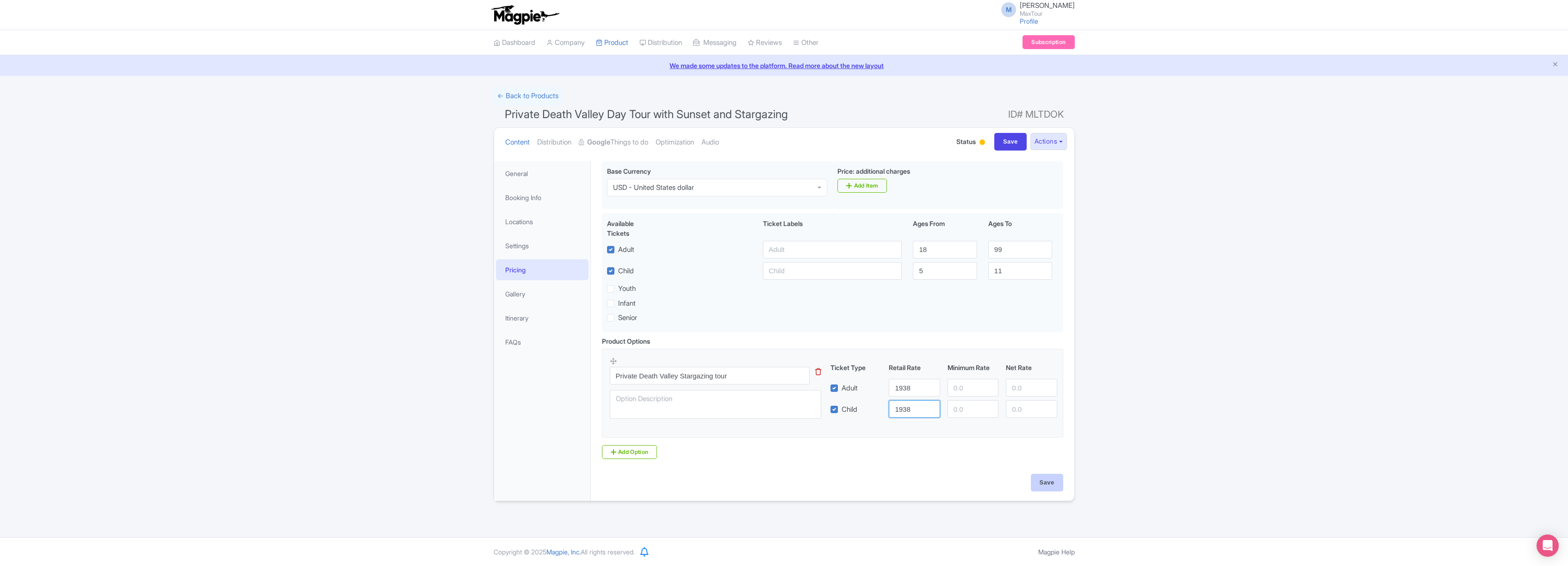
type input "1938"
click at [1047, 482] on input "Save" at bounding box center [1046, 482] width 32 height 18
type input "Saving..."
click at [609, 141] on strong "Google" at bounding box center [599, 142] width 23 height 11
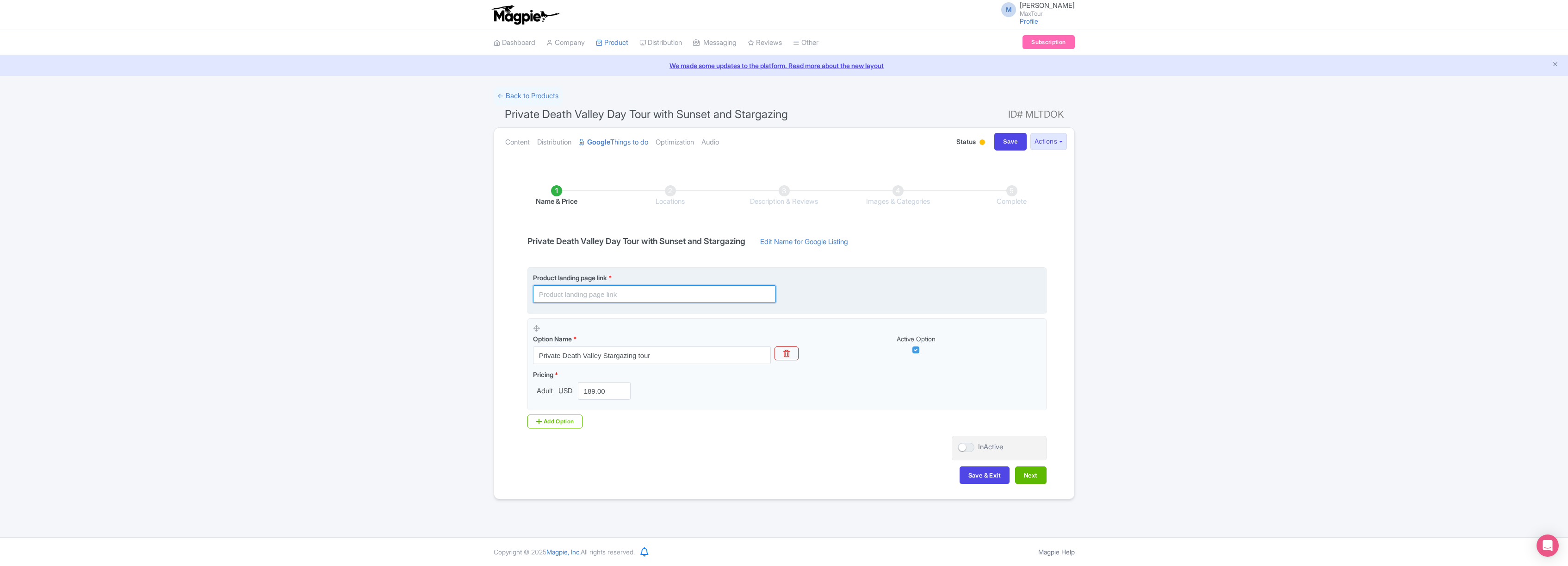
click at [582, 292] on input "text" at bounding box center [654, 294] width 243 height 18
paste input "https://www.maxtour.co/death-valley-private-tour/"
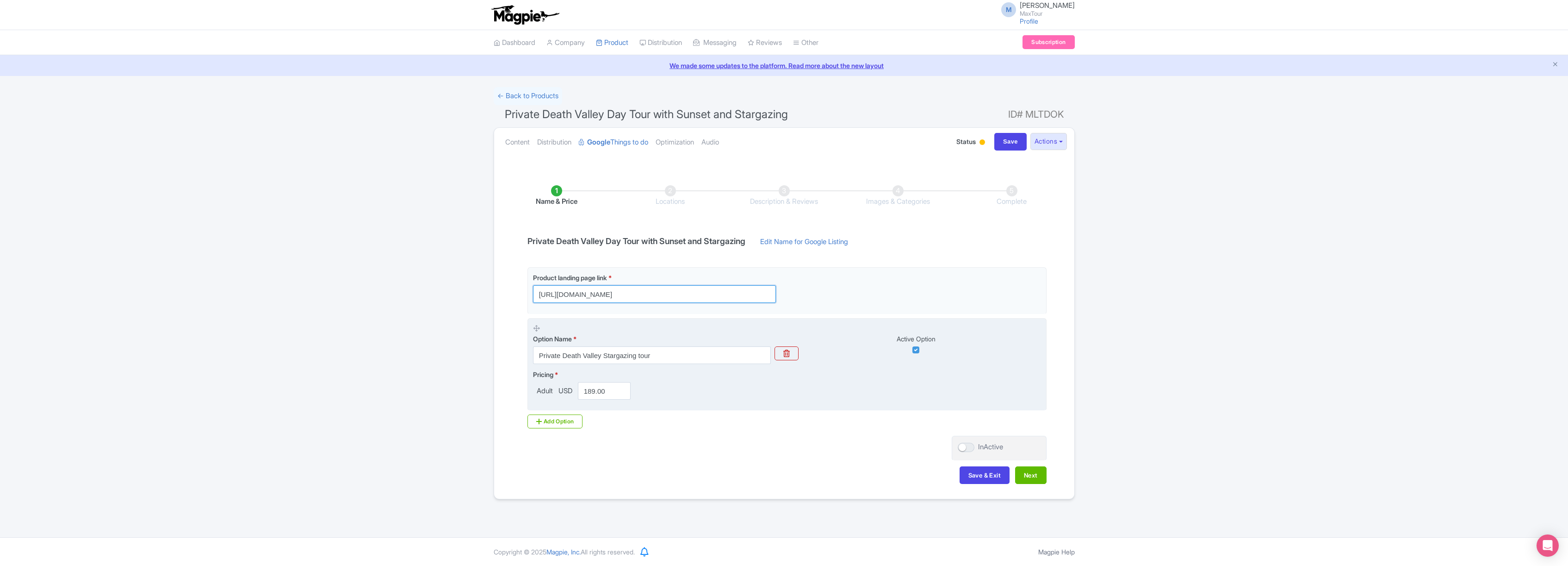
type input "https://www.maxtour.co/death-valley-private-tour/"
drag, startPoint x: 584, startPoint y: 391, endPoint x: 636, endPoint y: 387, distance: 52.2
click at [636, 387] on div "Pricing * Adult USD 189.00" at bounding box center [786, 384] width 508 height 30
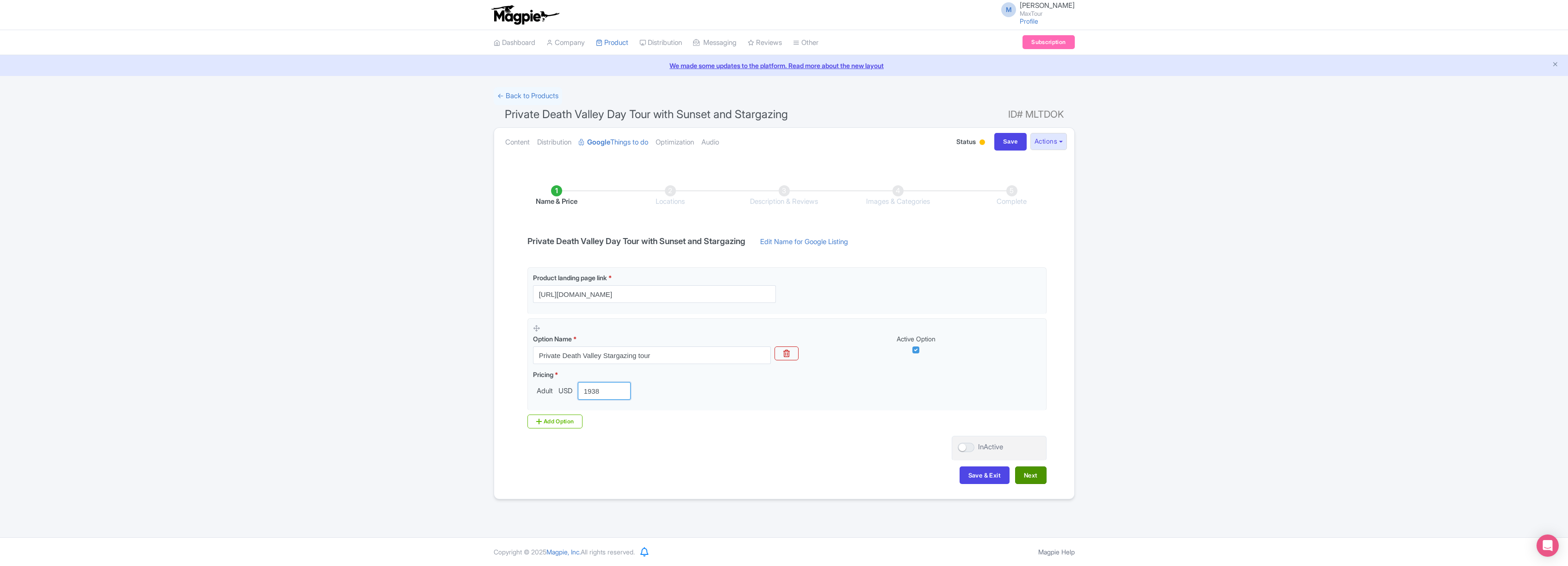
type input "1938"
click at [1036, 476] on button "Next" at bounding box center [1031, 475] width 31 height 18
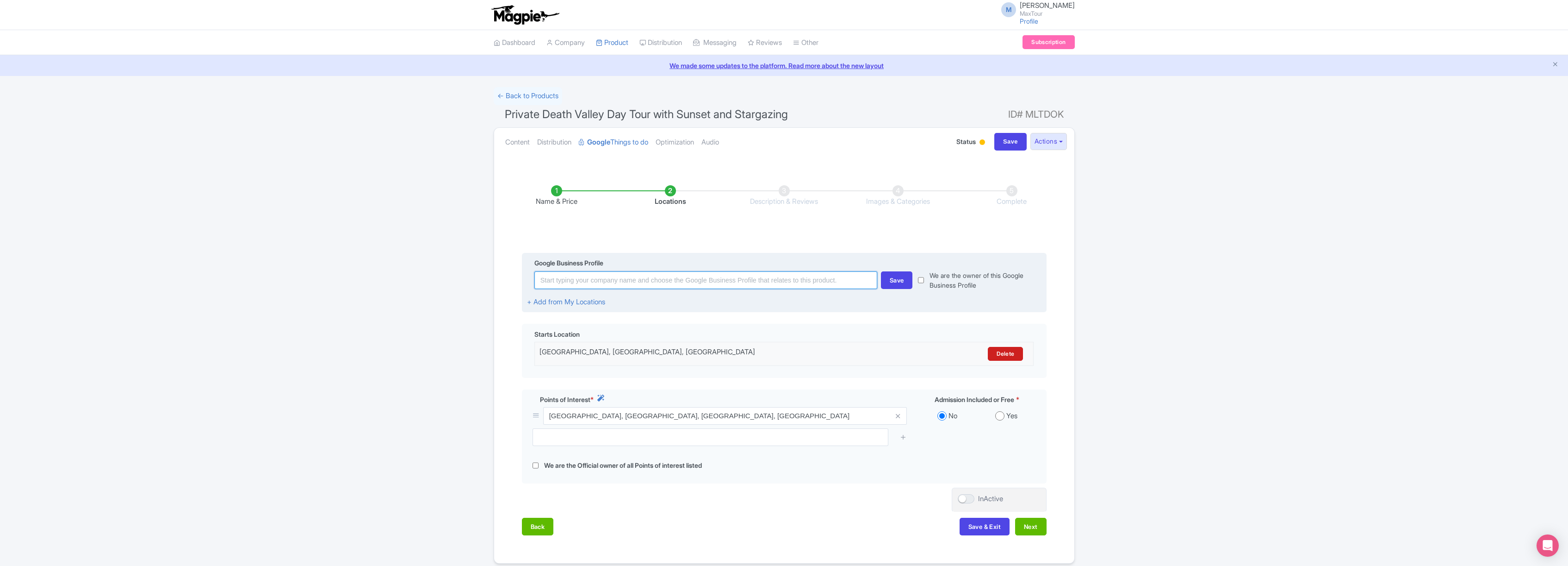
click at [631, 283] on input at bounding box center [705, 280] width 343 height 18
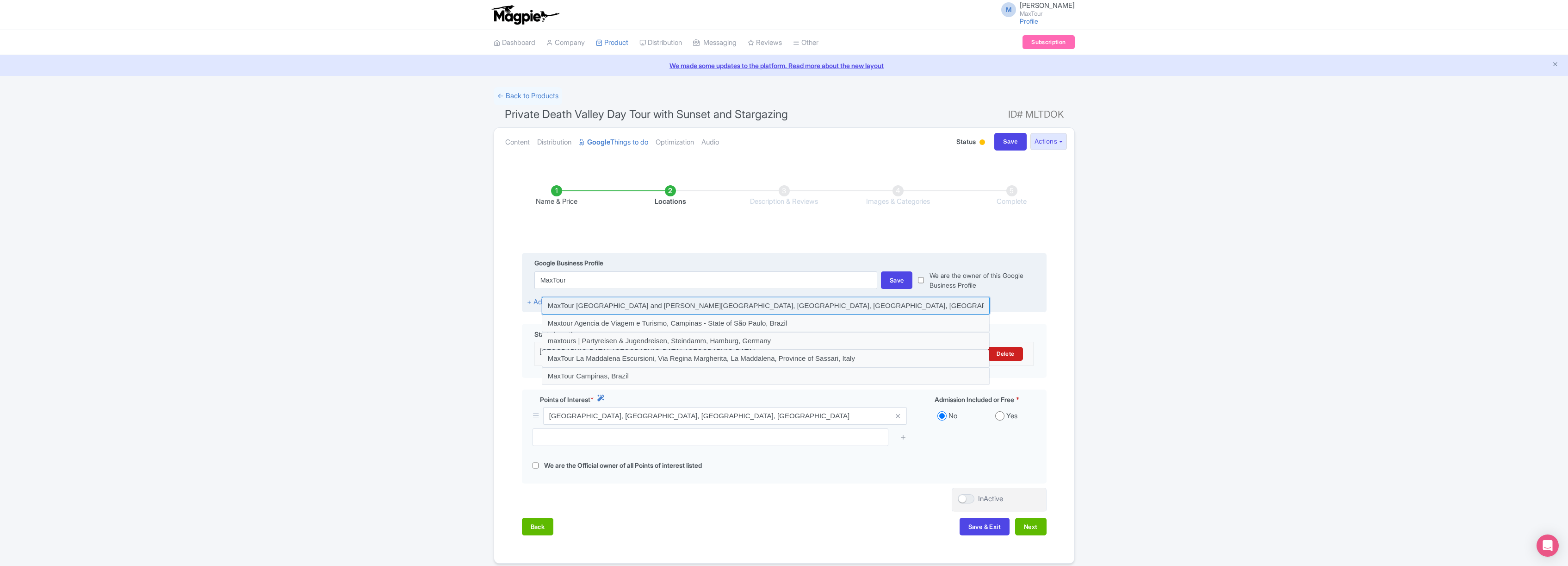
drag, startPoint x: 611, startPoint y: 304, endPoint x: 656, endPoint y: 289, distance: 47.4
click at [611, 304] on input at bounding box center [765, 306] width 447 height 18
type input "MaxTour Grand Canyon and Hoover Dam Tours, East Tropicana Avenue, Las Vegas, NV…"
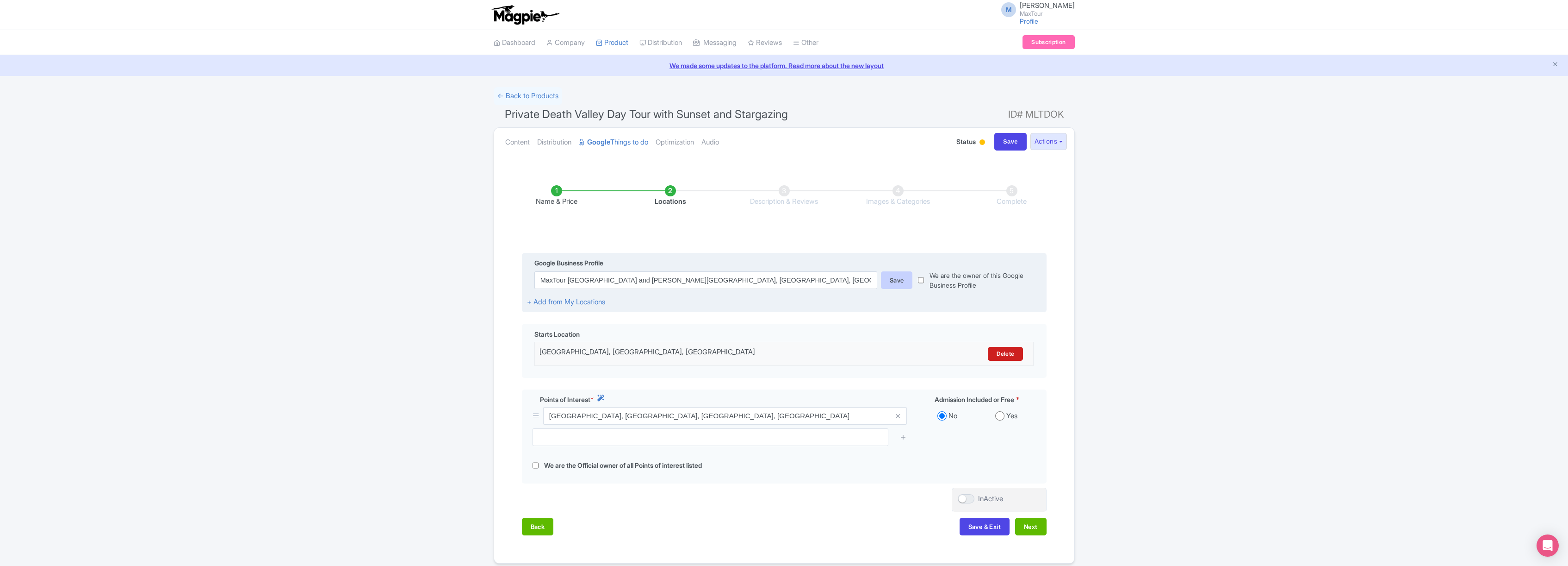
click at [899, 277] on div "Save" at bounding box center [897, 280] width 32 height 18
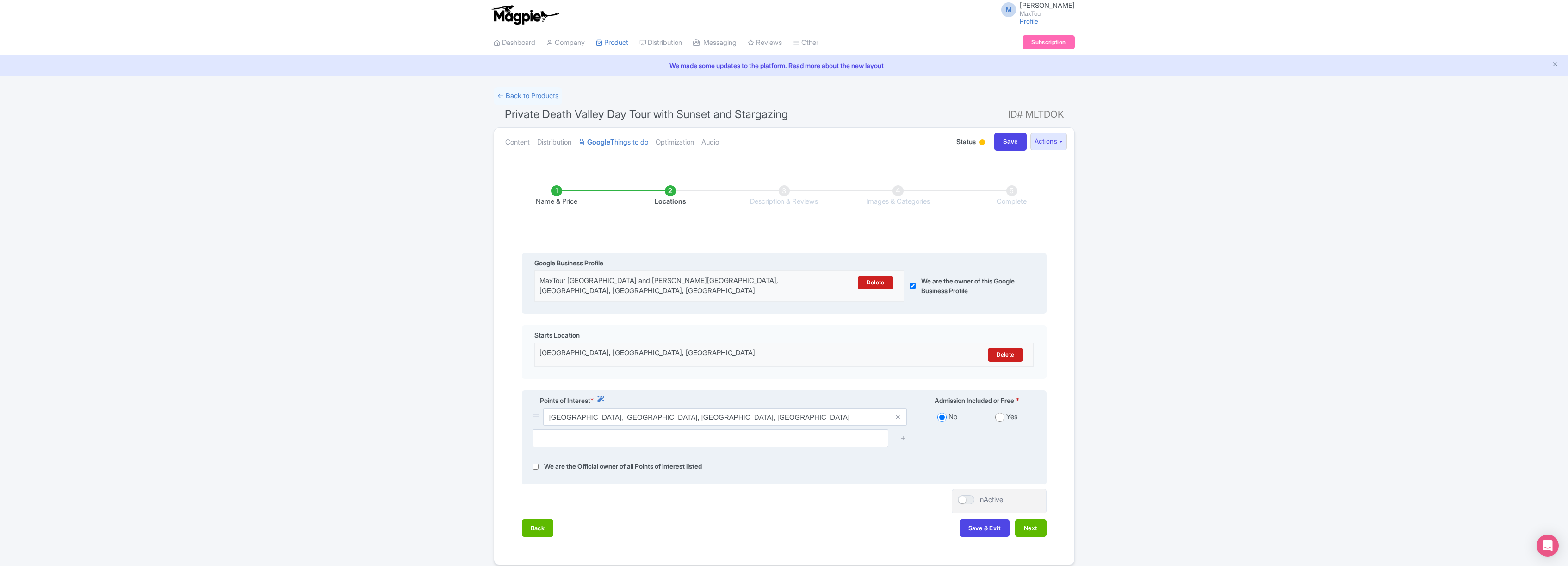
click at [997, 416] on input "radio" at bounding box center [998, 416] width 9 height 9
radio input "true"
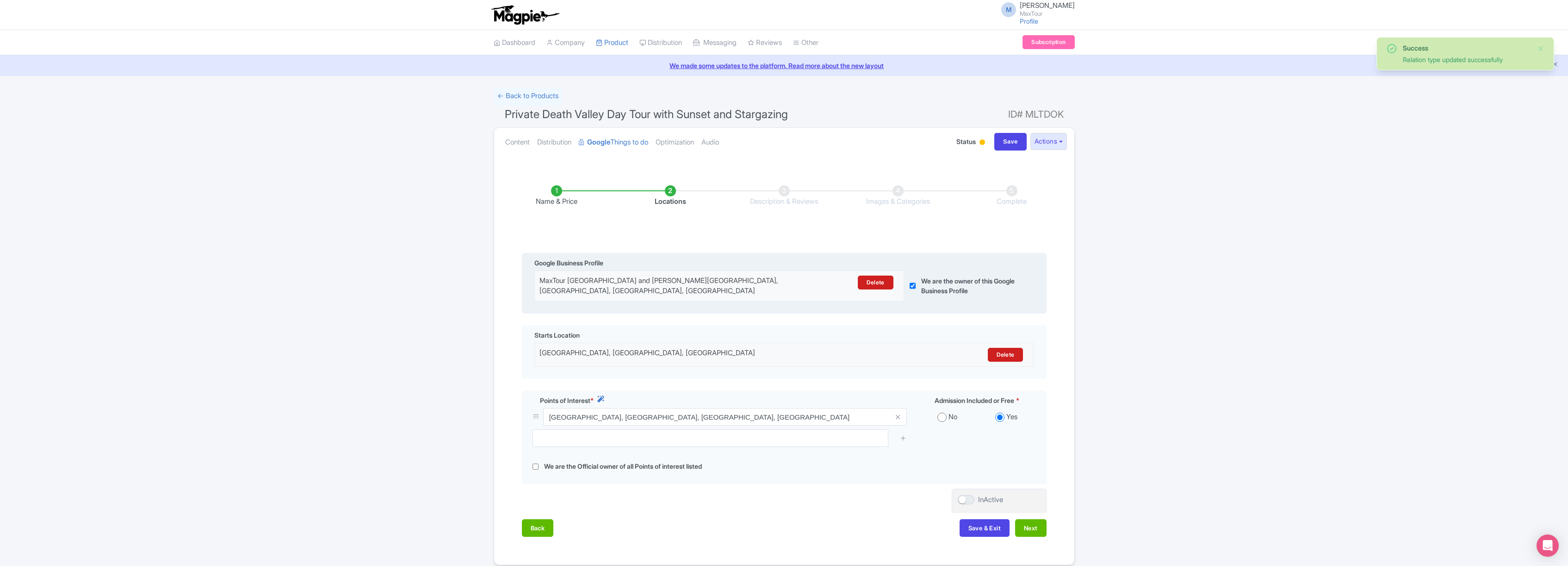
click at [1051, 526] on div "Name & Price Locations Description & Reviews Images & Categories Complete Edit …" at bounding box center [784, 356] width 569 height 379
click at [1036, 528] on button "Next" at bounding box center [1031, 528] width 31 height 18
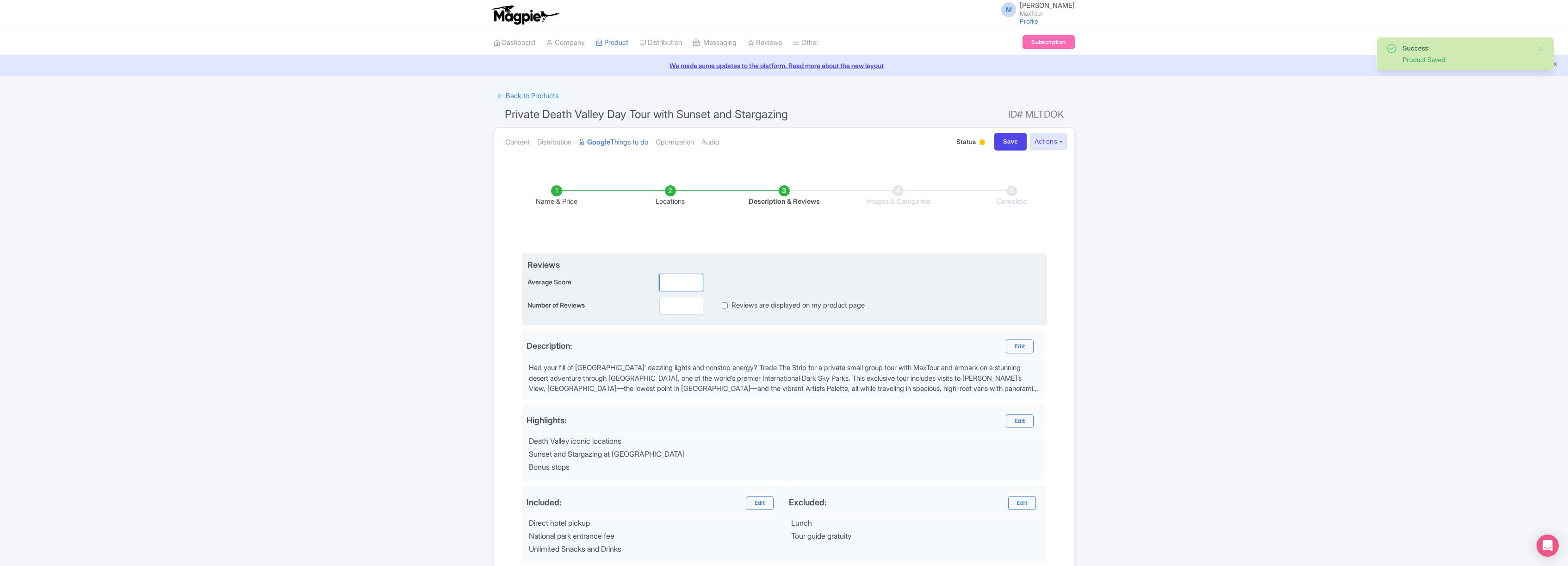
click at [672, 280] on input "number" at bounding box center [681, 283] width 44 height 18
type input "5.0"
click at [678, 304] on input "number" at bounding box center [681, 306] width 44 height 18
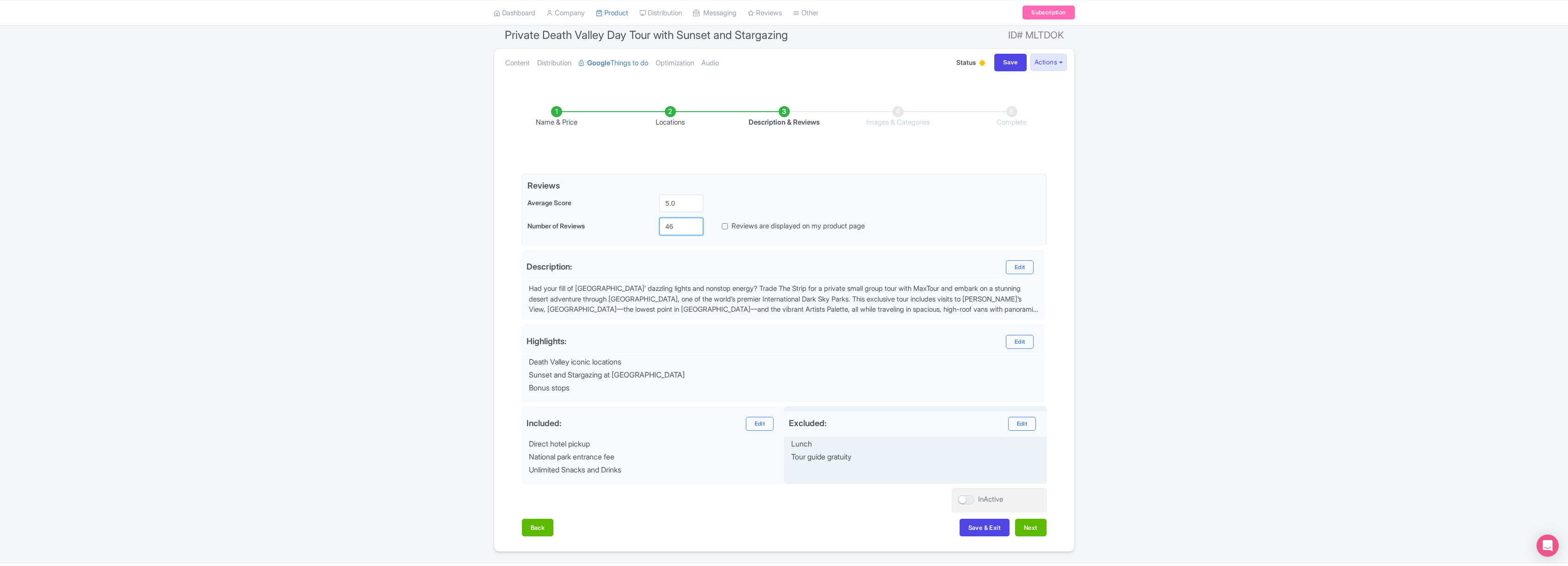
scroll to position [105, 0]
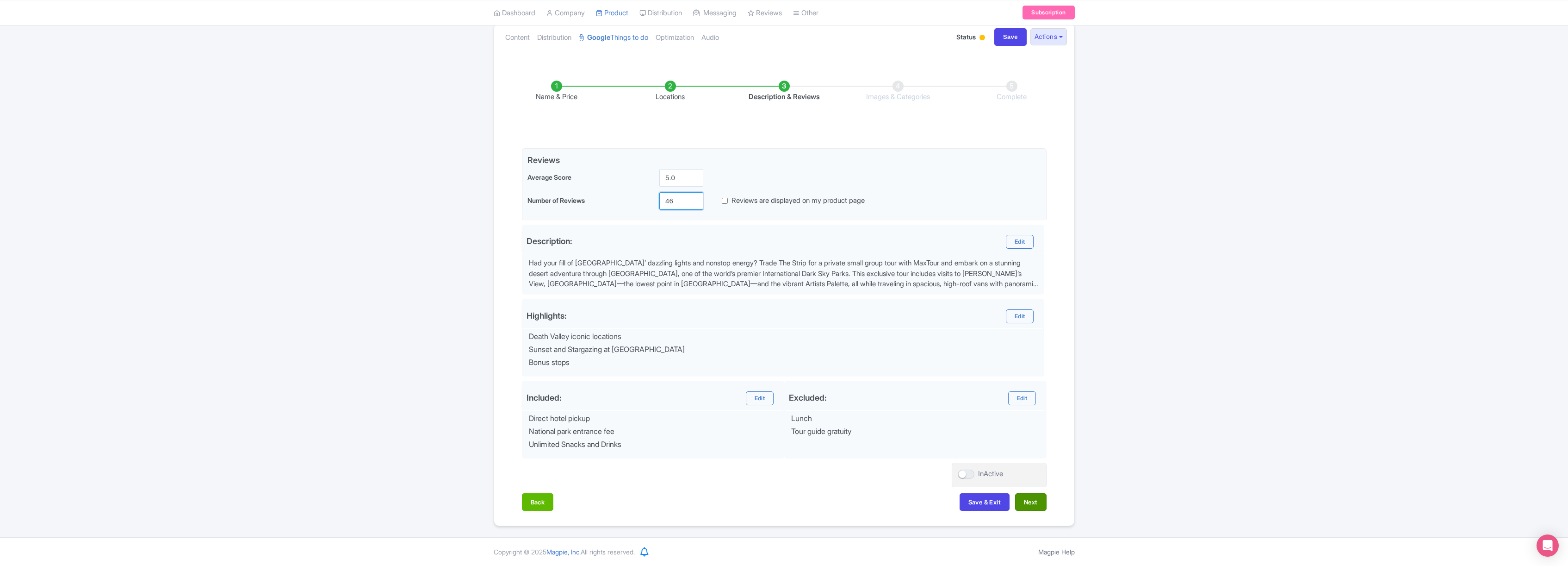
type input "46"
click at [1029, 505] on button "Next" at bounding box center [1031, 501] width 31 height 18
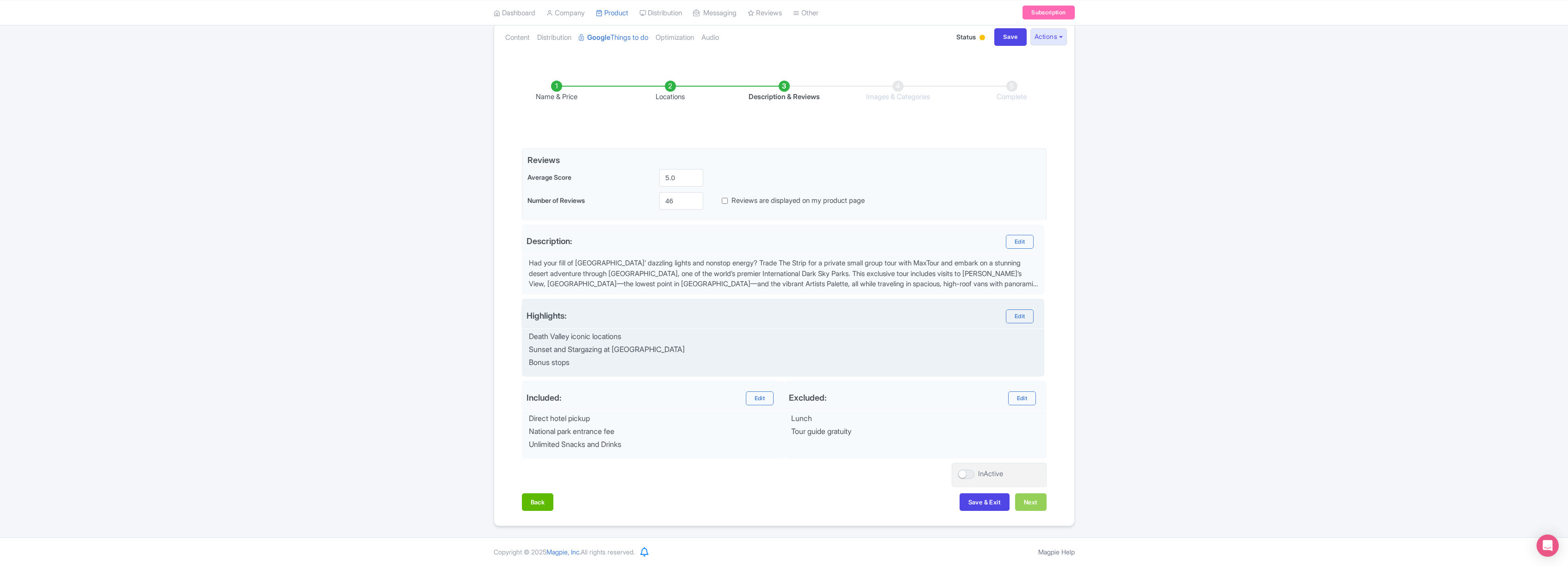
scroll to position [0, 0]
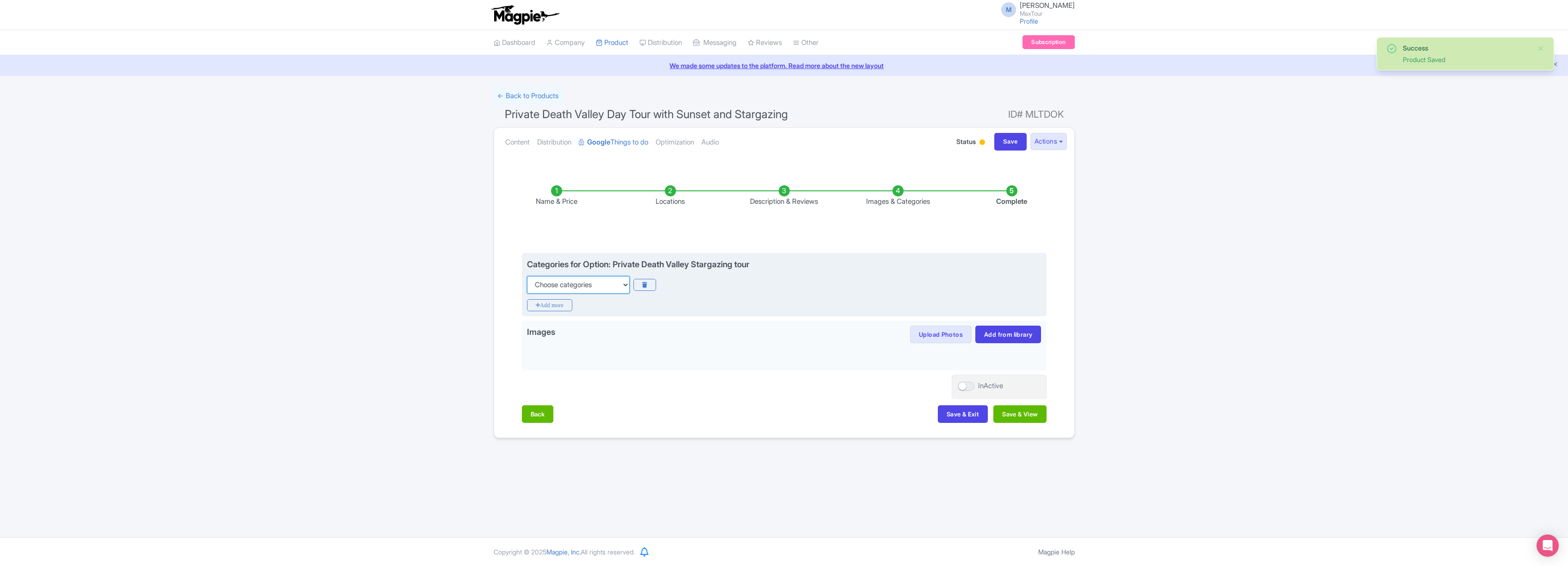
click at [589, 285] on select "Choose categories Adults Only Animals Audio Guide Beaches Bike Tours Boat Tours…" at bounding box center [577, 284] width 103 height 18
select select "private-tours"
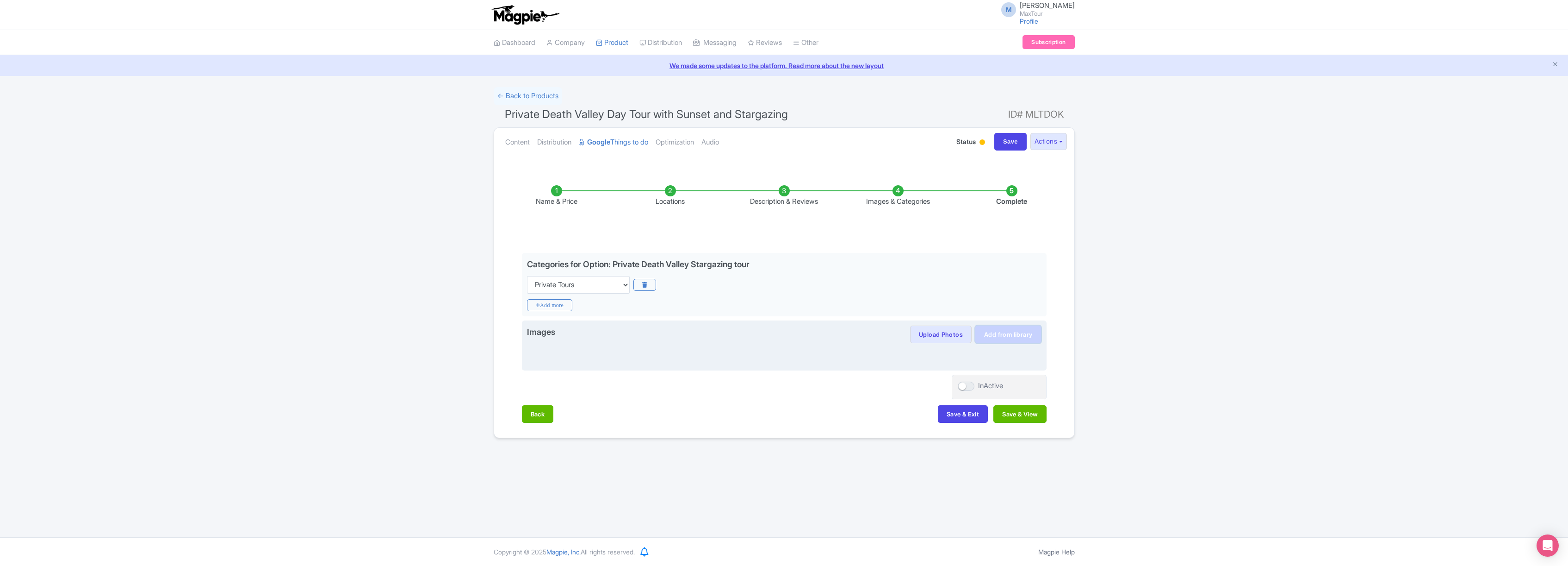
click at [1012, 331] on link "Add from library" at bounding box center [1007, 334] width 65 height 18
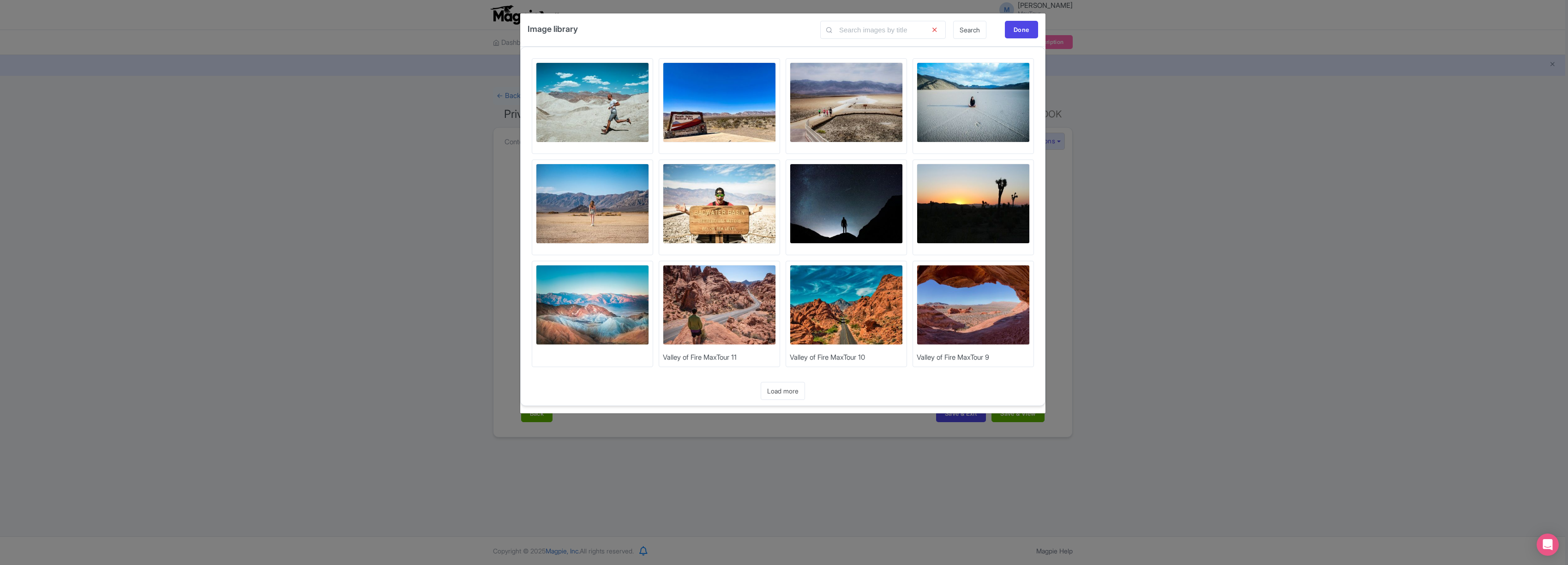
click at [864, 215] on img at bounding box center [846, 204] width 113 height 80
click at [976, 191] on img at bounding box center [973, 204] width 113 height 80
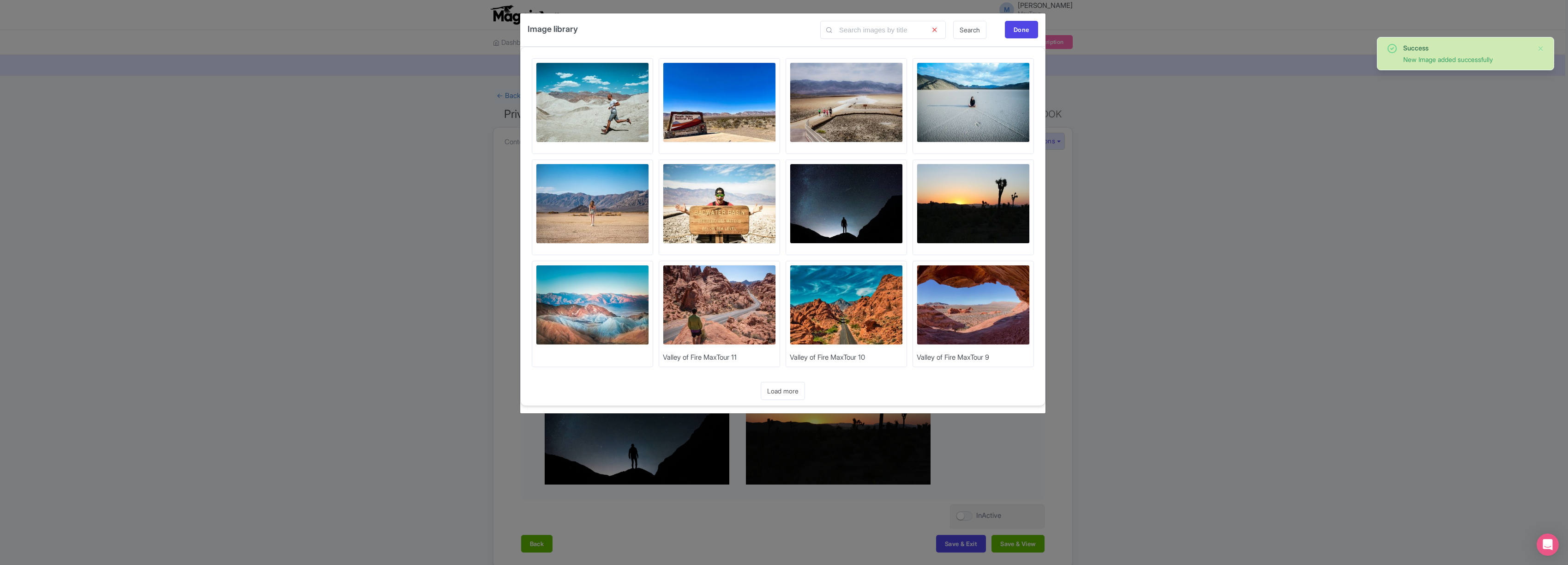
click at [723, 196] on img at bounding box center [720, 204] width 113 height 80
click at [585, 198] on img at bounding box center [593, 204] width 113 height 80
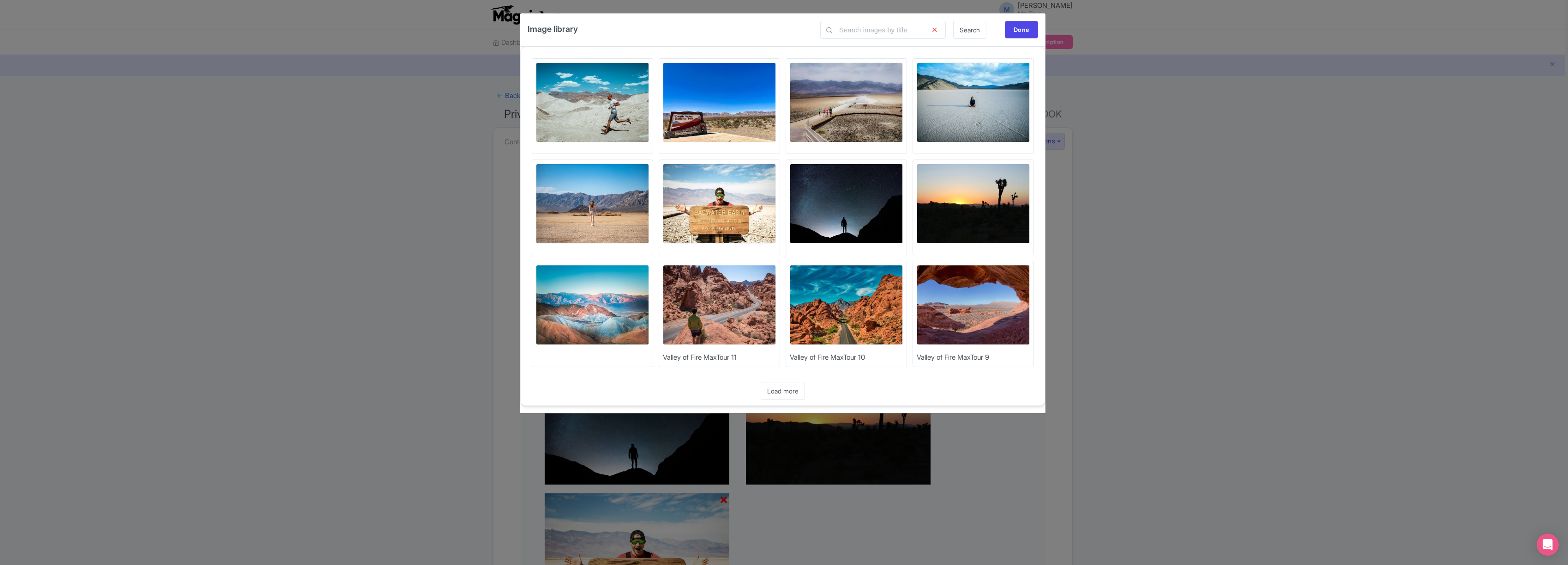
click at [607, 108] on img at bounding box center [593, 102] width 113 height 80
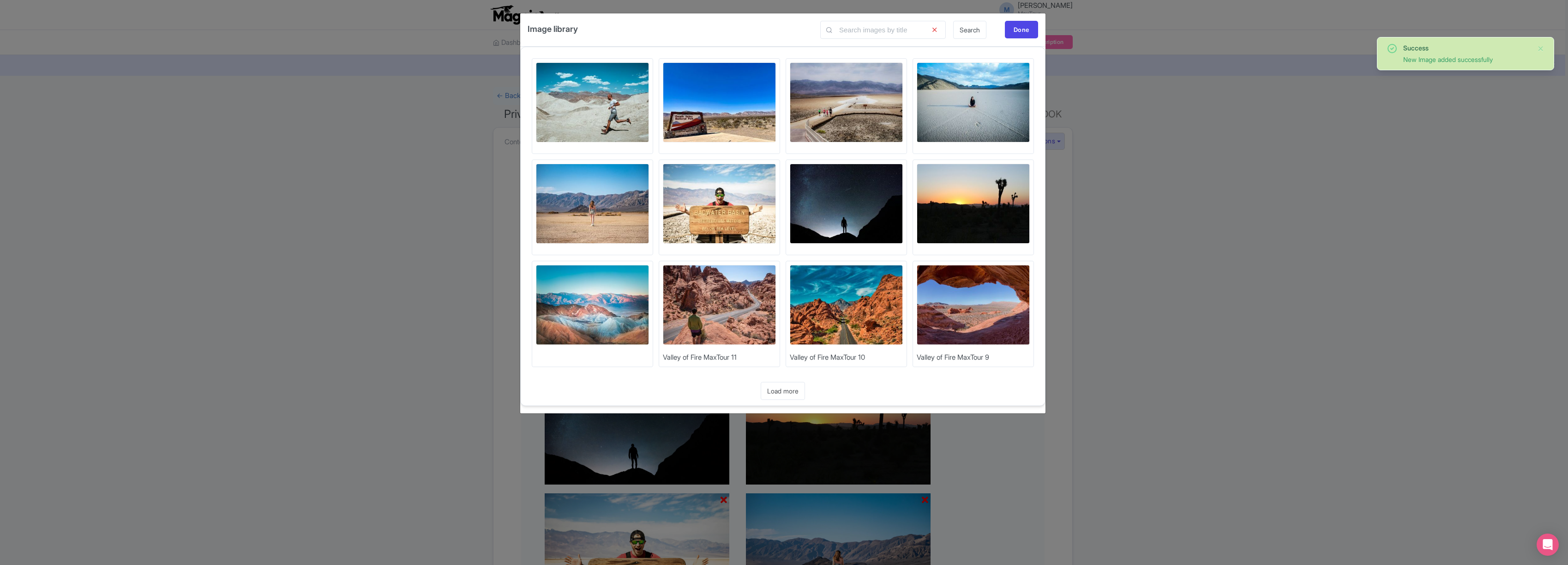
click at [746, 107] on img at bounding box center [720, 102] width 113 height 80
click at [829, 93] on img at bounding box center [846, 102] width 113 height 80
drag, startPoint x: 1023, startPoint y: 26, endPoint x: 1019, endPoint y: 41, distance: 15.5
click at [1023, 26] on div "Done" at bounding box center [1022, 29] width 33 height 18
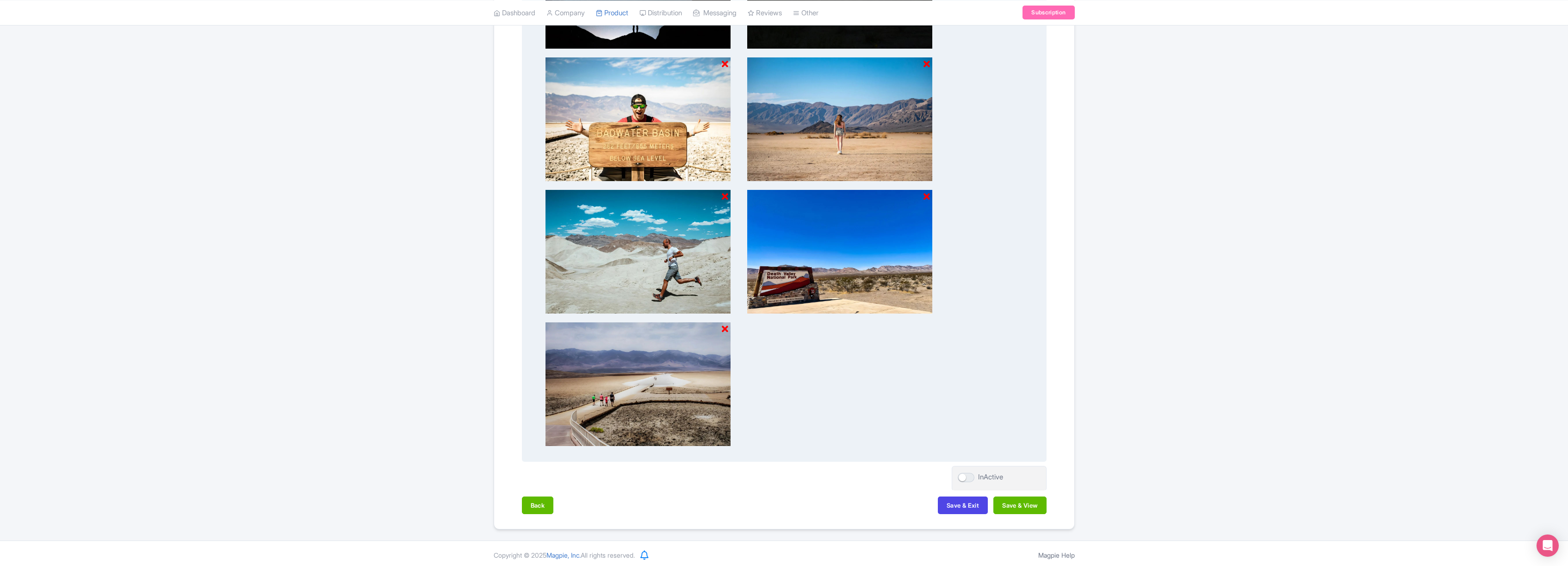
scroll to position [439, 0]
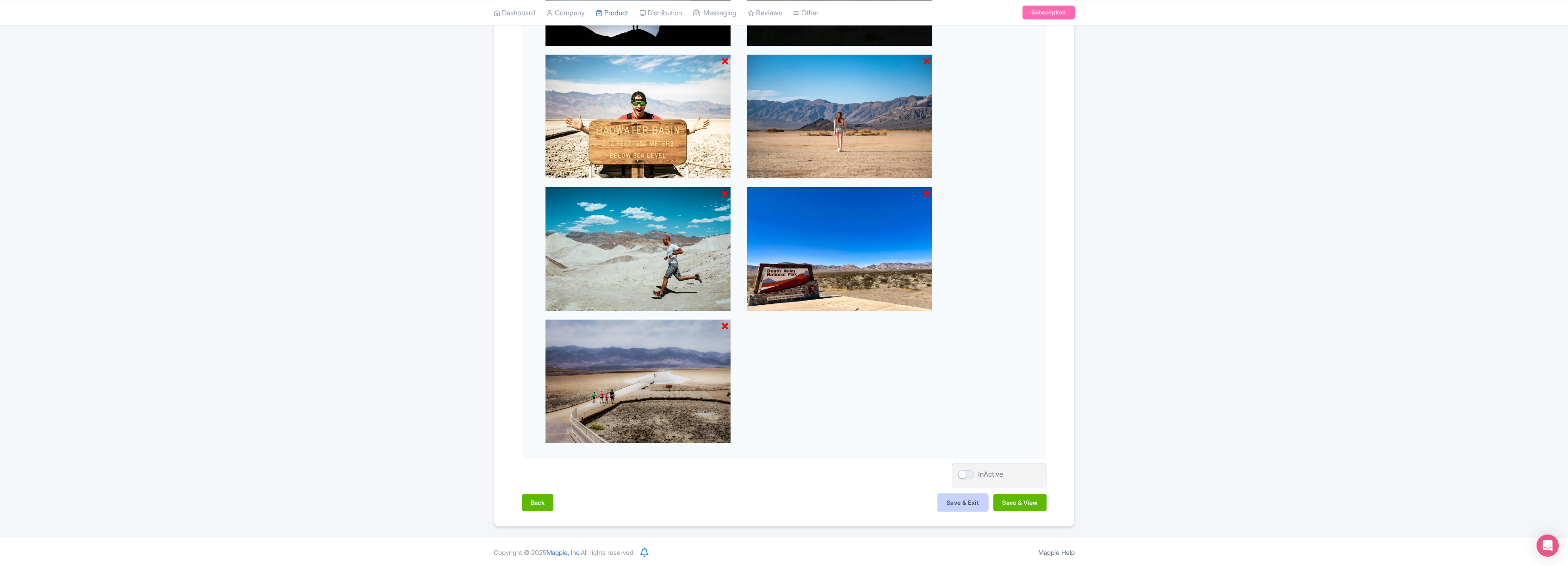
click at [958, 499] on button "Save & Exit" at bounding box center [962, 502] width 50 height 18
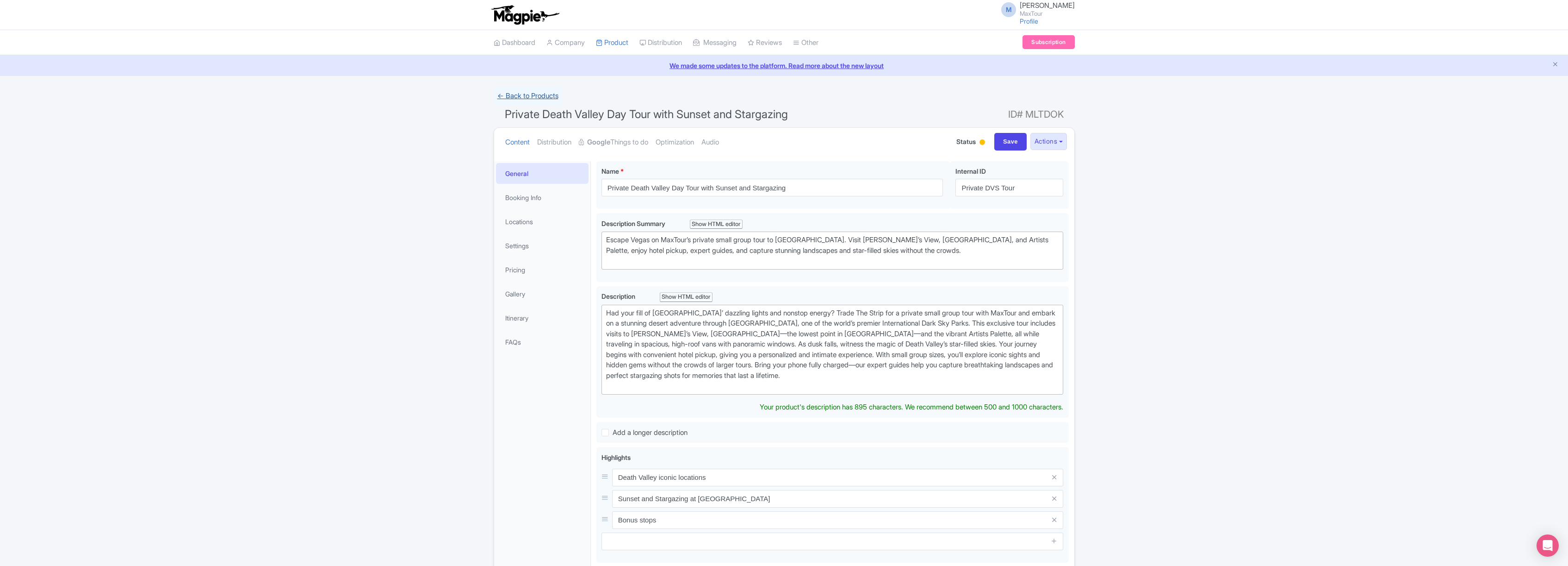
click at [536, 96] on link "← Back to Products" at bounding box center [528, 96] width 68 height 18
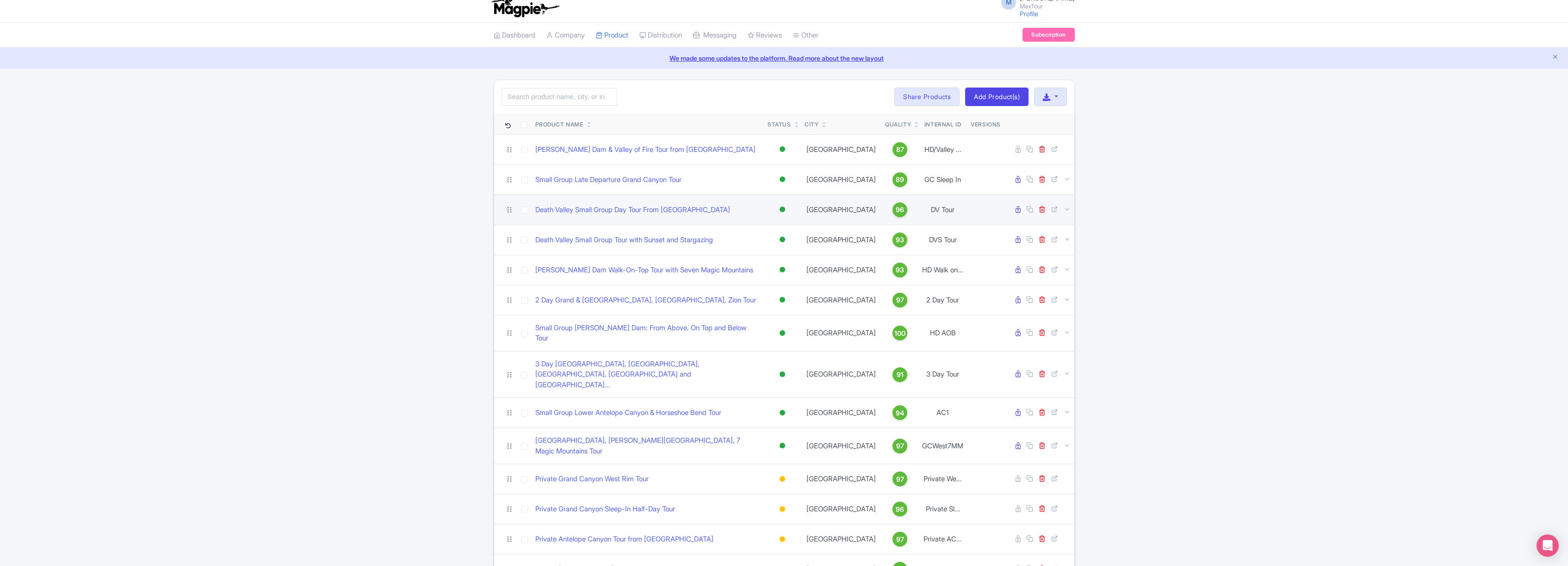
scroll to position [128, 0]
